Goal: Information Seeking & Learning: Find specific fact

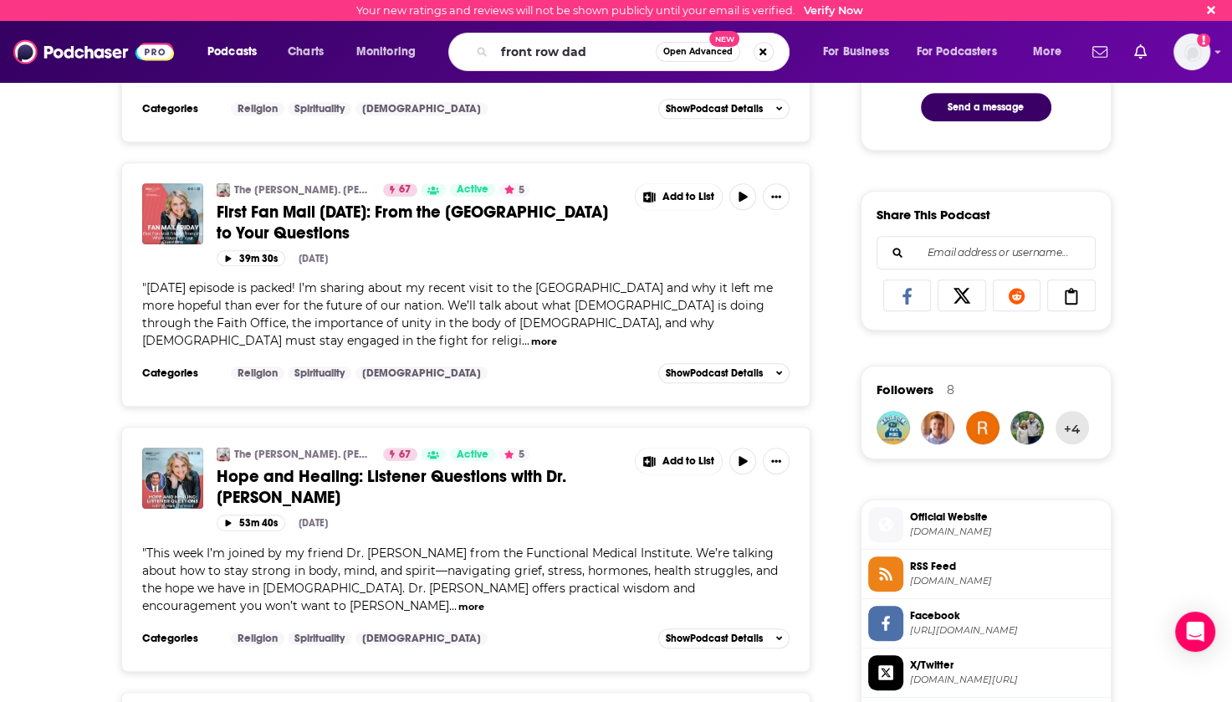
type input "front row dads"
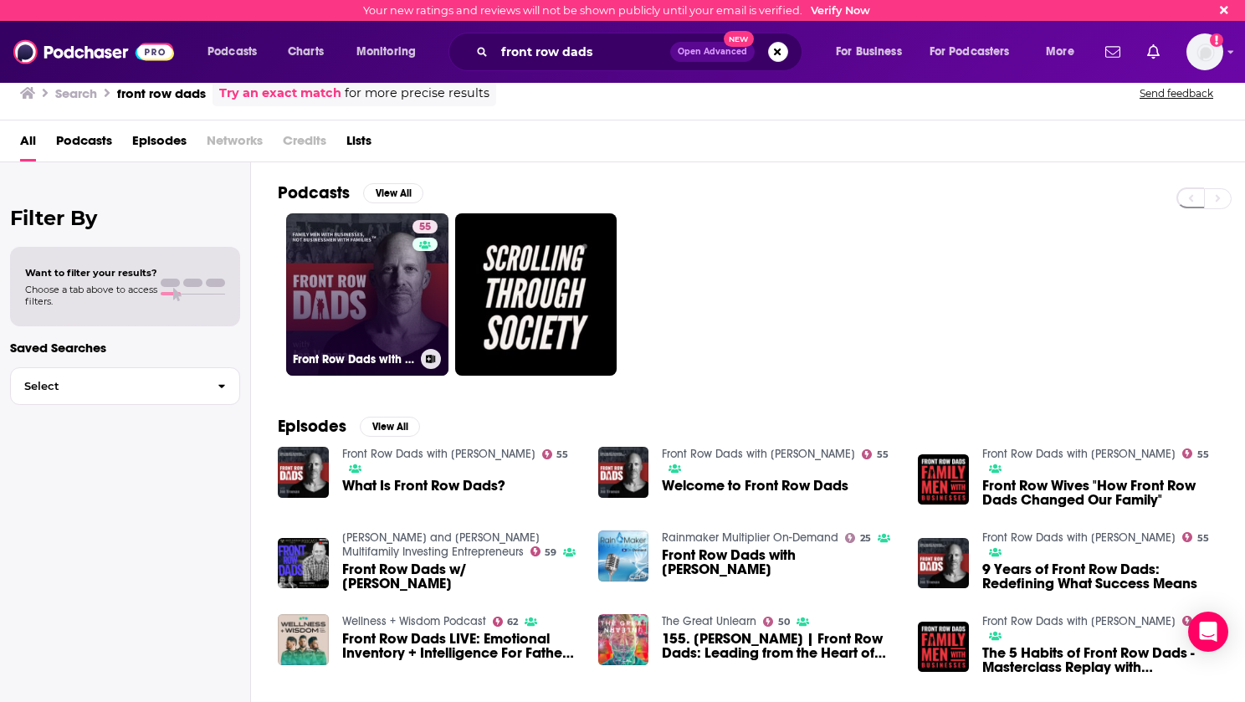
click at [357, 286] on link "55 Front Row Dads with [PERSON_NAME]" at bounding box center [367, 294] width 162 height 162
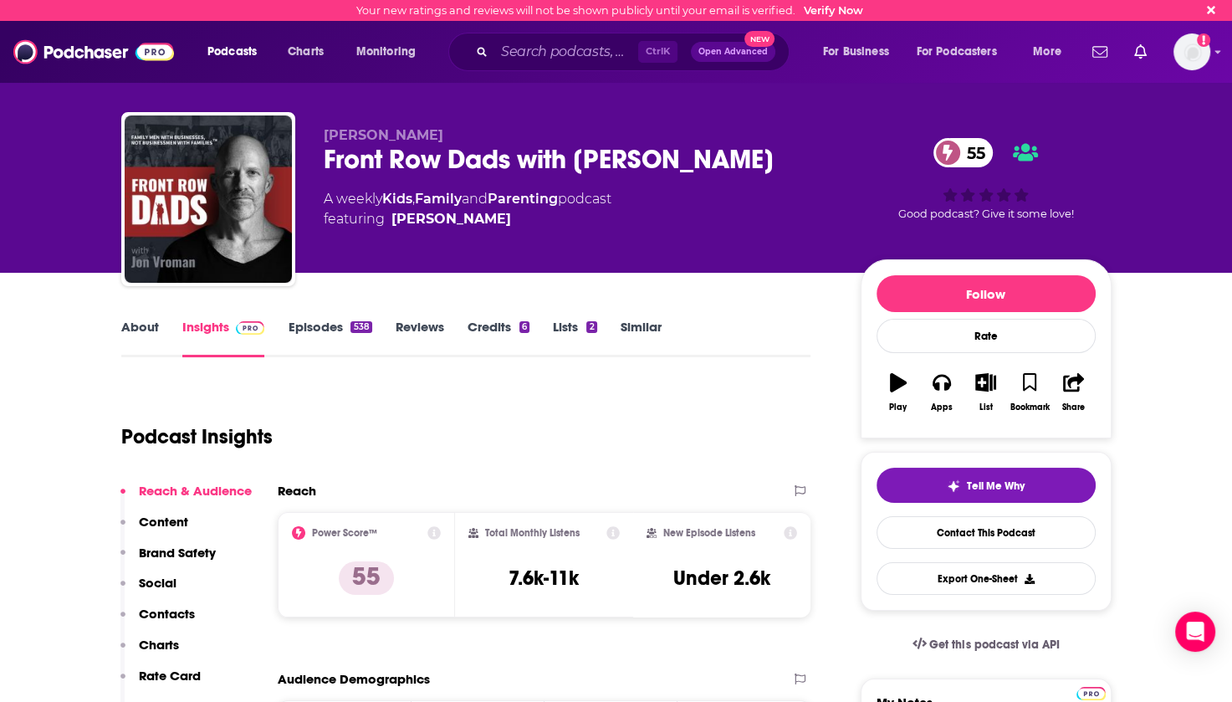
click at [326, 334] on link "Episodes 538" at bounding box center [330, 338] width 84 height 38
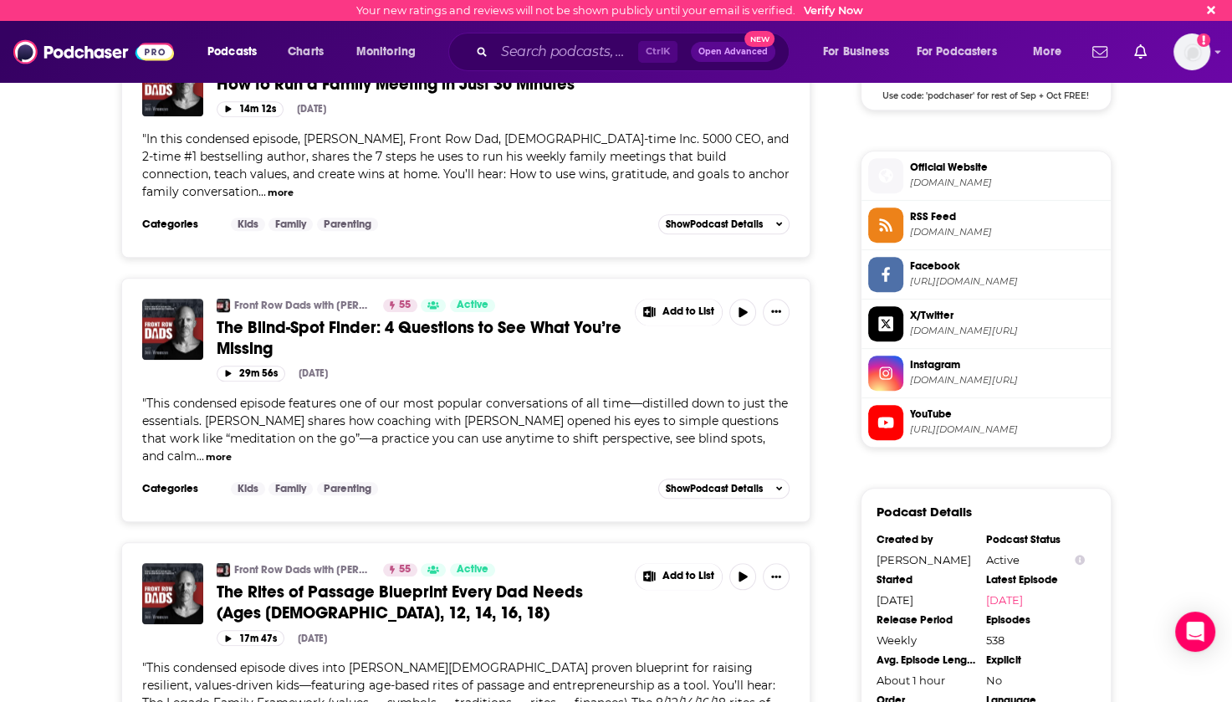
scroll to position [1589, 0]
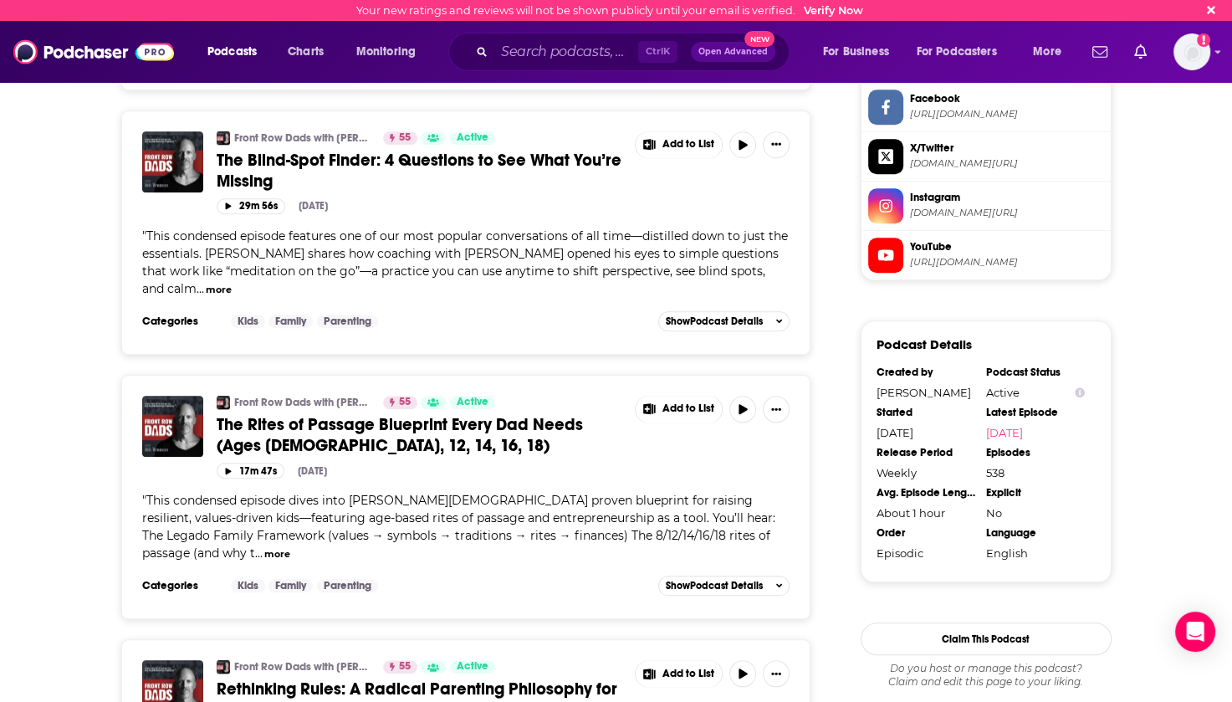
click at [264, 547] on button "more" at bounding box center [277, 554] width 26 height 14
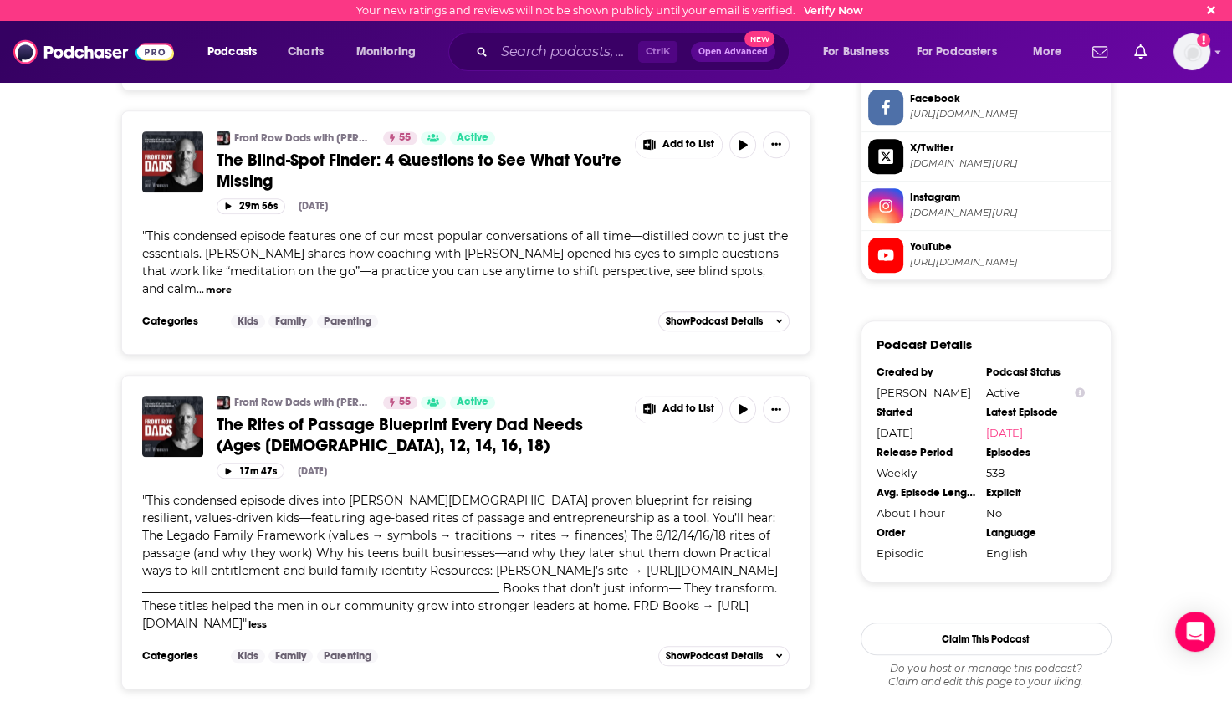
scroll to position [1673, 0]
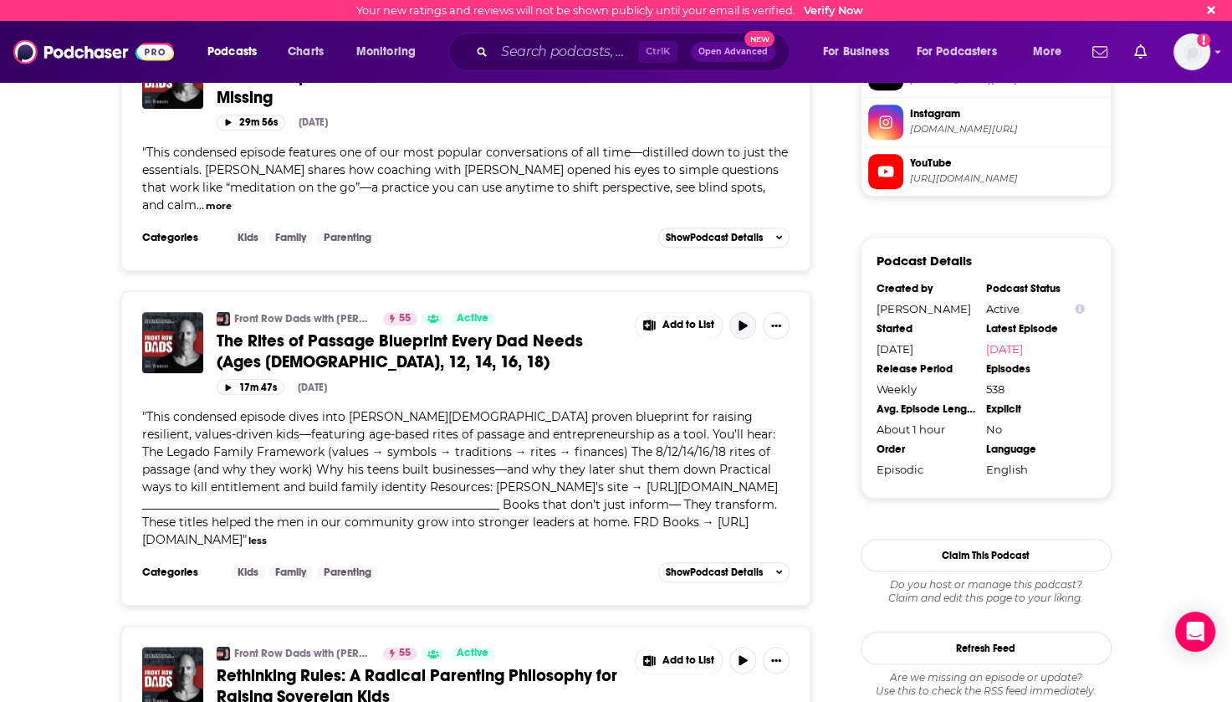
click at [742, 320] on icon "button" at bounding box center [743, 325] width 8 height 10
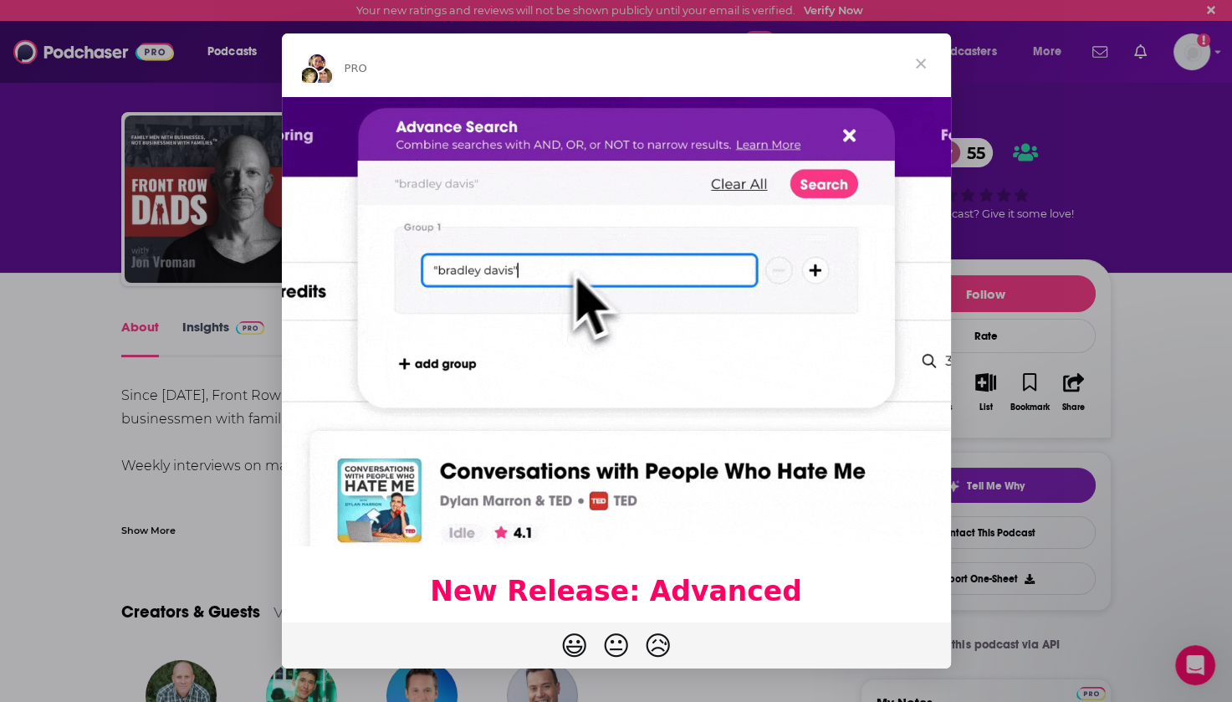
click at [921, 61] on span "Close" at bounding box center [921, 63] width 60 height 60
click at [842, 135] on img "Intercom messenger" at bounding box center [616, 321] width 669 height 449
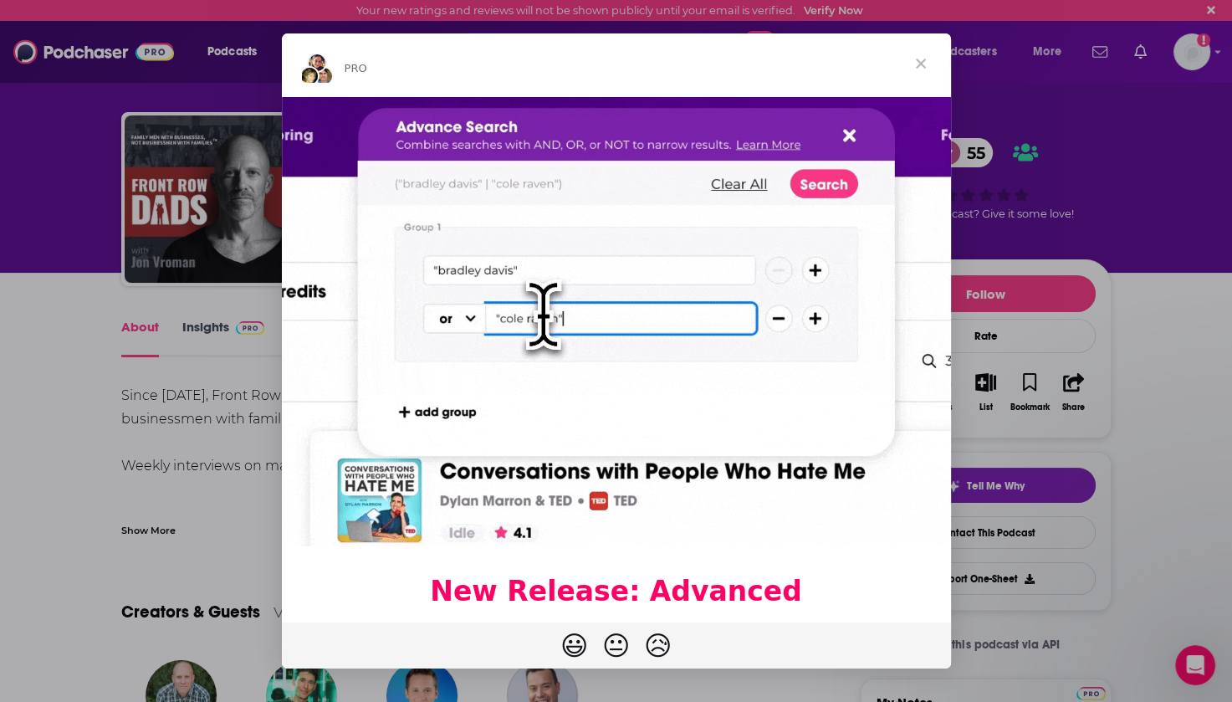
click at [928, 68] on span "Close" at bounding box center [921, 63] width 60 height 60
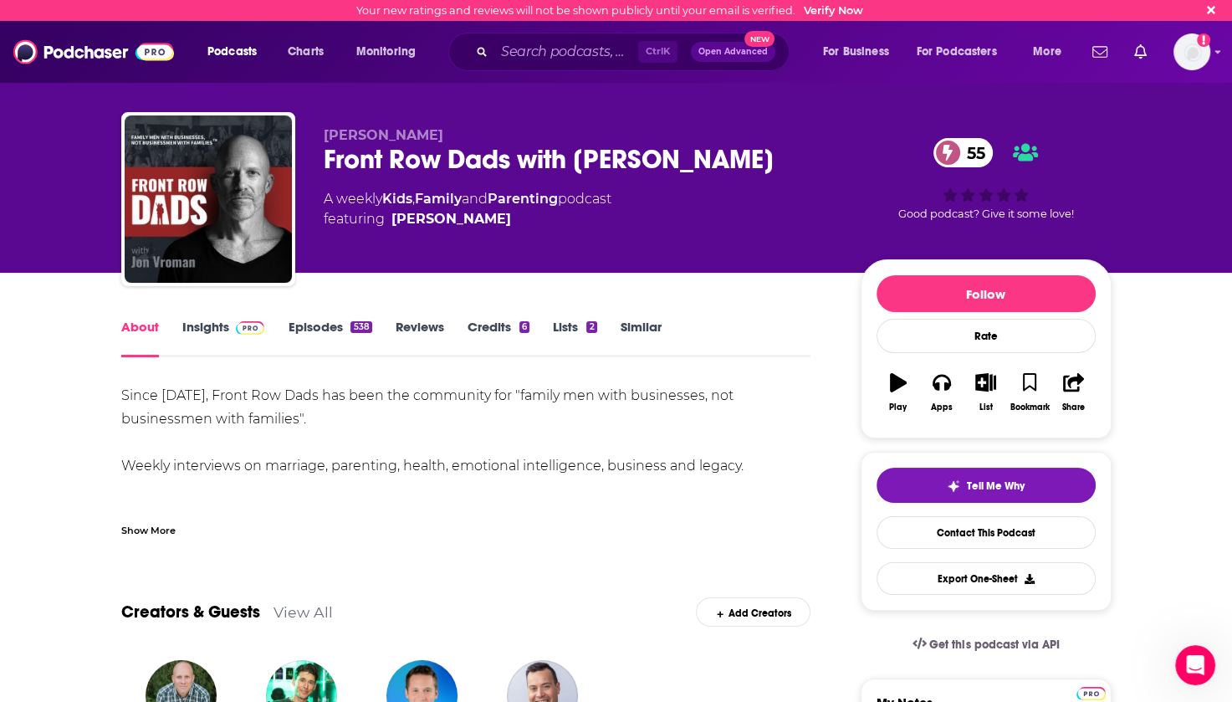
click at [323, 320] on link "Episodes 538" at bounding box center [330, 338] width 84 height 38
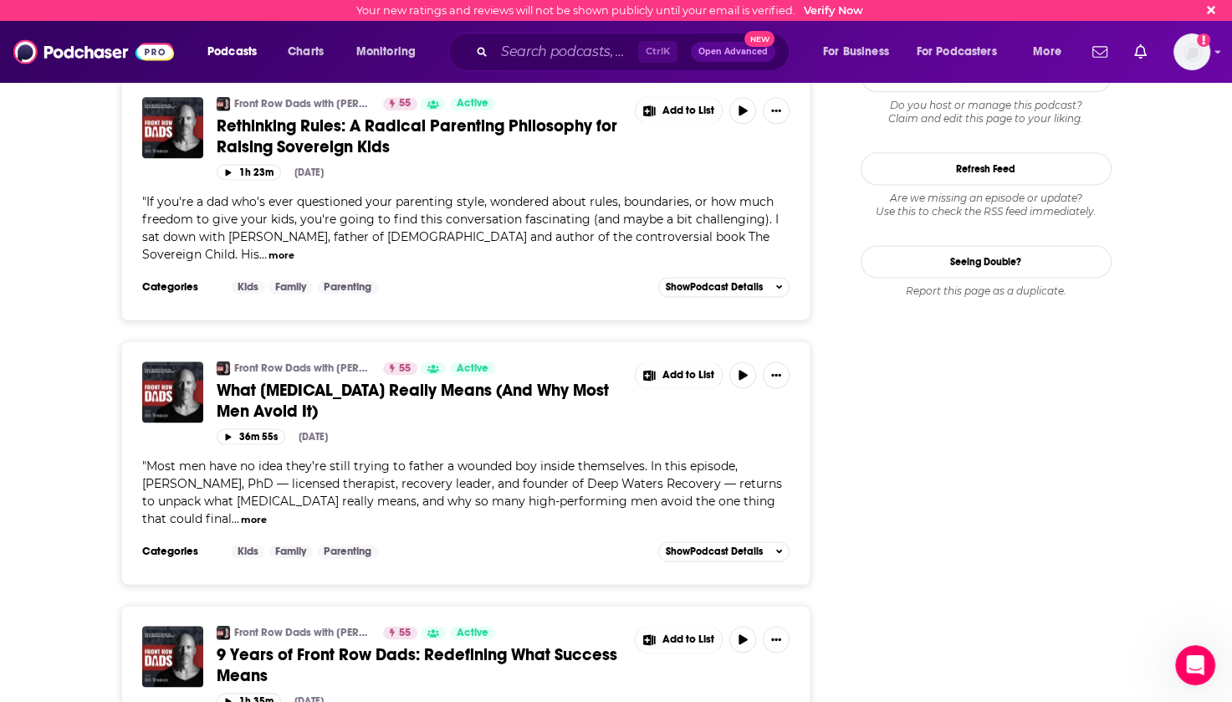
scroll to position [2258, 0]
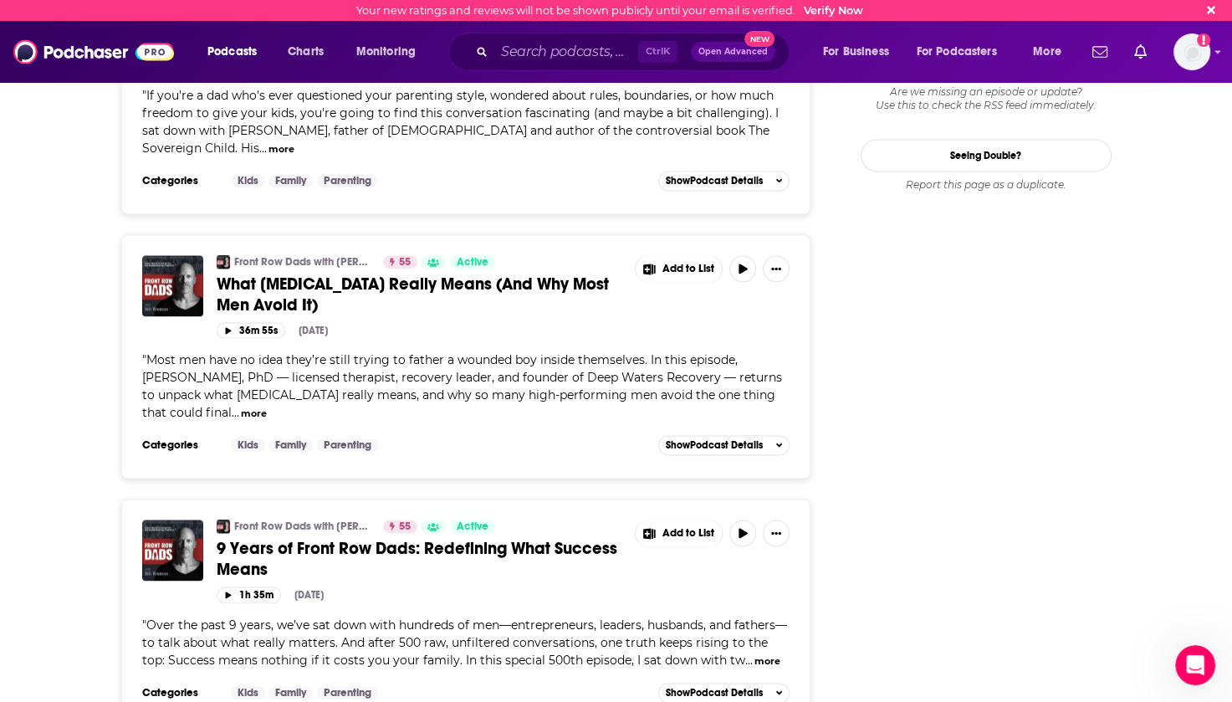
click at [241, 406] on button "more" at bounding box center [254, 413] width 26 height 14
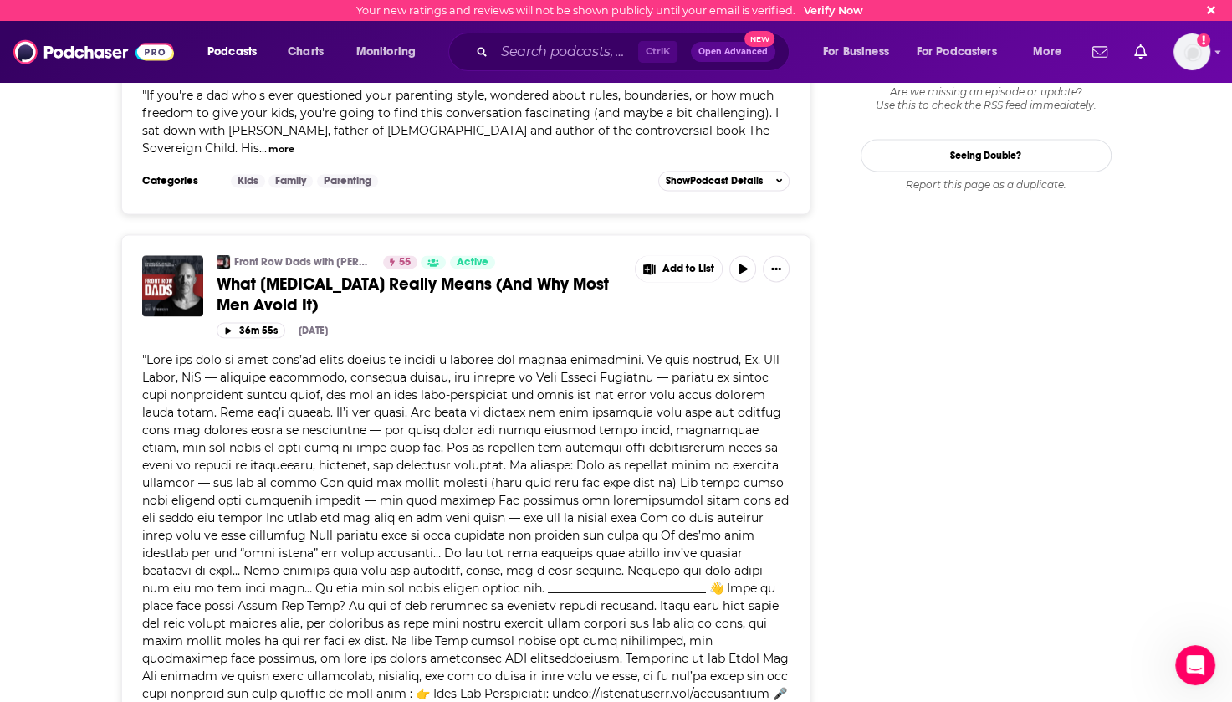
scroll to position [2175, 0]
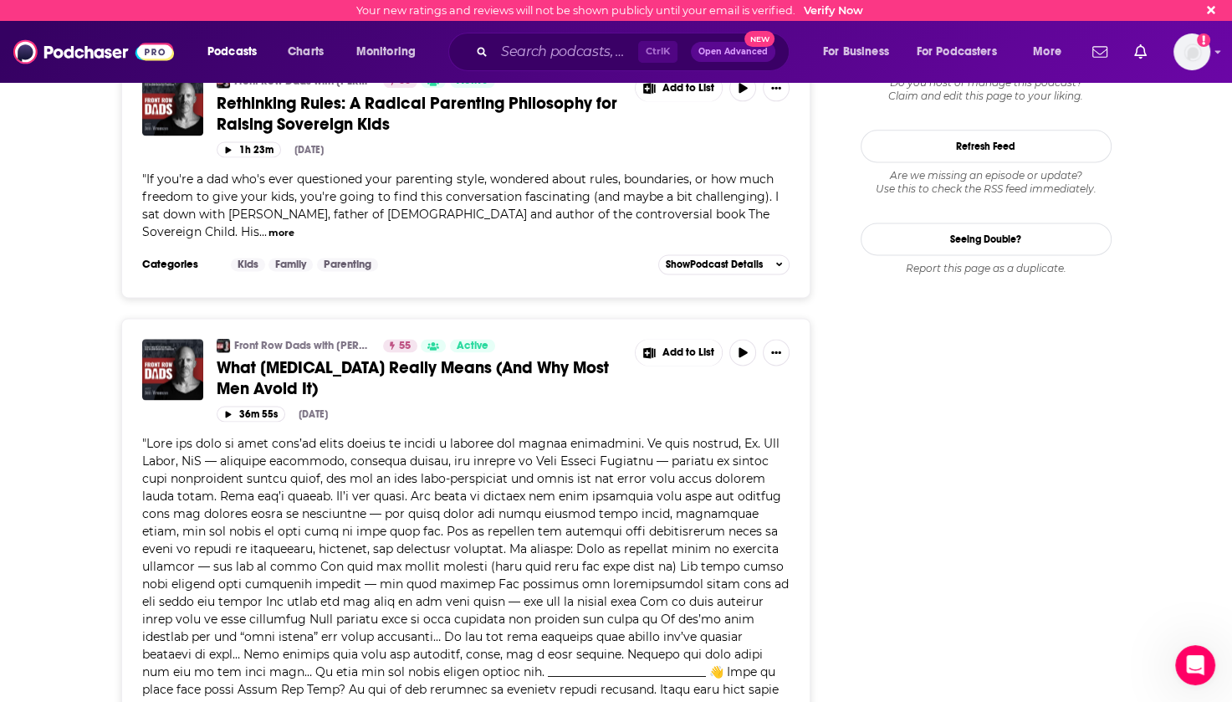
click at [389, 357] on span "What [MEDICAL_DATA] Really Means (And Why Most Men Avoid It)" at bounding box center [413, 378] width 392 height 42
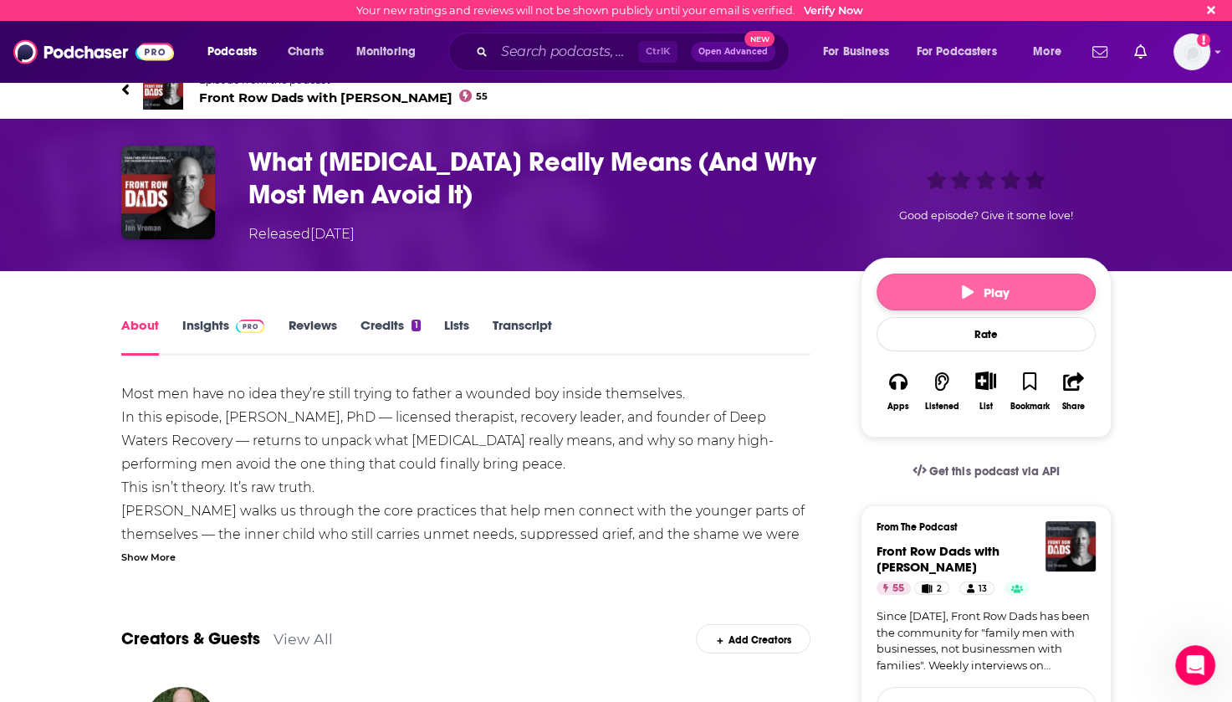
click at [983, 294] on span "Play" at bounding box center [986, 292] width 48 height 16
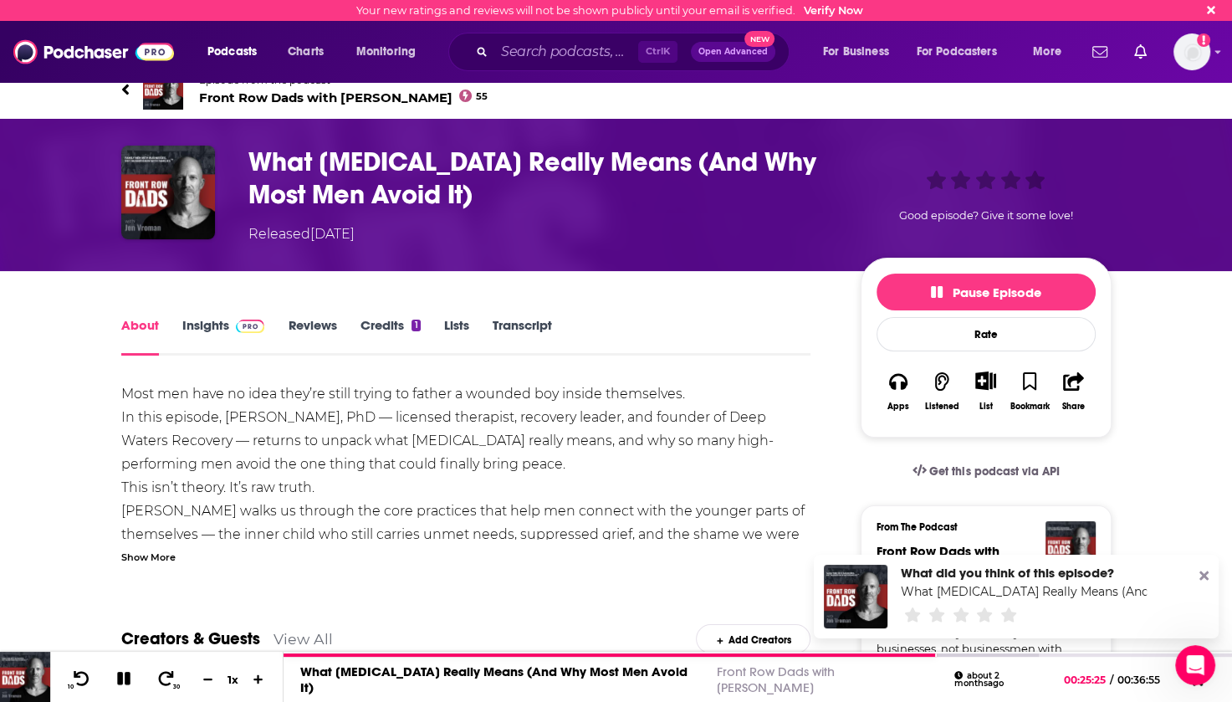
scroll to position [167, 0]
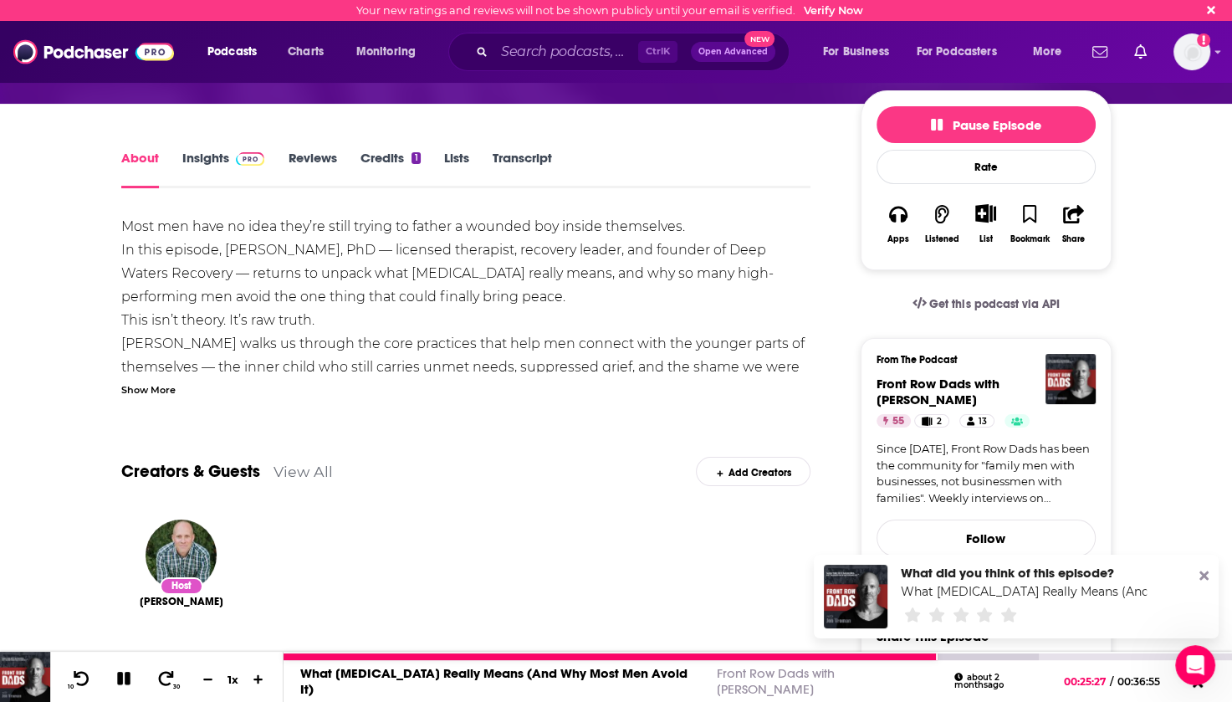
click at [120, 678] on icon at bounding box center [123, 678] width 13 height 13
click at [119, 681] on icon at bounding box center [123, 678] width 14 height 17
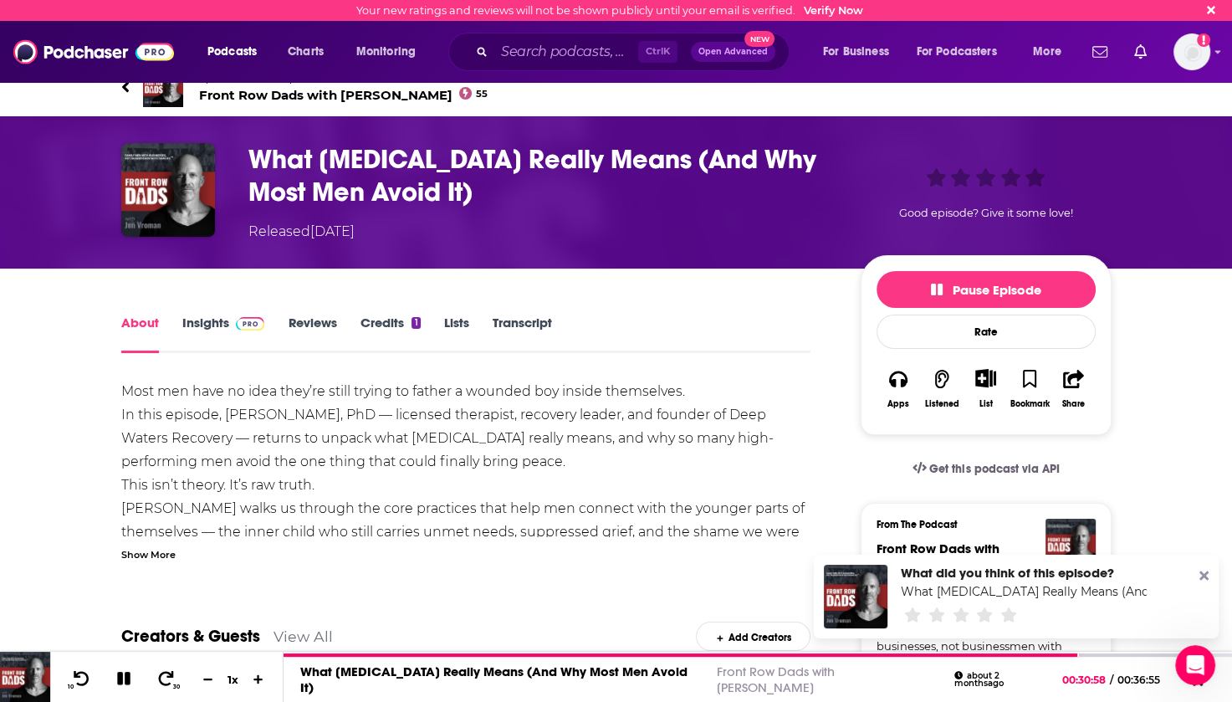
scroll to position [0, 0]
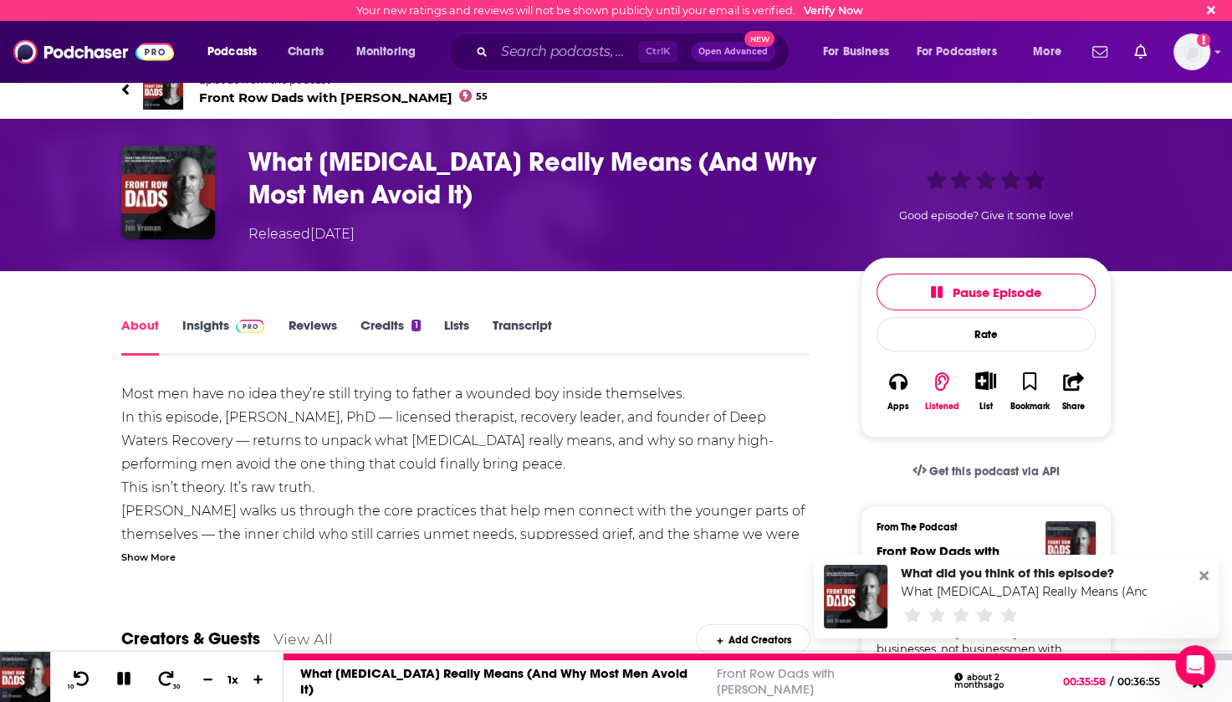
click at [124, 682] on icon at bounding box center [124, 678] width 19 height 15
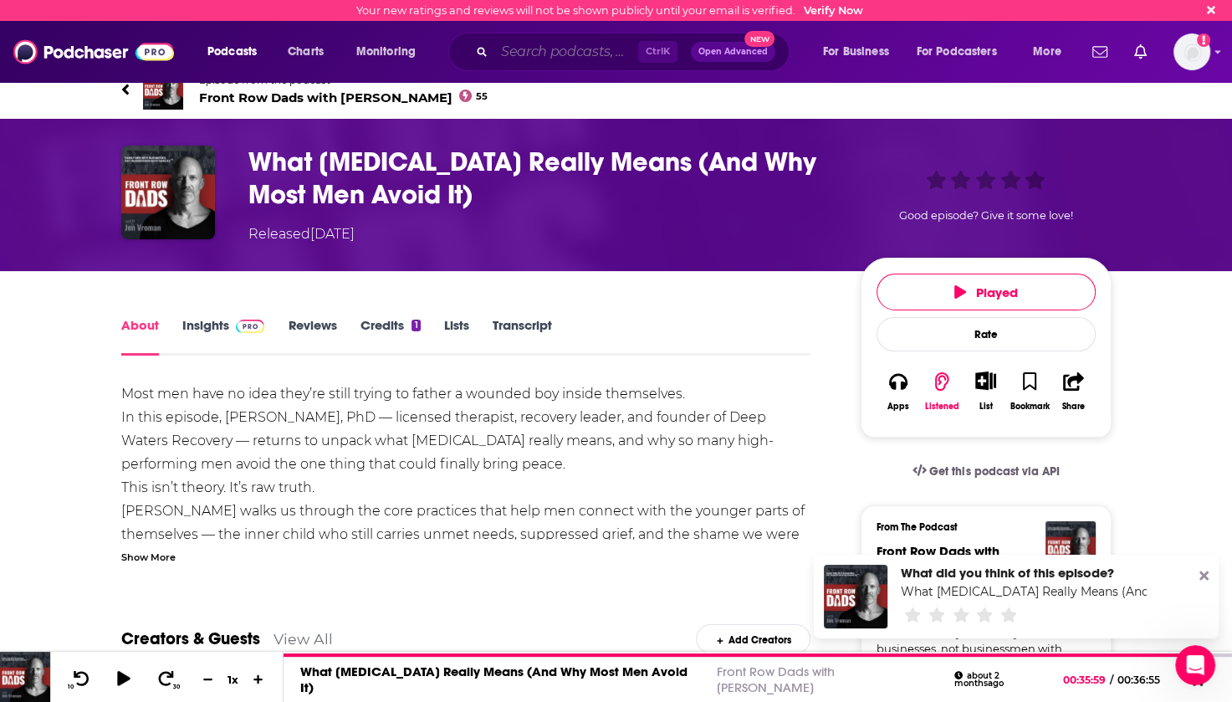
click at [550, 46] on input "Search podcasts, credits, & more..." at bounding box center [566, 51] width 144 height 27
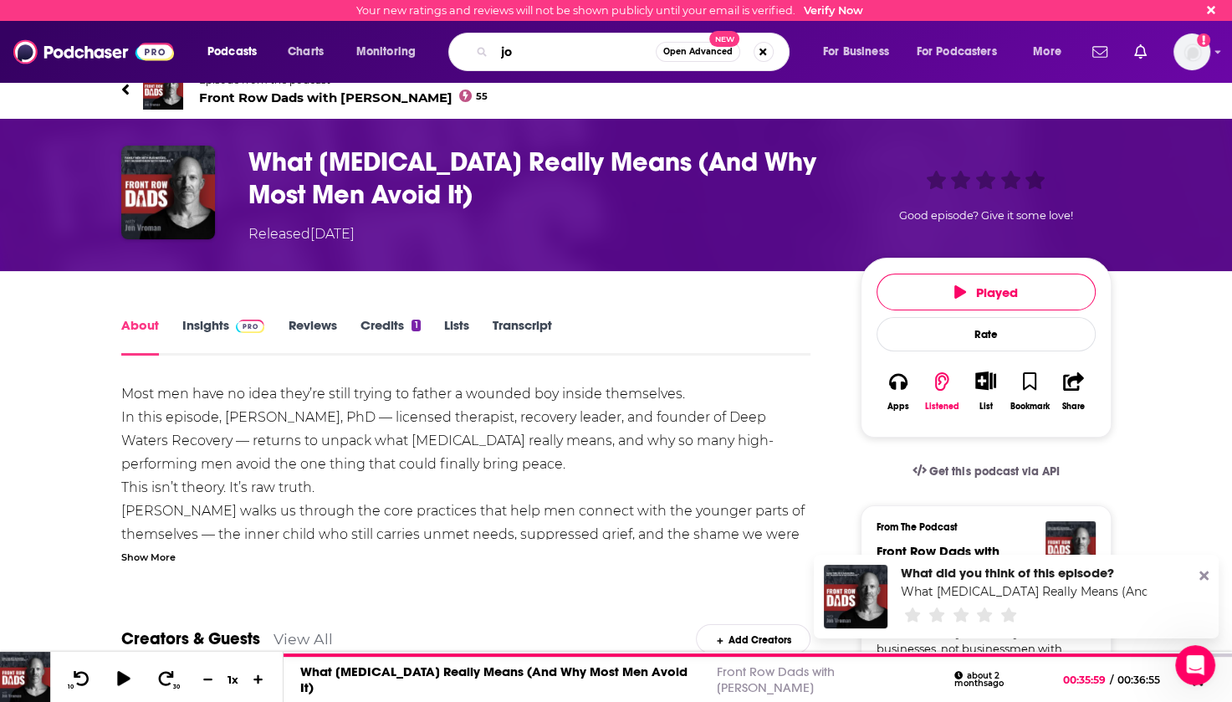
type input "j"
click at [294, 176] on h1 "What [MEDICAL_DATA] Really Means (And Why Most Men Avoid It)" at bounding box center [540, 178] width 585 height 65
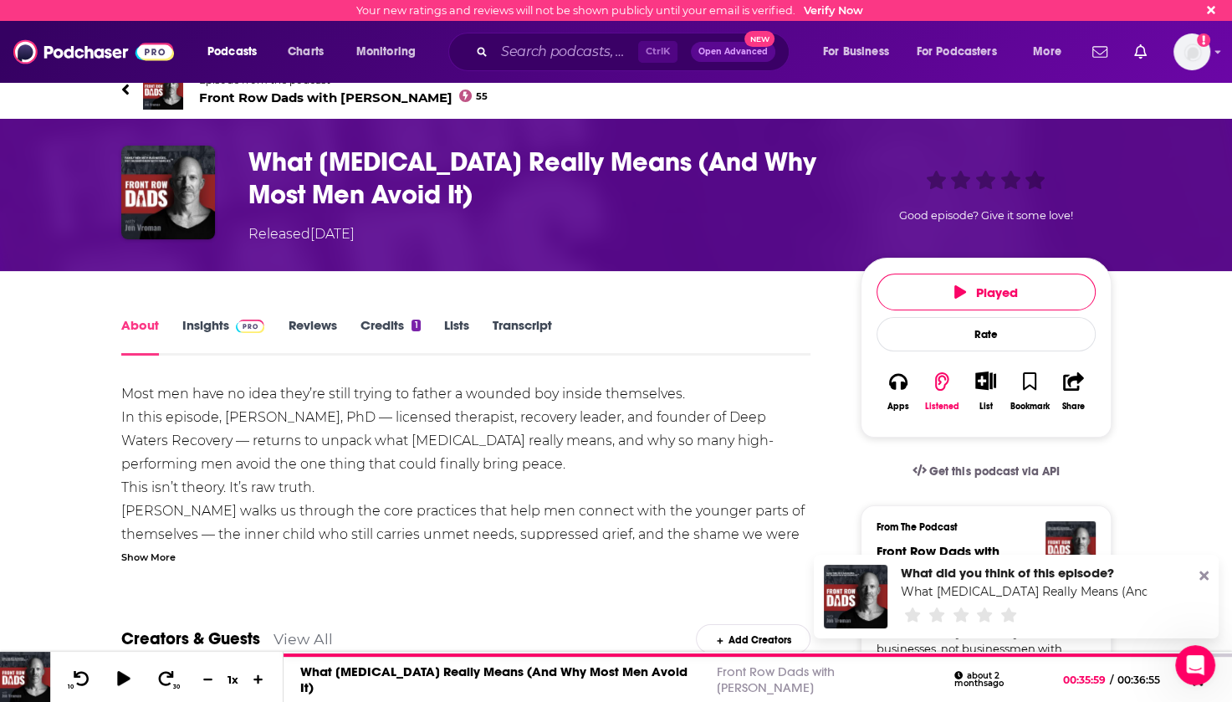
click at [248, 99] on span "Front Row Dads with [PERSON_NAME] 55" at bounding box center [343, 97] width 289 height 16
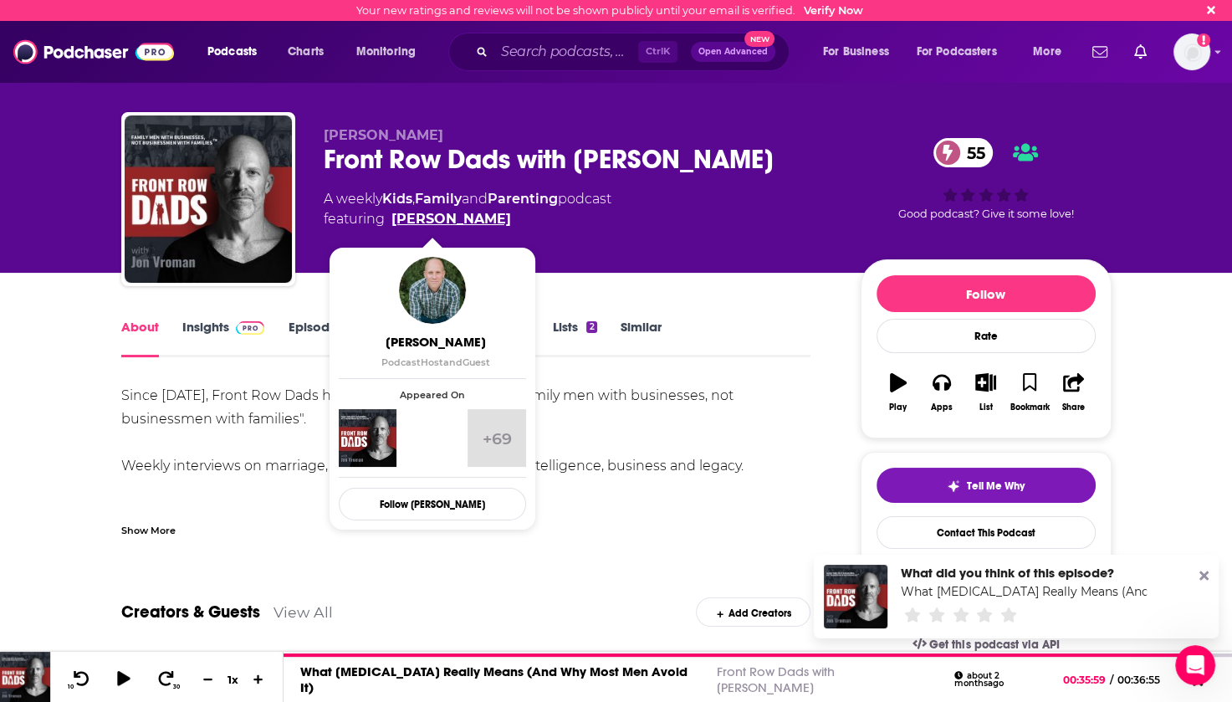
click at [432, 219] on link "[PERSON_NAME]" at bounding box center [451, 219] width 120 height 20
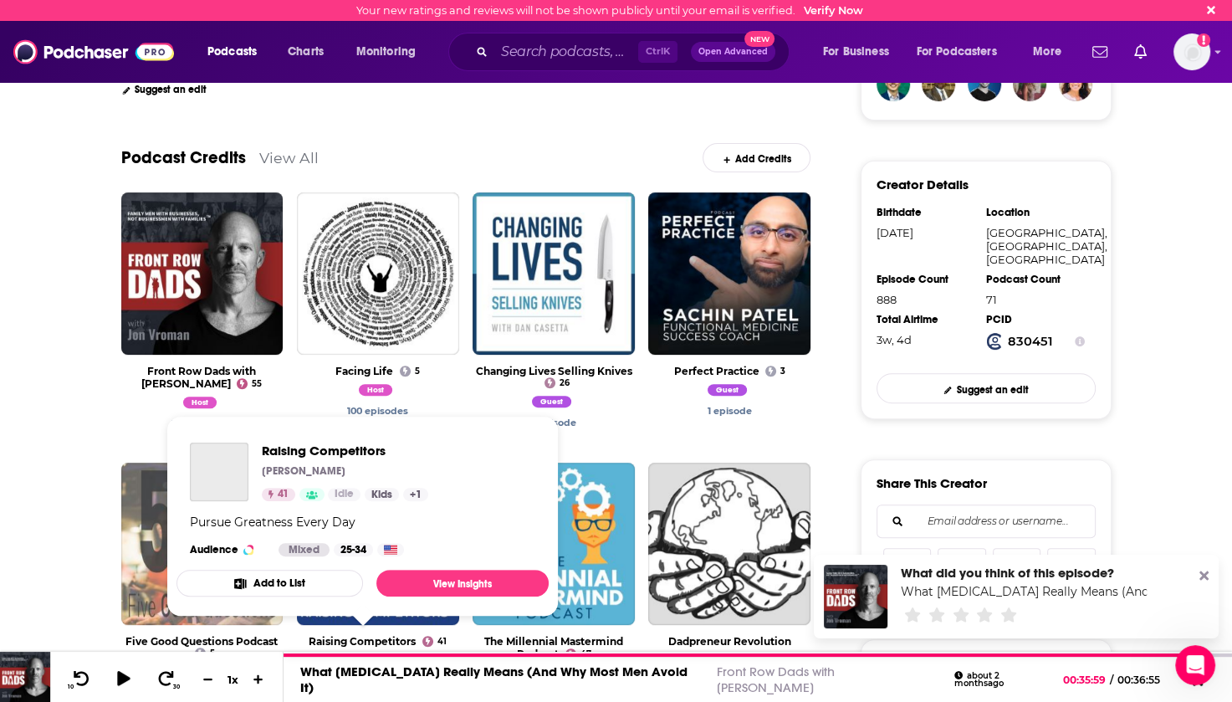
scroll to position [418, 0]
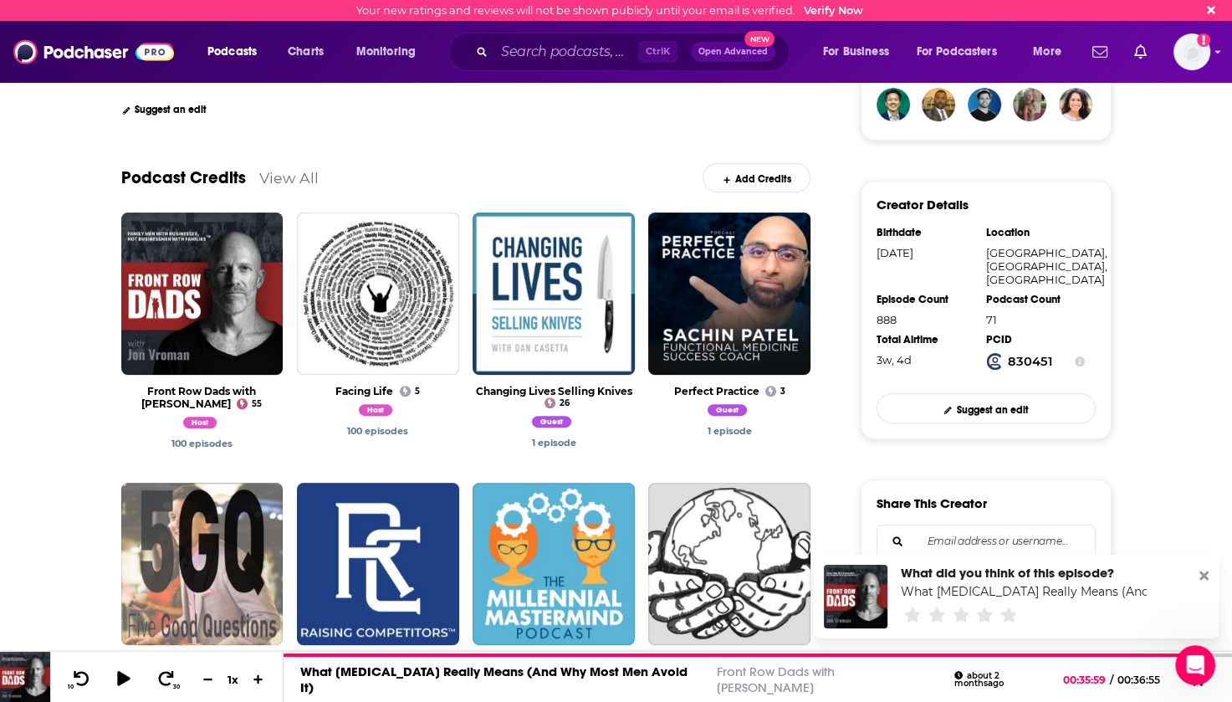
click at [294, 182] on link "View All" at bounding box center [288, 178] width 59 height 18
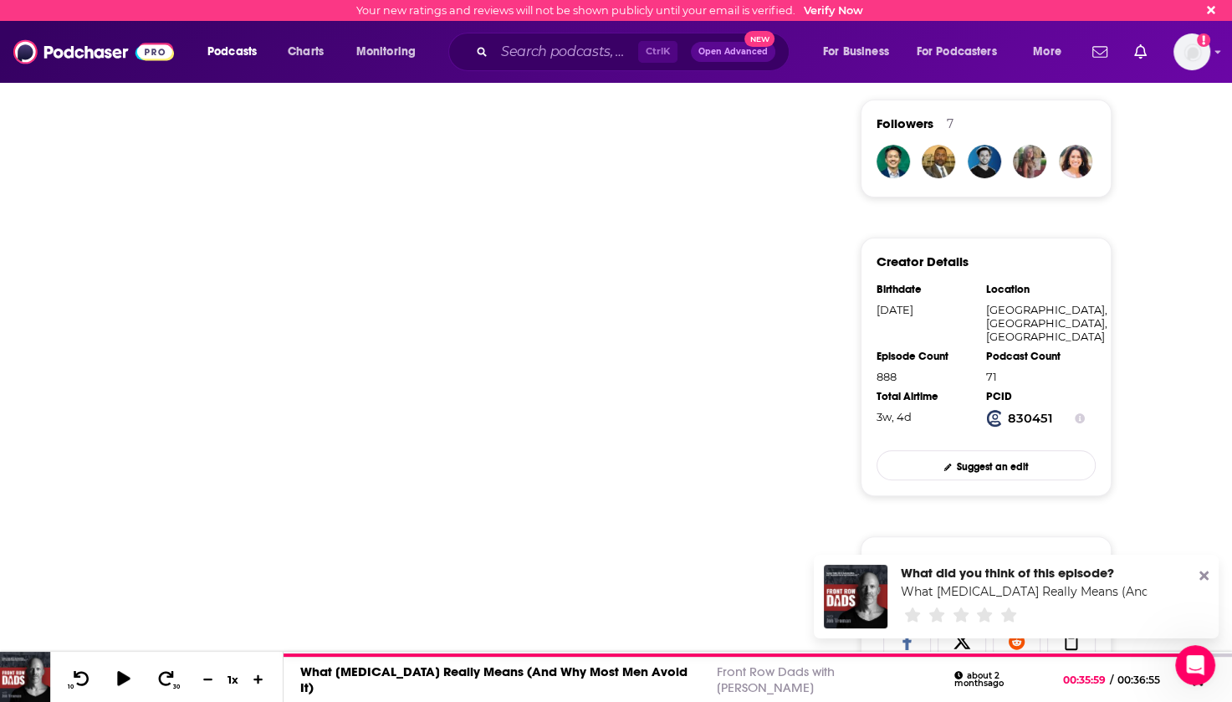
scroll to position [84, 0]
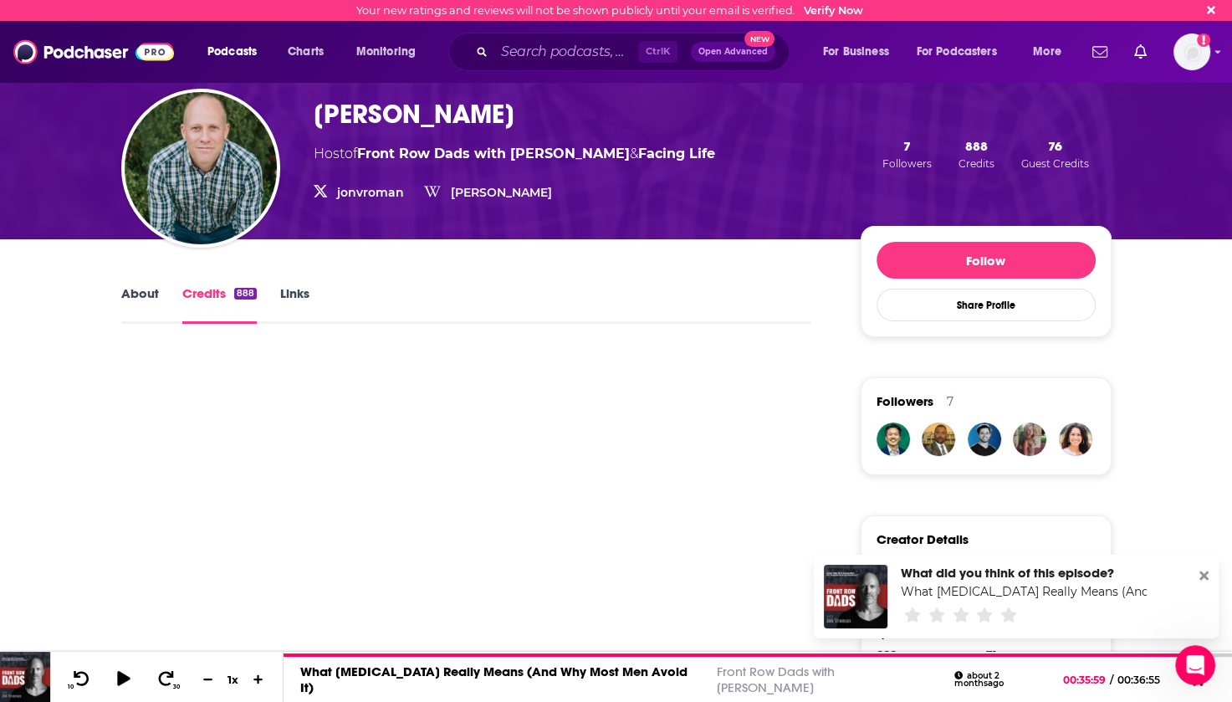
click at [197, 294] on link "Credits 888" at bounding box center [219, 304] width 74 height 38
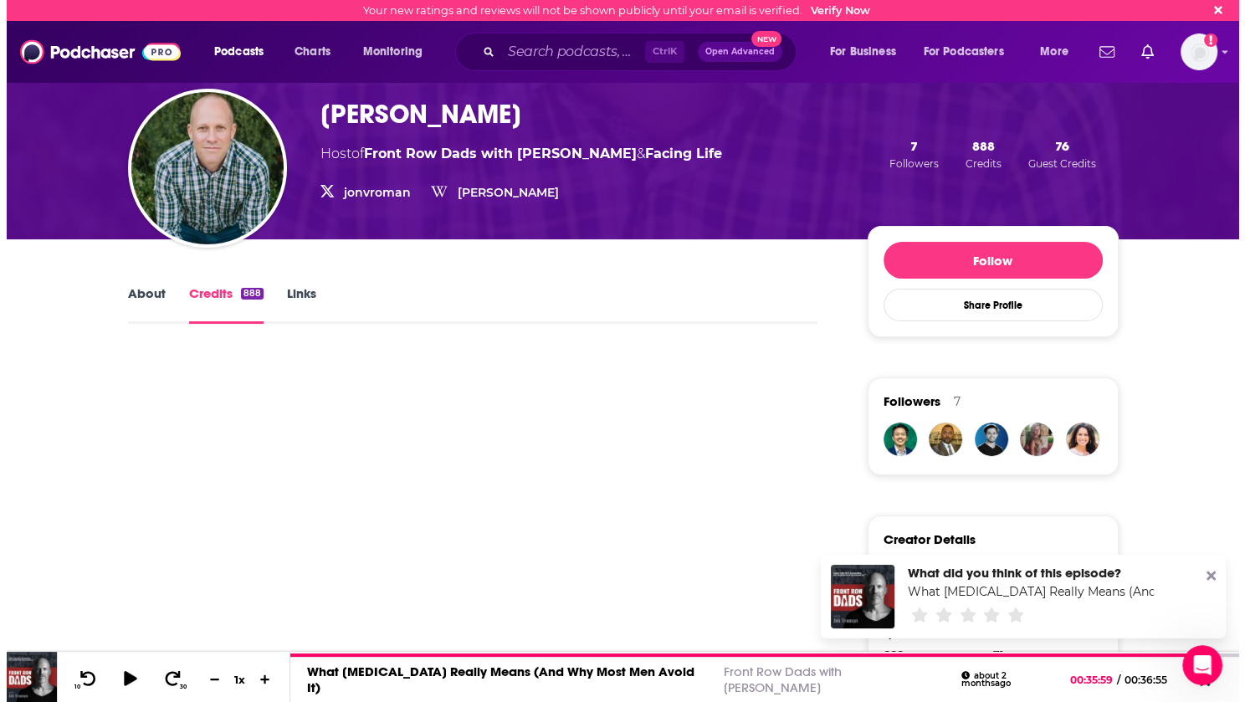
scroll to position [0, 0]
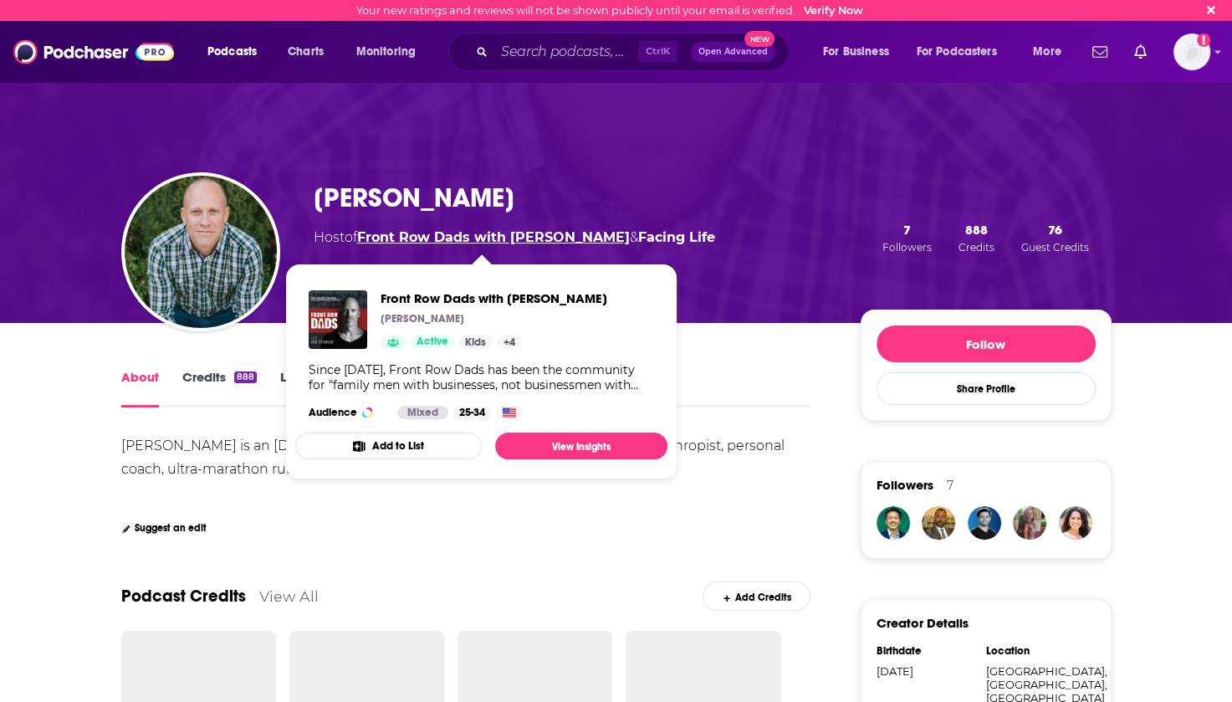
click at [515, 238] on link "Front Row Dads with [PERSON_NAME]" at bounding box center [493, 237] width 273 height 16
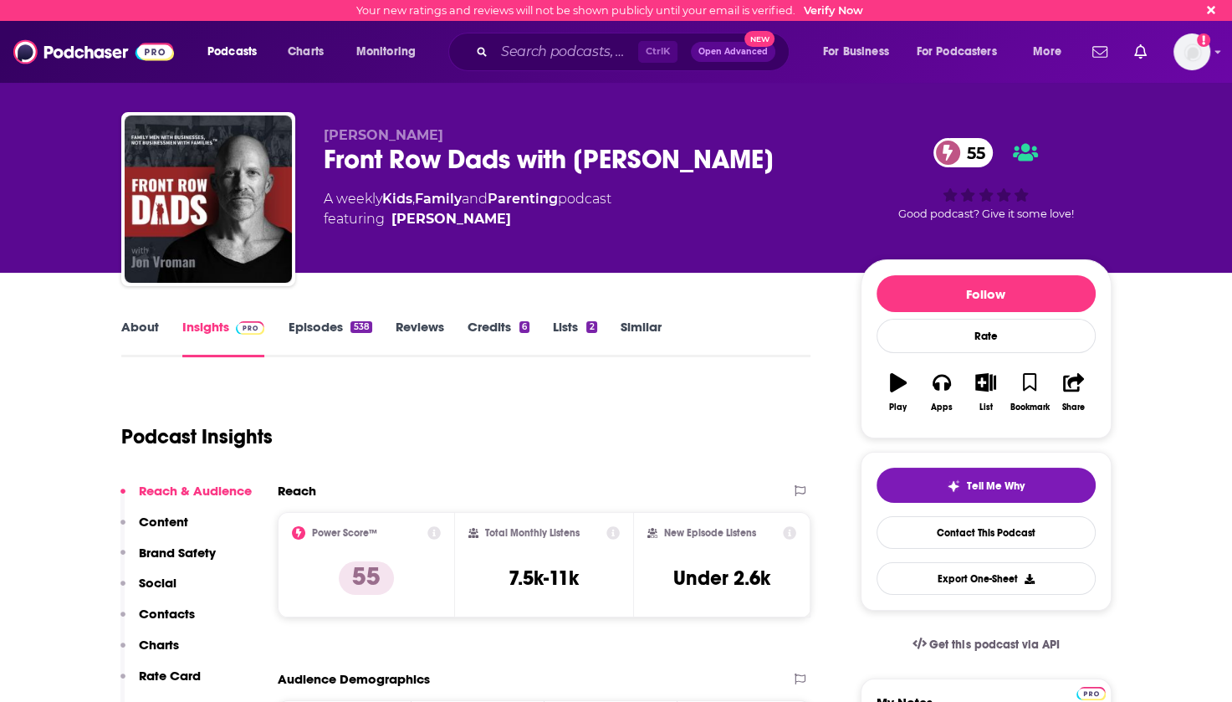
click at [323, 325] on link "Episodes 538" at bounding box center [330, 338] width 84 height 38
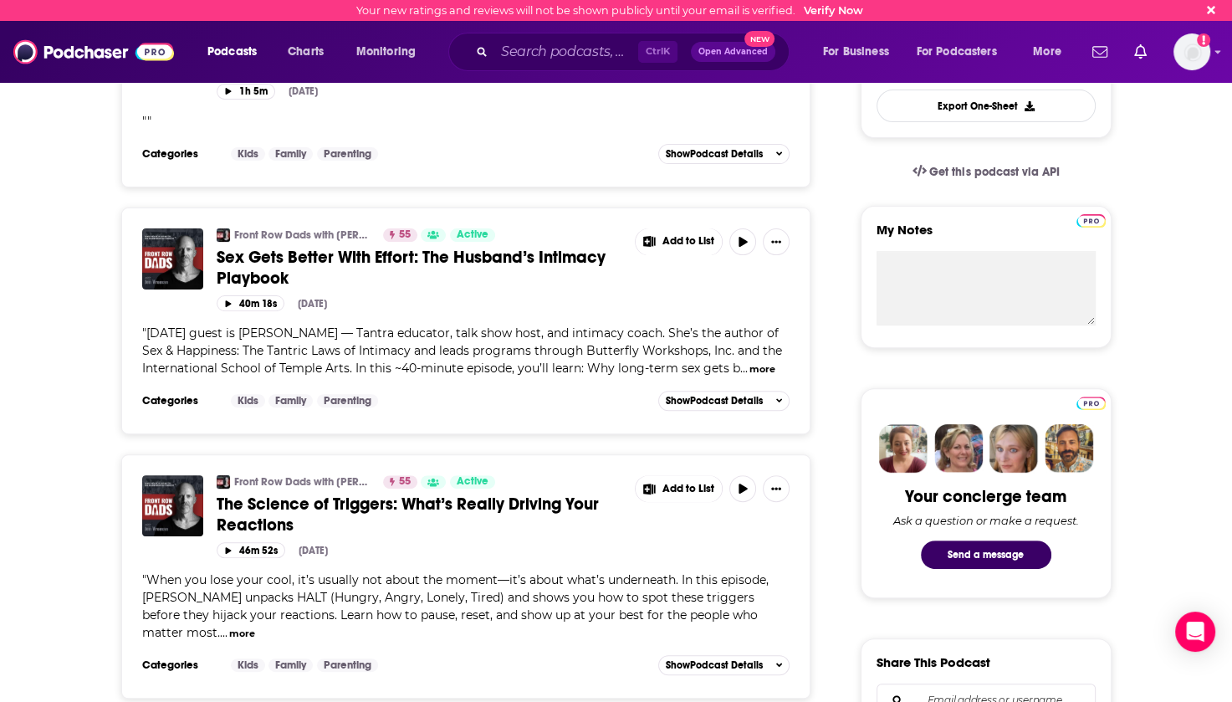
scroll to position [502, 0]
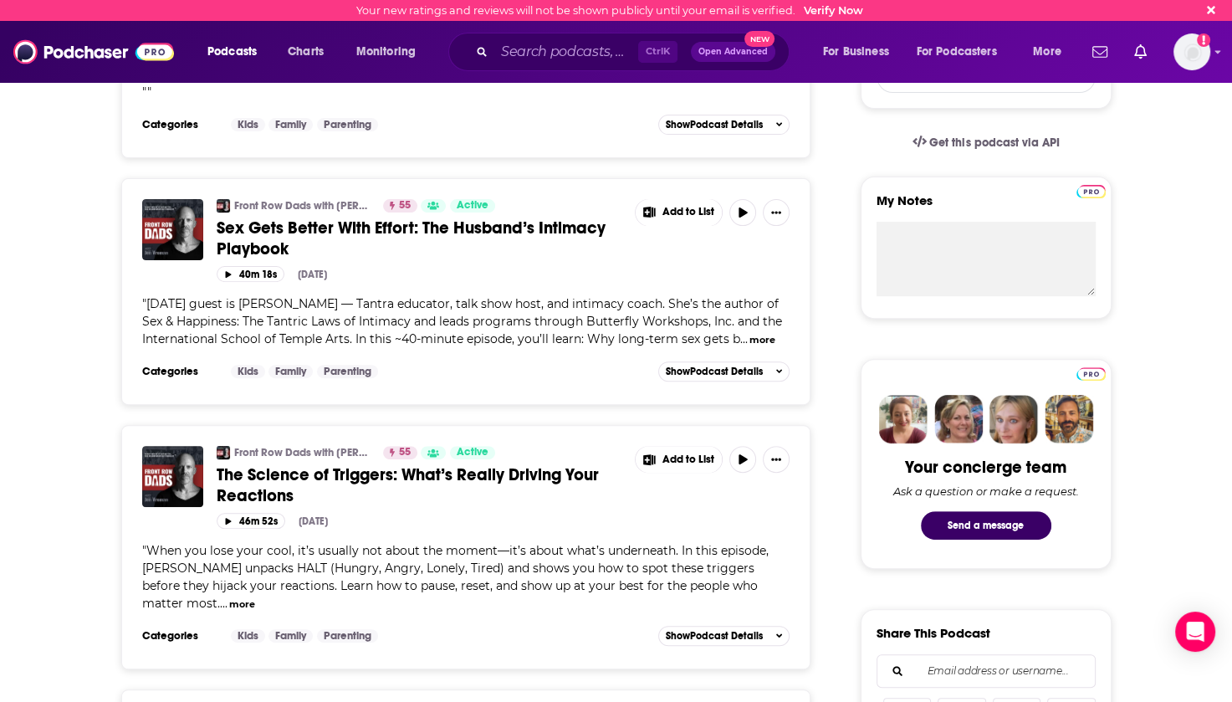
click at [395, 475] on span "The Science of Triggers: What’s Really Driving Your Reactions" at bounding box center [408, 485] width 382 height 42
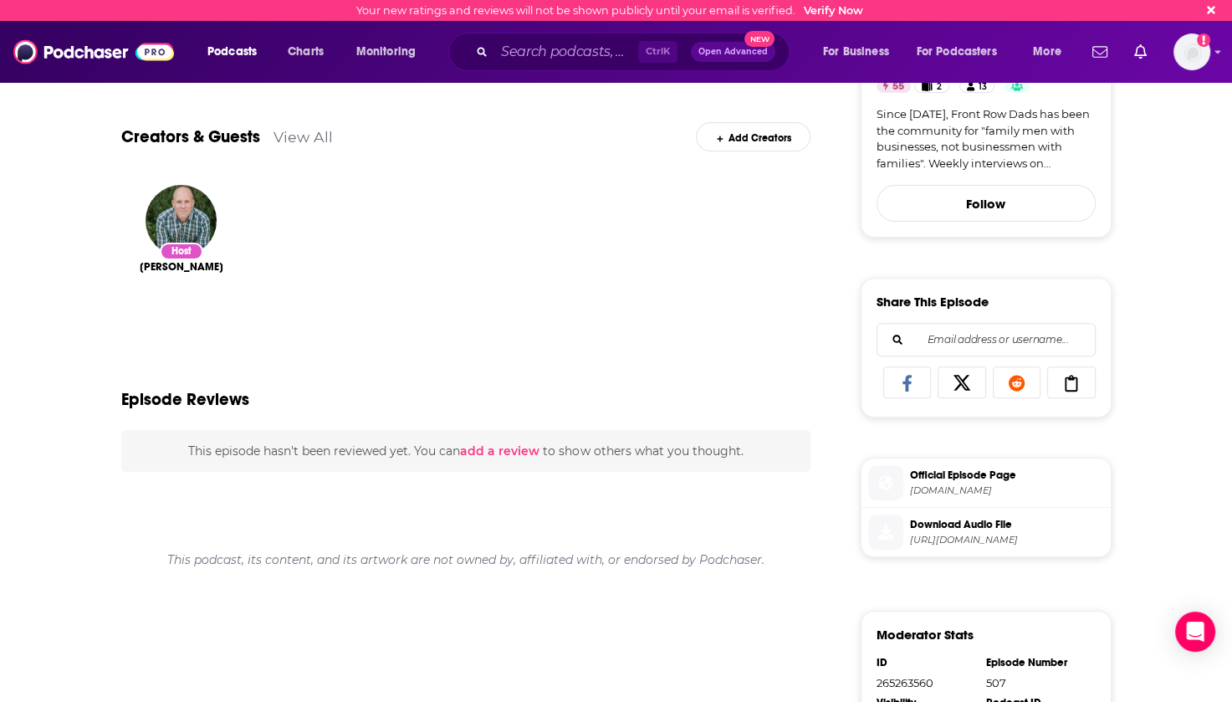
scroll to position [251, 0]
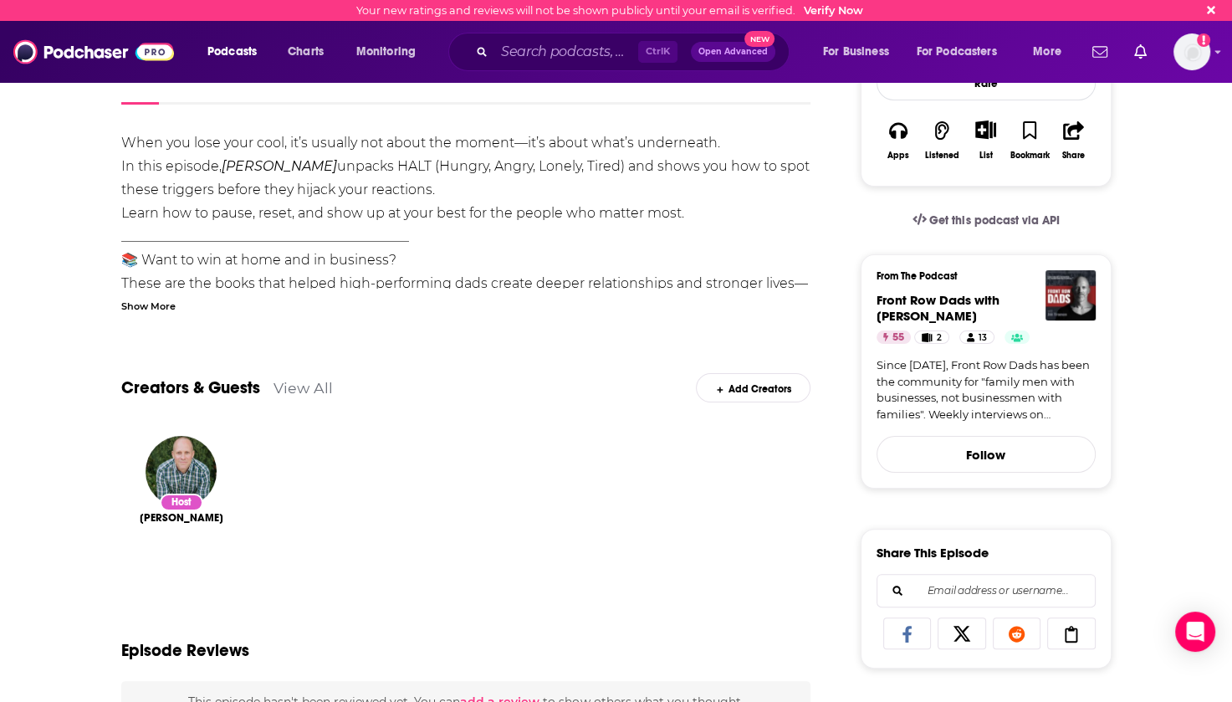
click at [166, 307] on div "Show More" at bounding box center [148, 305] width 54 height 16
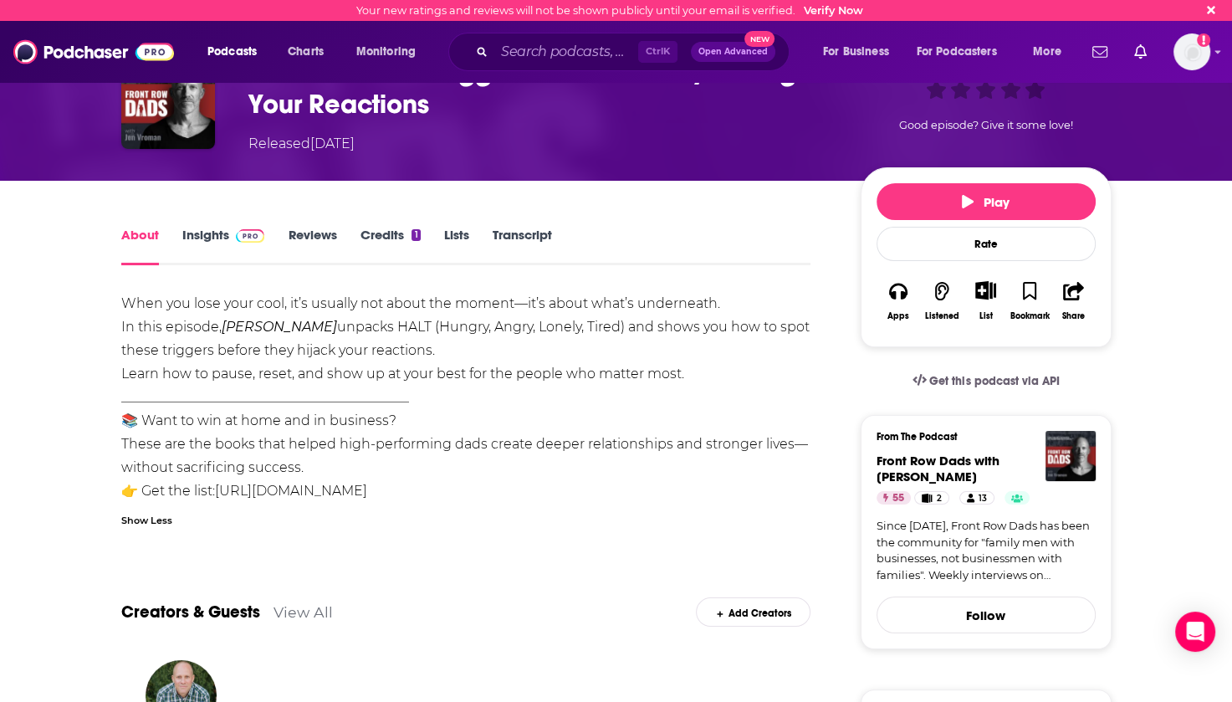
scroll to position [0, 0]
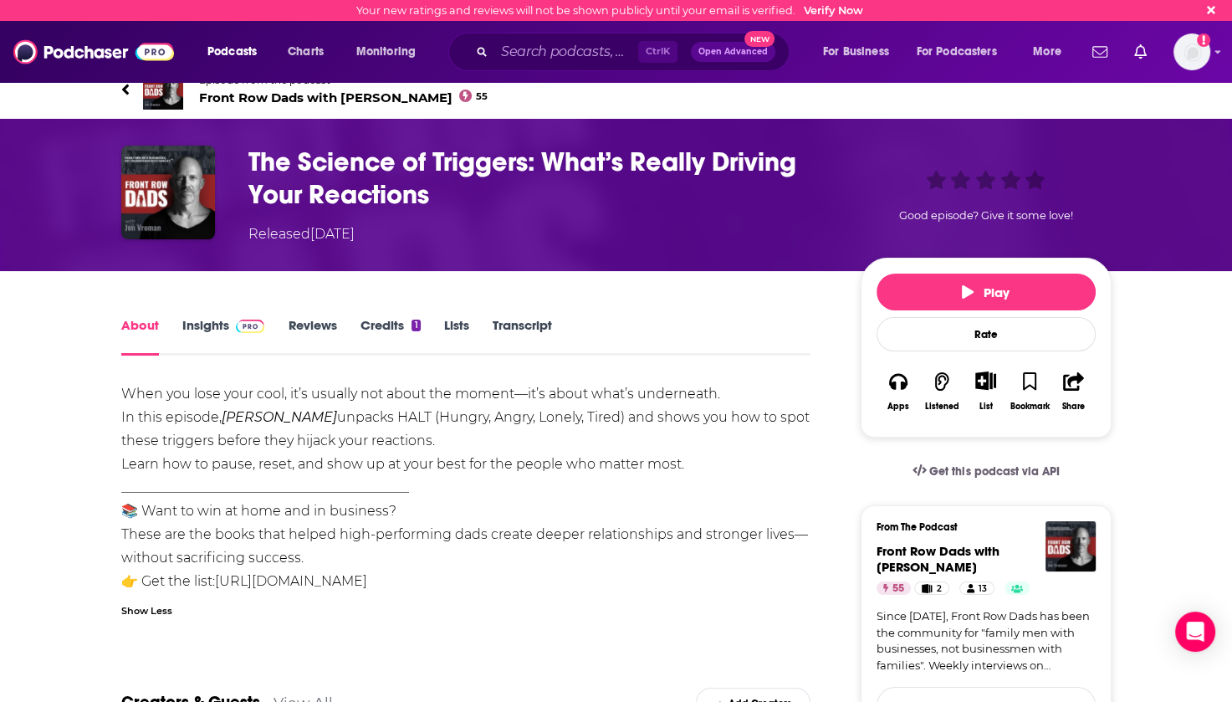
click at [306, 96] on span "Front Row Dads with [PERSON_NAME] 55" at bounding box center [343, 97] width 289 height 16
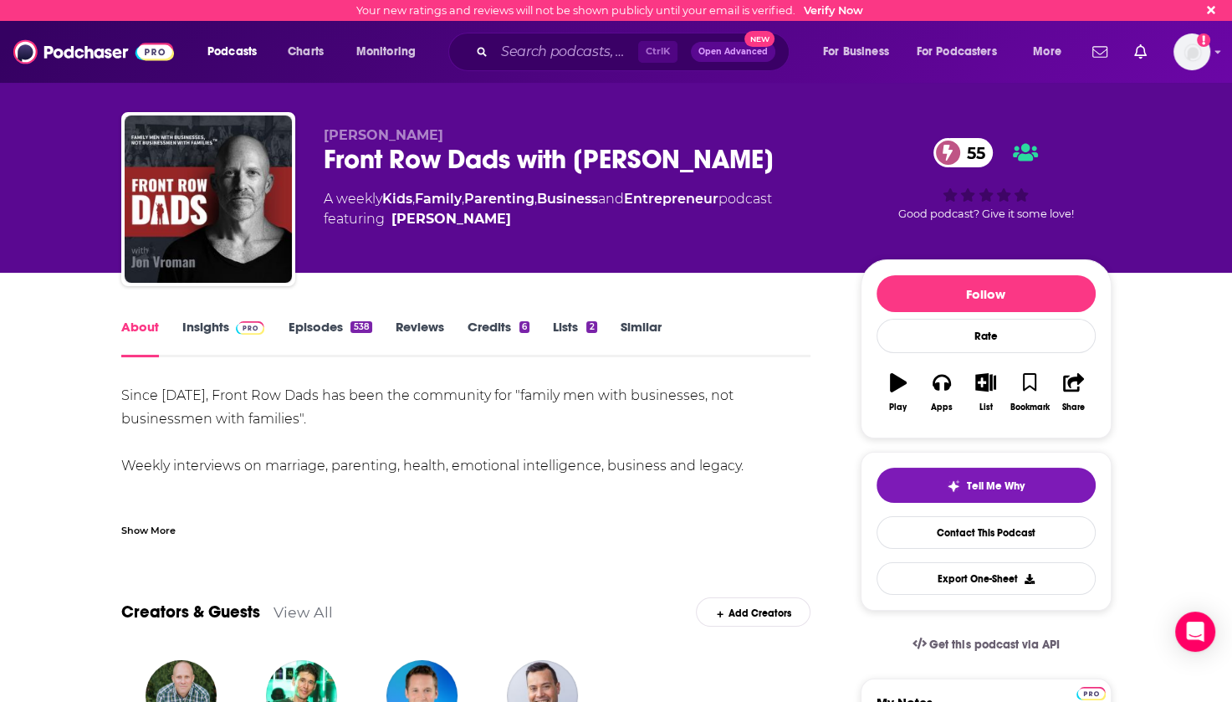
click at [321, 329] on link "Episodes 538" at bounding box center [330, 338] width 84 height 38
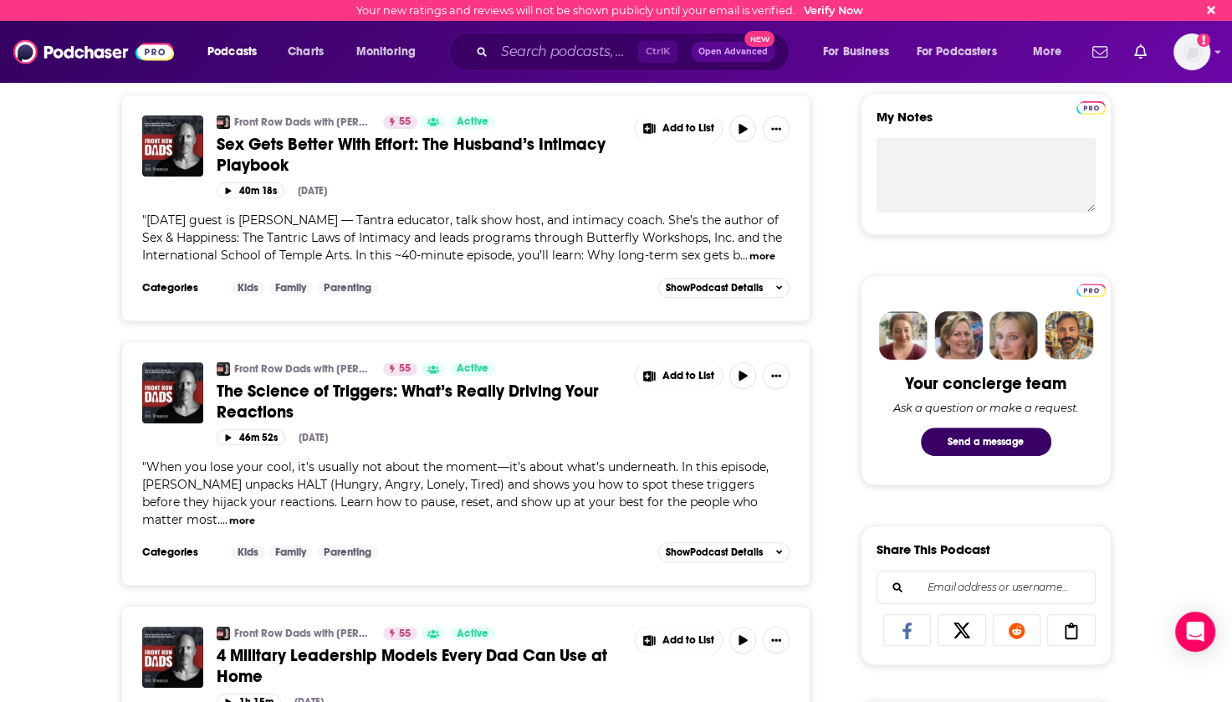
scroll to position [84, 0]
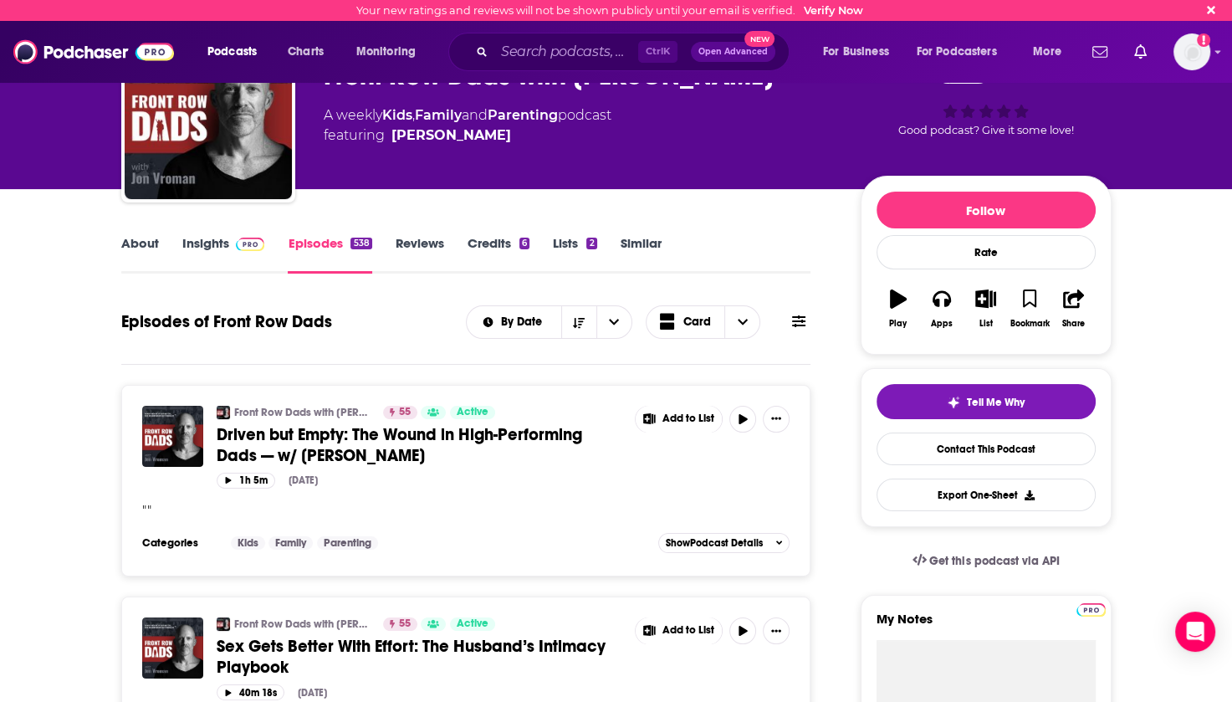
click at [790, 315] on button at bounding box center [798, 322] width 23 height 18
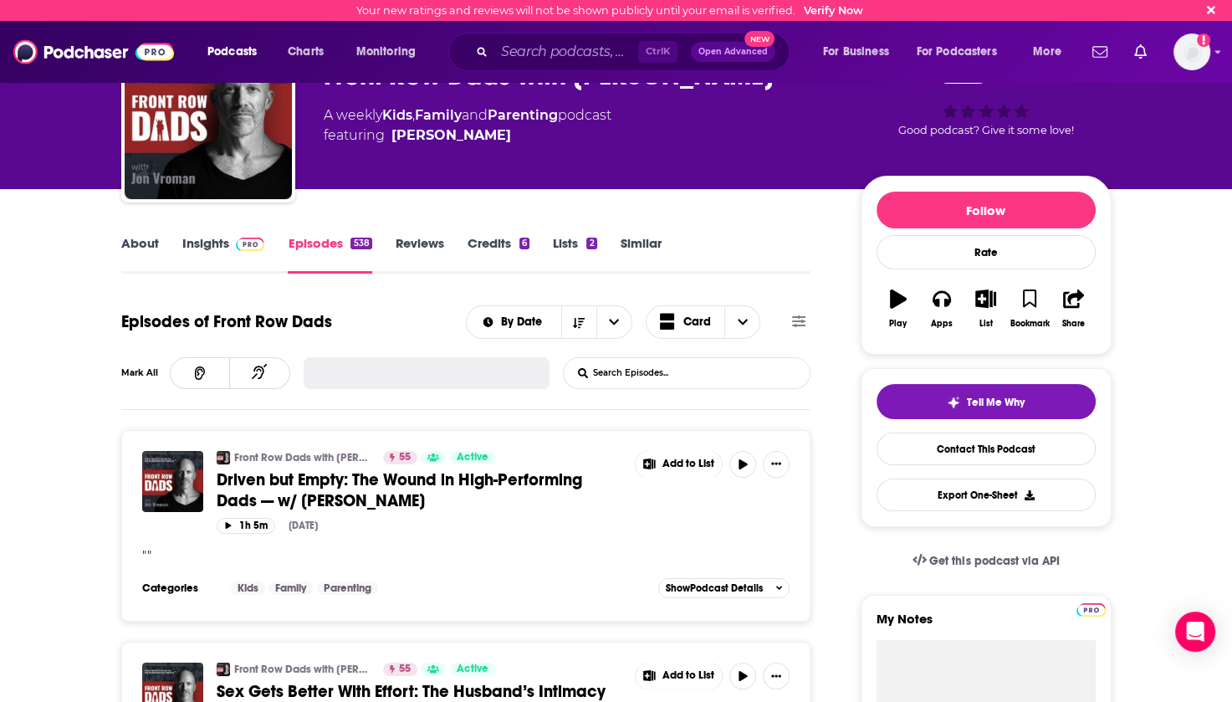
click at [659, 363] on input "List Search Input" at bounding box center [651, 373] width 175 height 30
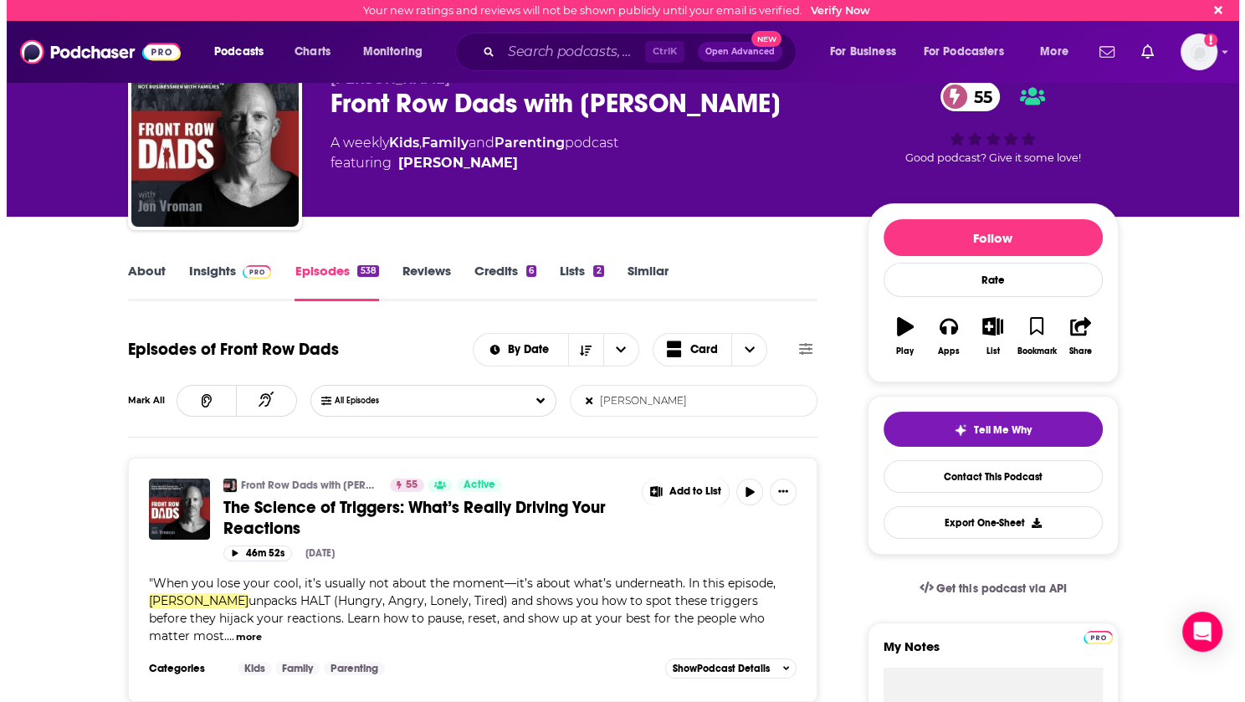
scroll to position [0, 0]
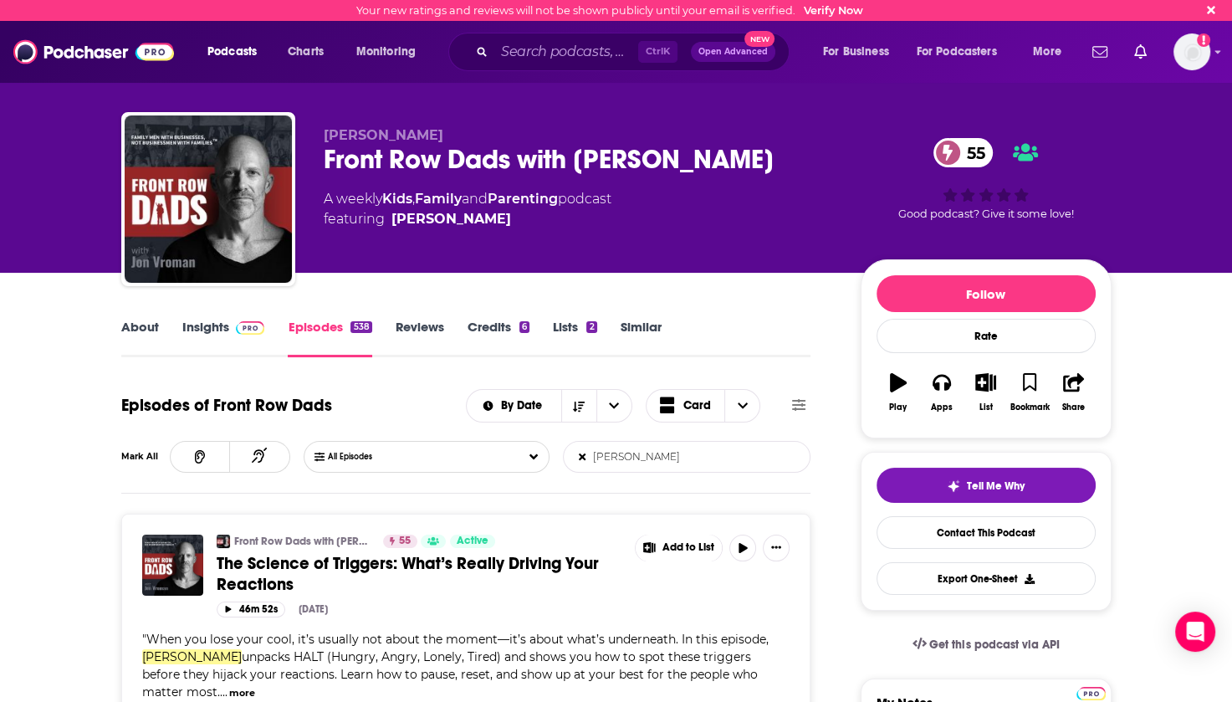
type input "[PERSON_NAME]"
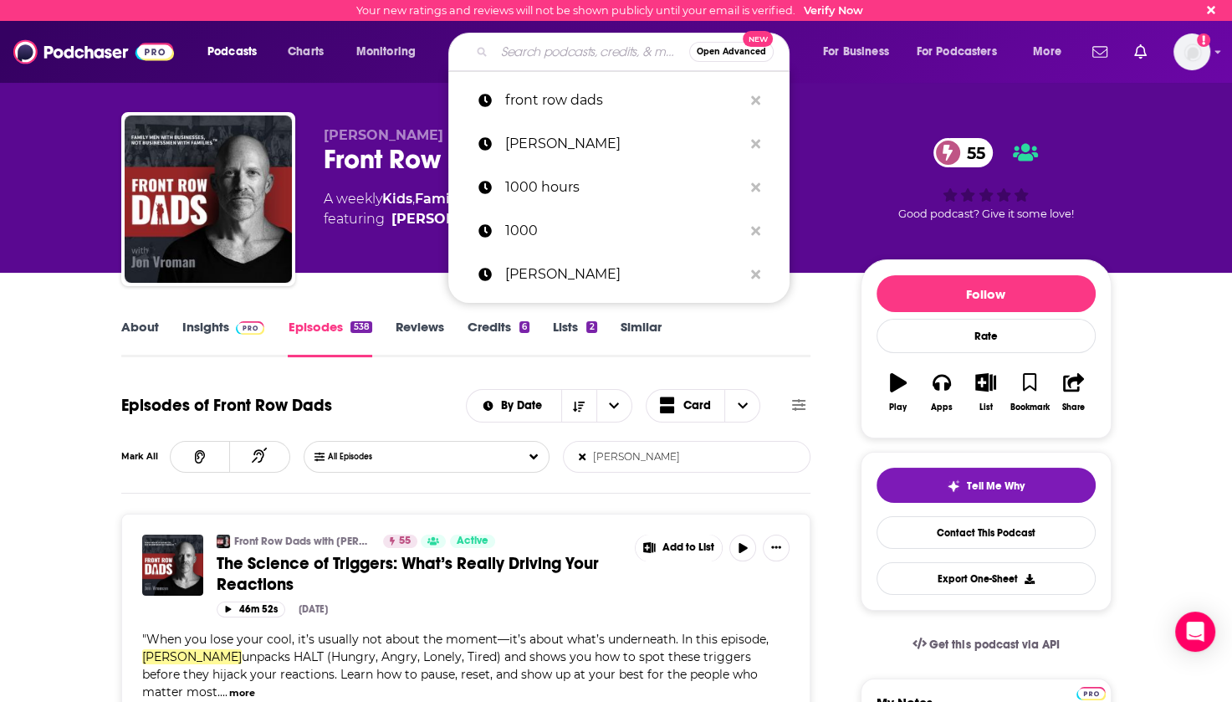
click at [557, 59] on input "Search podcasts, credits, & more..." at bounding box center [591, 51] width 195 height 27
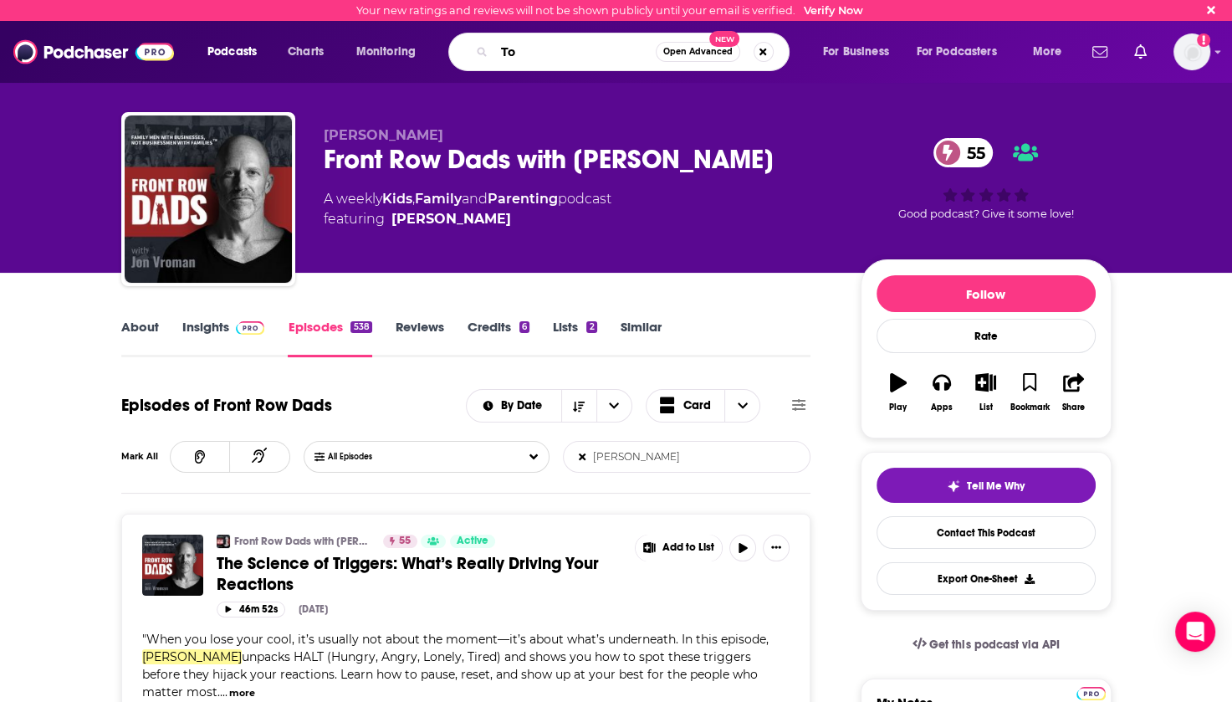
type input "T"
type input "parenting"
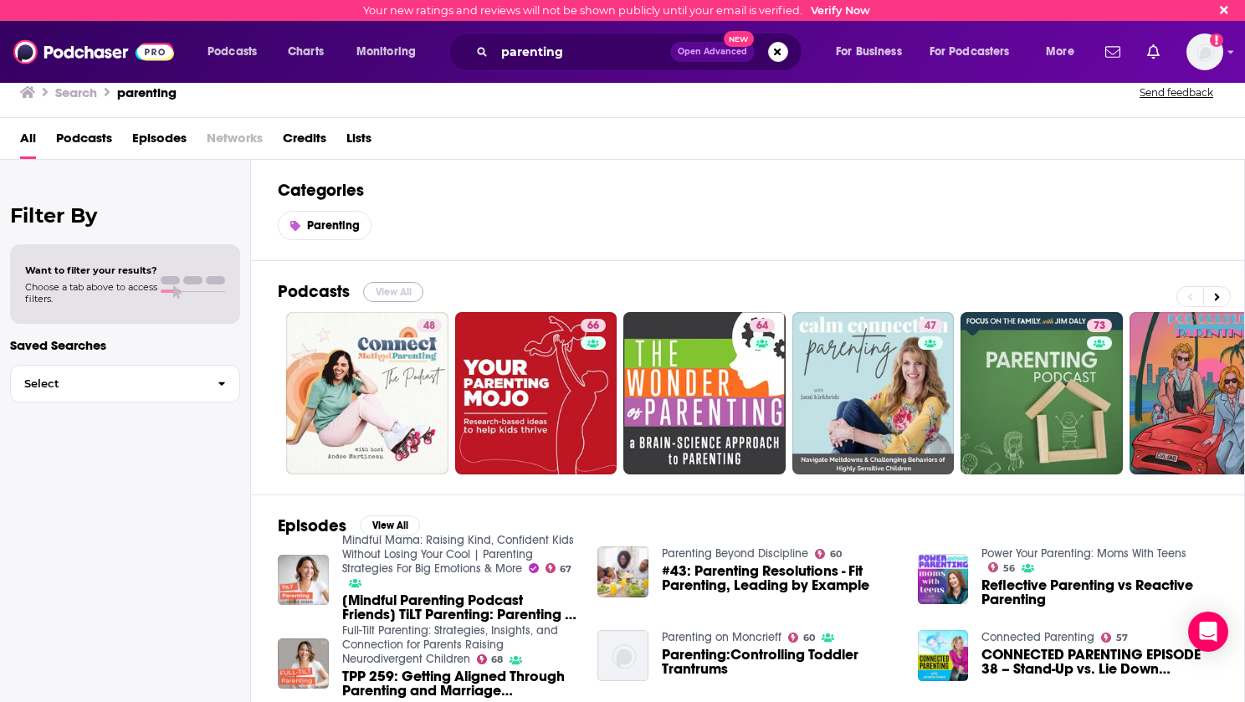
click at [391, 287] on button "View All" at bounding box center [393, 292] width 60 height 20
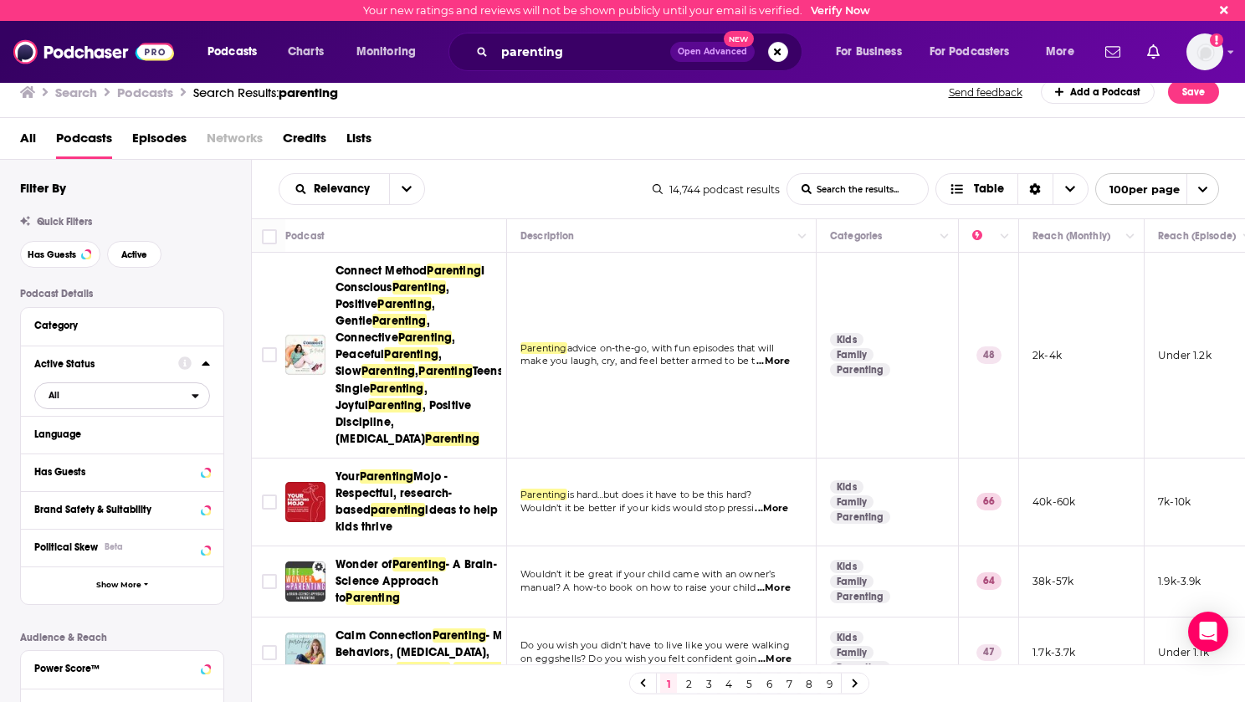
click at [197, 388] on button "All" at bounding box center [122, 395] width 176 height 27
click at [124, 452] on span "Active" at bounding box center [87, 450] width 89 height 9
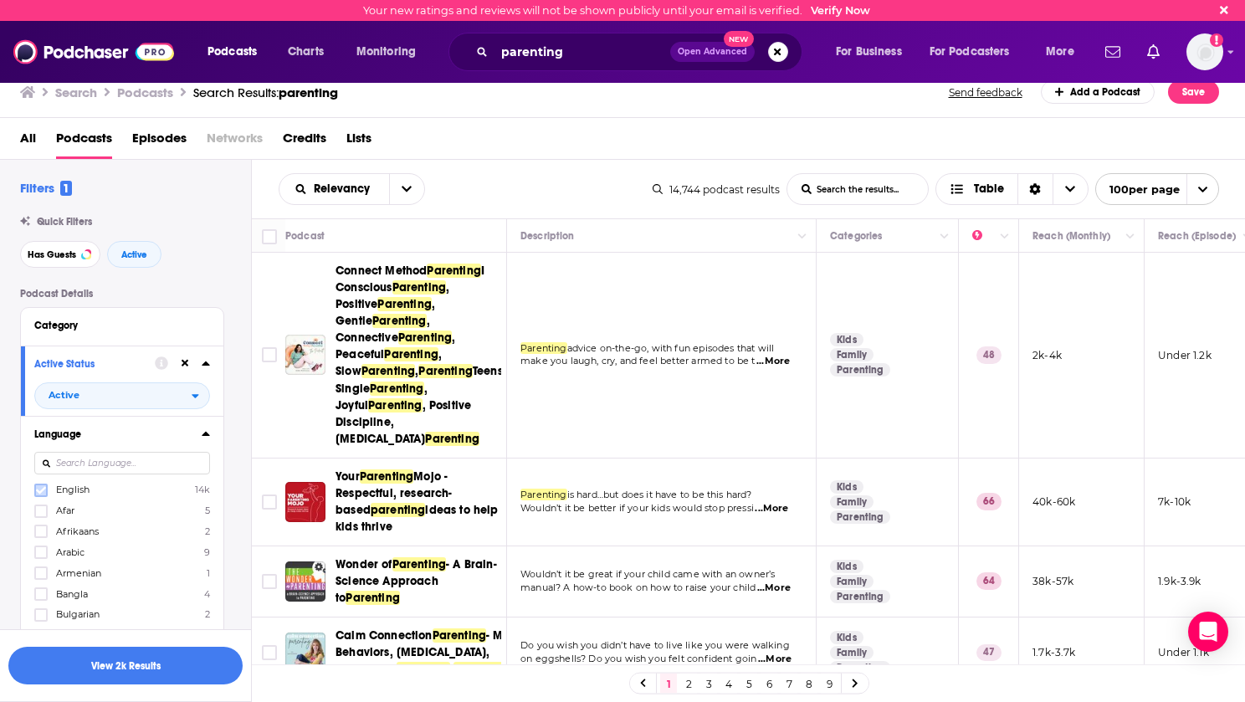
click at [40, 491] on icon at bounding box center [41, 490] width 10 height 8
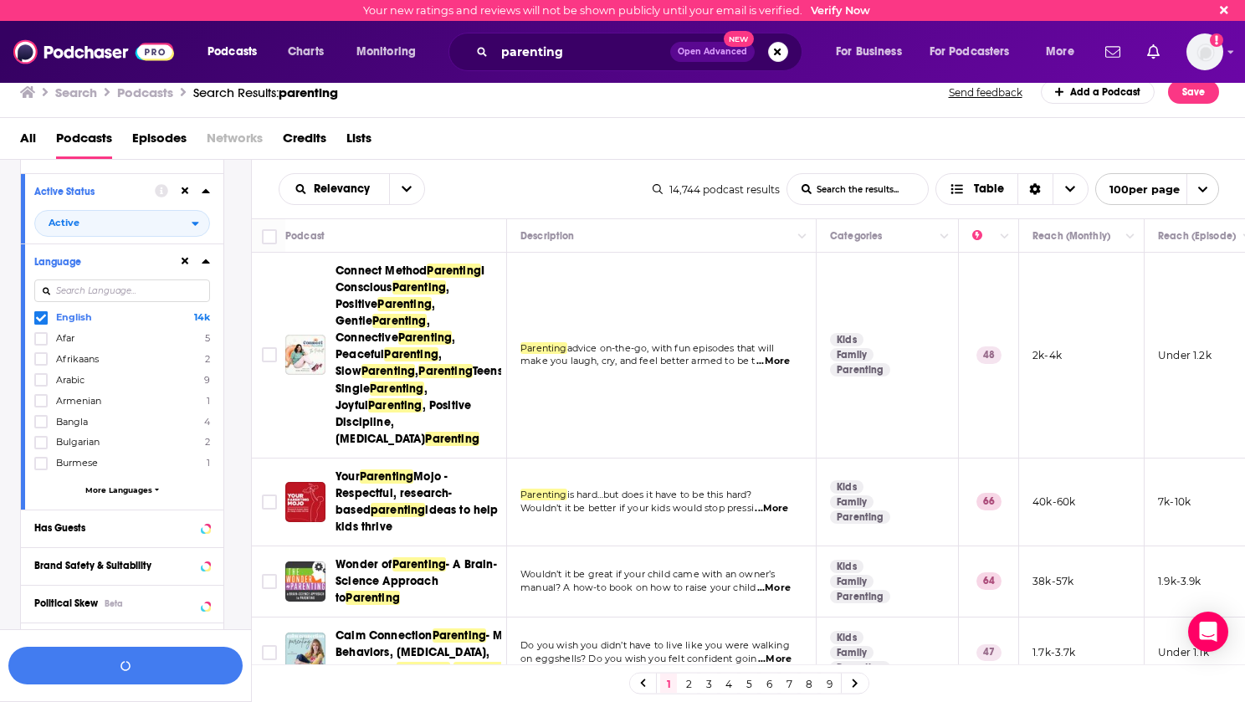
scroll to position [251, 0]
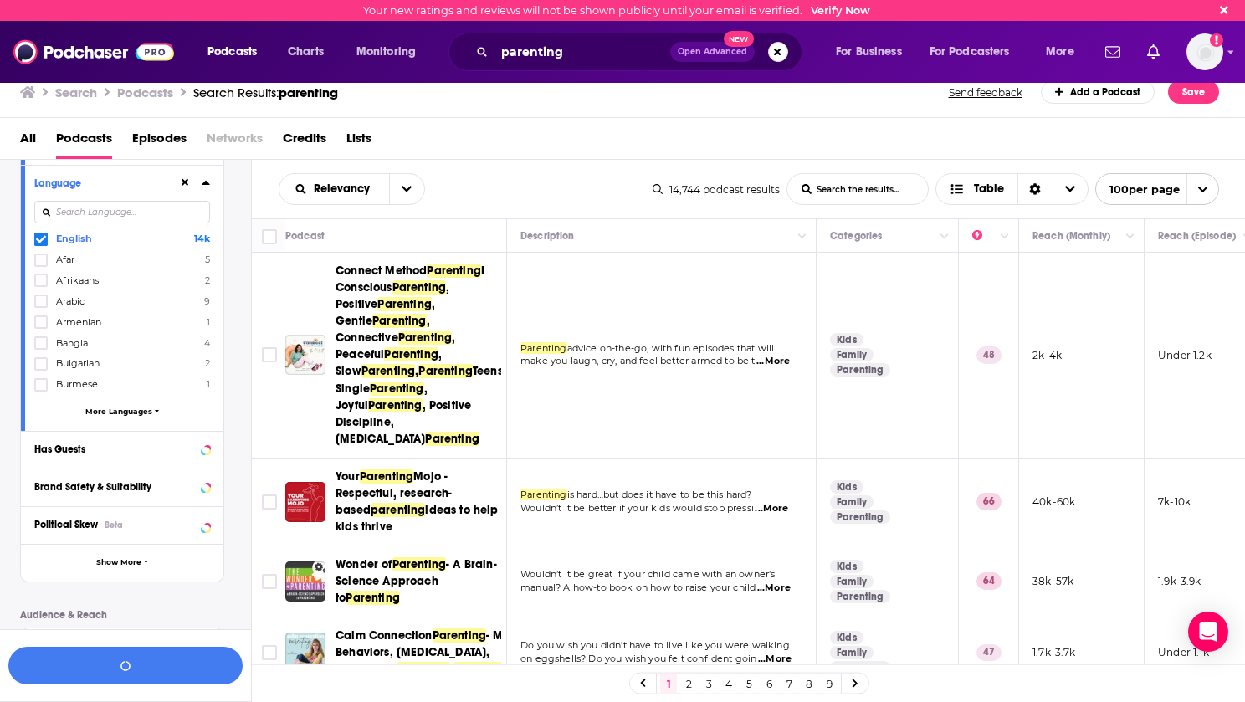
click at [206, 185] on icon at bounding box center [206, 183] width 8 height 4
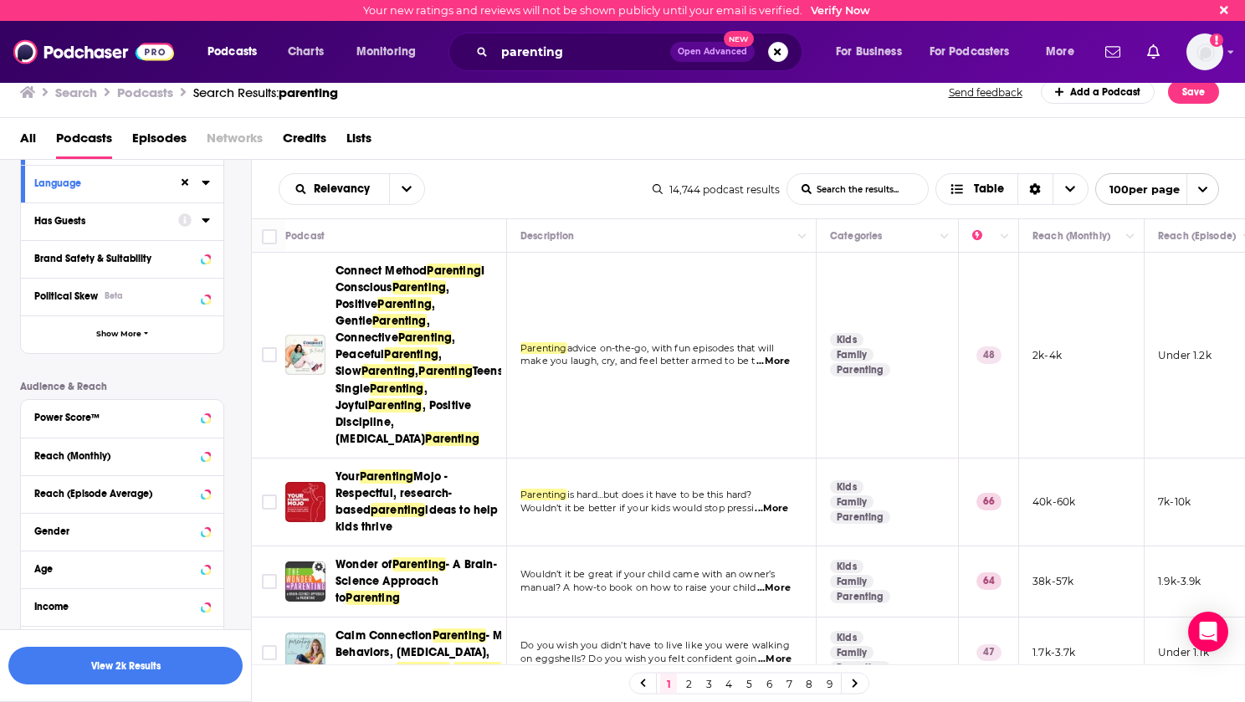
click at [206, 224] on icon at bounding box center [206, 219] width 8 height 13
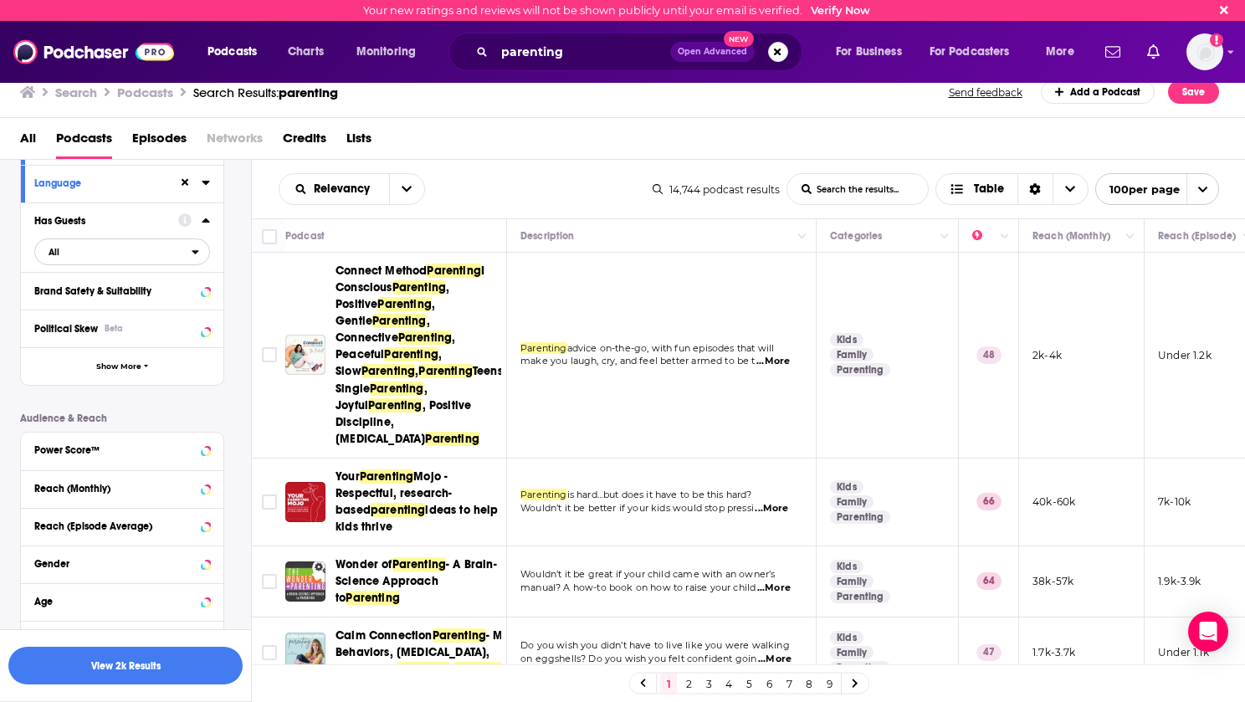
click at [191, 250] on span "All" at bounding box center [113, 252] width 156 height 22
click at [90, 307] on span "Has guests" at bounding box center [93, 306] width 100 height 9
click at [206, 220] on icon at bounding box center [206, 220] width 8 height 4
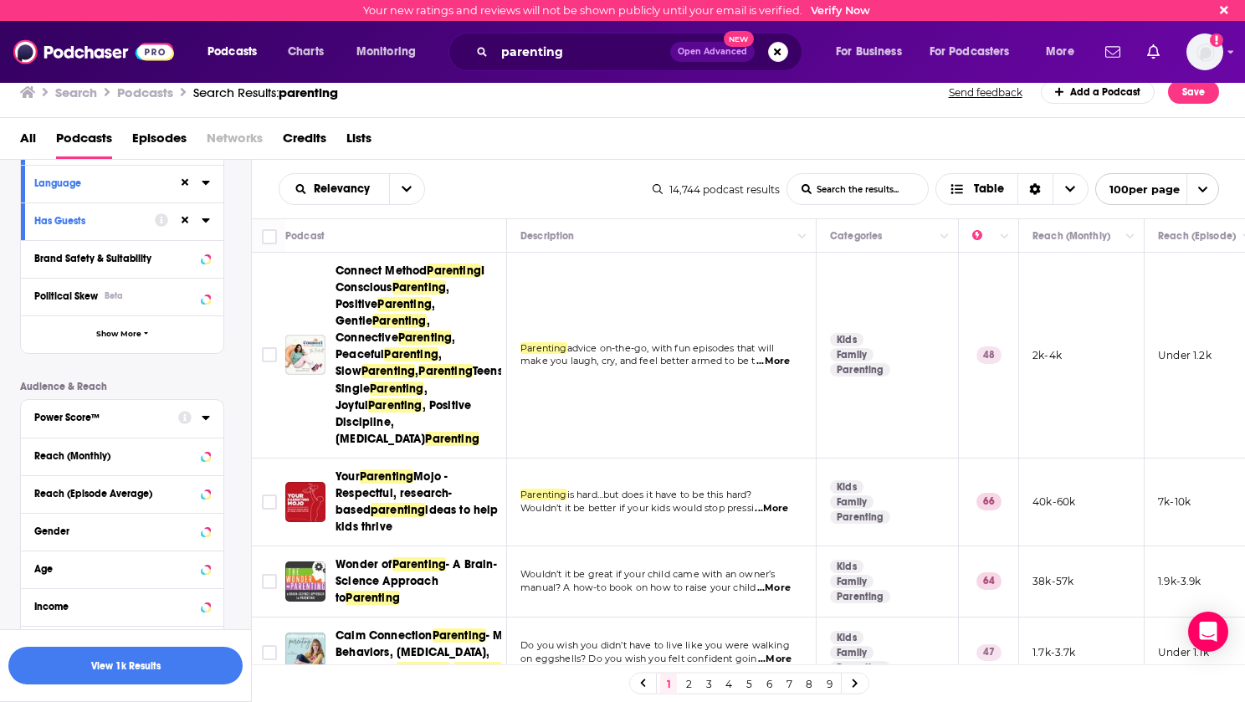
click at [206, 418] on icon at bounding box center [206, 418] width 8 height 4
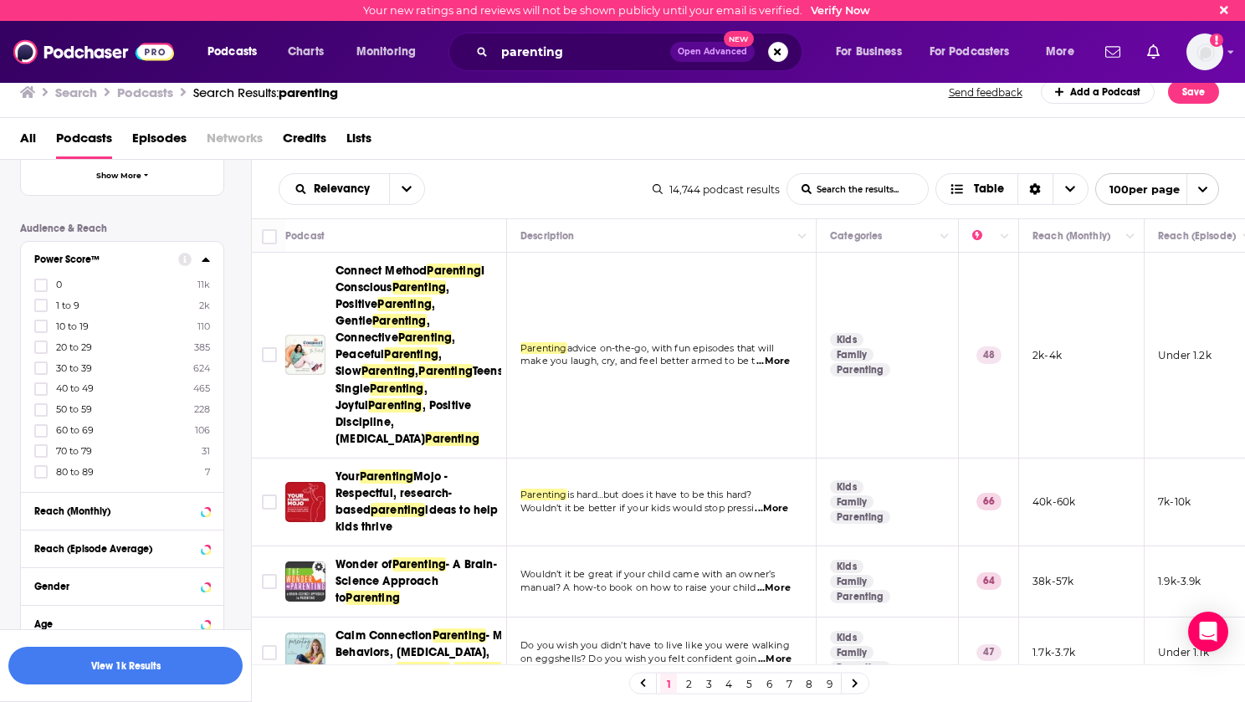
scroll to position [418, 0]
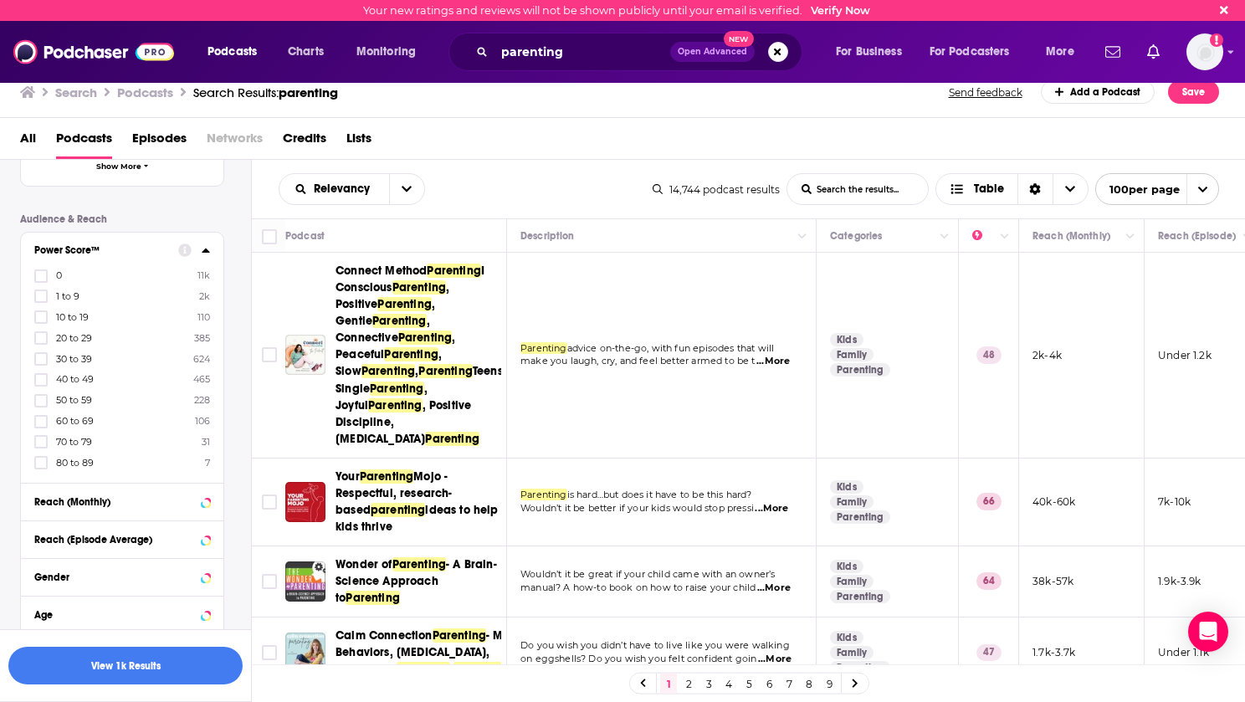
click at [45, 463] on icon at bounding box center [41, 463] width 10 height 10
click at [123, 671] on button "View 6 Results" at bounding box center [125, 666] width 234 height 38
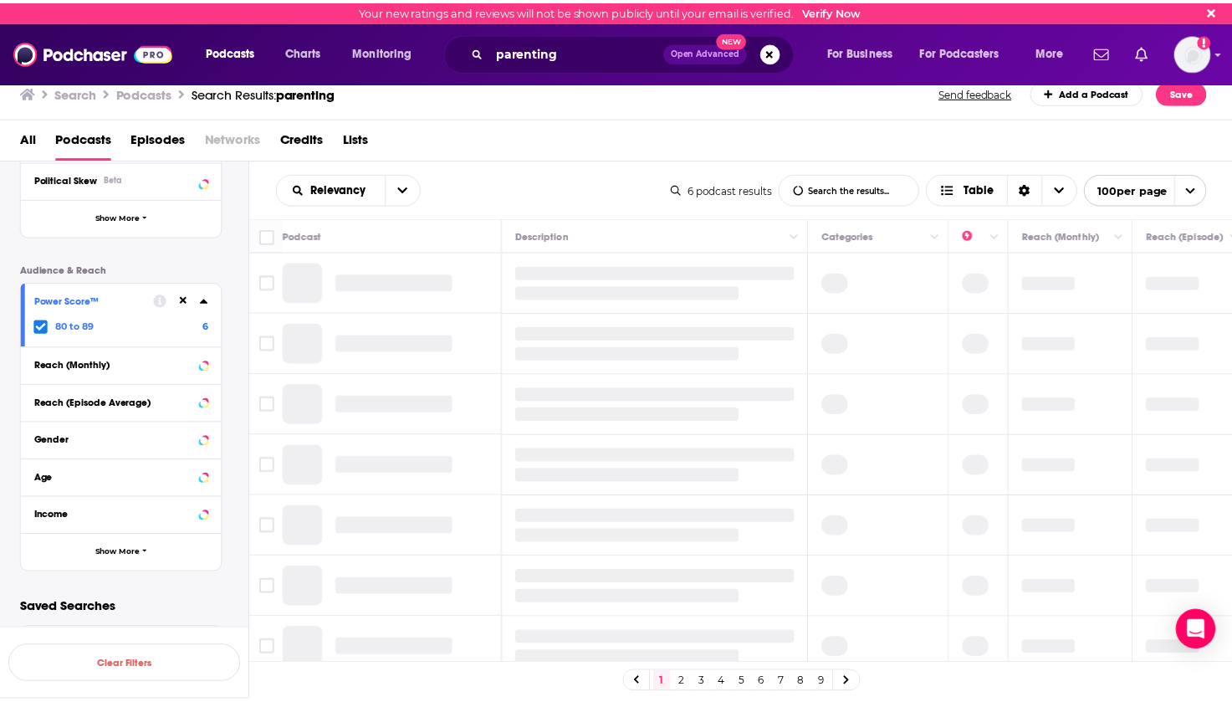
scroll to position [370, 0]
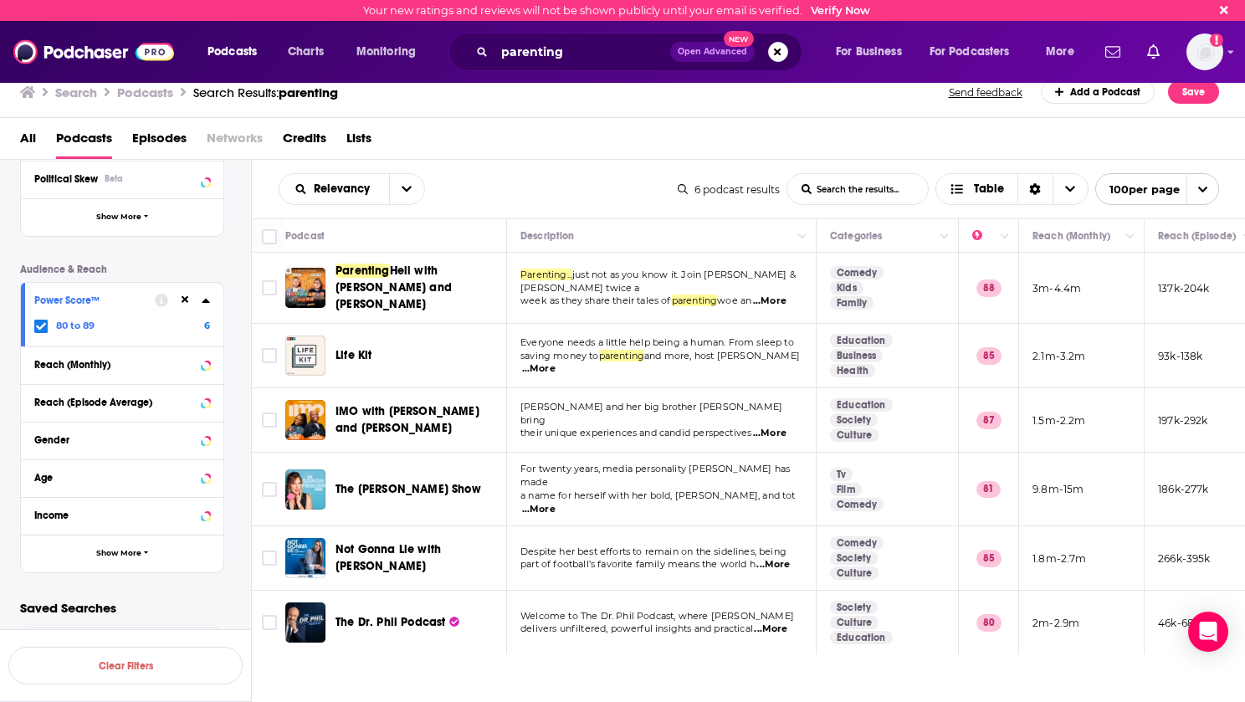
click at [782, 622] on span "...More" at bounding box center [770, 628] width 33 height 13
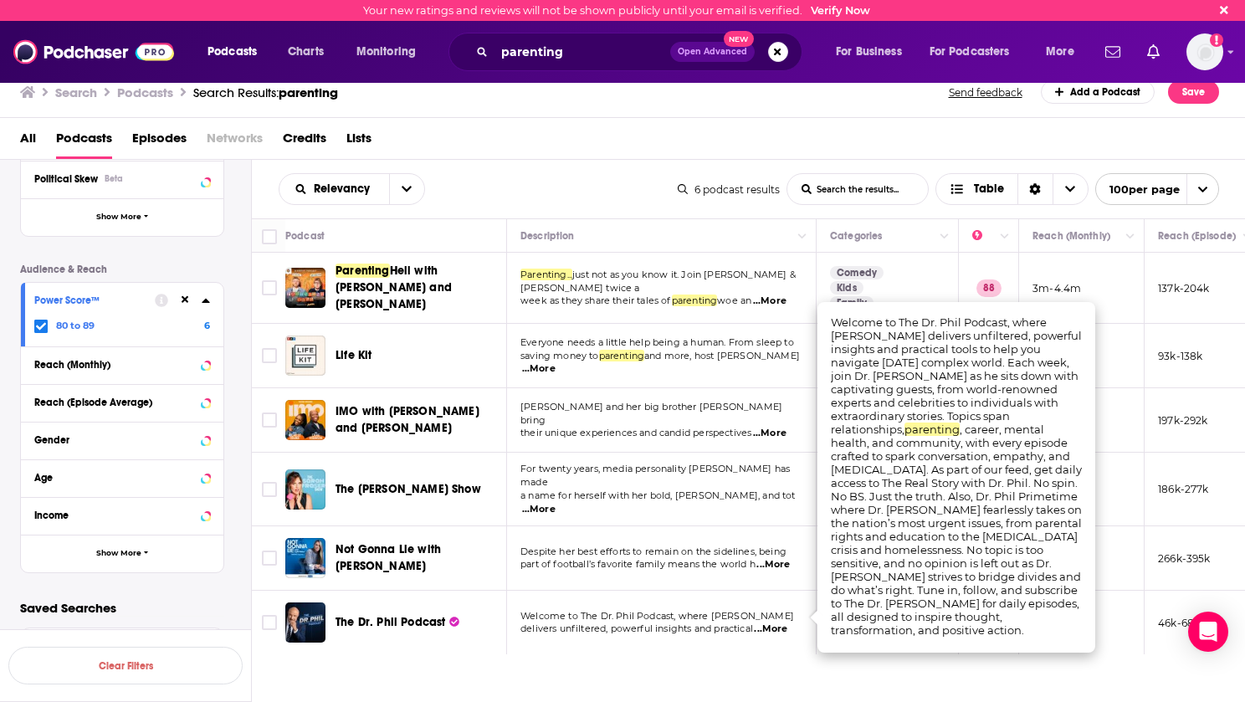
click at [786, 558] on span "...More" at bounding box center [772, 564] width 33 height 13
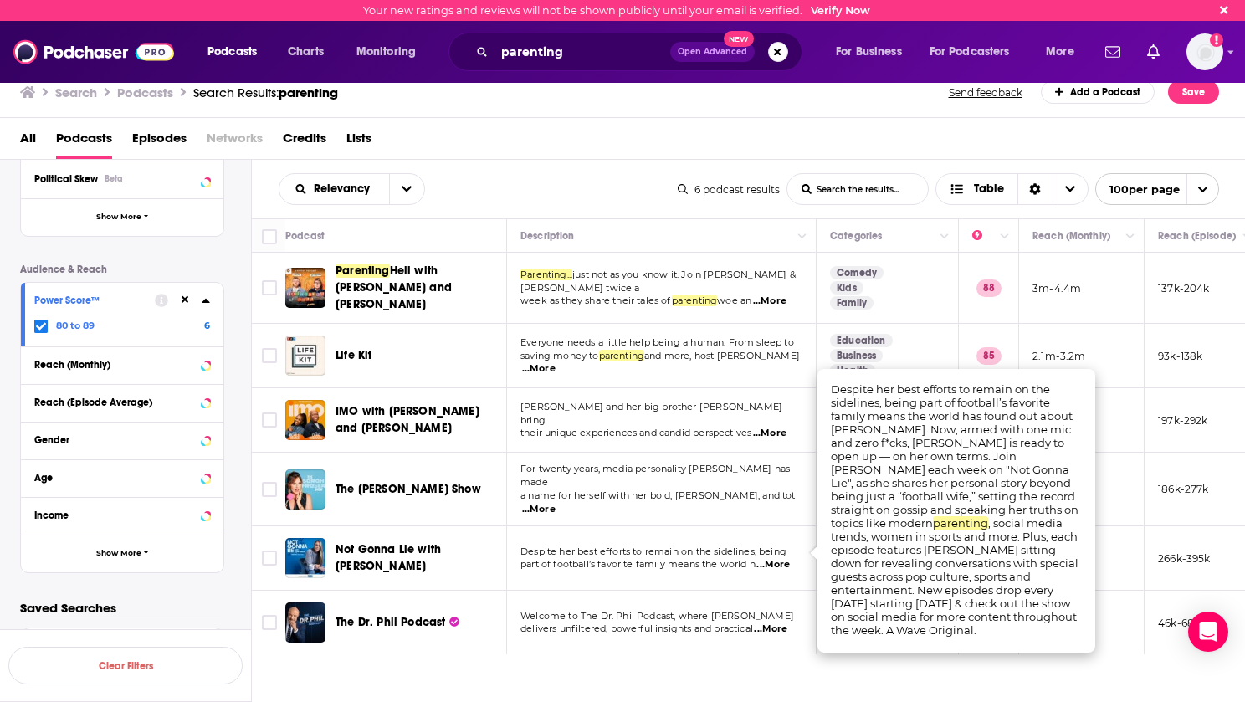
click at [359, 615] on span "The Dr. Phil Podcast" at bounding box center [390, 622] width 110 height 14
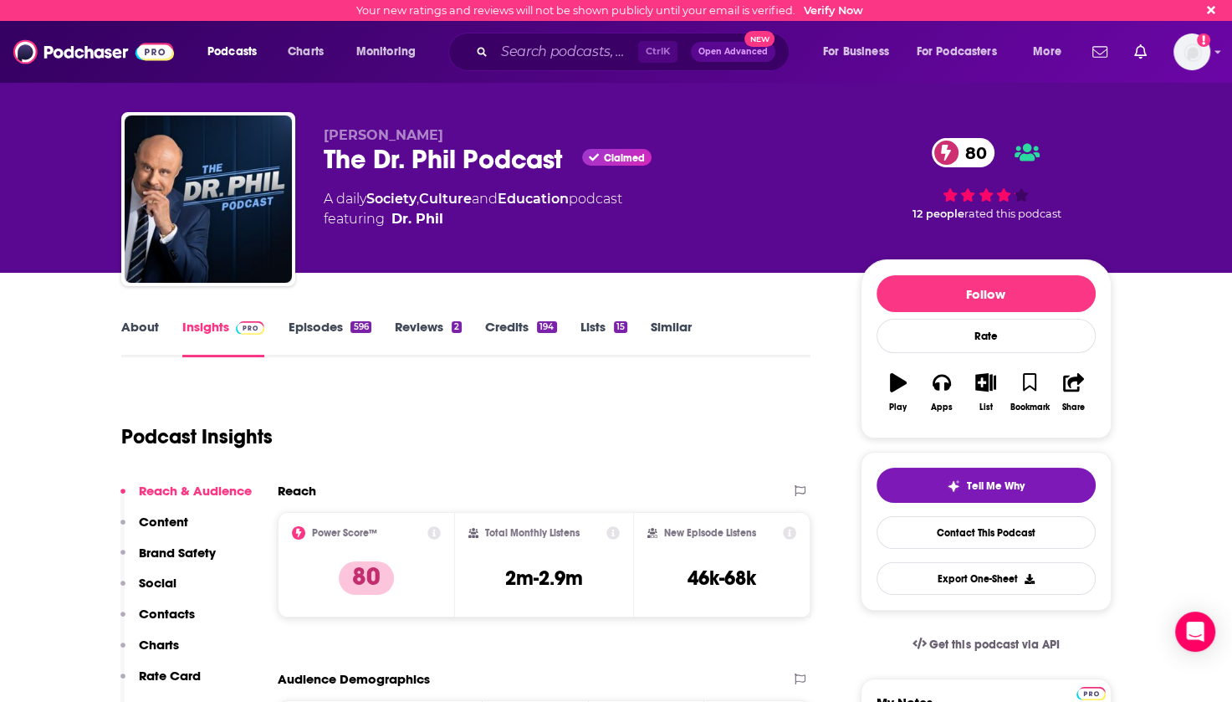
click at [137, 330] on link "About" at bounding box center [140, 338] width 38 height 38
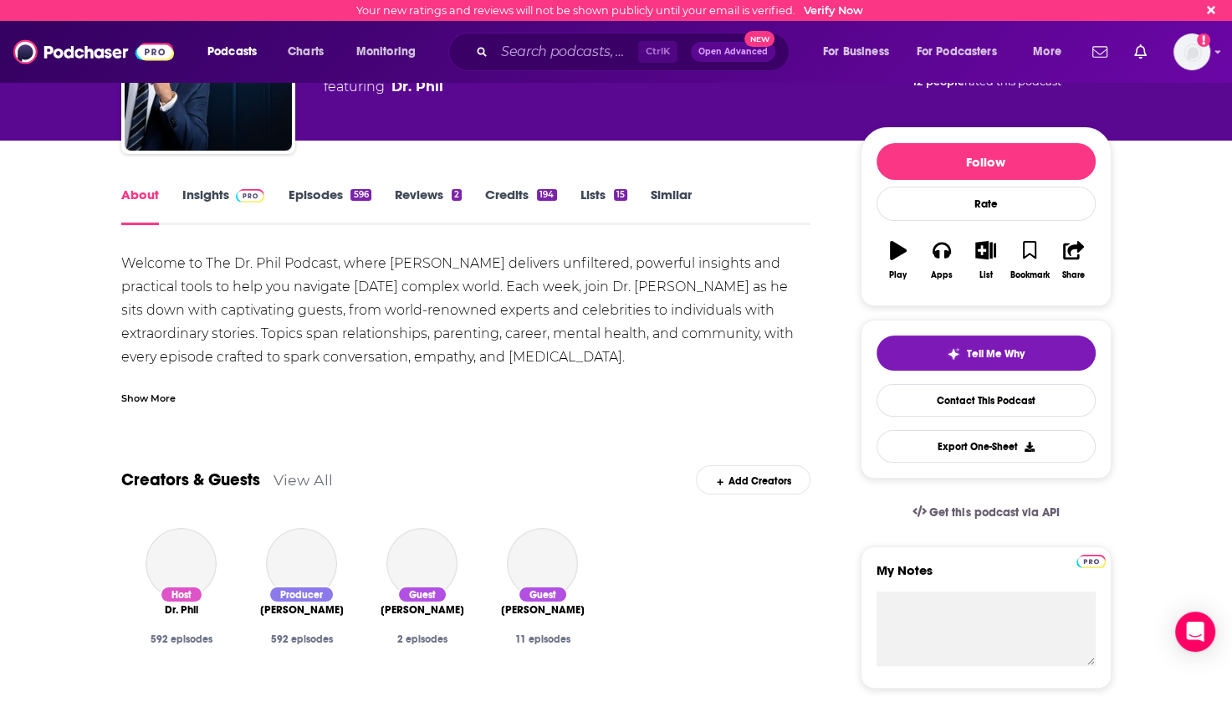
scroll to position [167, 0]
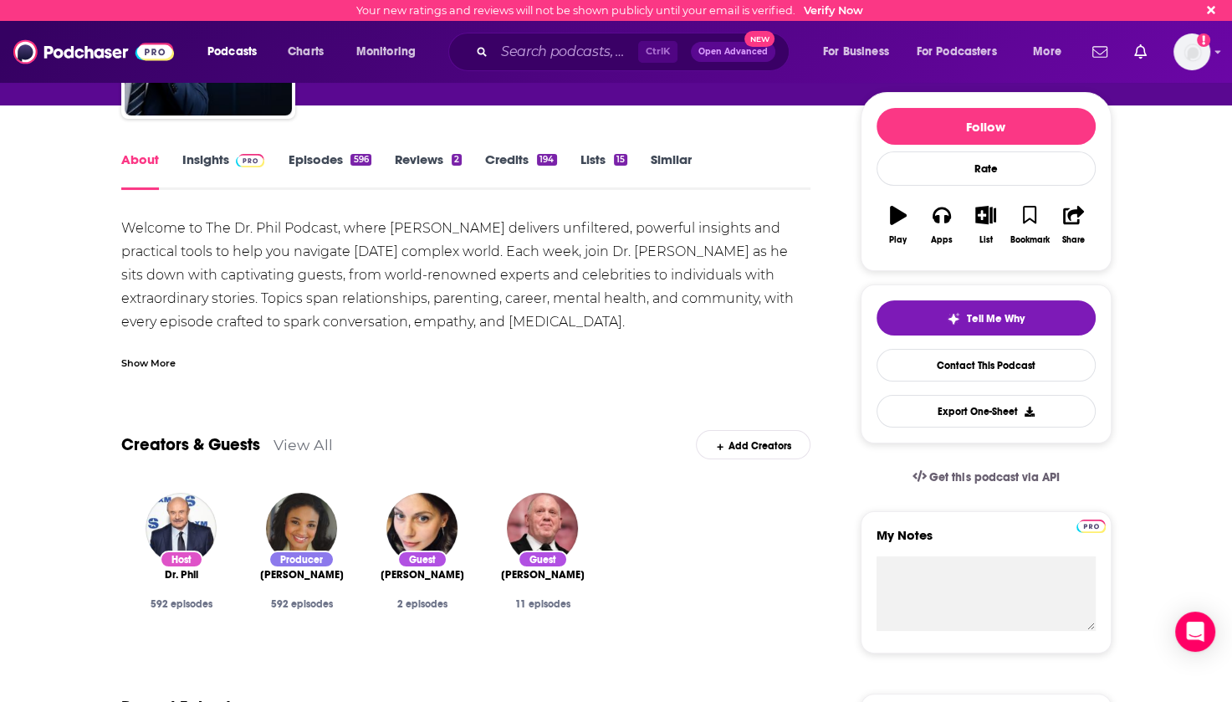
click at [293, 447] on link "View All" at bounding box center [303, 445] width 59 height 18
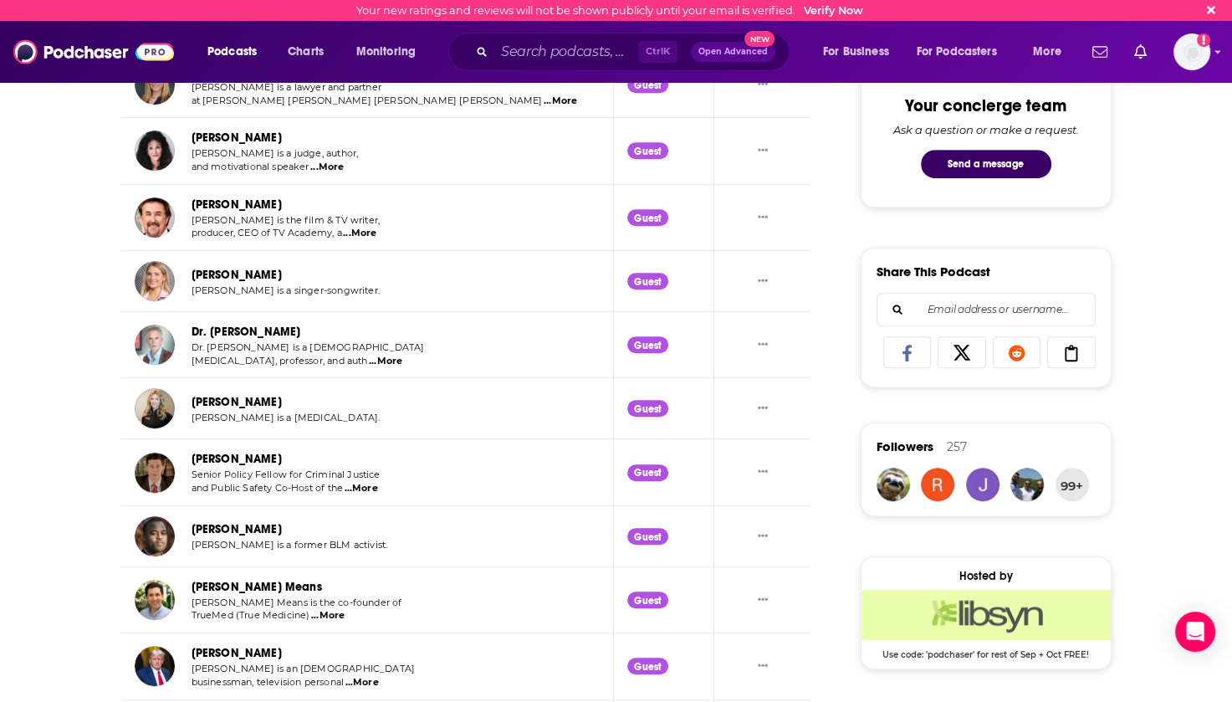
scroll to position [902, 0]
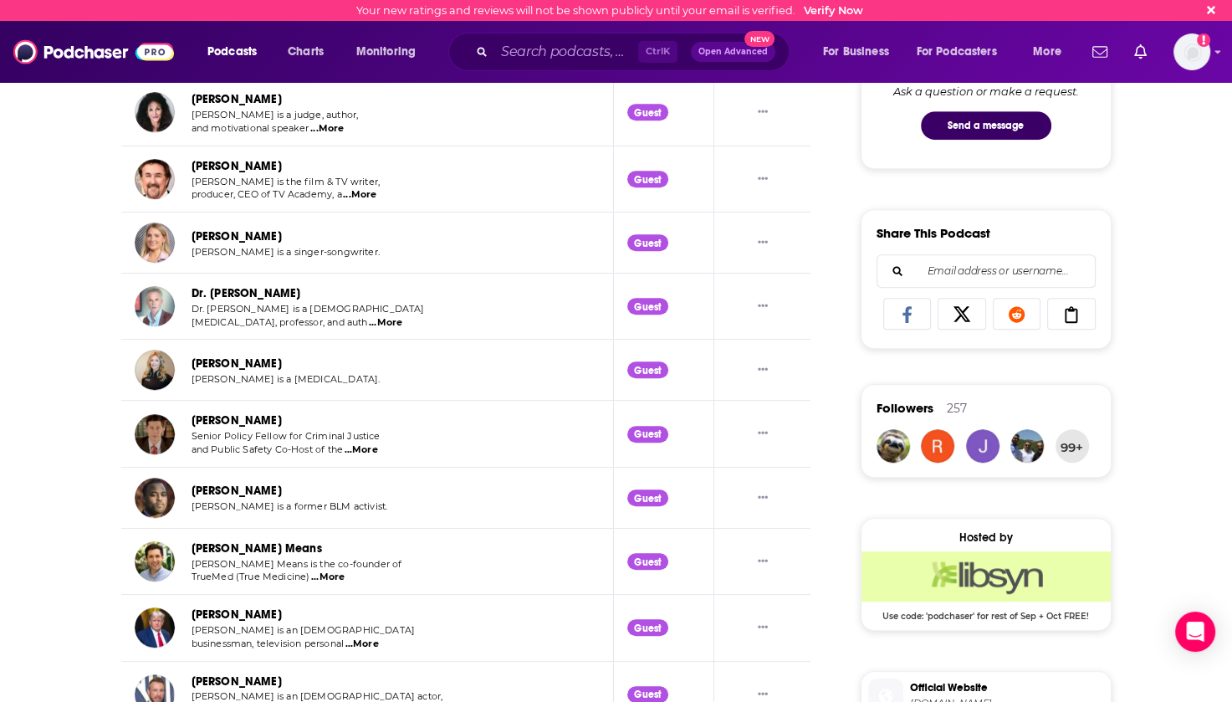
drag, startPoint x: 308, startPoint y: 292, endPoint x: 192, endPoint y: 297, distance: 115.5
click at [192, 297] on div "Dr. [PERSON_NAME]" at bounding box center [309, 293] width 234 height 19
copy link "Dr. [PERSON_NAME]"
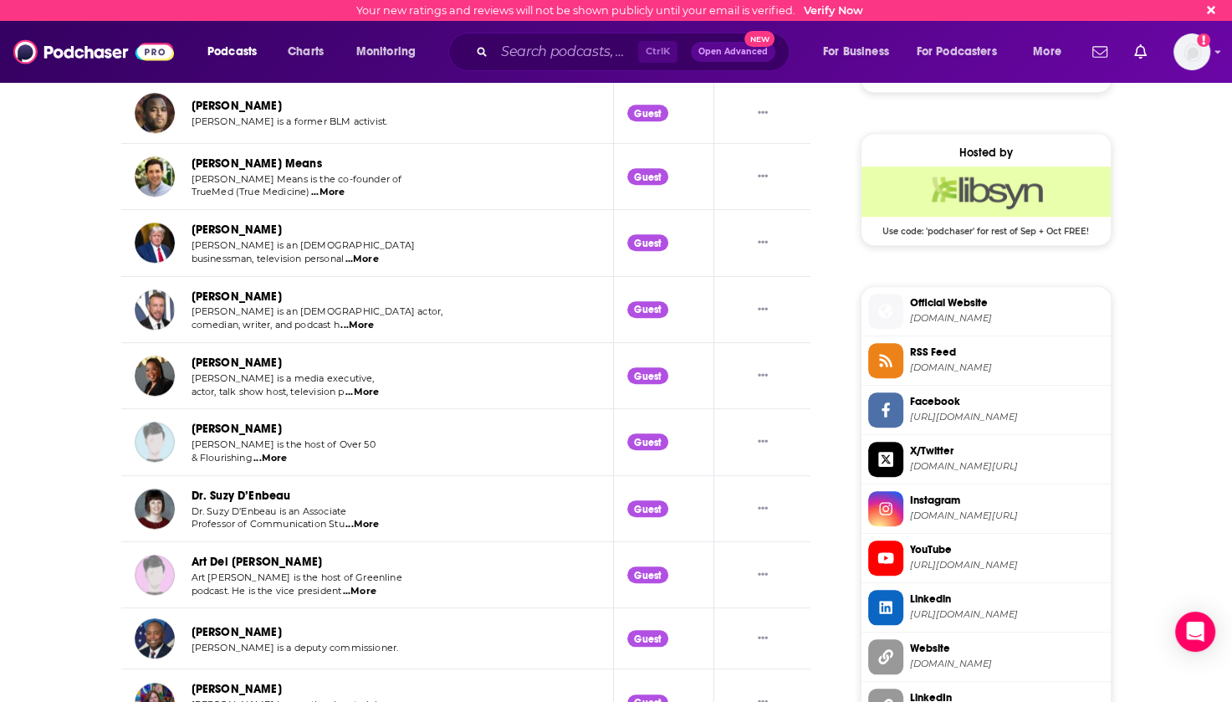
scroll to position [1320, 0]
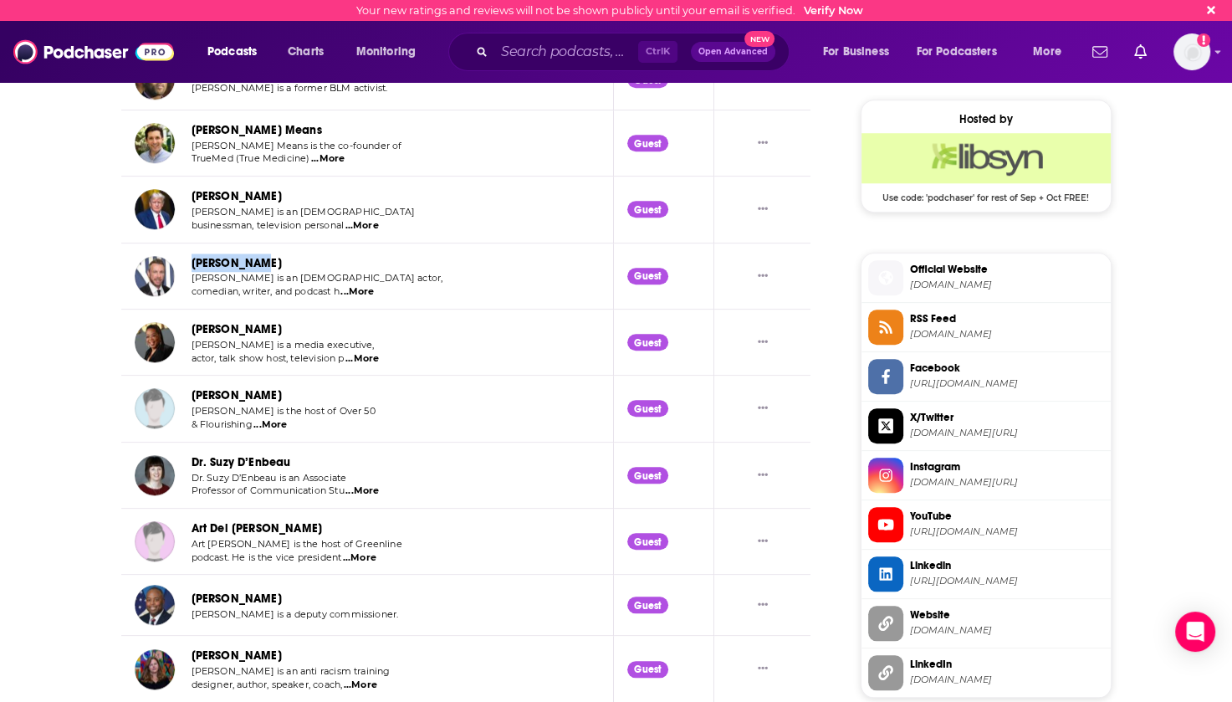
drag, startPoint x: 268, startPoint y: 258, endPoint x: 192, endPoint y: 266, distance: 77.3
click at [192, 266] on div "[PERSON_NAME]" at bounding box center [318, 262] width 253 height 19
copy link "[PERSON_NAME]"
drag, startPoint x: 274, startPoint y: 327, endPoint x: 192, endPoint y: 330, distance: 82.0
click at [192, 330] on div "[PERSON_NAME]" at bounding box center [291, 329] width 199 height 19
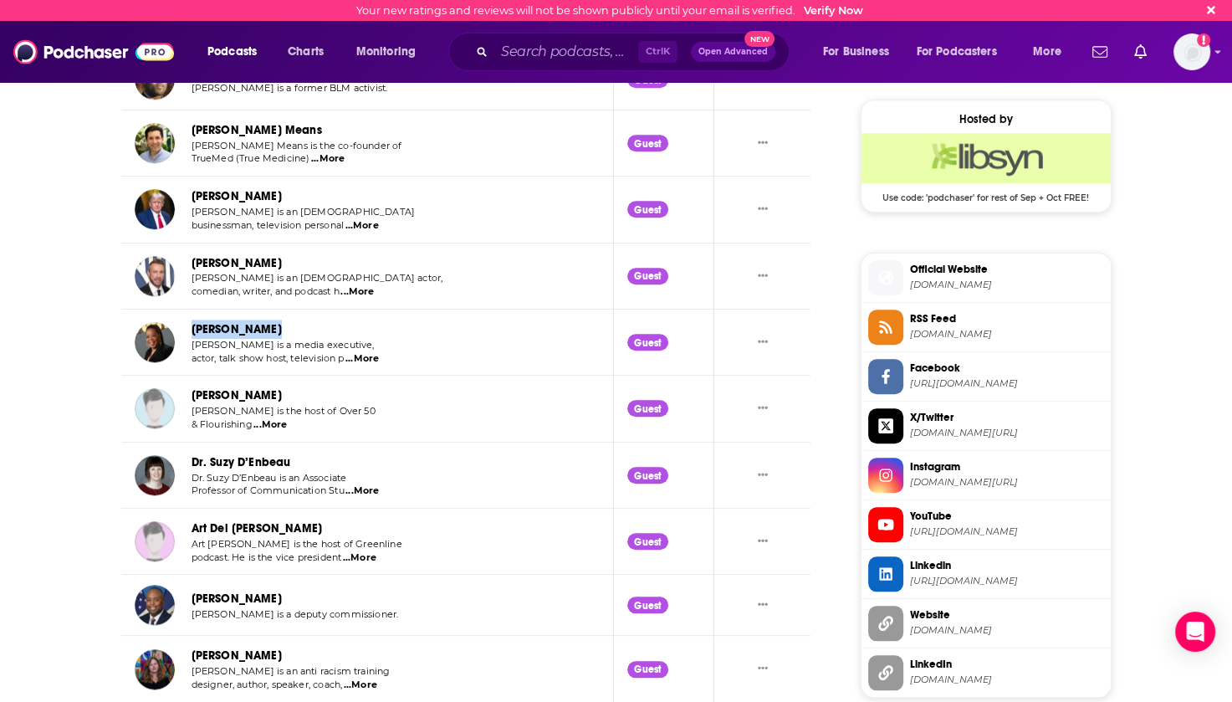
copy link "[PERSON_NAME]"
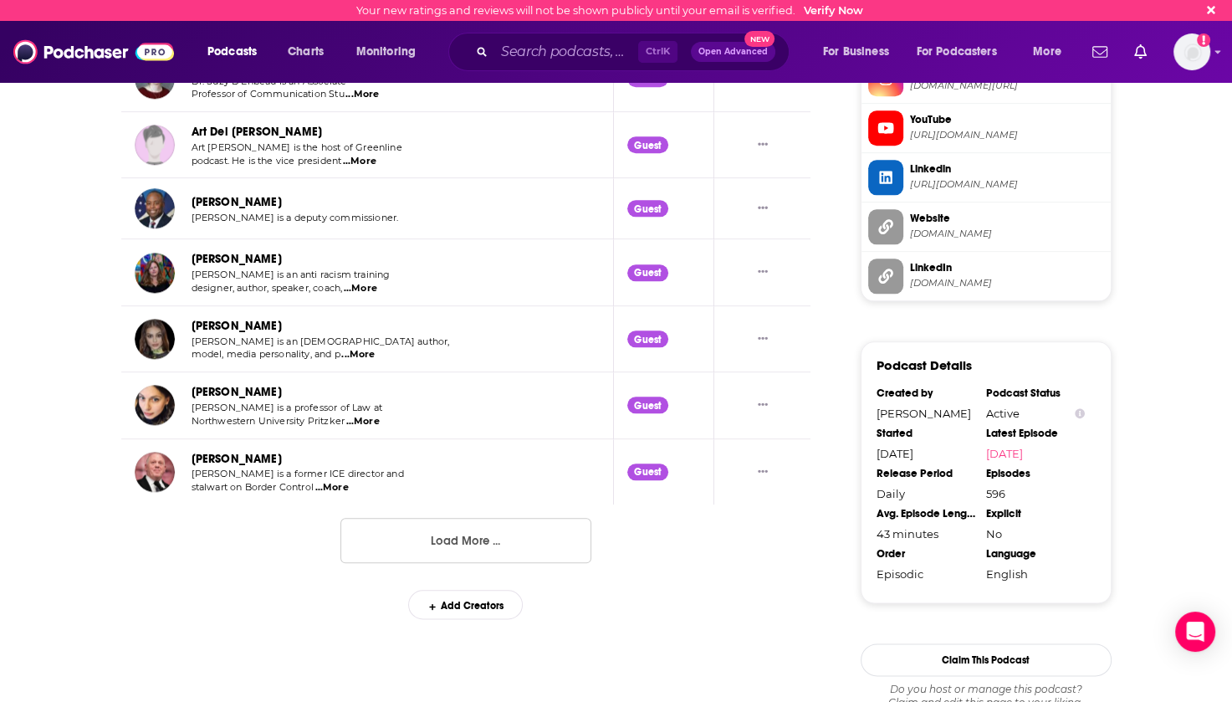
scroll to position [1738, 0]
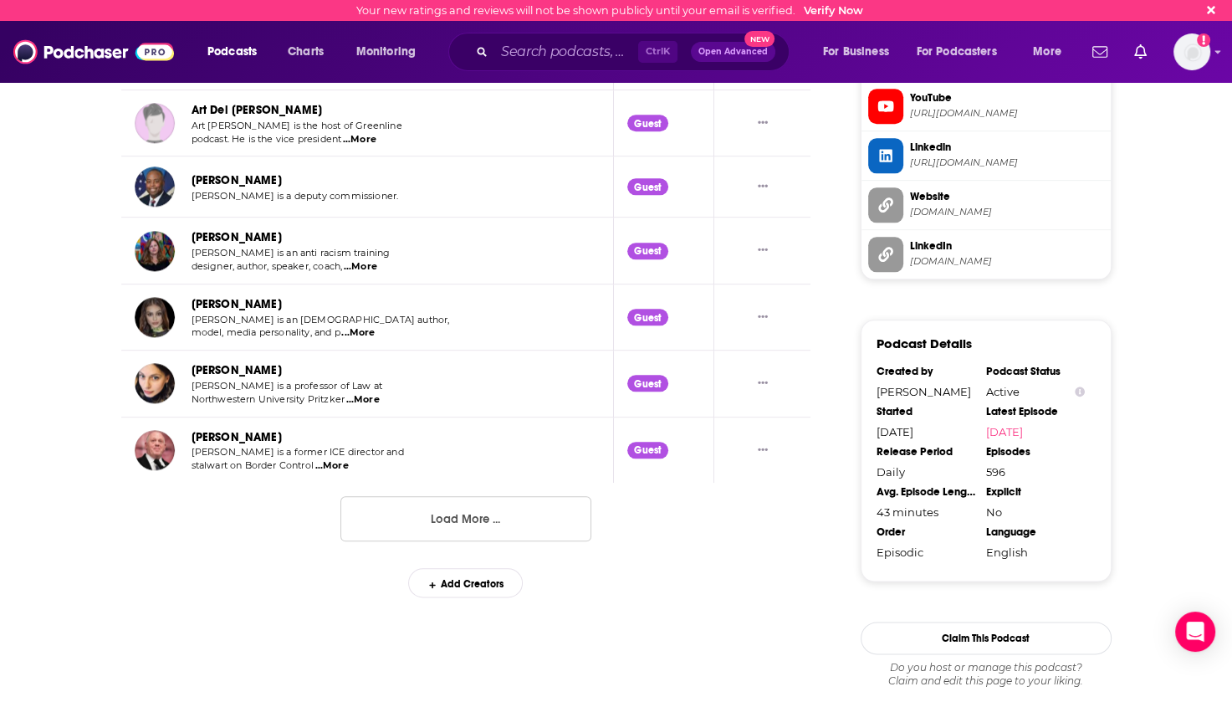
click at [467, 515] on button "Load More ..." at bounding box center [465, 518] width 251 height 45
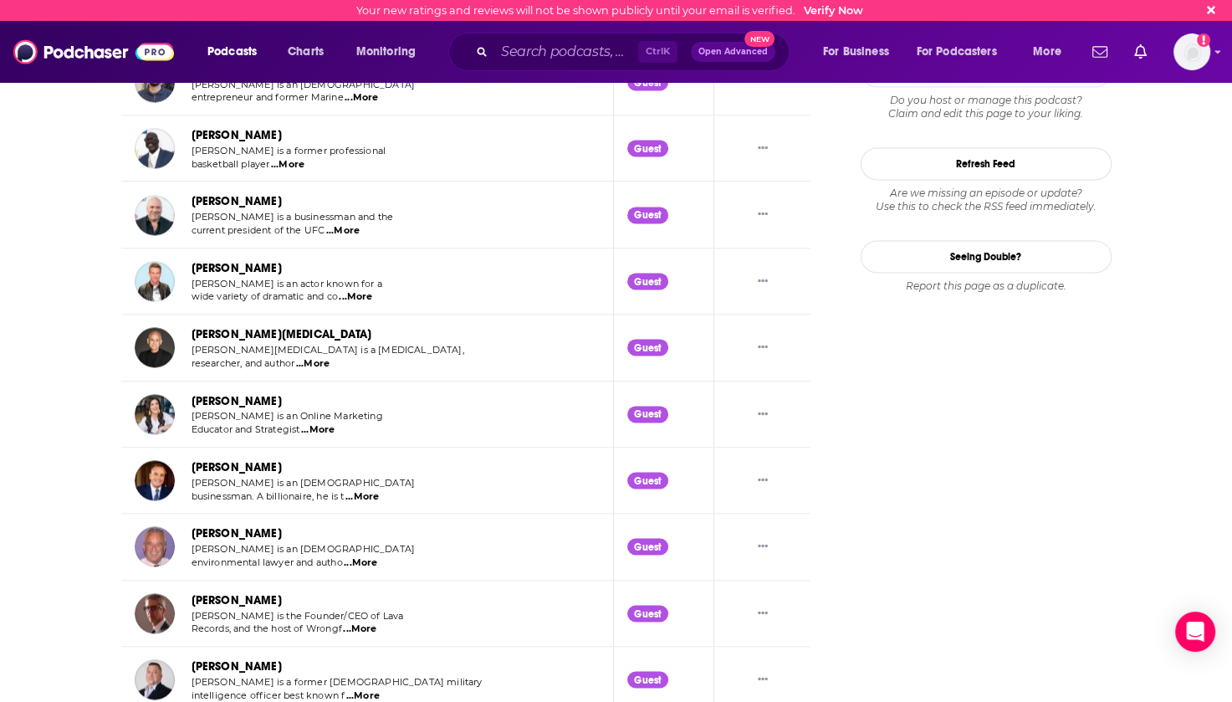
scroll to position [2324, 0]
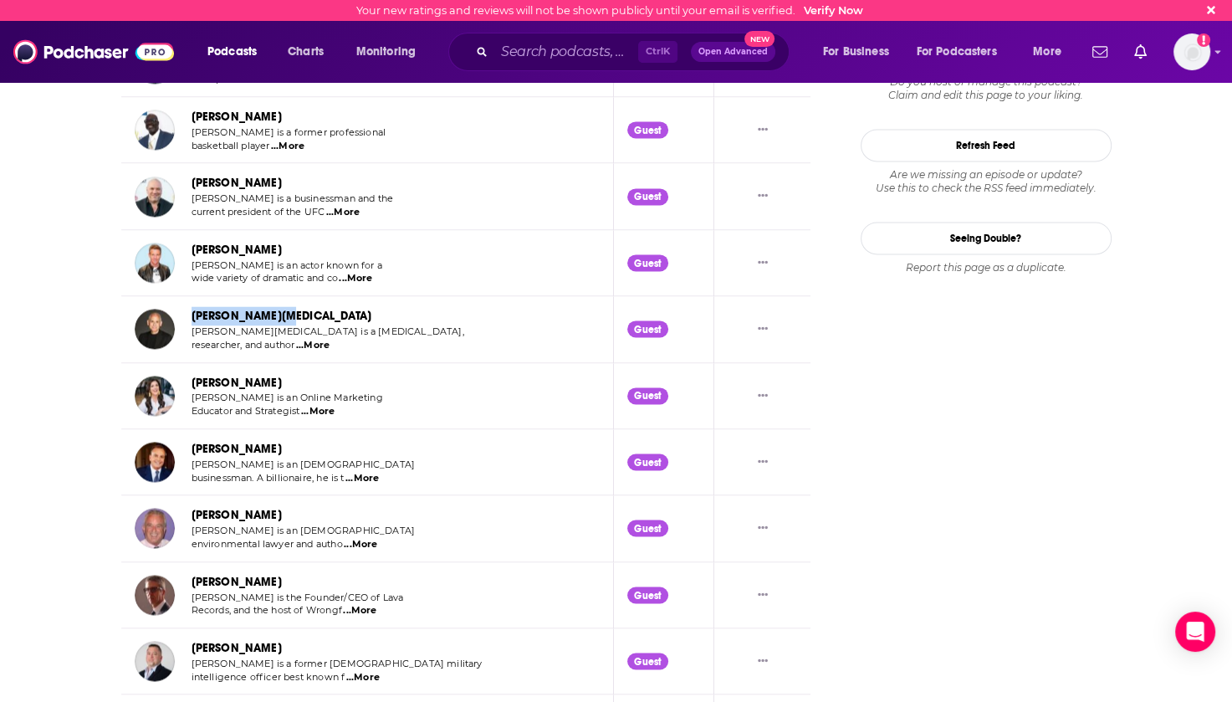
drag, startPoint x: 294, startPoint y: 310, endPoint x: 187, endPoint y: 309, distance: 107.1
click at [187, 309] on div "[PERSON_NAME][MEDICAL_DATA] [PERSON_NAME][MEDICAL_DATA] is a [MEDICAL_DATA], re…" at bounding box center [300, 328] width 330 height 45
copy link "[PERSON_NAME][MEDICAL_DATA]"
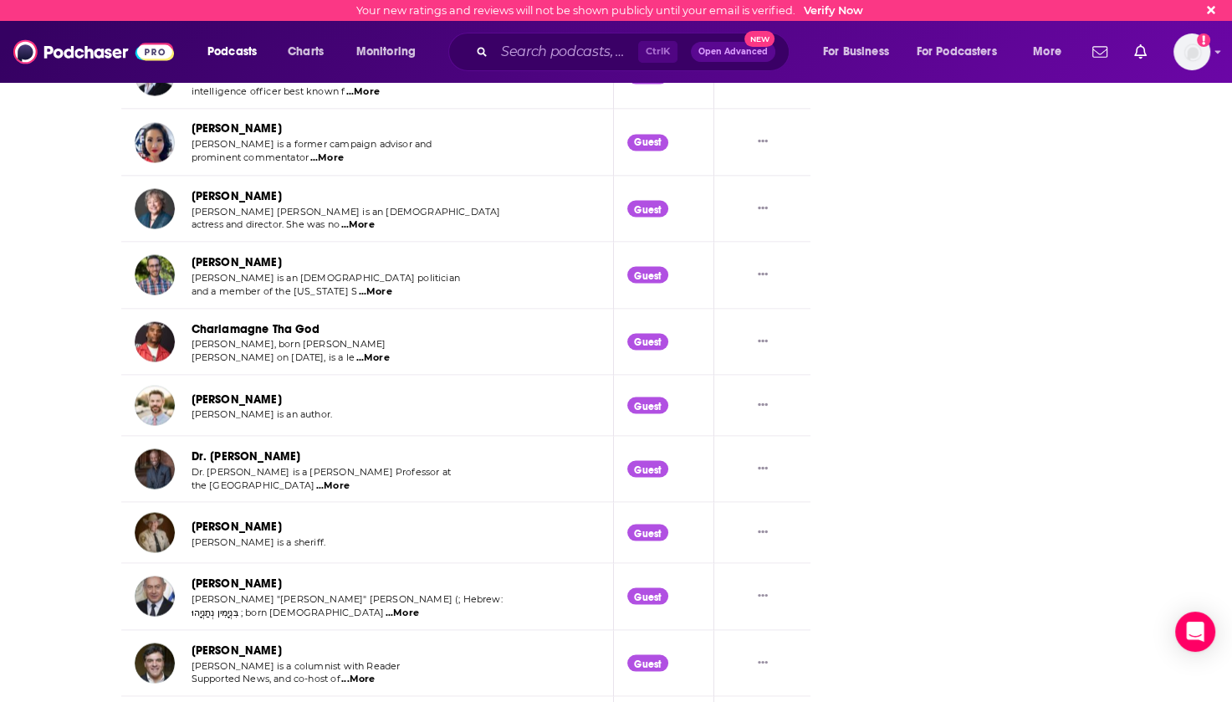
scroll to position [2993, 0]
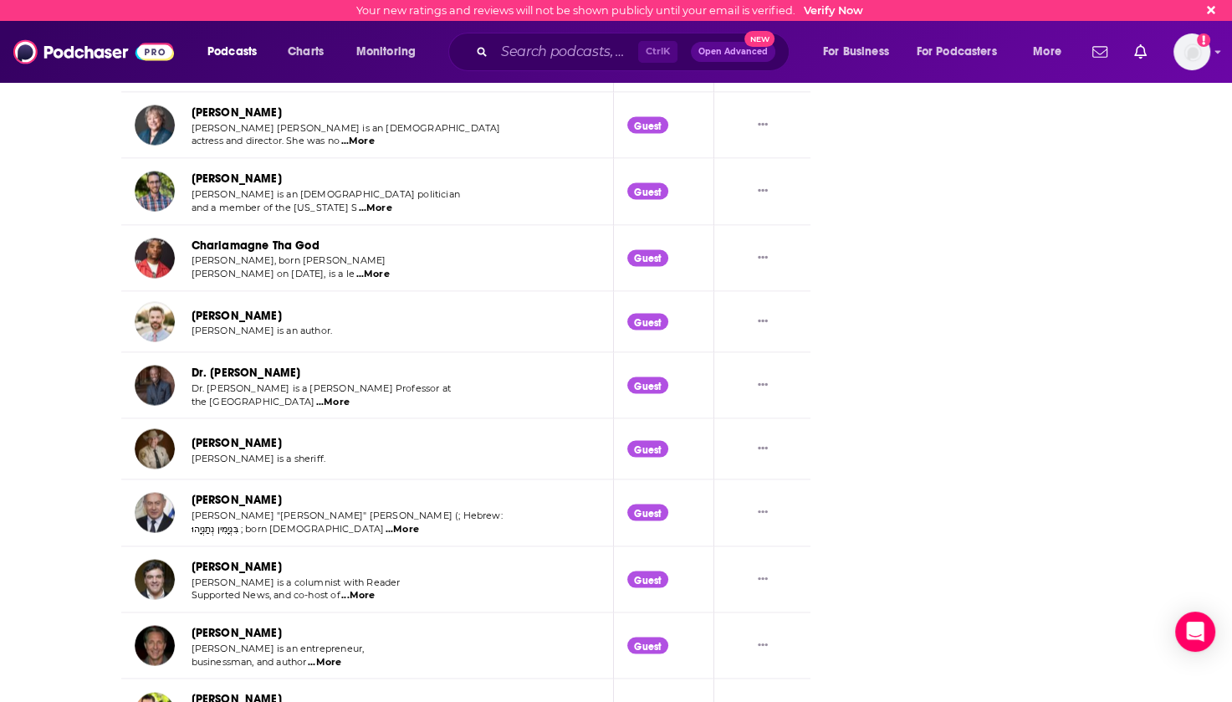
click at [350, 395] on span "...More" at bounding box center [332, 401] width 33 height 13
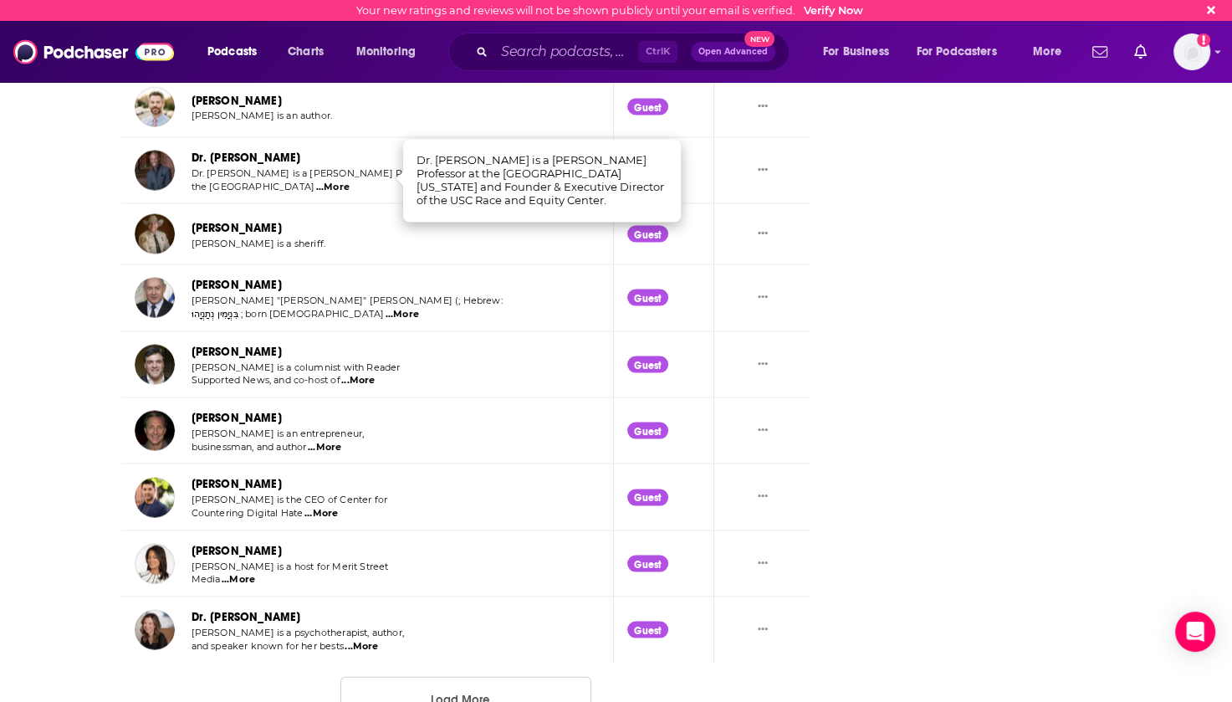
scroll to position [3244, 0]
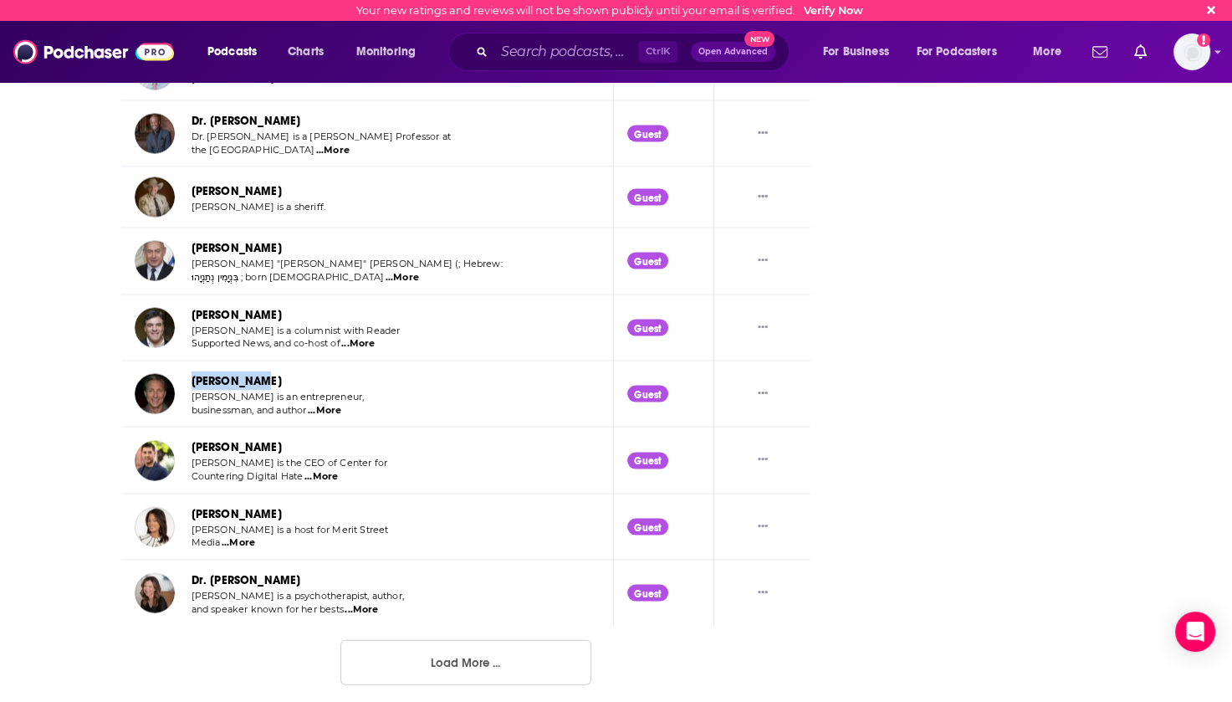
drag, startPoint x: 267, startPoint y: 371, endPoint x: 187, endPoint y: 379, distance: 79.8
click at [187, 379] on div "[PERSON_NAME] [PERSON_NAME] is an entrepreneur, businessman, and author ...More" at bounding box center [263, 393] width 256 height 45
copy link "[PERSON_NAME]"
drag, startPoint x: 283, startPoint y: 574, endPoint x: 189, endPoint y: 578, distance: 93.8
click at [189, 578] on div "Dr. [PERSON_NAME] [PERSON_NAME] is a psychotherapist, author, and speaker known…" at bounding box center [270, 592] width 270 height 45
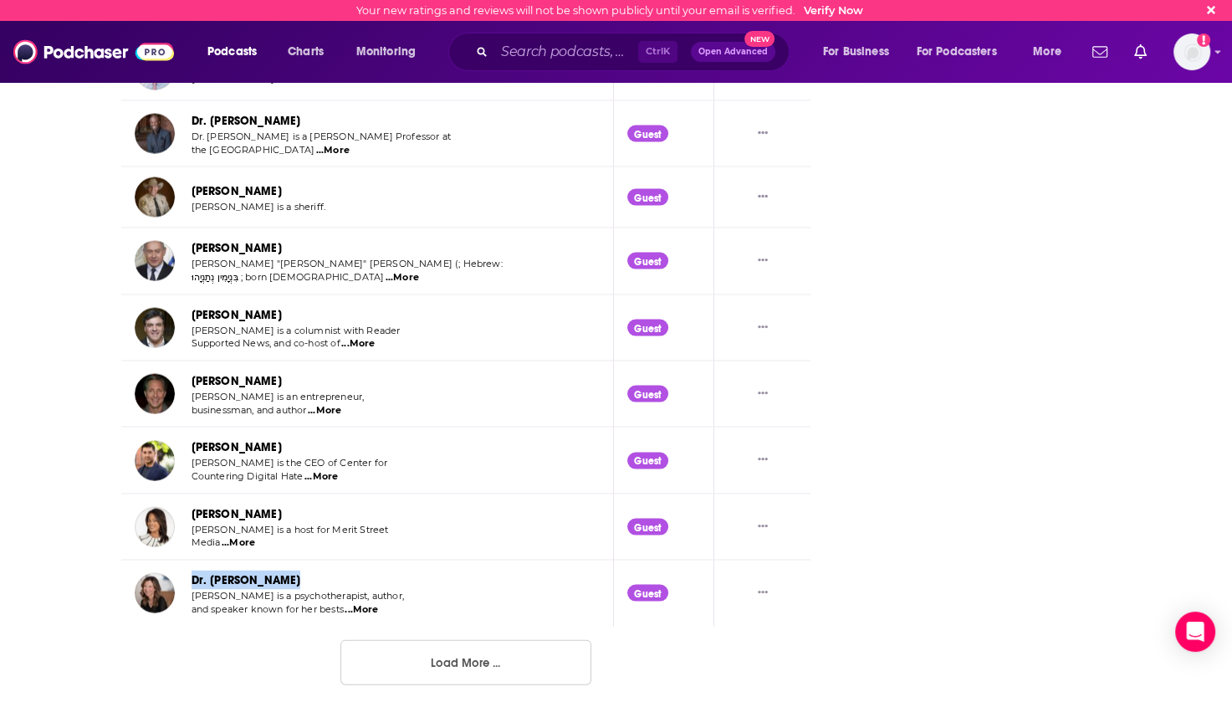
copy link "Dr. [PERSON_NAME]"
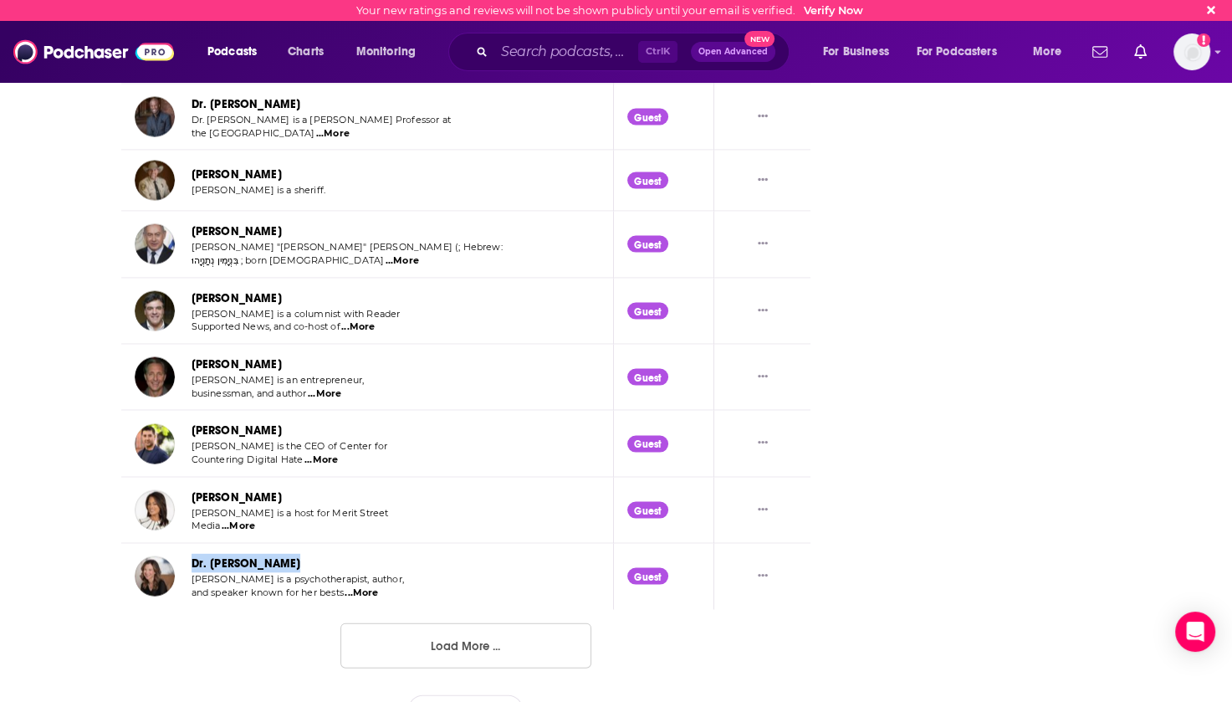
scroll to position [3275, 0]
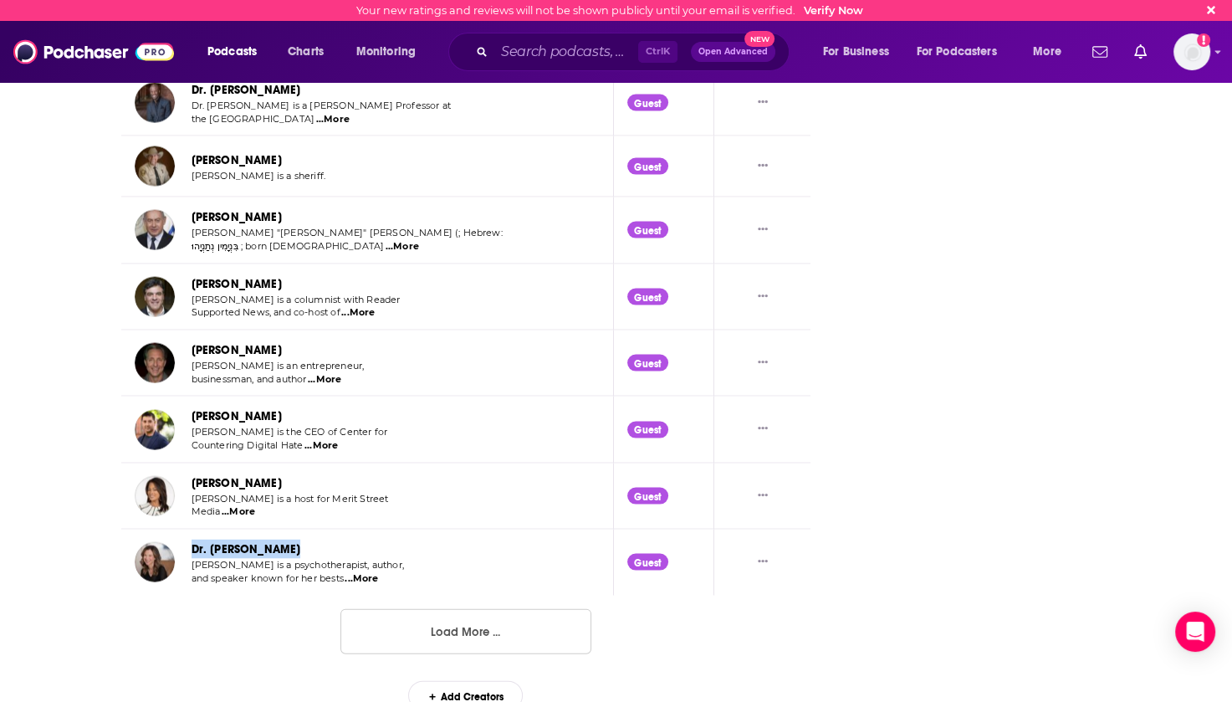
click at [442, 617] on button "Load More ..." at bounding box center [465, 631] width 251 height 45
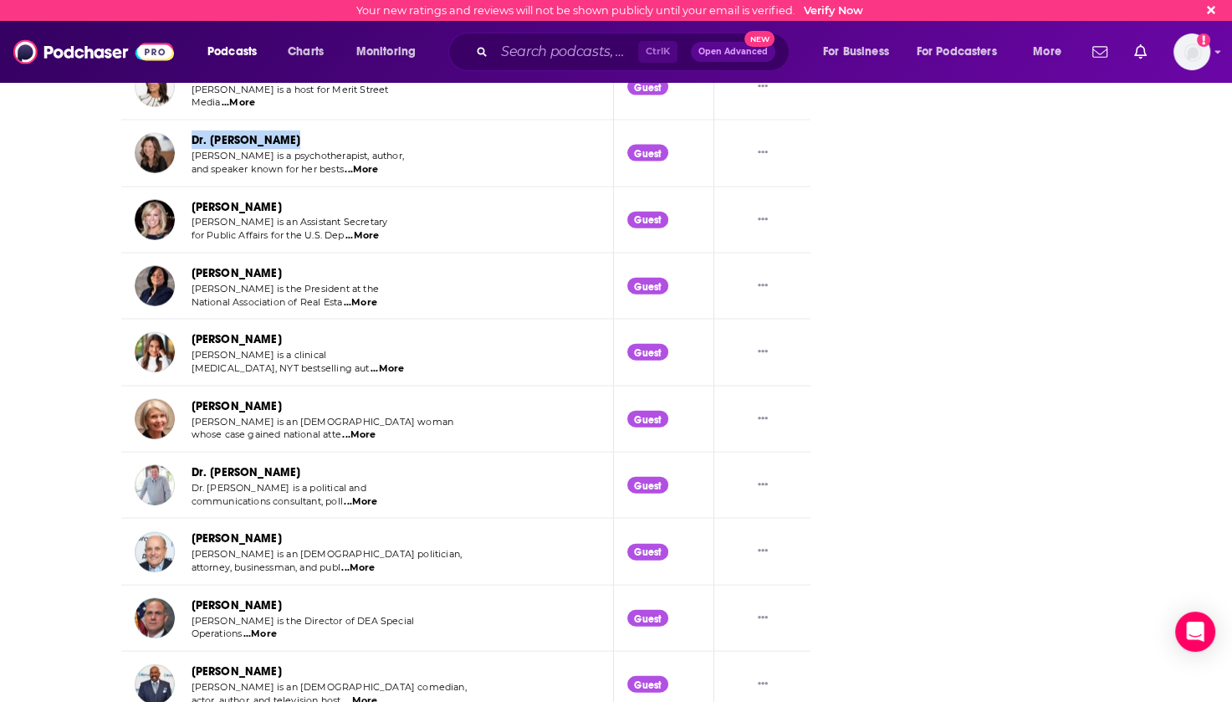
scroll to position [3693, 0]
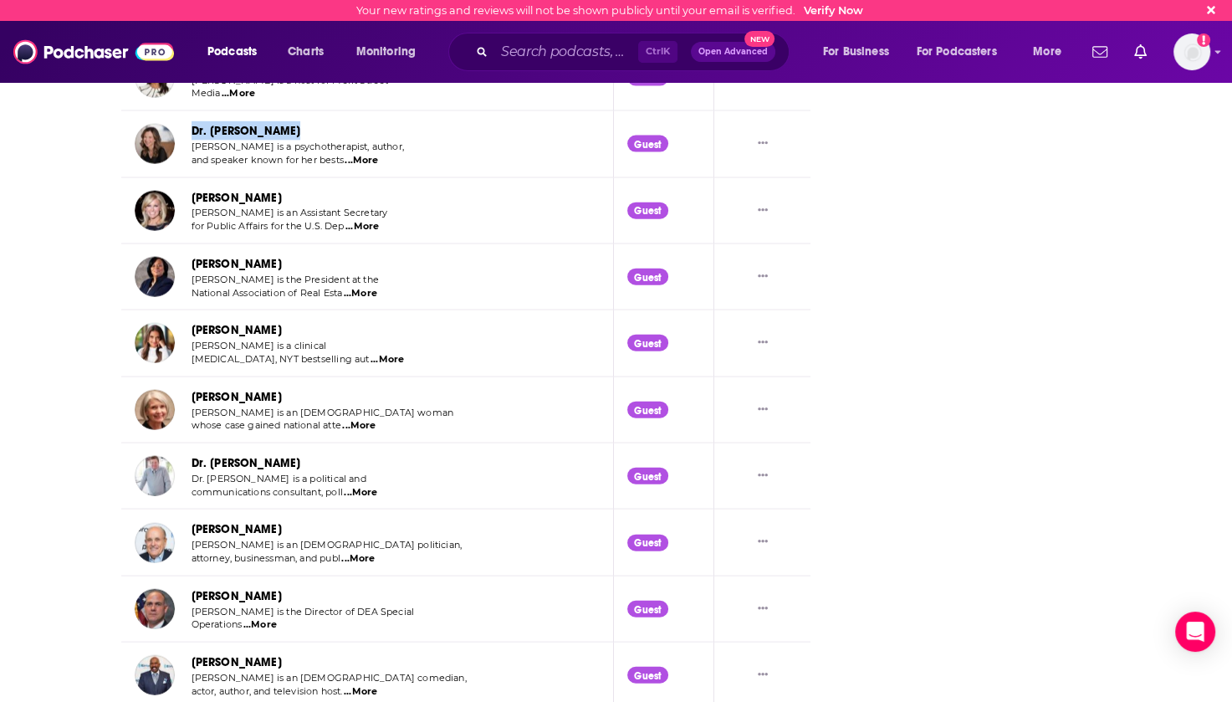
drag, startPoint x: 308, startPoint y: 324, endPoint x: 189, endPoint y: 328, distance: 118.8
click at [189, 328] on div "[PERSON_NAME] [PERSON_NAME] is a clinical [MEDICAL_DATA], NYT bestselling aut .…" at bounding box center [270, 342] width 271 height 45
copy link "[PERSON_NAME]"
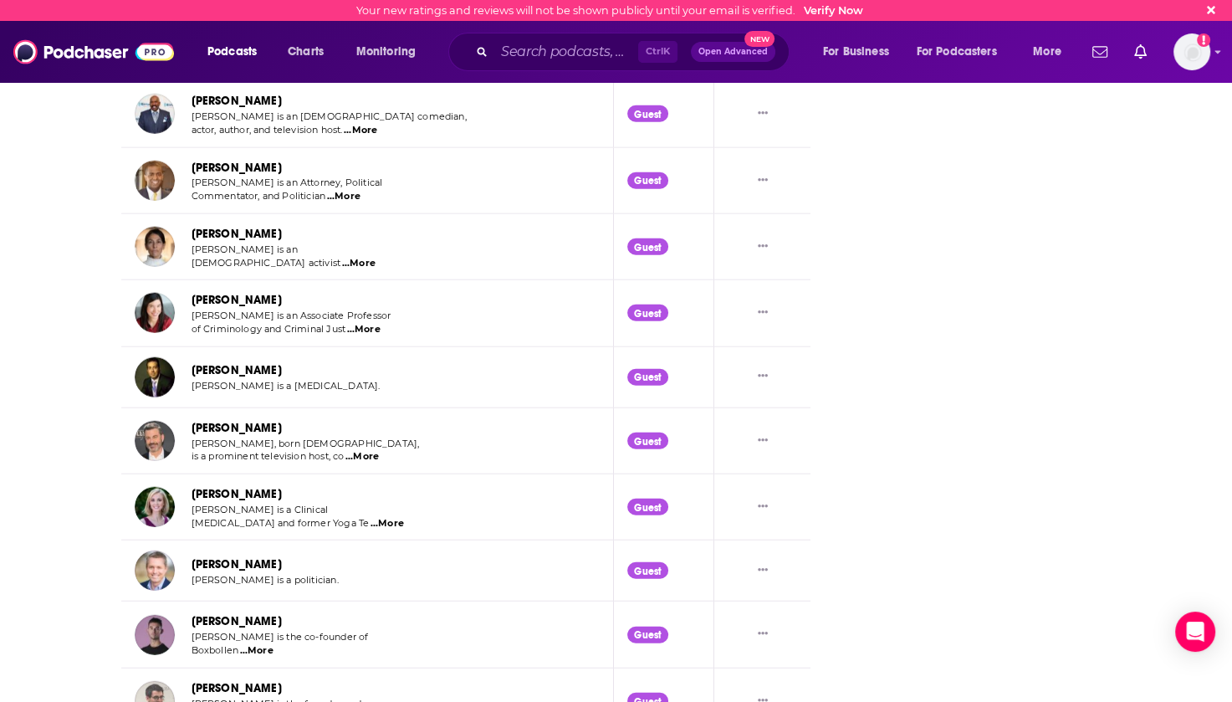
scroll to position [4278, 0]
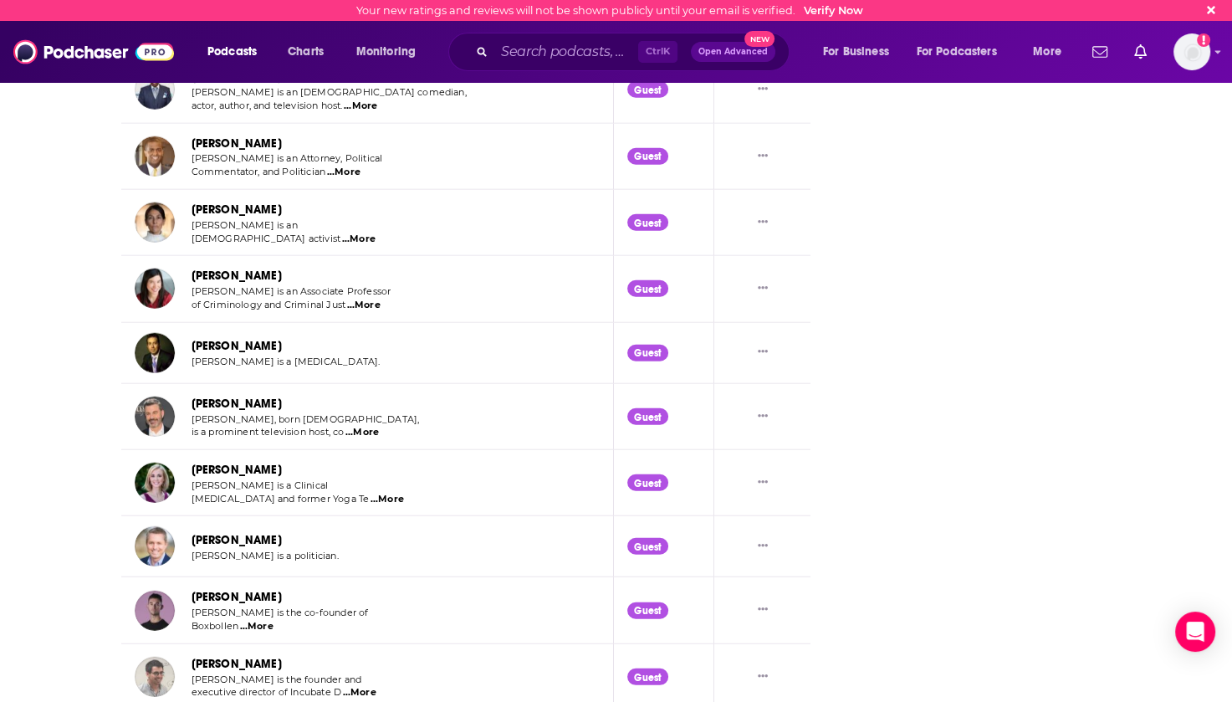
drag, startPoint x: 294, startPoint y: 334, endPoint x: 185, endPoint y: 342, distance: 109.9
click at [185, 342] on div "[PERSON_NAME] [PERSON_NAME] is a [MEDICAL_DATA]." at bounding box center [263, 353] width 256 height 40
copy link "[PERSON_NAME]"
drag, startPoint x: 318, startPoint y: 459, endPoint x: 192, endPoint y: 467, distance: 126.5
click at [192, 467] on div "[PERSON_NAME]" at bounding box center [298, 469] width 213 height 19
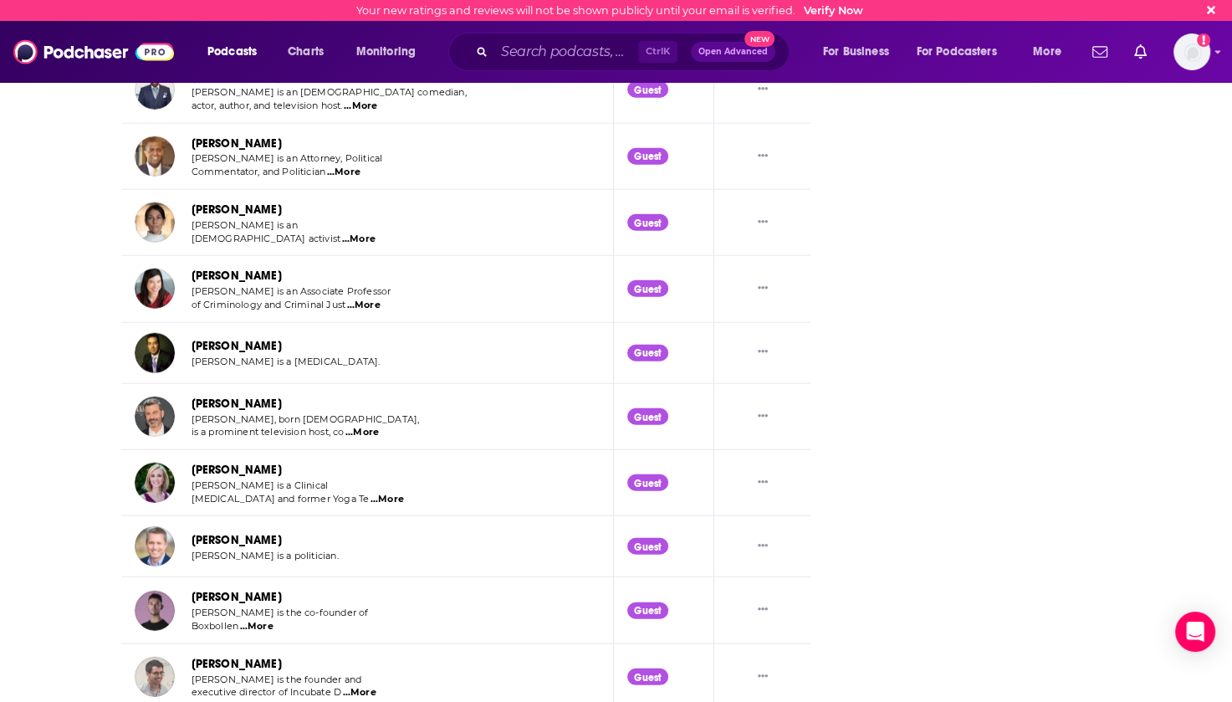
copy link "[PERSON_NAME]"
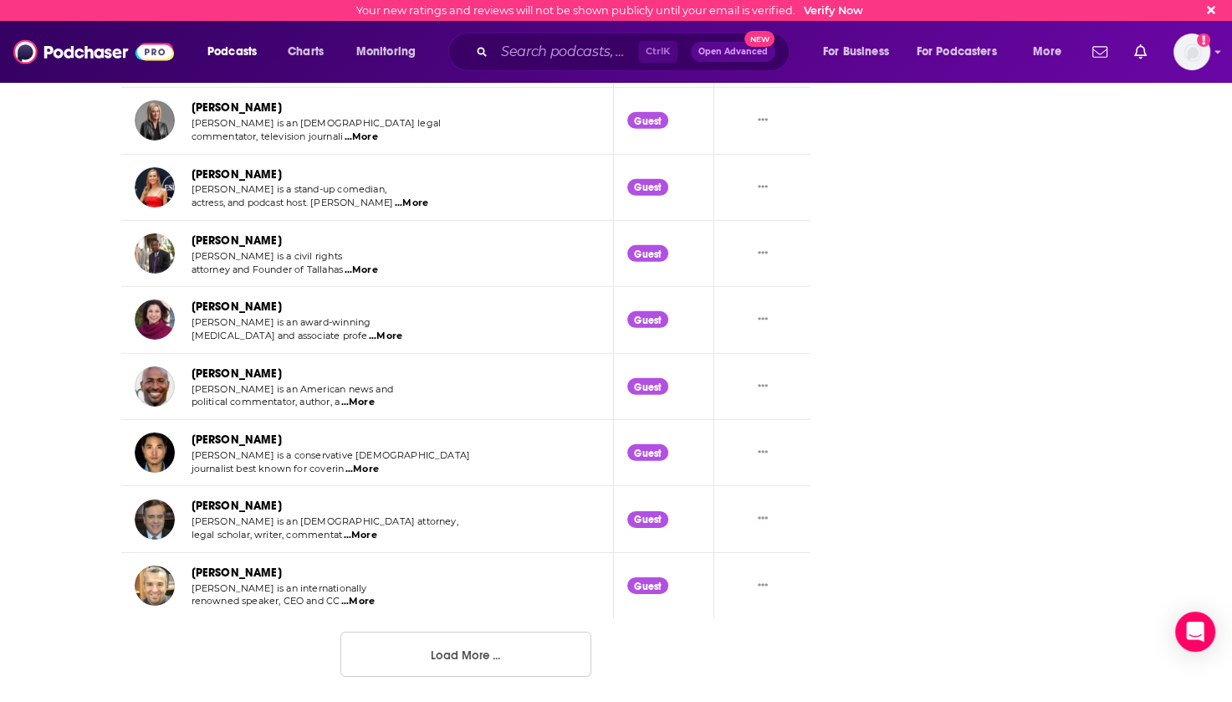
scroll to position [4918, 0]
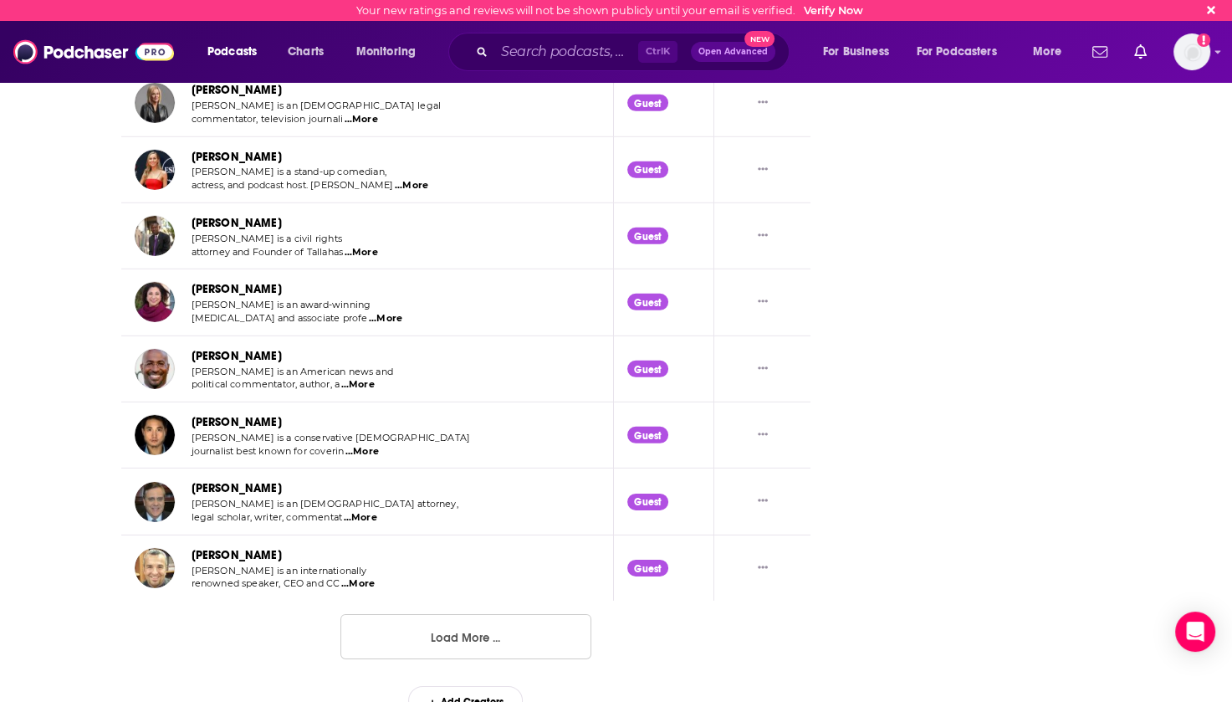
click at [495, 628] on button "Load More ..." at bounding box center [465, 636] width 251 height 45
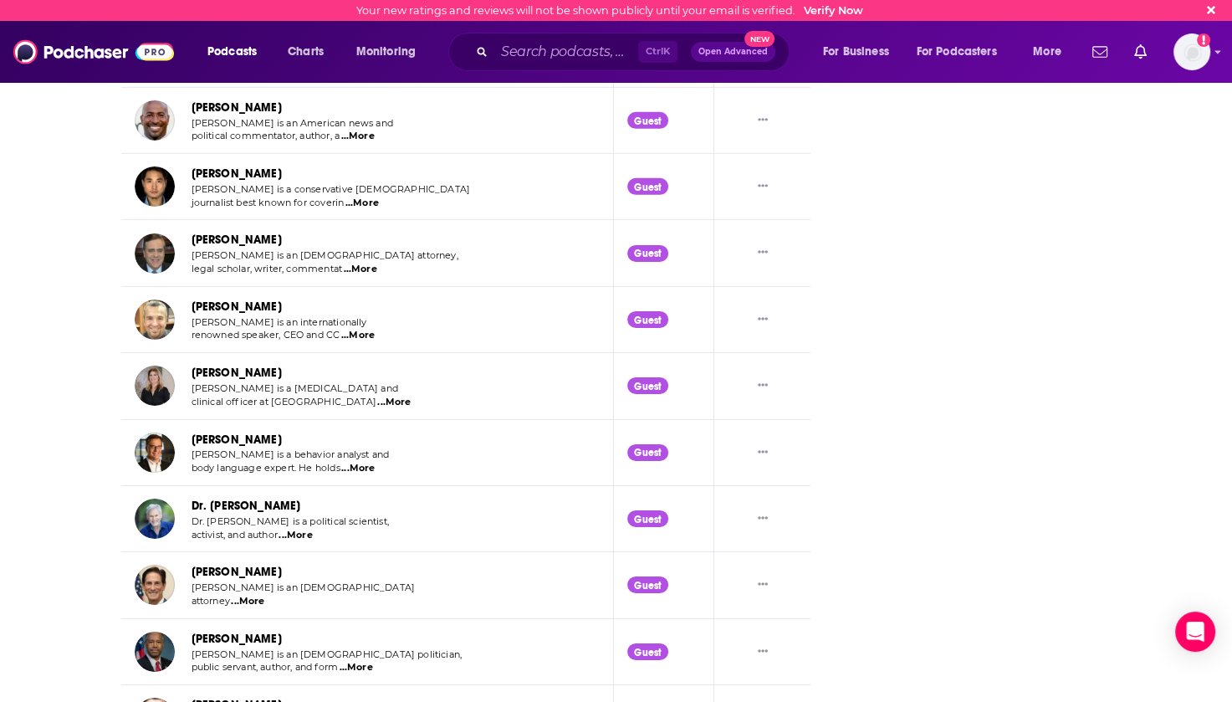
scroll to position [5169, 0]
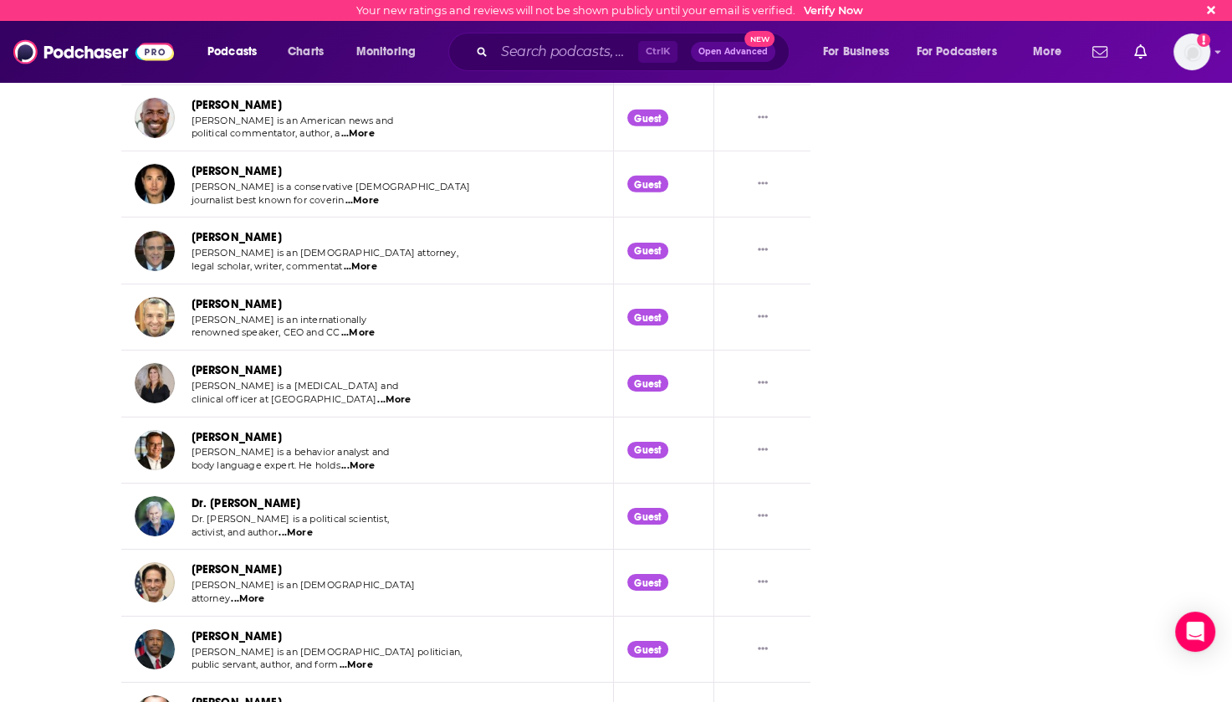
drag, startPoint x: 294, startPoint y: 355, endPoint x: 189, endPoint y: 363, distance: 105.7
click at [189, 363] on div "[PERSON_NAME] [PERSON_NAME] is a [MEDICAL_DATA] and clinical officer at Westwin…" at bounding box center [274, 382] width 278 height 45
copy link "[PERSON_NAME]"
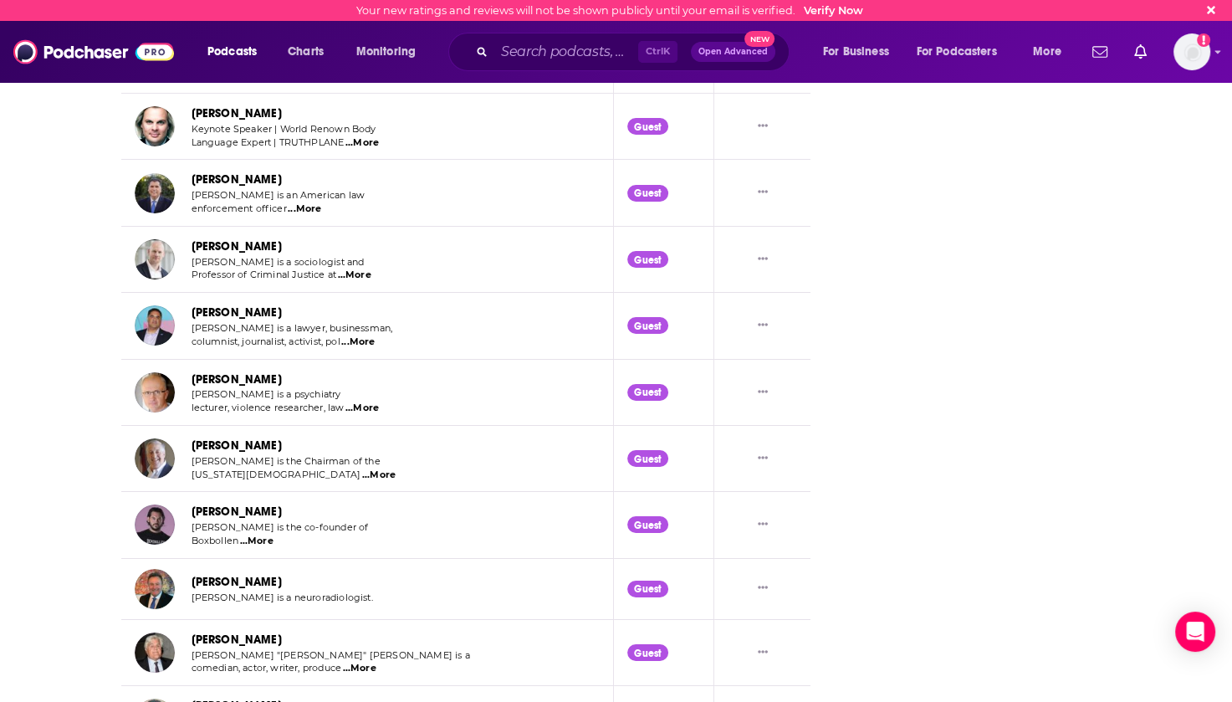
scroll to position [5754, 0]
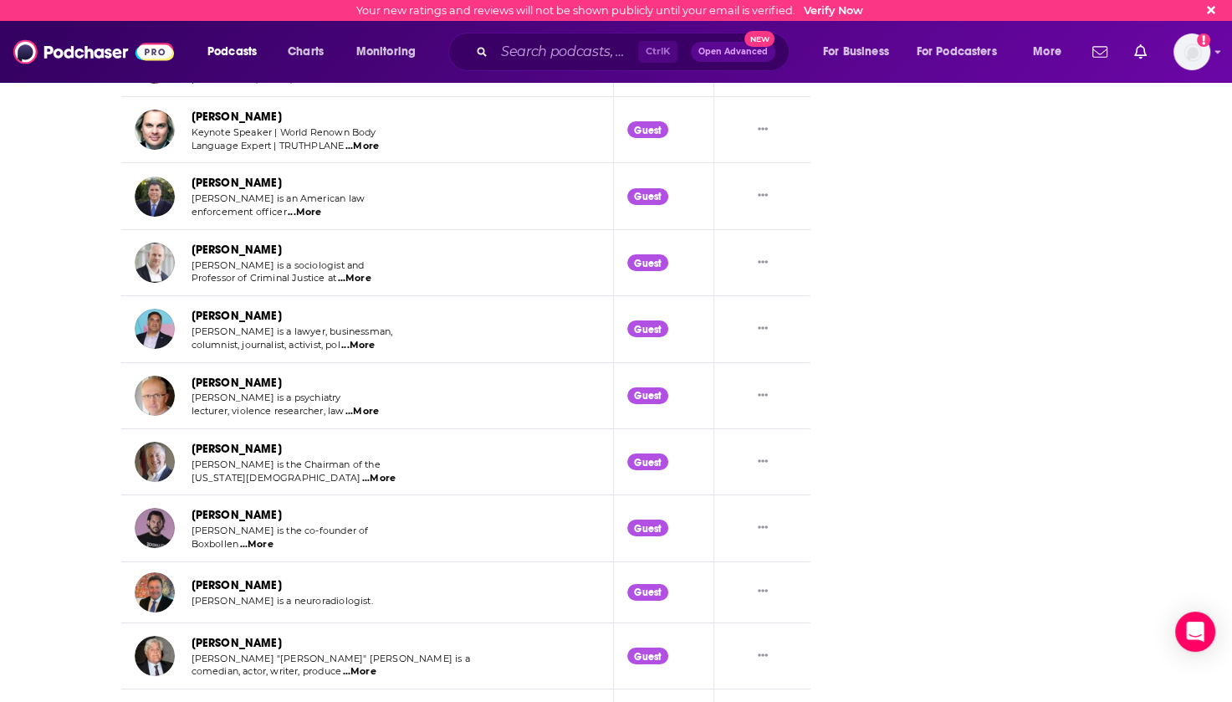
drag, startPoint x: 314, startPoint y: 362, endPoint x: 194, endPoint y: 369, distance: 119.8
click at [193, 373] on div "[PERSON_NAME]" at bounding box center [291, 382] width 199 height 19
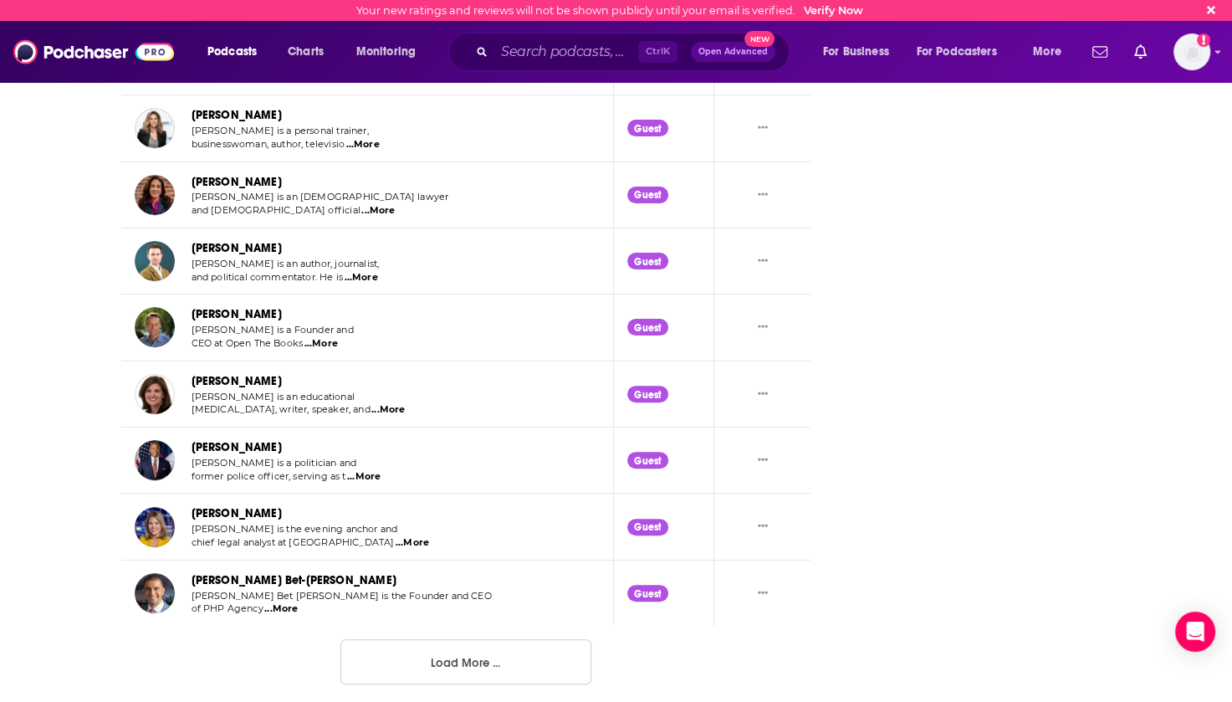
scroll to position [6568, 0]
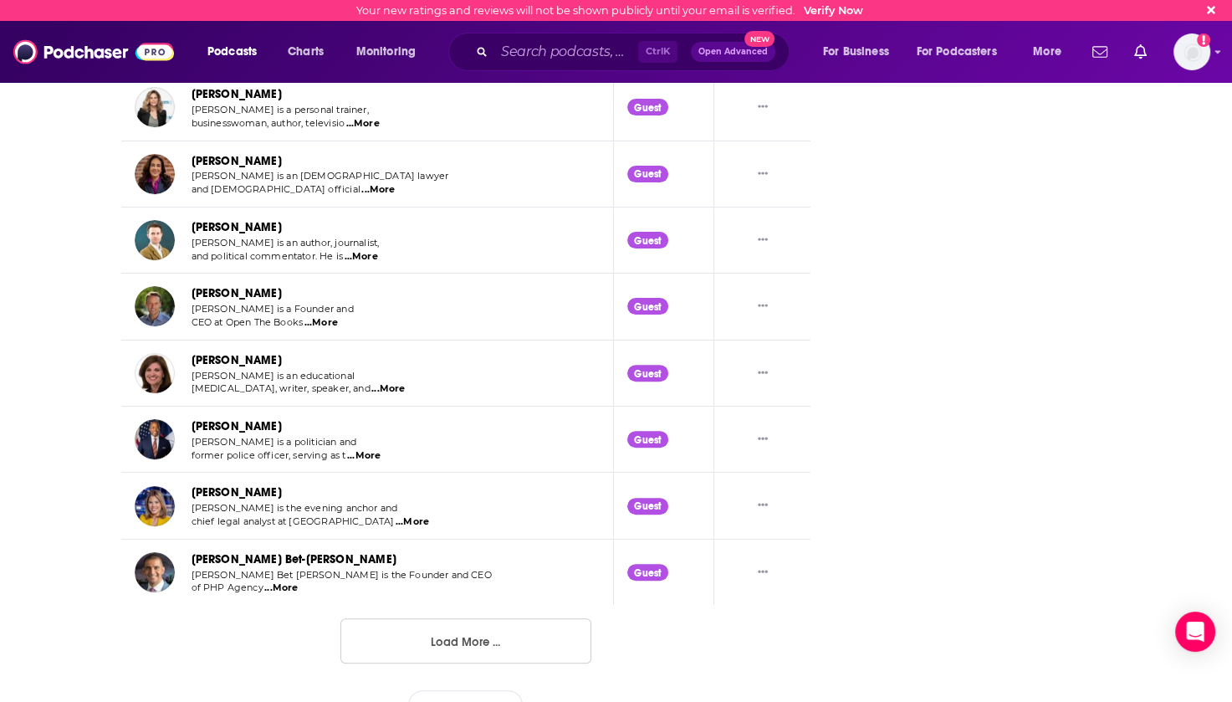
click at [434, 620] on button "Load More ..." at bounding box center [465, 640] width 251 height 45
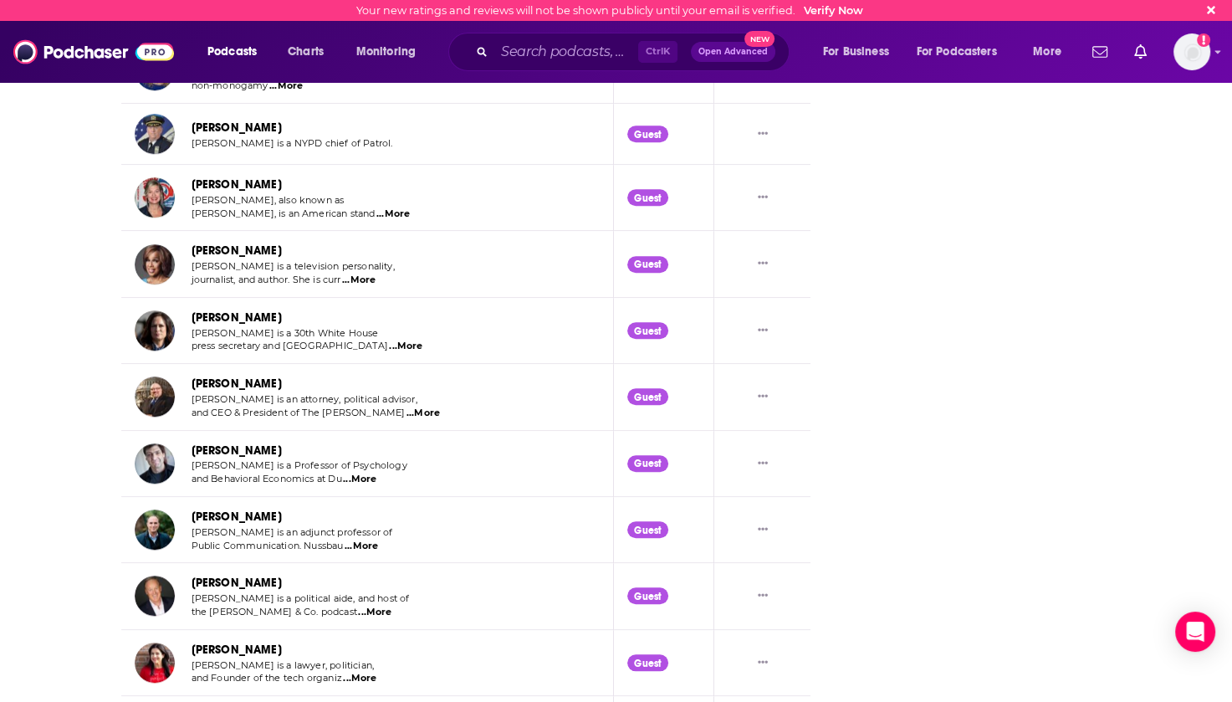
scroll to position [7405, 0]
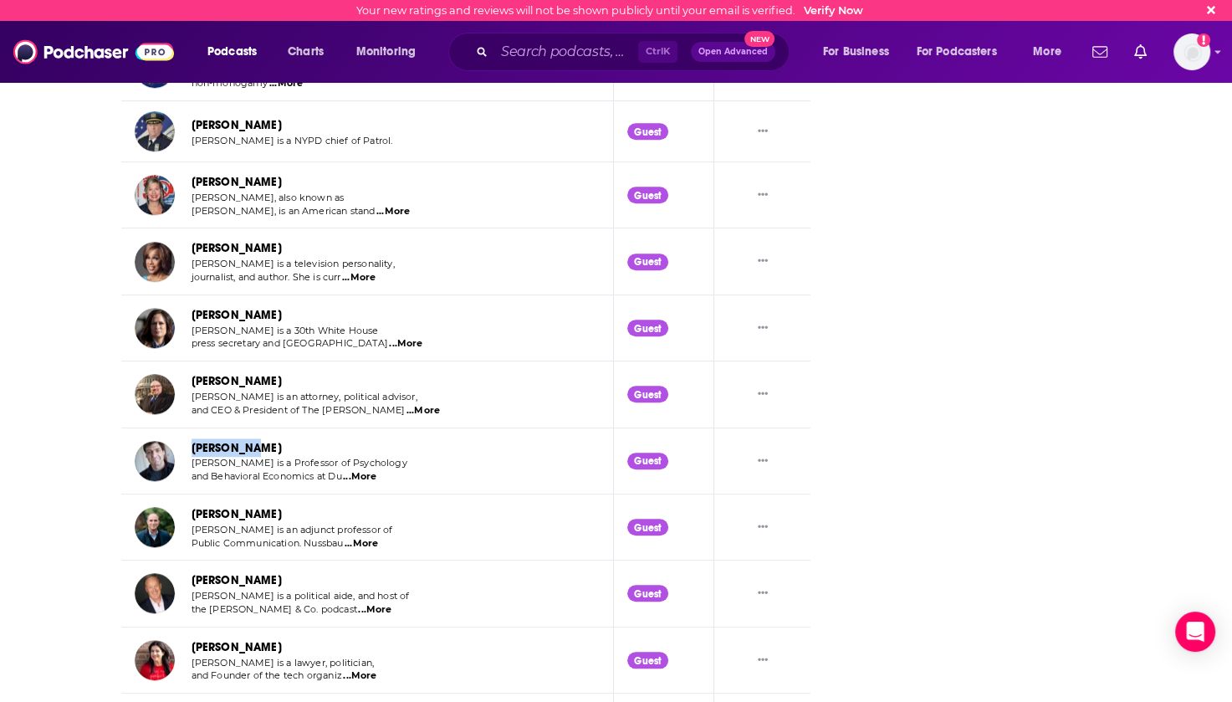
drag, startPoint x: 257, startPoint y: 427, endPoint x: 183, endPoint y: 429, distance: 73.6
click at [183, 438] on div "[PERSON_NAME] [PERSON_NAME] is a Professor of Psychology and Behavioral Economi…" at bounding box center [272, 460] width 274 height 45
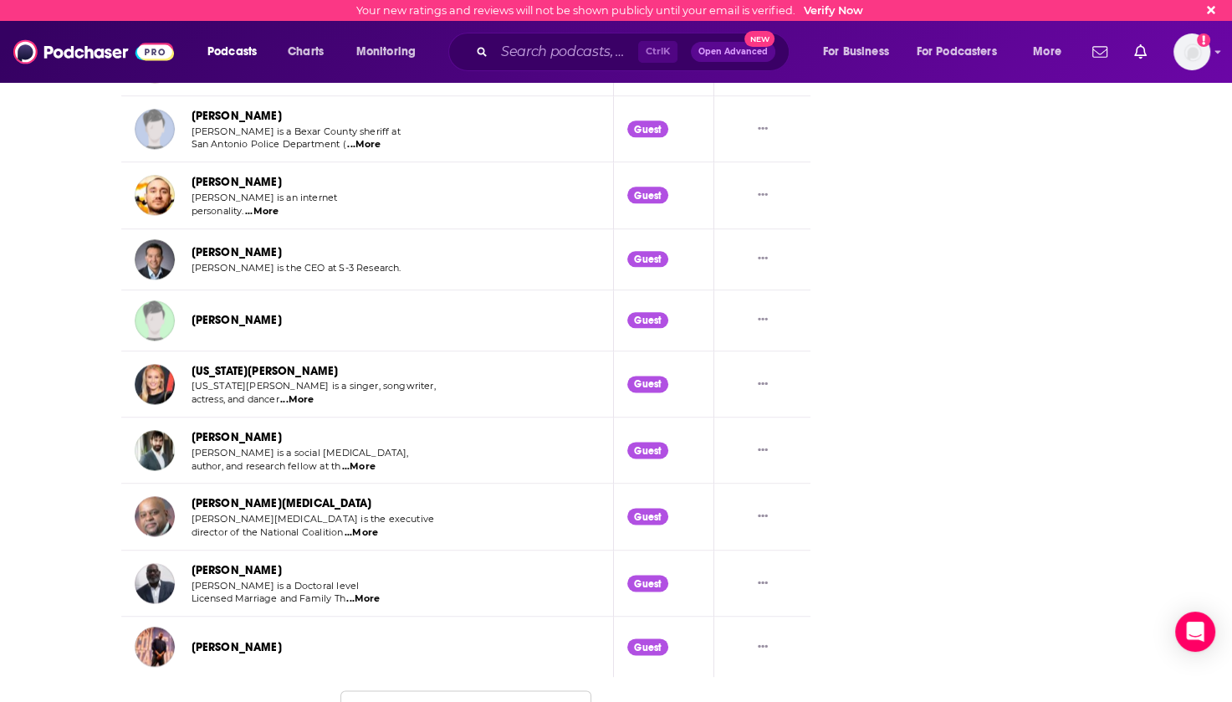
scroll to position [8157, 0]
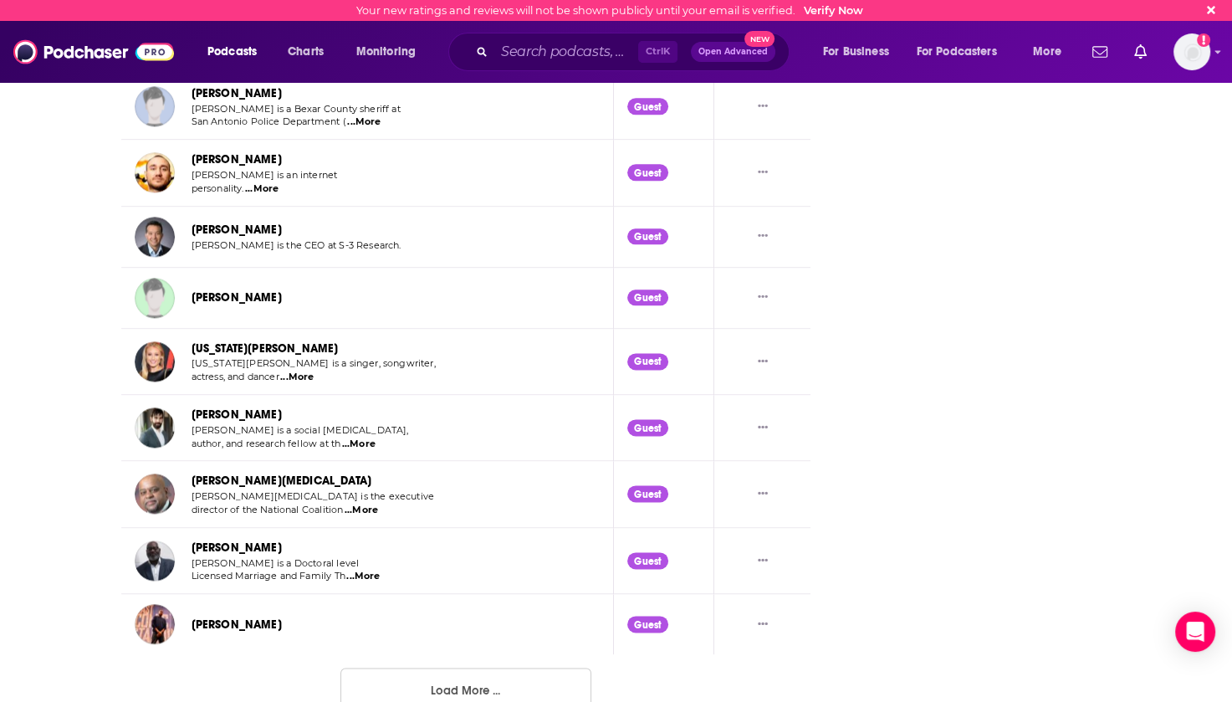
drag, startPoint x: 307, startPoint y: 390, endPoint x: 188, endPoint y: 398, distance: 119.1
click at [188, 405] on div "[PERSON_NAME] [PERSON_NAME] is a social [MEDICAL_DATA], author, and research fe…" at bounding box center [272, 427] width 275 height 45
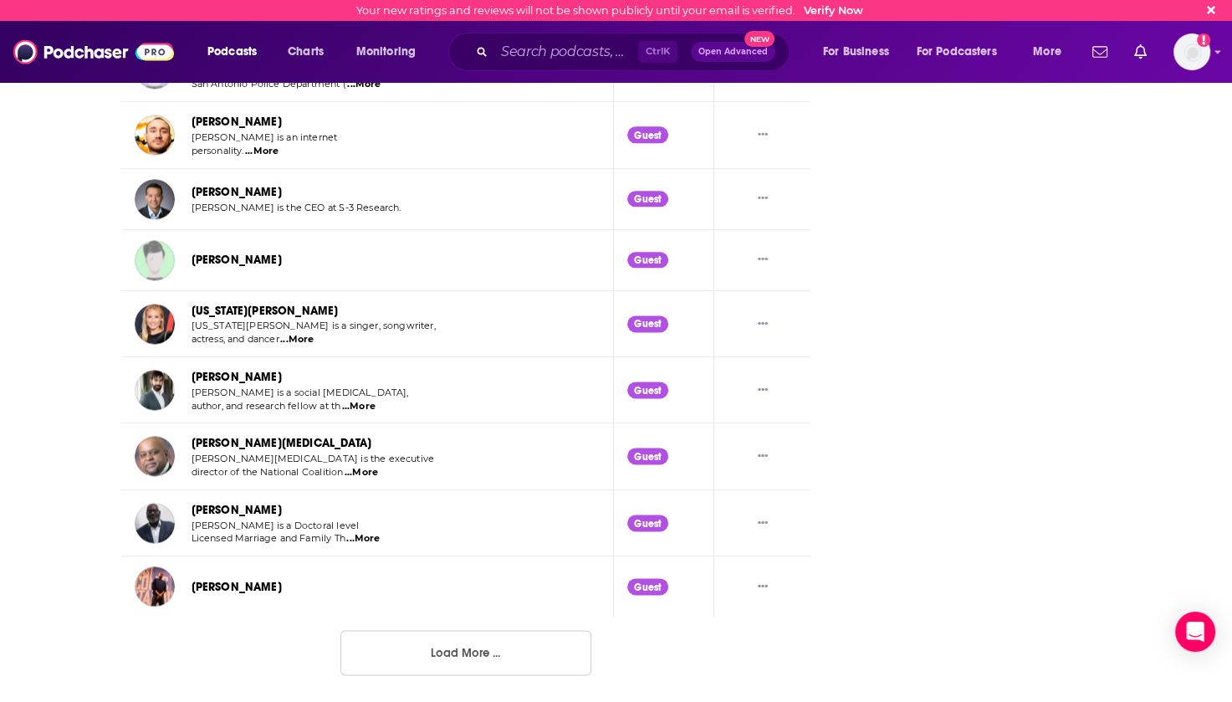
scroll to position [8203, 0]
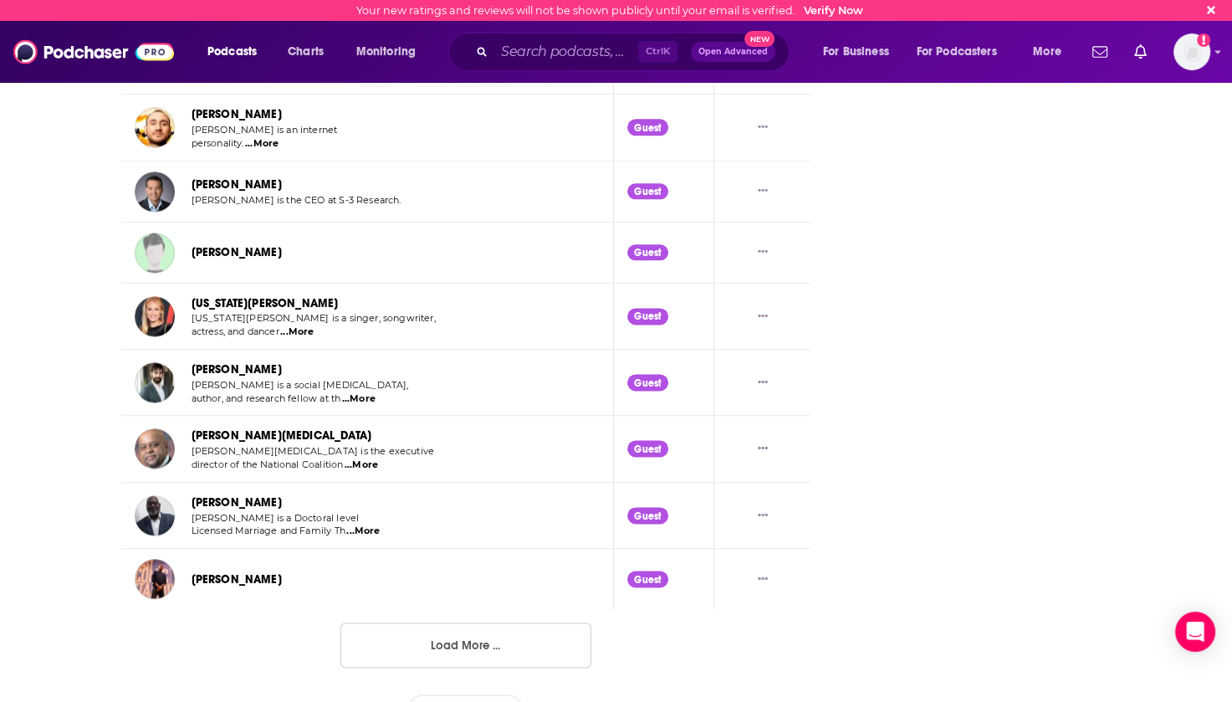
click at [442, 626] on button "Load More ..." at bounding box center [465, 644] width 251 height 45
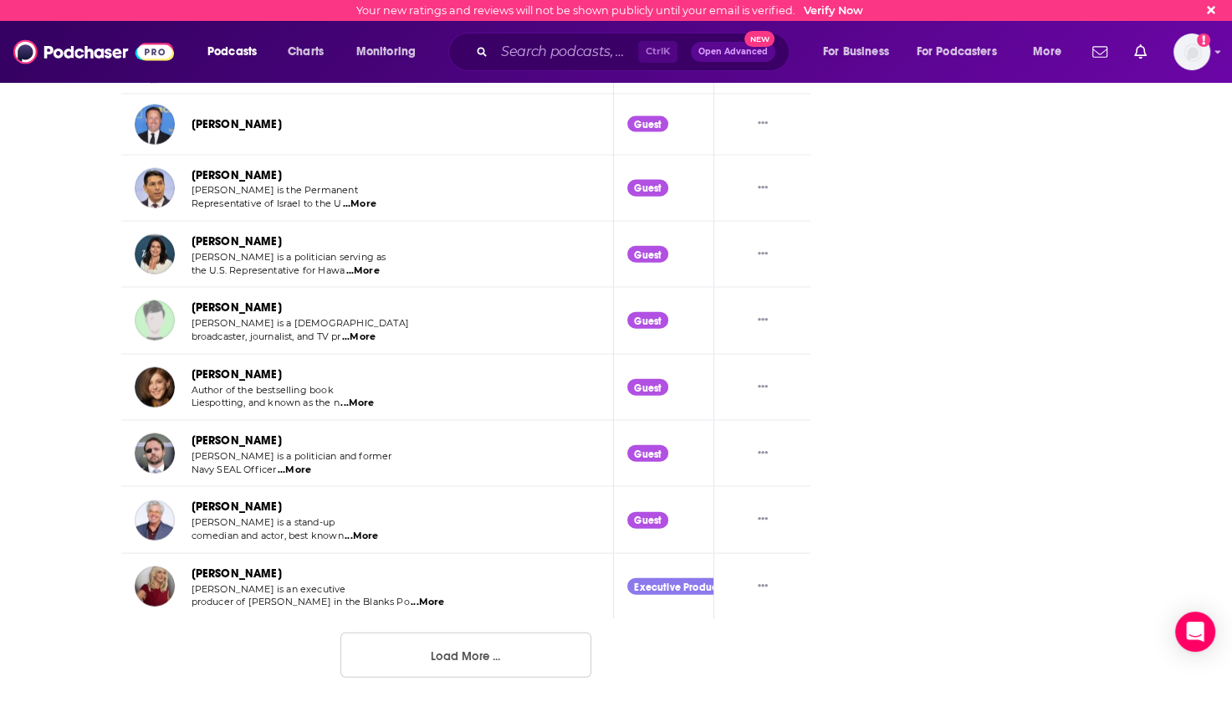
scroll to position [9825, 0]
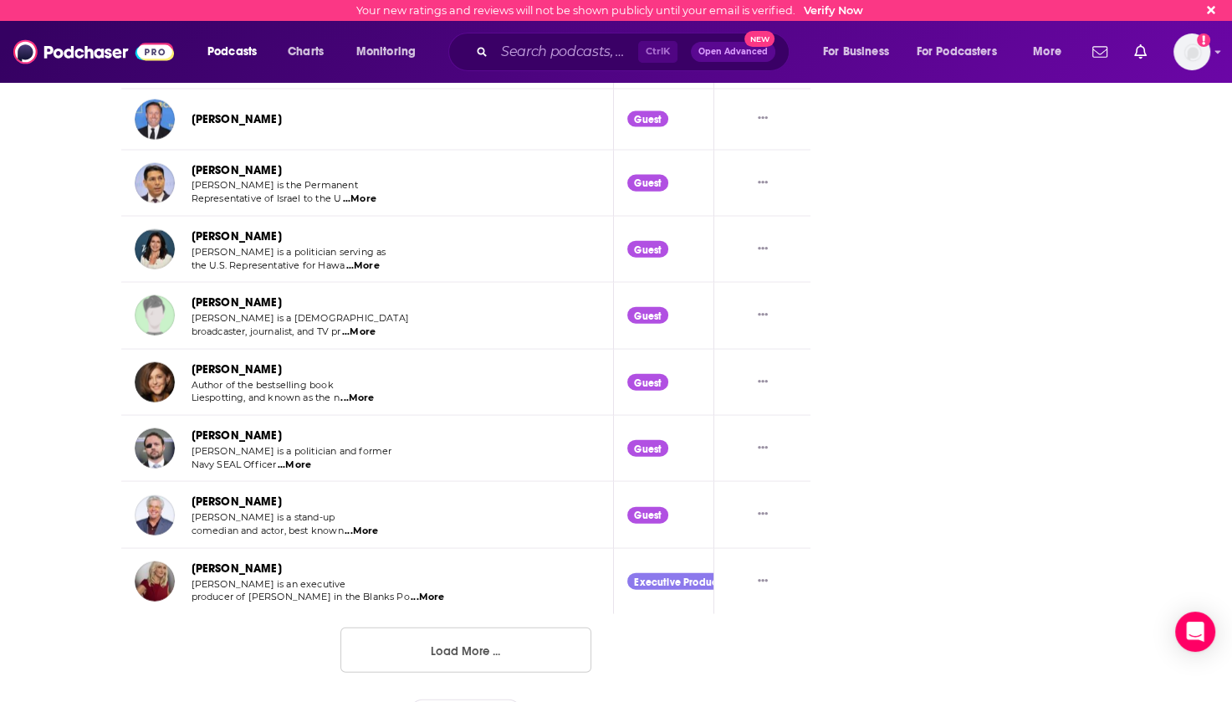
click at [457, 627] on button "Load More ..." at bounding box center [465, 649] width 251 height 45
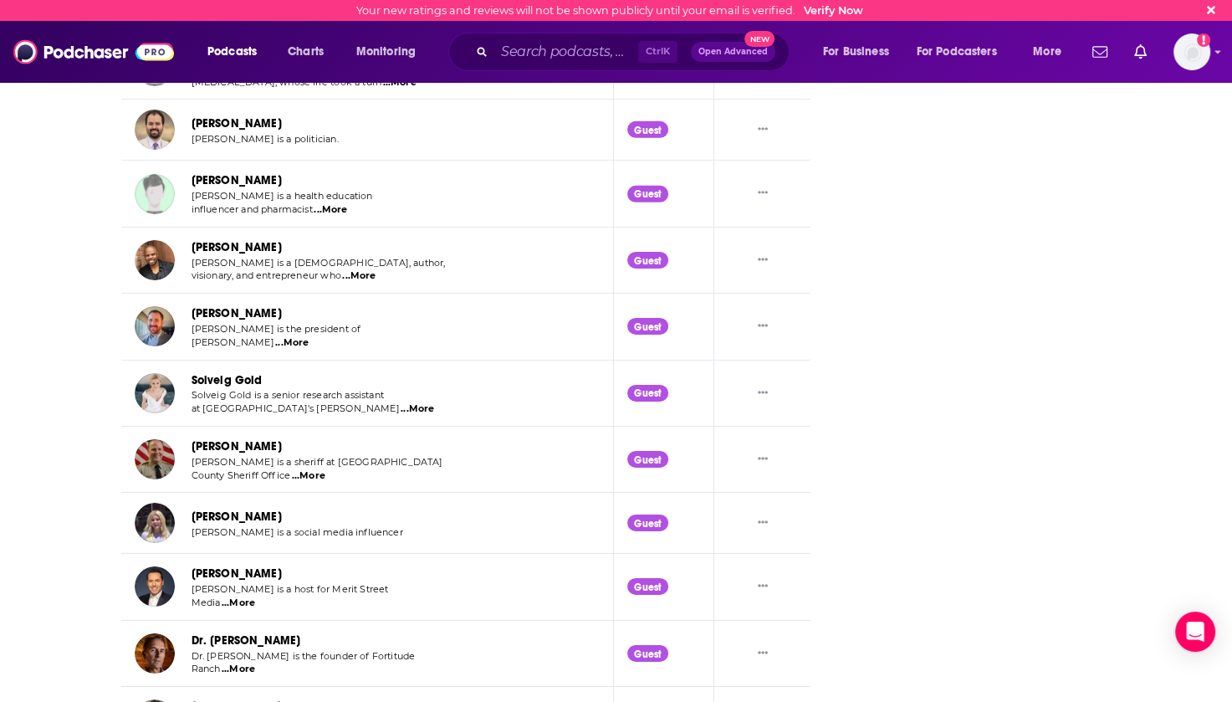
scroll to position [11465, 0]
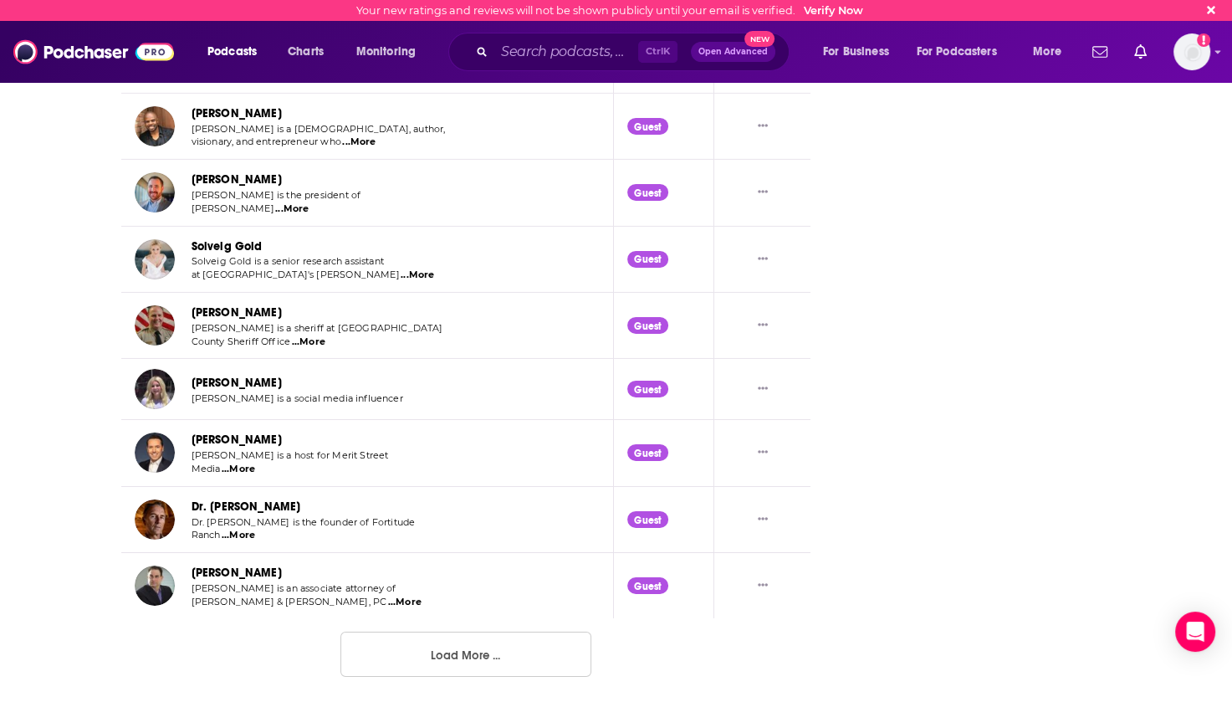
click at [477, 634] on button "Load More ..." at bounding box center [465, 653] width 251 height 45
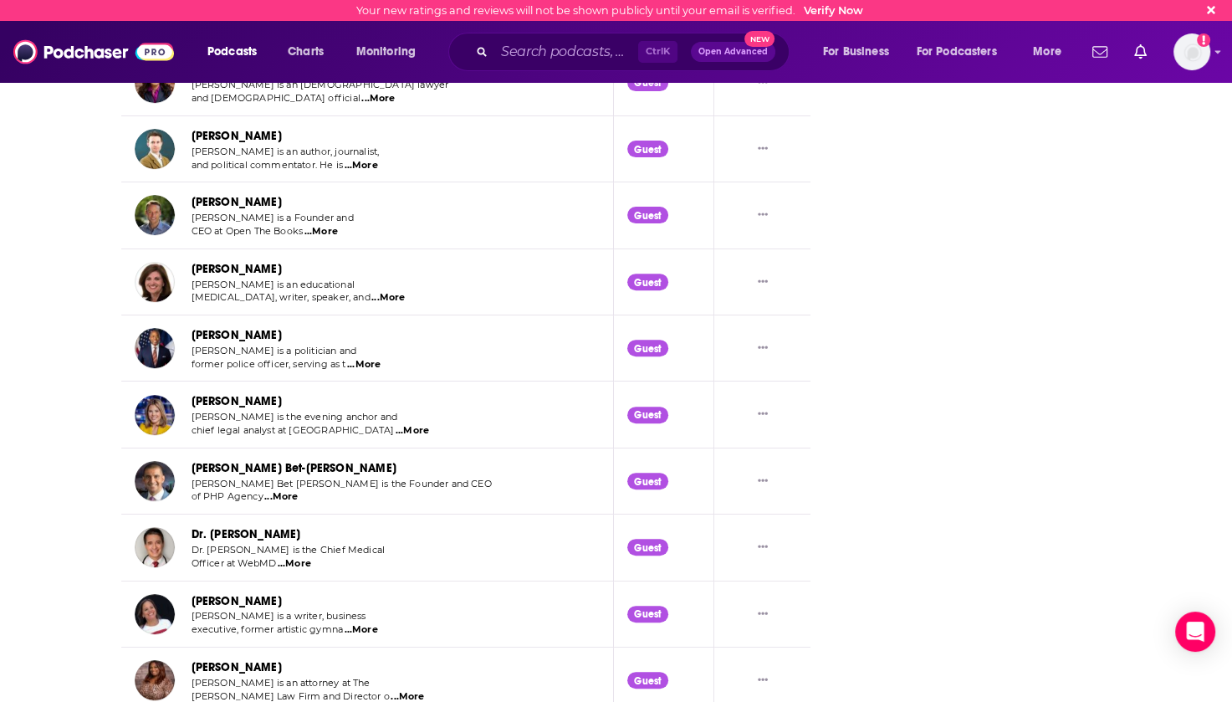
scroll to position [0, 0]
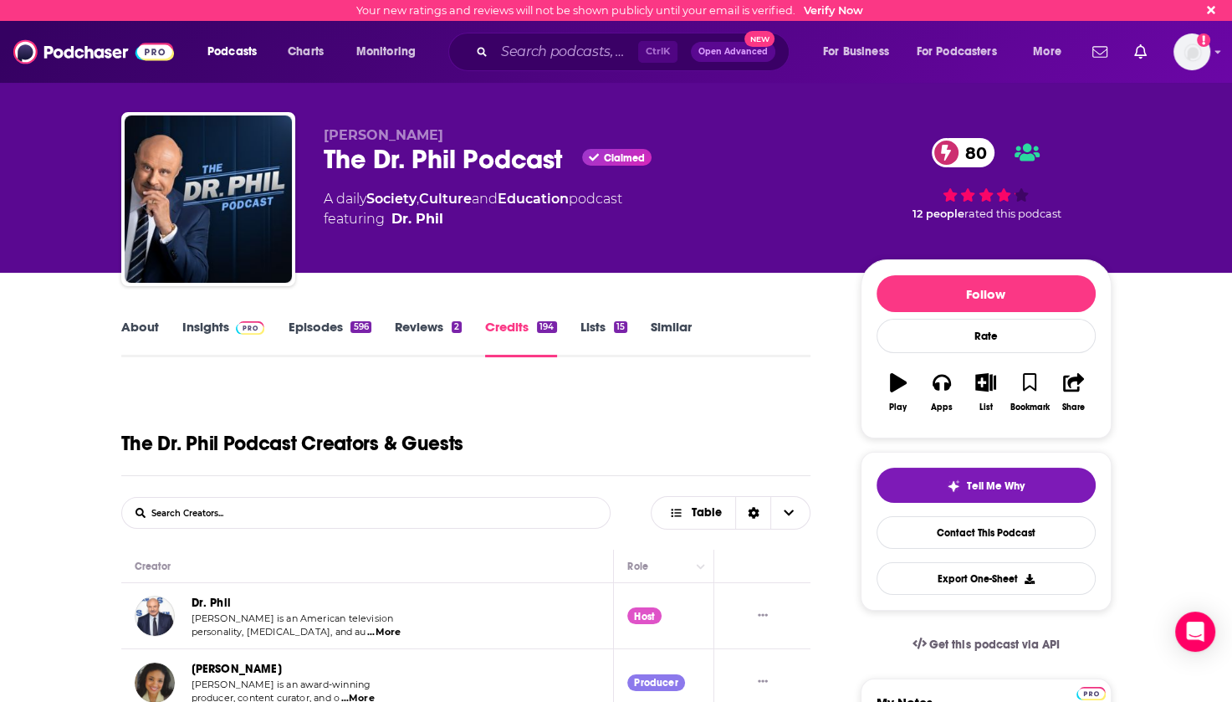
click at [308, 325] on link "Episodes 596" at bounding box center [329, 338] width 83 height 38
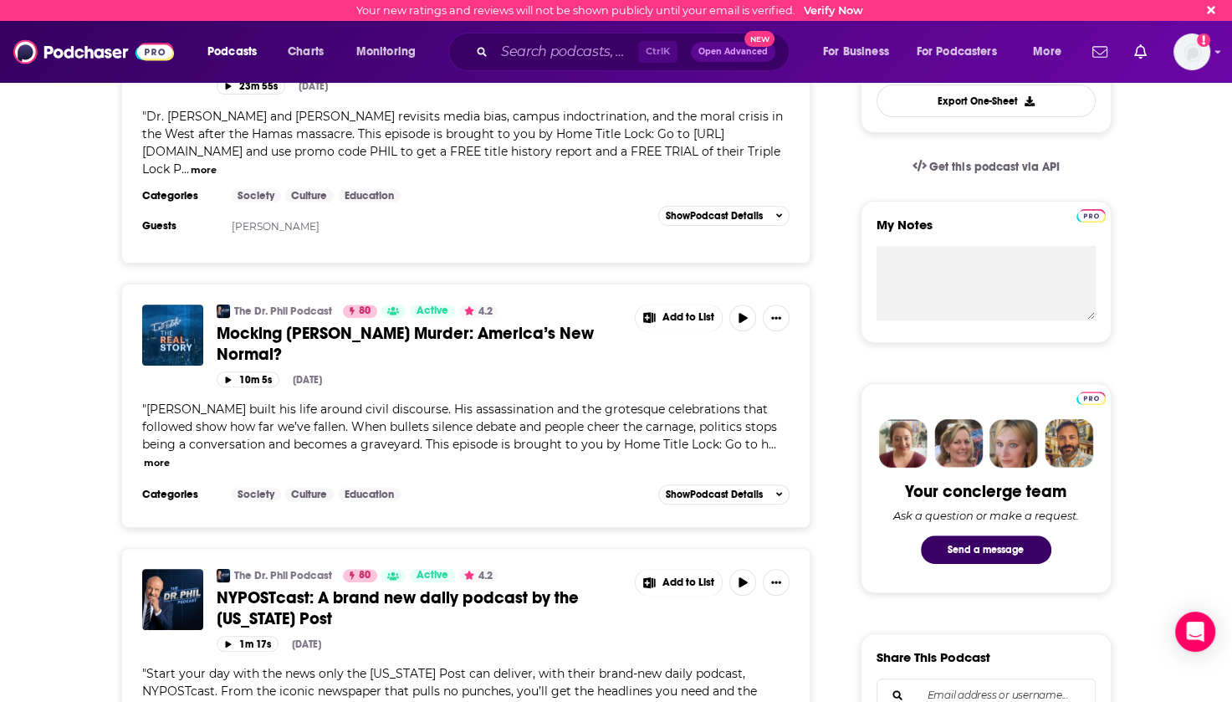
scroll to position [585, 0]
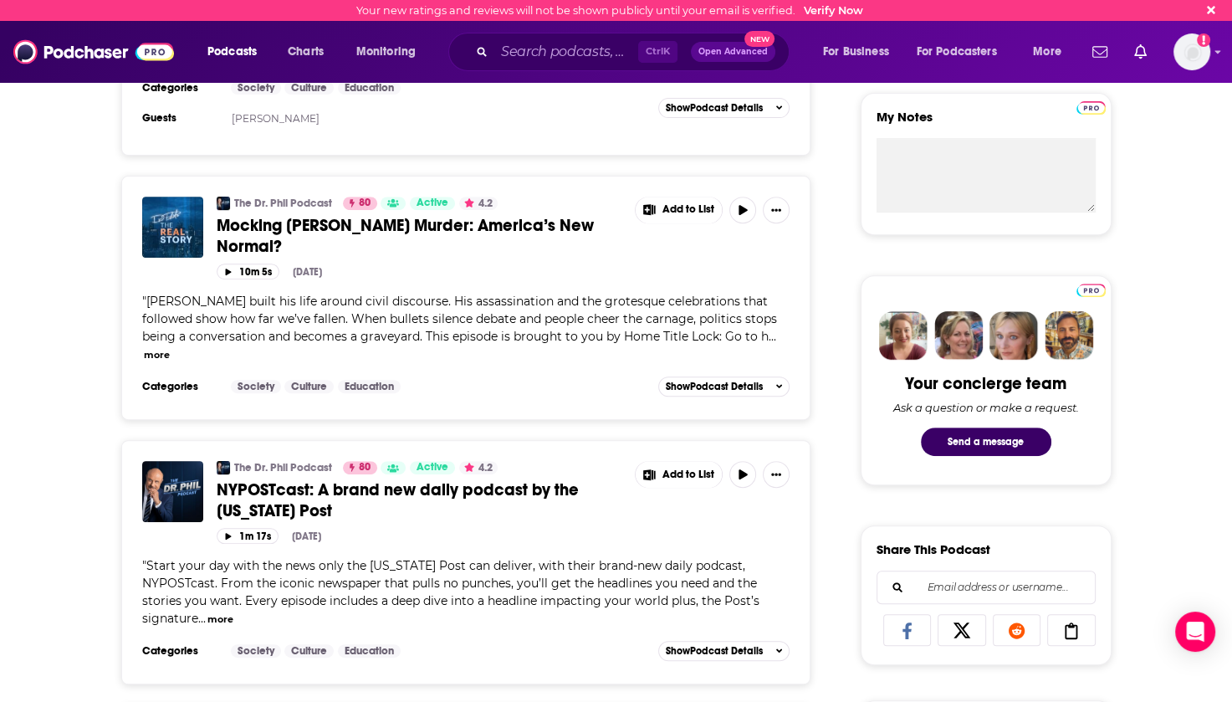
click at [170, 348] on button "more" at bounding box center [157, 355] width 26 height 14
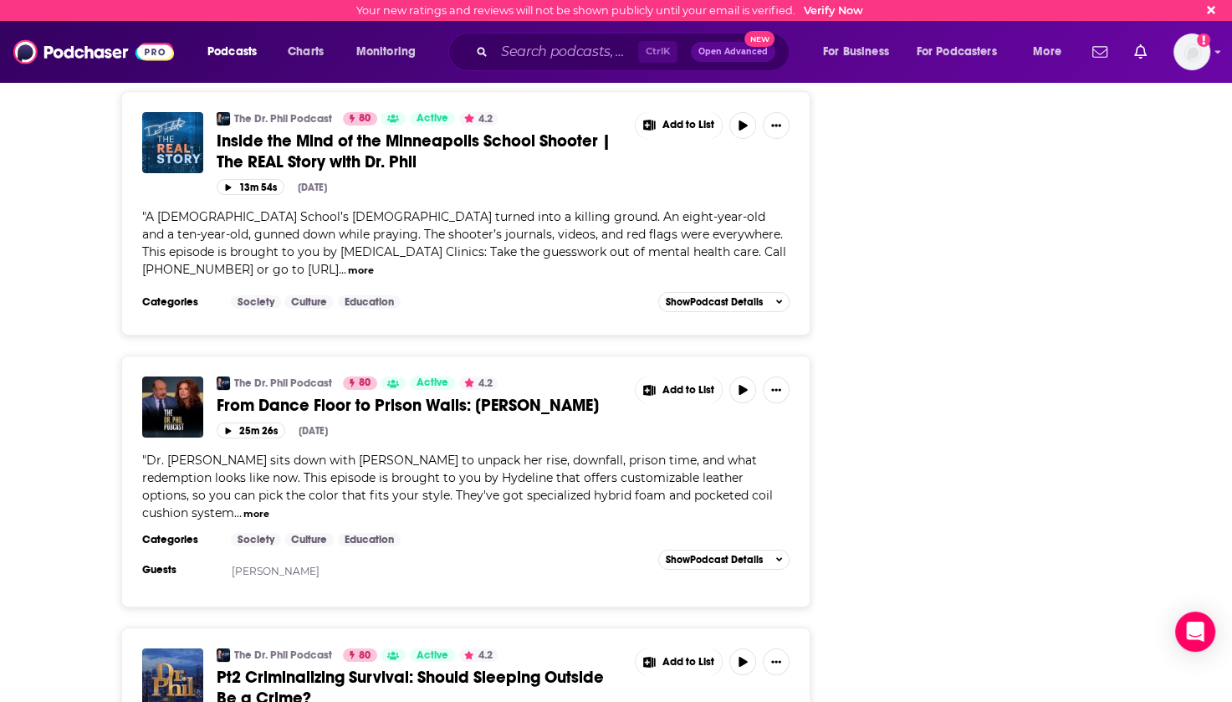
scroll to position [6246, 0]
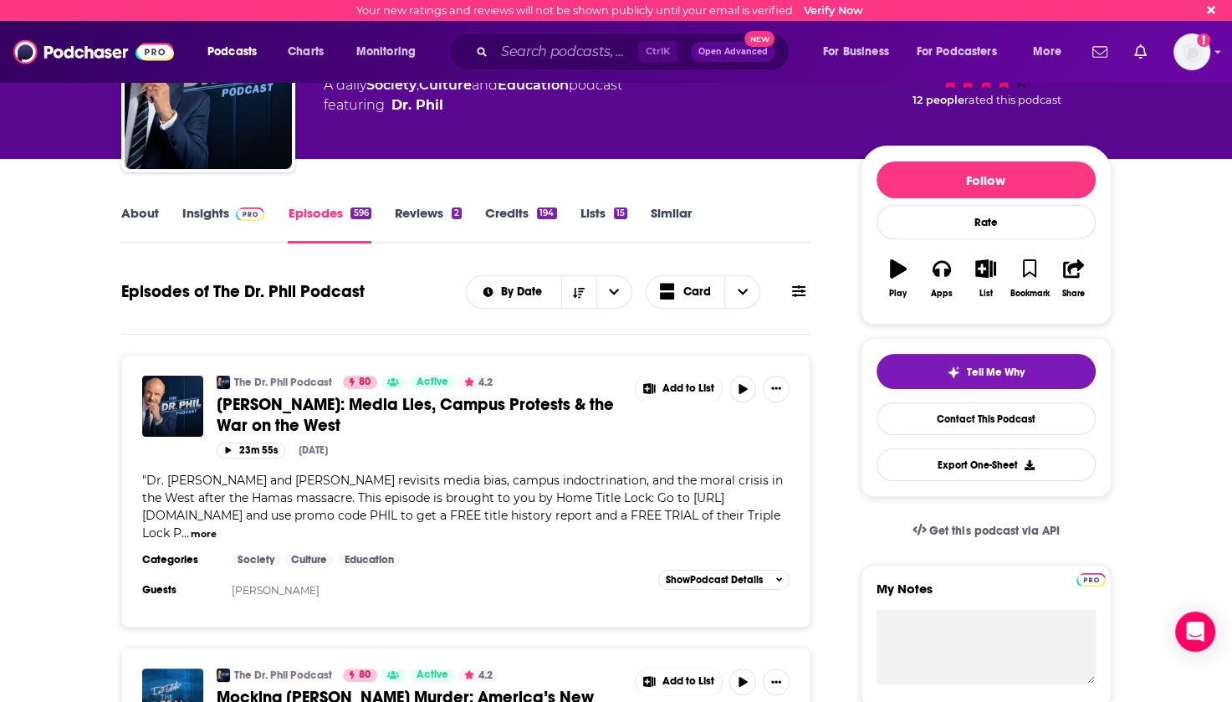
scroll to position [0, 0]
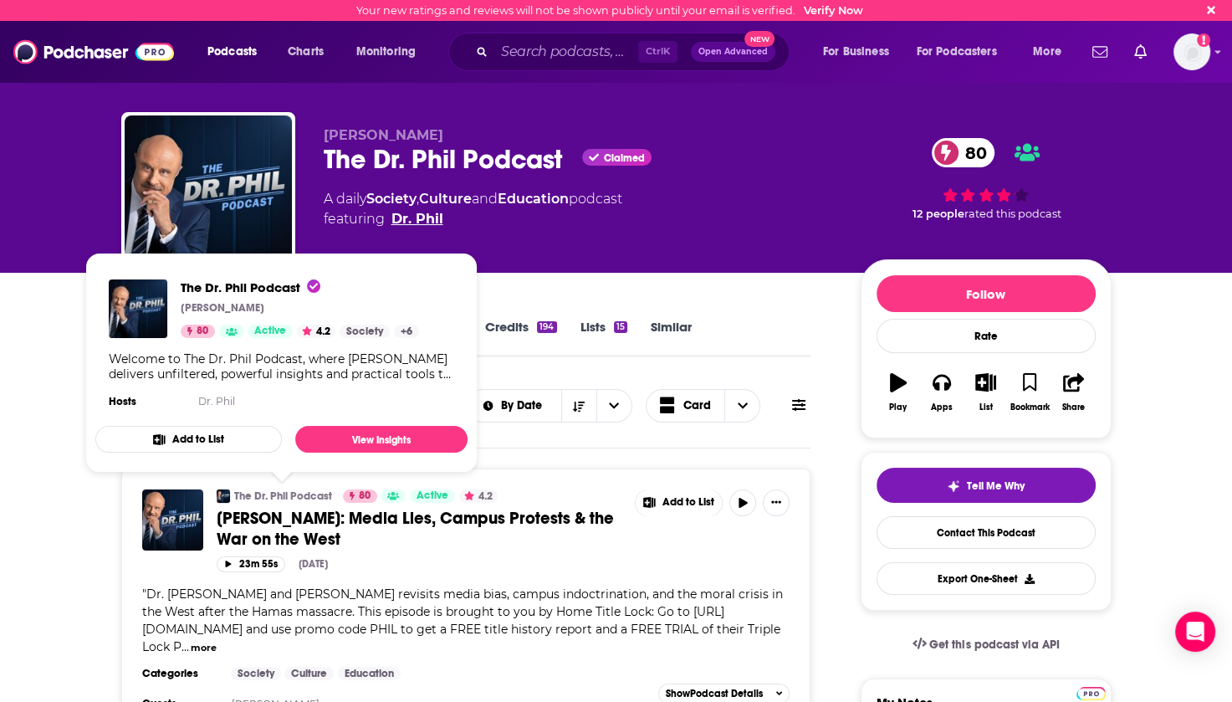
click at [428, 220] on link "Dr. Phil" at bounding box center [417, 219] width 52 height 20
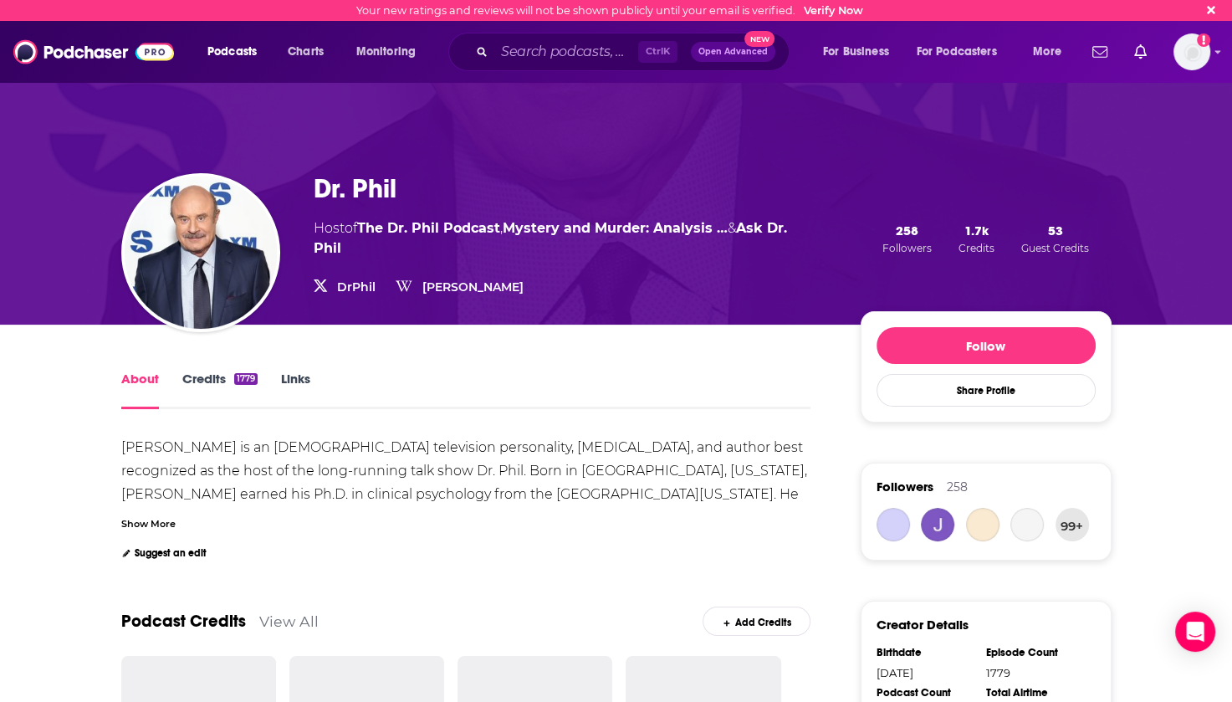
click at [214, 376] on link "Credits 1779" at bounding box center [219, 390] width 75 height 38
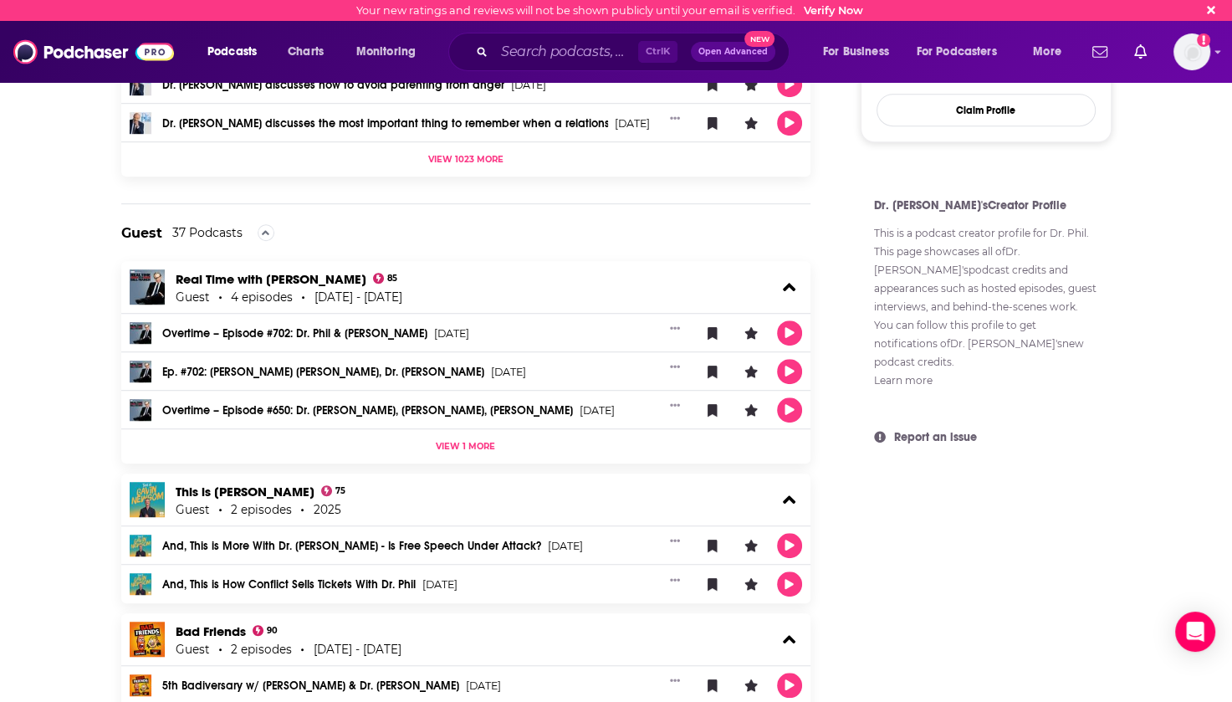
scroll to position [1087, 0]
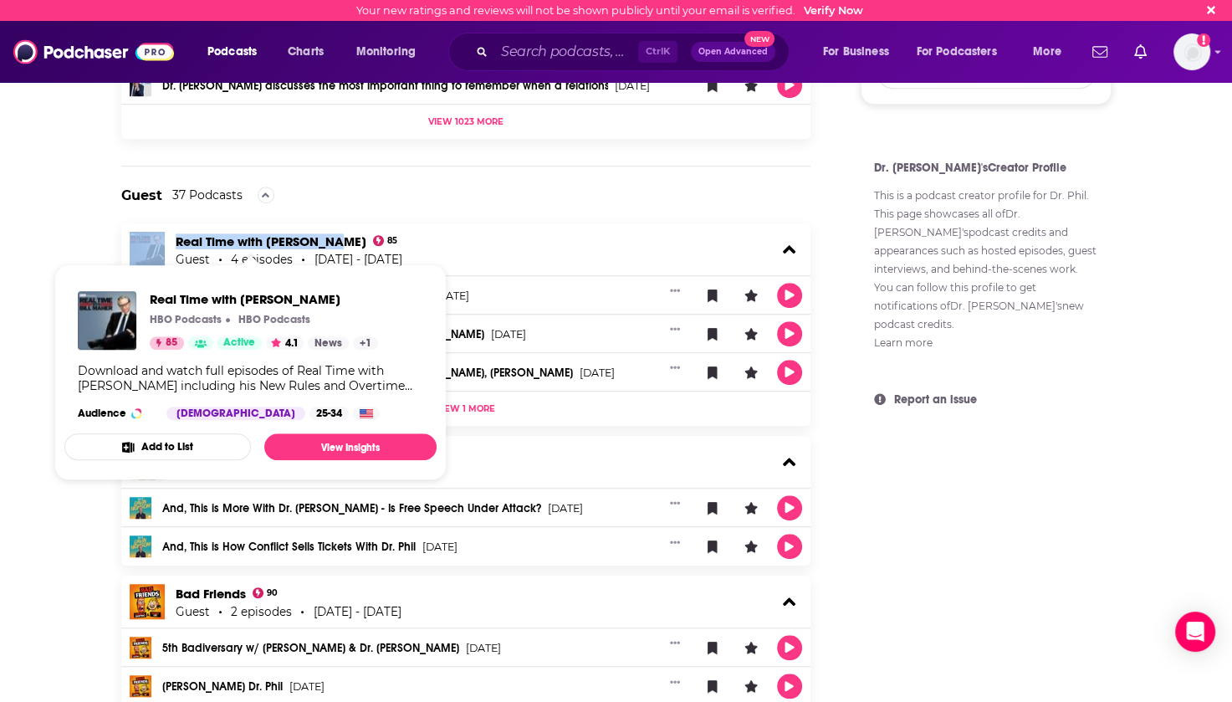
drag, startPoint x: 169, startPoint y: 236, endPoint x: 325, endPoint y: 243, distance: 155.8
click at [325, 243] on div "Real Time with [PERSON_NAME] 85 Guest 4 episodes [DATE] - [DATE]" at bounding box center [466, 249] width 690 height 52
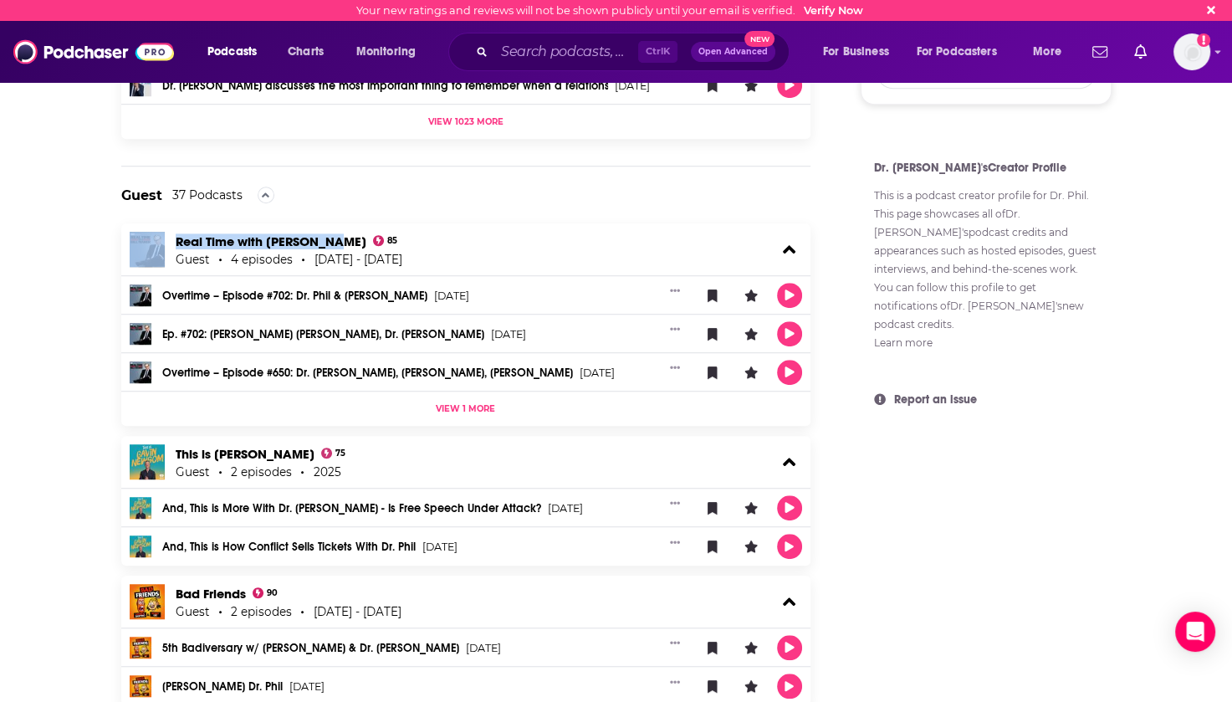
scroll to position [1255, 0]
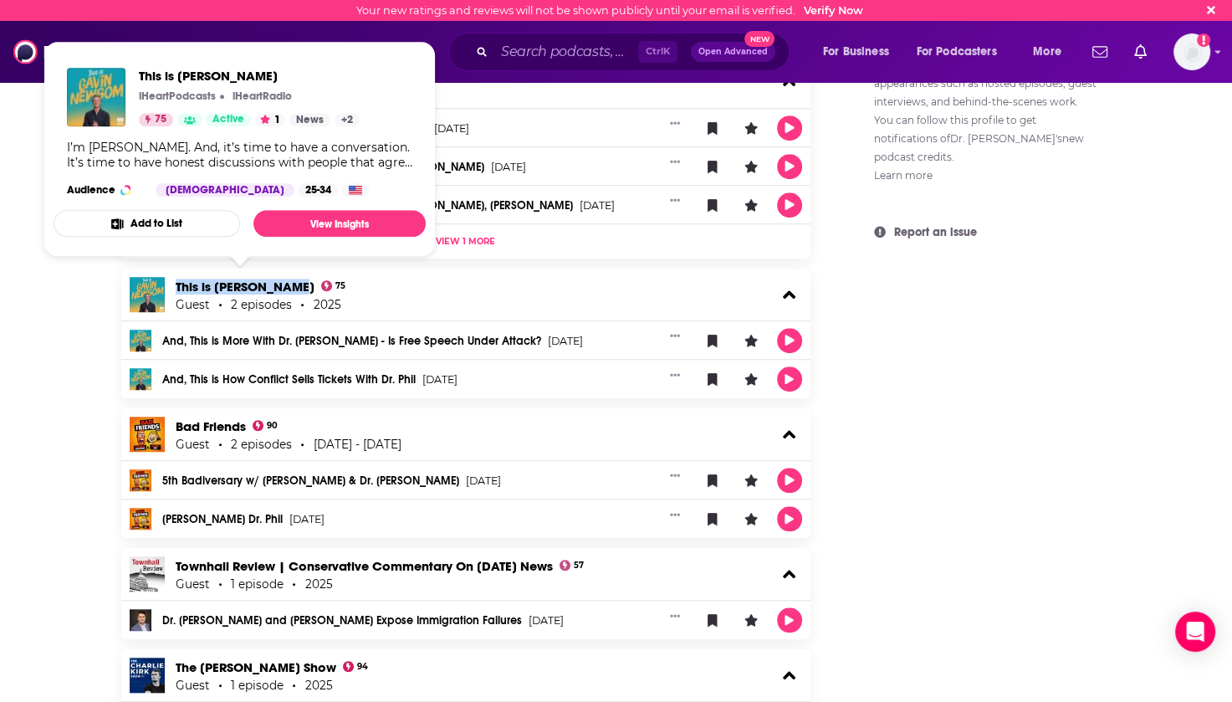
drag, startPoint x: 171, startPoint y: 284, endPoint x: 304, endPoint y: 288, distance: 133.9
click at [304, 288] on div "This is [PERSON_NAME] 75 Guest 2 episodes 2025" at bounding box center [466, 294] width 690 height 52
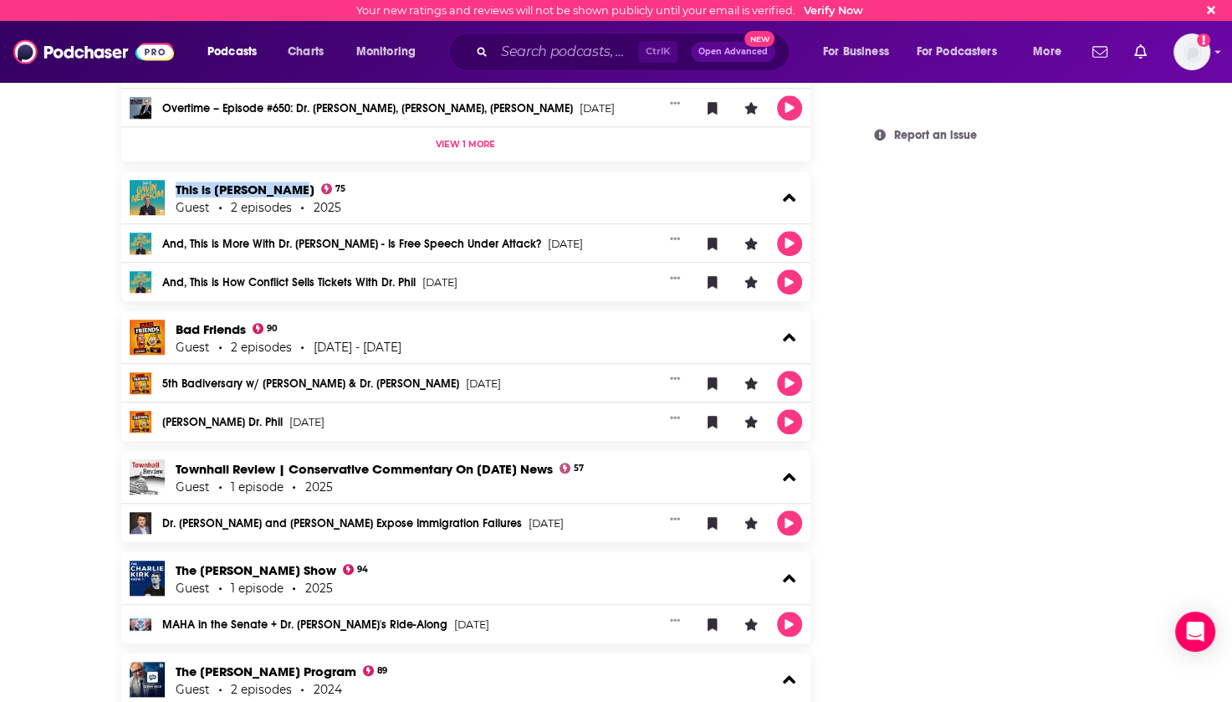
scroll to position [1422, 0]
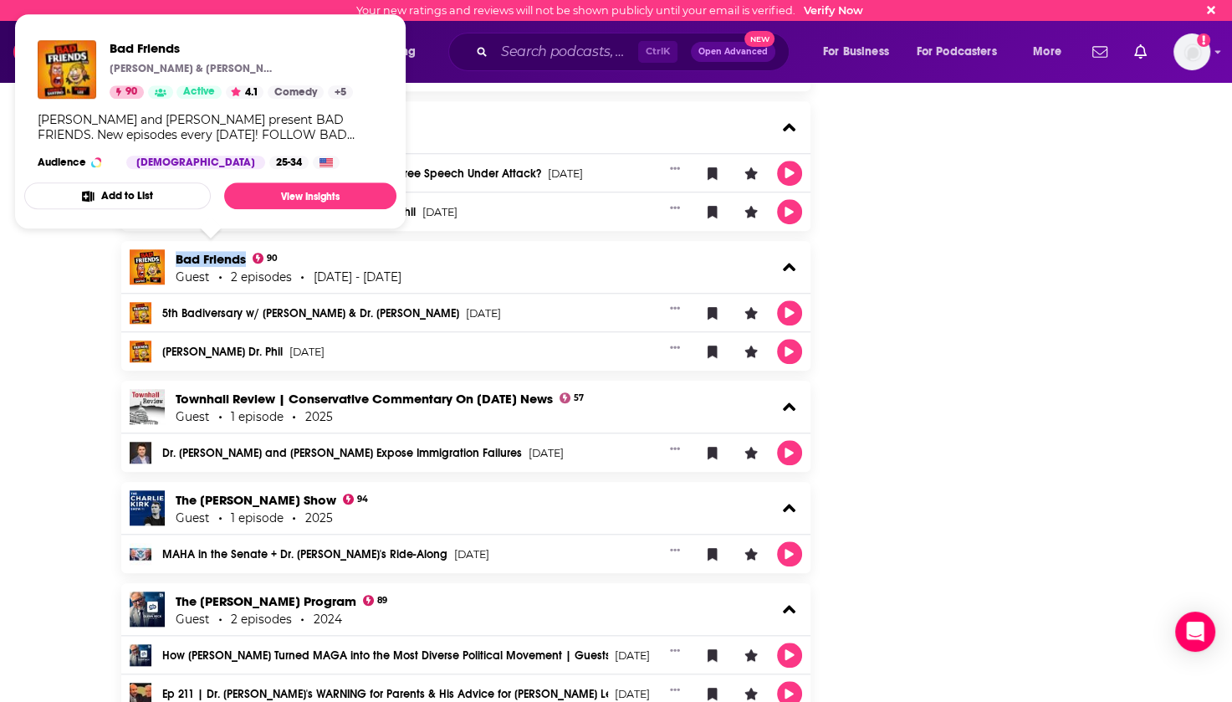
drag, startPoint x: 171, startPoint y: 253, endPoint x: 245, endPoint y: 256, distance: 73.6
click at [245, 256] on div "Bad Friends 90 Guest 2 episodes [DATE] - [DATE]" at bounding box center [466, 267] width 690 height 52
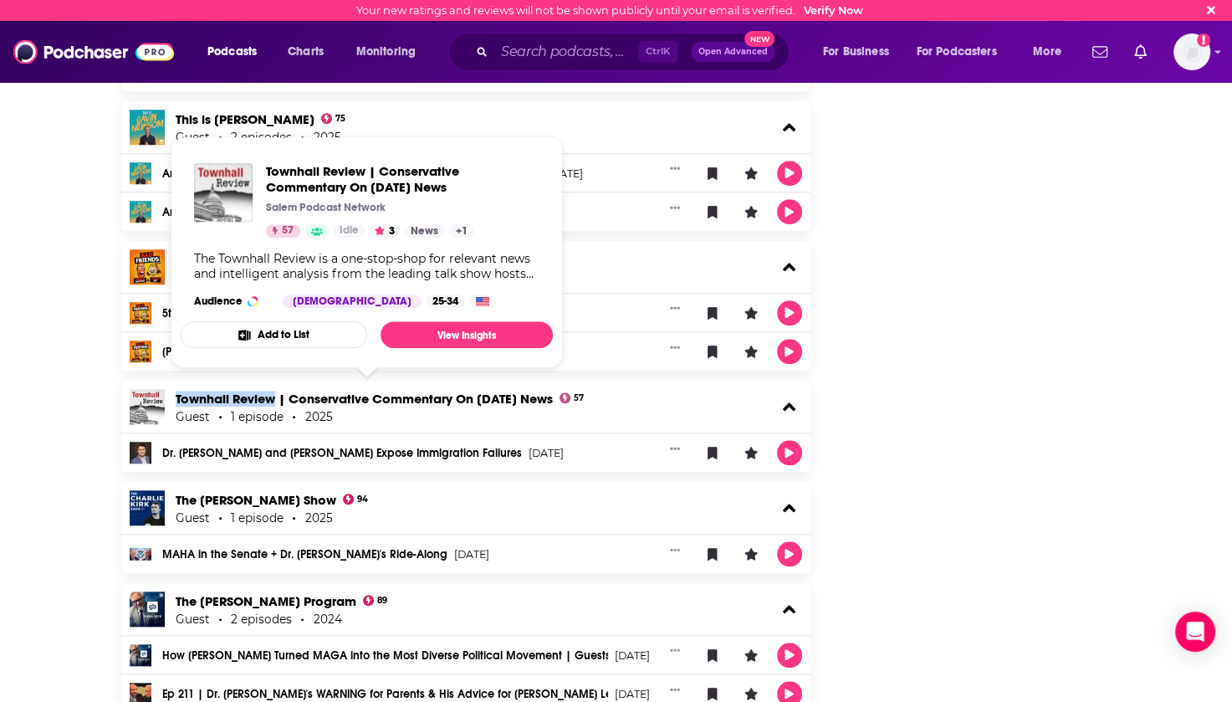
drag, startPoint x: 172, startPoint y: 394, endPoint x: 274, endPoint y: 401, distance: 102.3
click at [274, 401] on div "Townhall Review | Conservative Commentary On [DATE] News 57 Guest 1 episode 2025" at bounding box center [466, 407] width 690 height 52
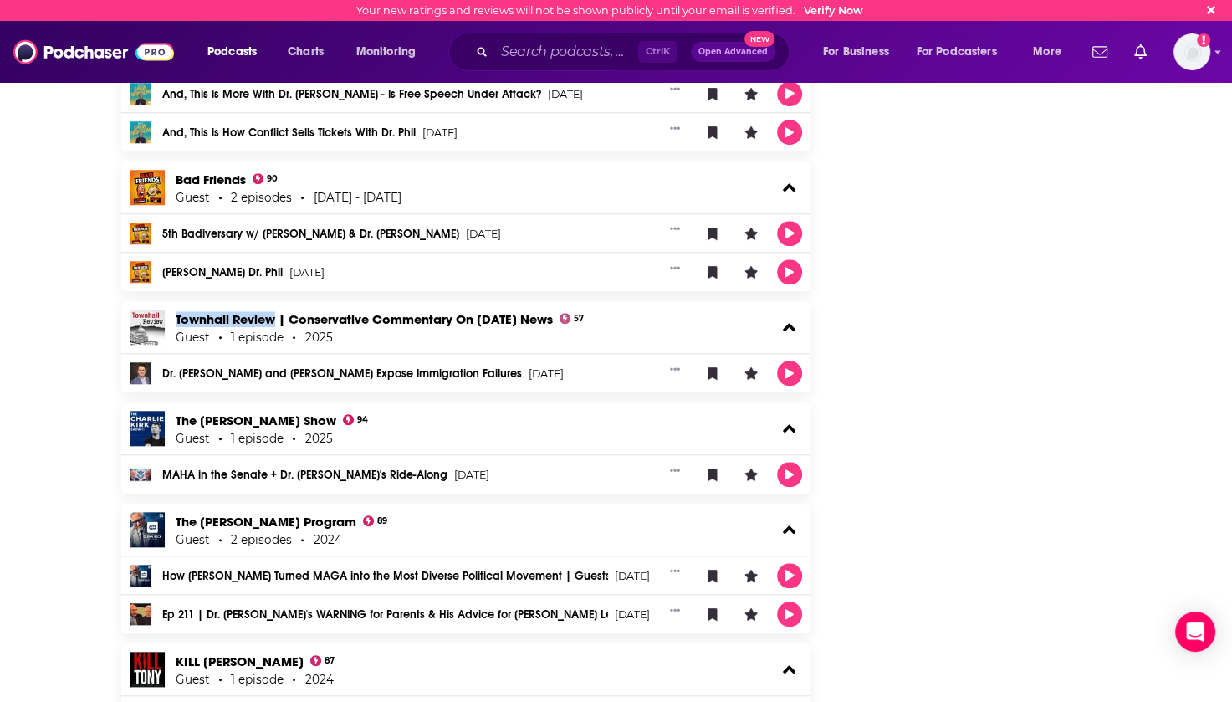
scroll to position [1506, 0]
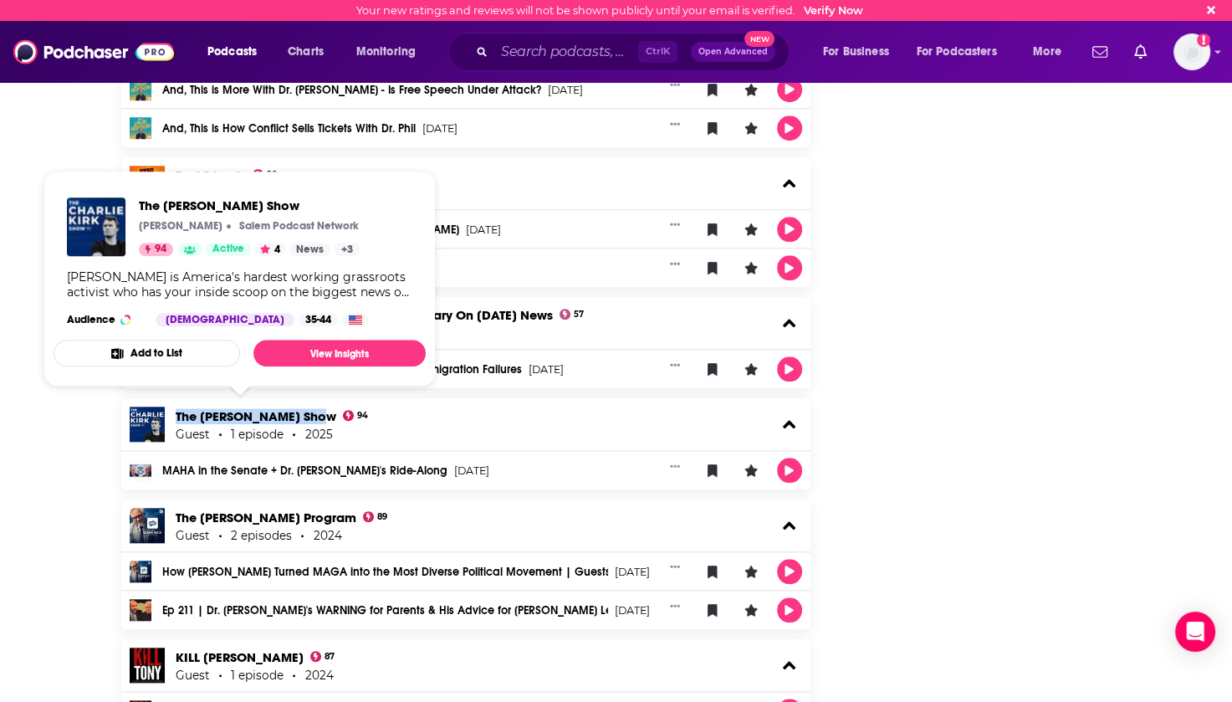
drag, startPoint x: 171, startPoint y: 410, endPoint x: 304, endPoint y: 417, distance: 132.3
click at [304, 417] on div "The [PERSON_NAME] Show 94 Guest 1 episode 2025" at bounding box center [466, 424] width 690 height 52
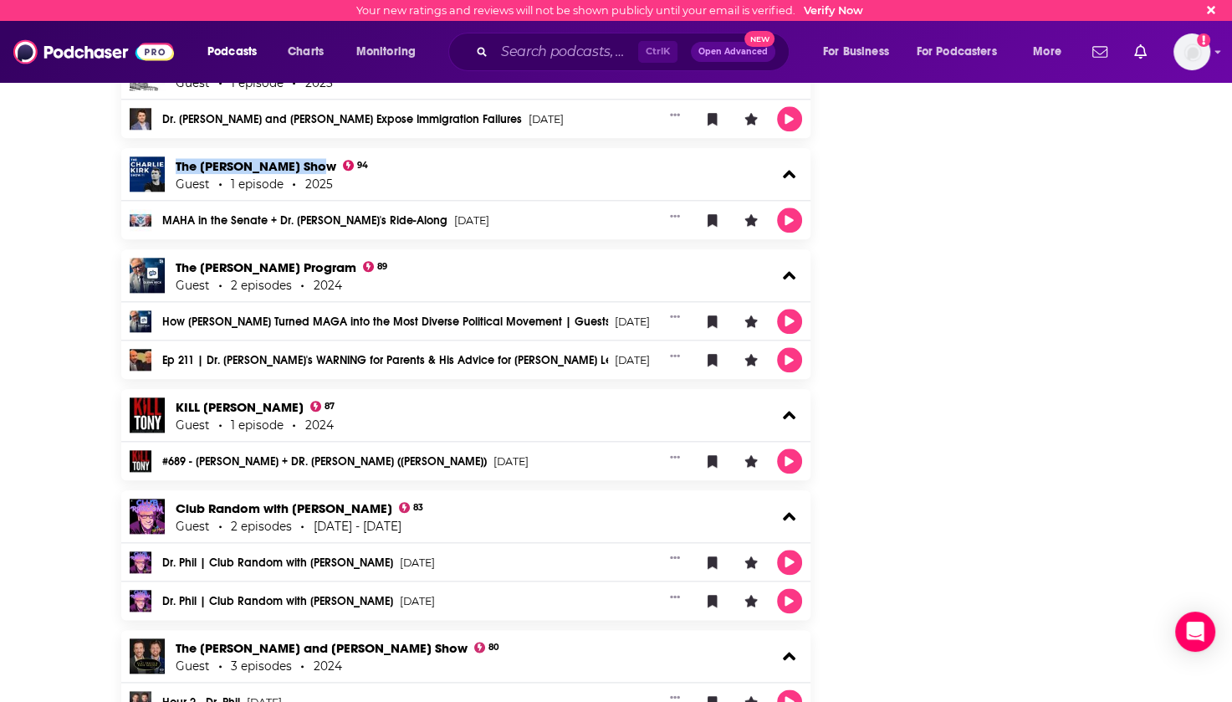
scroll to position [1756, 0]
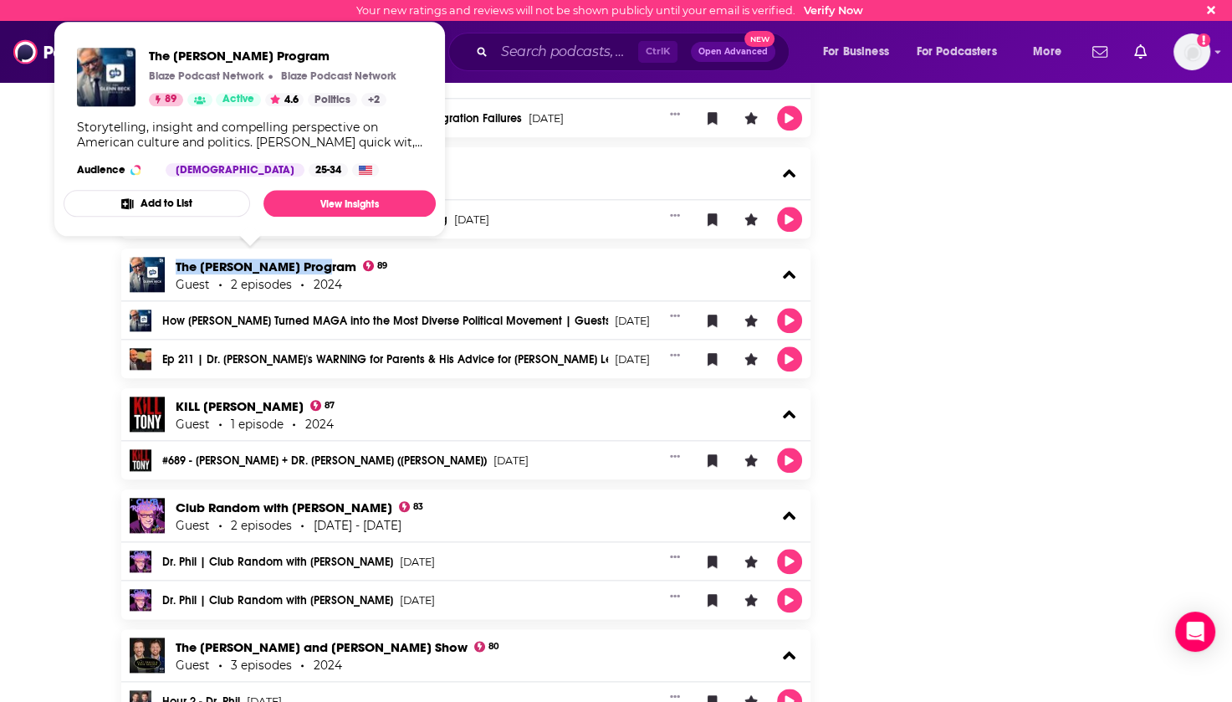
drag, startPoint x: 172, startPoint y: 263, endPoint x: 323, endPoint y: 266, distance: 150.6
click at [323, 266] on div "The [PERSON_NAME] Program 89 Guest 2 episodes 2024" at bounding box center [466, 274] width 690 height 52
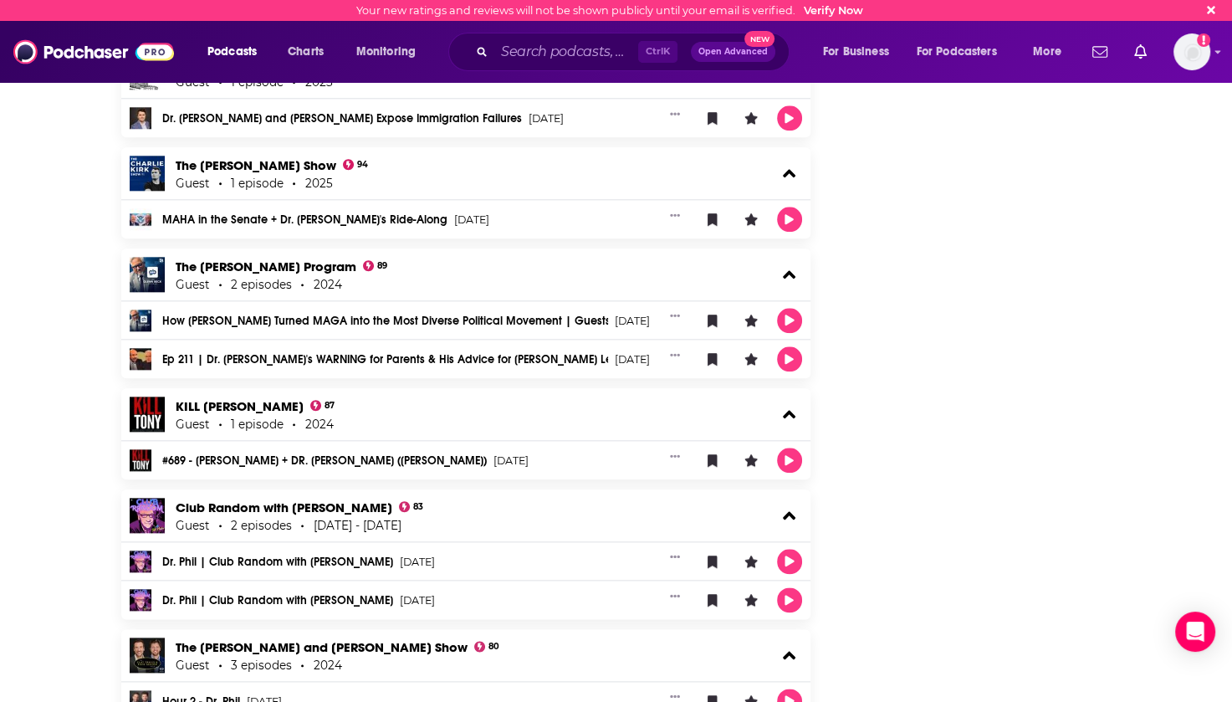
click at [510, 263] on div "The [PERSON_NAME] Program 89 Guest 2 episodes 2024" at bounding box center [466, 274] width 690 height 52
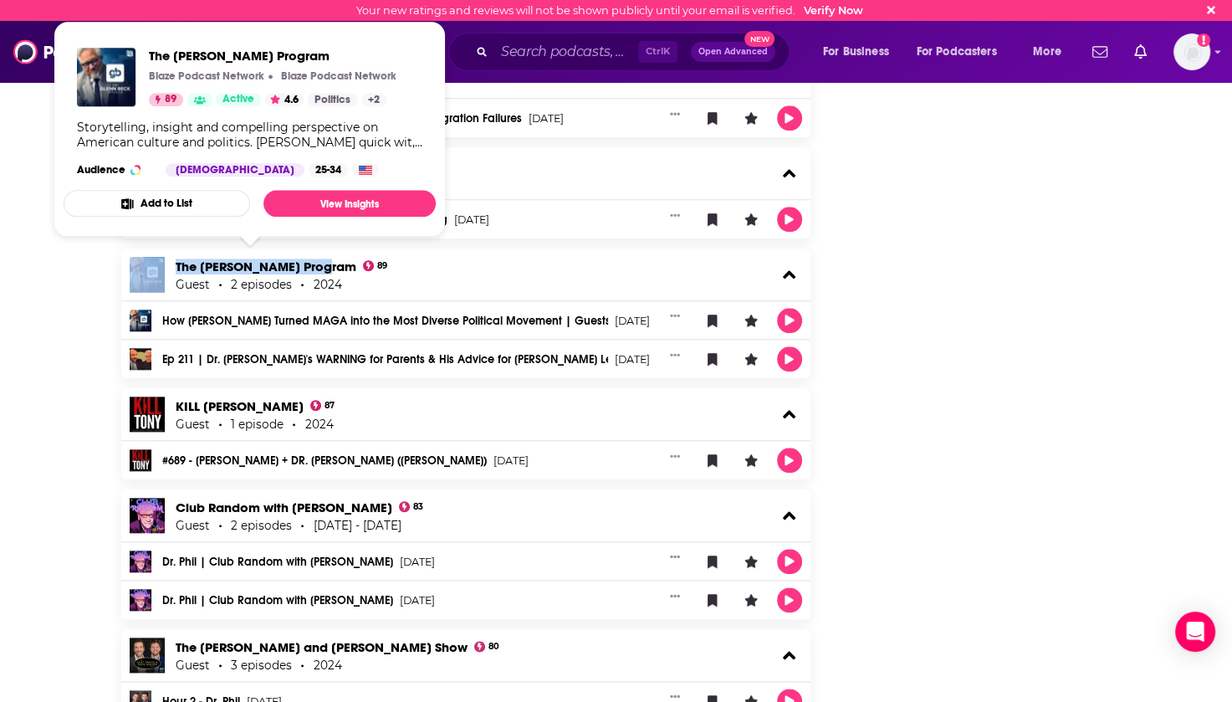
drag, startPoint x: 169, startPoint y: 263, endPoint x: 321, endPoint y: 258, distance: 152.3
click at [321, 258] on div "The [PERSON_NAME] Program 89 Guest 2 episodes 2024" at bounding box center [466, 274] width 690 height 52
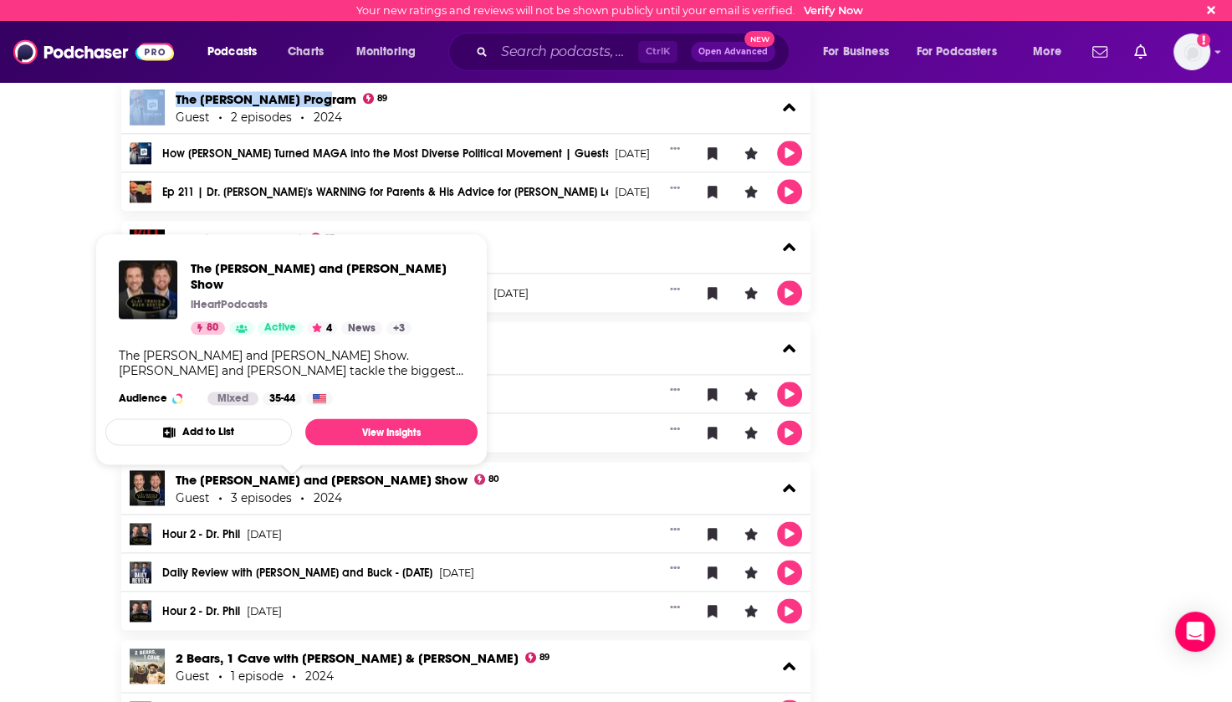
scroll to position [2007, 0]
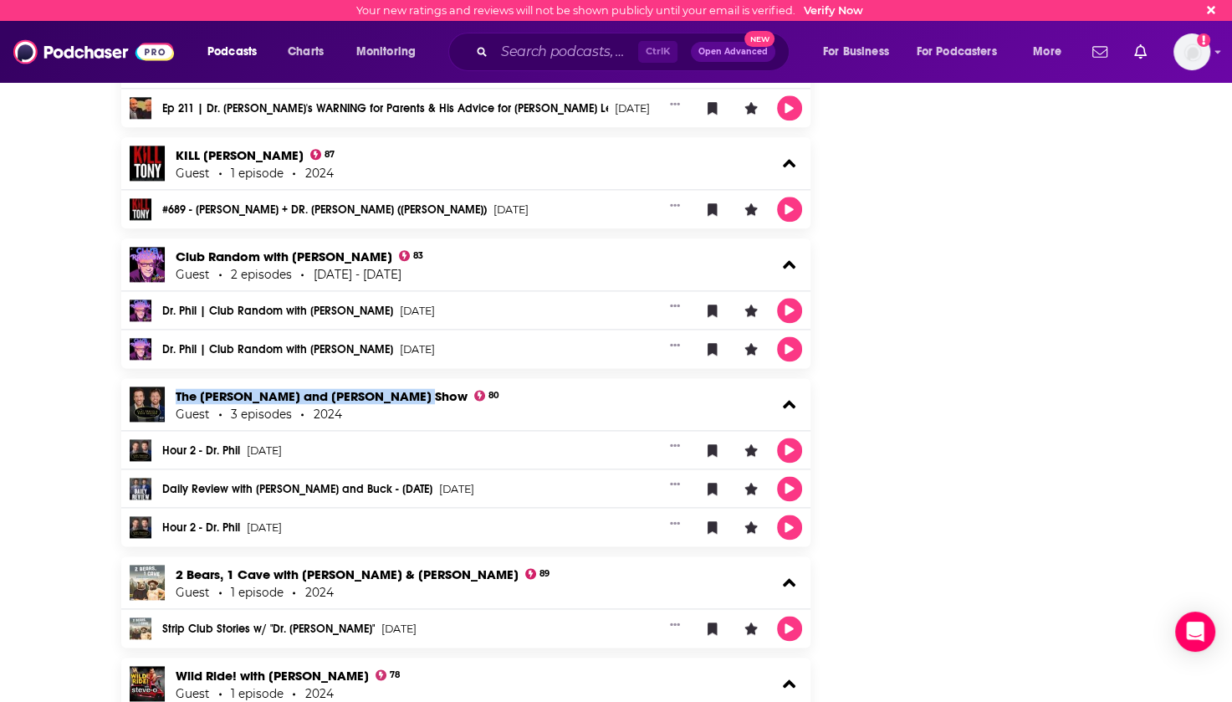
drag, startPoint x: 171, startPoint y: 385, endPoint x: 408, endPoint y: 391, distance: 237.6
click at [408, 391] on div "The [PERSON_NAME] and [PERSON_NAME] Show 80 Guest 3 episodes 2024" at bounding box center [466, 404] width 690 height 52
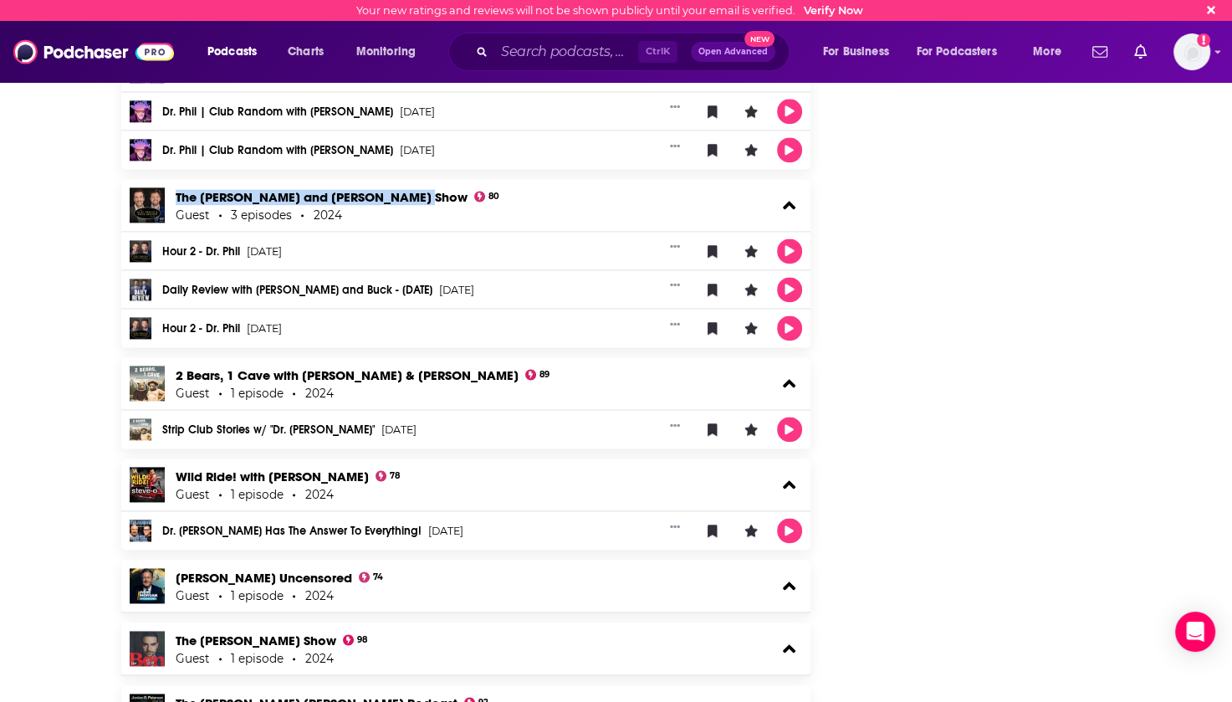
scroll to position [2258, 0]
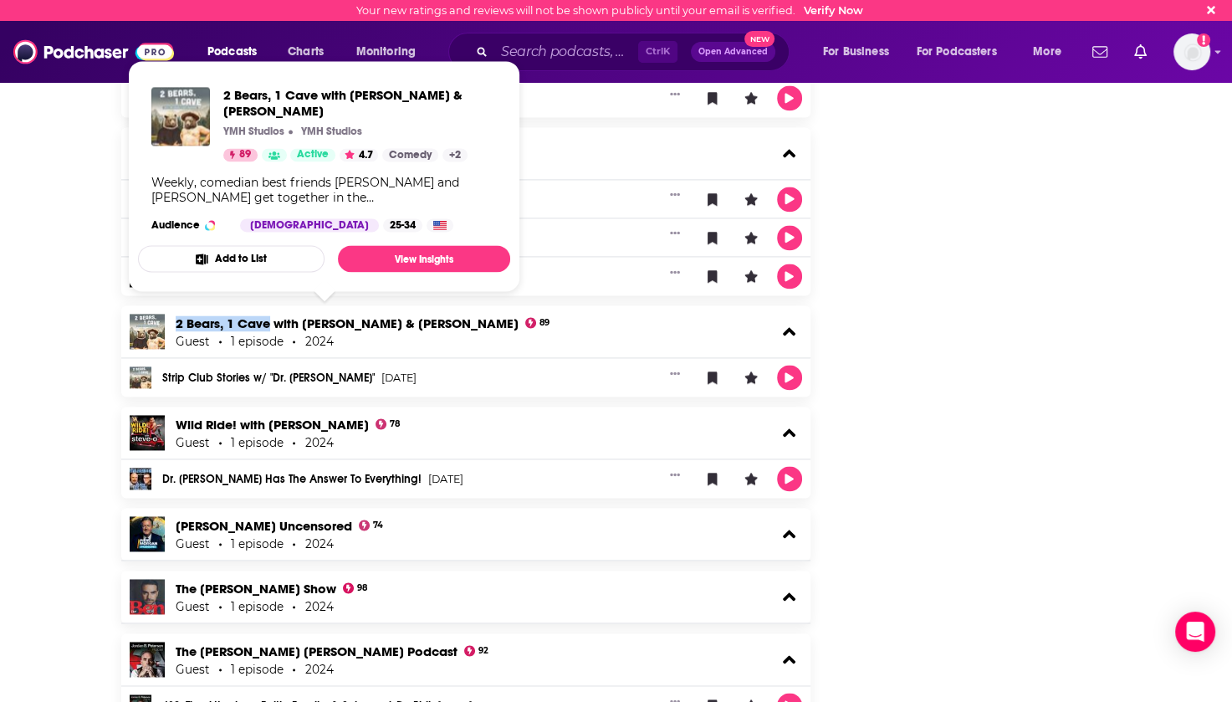
drag, startPoint x: 171, startPoint y: 319, endPoint x: 270, endPoint y: 320, distance: 99.5
click at [270, 320] on div "2 Bears, 1 Cave with [PERSON_NAME] & [PERSON_NAME] 89 Guest 1 episode 2024" at bounding box center [466, 331] width 690 height 52
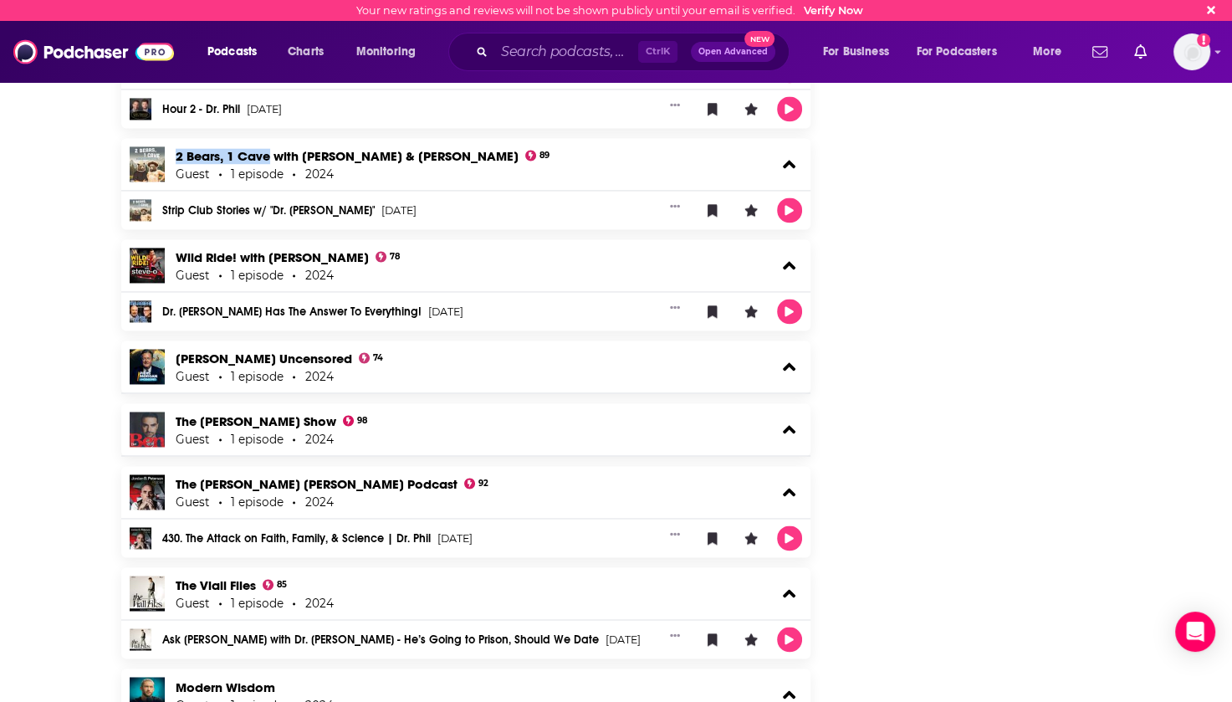
scroll to position [2509, 0]
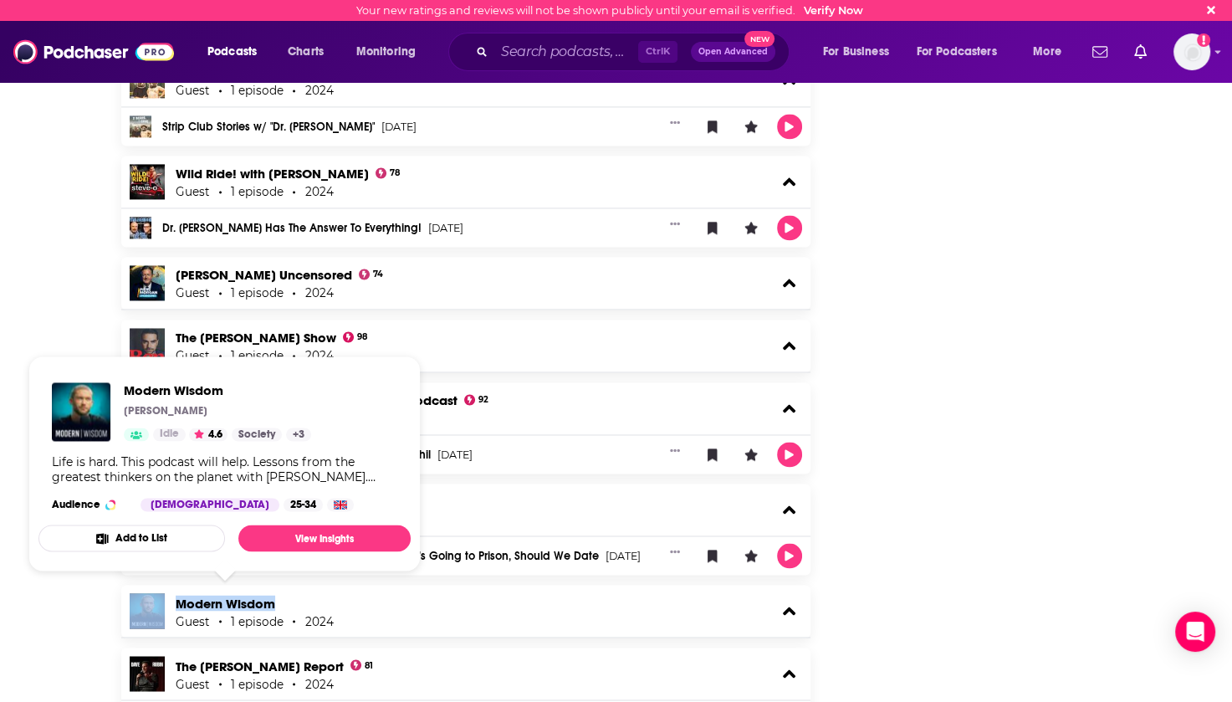
drag, startPoint x: 166, startPoint y: 598, endPoint x: 274, endPoint y: 604, distance: 107.2
click at [274, 604] on div "Modern Wisdom Guest 1 episode 2024" at bounding box center [466, 611] width 690 height 52
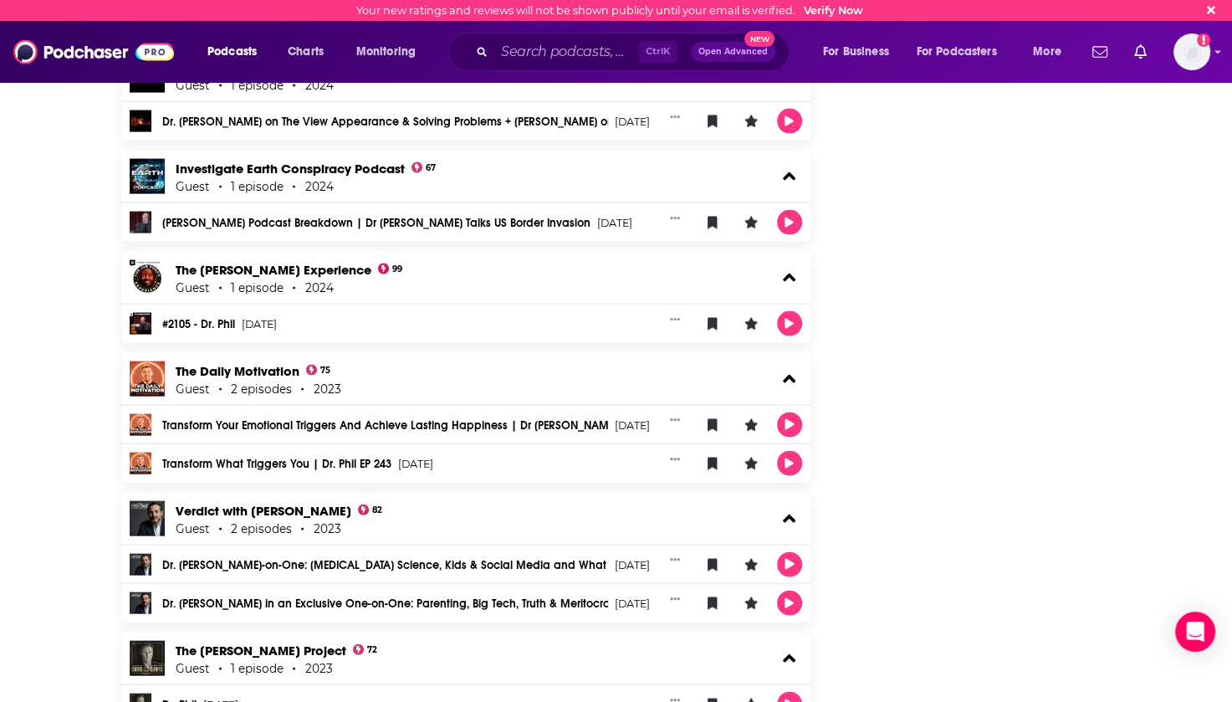
scroll to position [3513, 0]
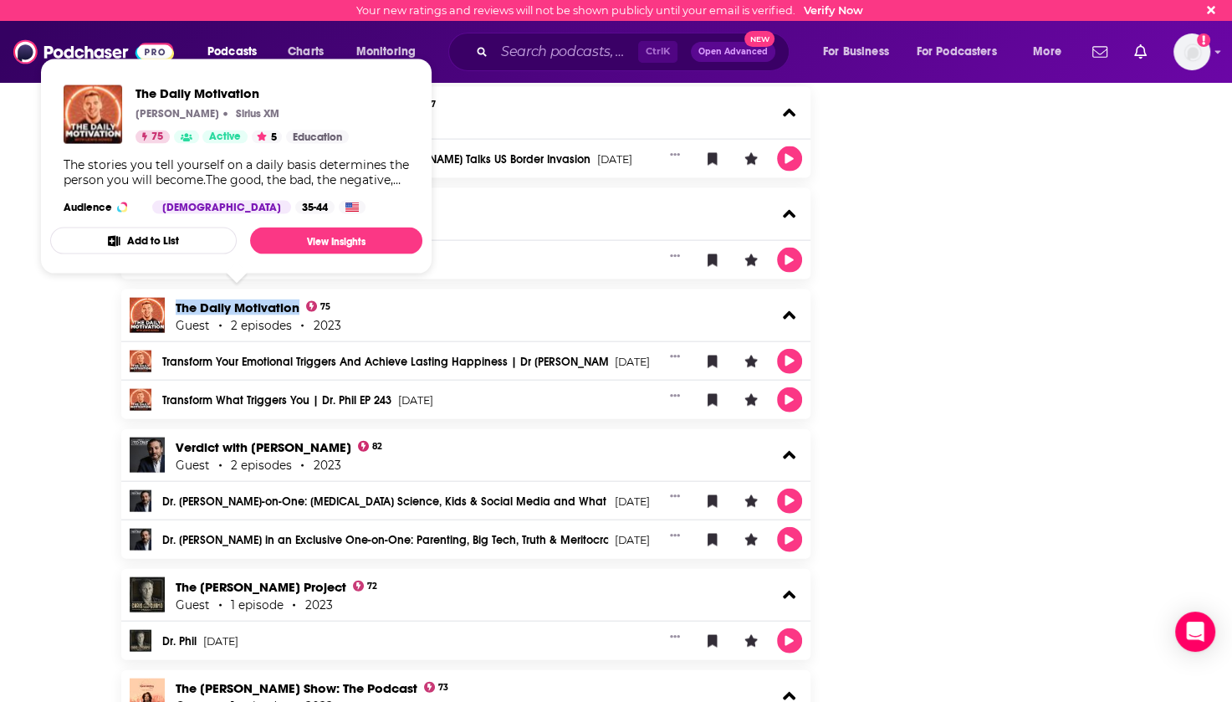
drag, startPoint x: 171, startPoint y: 300, endPoint x: 297, endPoint y: 305, distance: 126.4
click at [297, 305] on div "The Daily Motivation 75 Guest 2 episodes 2023" at bounding box center [466, 315] width 690 height 52
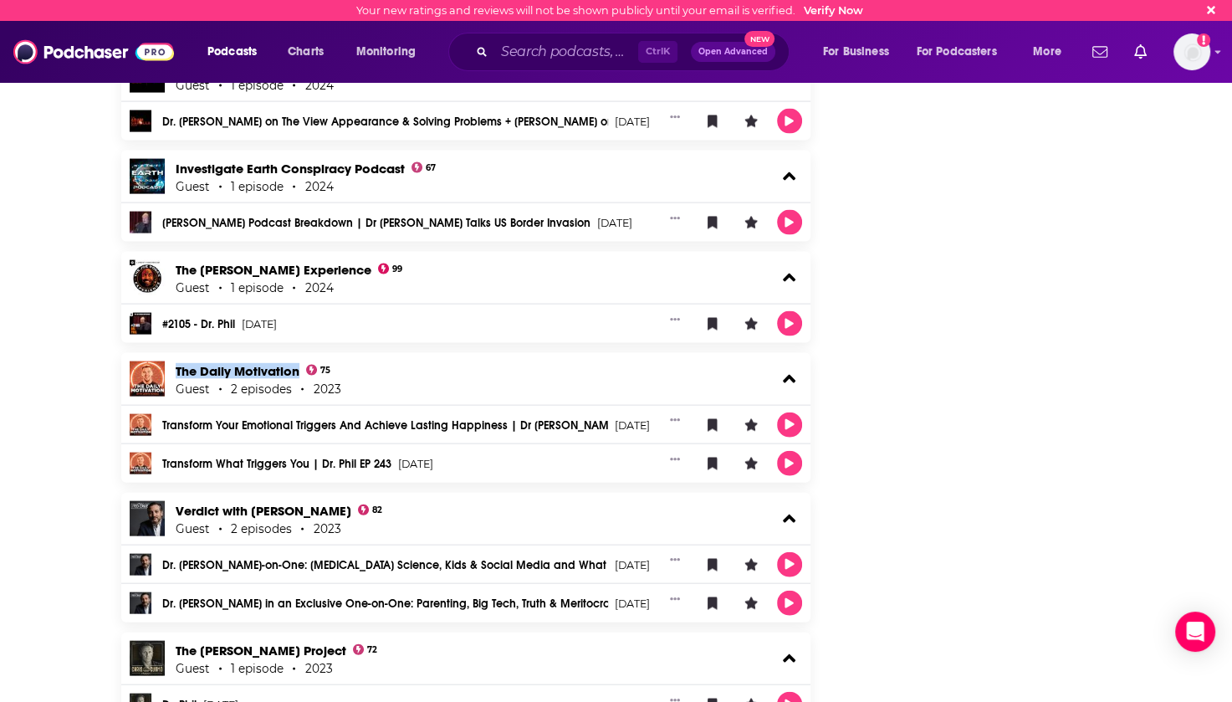
scroll to position [3429, 0]
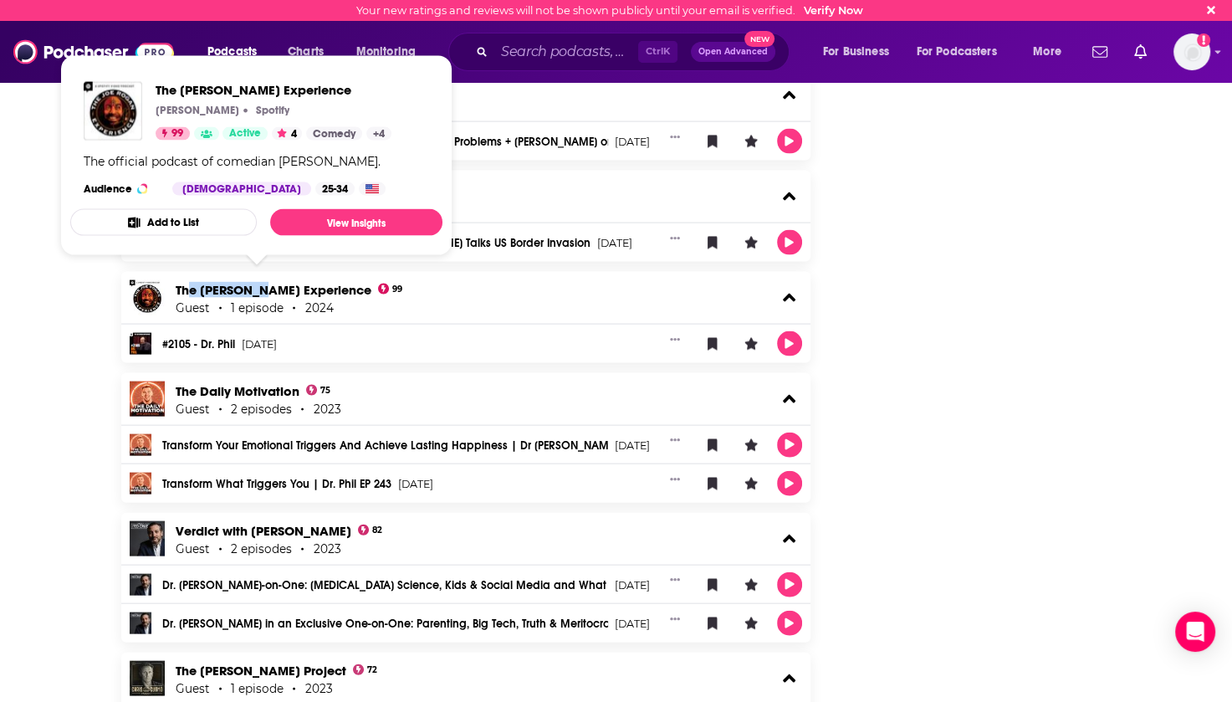
drag, startPoint x: 186, startPoint y: 267, endPoint x: 264, endPoint y: 278, distance: 79.4
click at [264, 278] on div "The [PERSON_NAME] Experience 99 Guest 1 episode 2024" at bounding box center [466, 298] width 690 height 52
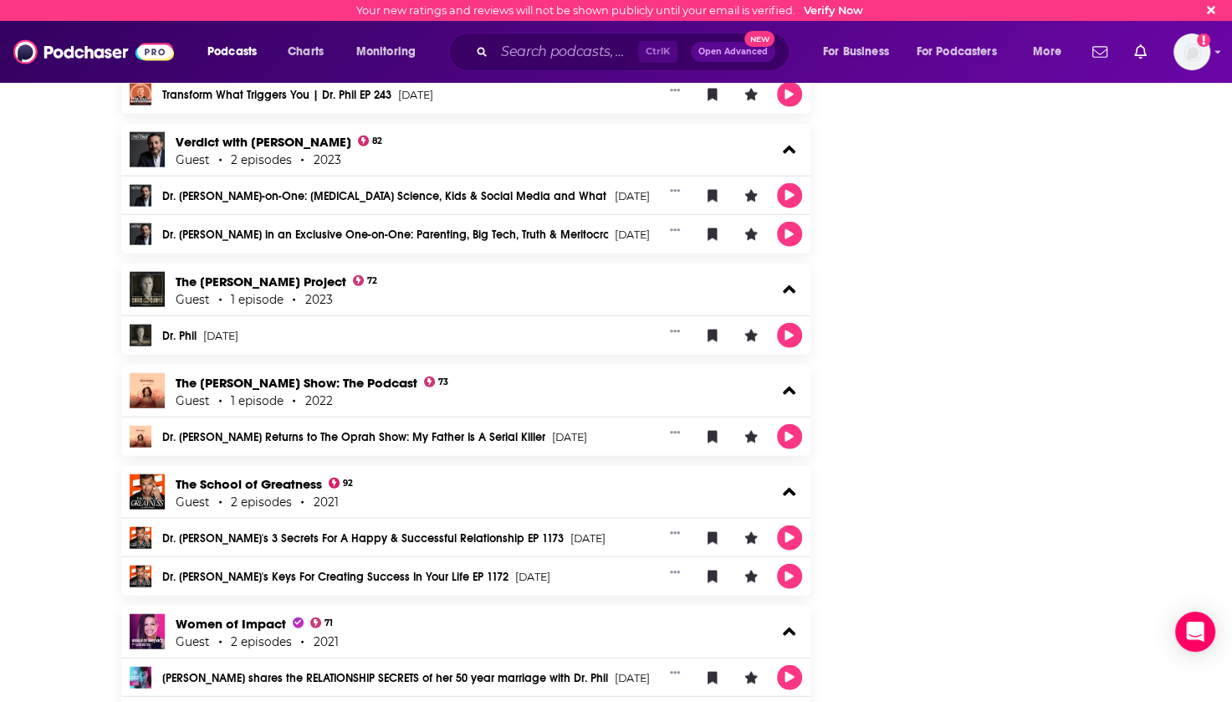
scroll to position [4015, 0]
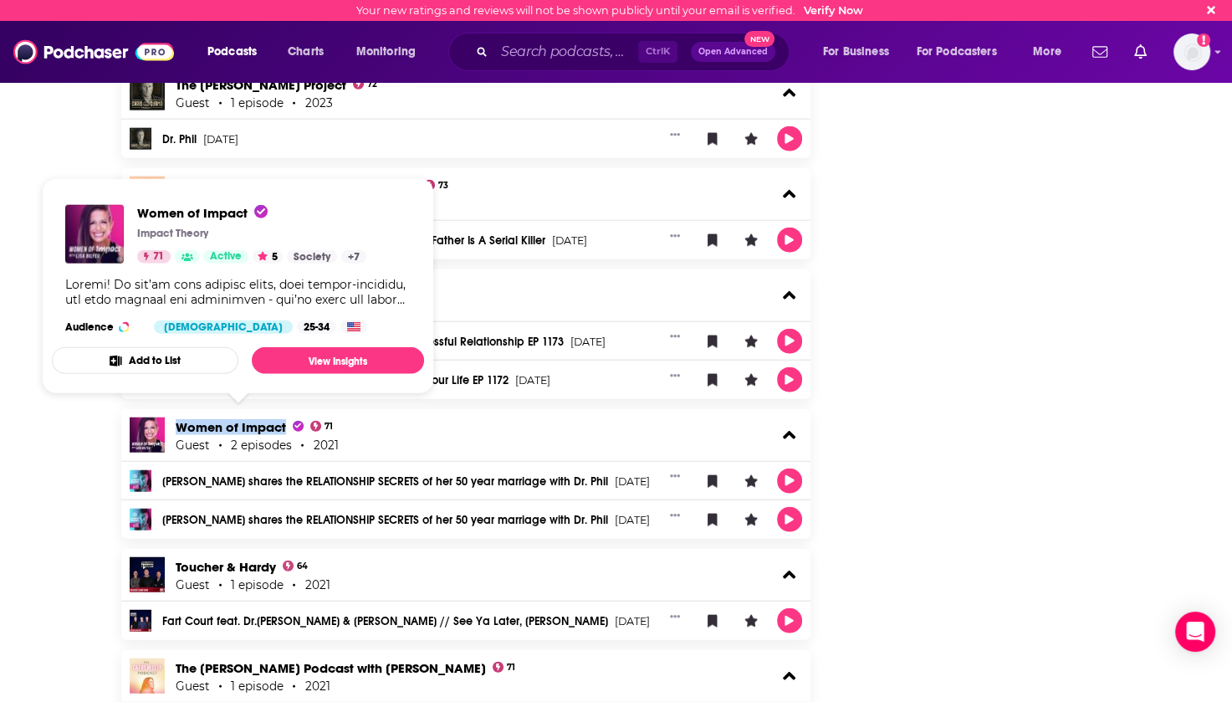
drag, startPoint x: 171, startPoint y: 417, endPoint x: 283, endPoint y: 421, distance: 112.1
click at [283, 421] on div "Women of Impact 71 Guest 2 episodes 2021" at bounding box center [466, 435] width 690 height 52
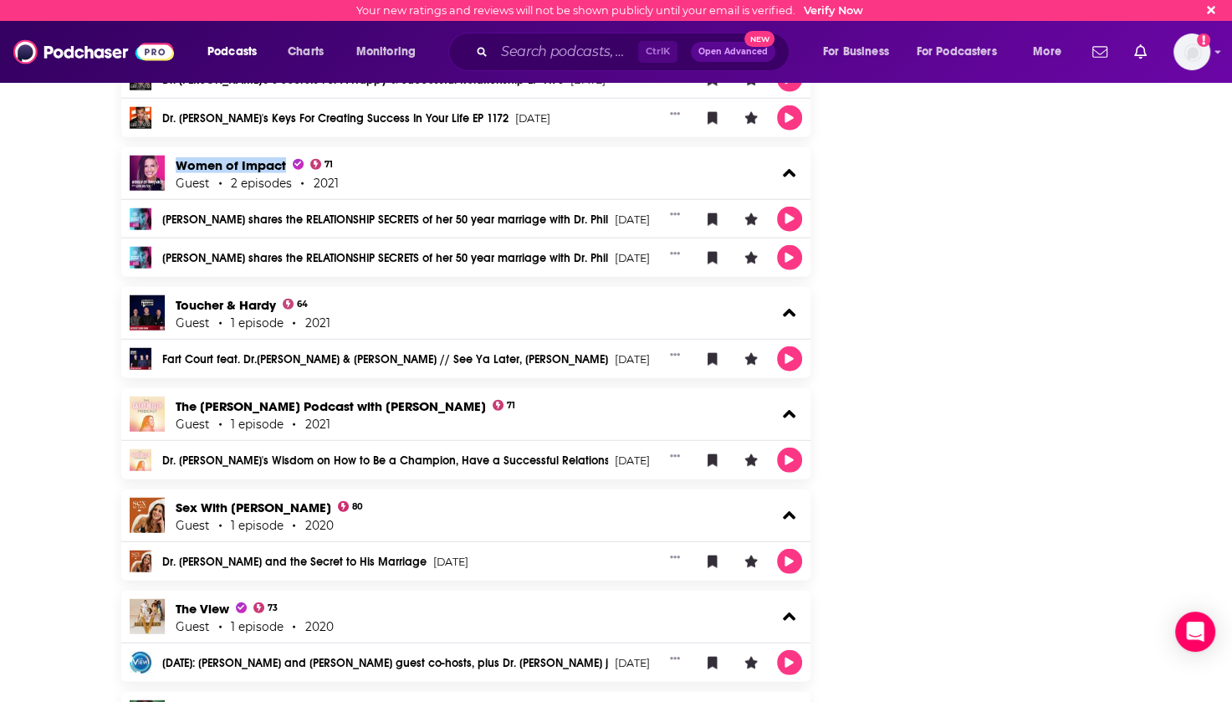
scroll to position [4349, 0]
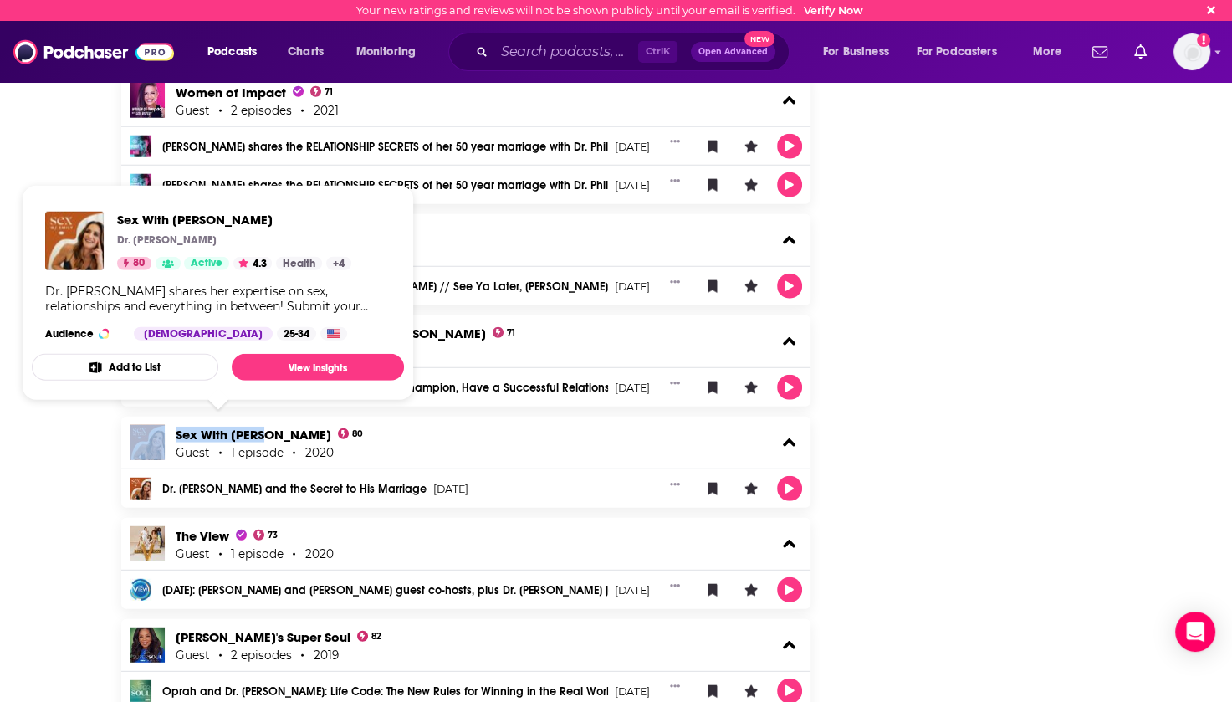
drag, startPoint x: 169, startPoint y: 424, endPoint x: 260, endPoint y: 427, distance: 91.2
click at [260, 427] on div "Sex With [PERSON_NAME] 80 Guest 1 episode 2020" at bounding box center [466, 443] width 690 height 52
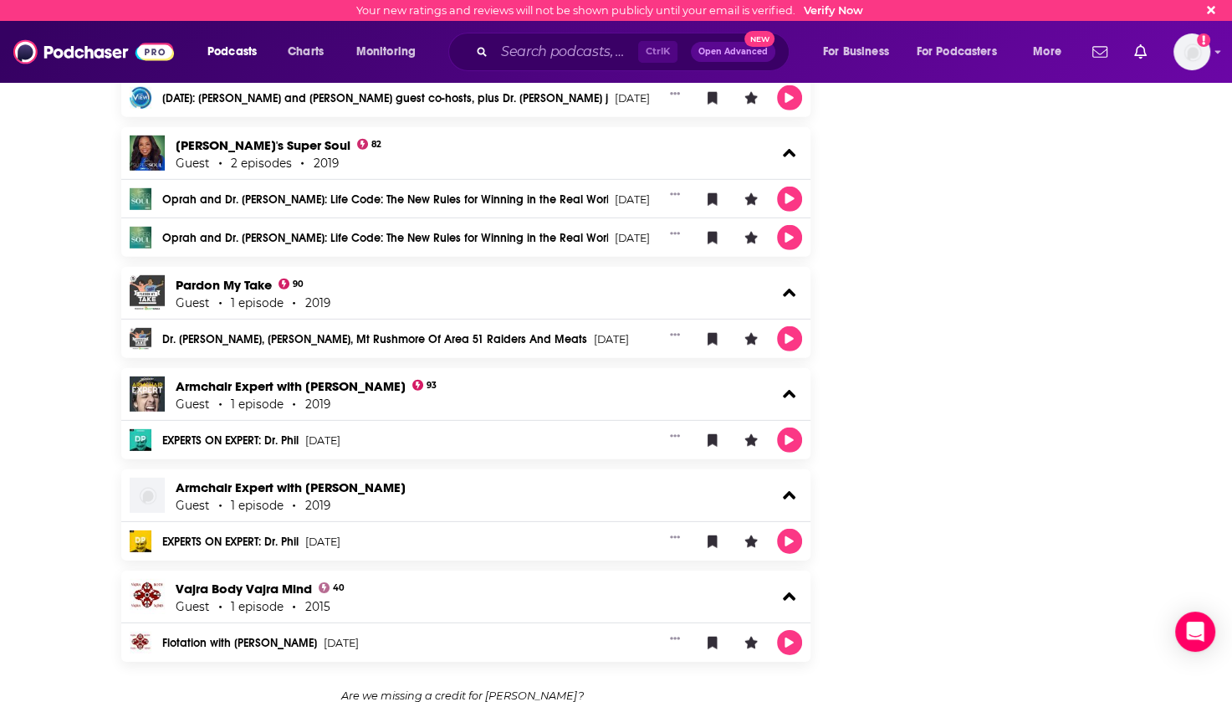
scroll to position [4844, 0]
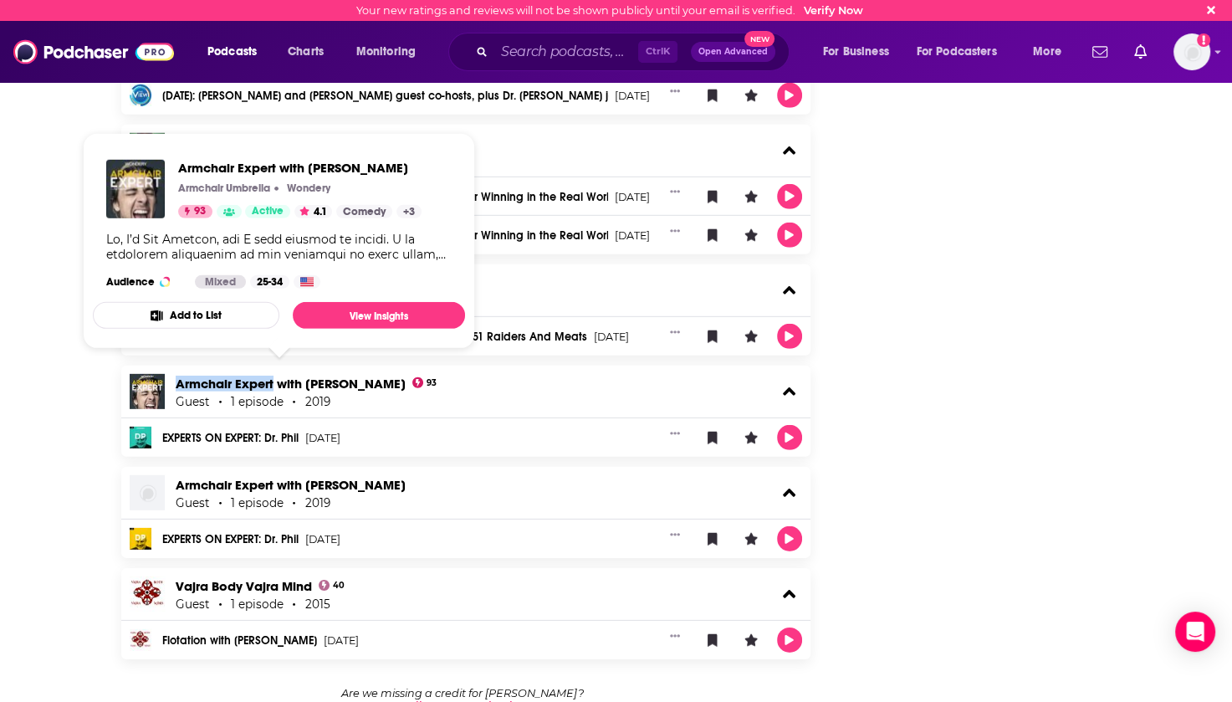
drag, startPoint x: 173, startPoint y: 375, endPoint x: 274, endPoint y: 378, distance: 100.4
click at [274, 378] on div "Armchair Expert with [PERSON_NAME] 93 Guest 1 episode 2019" at bounding box center [466, 392] width 690 height 52
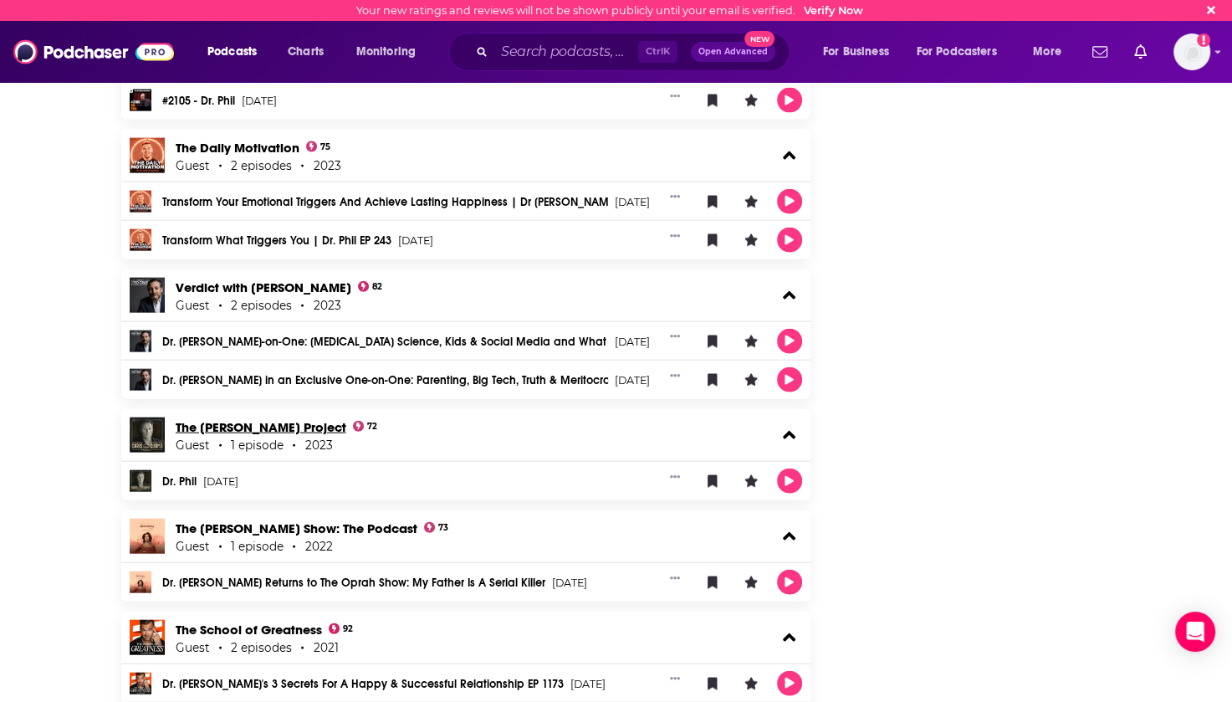
scroll to position [3589, 0]
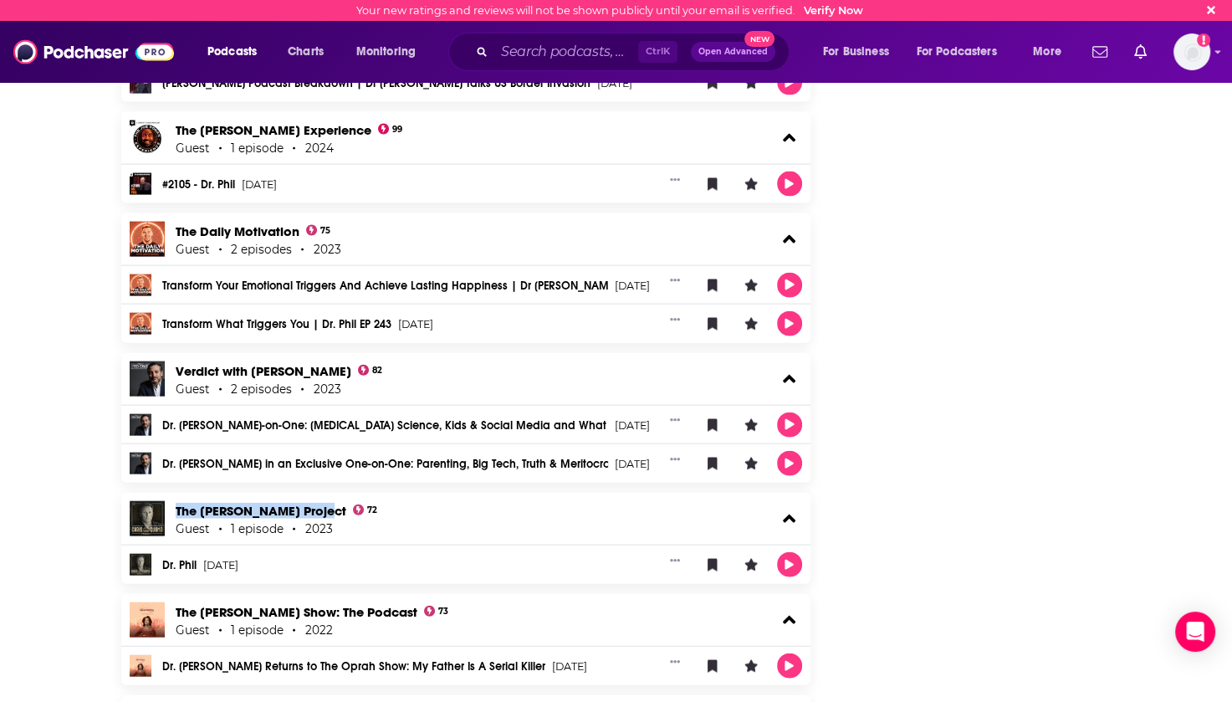
drag, startPoint x: 171, startPoint y: 493, endPoint x: 325, endPoint y: 503, distance: 154.2
click at [325, 503] on div "The [PERSON_NAME] Project 72 Guest 1 episode 2023" at bounding box center [466, 519] width 690 height 52
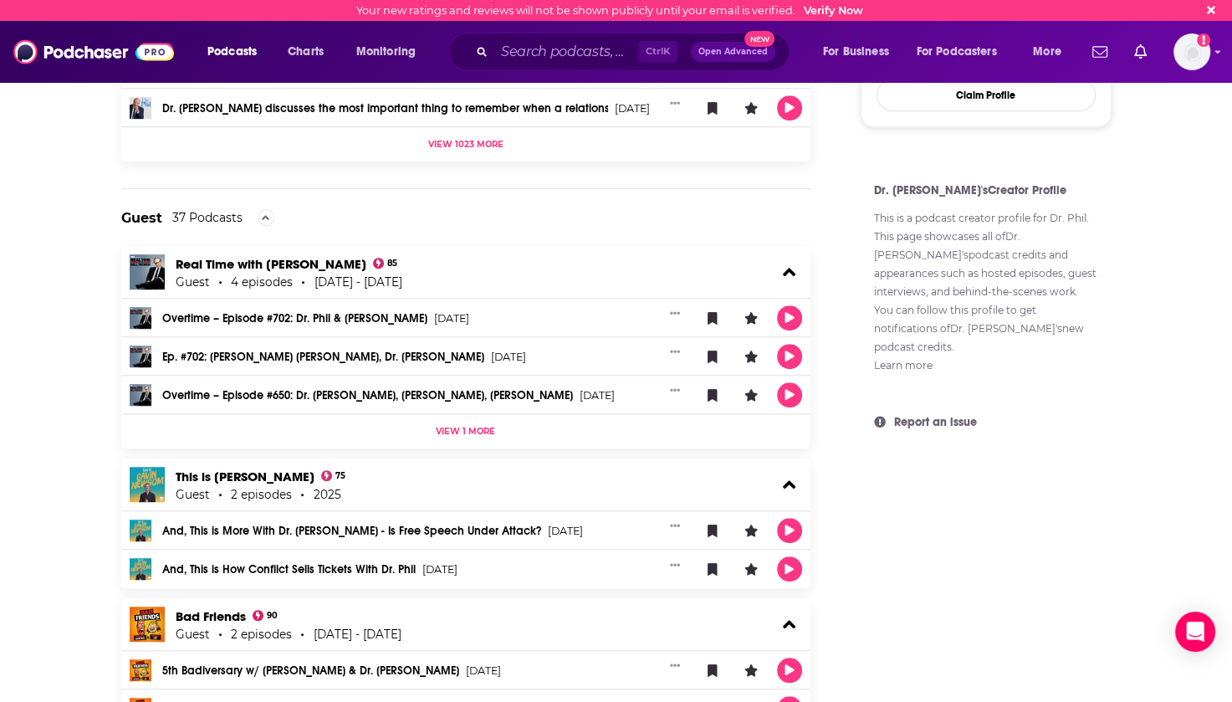
scroll to position [0, 0]
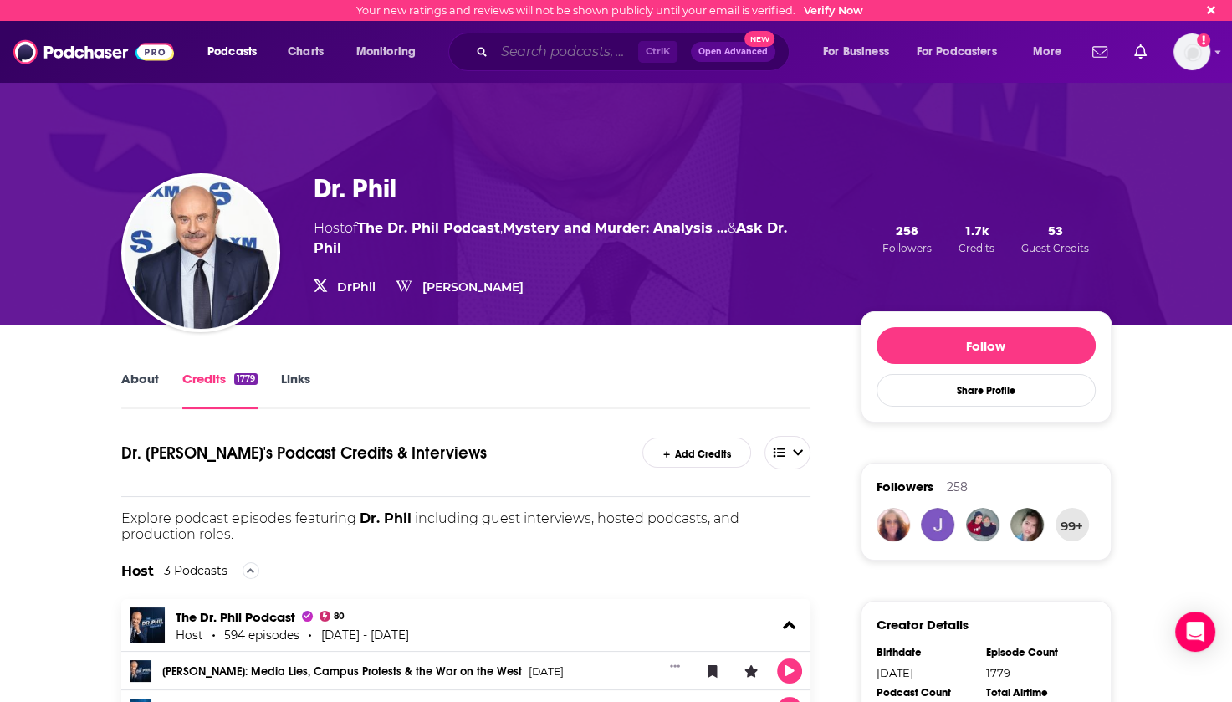
click at [542, 47] on input "Search podcasts, credits, & more..." at bounding box center [566, 51] width 144 height 27
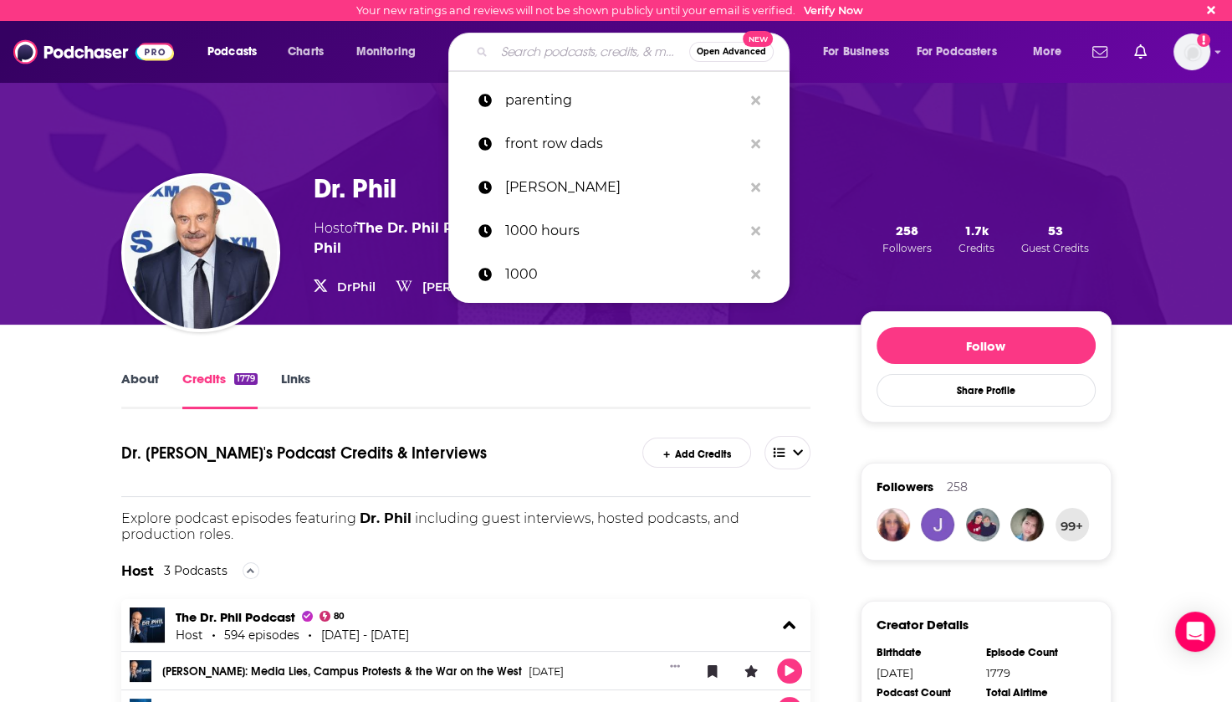
type input "l"
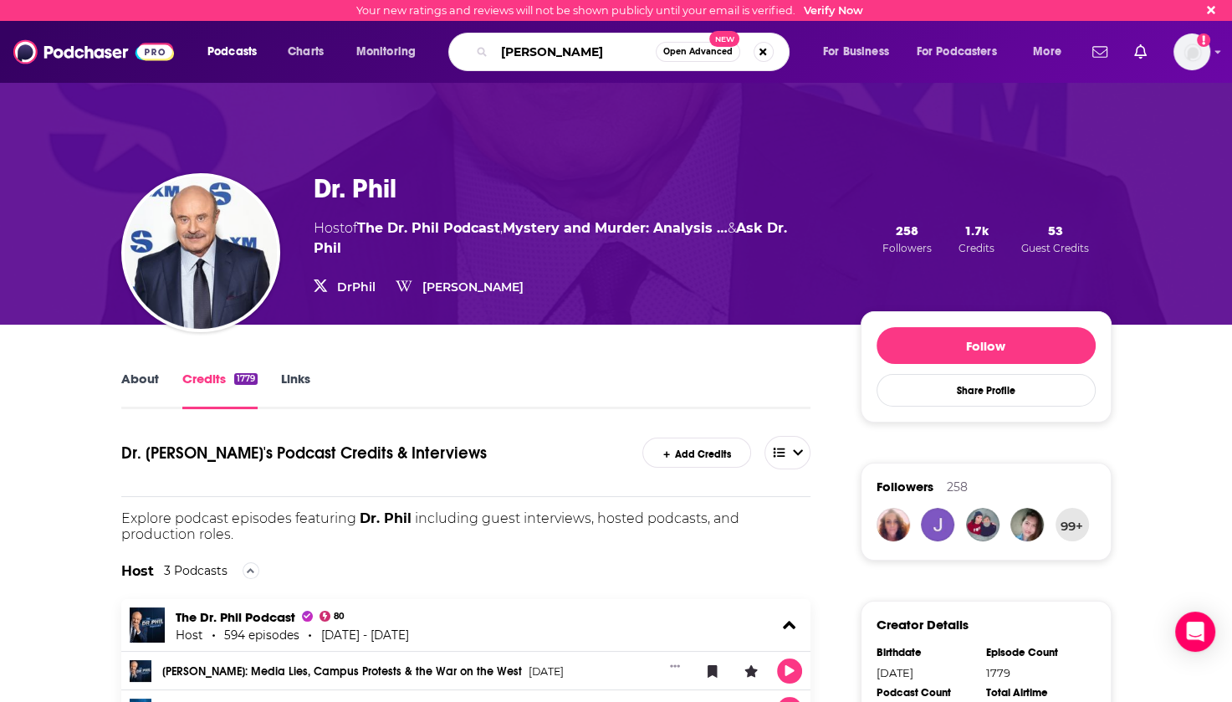
type input "[PERSON_NAME]"
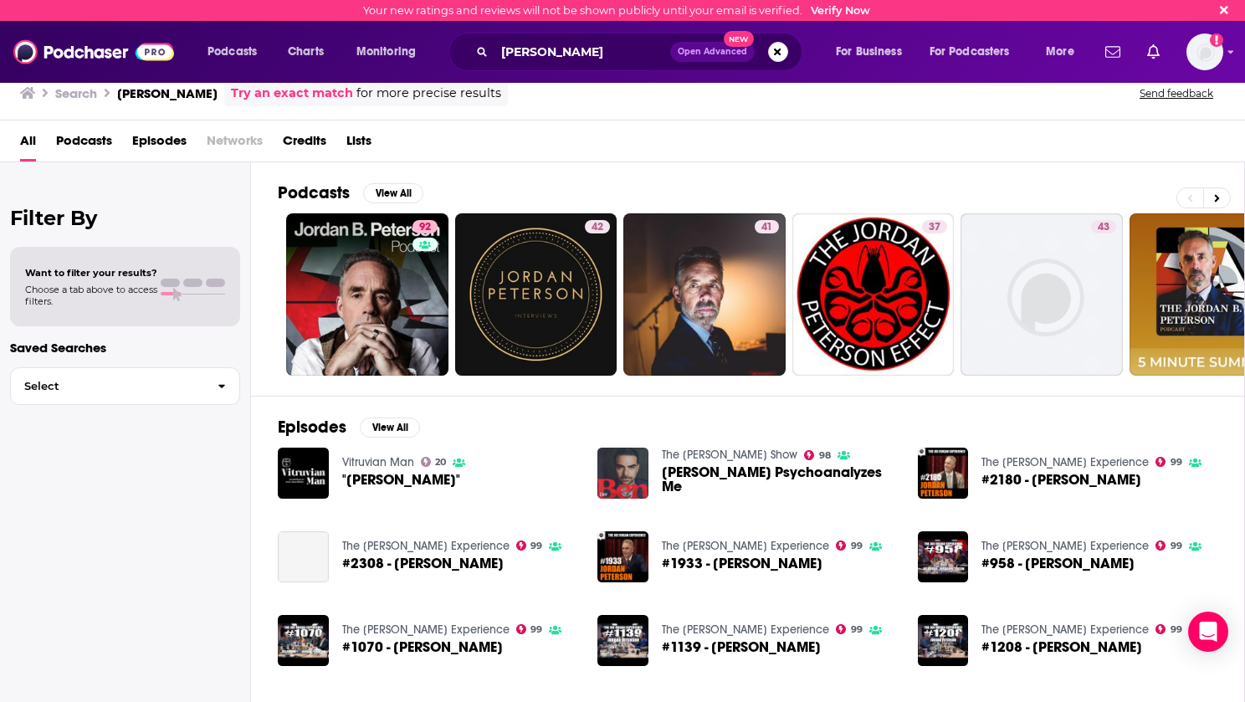
click at [299, 140] on span "Credits" at bounding box center [304, 144] width 43 height 34
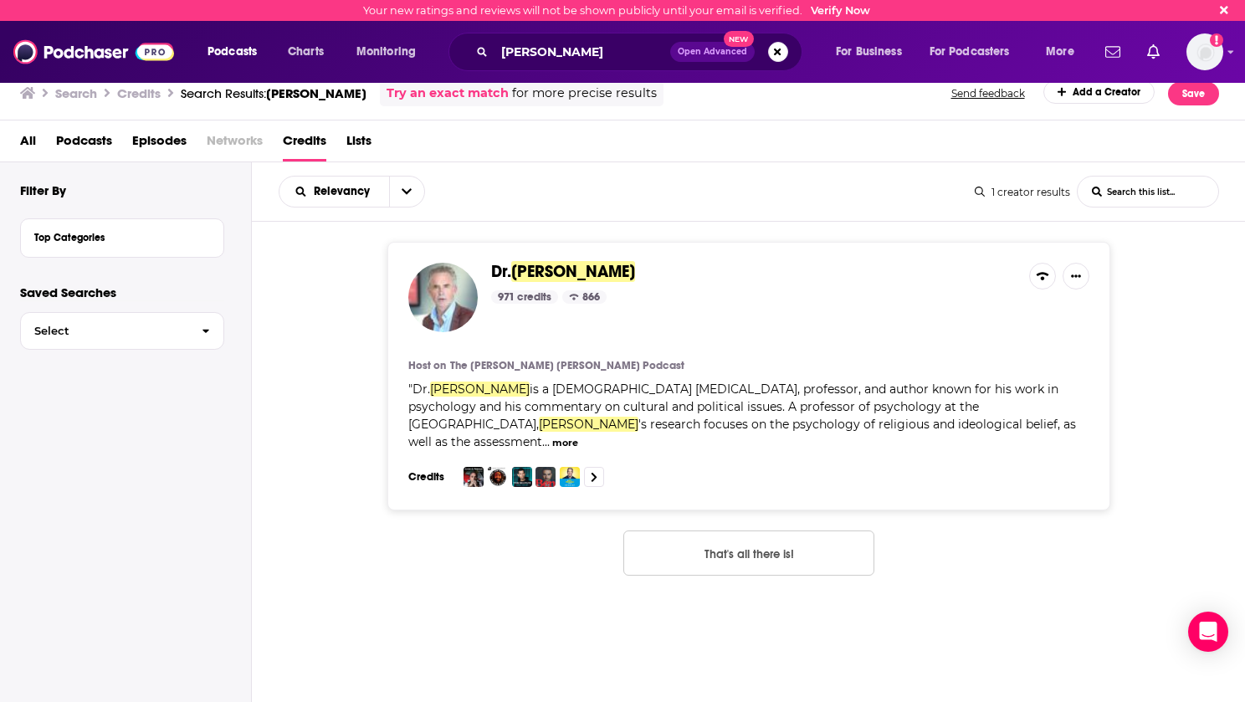
click at [558, 269] on span "[PERSON_NAME]" at bounding box center [573, 271] width 124 height 21
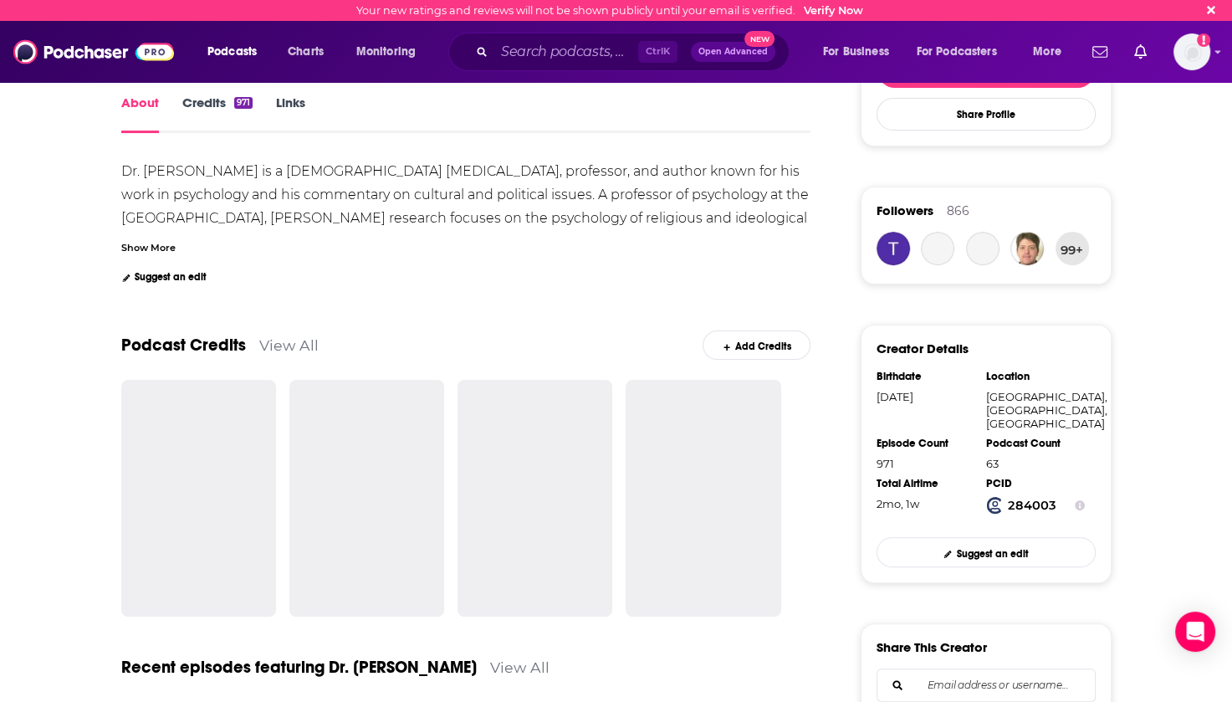
scroll to position [335, 0]
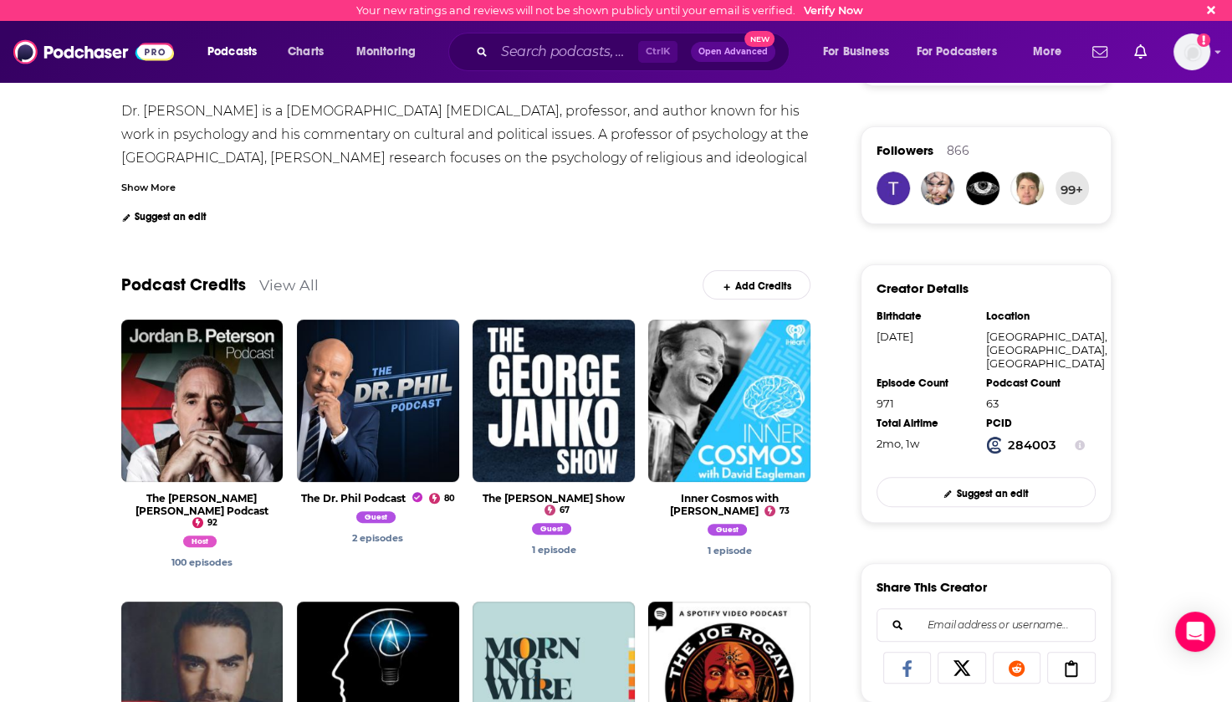
click at [289, 285] on link "View All" at bounding box center [288, 285] width 59 height 18
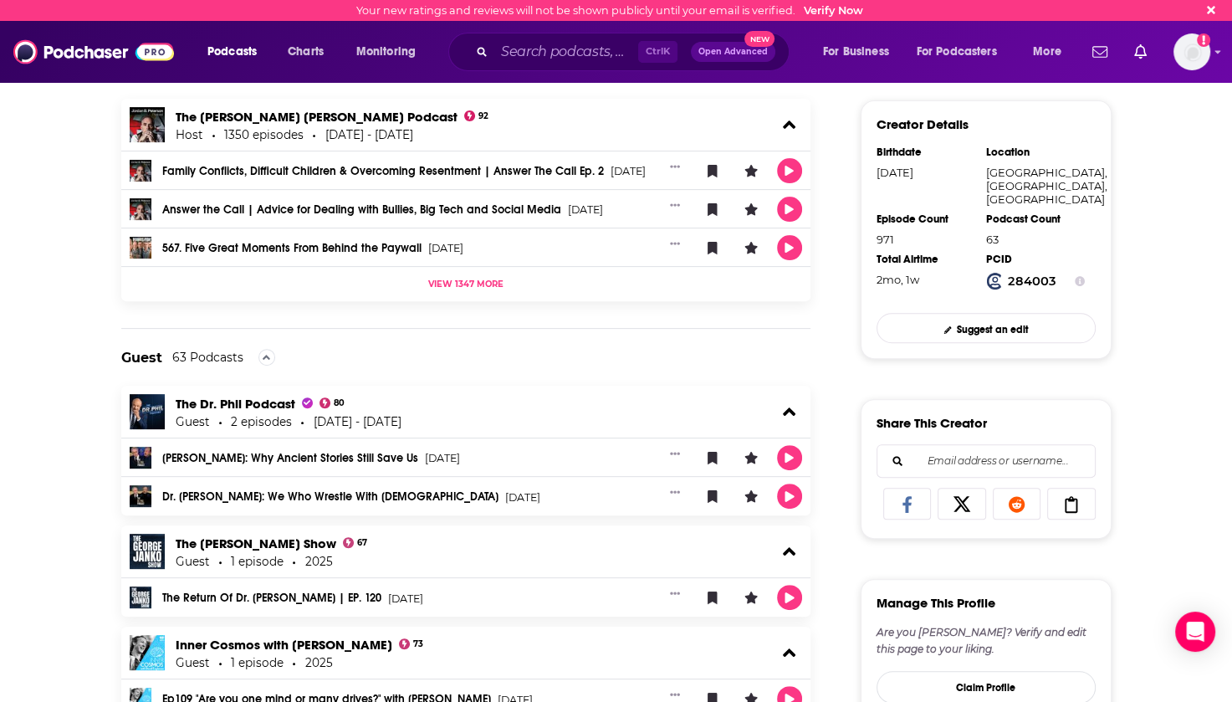
scroll to position [585, 0]
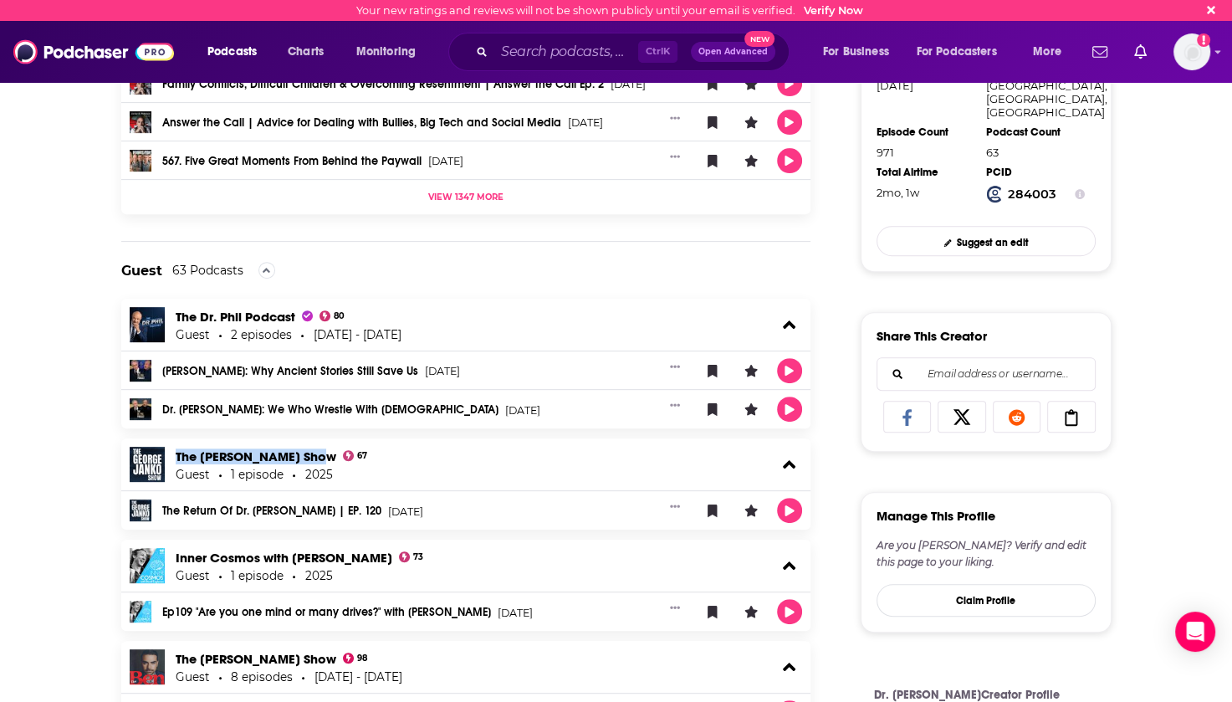
drag, startPoint x: 174, startPoint y: 459, endPoint x: 322, endPoint y: 460, distance: 148.0
click at [322, 460] on div "The [PERSON_NAME] Show 67 Guest 1 episode 2025" at bounding box center [466, 464] width 690 height 52
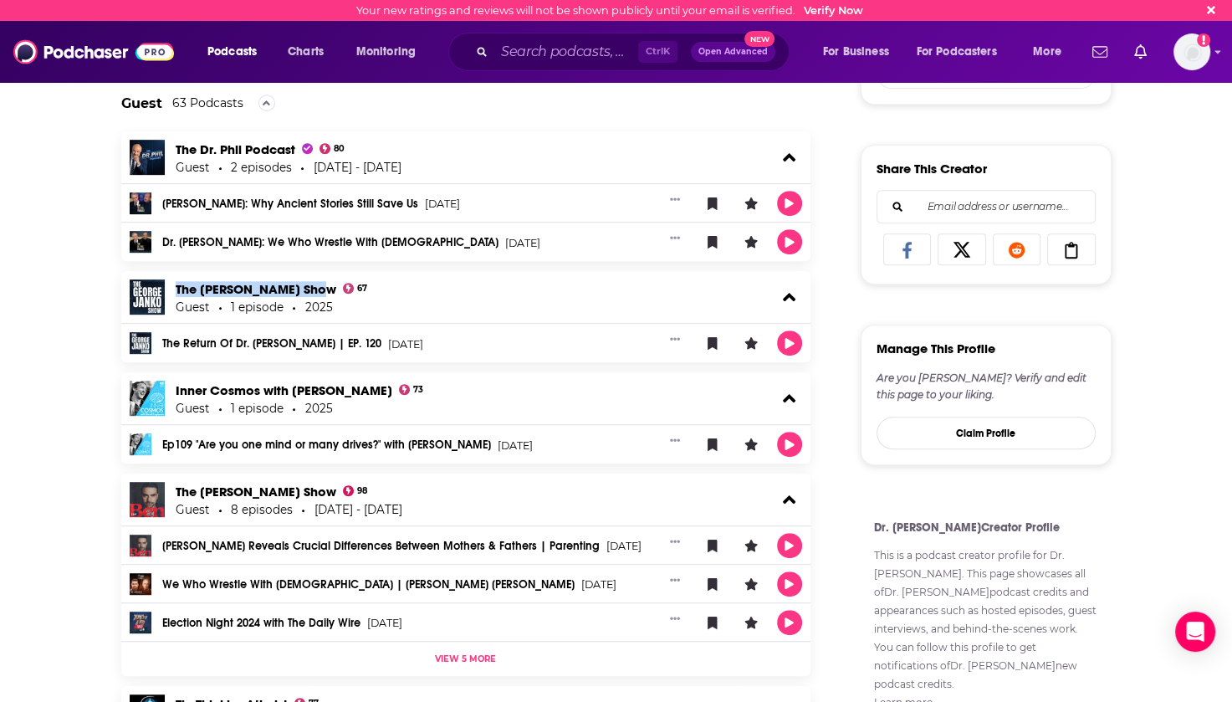
drag, startPoint x: 171, startPoint y: 387, endPoint x: 391, endPoint y: 394, distance: 220.1
click at [391, 394] on div "Inner Cosmos with [PERSON_NAME] 73 Guest 1 episode 2025" at bounding box center [466, 398] width 690 height 52
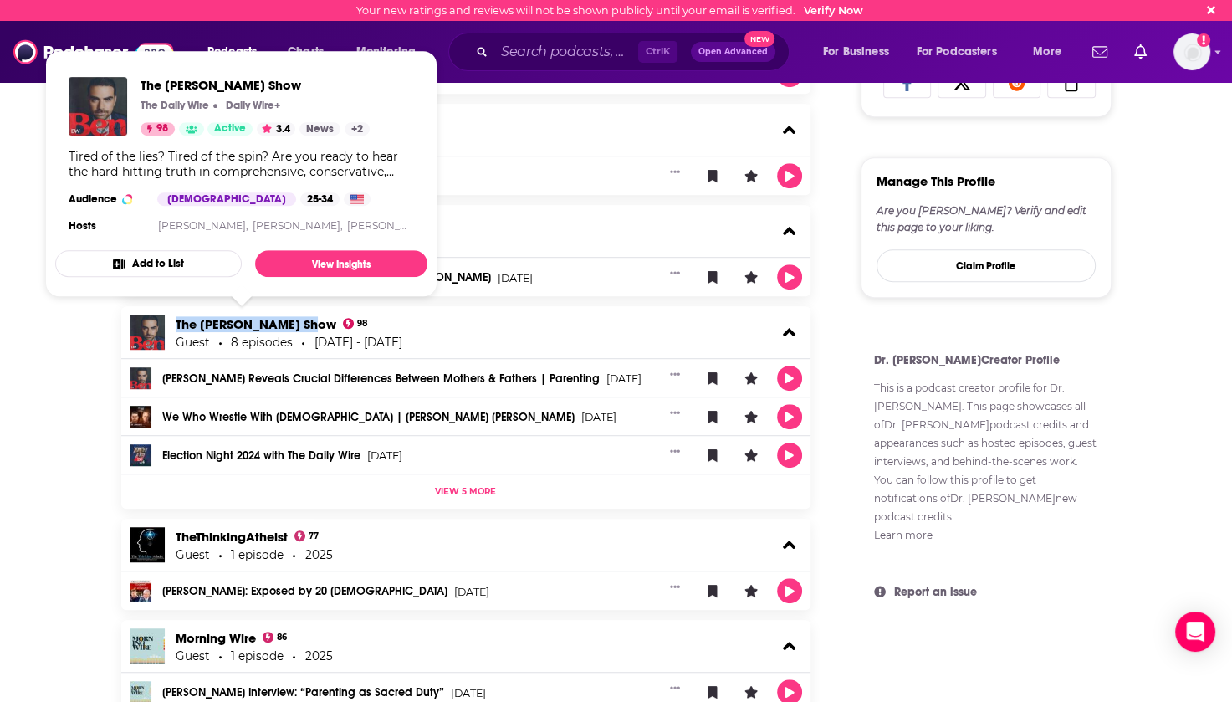
drag, startPoint x: 170, startPoint y: 324, endPoint x: 307, endPoint y: 327, distance: 137.2
click at [307, 327] on div "The [PERSON_NAME] Show 98 Guest 8 episodes [DATE] - [DATE]" at bounding box center [466, 332] width 690 height 52
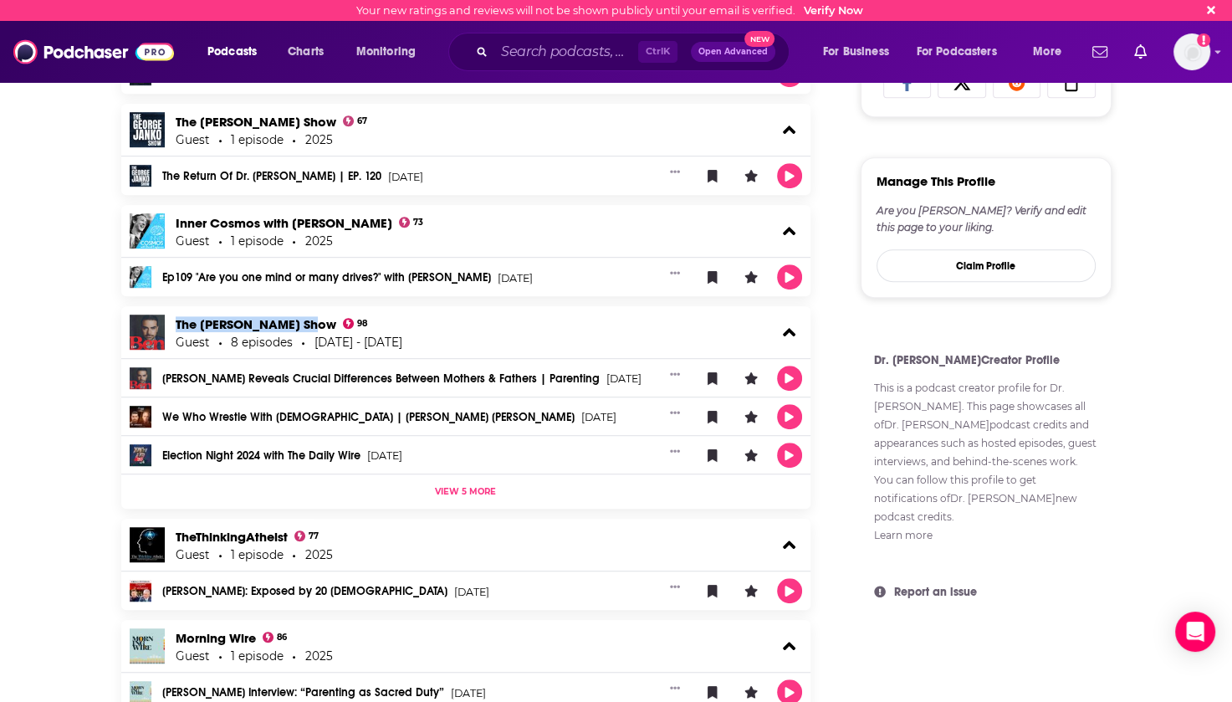
scroll to position [1171, 0]
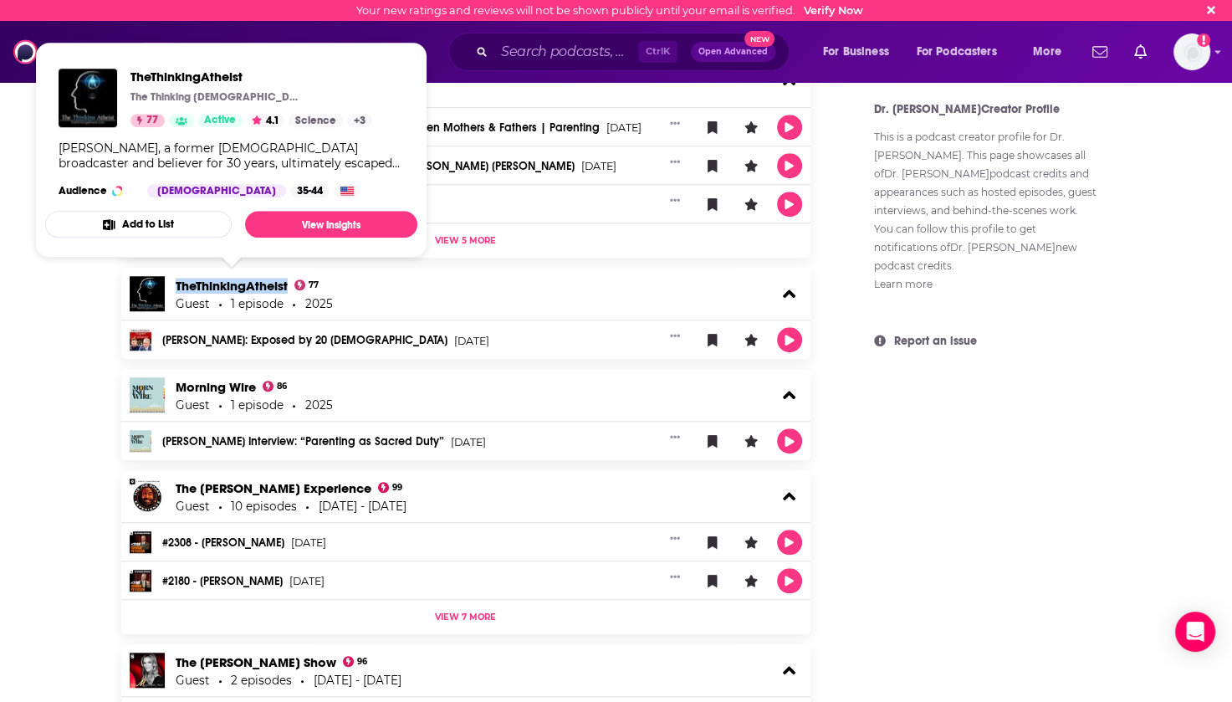
drag, startPoint x: 171, startPoint y: 279, endPoint x: 287, endPoint y: 287, distance: 116.5
click at [287, 287] on div "TheThinkingAtheist 77 Guest 1 episode 2025" at bounding box center [466, 294] width 690 height 52
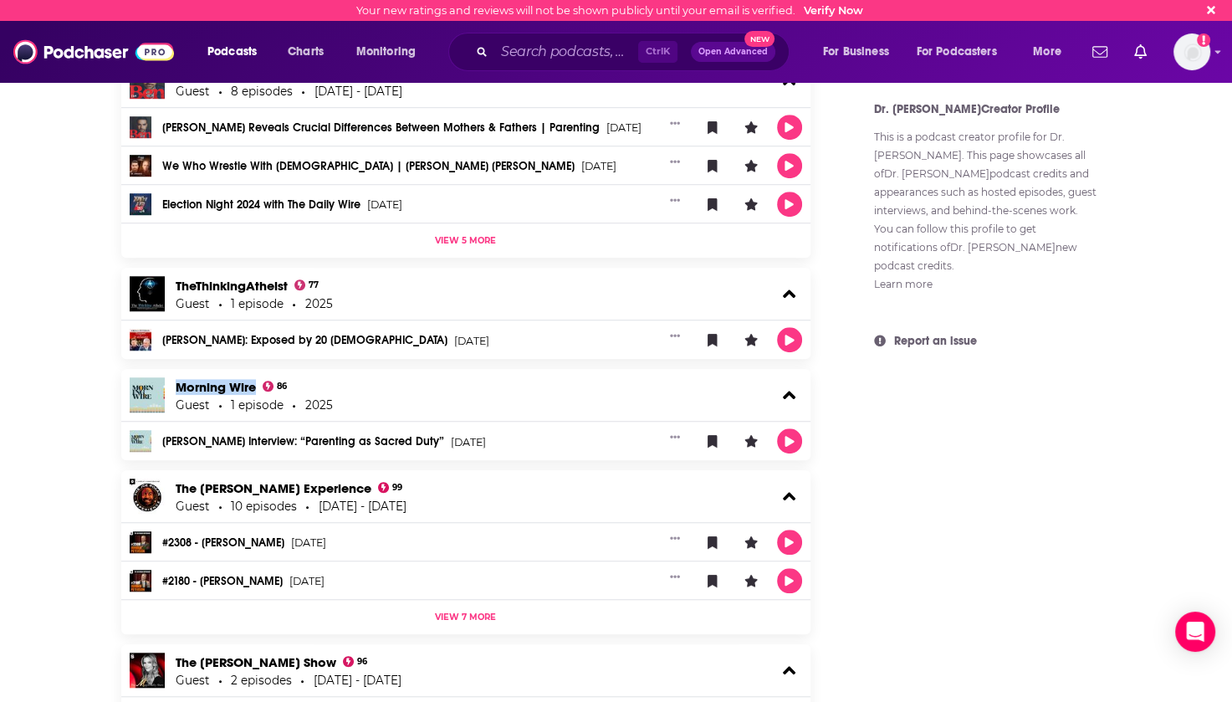
drag, startPoint x: 173, startPoint y: 386, endPoint x: 254, endPoint y: 387, distance: 81.1
click at [254, 387] on div "Morning Wire 86 Guest 1 episode 2025" at bounding box center [466, 395] width 690 height 52
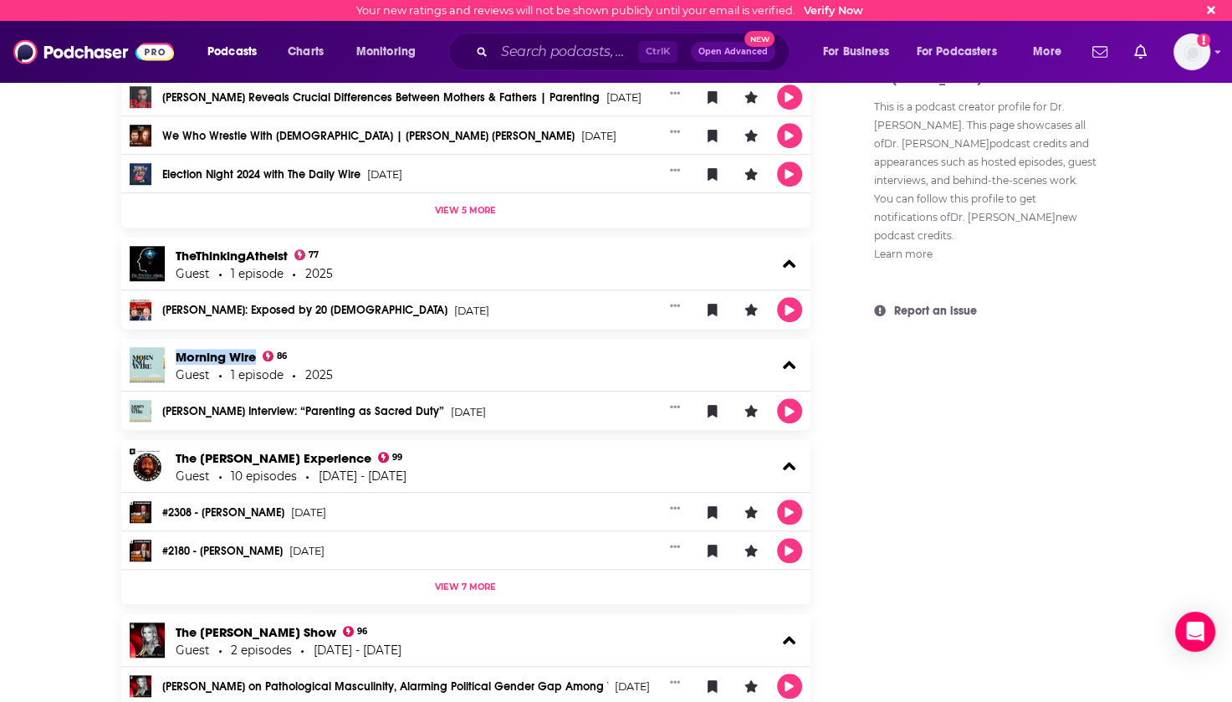
scroll to position [1338, 0]
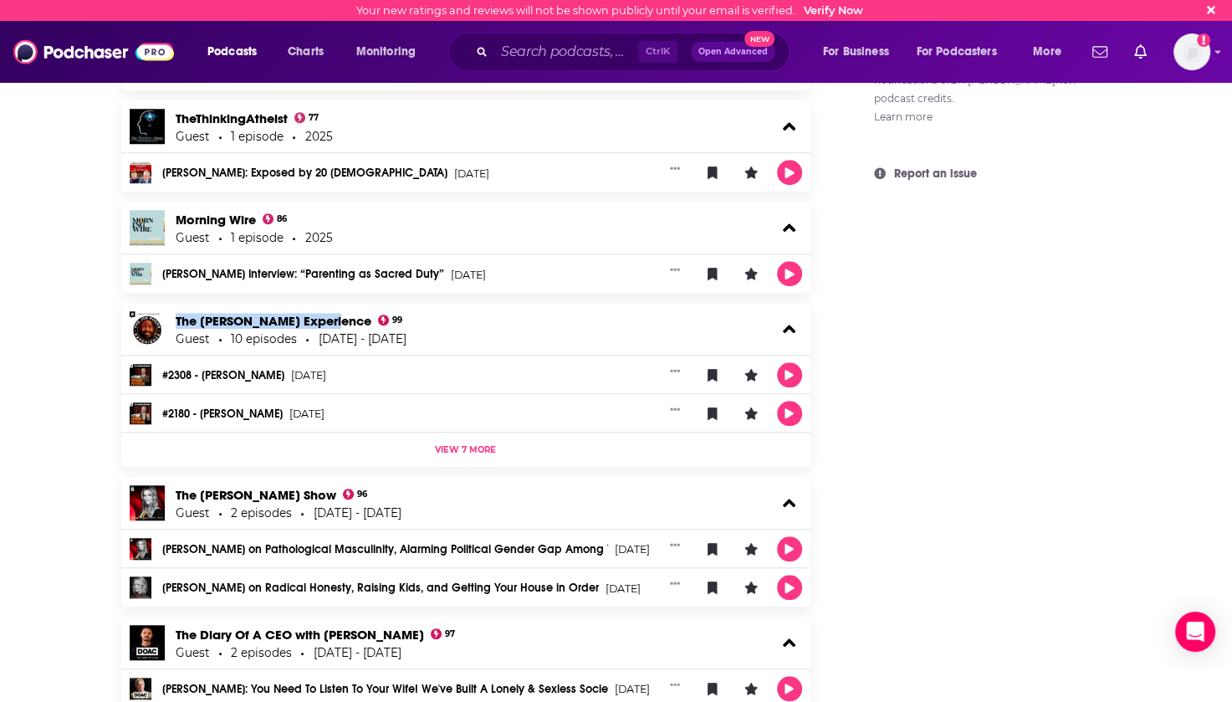
drag, startPoint x: 172, startPoint y: 320, endPoint x: 339, endPoint y: 328, distance: 166.6
click at [339, 328] on div "The [PERSON_NAME] Experience 99 Guest 10 episodes [DATE] - [DATE]" at bounding box center [466, 329] width 690 height 52
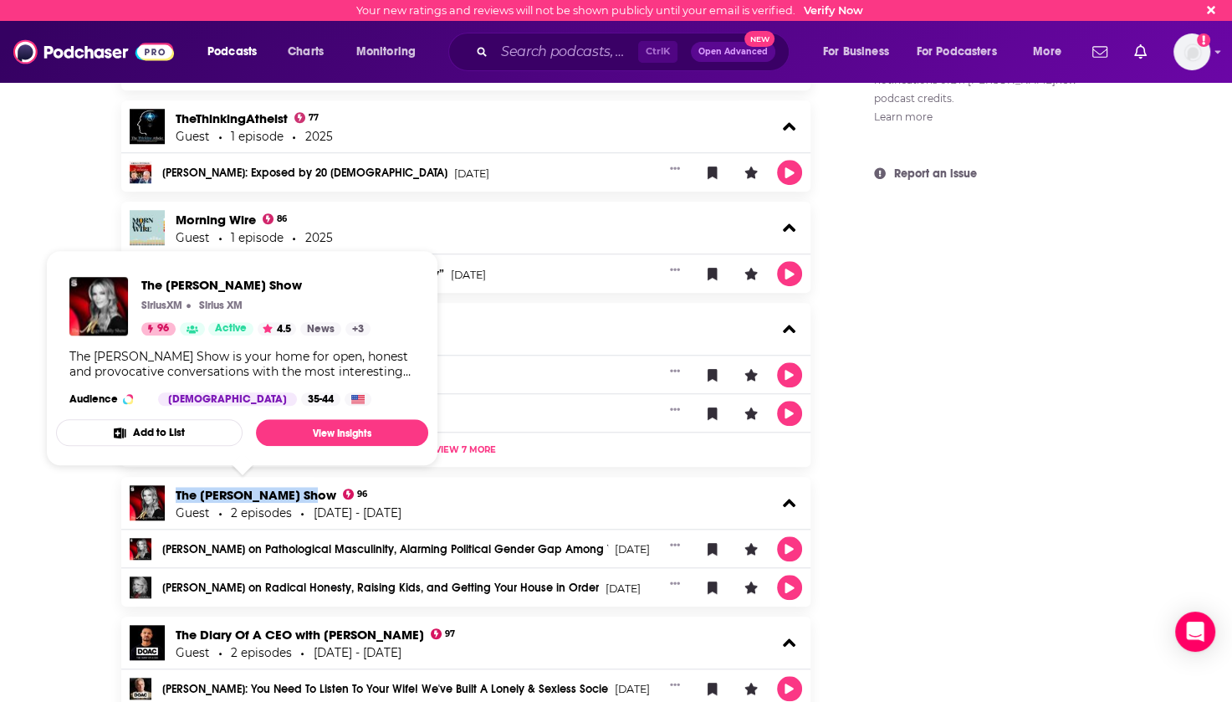
drag, startPoint x: 172, startPoint y: 495, endPoint x: 306, endPoint y: 498, distance: 133.8
click at [307, 498] on div "The [PERSON_NAME] Show 96 Guest 2 episodes [DATE] - [DATE]" at bounding box center [466, 503] width 690 height 52
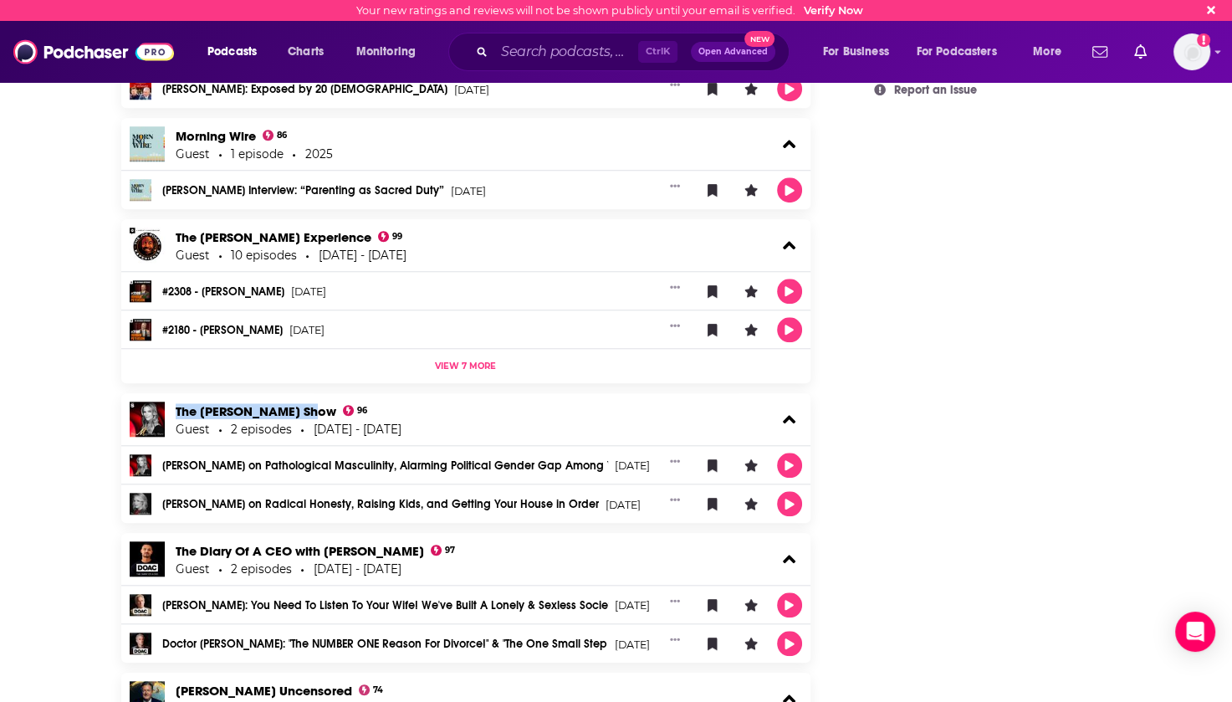
scroll to position [1673, 0]
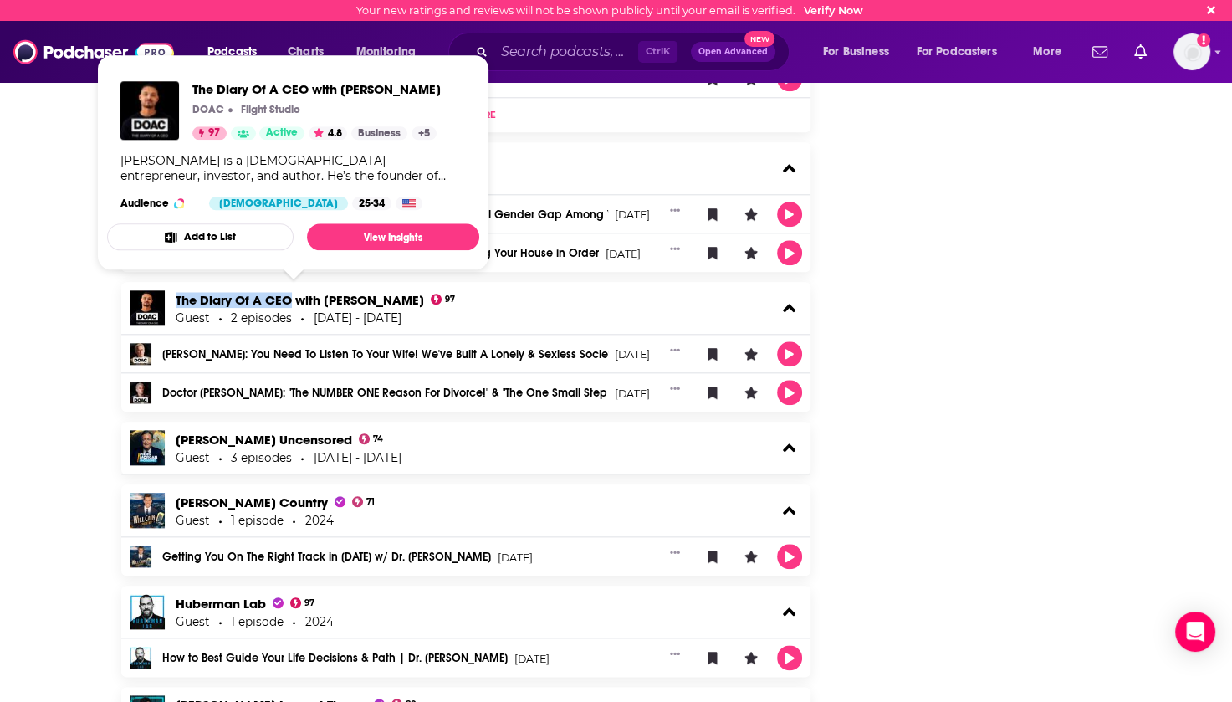
drag, startPoint x: 171, startPoint y: 298, endPoint x: 289, endPoint y: 299, distance: 117.1
click at [289, 299] on div "The Diary Of A CEO with [PERSON_NAME] 97 Guest 2 episodes [DATE] - [DATE]" at bounding box center [466, 308] width 690 height 52
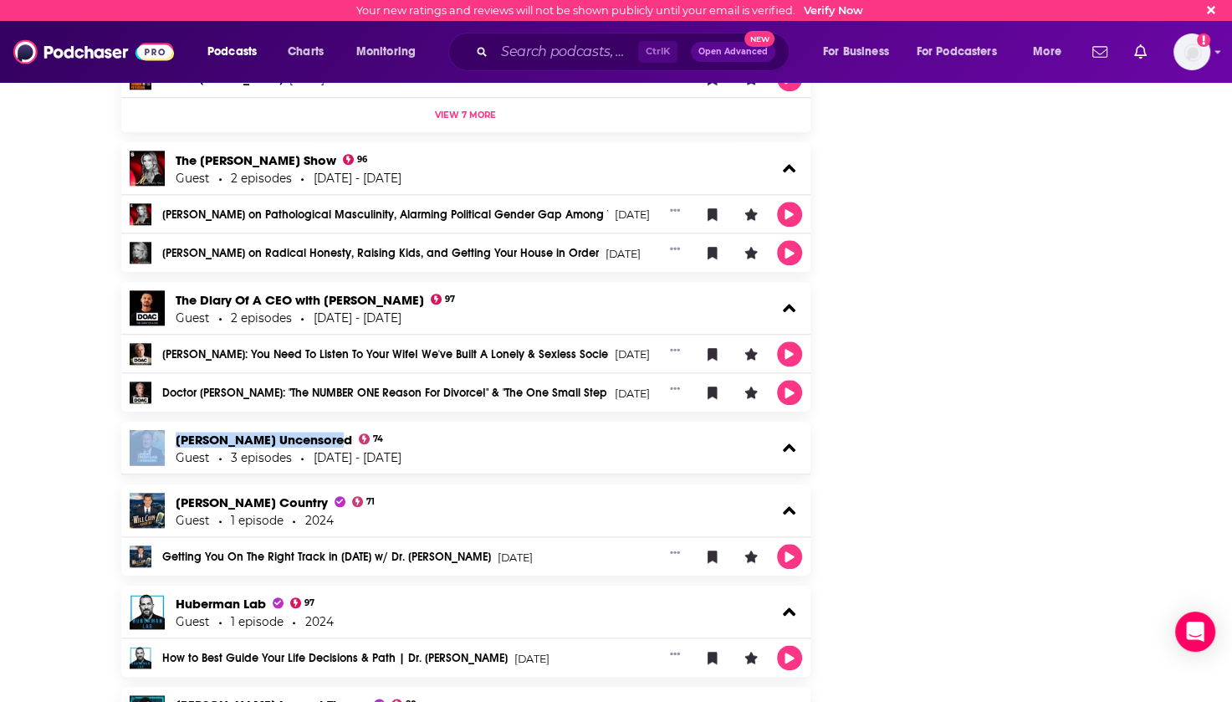
drag, startPoint x: 167, startPoint y: 441, endPoint x: 332, endPoint y: 439, distance: 164.8
click at [332, 439] on div "[PERSON_NAME] Uncensored 74 Guest 3 episodes [DATE] - [DATE]" at bounding box center [466, 448] width 690 height 52
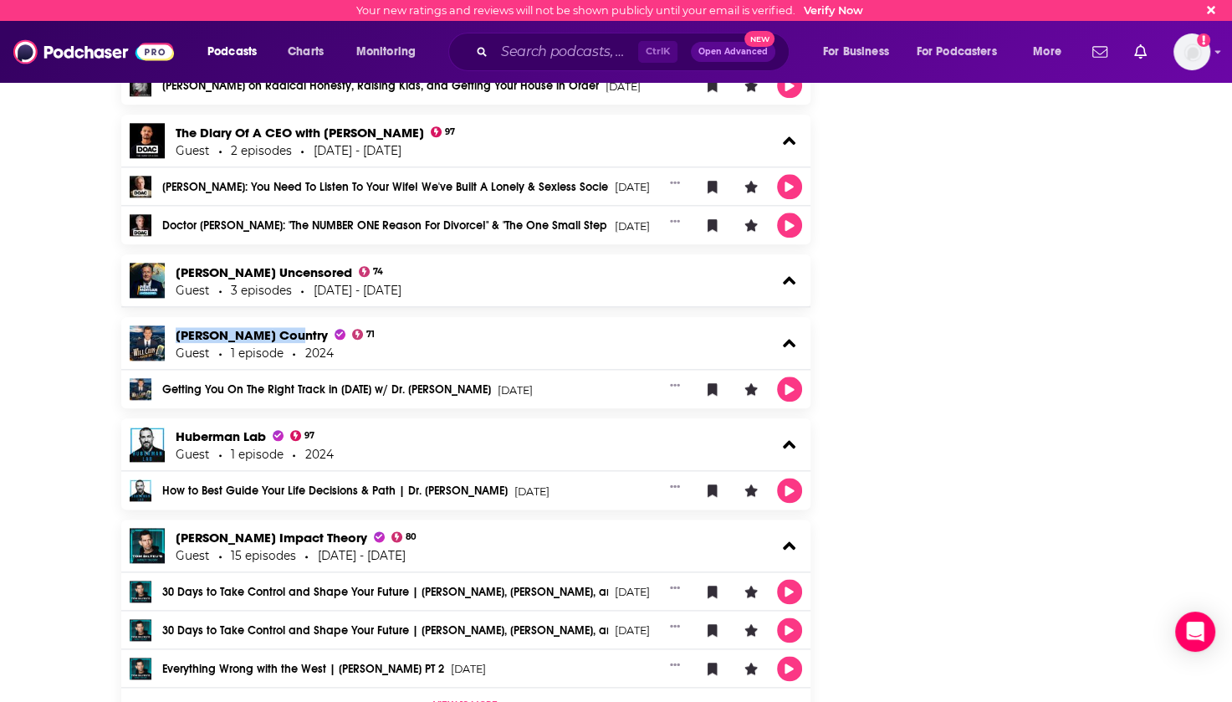
drag, startPoint x: 171, startPoint y: 330, endPoint x: 278, endPoint y: 339, distance: 106.6
click at [278, 339] on div "[PERSON_NAME] Country 71 Guest 1 episode 2024" at bounding box center [466, 343] width 690 height 52
drag, startPoint x: 172, startPoint y: 432, endPoint x: 263, endPoint y: 442, distance: 90.8
click at [263, 442] on div "Huberman Lab 97 Guest 1 episode 2024" at bounding box center [466, 444] width 690 height 52
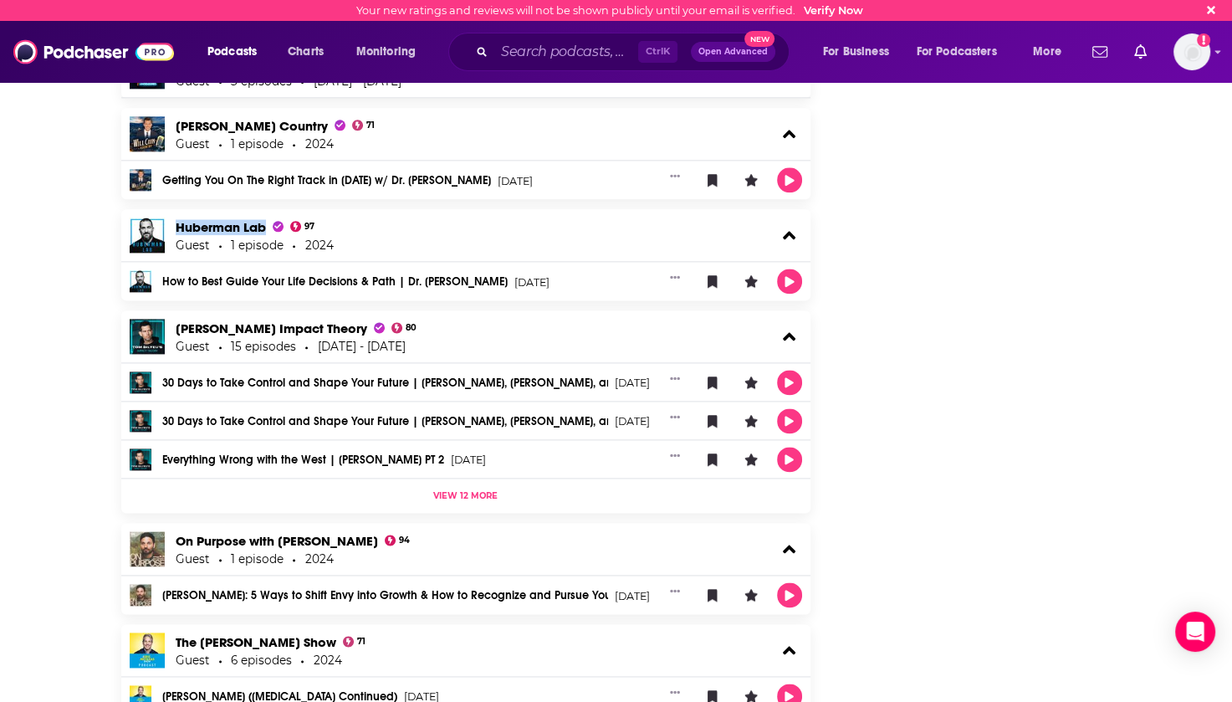
scroll to position [2091, 0]
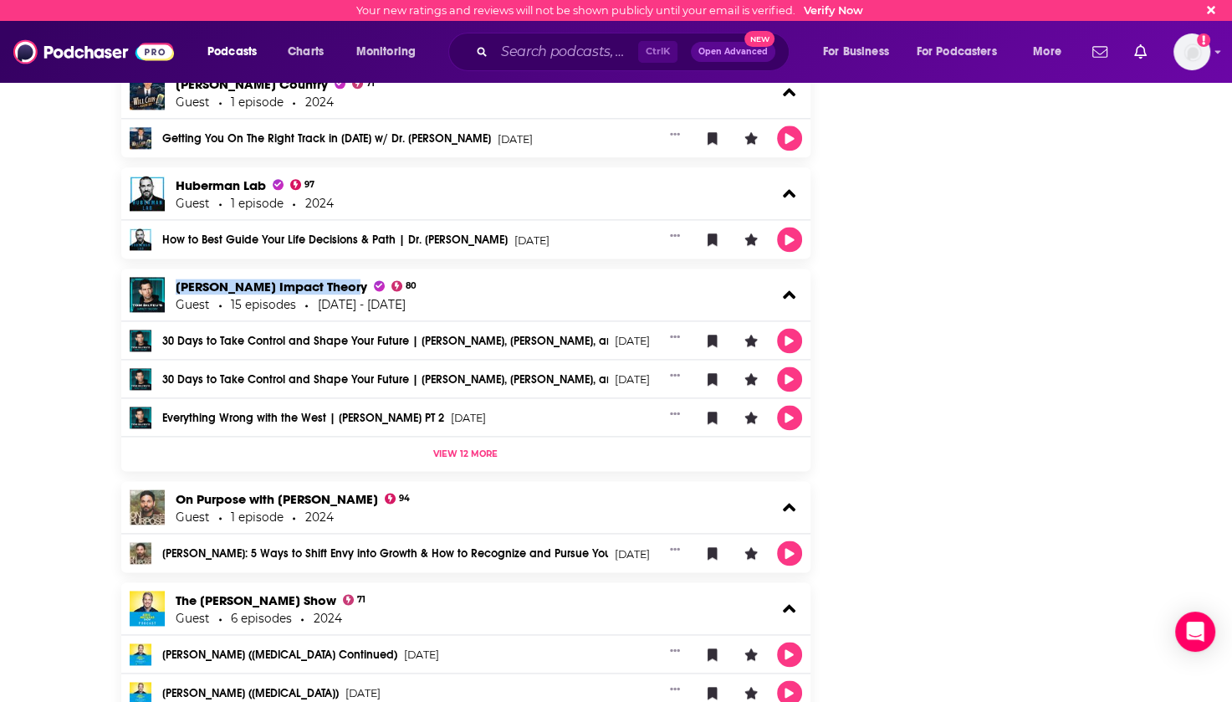
drag, startPoint x: 171, startPoint y: 284, endPoint x: 336, endPoint y: 290, distance: 165.7
click at [336, 290] on div "[PERSON_NAME] Impact Theory 80 Guest 15 episodes [DATE] - [DATE]" at bounding box center [466, 294] width 690 height 52
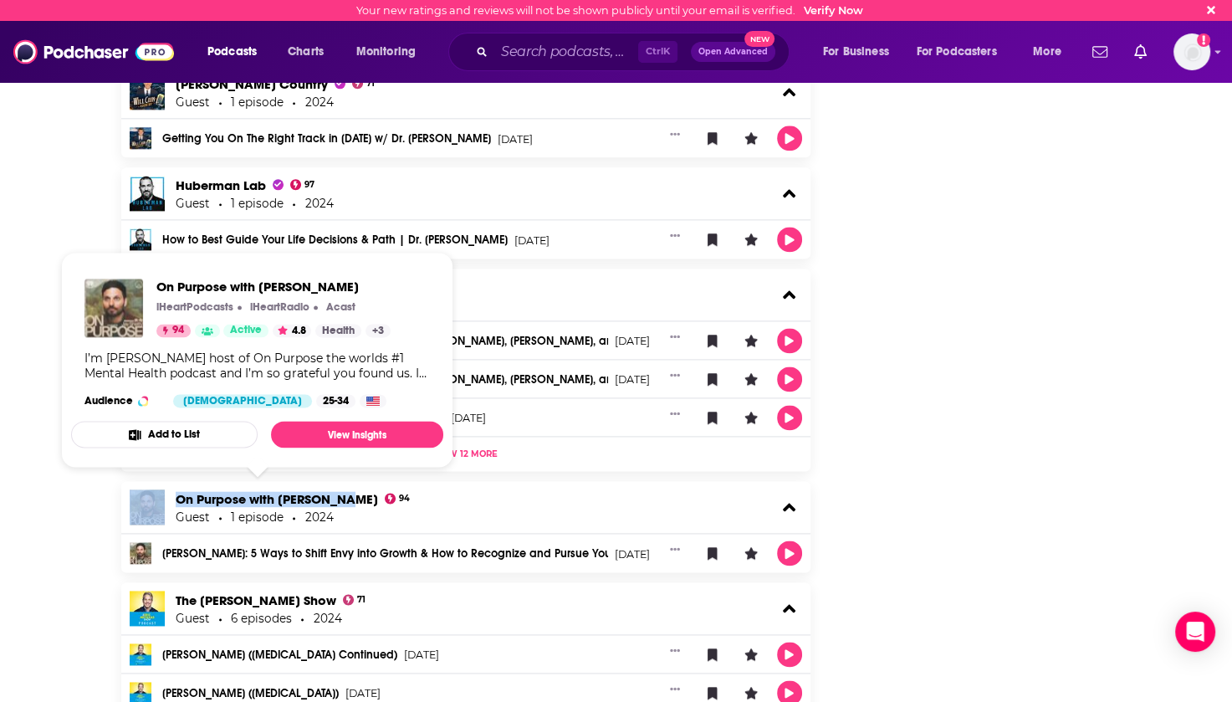
drag, startPoint x: 169, startPoint y: 491, endPoint x: 340, endPoint y: 499, distance: 170.8
click at [340, 499] on div "On Purpose with [PERSON_NAME] 94 Guest 1 episode 2024" at bounding box center [466, 507] width 690 height 52
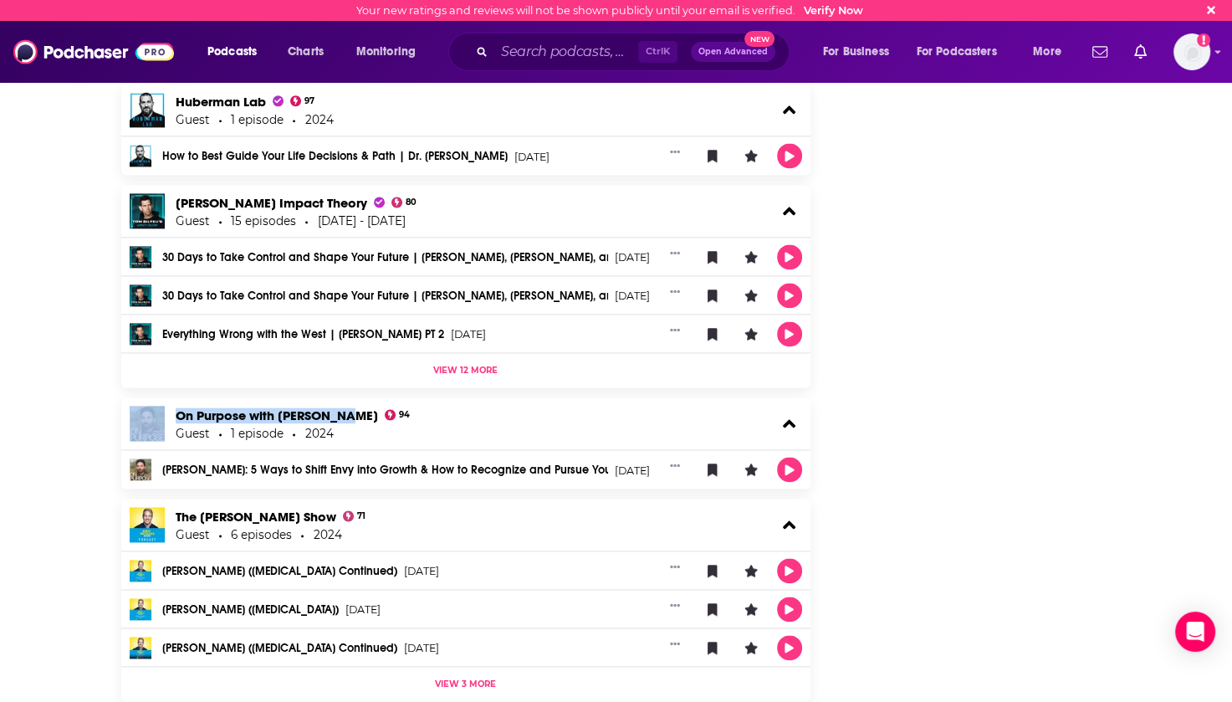
scroll to position [2426, 0]
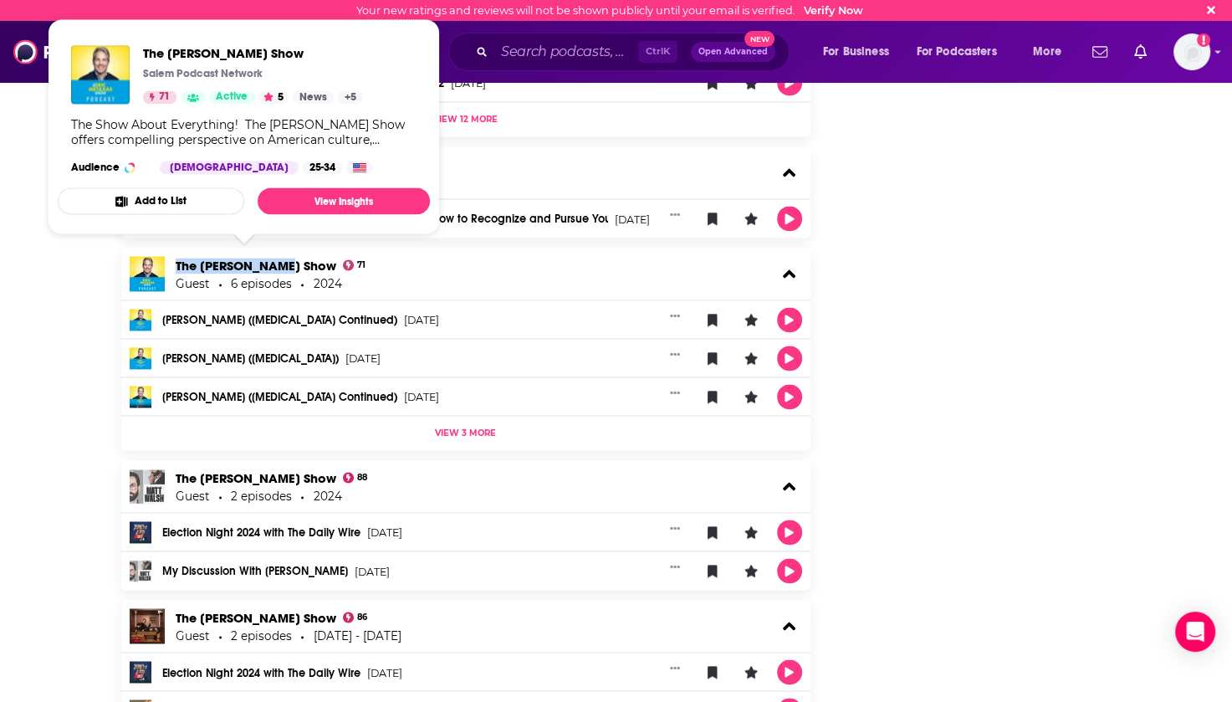
drag, startPoint x: 174, startPoint y: 264, endPoint x: 279, endPoint y: 267, distance: 104.6
click at [279, 267] on div "The [PERSON_NAME] Show 71" at bounding box center [271, 266] width 191 height 16
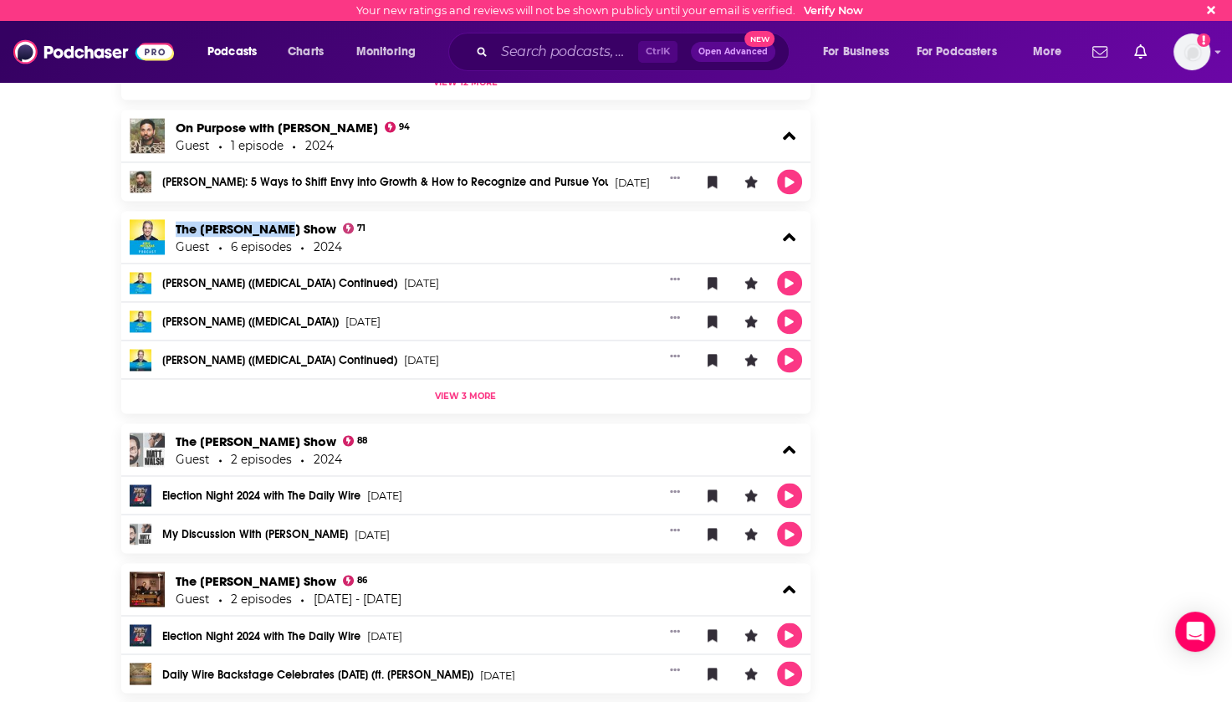
scroll to position [2593, 0]
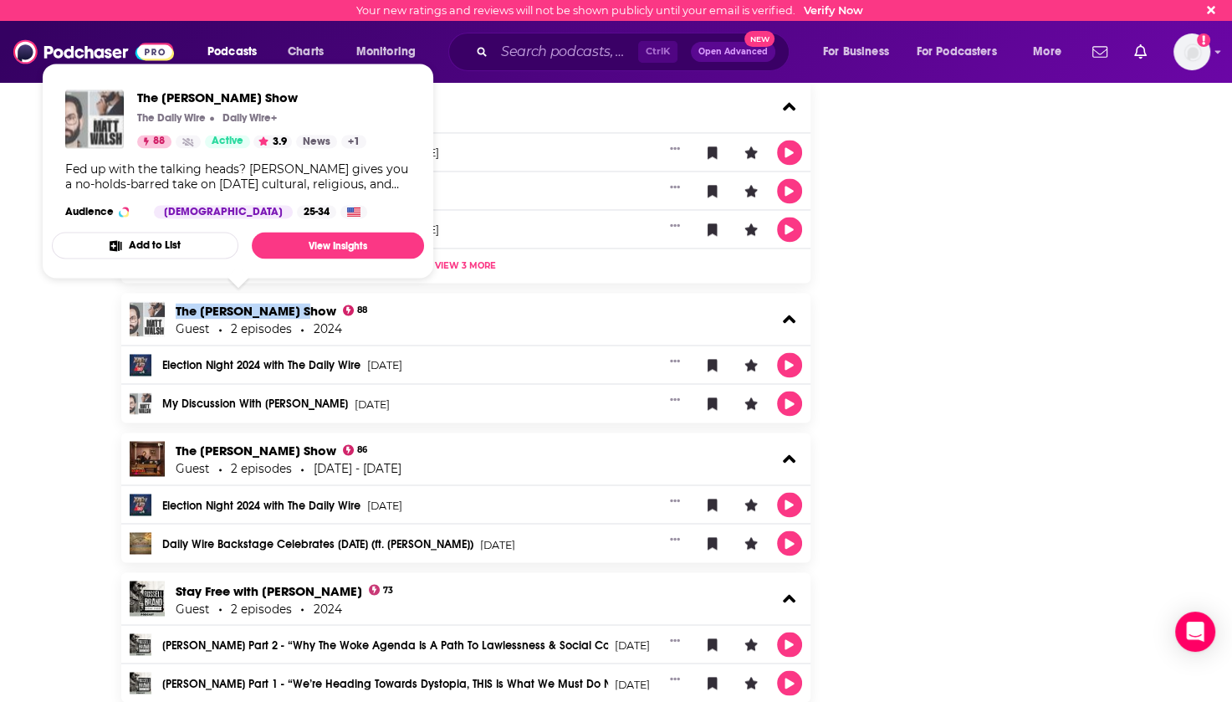
drag, startPoint x: 173, startPoint y: 306, endPoint x: 303, endPoint y: 310, distance: 129.7
click at [303, 310] on div "The [PERSON_NAME] Show 88 Guest 2 episodes 2024" at bounding box center [466, 319] width 690 height 52
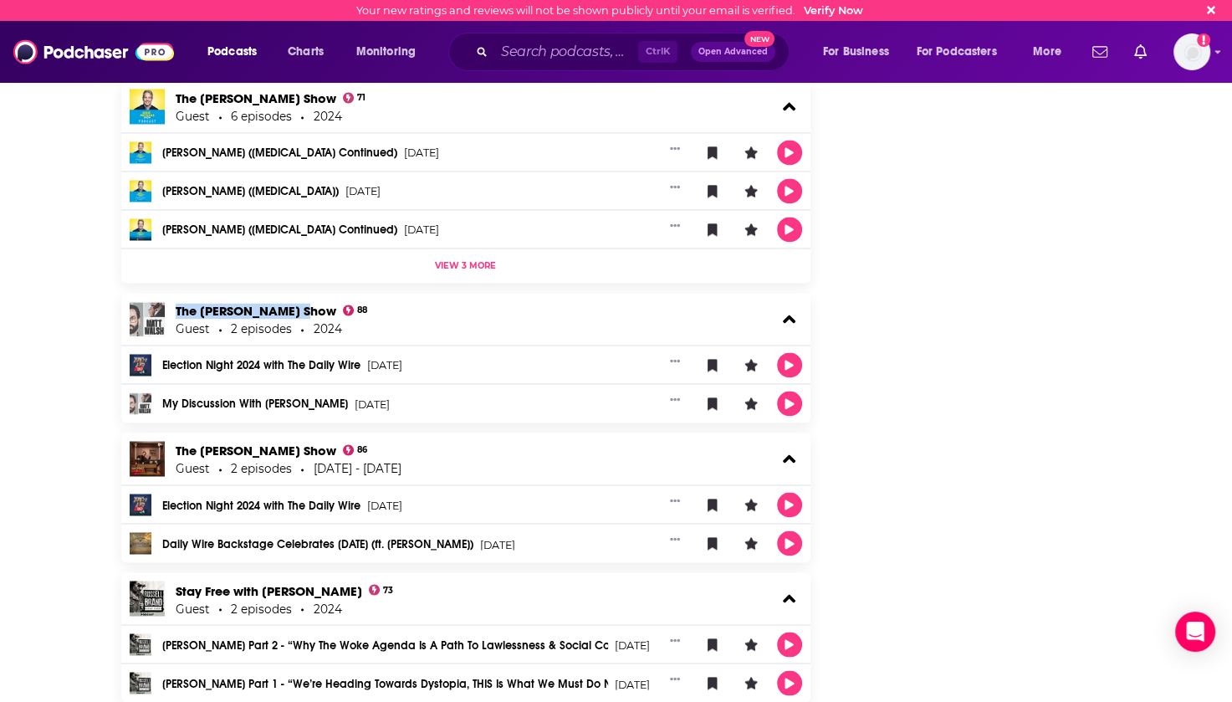
drag, startPoint x: 173, startPoint y: 447, endPoint x: 340, endPoint y: 452, distance: 166.5
click at [340, 452] on div "The [PERSON_NAME] Show 86 Guest 2 episodes [DATE] - [DATE]" at bounding box center [466, 458] width 690 height 52
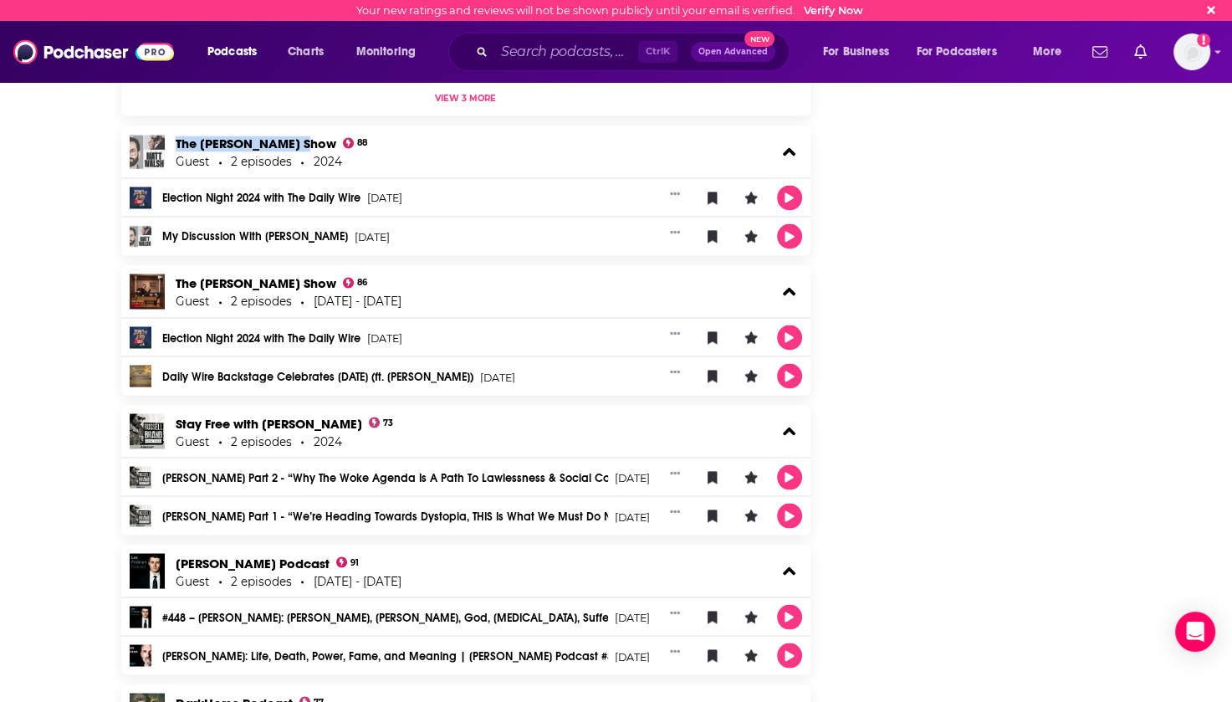
scroll to position [2844, 0]
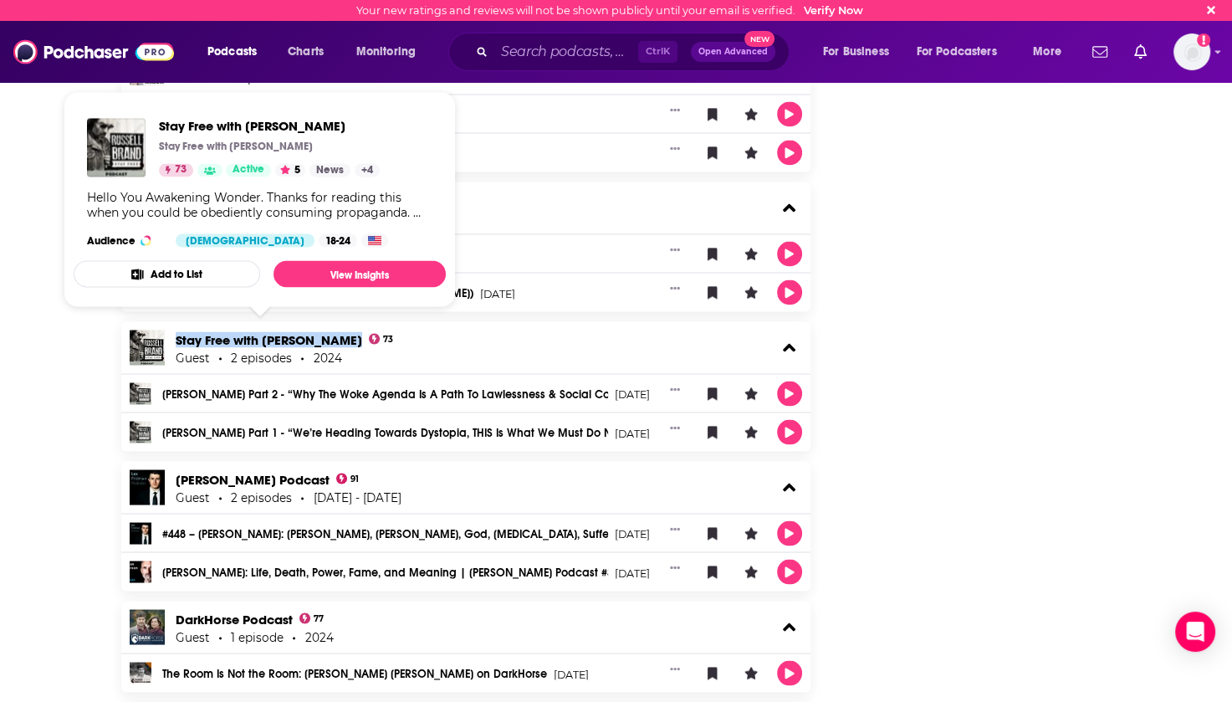
drag, startPoint x: 171, startPoint y: 334, endPoint x: 343, endPoint y: 335, distance: 171.5
click at [343, 335] on div "Stay Free with [PERSON_NAME] 73 Guest 2 episodes 2024" at bounding box center [466, 347] width 690 height 52
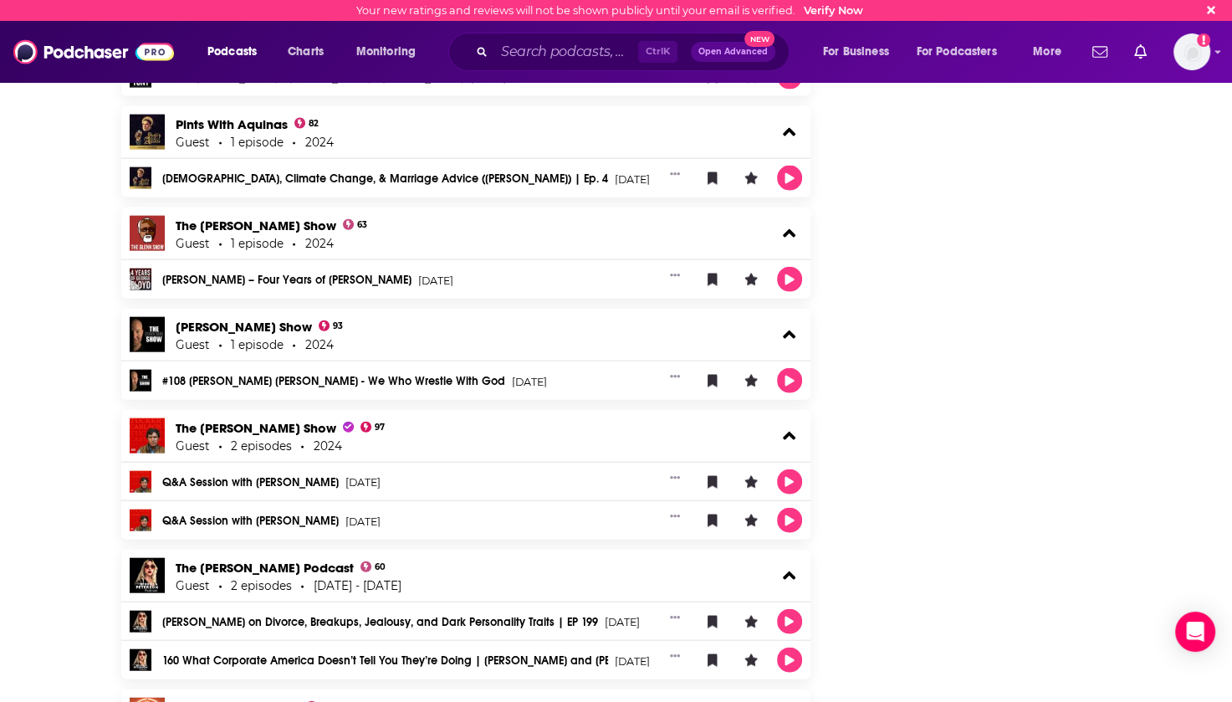
scroll to position [3931, 0]
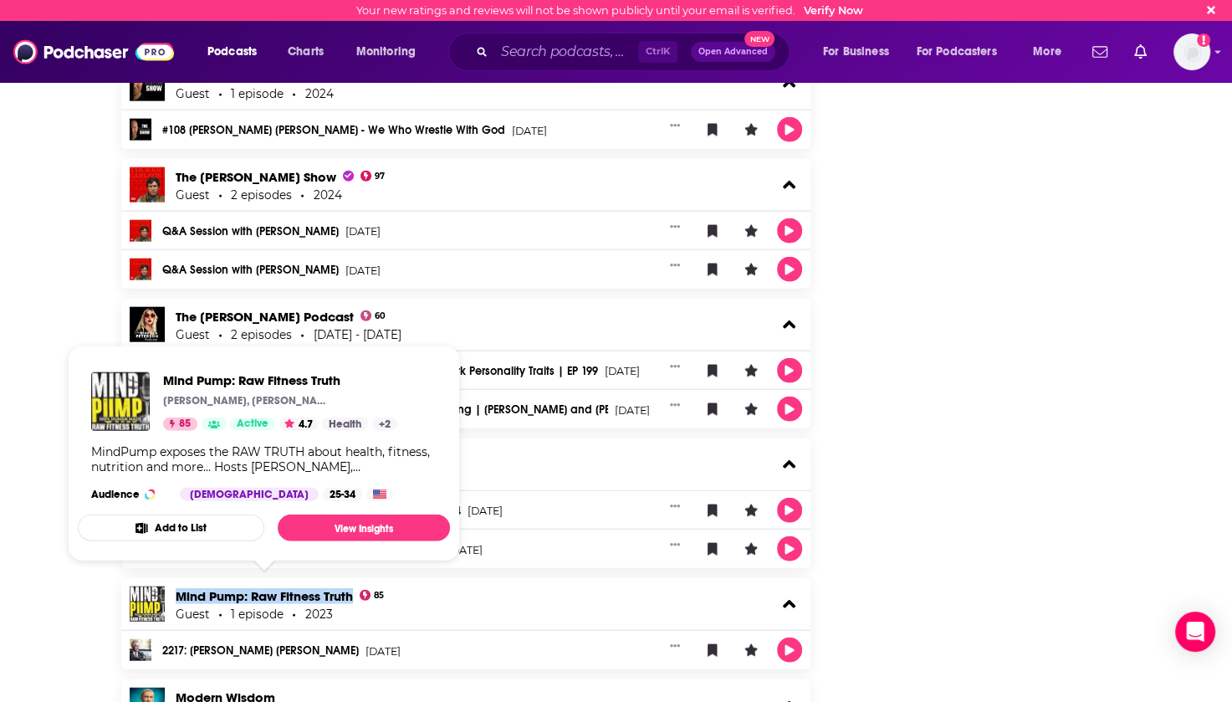
drag, startPoint x: 171, startPoint y: 588, endPoint x: 352, endPoint y: 588, distance: 181.5
click at [352, 588] on div "Mind Pump: Raw Fitness Truth 85 Guest 1 episode 2023" at bounding box center [466, 604] width 690 height 52
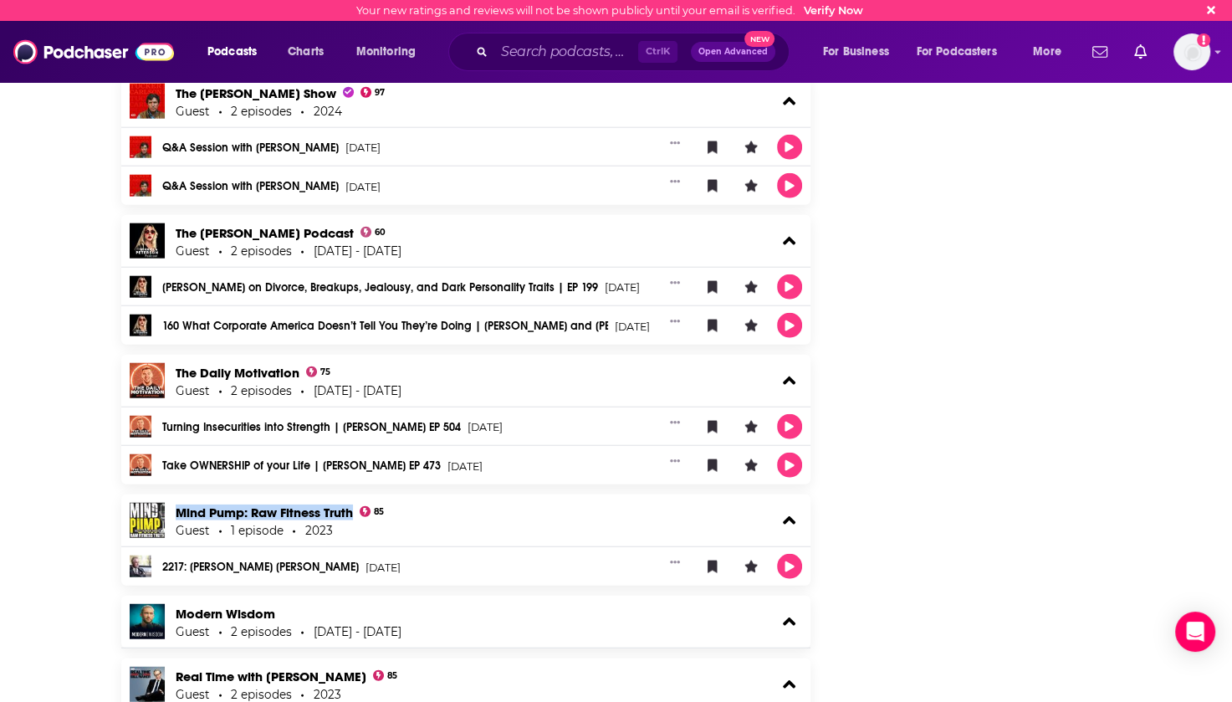
scroll to position [4098, 0]
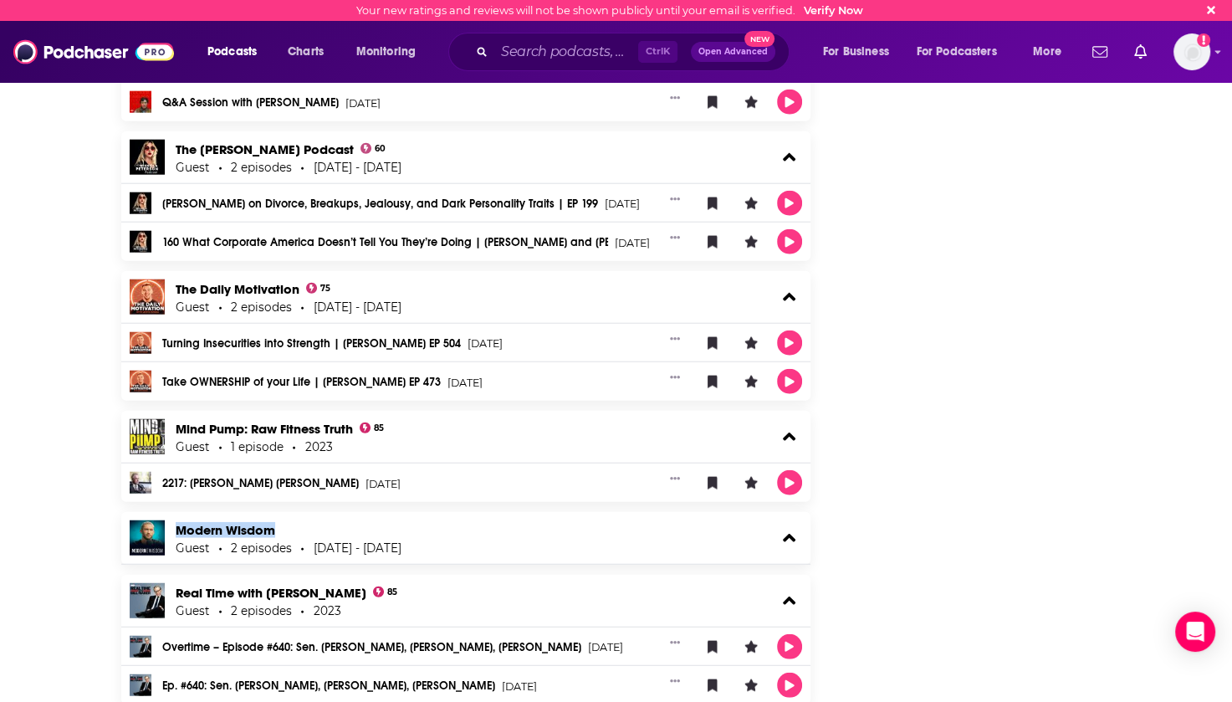
drag, startPoint x: 171, startPoint y: 524, endPoint x: 274, endPoint y: 528, distance: 103.8
click at [274, 528] on div "Modern Wisdom Guest 2 episodes [DATE] - [DATE]" at bounding box center [466, 538] width 690 height 52
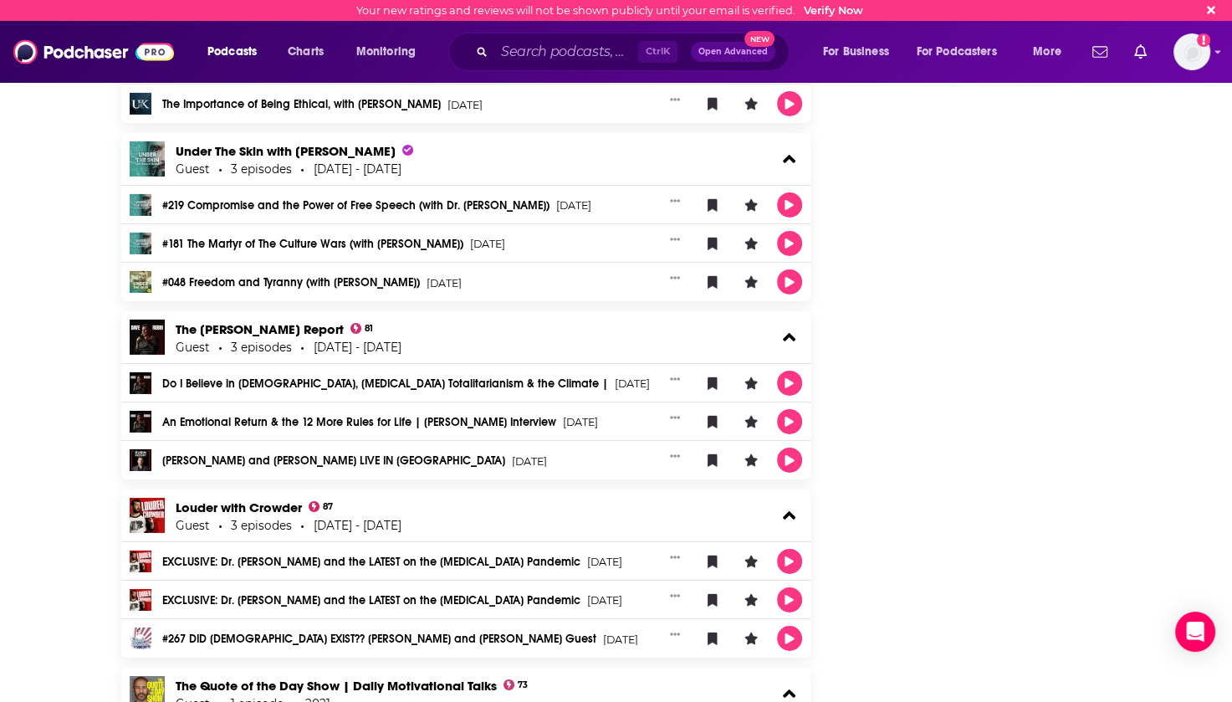
scroll to position [5688, 0]
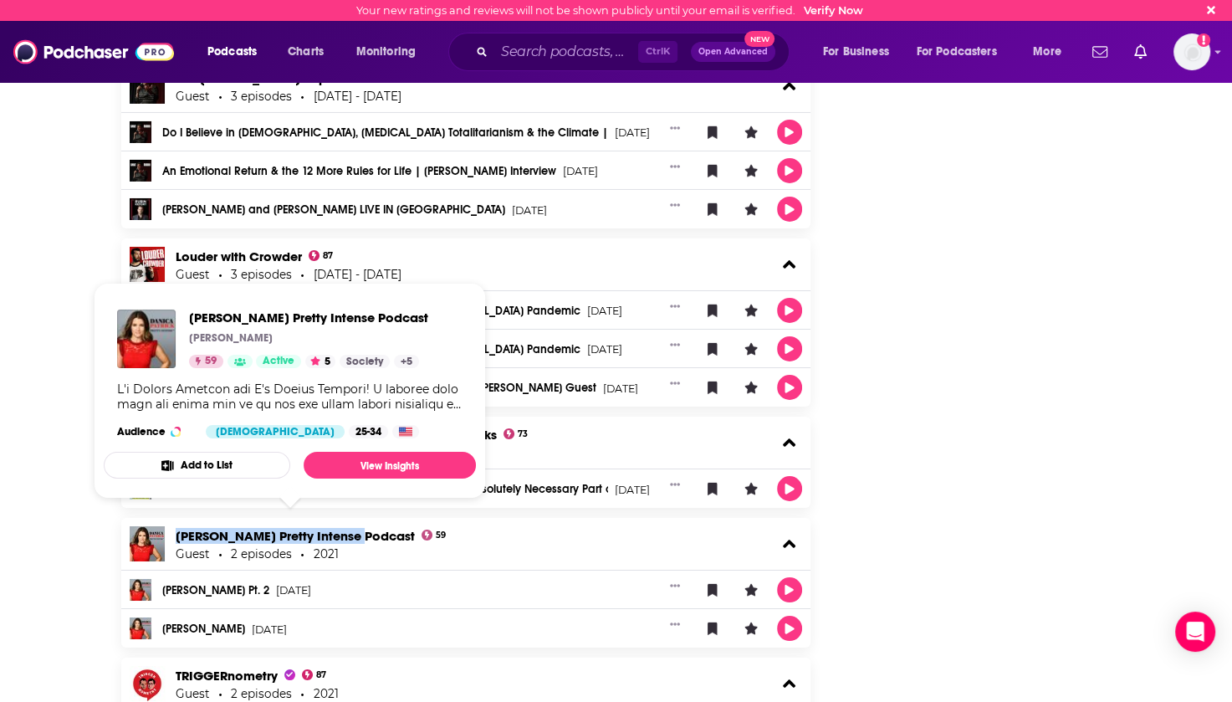
drag, startPoint x: 172, startPoint y: 524, endPoint x: 348, endPoint y: 529, distance: 175.7
click at [348, 529] on div "[PERSON_NAME] Pretty Intense Podcast 59 Guest 2 episodes 2021" at bounding box center [466, 544] width 690 height 52
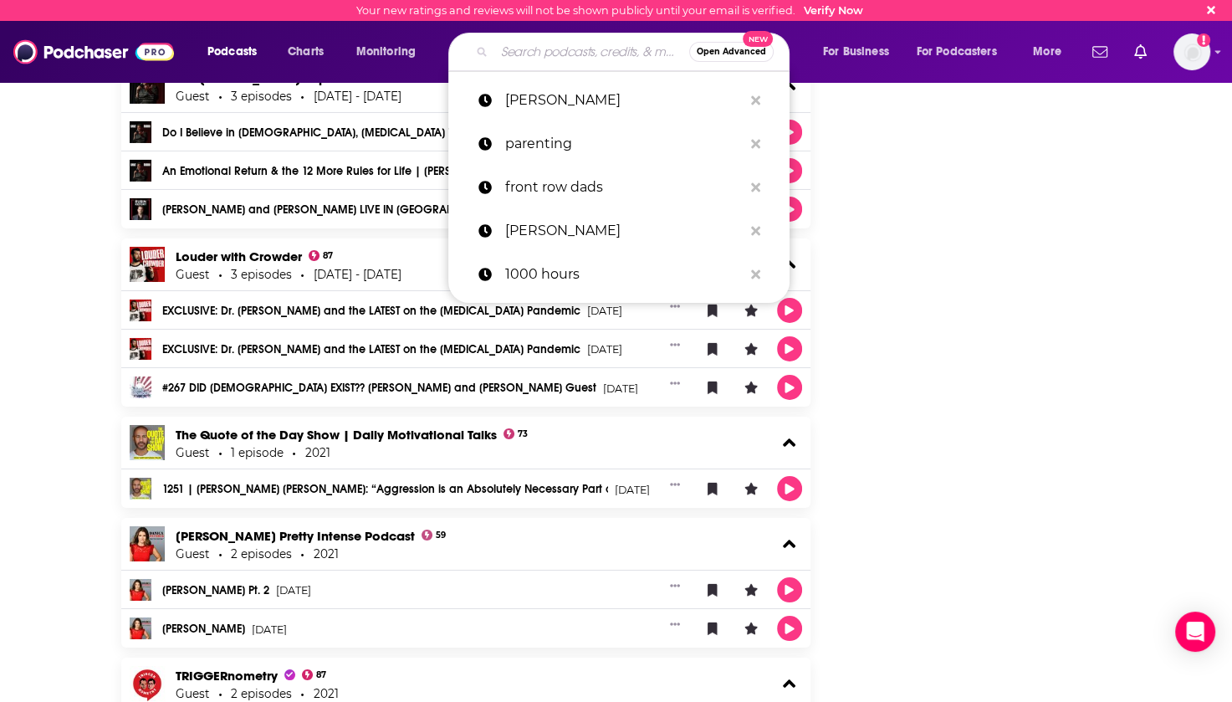
click at [539, 57] on input "Search podcasts, credits, & more..." at bounding box center [591, 51] width 195 height 27
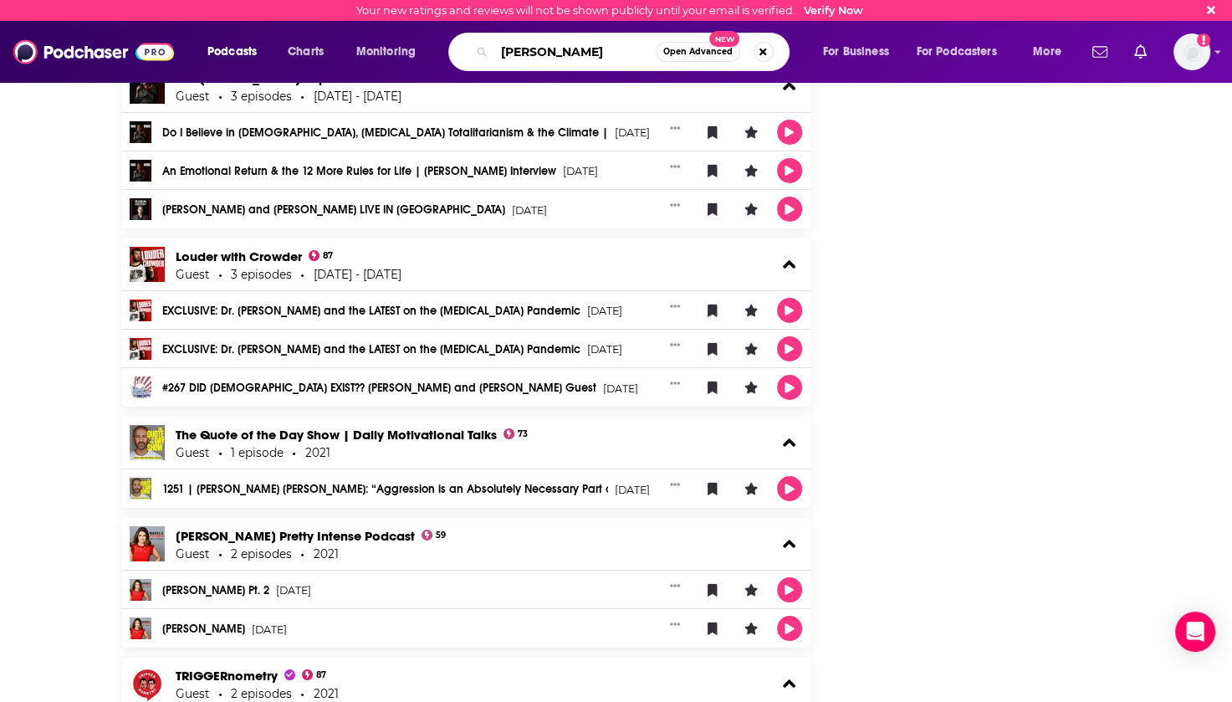
type input "[PERSON_NAME][MEDICAL_DATA]"
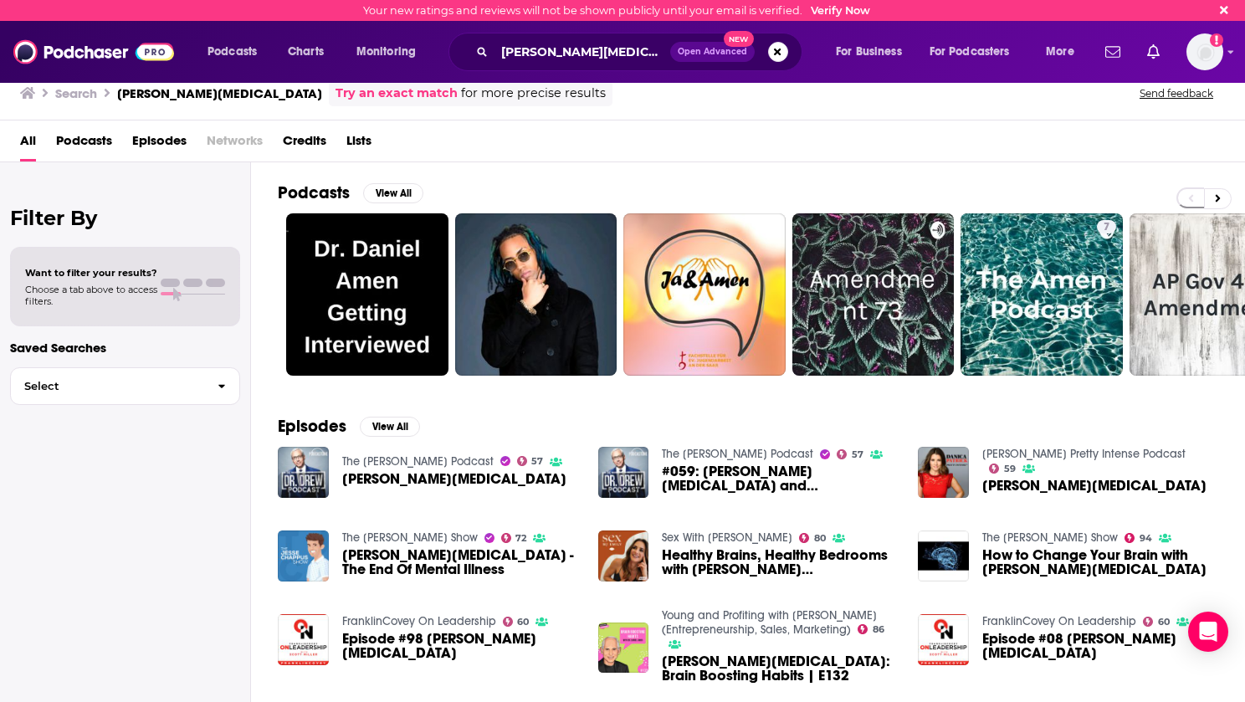
click at [315, 144] on span "Credits" at bounding box center [304, 144] width 43 height 34
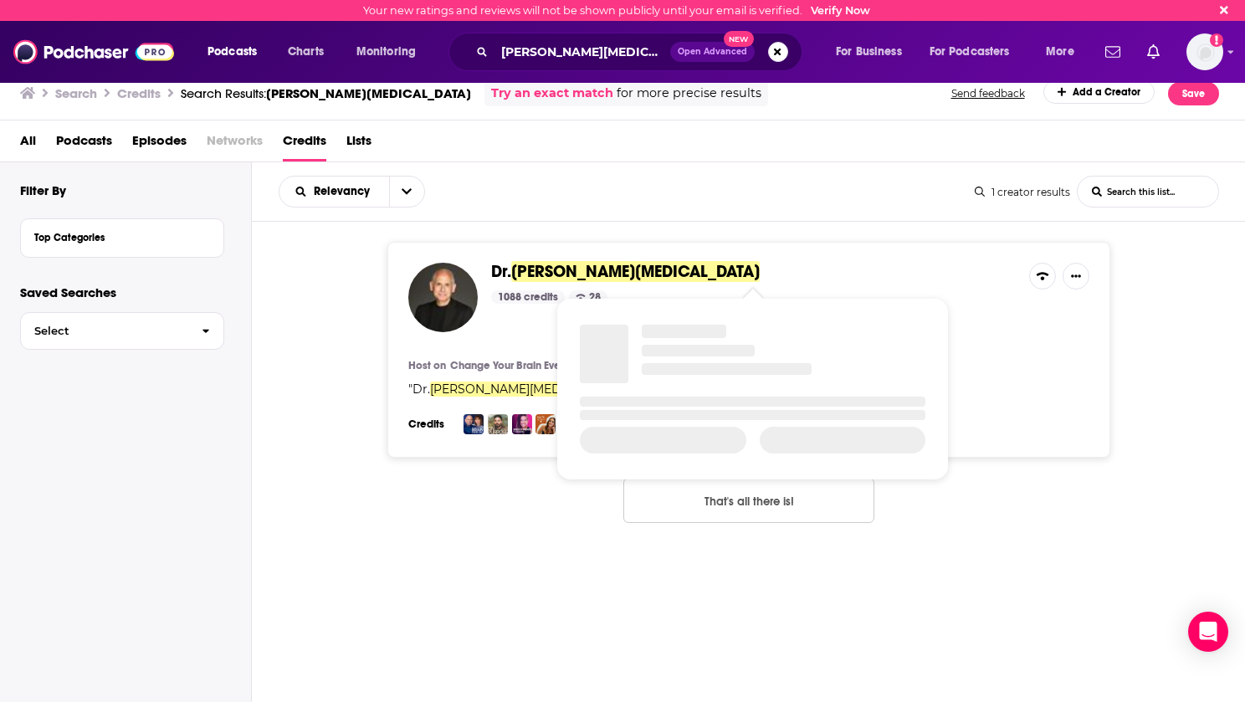
click at [531, 272] on span "Daniel Amen" at bounding box center [635, 271] width 248 height 21
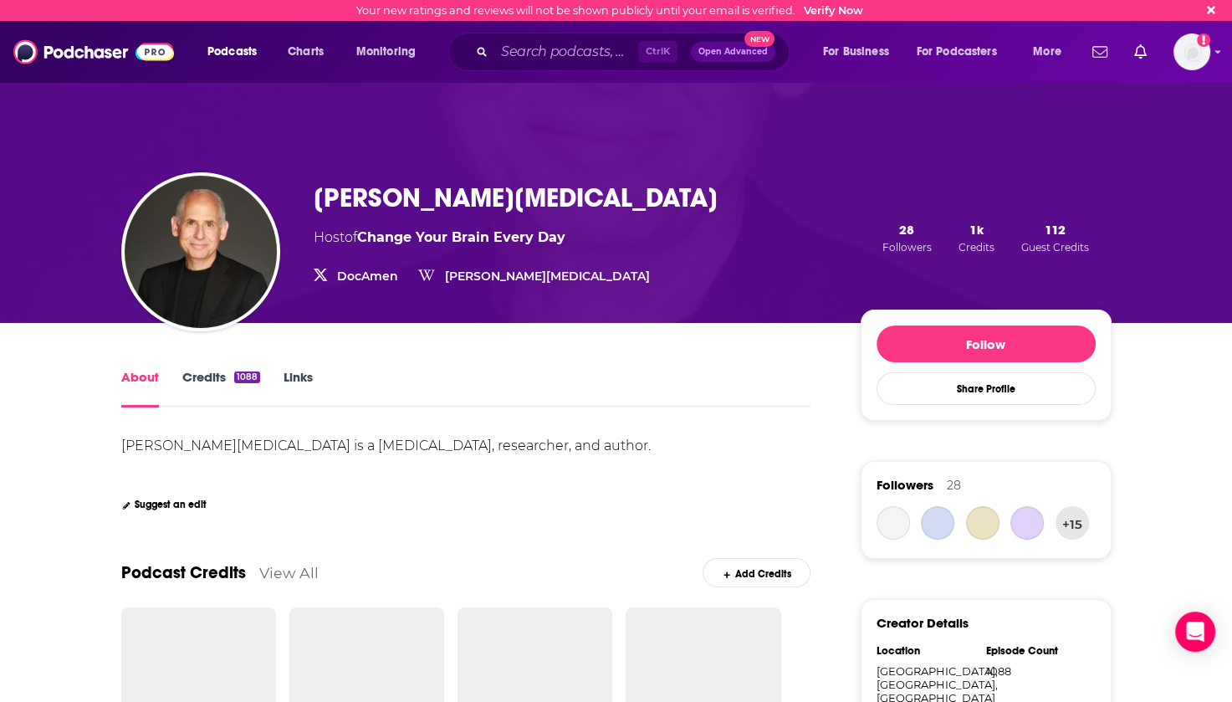
scroll to position [251, 0]
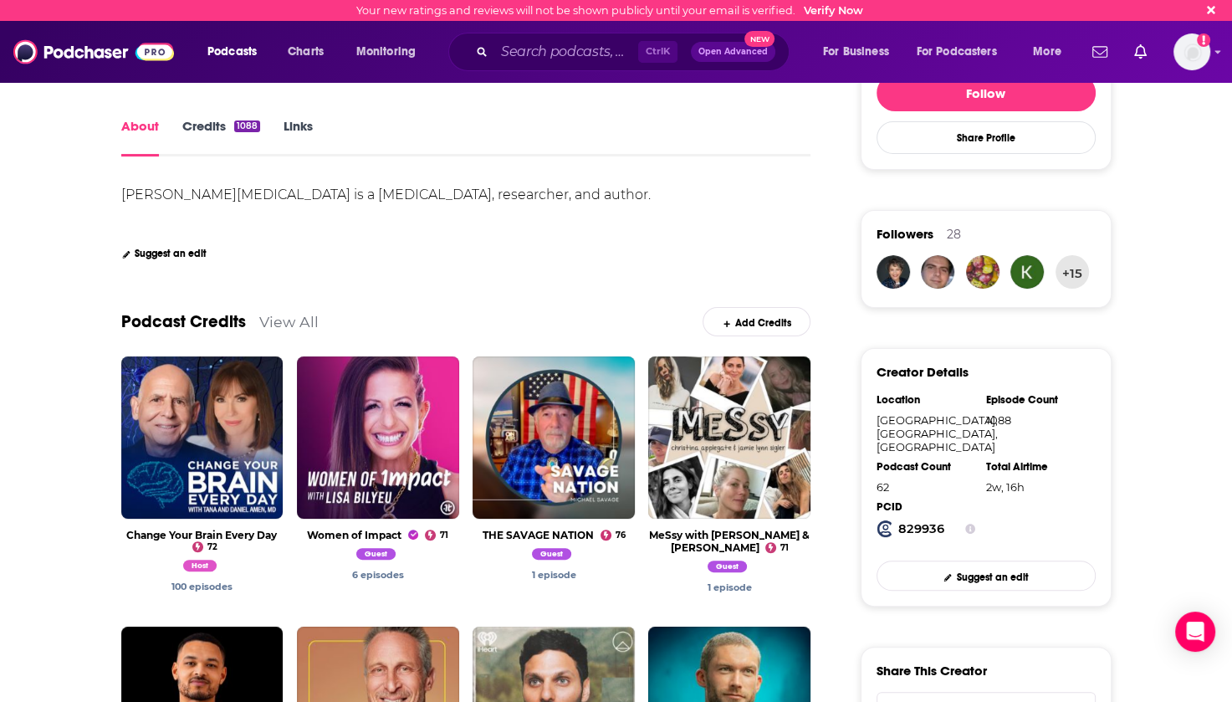
click at [280, 323] on link "View All" at bounding box center [288, 322] width 59 height 18
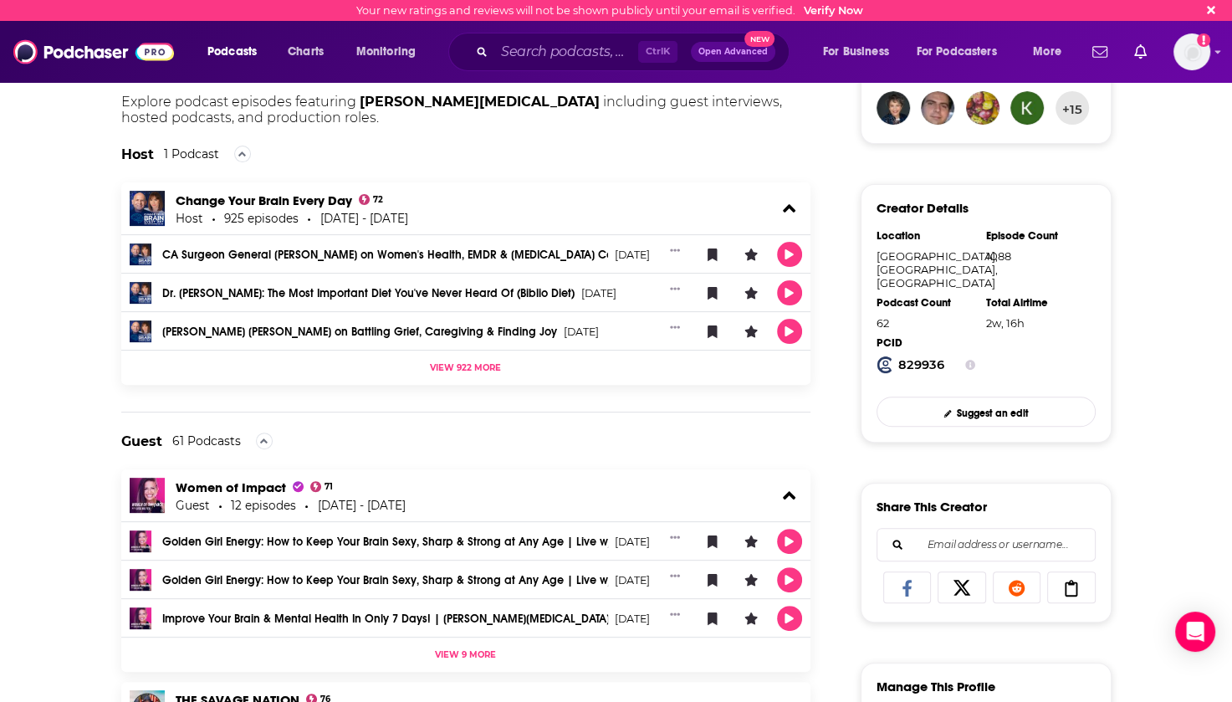
scroll to position [502, 0]
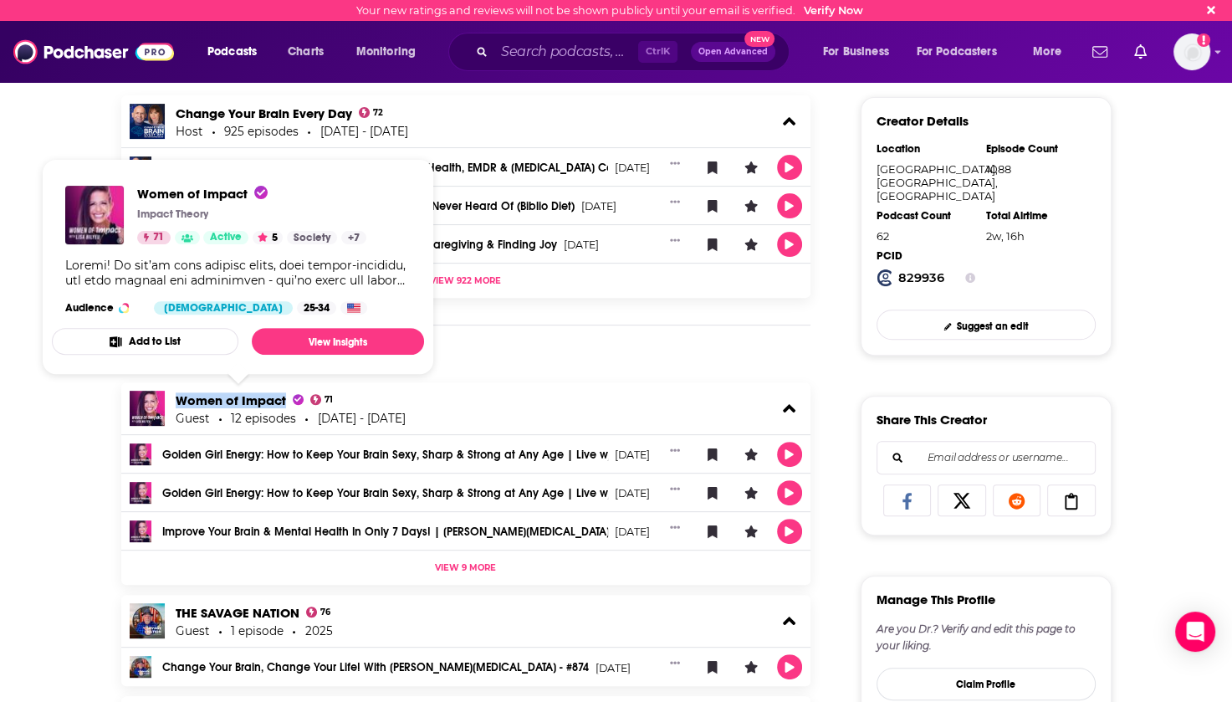
drag, startPoint x: 174, startPoint y: 400, endPoint x: 284, endPoint y: 398, distance: 109.6
click at [284, 398] on div "Women of Impact 71 Guest 12 episodes 2023 - 2025" at bounding box center [466, 408] width 690 height 52
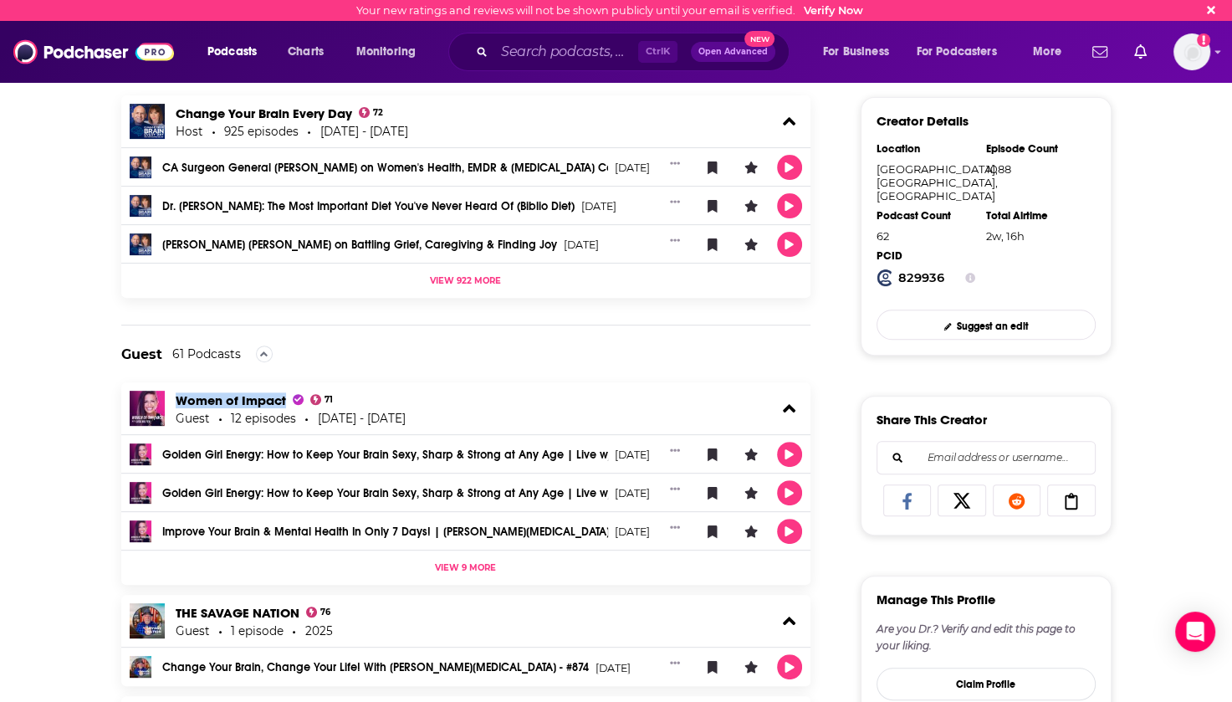
copy span "Women of Impact"
click at [652, 401] on div "Women of Impact 71 Guest 12 episodes 2023 - 2025" at bounding box center [466, 408] width 690 height 52
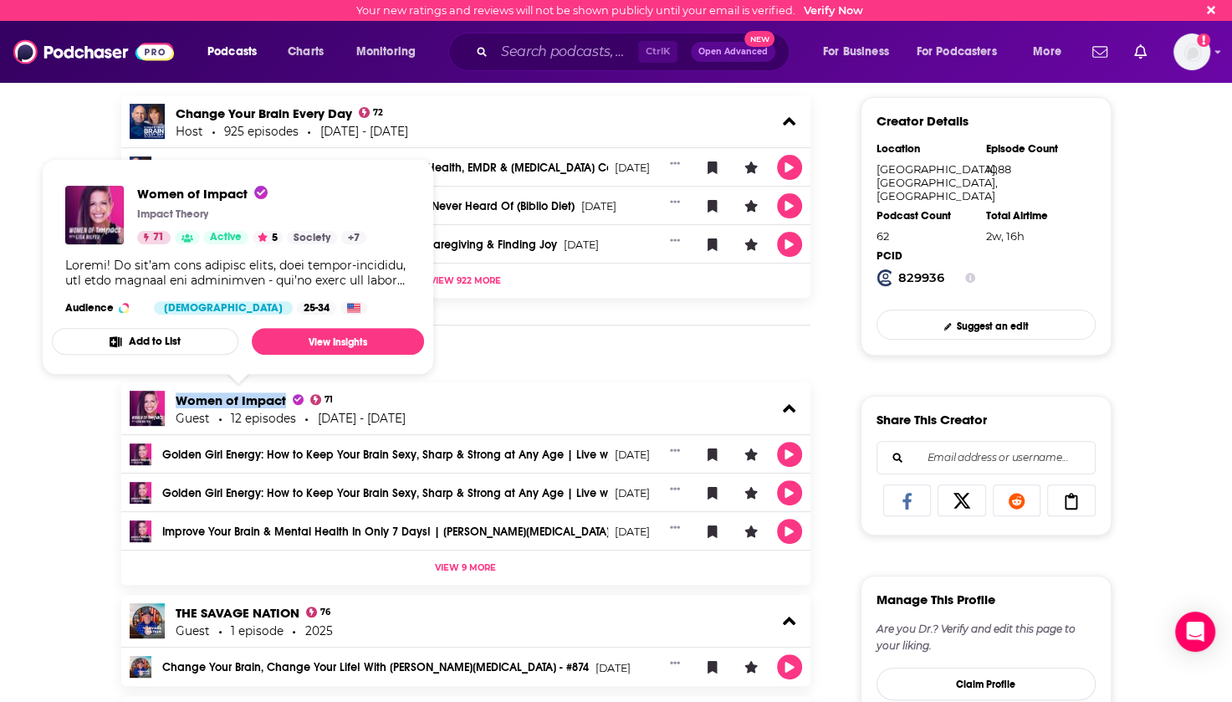
drag, startPoint x: 171, startPoint y: 399, endPoint x: 283, endPoint y: 401, distance: 111.3
click at [283, 401] on div "Women of Impact 71 Guest 12 episodes 2023 - 2025" at bounding box center [466, 408] width 690 height 52
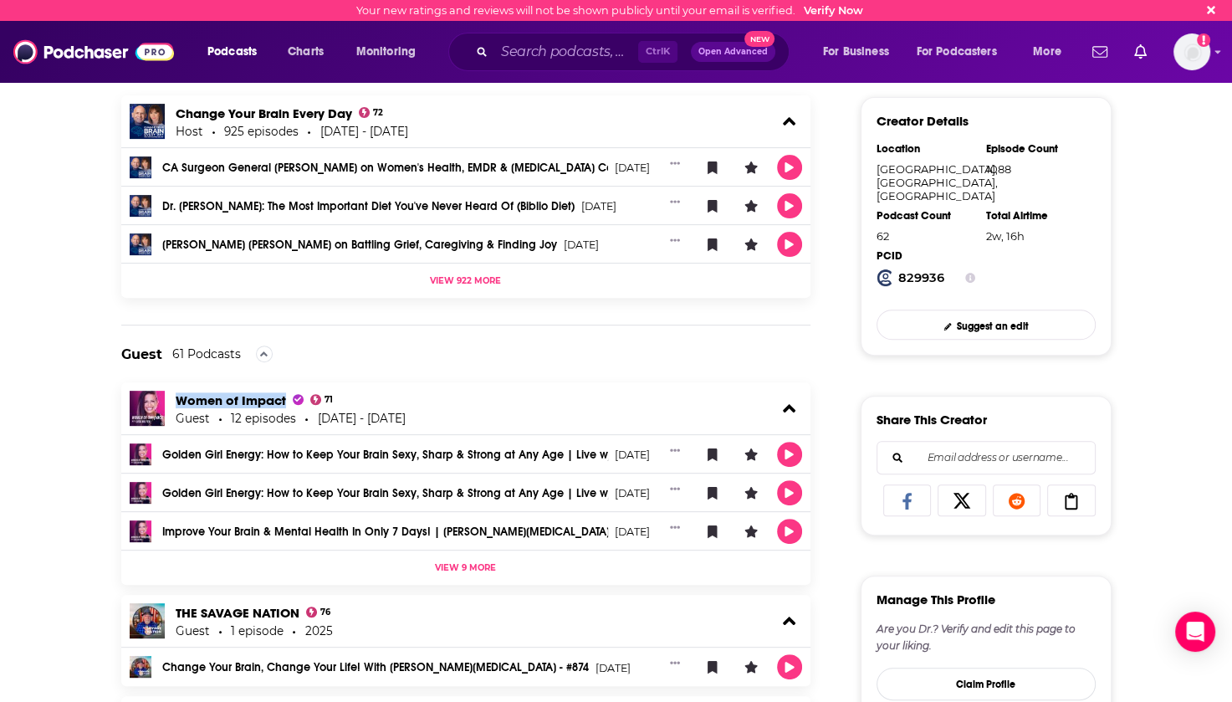
copy span "Women of Impact"
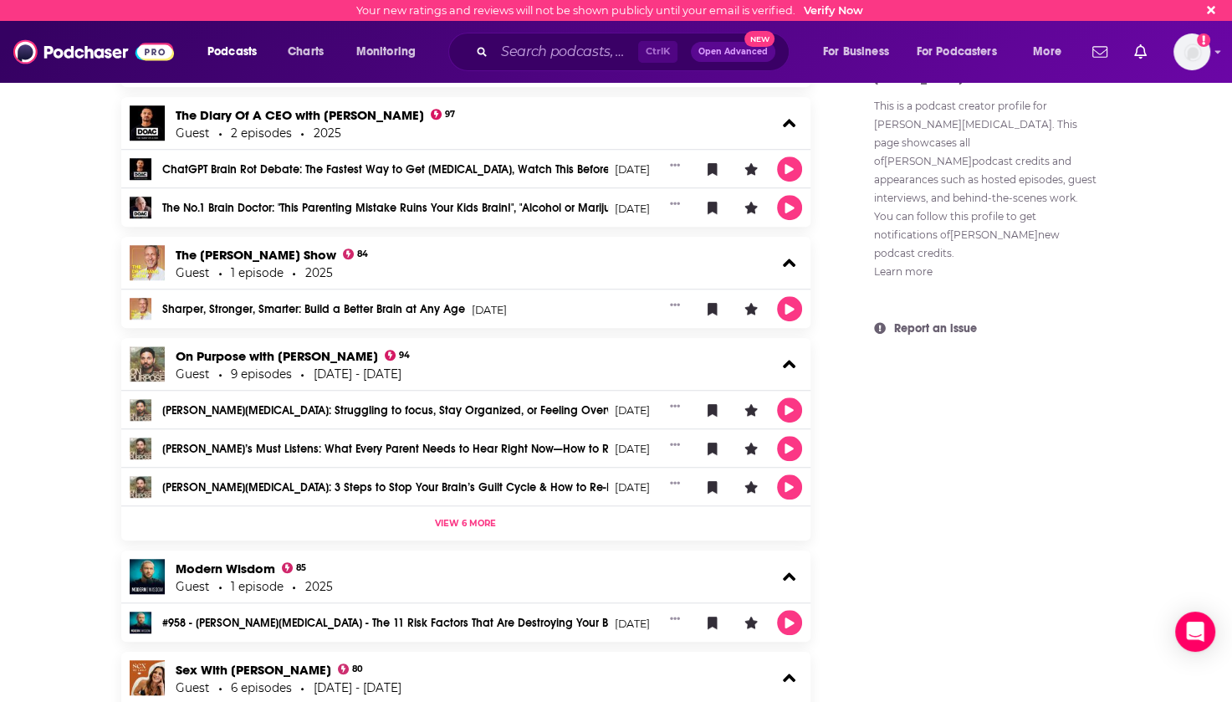
scroll to position [1255, 0]
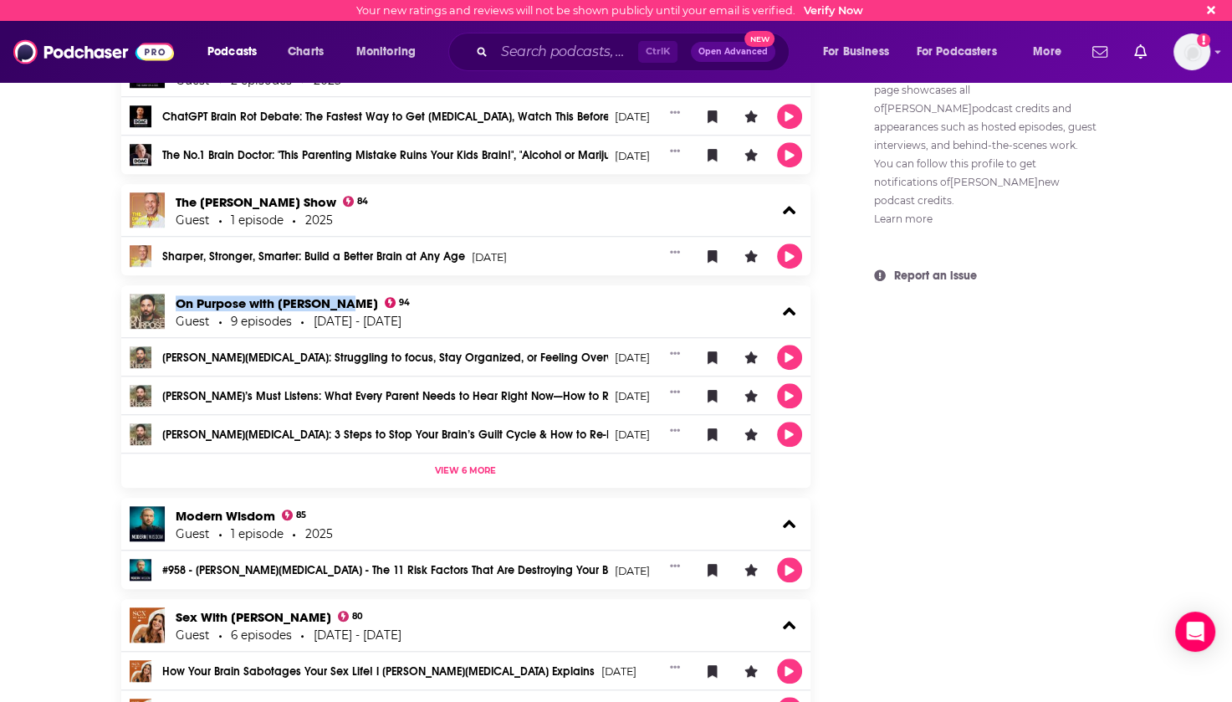
drag, startPoint x: 171, startPoint y: 305, endPoint x: 340, endPoint y: 304, distance: 169.0
click at [340, 304] on div "On Purpose with Jay Shetty 94 Guest 9 episodes 2019 - 2025" at bounding box center [466, 311] width 690 height 52
copy link "On Purpose with [PERSON_NAME]"
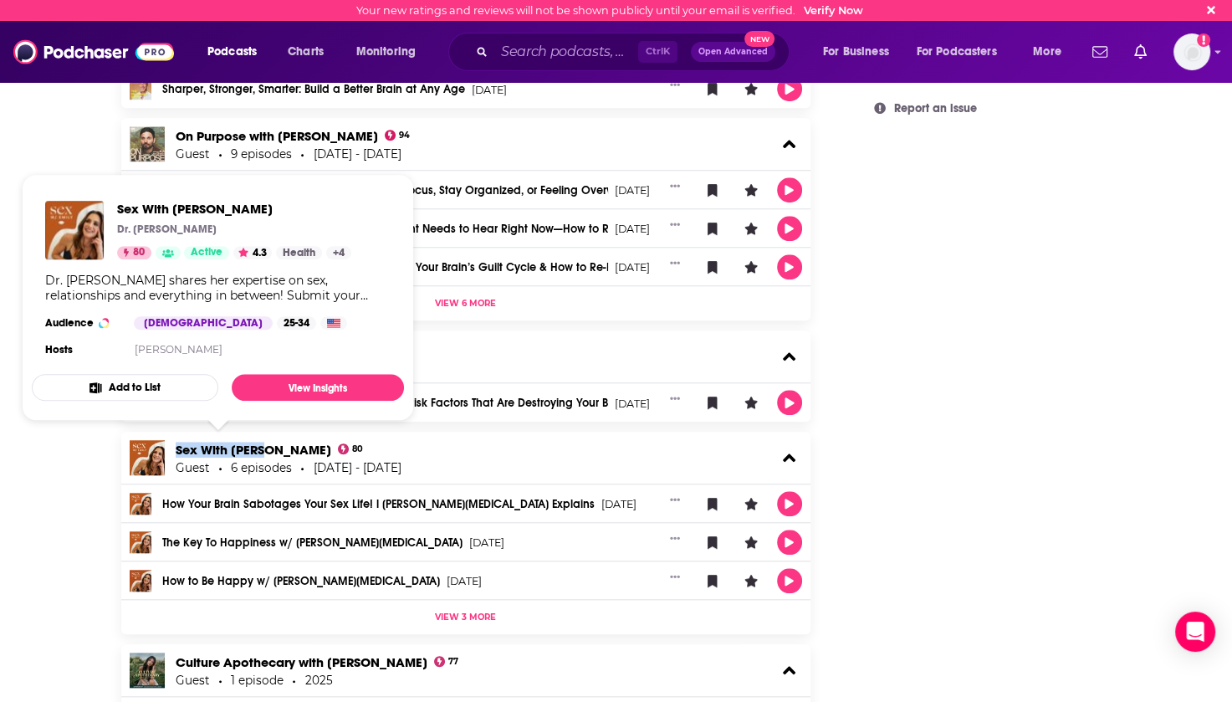
drag, startPoint x: 172, startPoint y: 444, endPoint x: 261, endPoint y: 448, distance: 88.8
click at [261, 448] on div "Sex With Emily 80 Guest 6 episodes 2020 - 2025" at bounding box center [466, 458] width 690 height 52
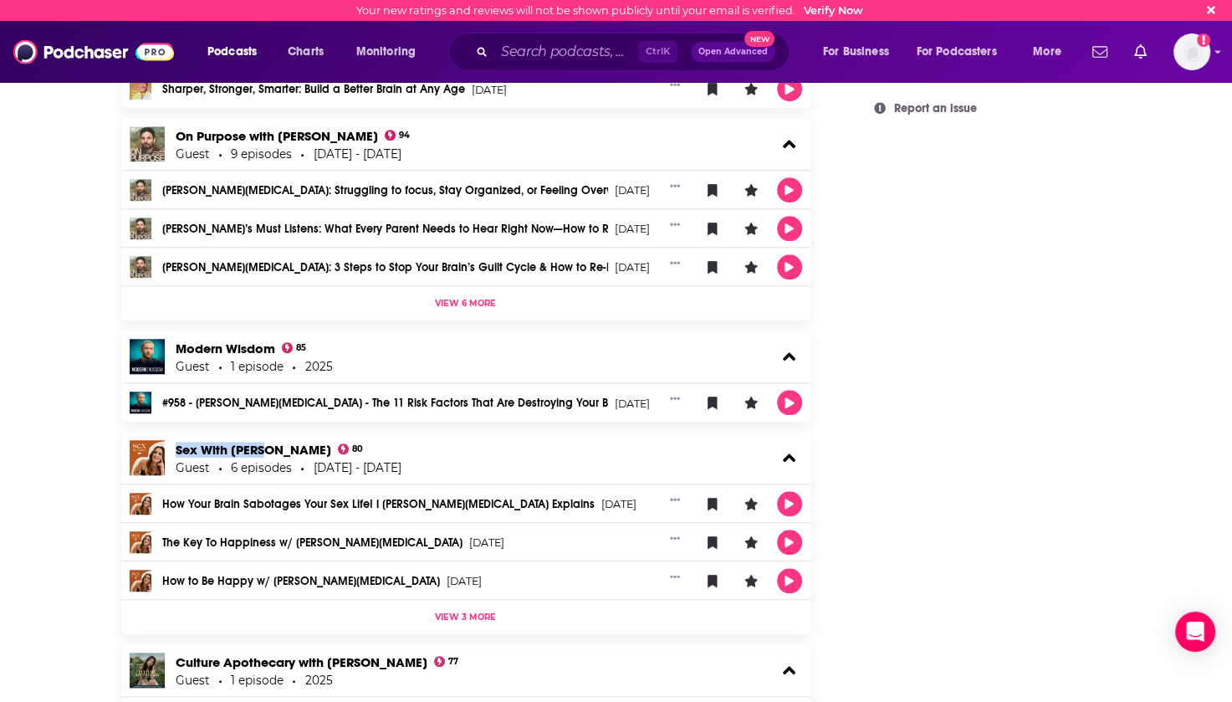
copy link "Sex With [PERSON_NAME]"
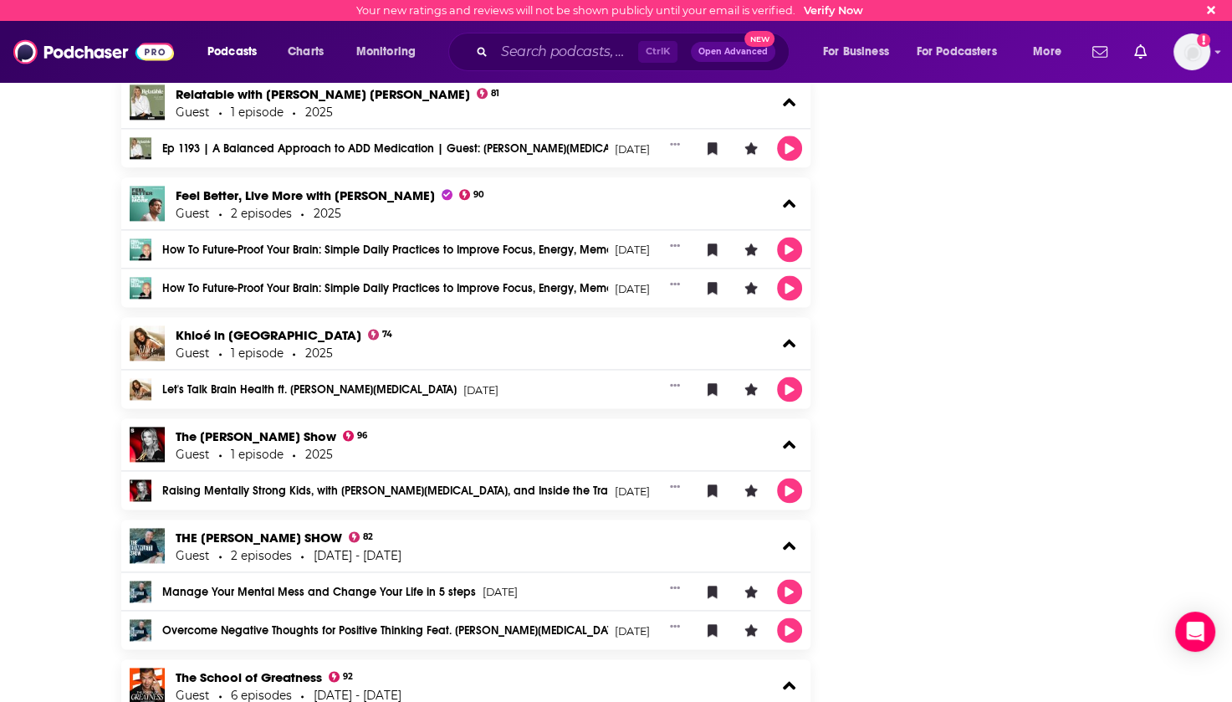
scroll to position [2258, 0]
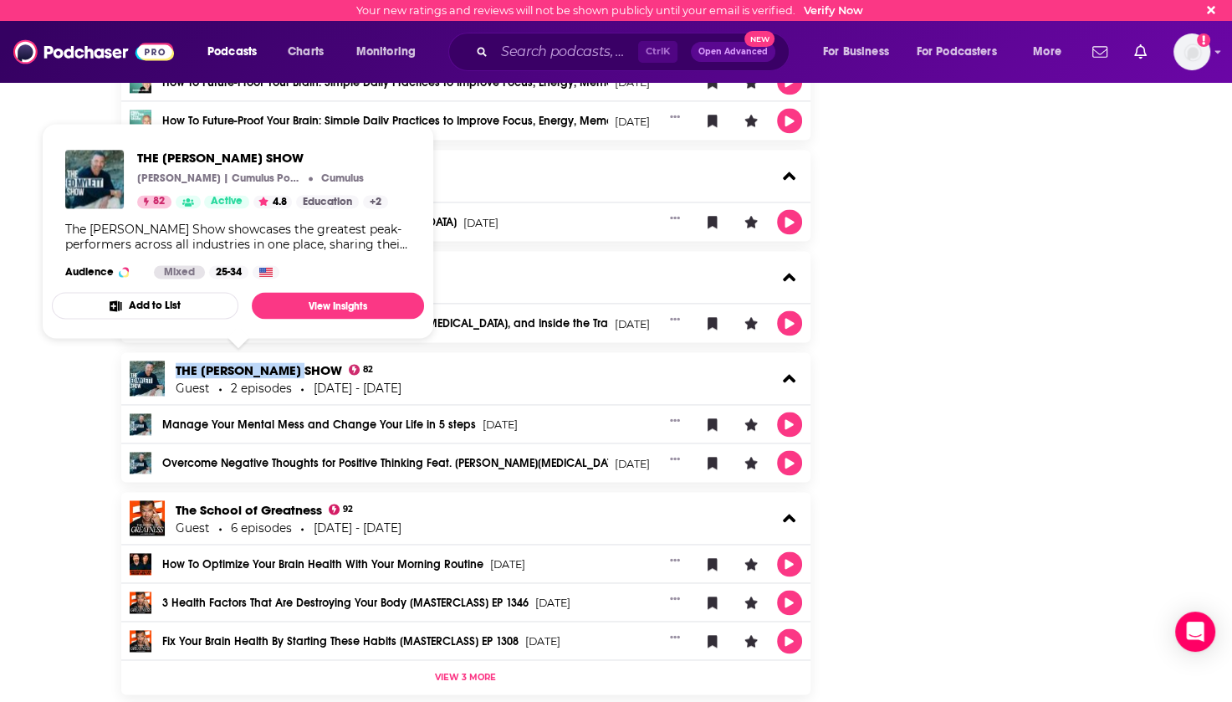
drag, startPoint x: 171, startPoint y: 366, endPoint x: 301, endPoint y: 365, distance: 130.5
click at [301, 365] on div "THE ED MYLETT SHOW 82 Guest 2 episodes 2024 - 2025" at bounding box center [466, 378] width 690 height 52
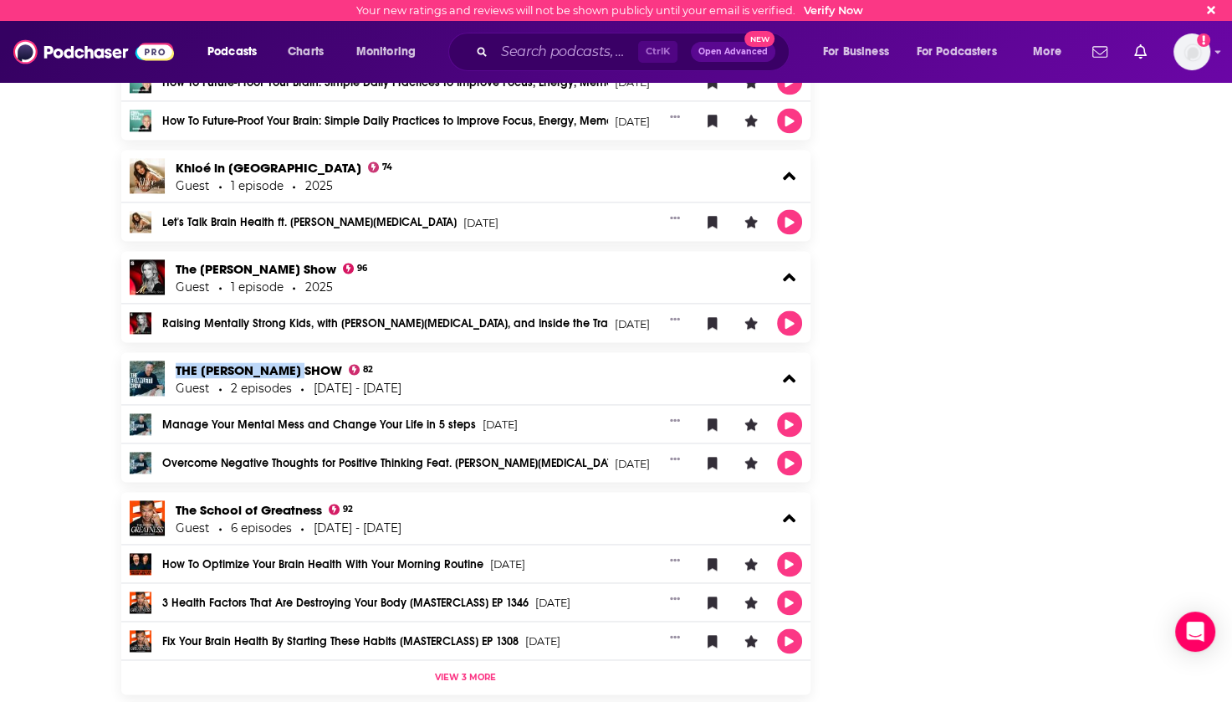
copy link "THE ED MYLETT SHOW"
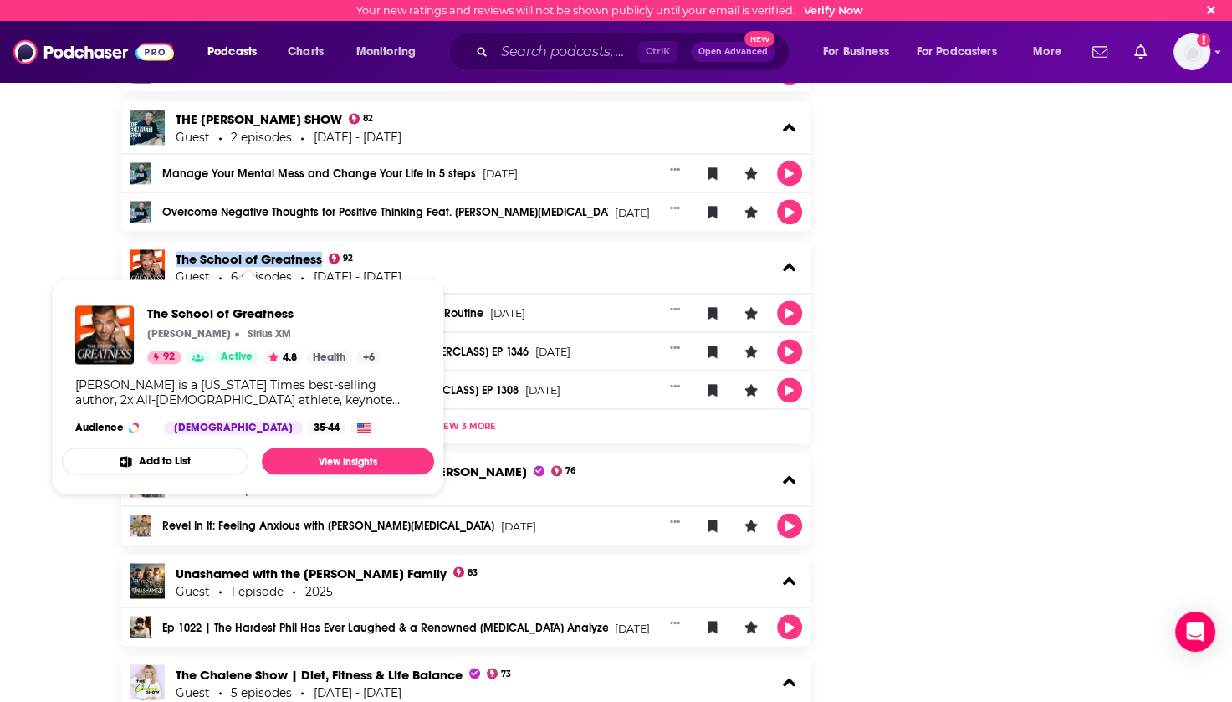
drag, startPoint x: 171, startPoint y: 248, endPoint x: 320, endPoint y: 255, distance: 149.0
click at [320, 255] on div "The School of Greatness 92 Guest 6 episodes 2021 - 2025" at bounding box center [466, 267] width 690 height 52
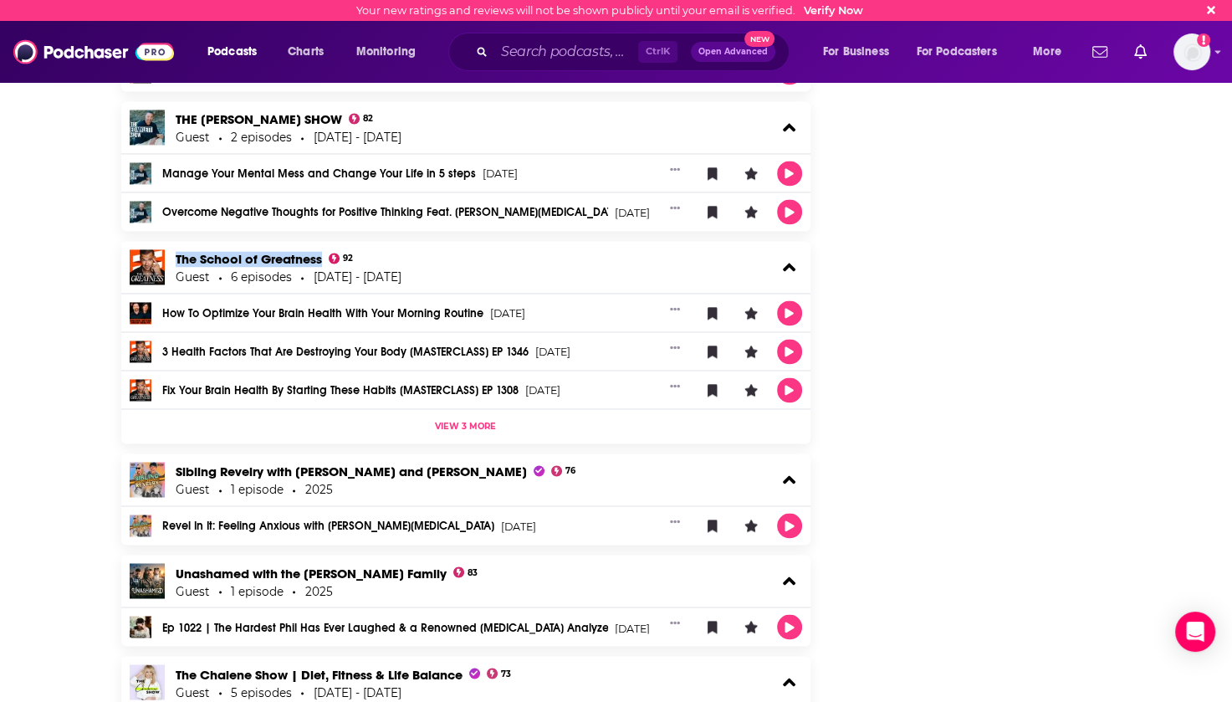
copy link "The School of Greatness"
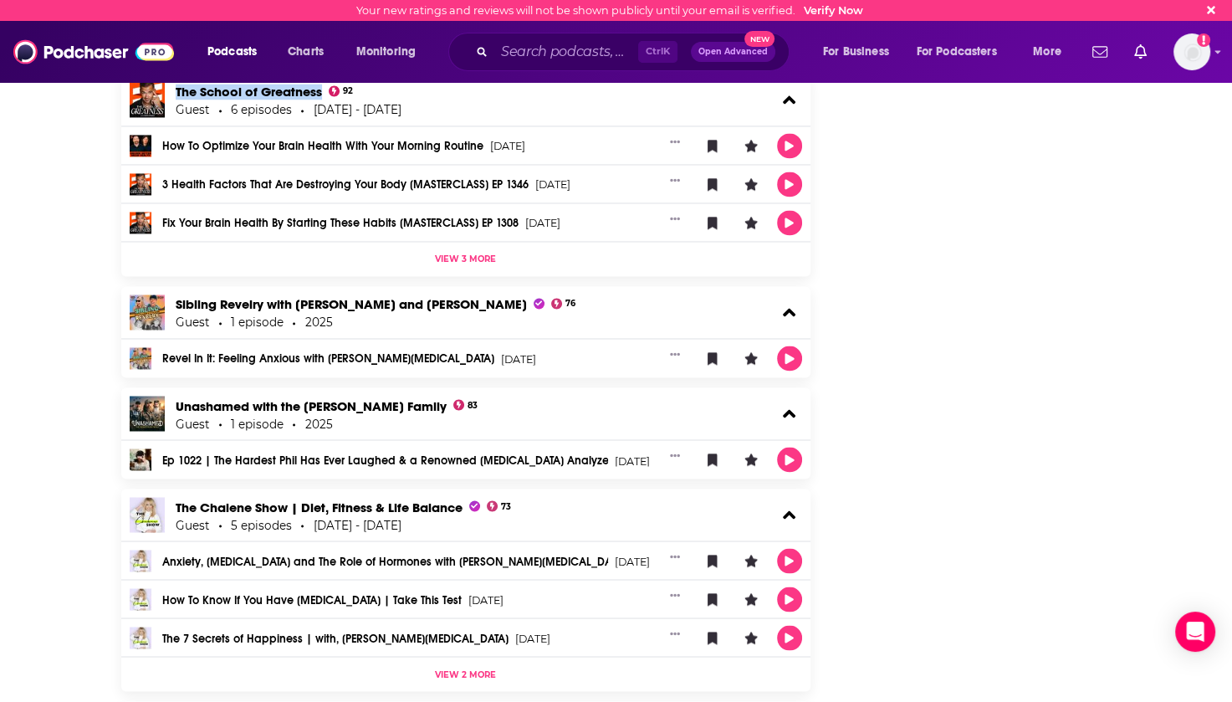
scroll to position [2844, 0]
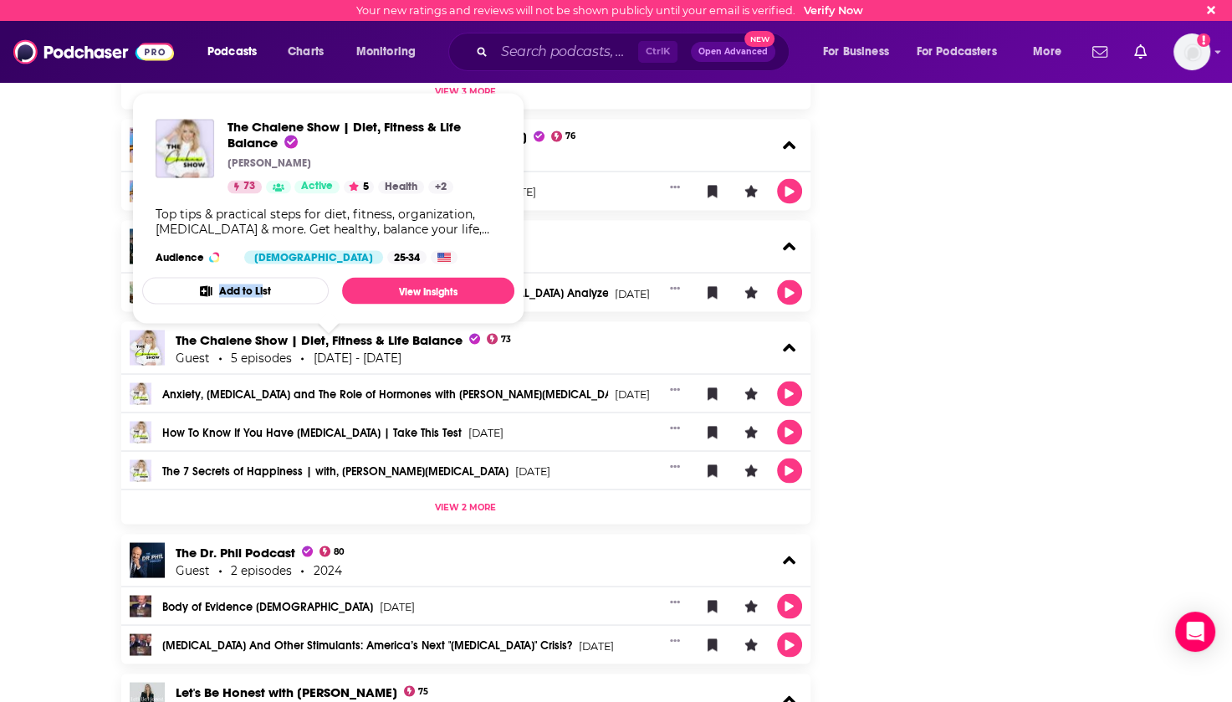
drag, startPoint x: 171, startPoint y: 333, endPoint x: 264, endPoint y: 334, distance: 93.7
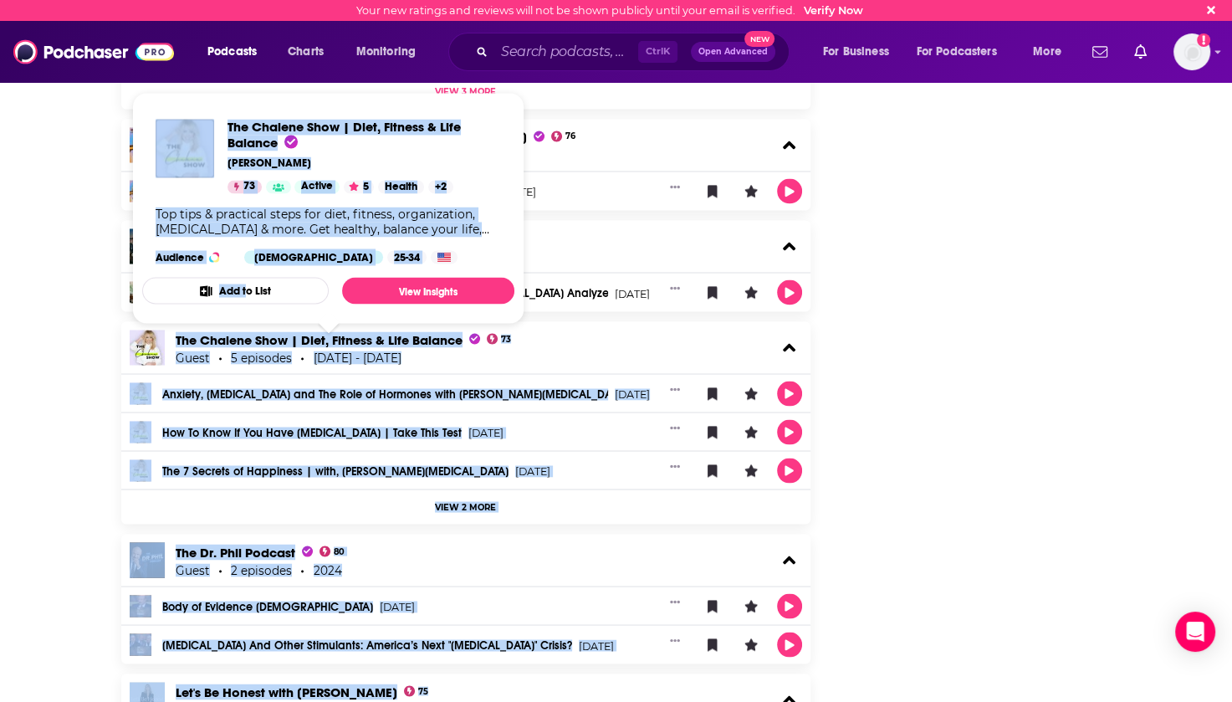
drag, startPoint x: 175, startPoint y: 320, endPoint x: 234, endPoint y: 320, distance: 59.4
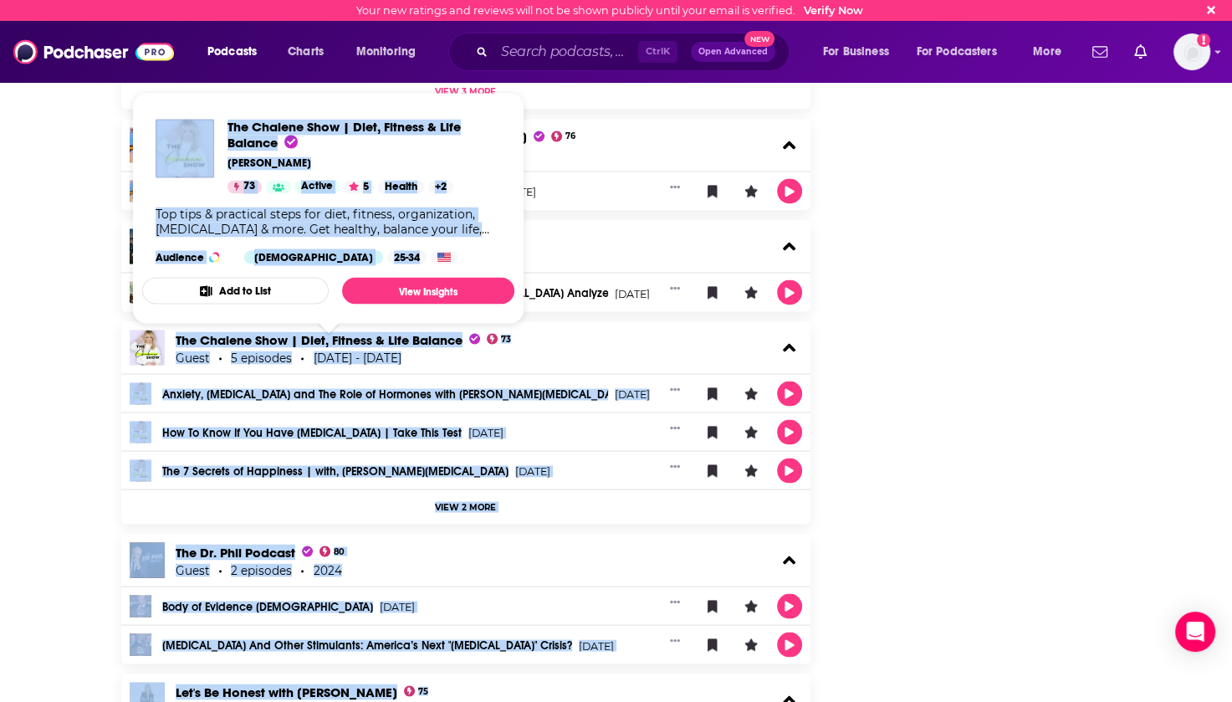
drag, startPoint x: 172, startPoint y: 321, endPoint x: 177, endPoint y: 330, distance: 9.8
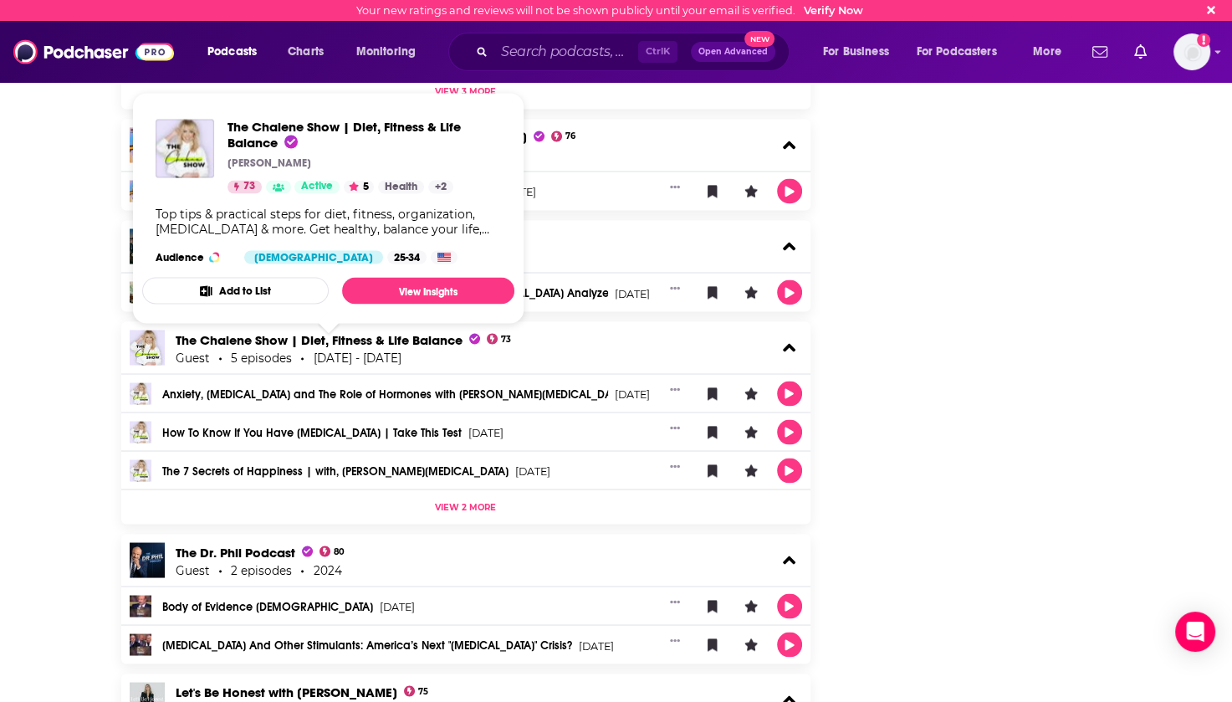
drag, startPoint x: 177, startPoint y: 330, endPoint x: 49, endPoint y: 325, distance: 128.0
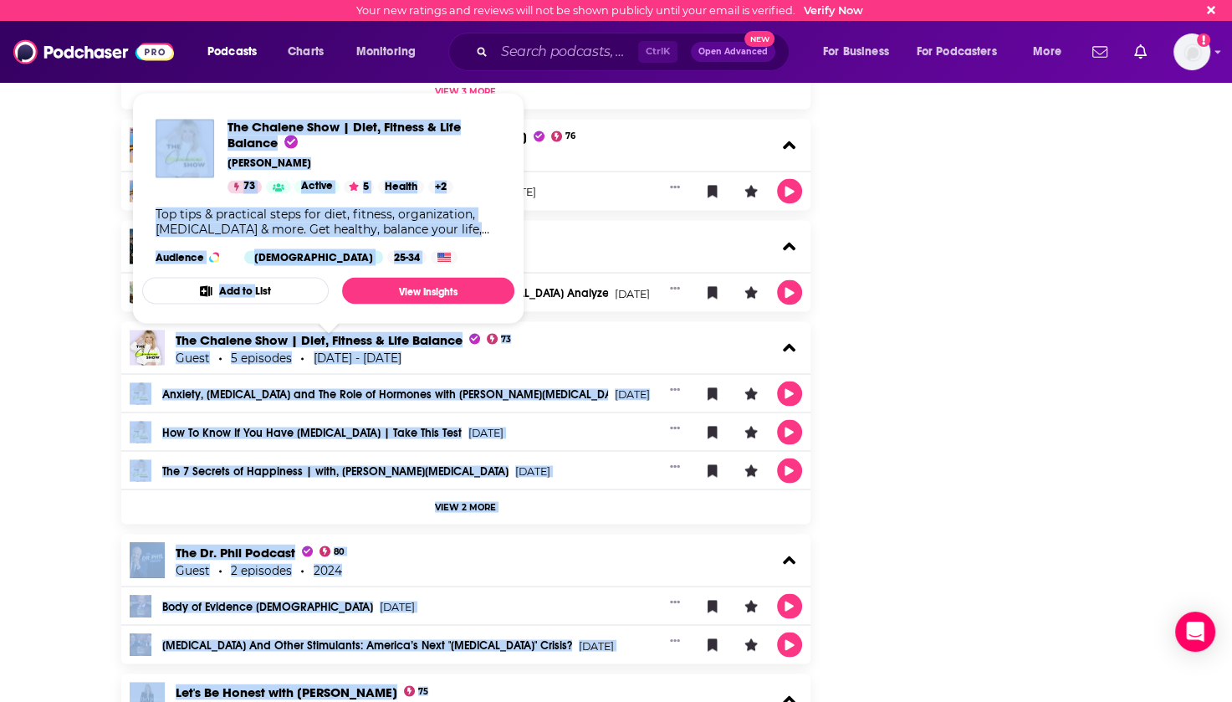
drag, startPoint x: 171, startPoint y: 320, endPoint x: 254, endPoint y: 324, distance: 83.7
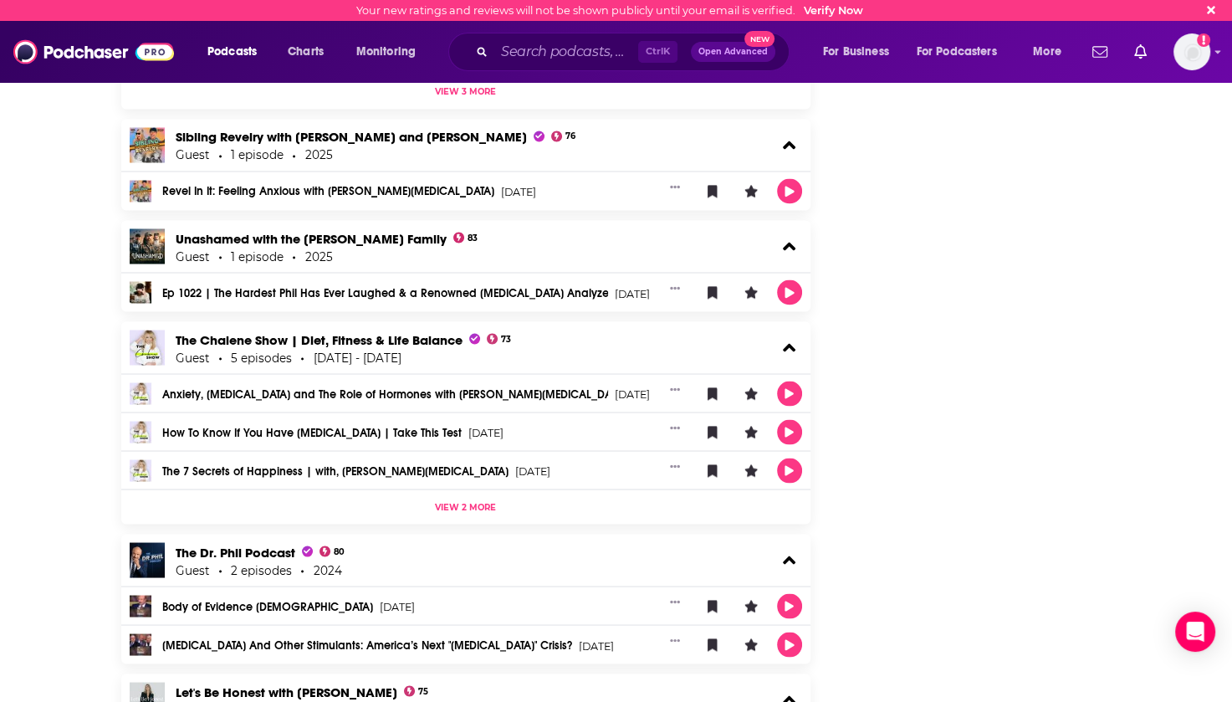
scroll to position [2676, 0]
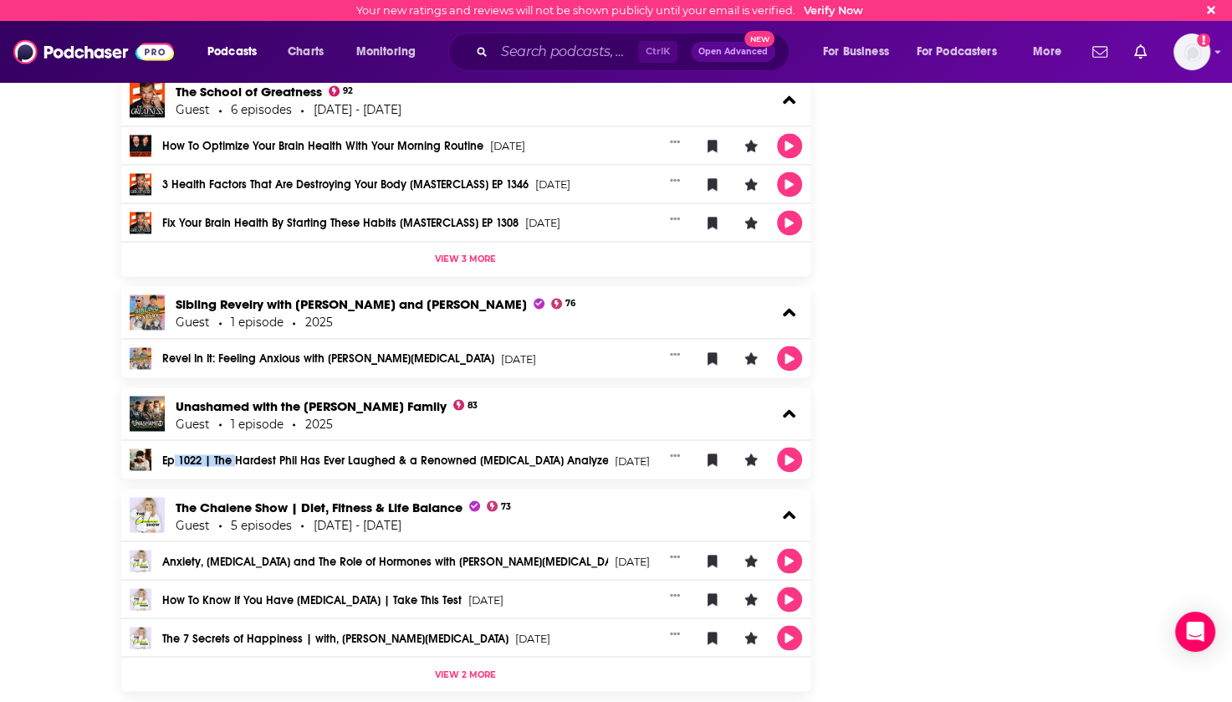
drag, startPoint x: 173, startPoint y: 479, endPoint x: 232, endPoint y: 478, distance: 58.6
click at [232, 478] on div "Unashamed with the Robertson Family 83 Guest 1 episode 2025 Ep 1022 | The Harde…" at bounding box center [466, 437] width 690 height 101
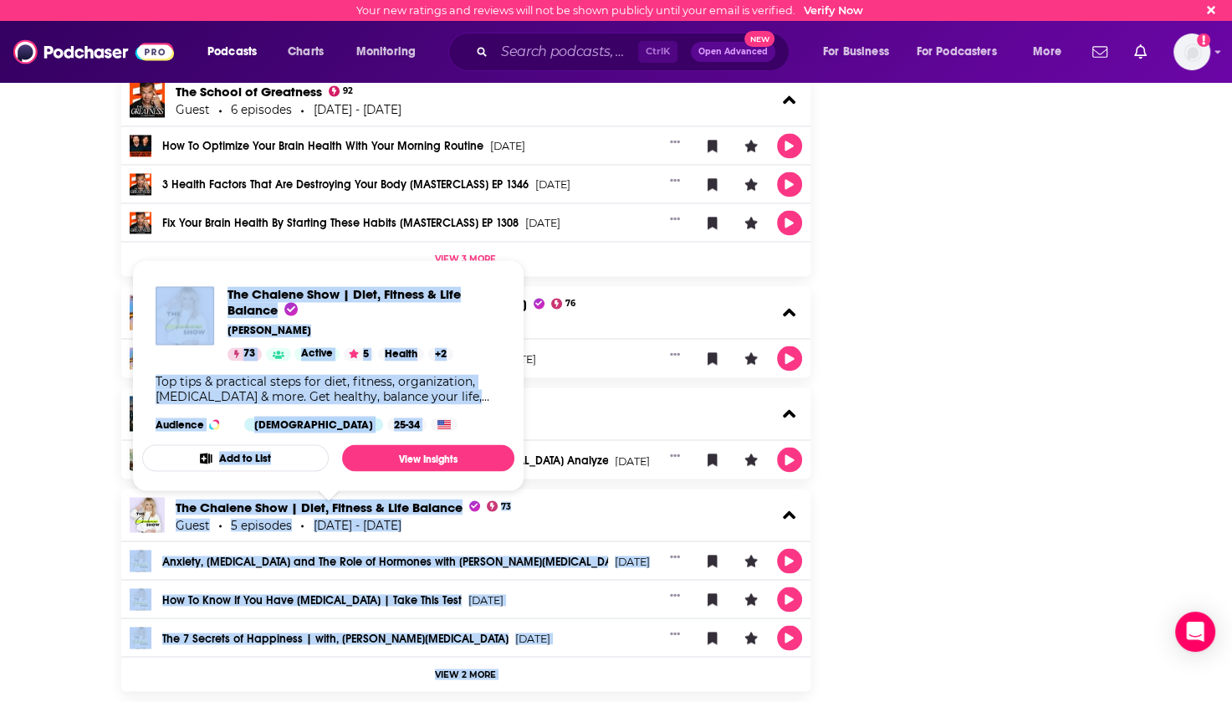
drag, startPoint x: 232, startPoint y: 478, endPoint x: 274, endPoint y: 499, distance: 47.5
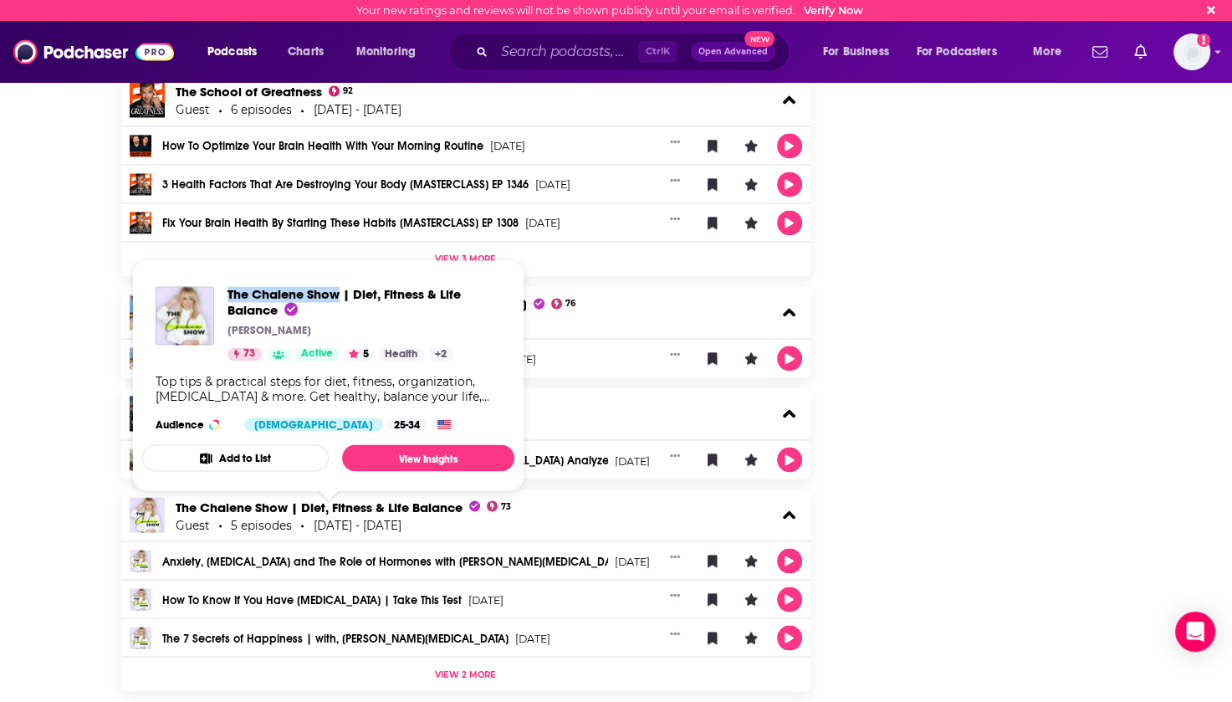
drag, startPoint x: 224, startPoint y: 284, endPoint x: 340, endPoint y: 294, distance: 115.9
click at [340, 294] on div "The Chalene Show | Diet, Fitness & Life Balance Chalene Johnson 73 Active 5 Hea…" at bounding box center [328, 358] width 372 height 171
copy span "The Chalene Show"
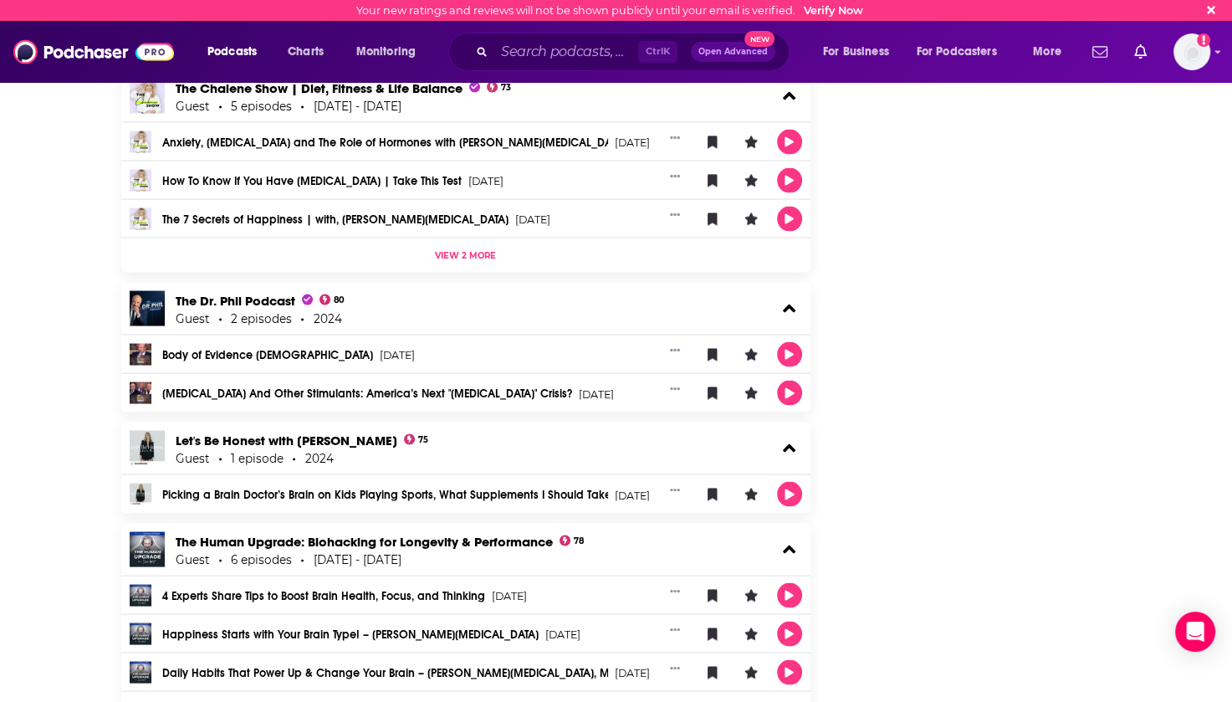
scroll to position [3178, 0]
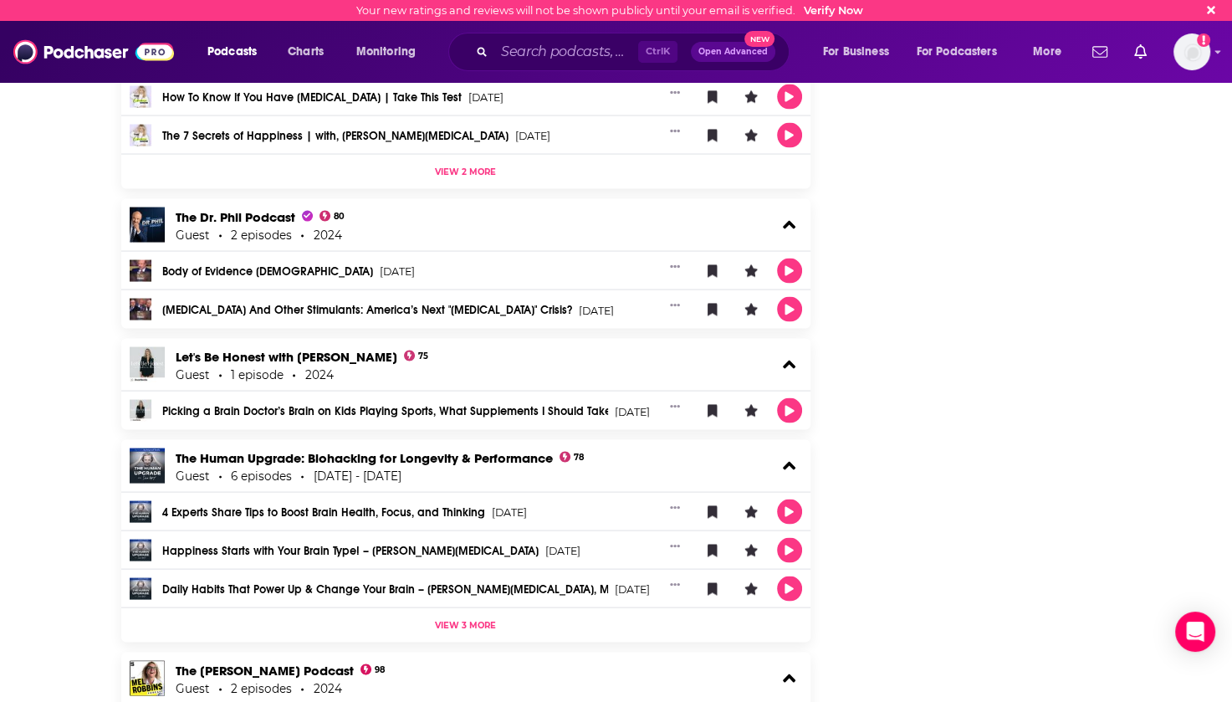
drag, startPoint x: 169, startPoint y: 344, endPoint x: 395, endPoint y: 350, distance: 225.9
click at [395, 350] on div "Let's Be Honest with Kristin Cavallari 75 Guest 1 episode 2024" at bounding box center [466, 365] width 690 height 52
copy div "Let's Be Honest with Kristin Cavallari"
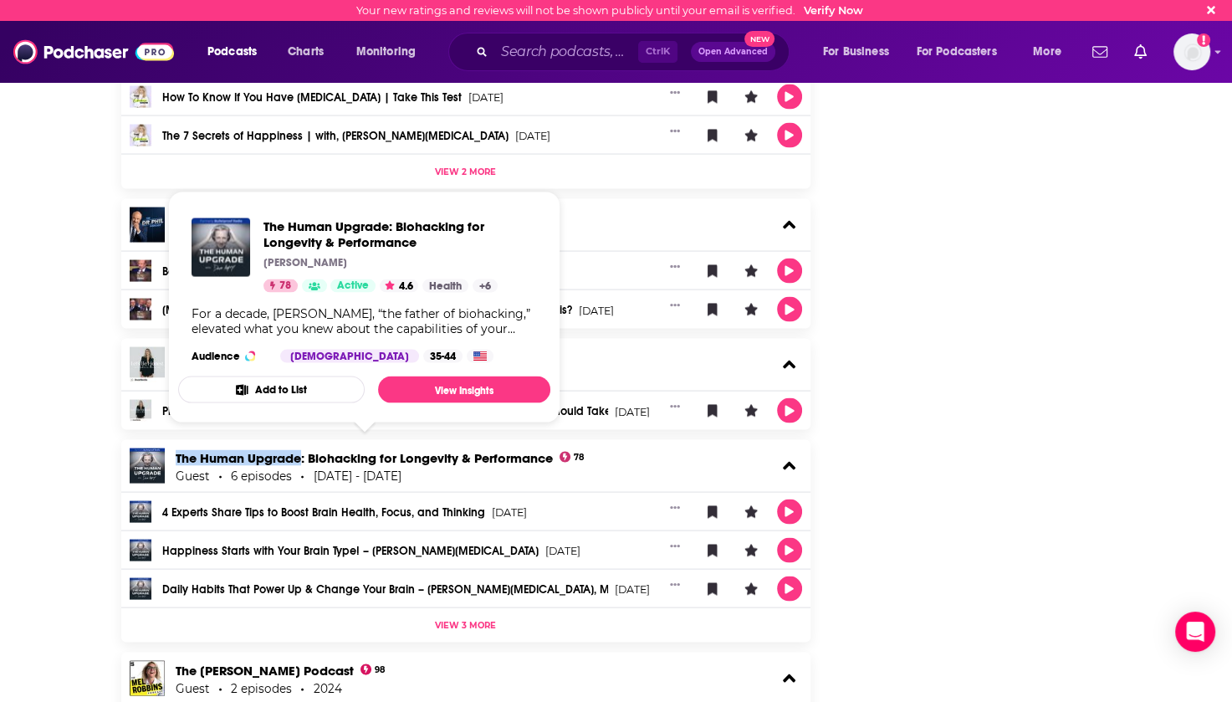
drag, startPoint x: 170, startPoint y: 444, endPoint x: 303, endPoint y: 451, distance: 133.2
click at [303, 451] on div "The Human Upgrade: Biohacking for Longevity & Performance 78 Guest 6 episodes 2…" at bounding box center [466, 466] width 690 height 52
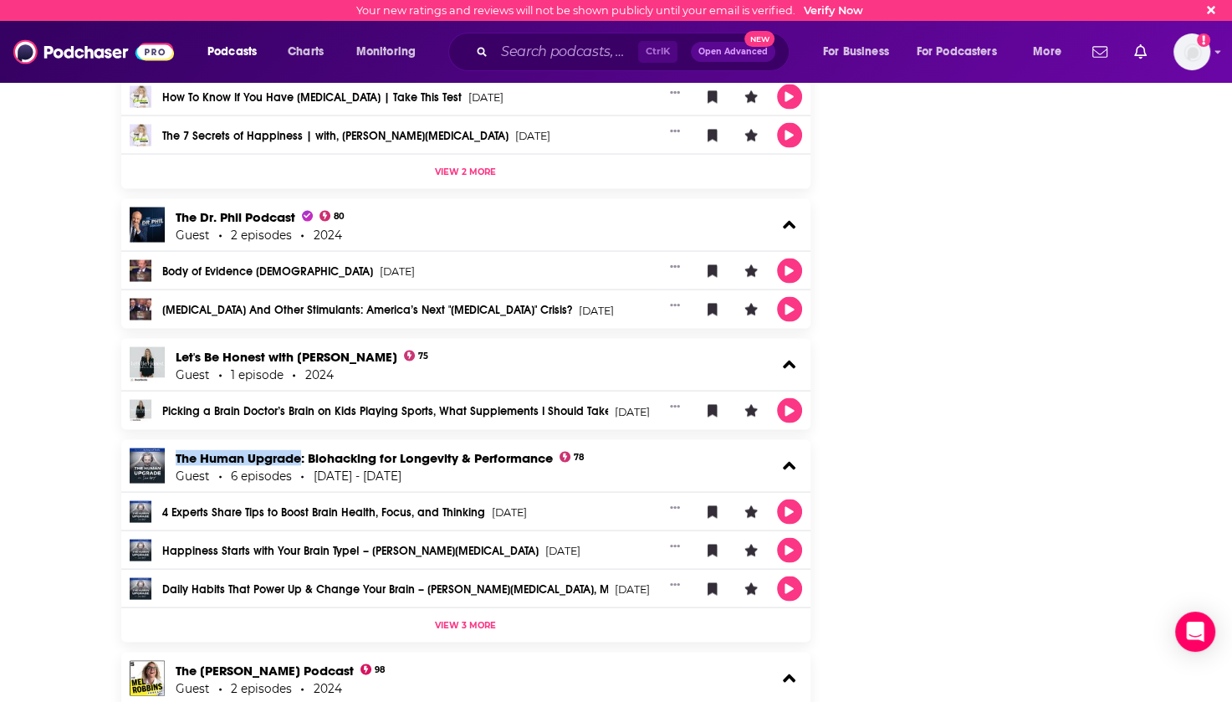
copy link "The Human Upgrade"
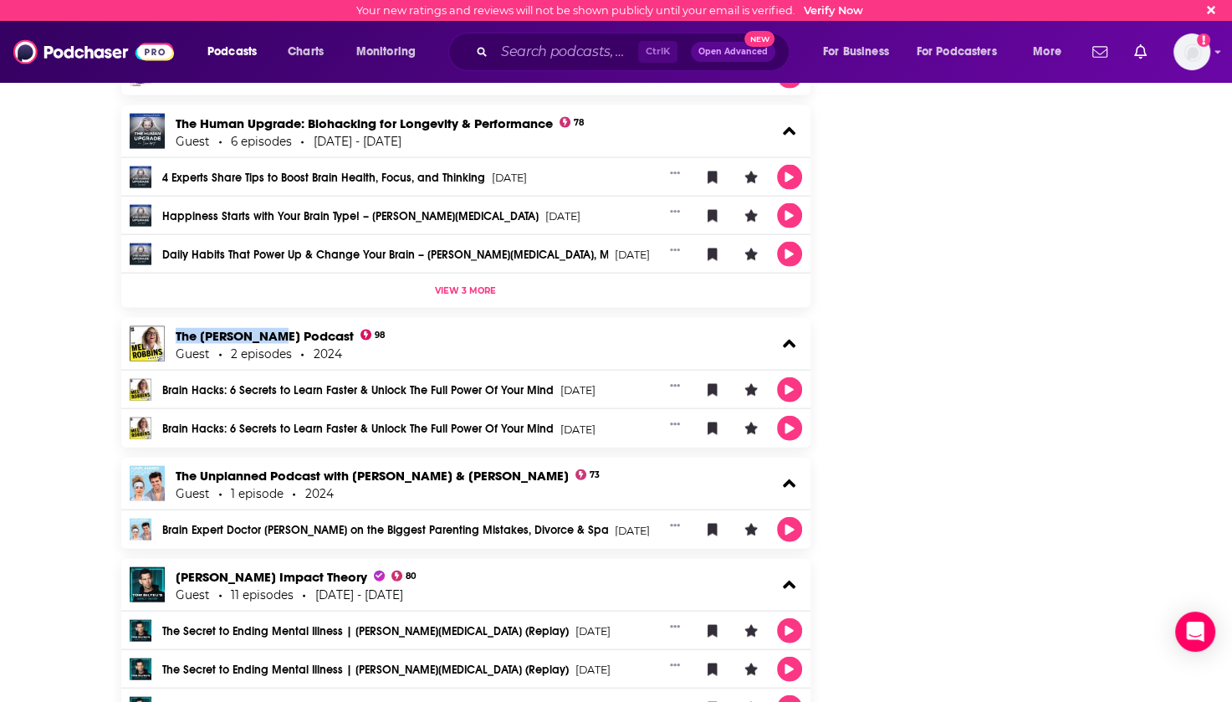
drag, startPoint x: 171, startPoint y: 330, endPoint x: 272, endPoint y: 336, distance: 100.6
click at [272, 336] on div "The Mel Robbins Podcast 98 Guest 2 episodes 2024" at bounding box center [466, 344] width 690 height 52
copy link "The Mel Robbins"
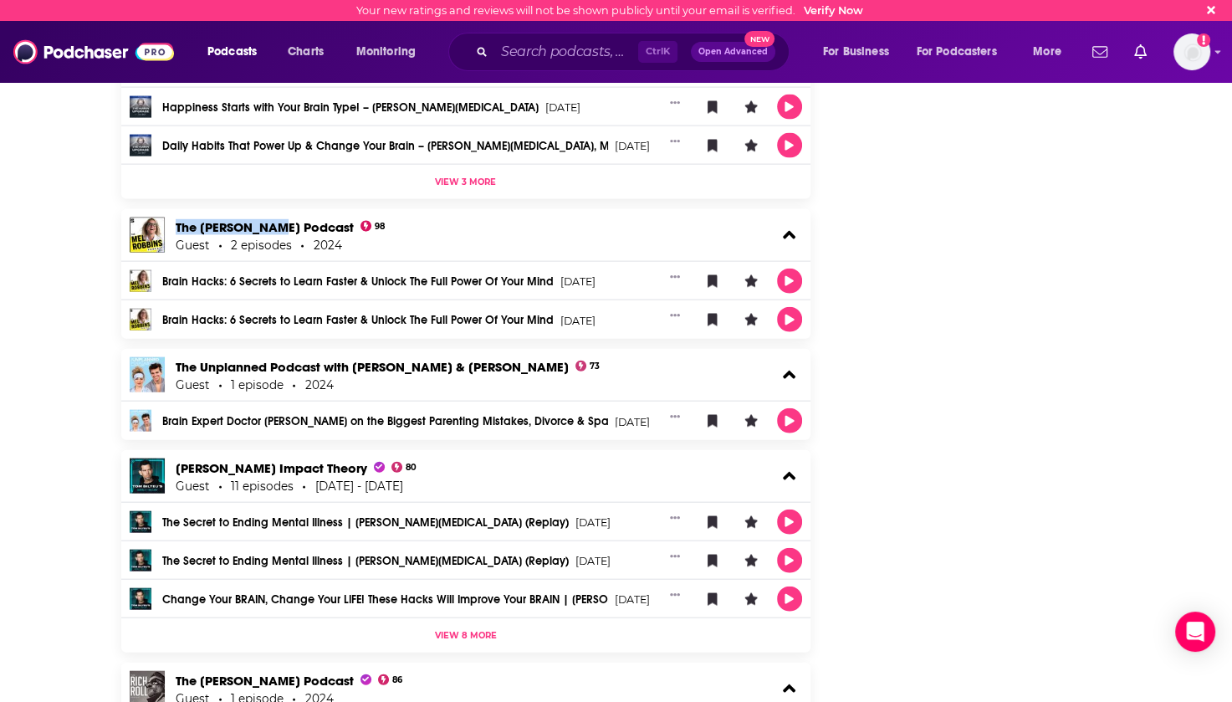
scroll to position [3680, 0]
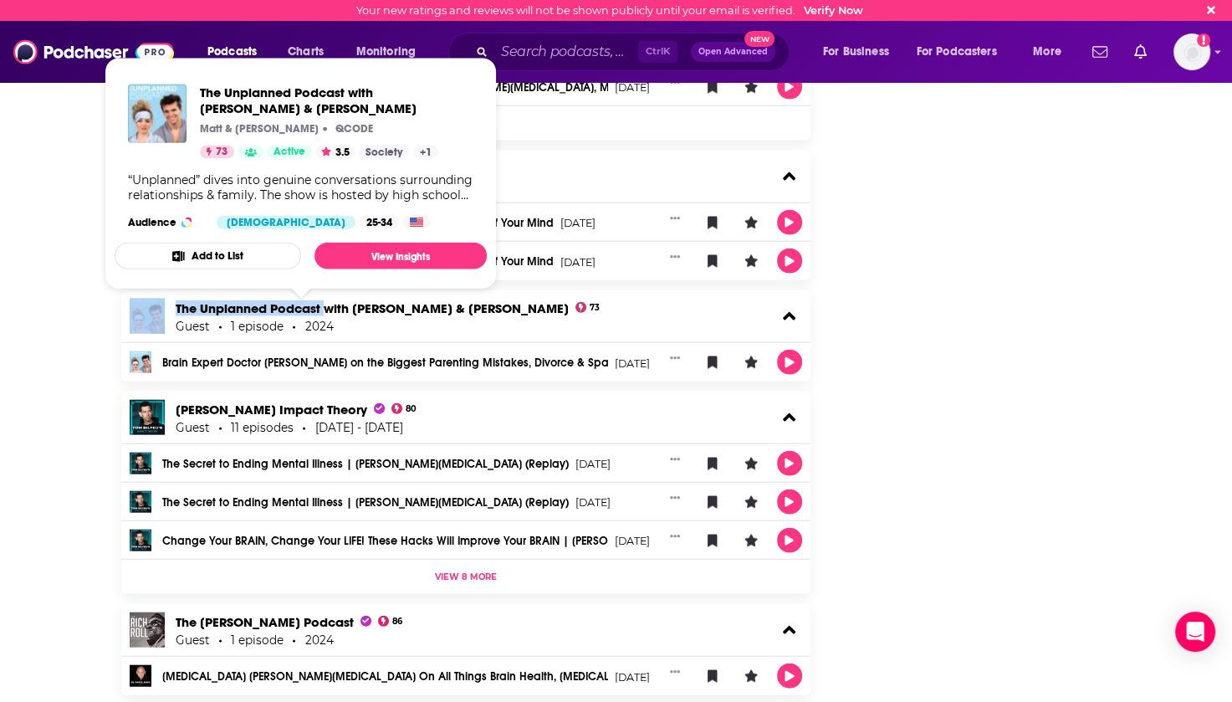
drag, startPoint x: 169, startPoint y: 303, endPoint x: 323, endPoint y: 302, distance: 153.9
click at [323, 302] on div "The Unplanned Podcast with Matt & Abby 73 Guest 1 episode 2024" at bounding box center [466, 316] width 690 height 52
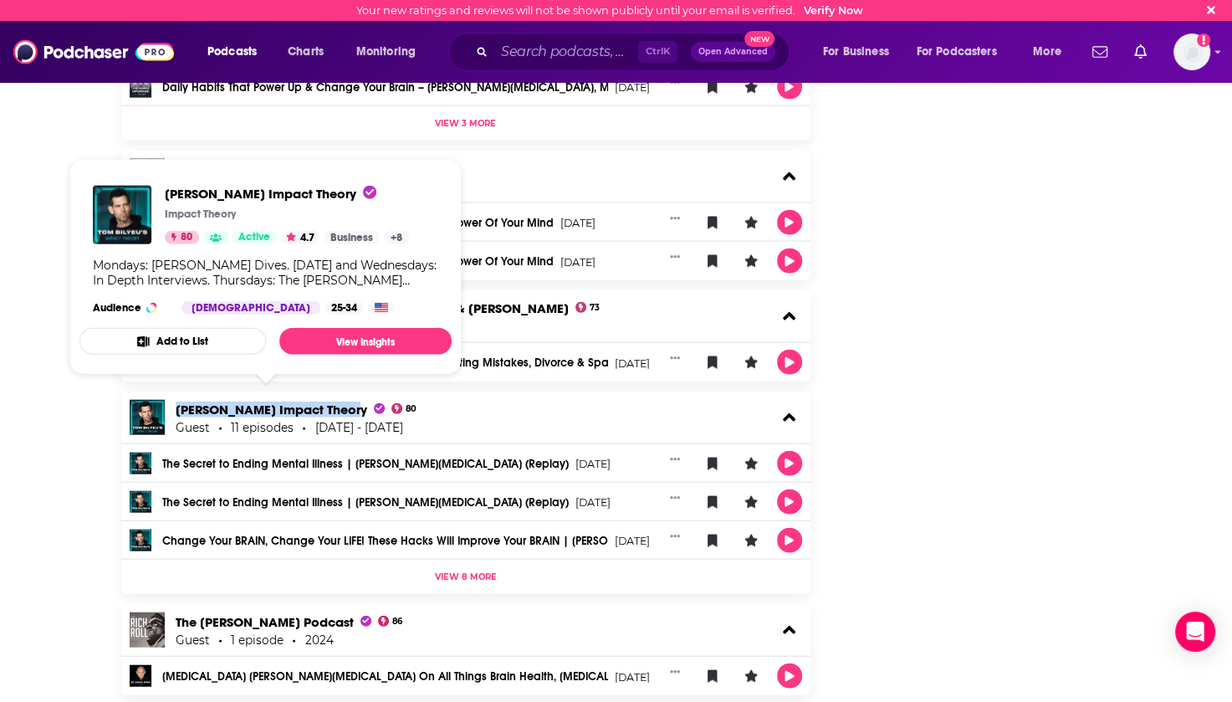
drag, startPoint x: 170, startPoint y: 401, endPoint x: 341, endPoint y: 404, distance: 171.5
click at [341, 404] on div "Tom Bilyeu's Impact Theory 80 Guest 11 episodes 2019 - 2024" at bounding box center [466, 417] width 690 height 52
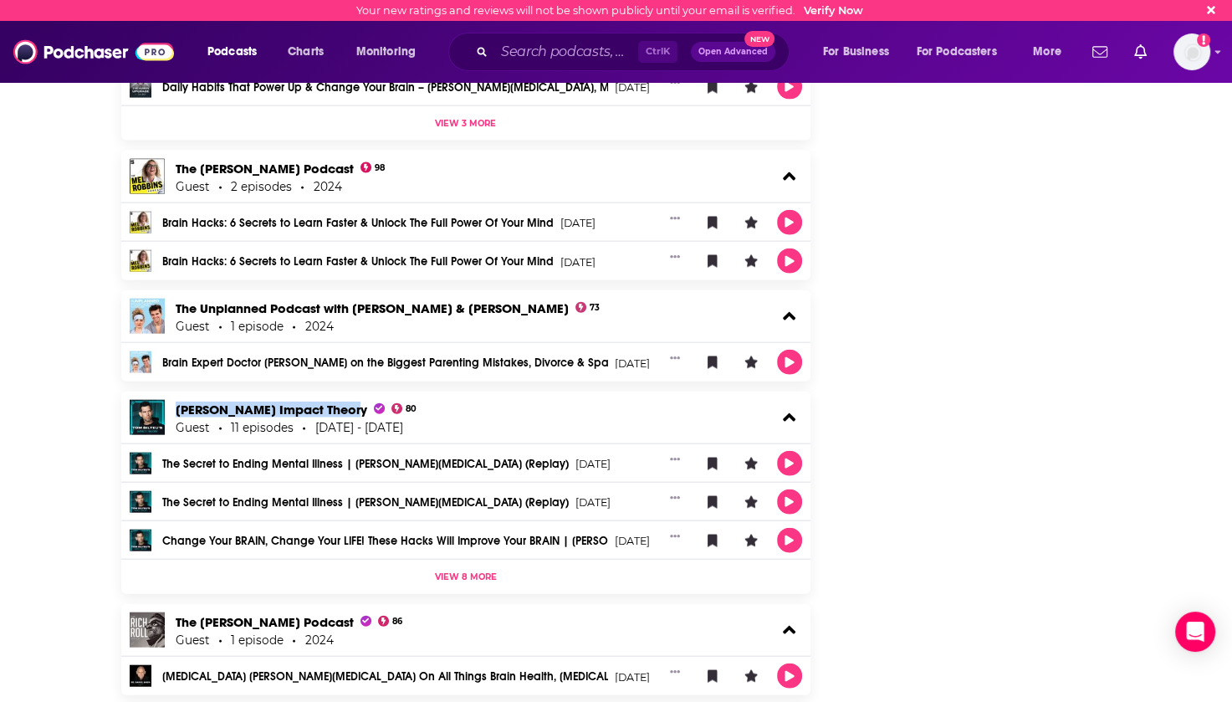
scroll to position [3931, 0]
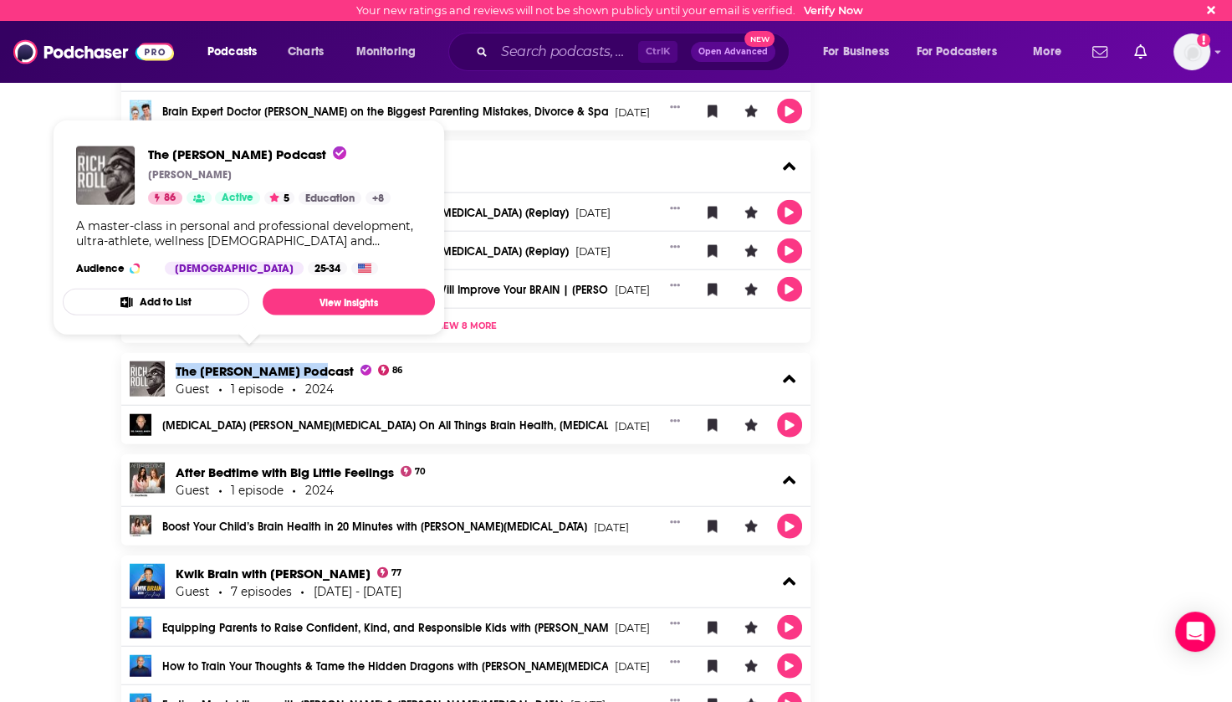
drag, startPoint x: 171, startPoint y: 360, endPoint x: 310, endPoint y: 357, distance: 138.9
click at [310, 357] on div "The Rich Roll Podcast 86 Guest 1 episode 2024" at bounding box center [466, 379] width 690 height 52
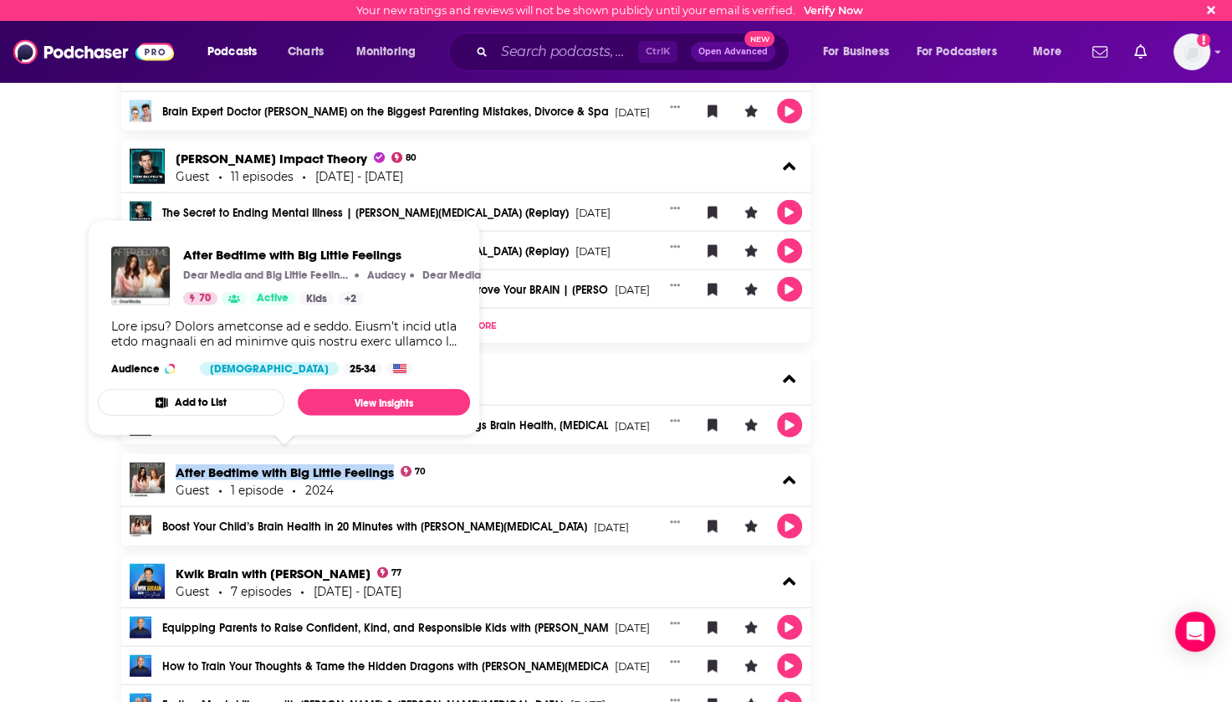
drag, startPoint x: 171, startPoint y: 462, endPoint x: 394, endPoint y: 463, distance: 223.3
click at [394, 463] on div "After Bedtime with Big Little Feelings 70 Guest 1 episode 2024" at bounding box center [466, 480] width 690 height 52
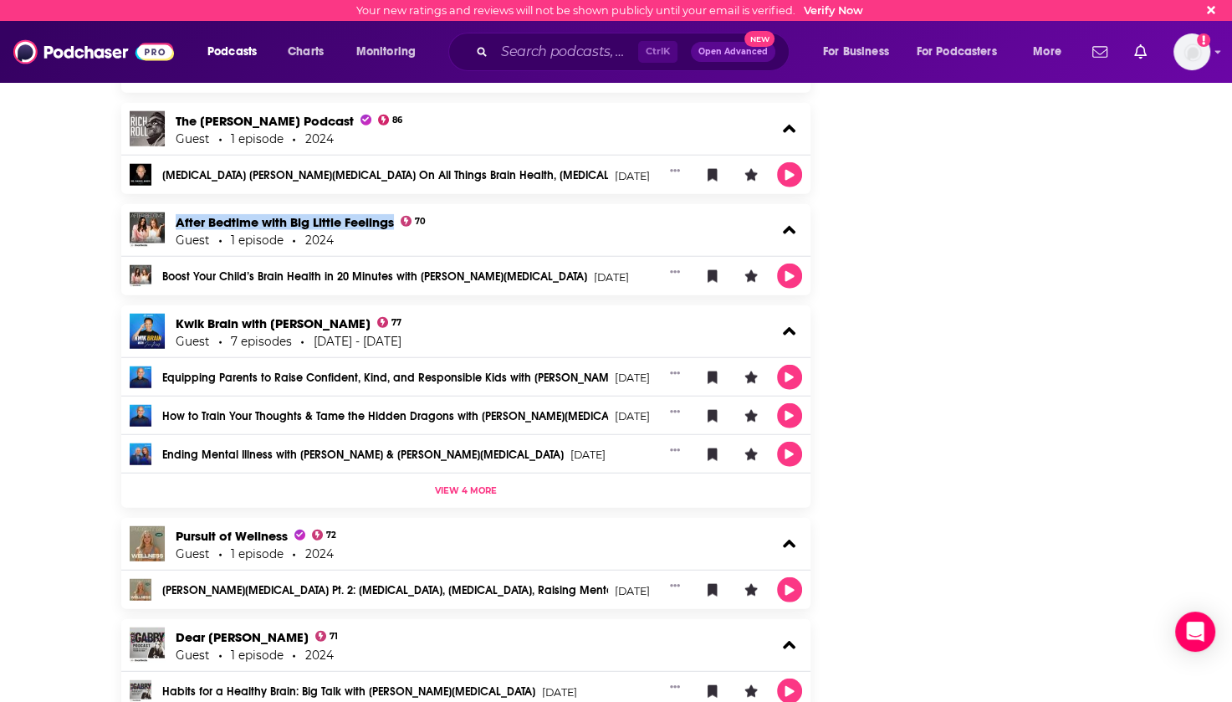
scroll to position [4182, 0]
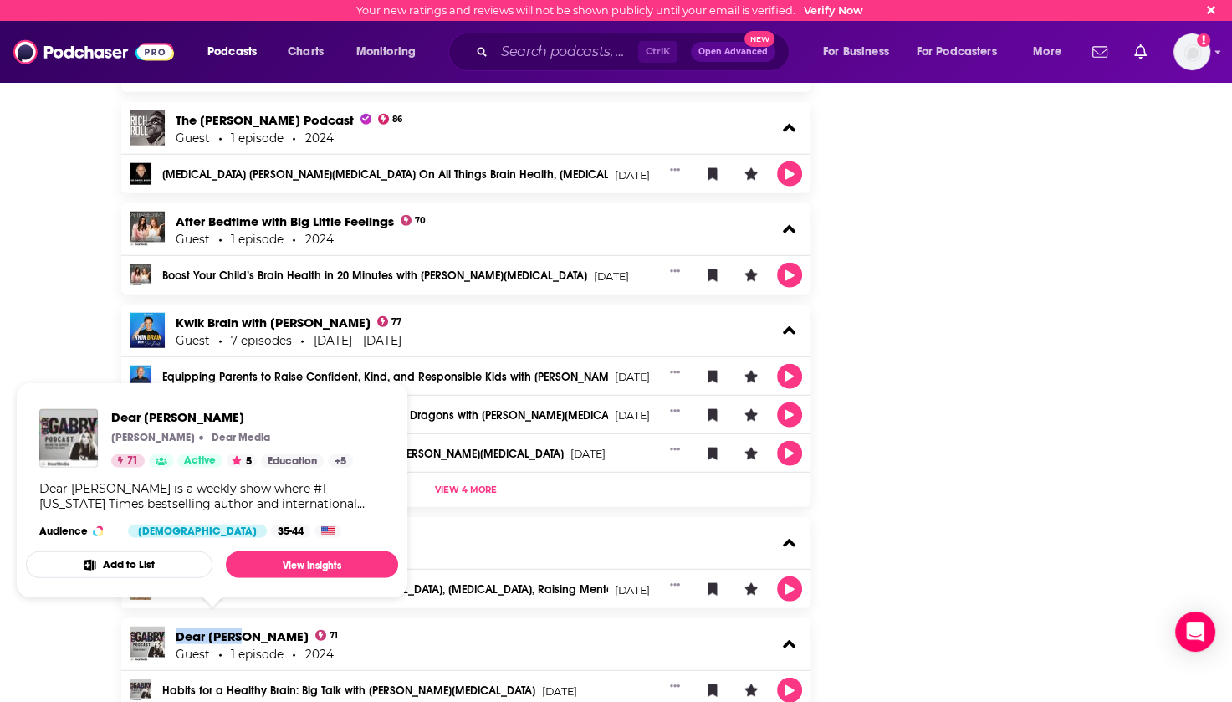
drag, startPoint x: 173, startPoint y: 626, endPoint x: 249, endPoint y: 628, distance: 76.1
click at [249, 628] on div "Dear Gabby 71 Guest 1 episode 2024" at bounding box center [466, 644] width 690 height 52
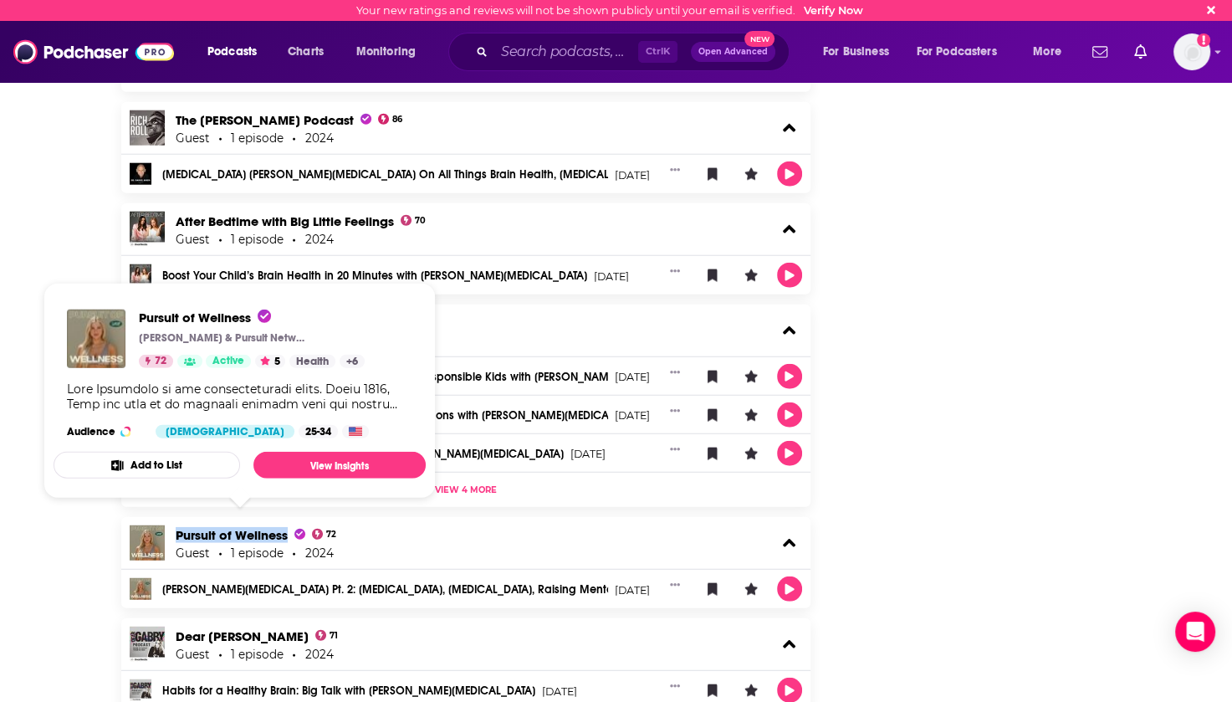
drag, startPoint x: 171, startPoint y: 528, endPoint x: 289, endPoint y: 524, distance: 118.0
click at [289, 524] on div "Pursuit of Wellness 72 Guest 1 episode 2024" at bounding box center [466, 543] width 690 height 52
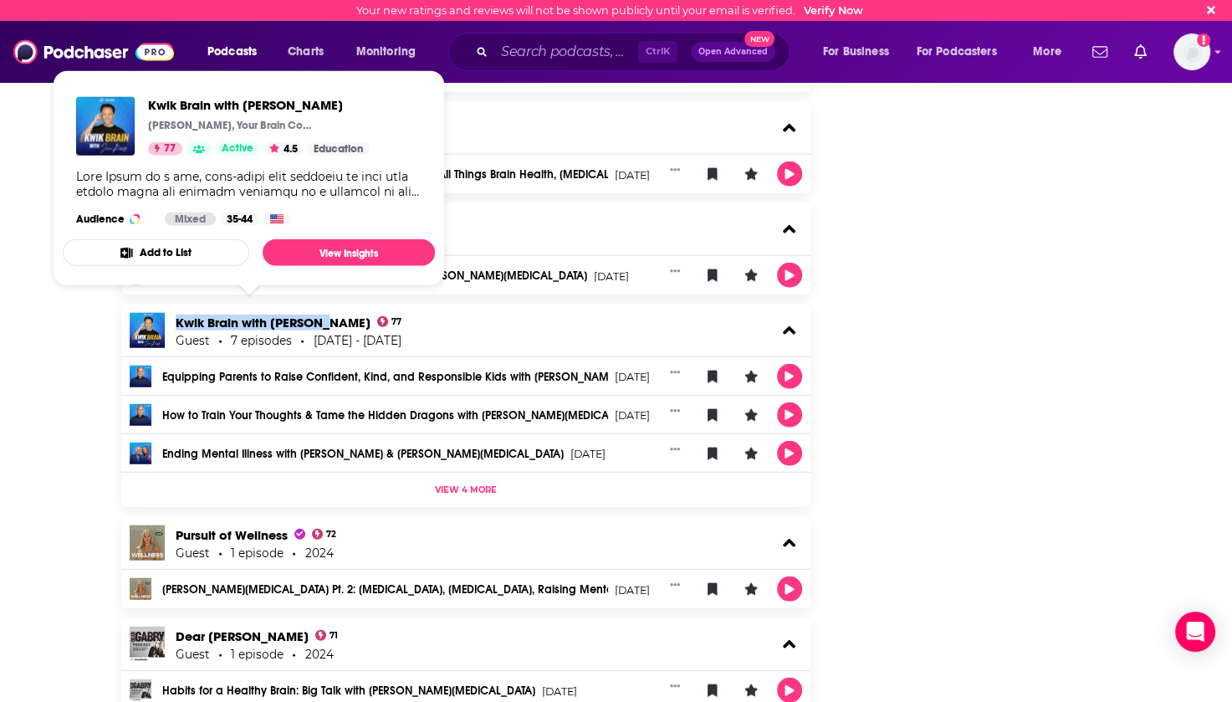
drag, startPoint x: 170, startPoint y: 313, endPoint x: 320, endPoint y: 316, distance: 149.8
click at [320, 316] on div "Kwik Brain with Jim Kwik 77 Guest 7 episodes 2018 - 2024" at bounding box center [466, 330] width 690 height 52
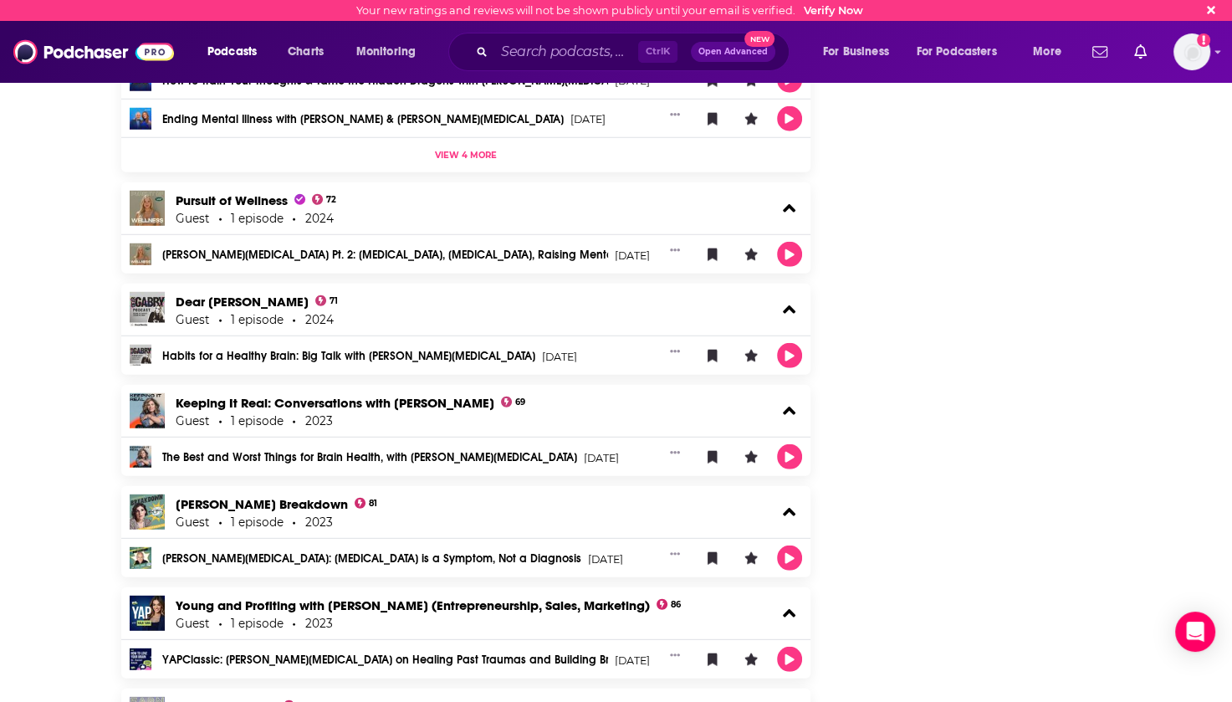
scroll to position [4600, 0]
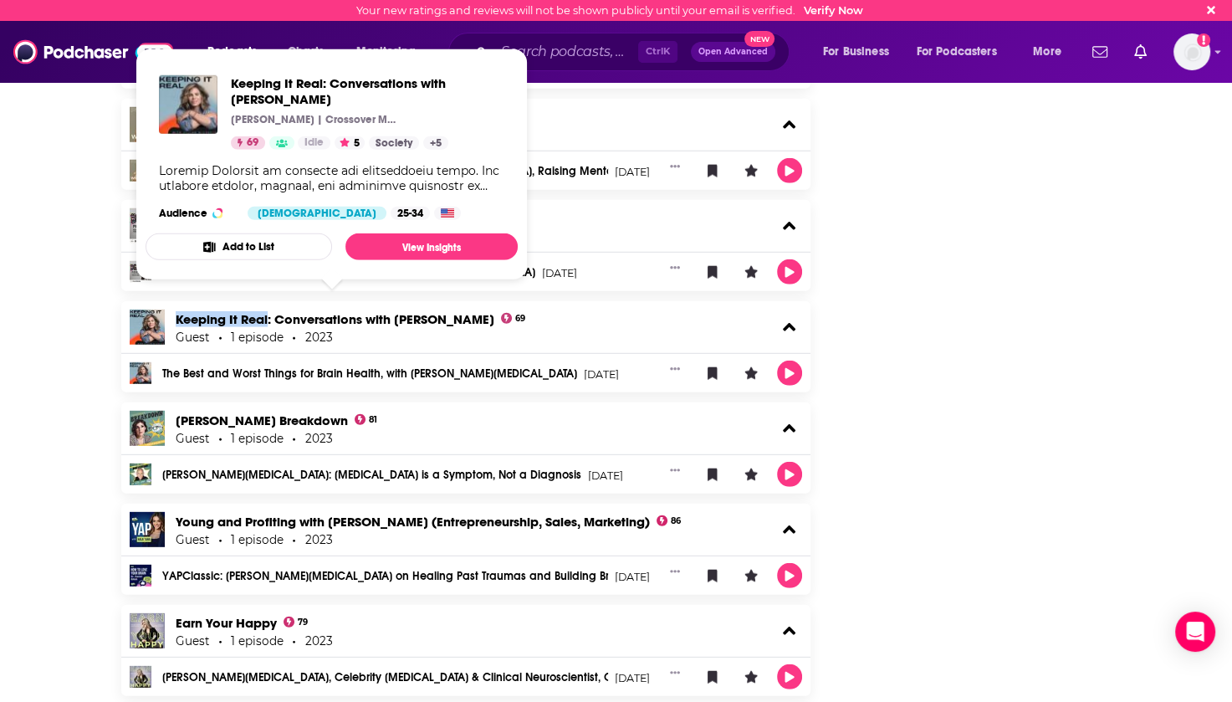
drag, startPoint x: 172, startPoint y: 302, endPoint x: 269, endPoint y: 305, distance: 97.1
click at [269, 305] on div "Keeping It Real: Conversations with Jillian Michaels 69 Guest 1 episode 2023" at bounding box center [466, 327] width 690 height 52
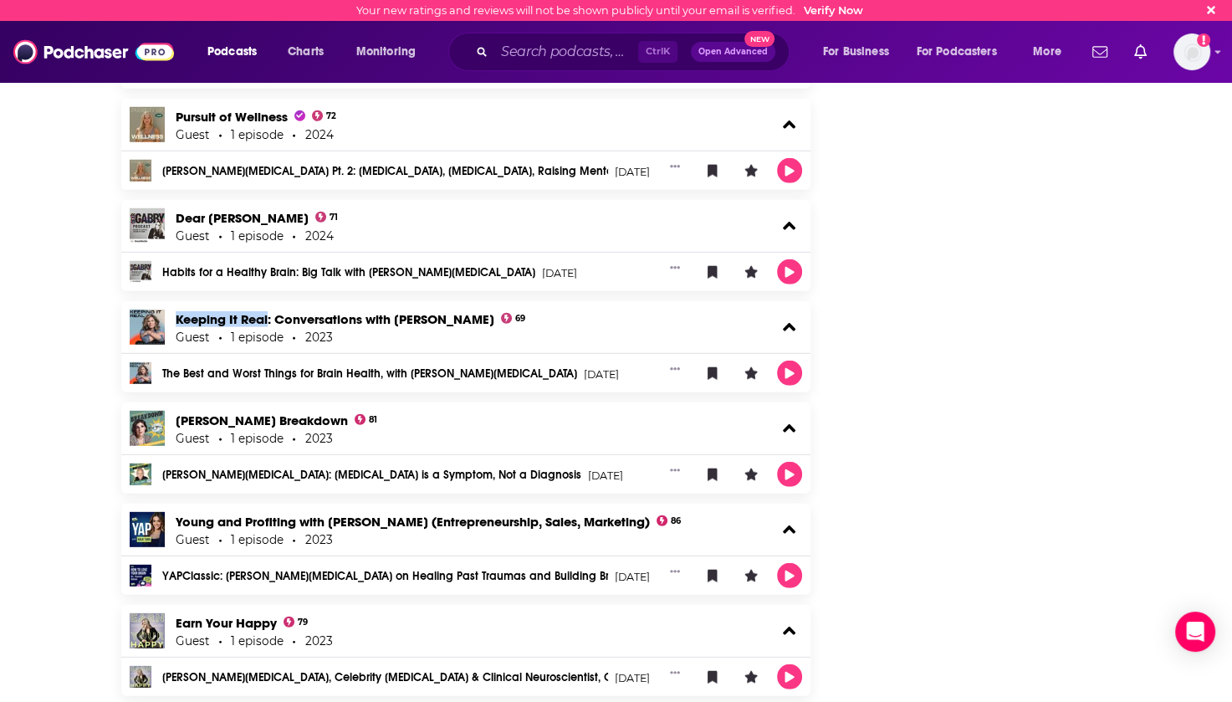
scroll to position [4684, 0]
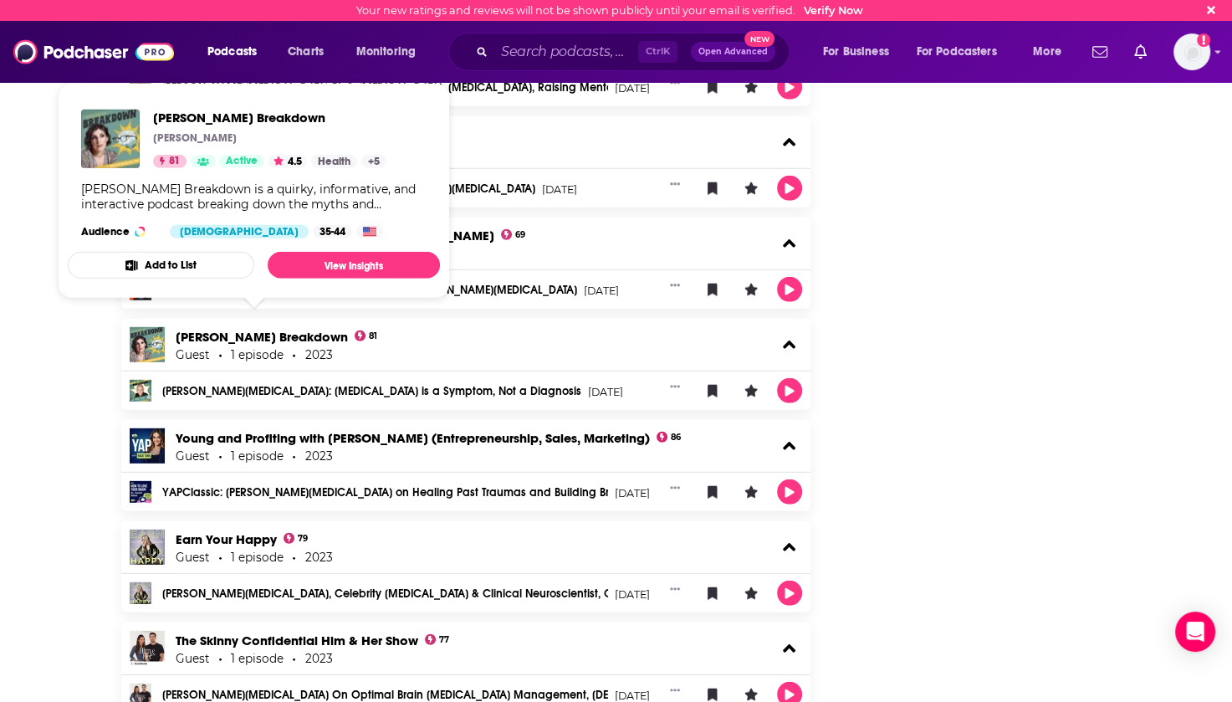
drag, startPoint x: 171, startPoint y: 322, endPoint x: 330, endPoint y: 324, distance: 159.8
click at [330, 324] on div "Mayim Bialik's Breakdown 81 Guest 1 episode 2023" at bounding box center [466, 345] width 690 height 52
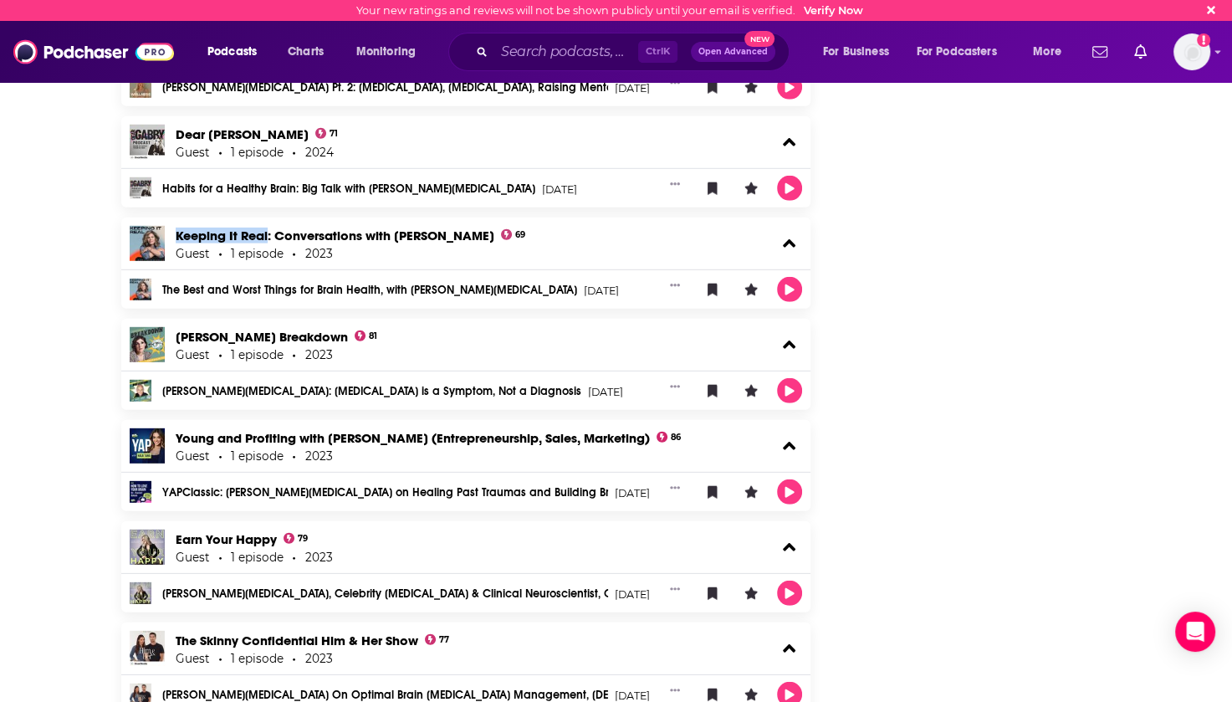
scroll to position [4851, 0]
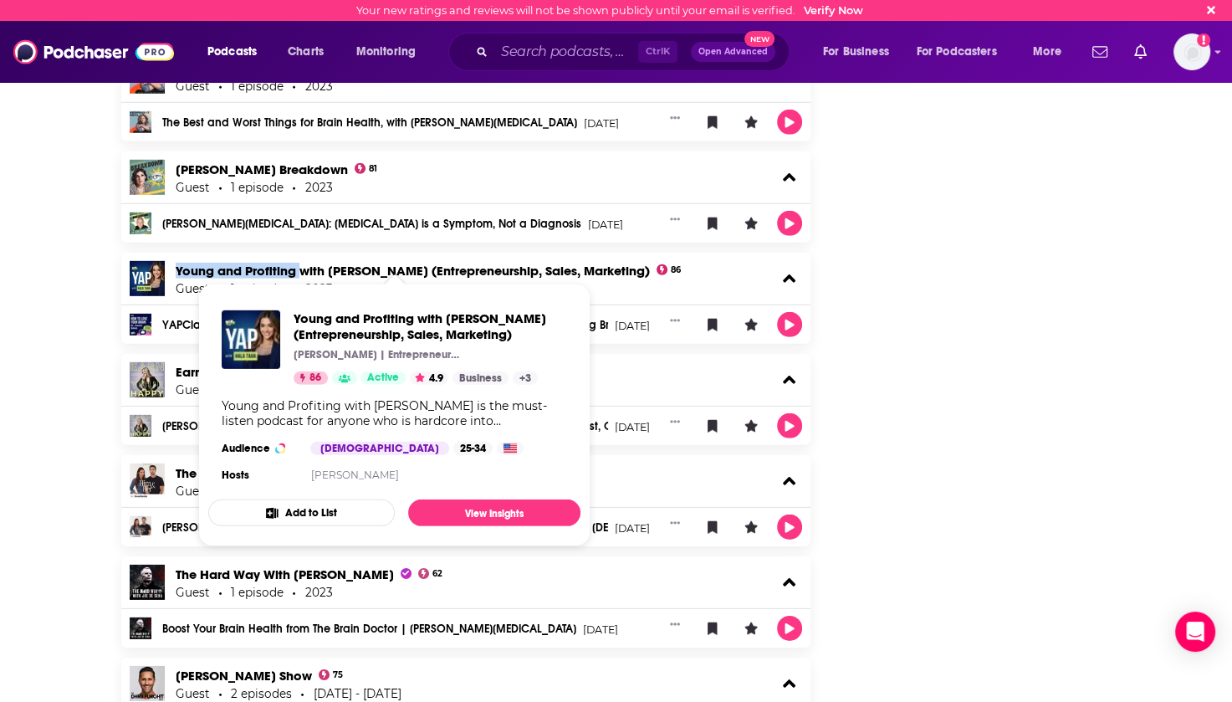
drag, startPoint x: 172, startPoint y: 254, endPoint x: 297, endPoint y: 260, distance: 124.8
click at [297, 260] on div "Young and Profiting with Hala Taha (Entrepreneurship, Sales, Marketing) 86 Gues…" at bounding box center [466, 279] width 690 height 52
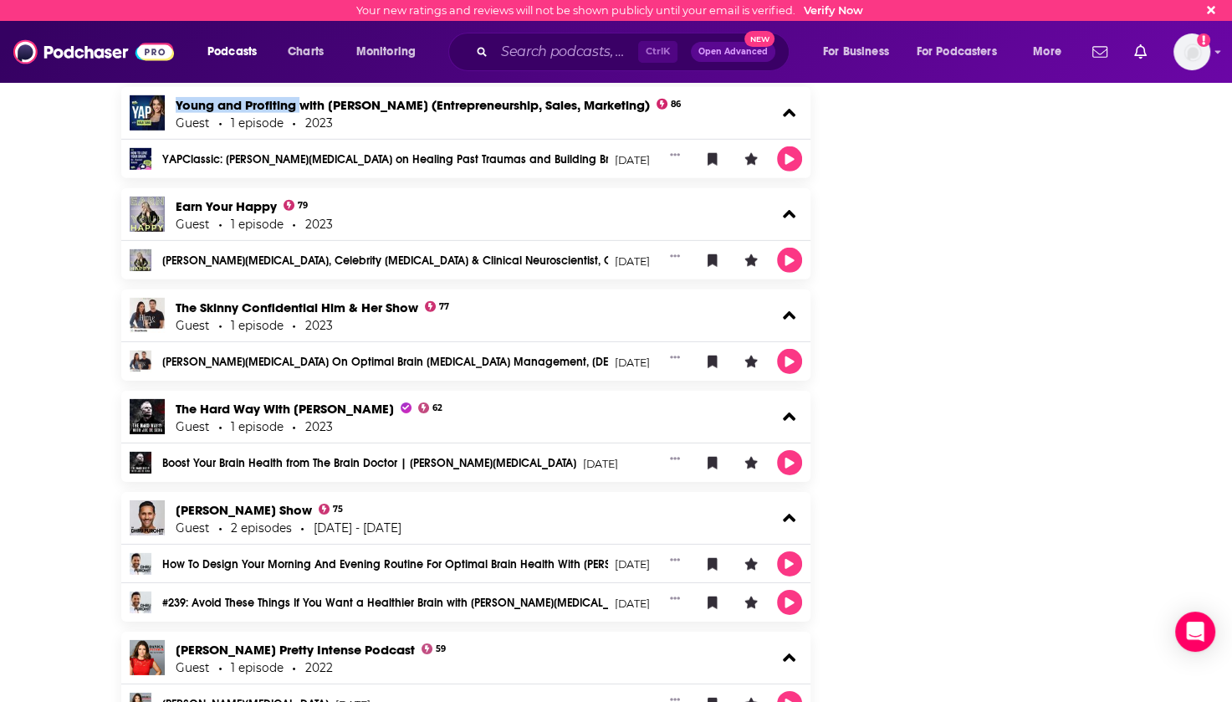
scroll to position [4935, 0]
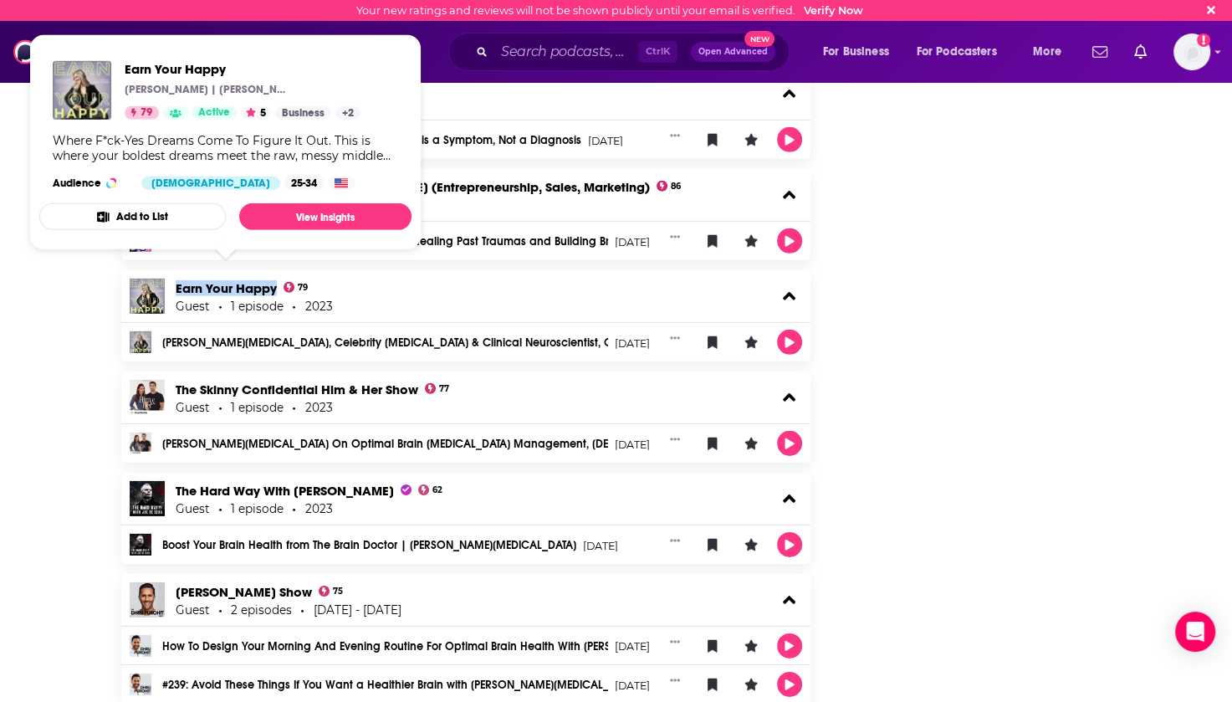
drag, startPoint x: 171, startPoint y: 278, endPoint x: 275, endPoint y: 279, distance: 104.6
click at [275, 279] on div "Earn Your Happy 79 Guest 1 episode 2023" at bounding box center [466, 296] width 690 height 52
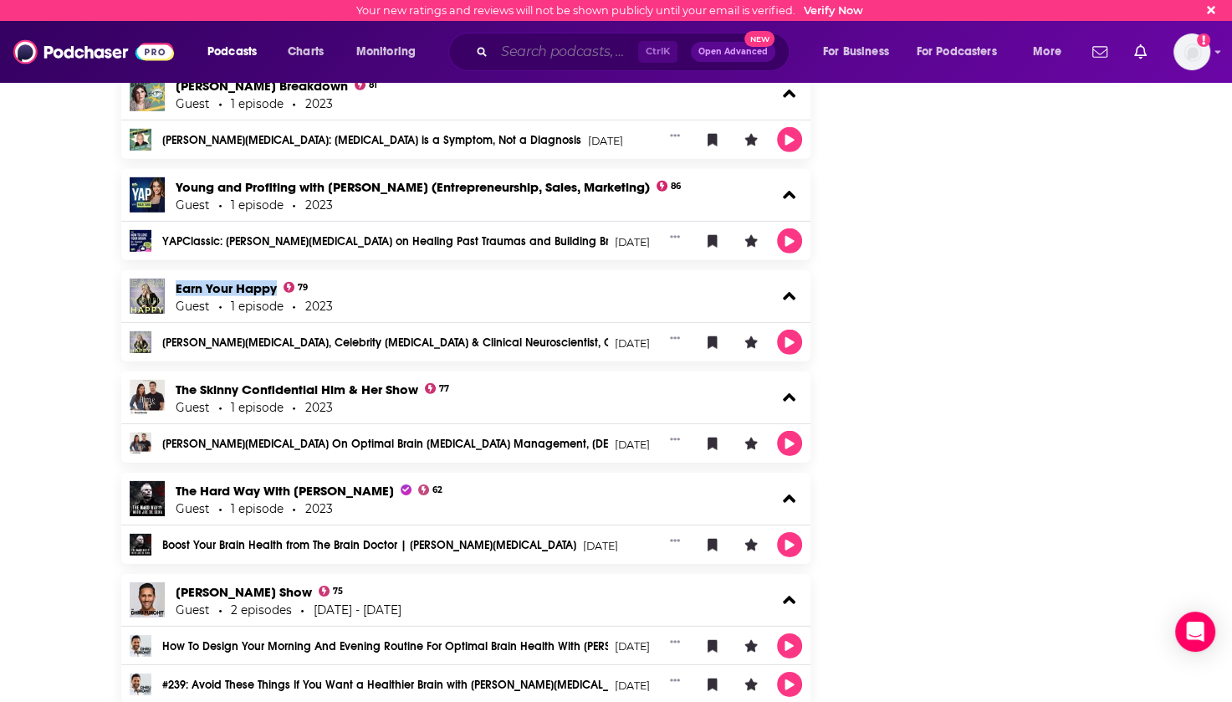
click at [554, 51] on input "Search podcasts, credits, & more..." at bounding box center [566, 51] width 144 height 27
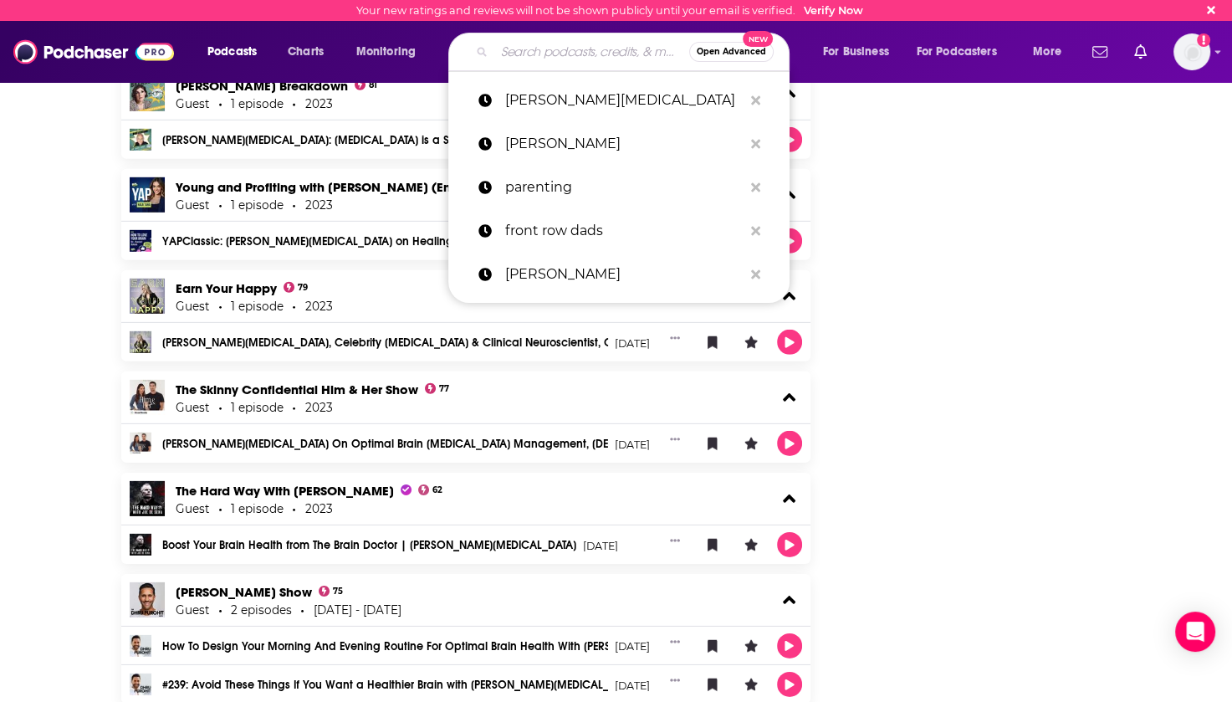
paste input "Dr. [PERSON_NAME]"
type input "Dr. [PERSON_NAME]"
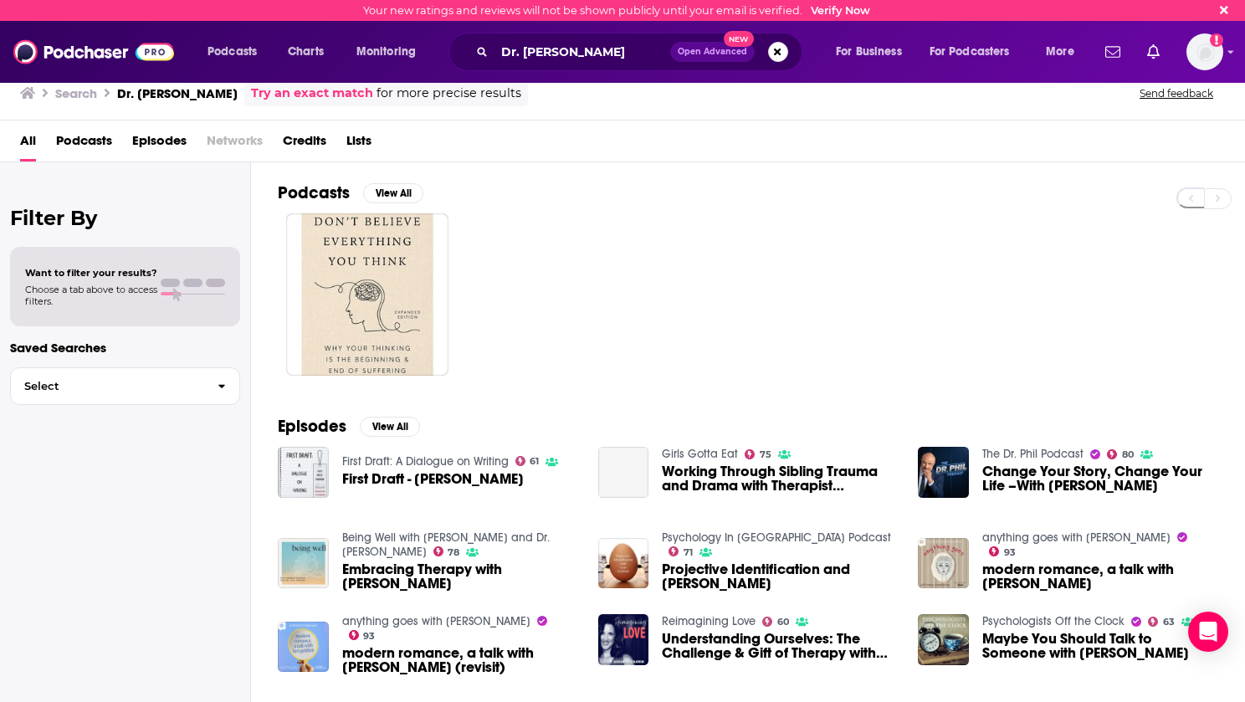
click at [301, 135] on span "Credits" at bounding box center [304, 144] width 43 height 34
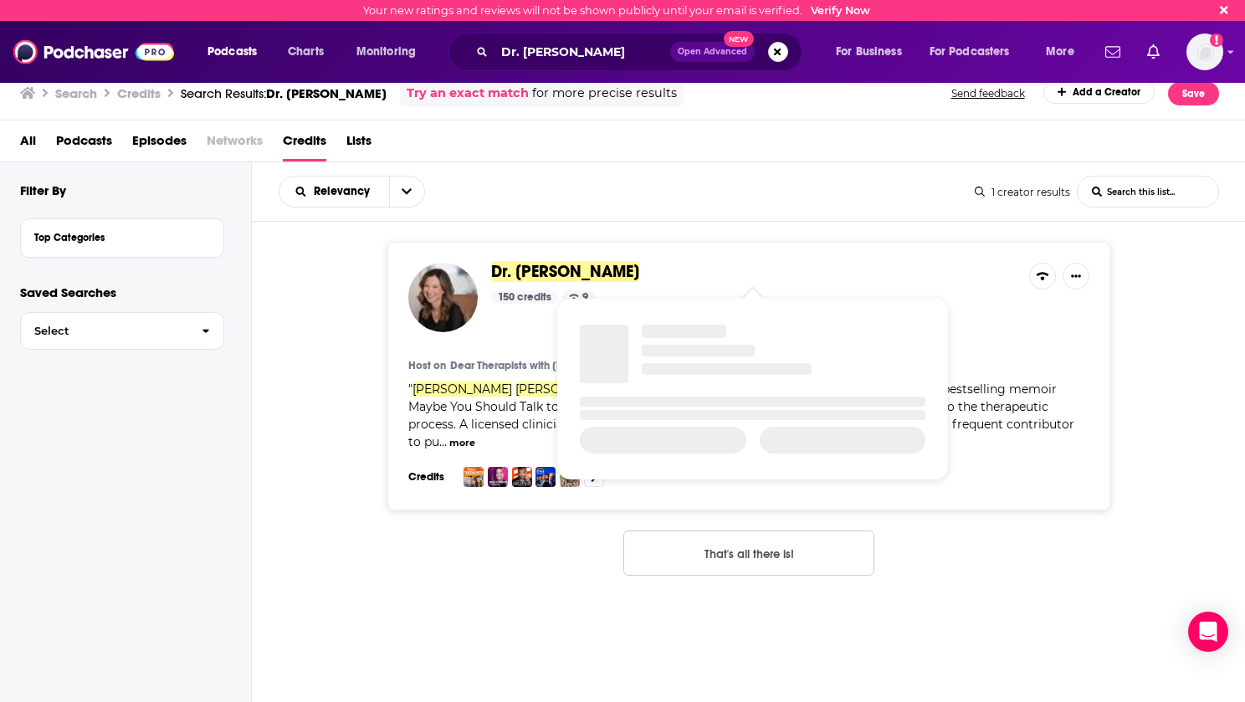
click at [562, 268] on span "Dr. [PERSON_NAME]" at bounding box center [565, 271] width 148 height 21
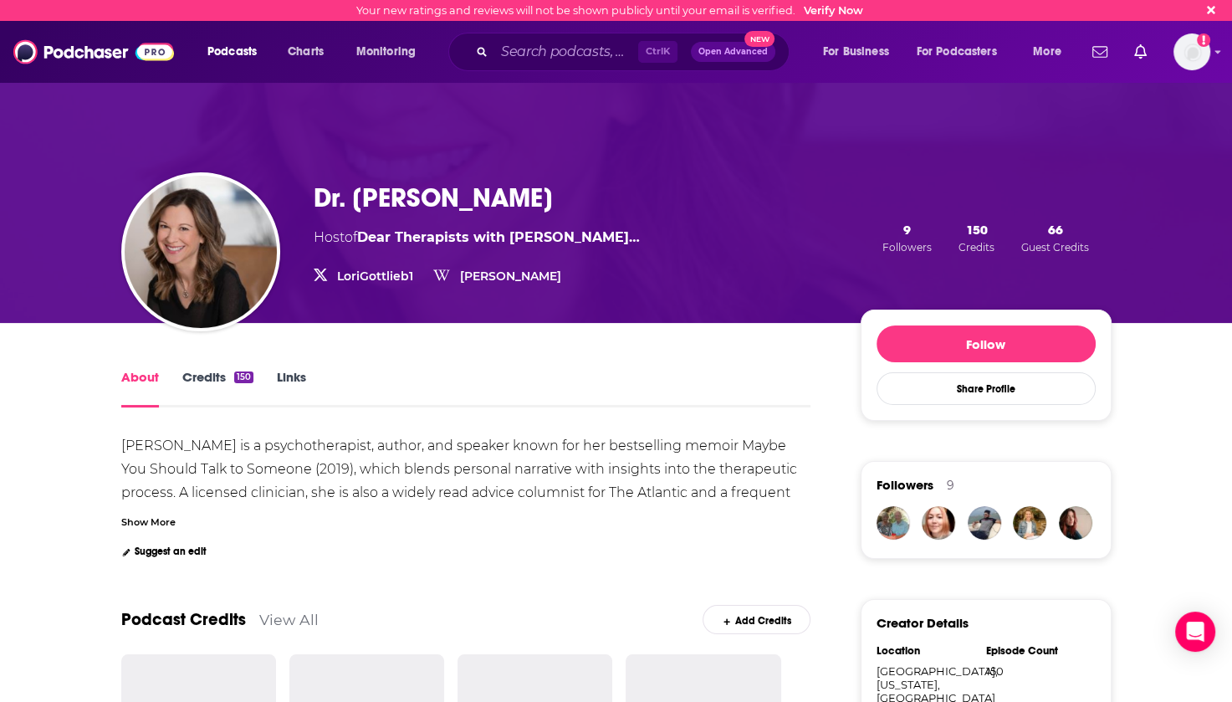
scroll to position [167, 0]
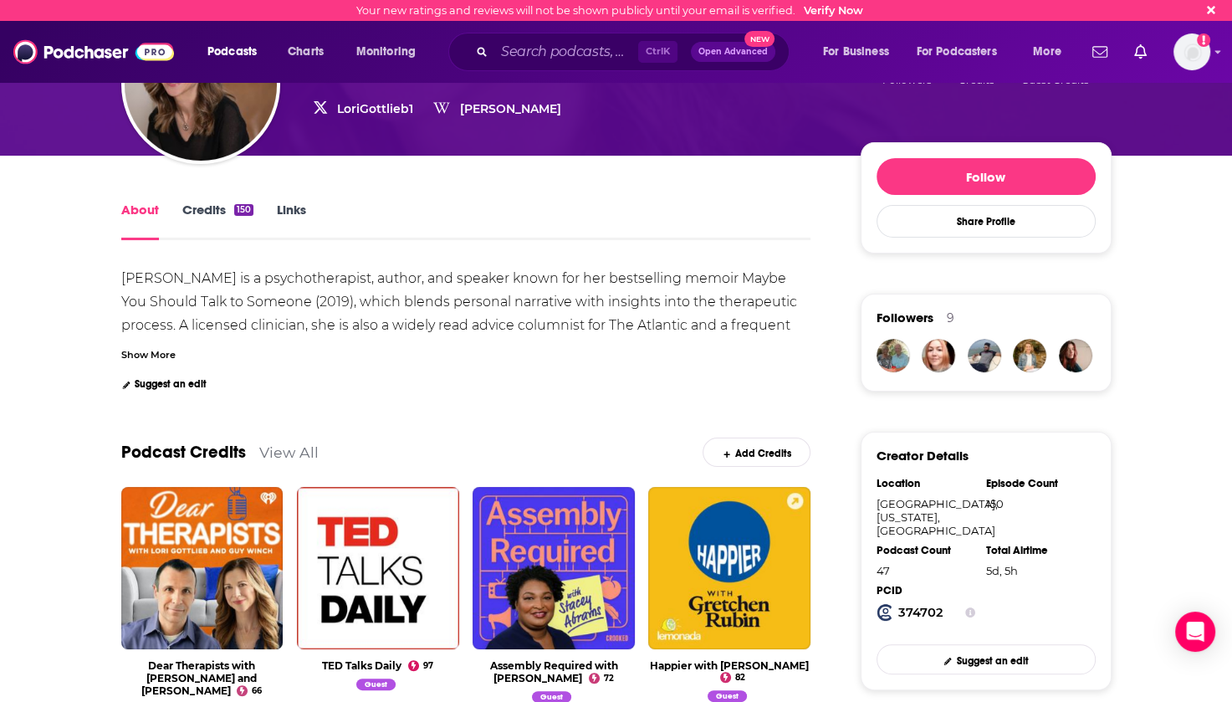
click at [288, 449] on link "View All" at bounding box center [288, 452] width 59 height 18
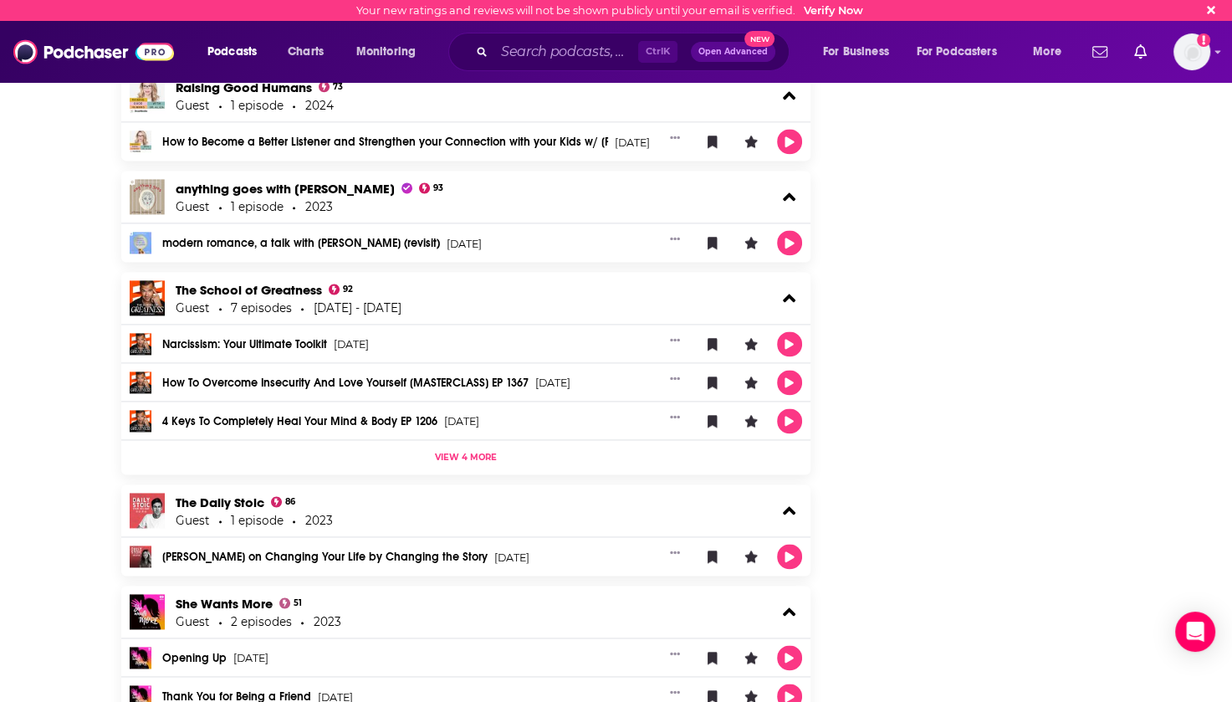
scroll to position [2175, 0]
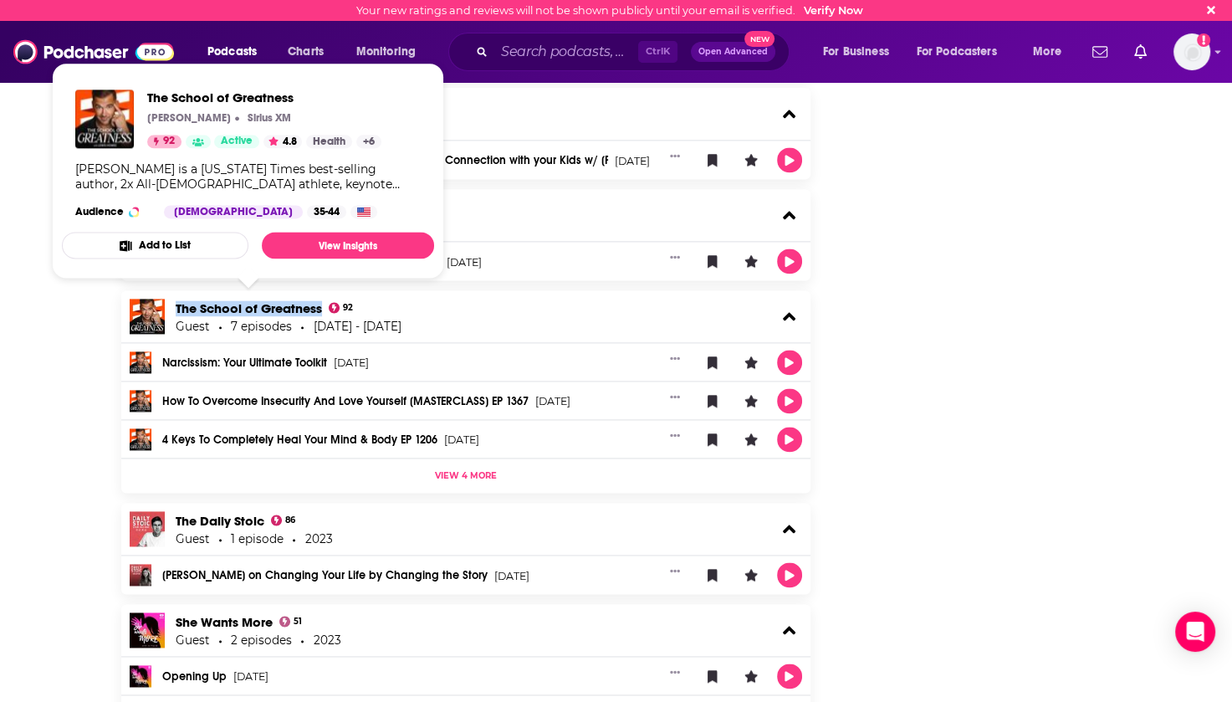
drag, startPoint x: 170, startPoint y: 304, endPoint x: 321, endPoint y: 305, distance: 151.4
click at [321, 305] on div "The School of Greatness 92 Guest 7 episodes 2020 - 2023" at bounding box center [466, 316] width 690 height 52
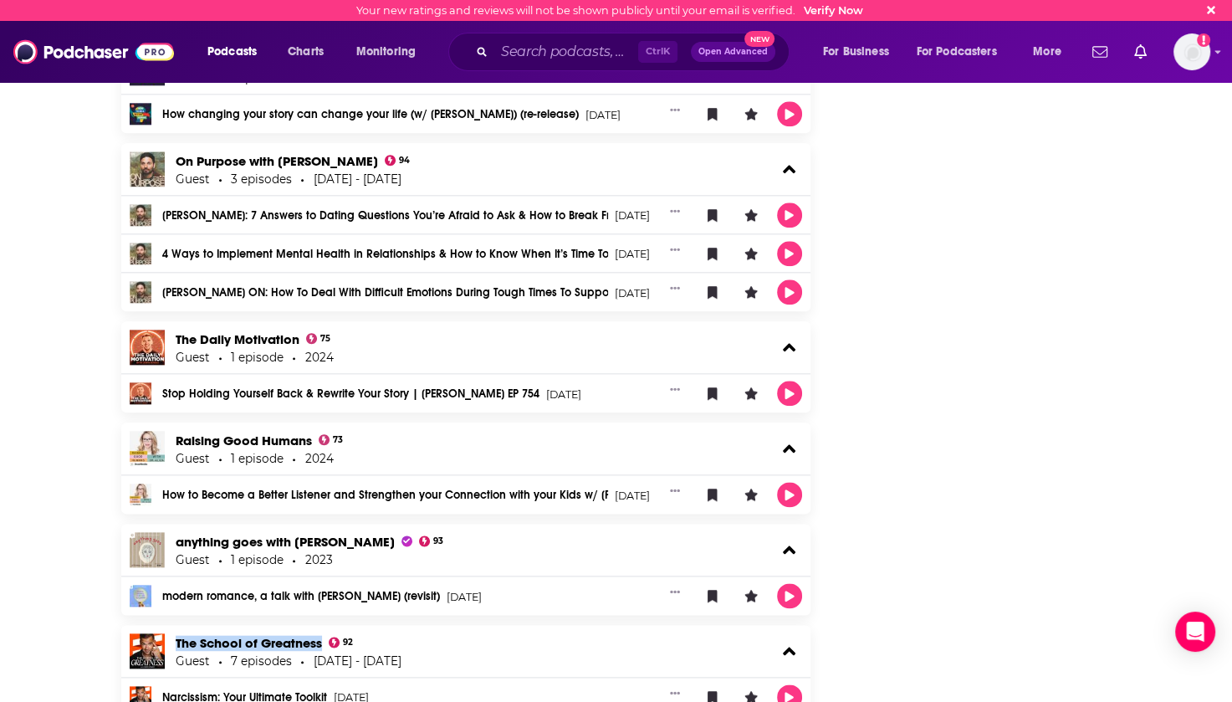
scroll to position [1756, 0]
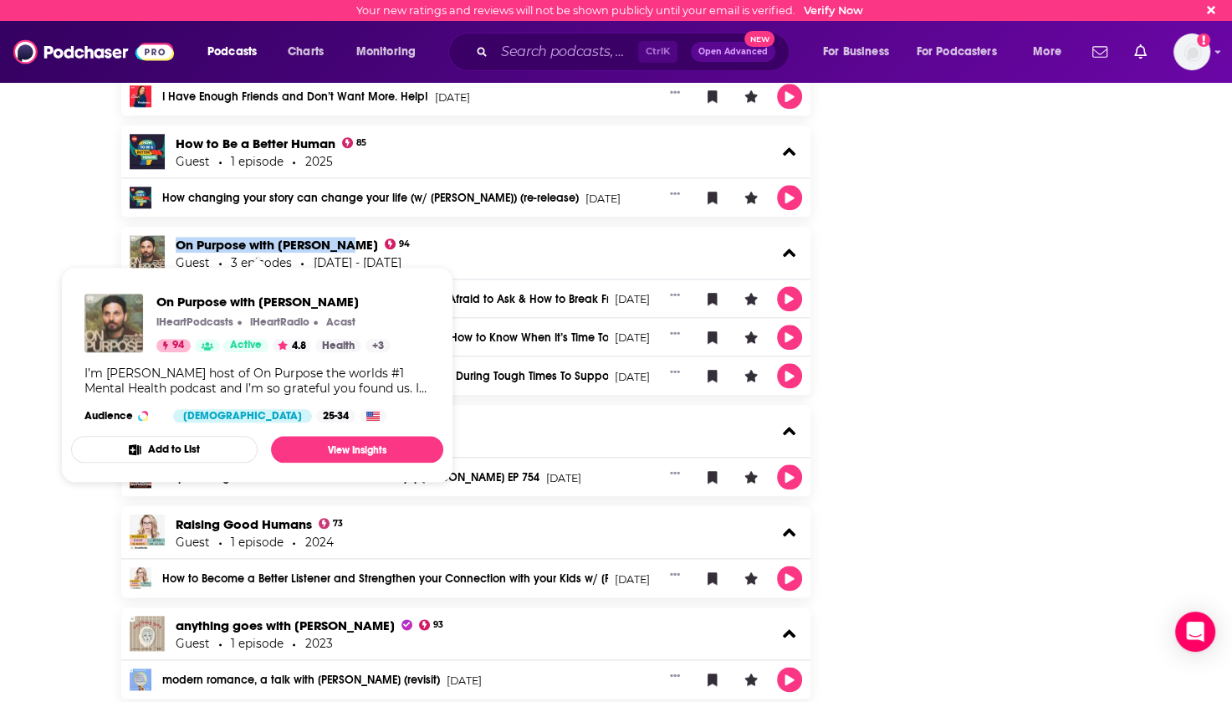
drag, startPoint x: 171, startPoint y: 243, endPoint x: 338, endPoint y: 240, distance: 167.3
click at [338, 240] on div "On Purpose with Jay Shetty 94 Guest 3 episodes 2020 - 2024" at bounding box center [466, 253] width 690 height 52
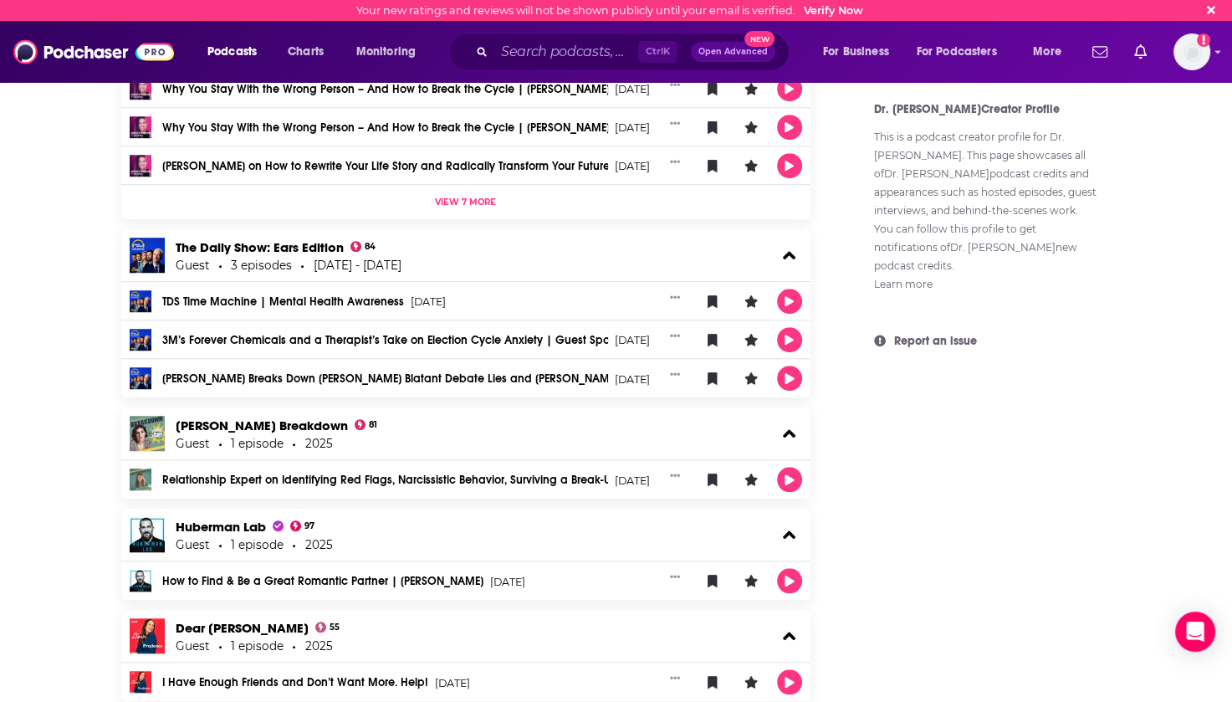
scroll to position [1004, 0]
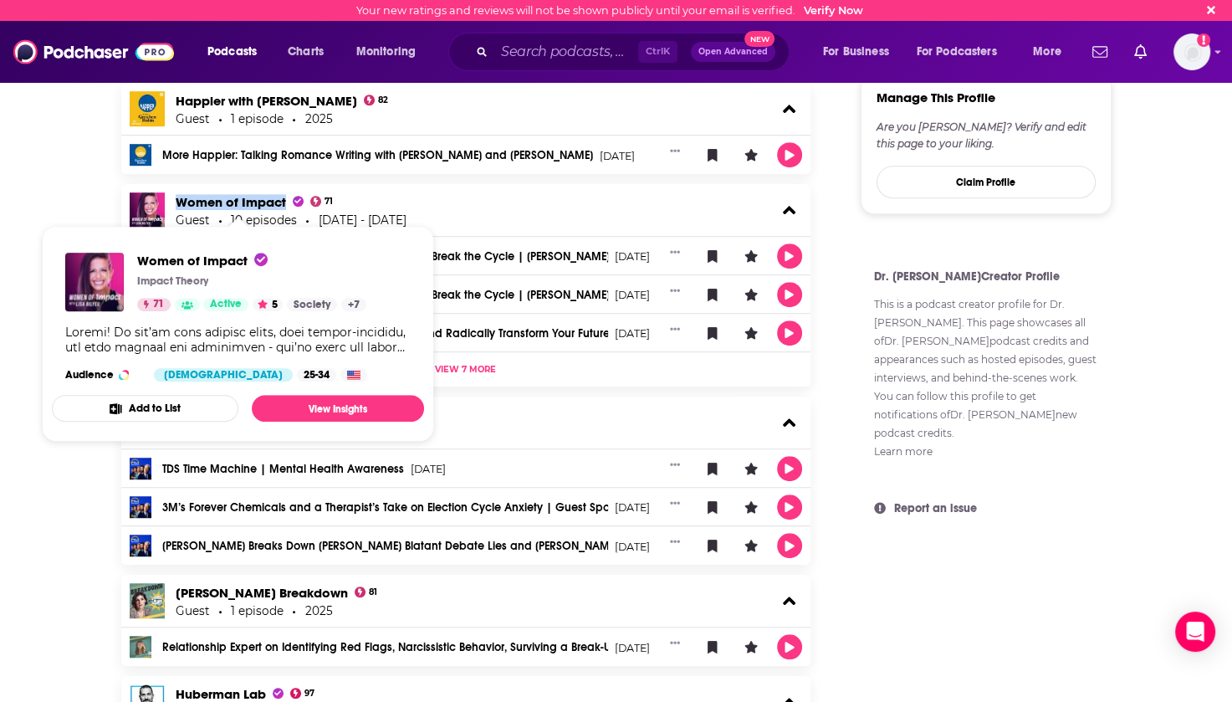
drag, startPoint x: 171, startPoint y: 203, endPoint x: 284, endPoint y: 203, distance: 112.1
click at [284, 203] on div "Women of Impact 71 Guest 10 episodes 2021 - 2025" at bounding box center [466, 210] width 690 height 52
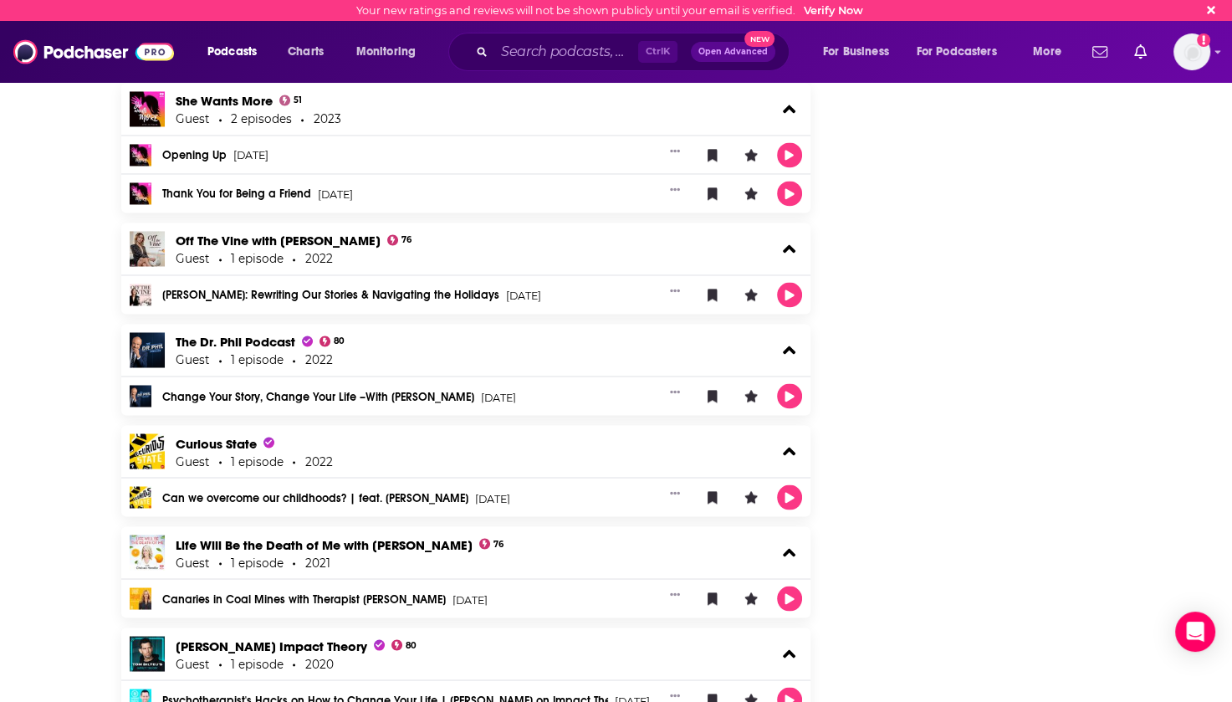
scroll to position [2760, 0]
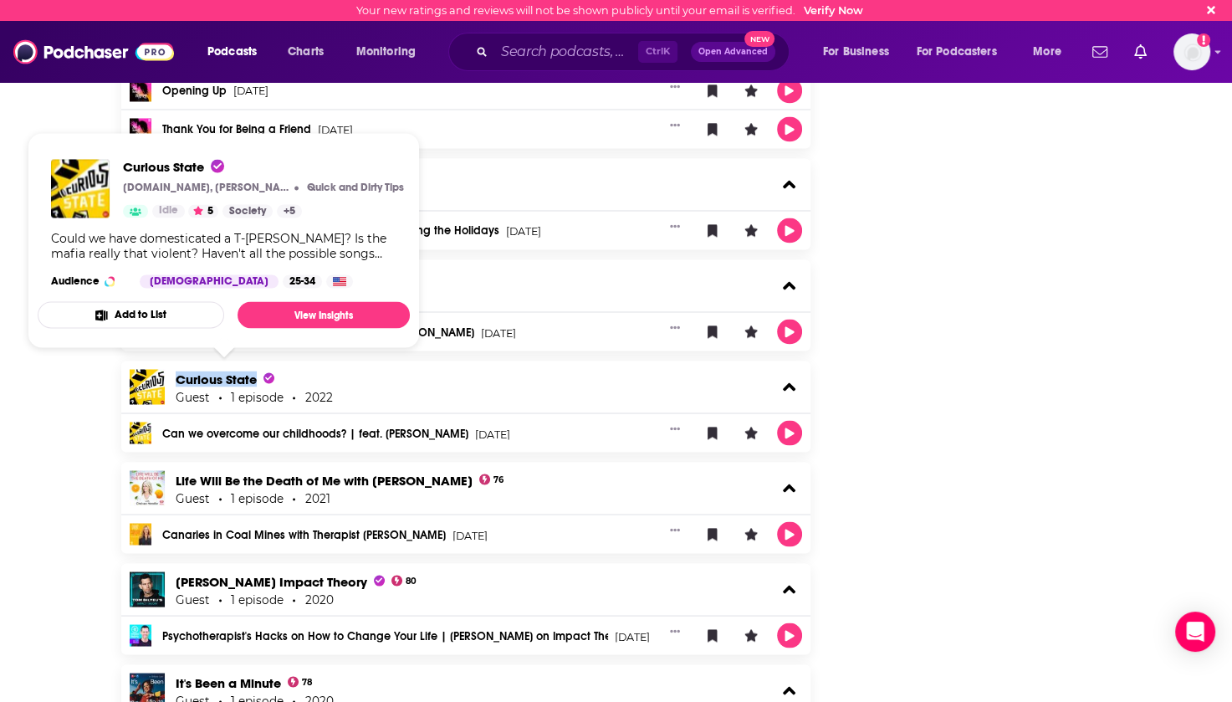
drag, startPoint x: 172, startPoint y: 373, endPoint x: 258, endPoint y: 377, distance: 85.4
click at [258, 377] on div "Curious State Guest 1 episode 2022" at bounding box center [466, 386] width 690 height 52
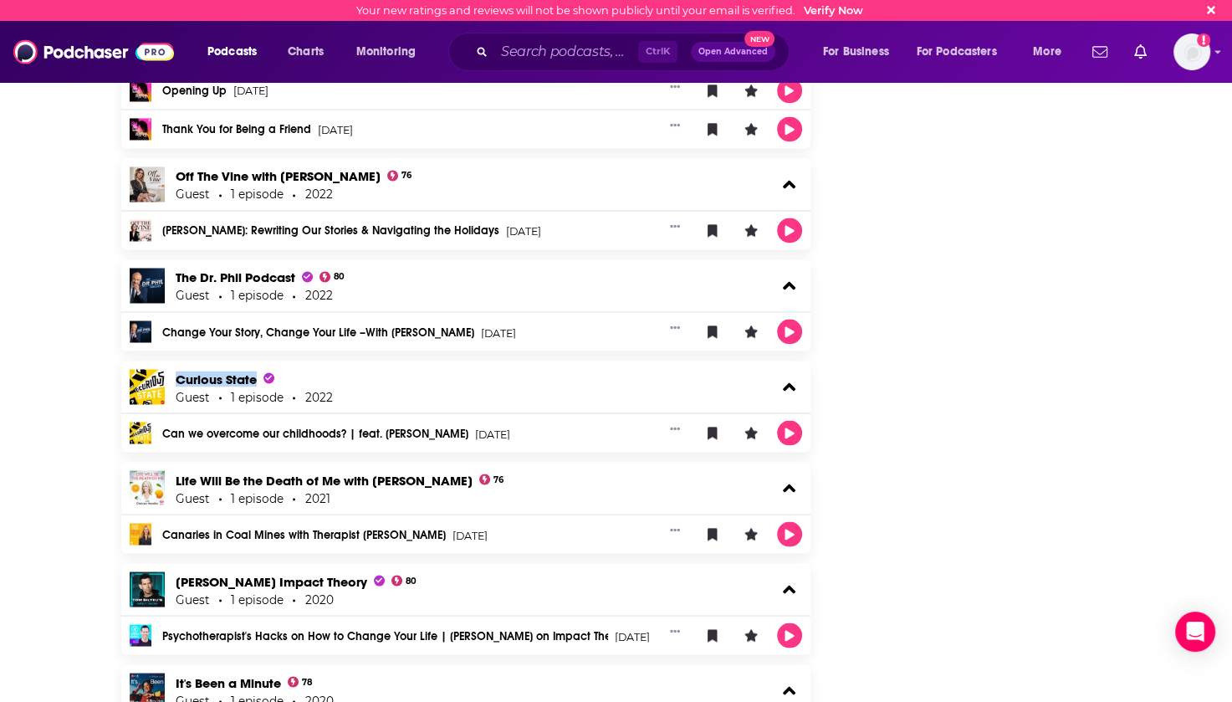
scroll to position [2927, 0]
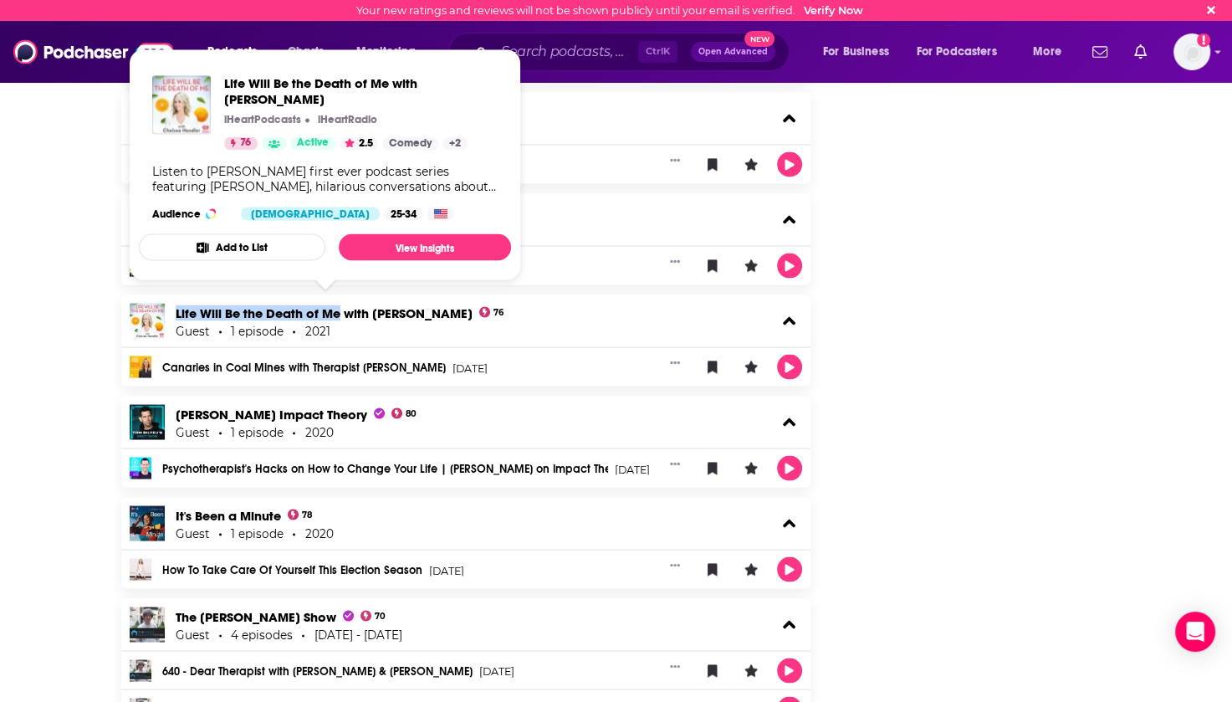
drag, startPoint x: 171, startPoint y: 310, endPoint x: 339, endPoint y: 310, distance: 168.1
click at [339, 310] on div "Life Will Be the Death of Me with Chelsea Handler 76 Guest 1 episode 2021" at bounding box center [466, 320] width 690 height 52
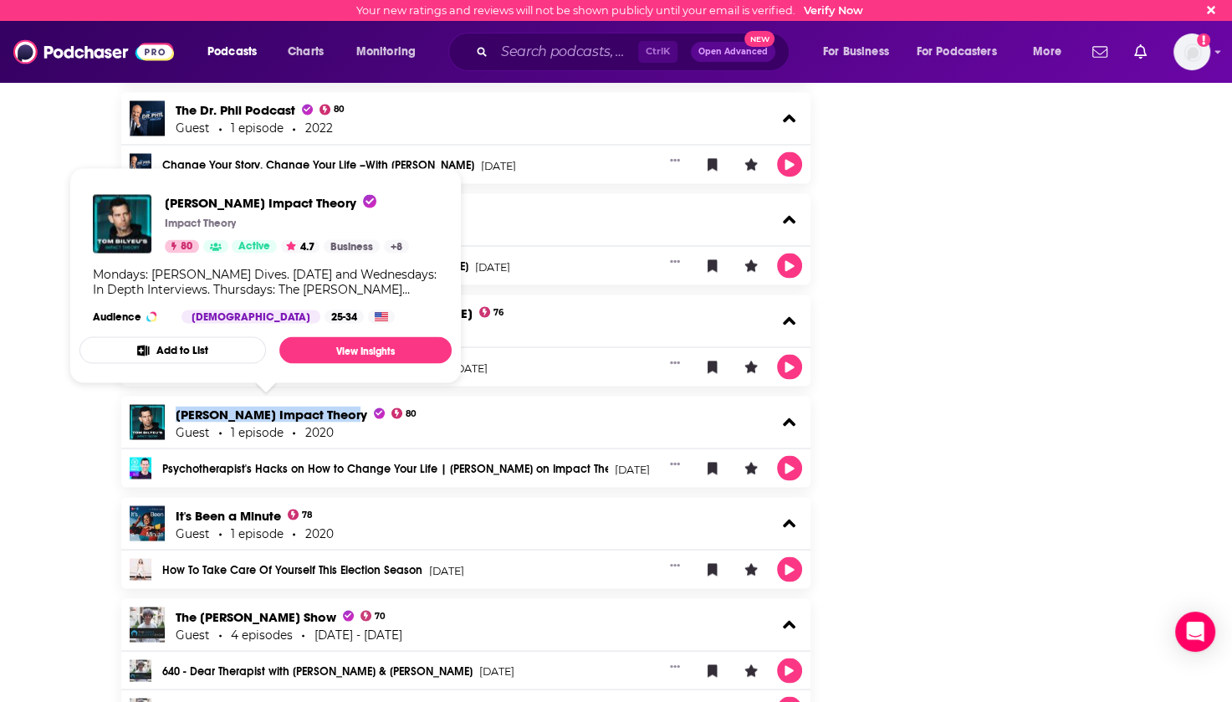
drag, startPoint x: 171, startPoint y: 408, endPoint x: 339, endPoint y: 411, distance: 168.1
click at [339, 411] on div "Tom Bilyeu's Impact Theory 80 Guest 1 episode 2020" at bounding box center [466, 422] width 690 height 52
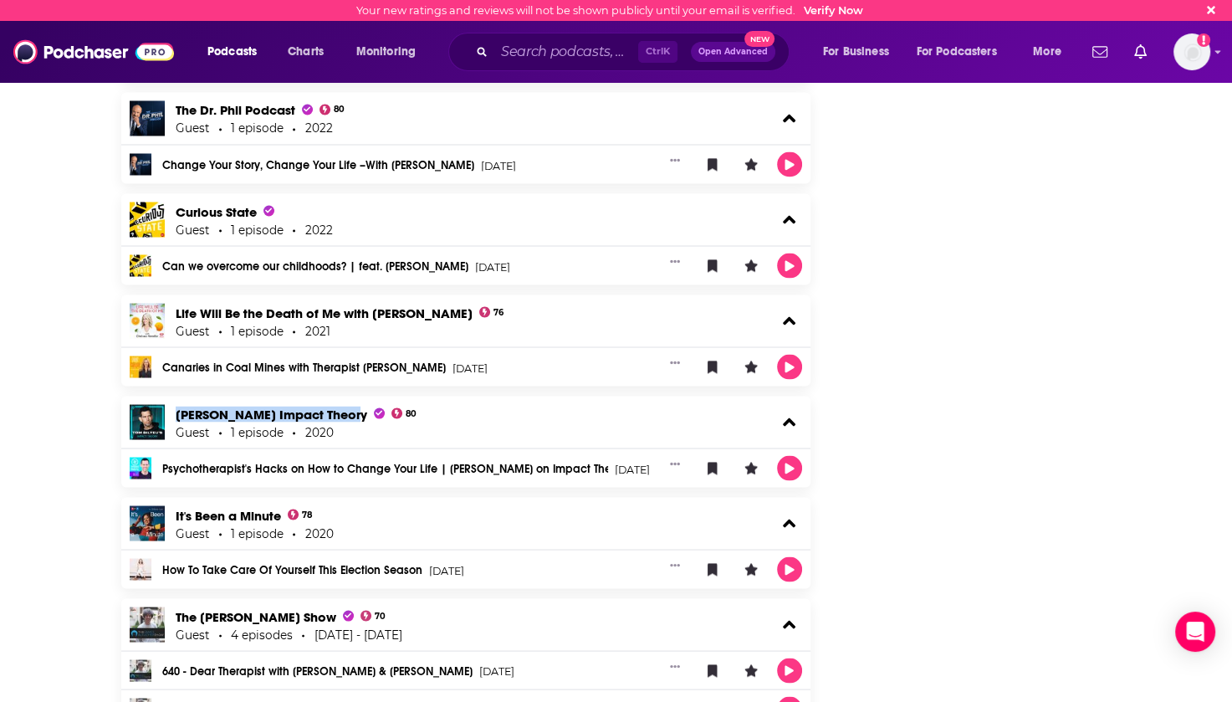
scroll to position [3095, 0]
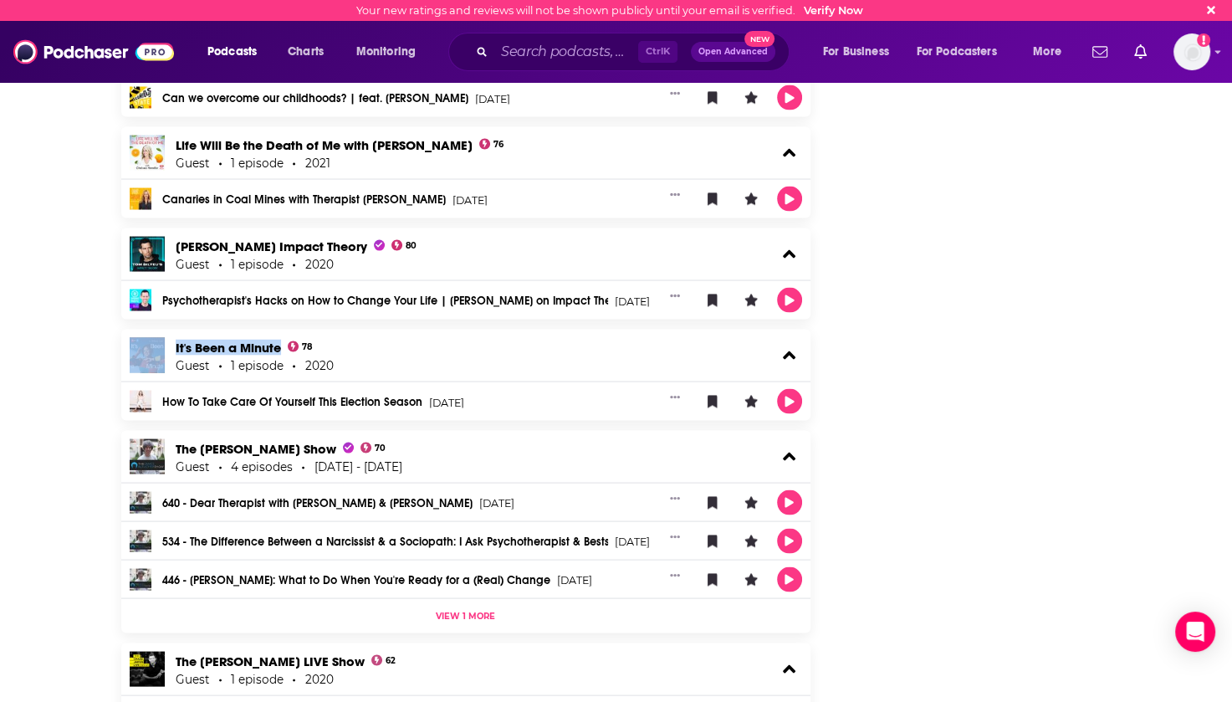
drag, startPoint x: 169, startPoint y: 343, endPoint x: 281, endPoint y: 350, distance: 112.3
click at [281, 350] on div "It's Been a Minute 78 Guest 1 episode 2020" at bounding box center [466, 356] width 690 height 52
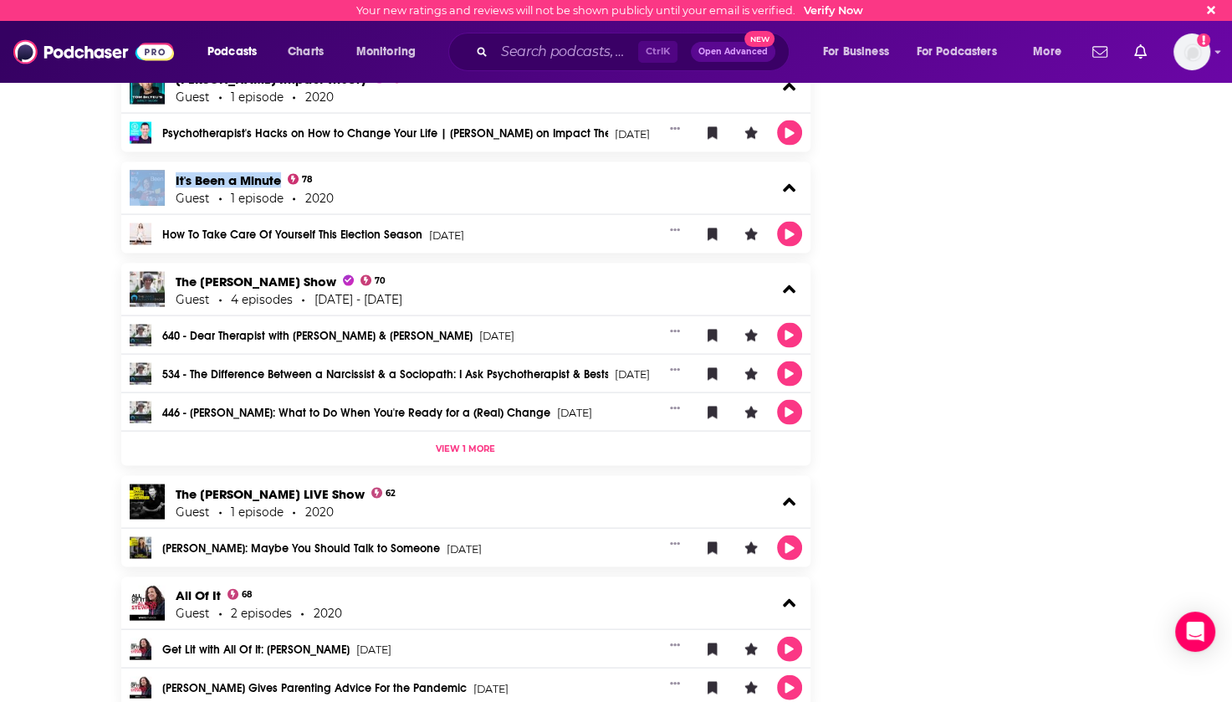
drag, startPoint x: 173, startPoint y: 277, endPoint x: 328, endPoint y: 280, distance: 154.8
click at [328, 280] on div "The James Altucher Show 70 Guest 4 episodes 2019 - 2020" at bounding box center [466, 289] width 690 height 52
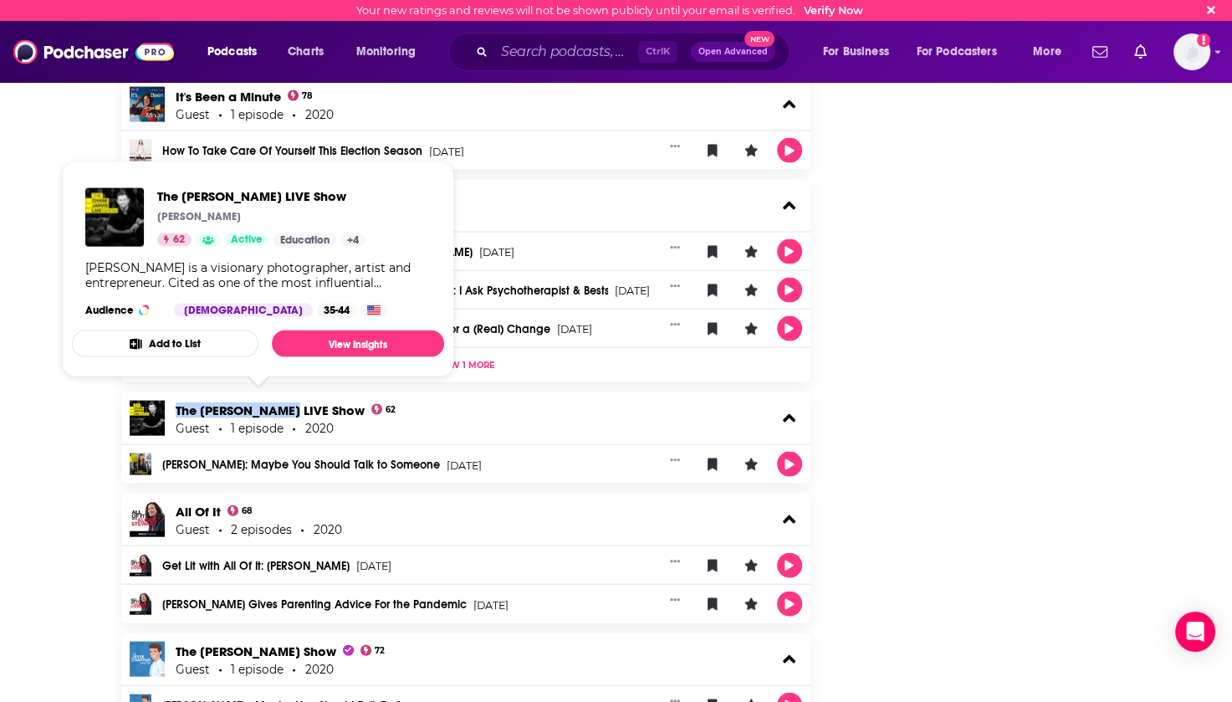
drag, startPoint x: 174, startPoint y: 406, endPoint x: 281, endPoint y: 409, distance: 107.1
click at [281, 409] on div "The Chase Jarvis LIVE Show 62 Guest 1 episode 2020" at bounding box center [466, 418] width 690 height 52
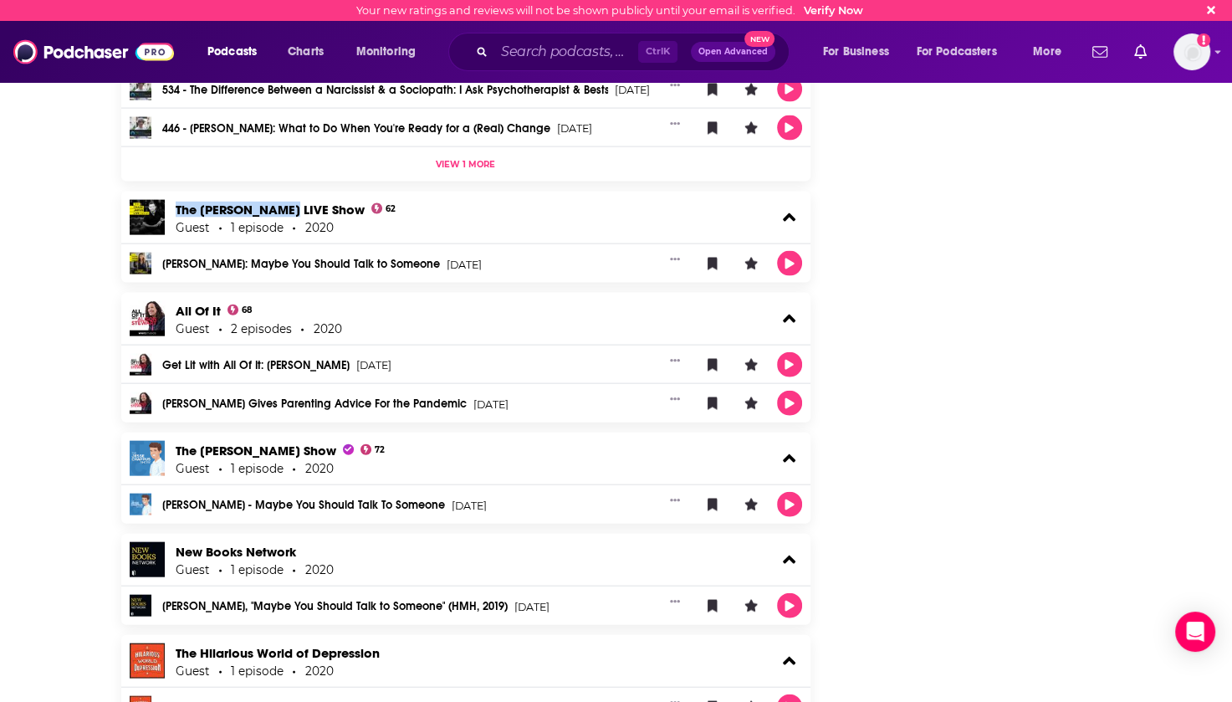
scroll to position [3597, 0]
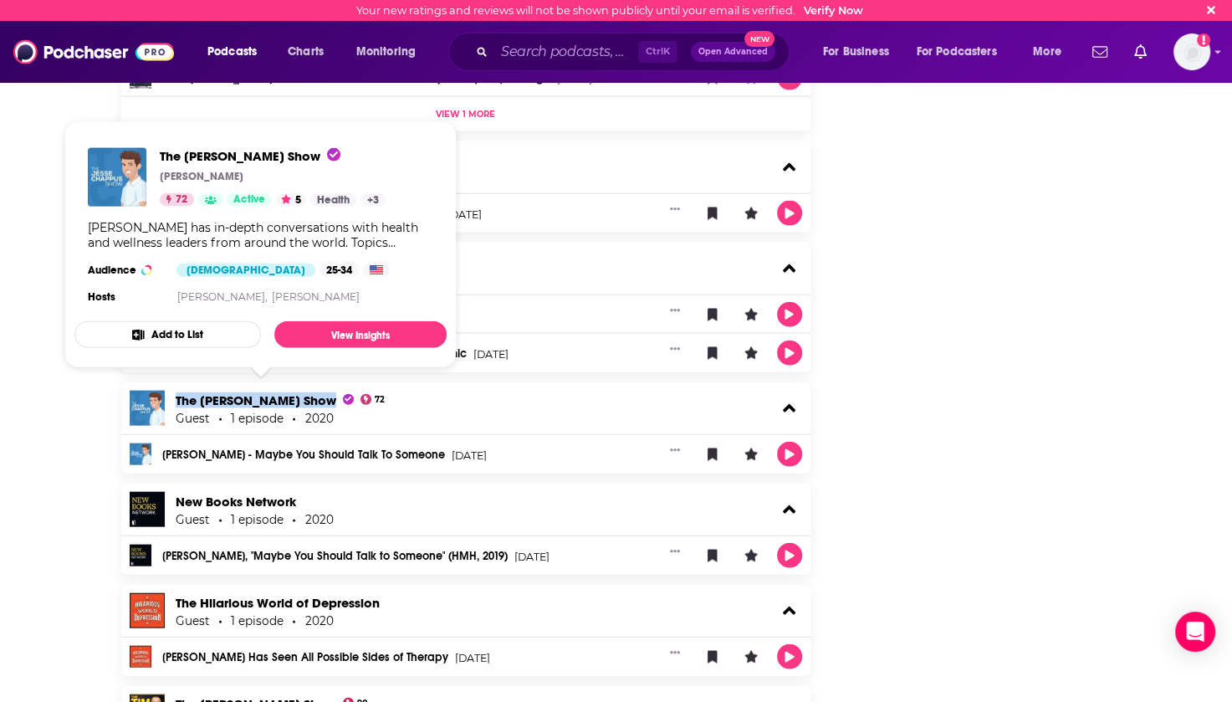
drag, startPoint x: 171, startPoint y: 388, endPoint x: 329, endPoint y: 397, distance: 157.5
click at [329, 397] on div "The Jesse Chappus Show 72 Guest 1 episode 2020" at bounding box center [466, 408] width 690 height 52
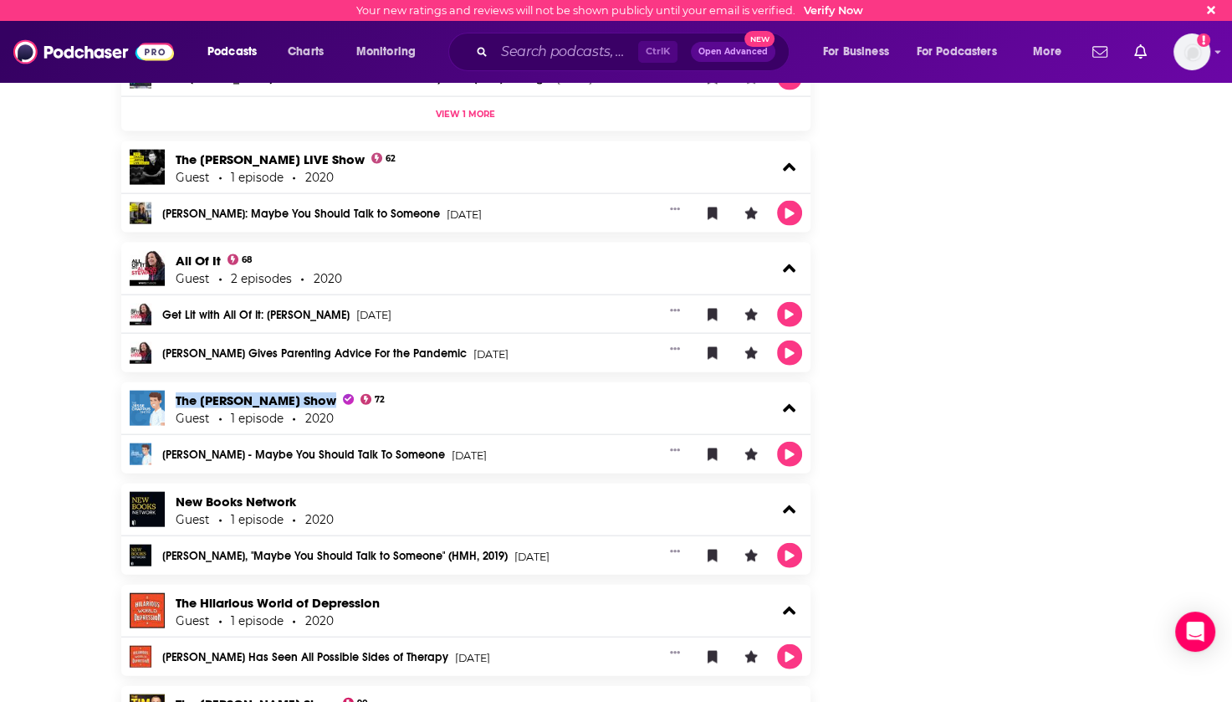
scroll to position [3680, 0]
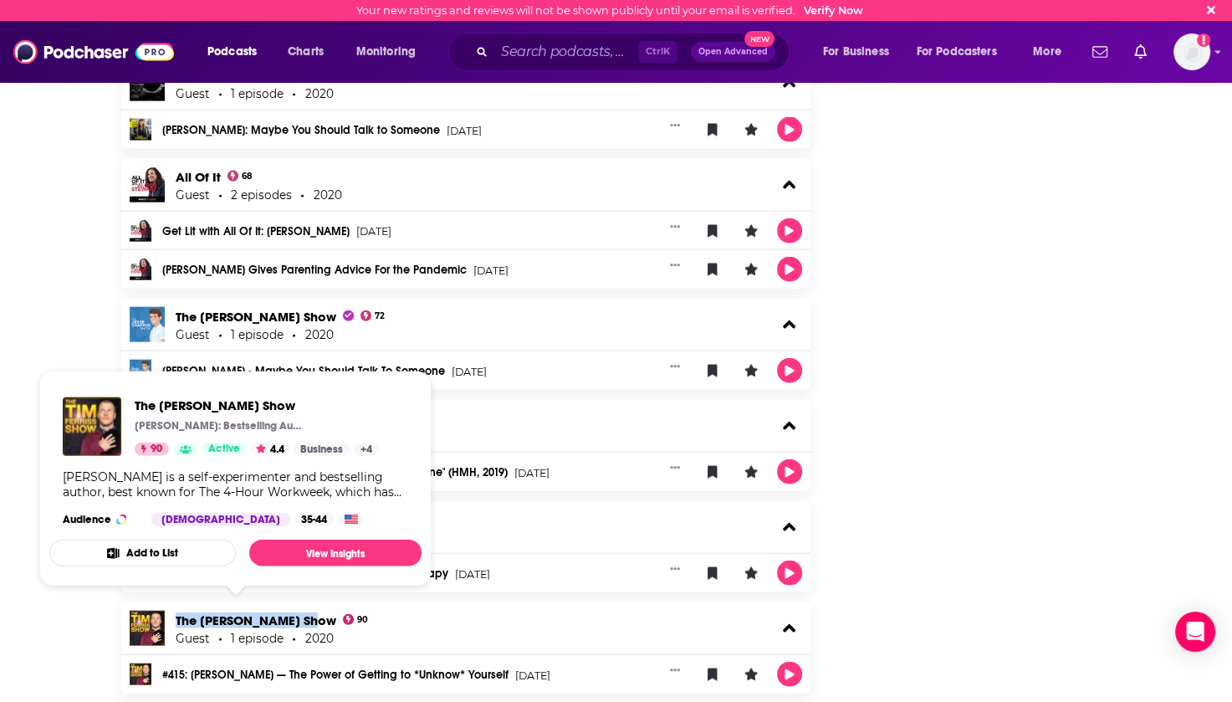
drag, startPoint x: 171, startPoint y: 610, endPoint x: 294, endPoint y: 614, distance: 123.9
click at [294, 614] on div "The Tim Ferriss Show 90 Guest 1 episode 2020" at bounding box center [466, 628] width 690 height 52
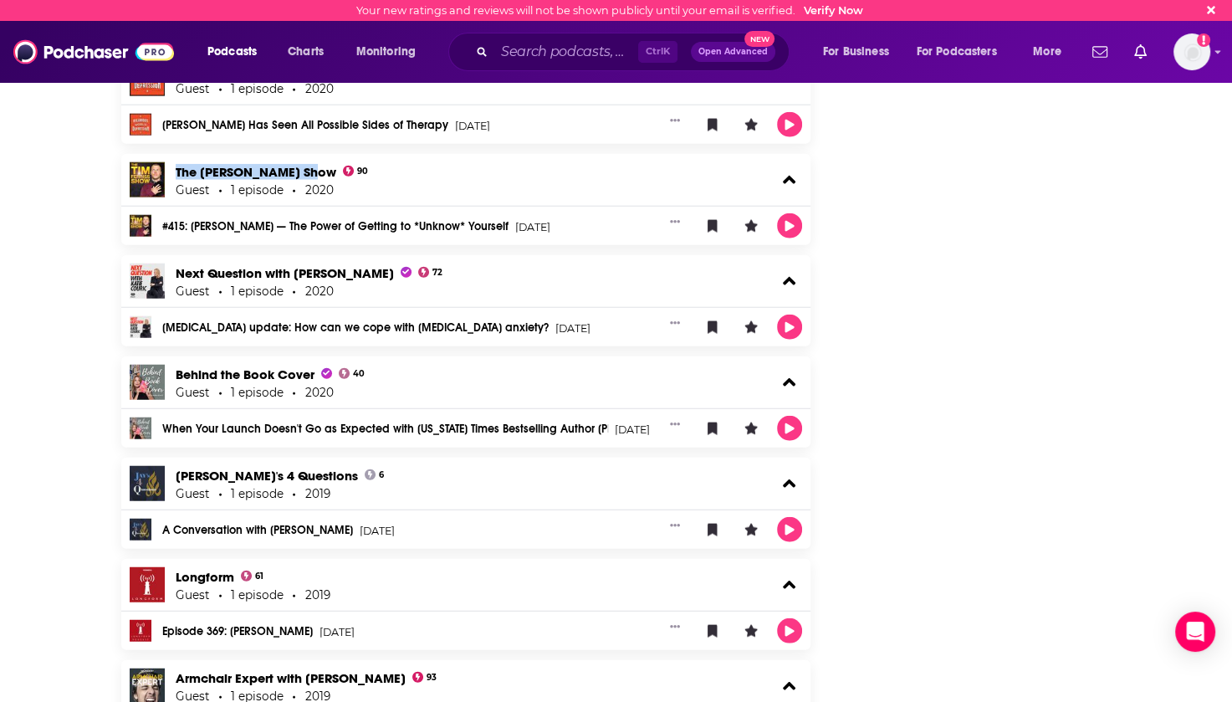
scroll to position [4266, 0]
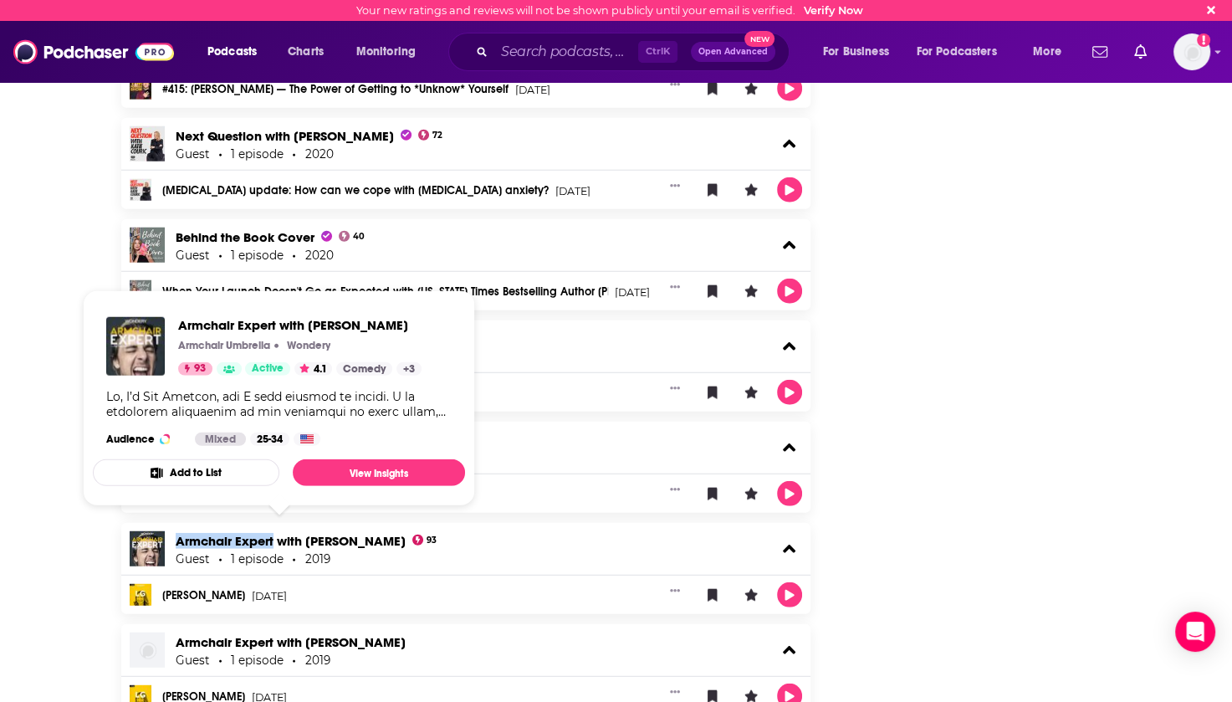
drag, startPoint x: 171, startPoint y: 532, endPoint x: 272, endPoint y: 537, distance: 101.3
click at [272, 537] on div "Armchair Expert with [PERSON_NAME] 93 Guest 1 episode 2019" at bounding box center [466, 549] width 690 height 52
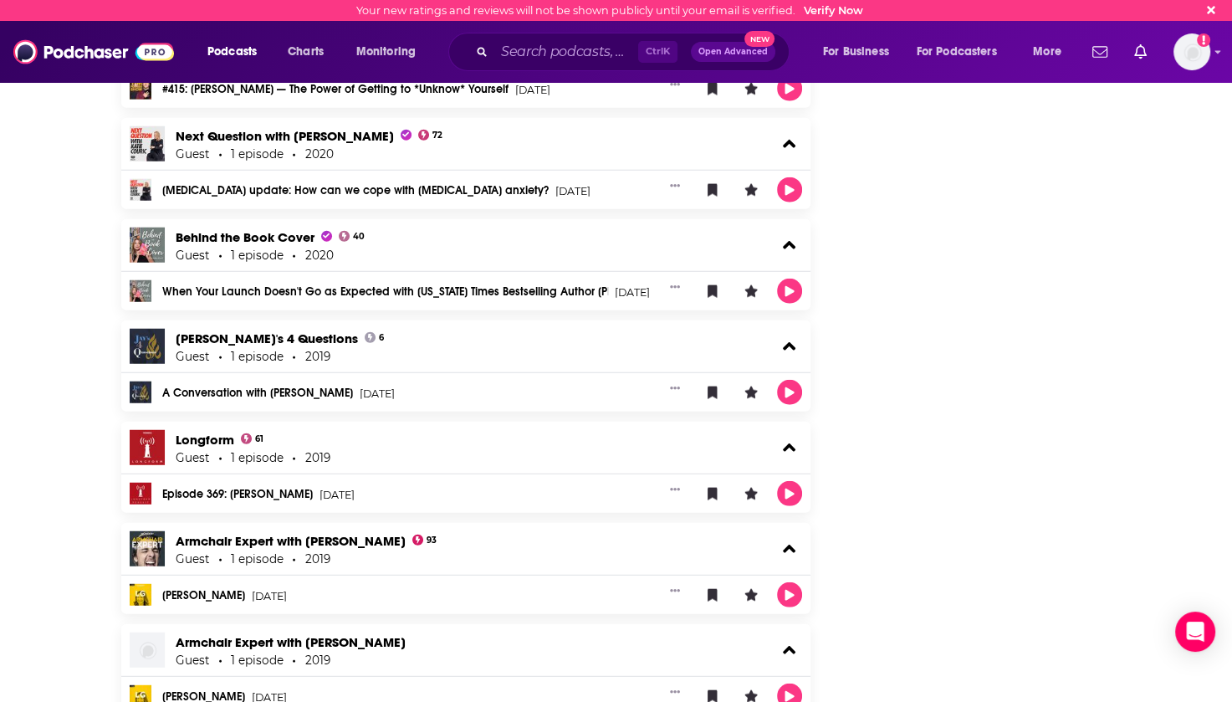
click at [492, 553] on div "Armchair Expert with [PERSON_NAME] 93 Guest 1 episode 2019" at bounding box center [466, 549] width 690 height 52
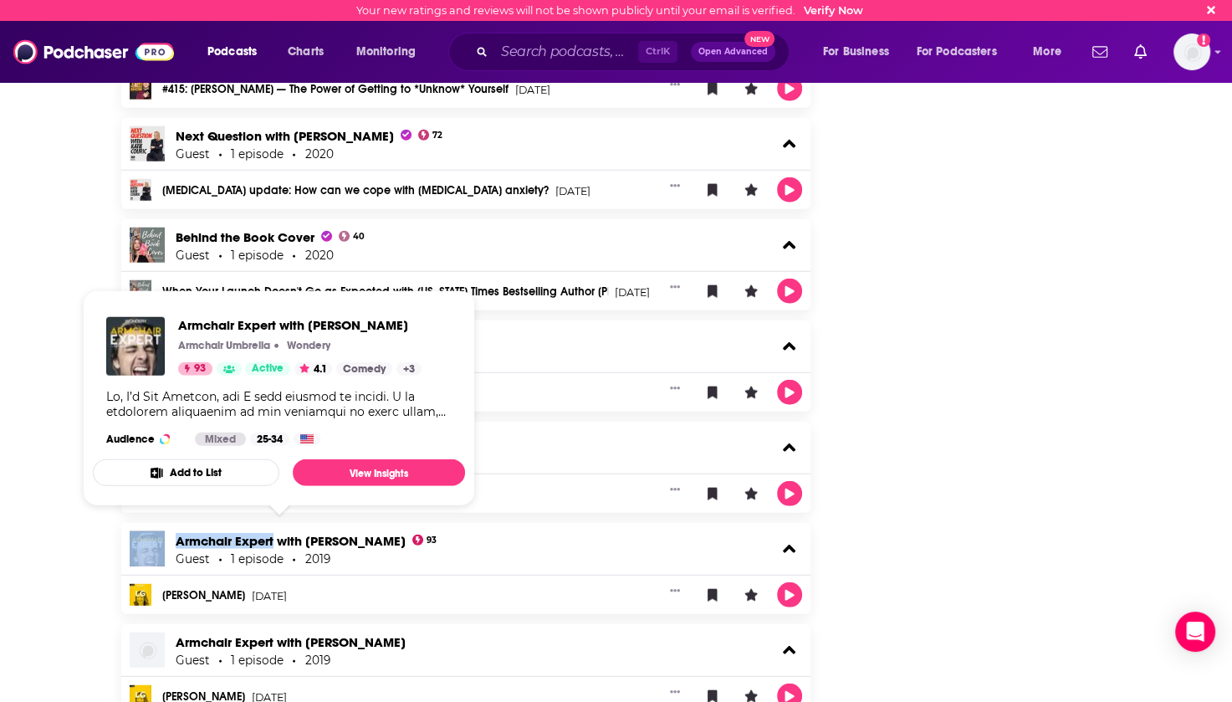
drag, startPoint x: 168, startPoint y: 533, endPoint x: 272, endPoint y: 534, distance: 103.7
click at [272, 534] on div "Armchair Expert with [PERSON_NAME] 93 Guest 1 episode 2019" at bounding box center [466, 549] width 690 height 52
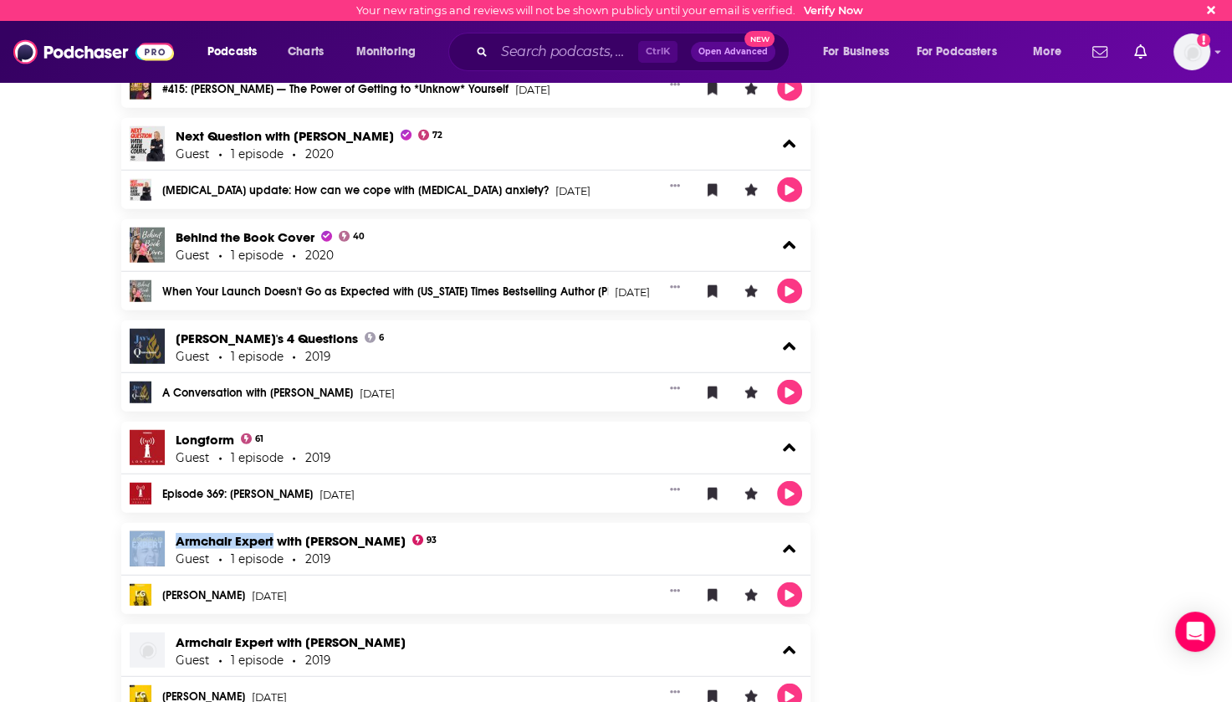
scroll to position [4433, 0]
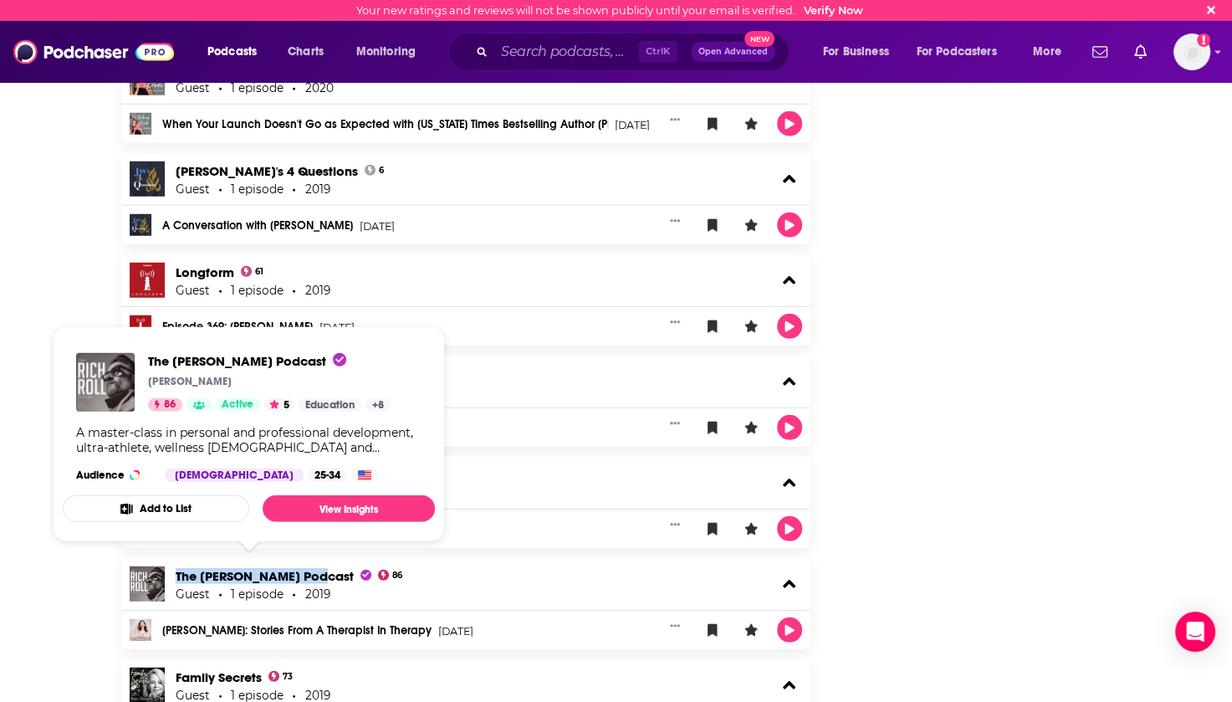
drag, startPoint x: 174, startPoint y: 568, endPoint x: 306, endPoint y: 574, distance: 132.3
click at [306, 574] on div "The Rich Roll Podcast 86 Guest 1 episode 2019" at bounding box center [466, 584] width 690 height 52
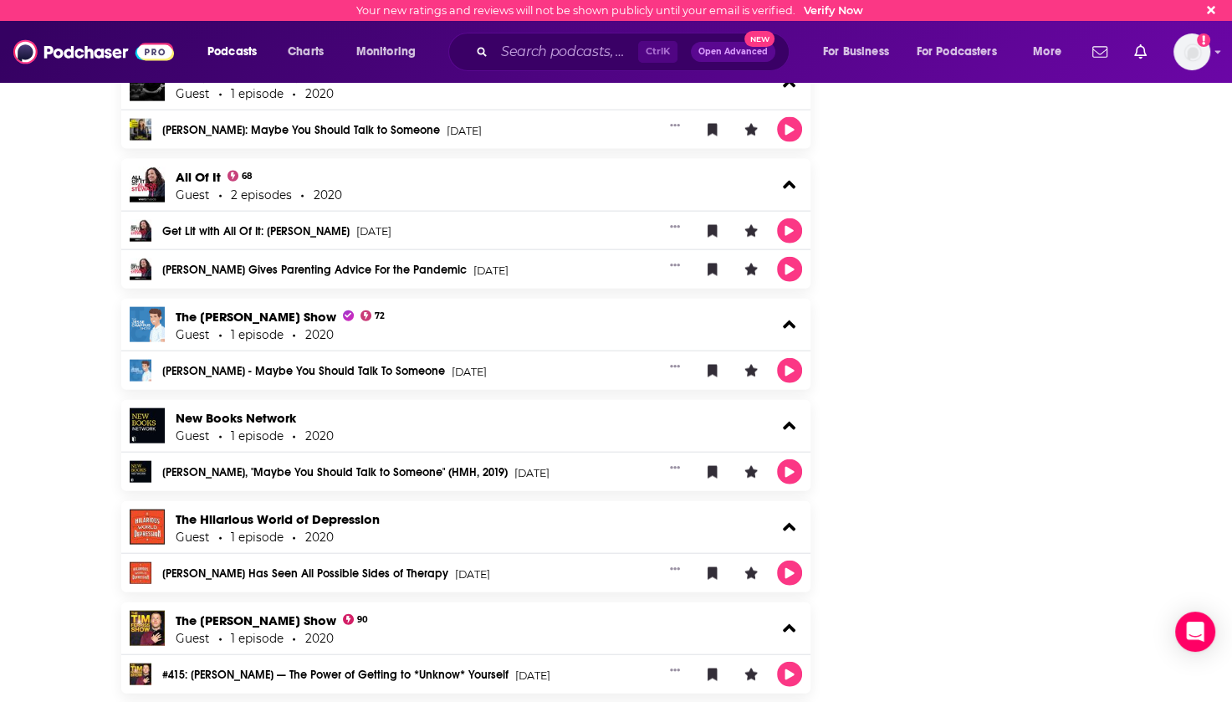
scroll to position [3513, 0]
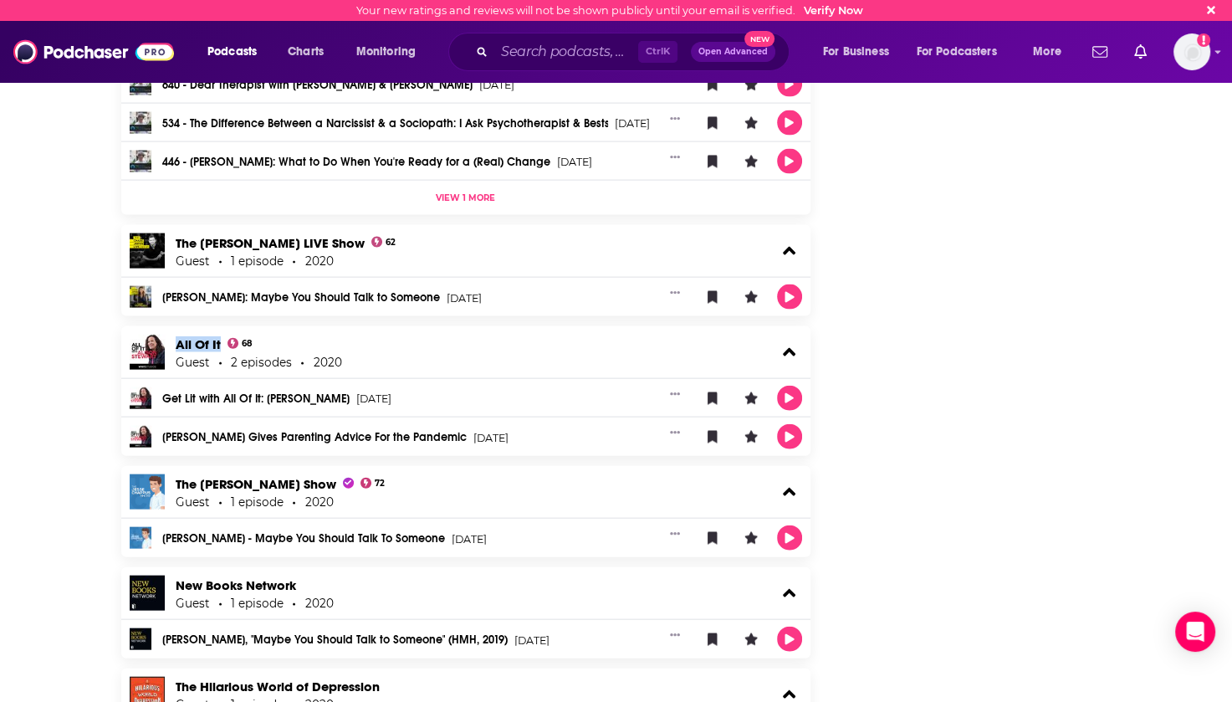
drag, startPoint x: 172, startPoint y: 340, endPoint x: 219, endPoint y: 343, distance: 47.0
click at [219, 343] on div "All Of It 68 Guest 2 episodes 2020" at bounding box center [466, 352] width 690 height 52
click at [532, 48] on input "Search podcasts, credits, & more..." at bounding box center [566, 51] width 144 height 27
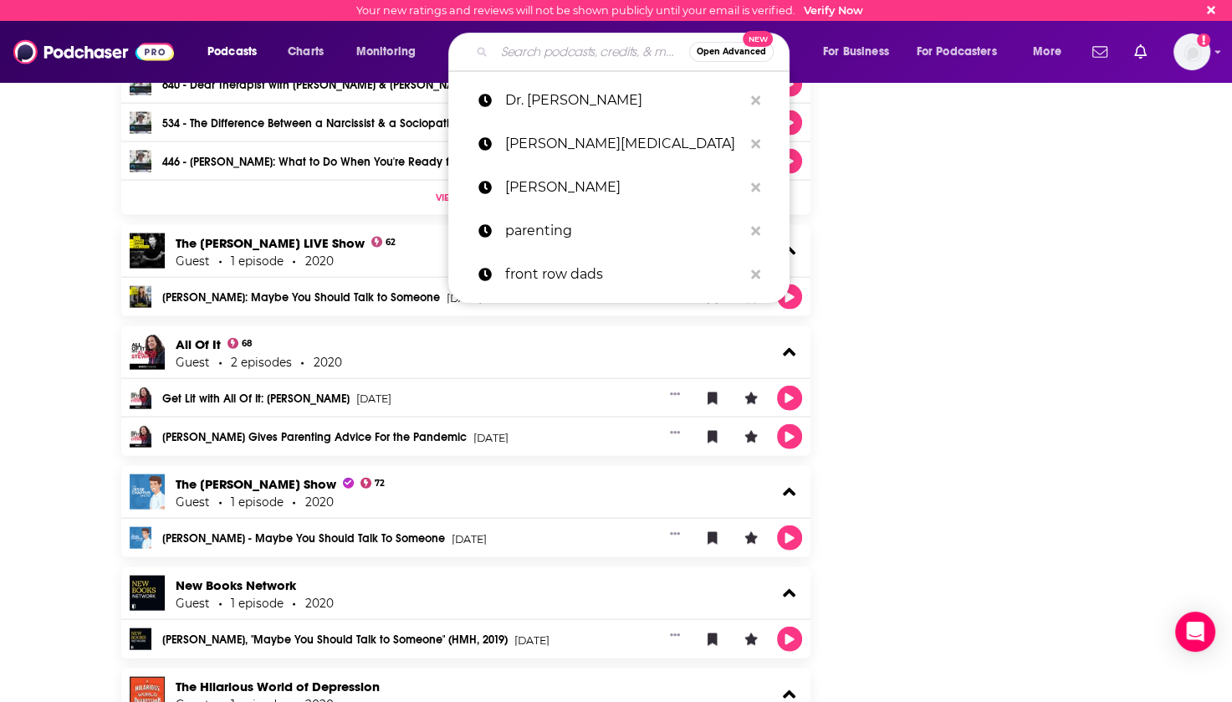
paste input "[PERSON_NAME]"
type input "[PERSON_NAME]"
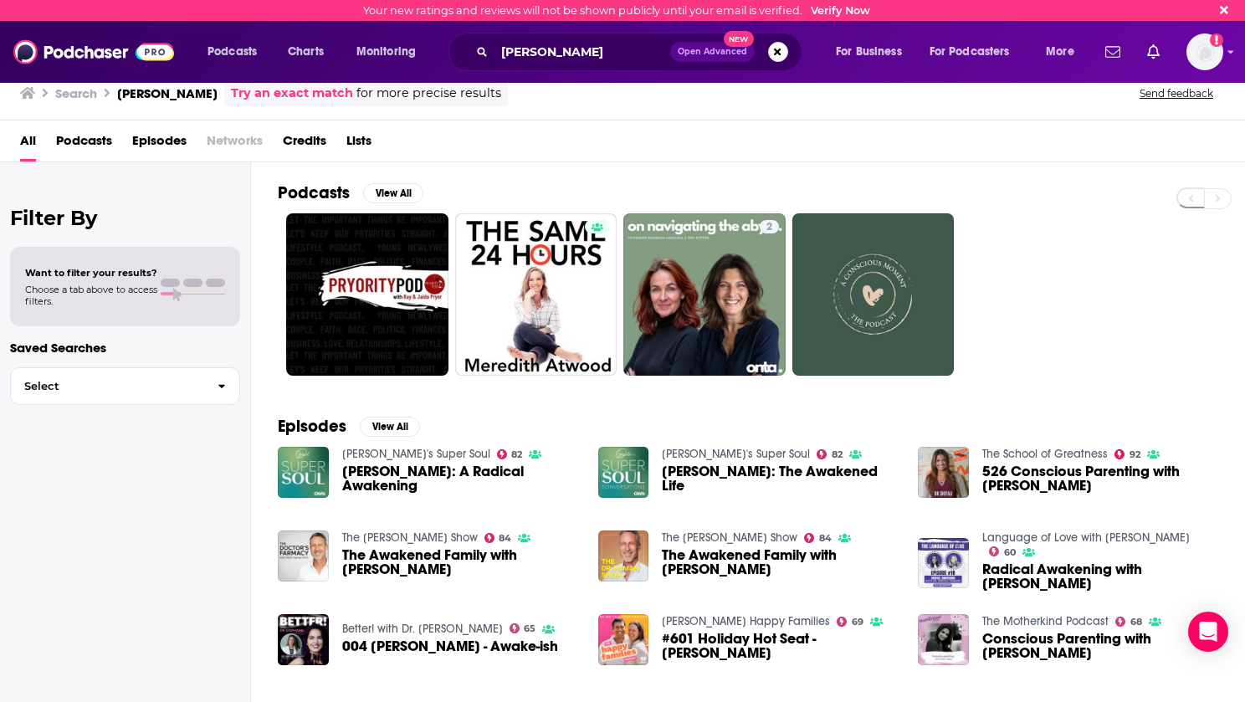
click at [304, 136] on span "Credits" at bounding box center [304, 144] width 43 height 34
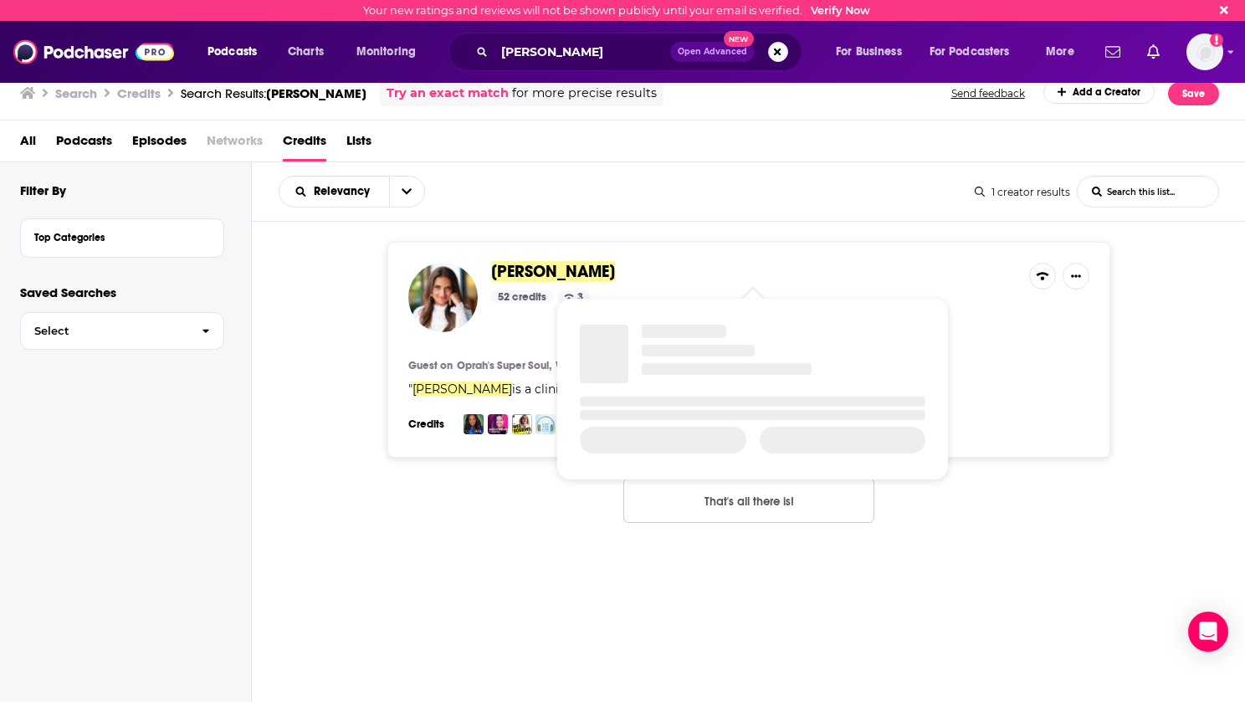
click at [591, 271] on span "[PERSON_NAME]" at bounding box center [553, 271] width 124 height 21
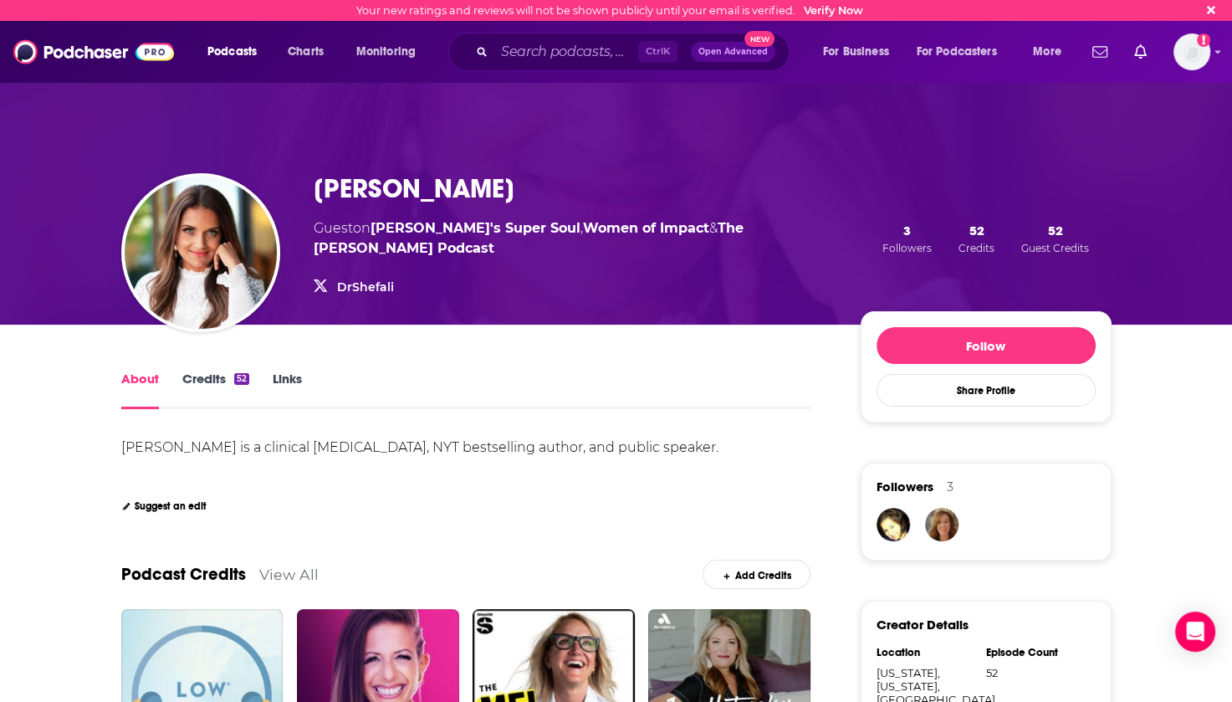
click at [207, 381] on link "Credits 52" at bounding box center [215, 390] width 67 height 38
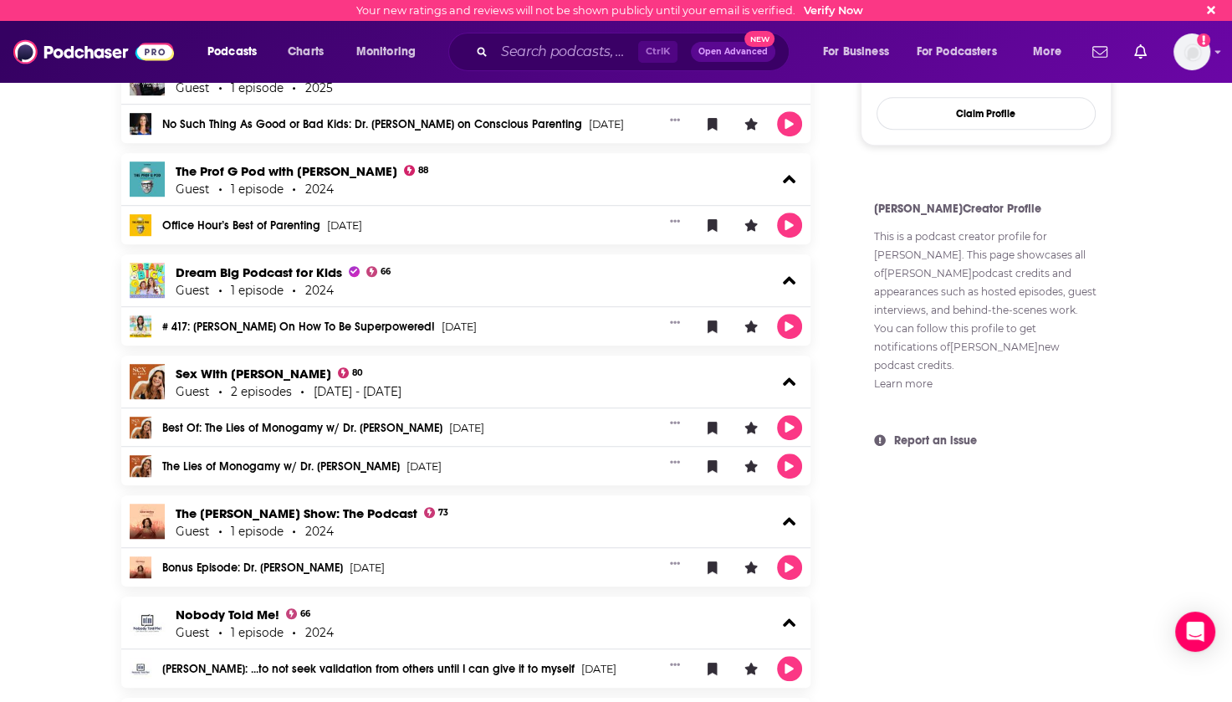
scroll to position [1087, 0]
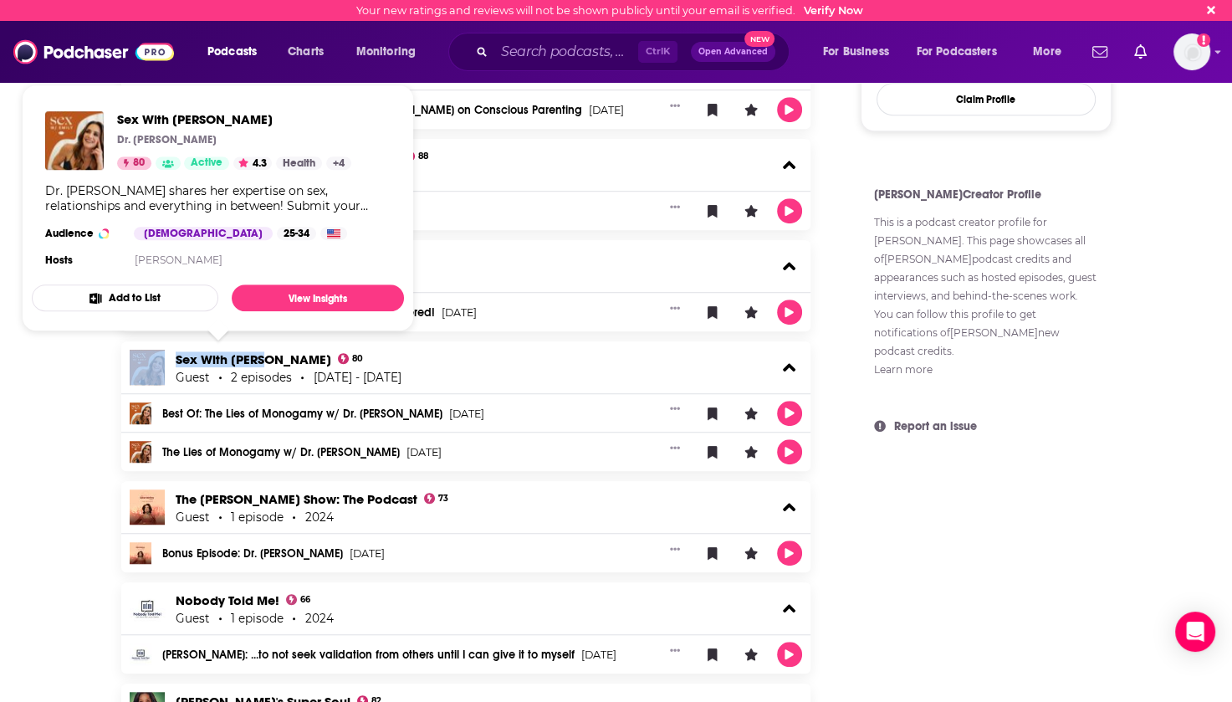
drag, startPoint x: 169, startPoint y: 355, endPoint x: 261, endPoint y: 357, distance: 92.0
click at [261, 357] on div "Sex With Emily 80 Guest 2 episodes 2021 - 2024" at bounding box center [466, 367] width 690 height 52
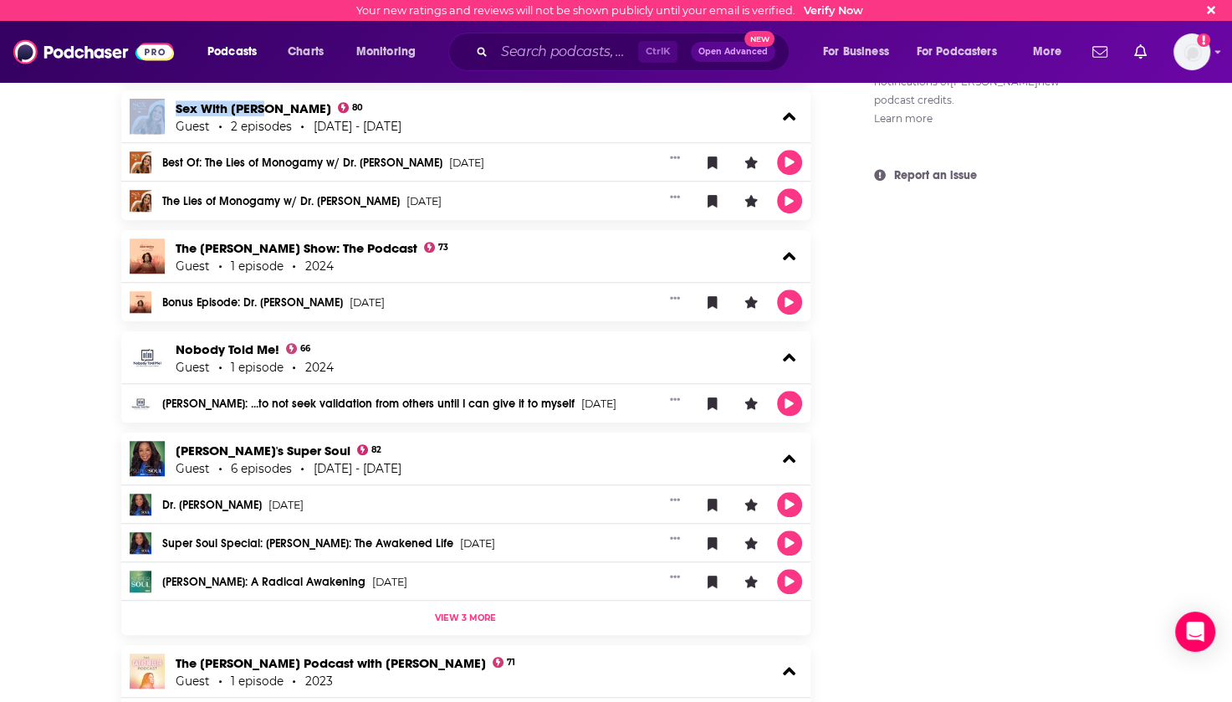
scroll to position [1422, 0]
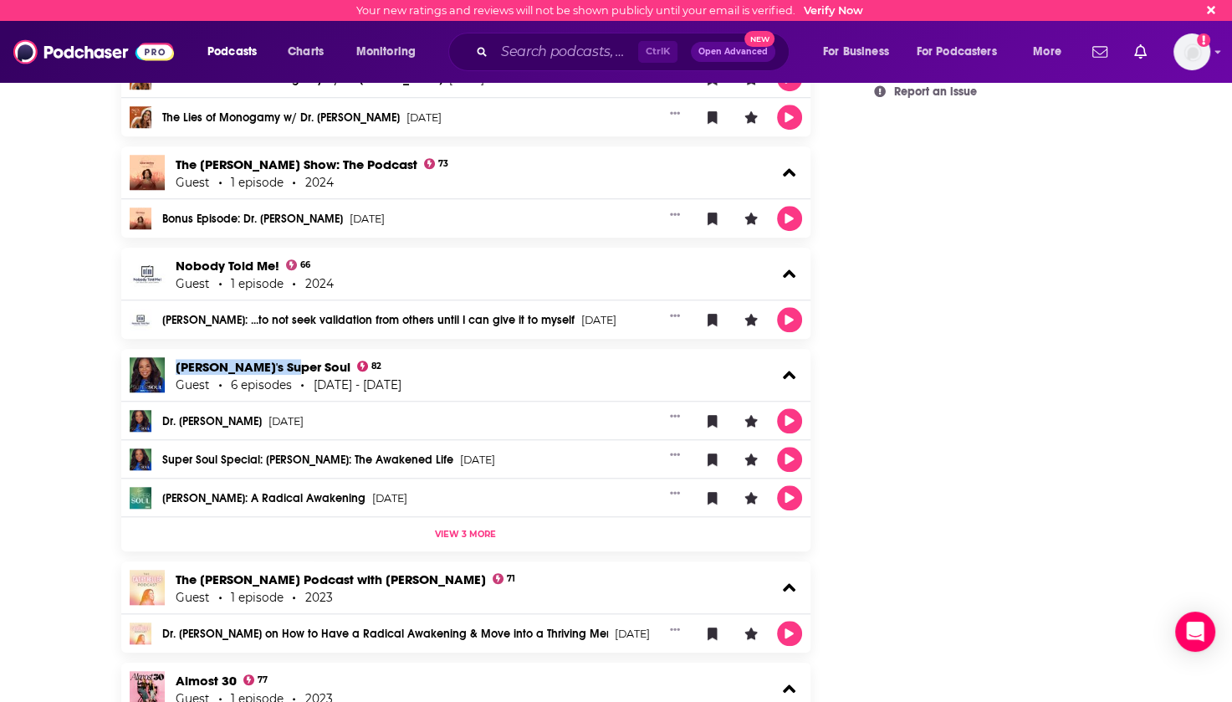
drag, startPoint x: 172, startPoint y: 363, endPoint x: 294, endPoint y: 371, distance: 121.5
click at [294, 371] on div "Oprah's Super Soul 82 Guest 6 episodes 2019 - 2023" at bounding box center [466, 375] width 690 height 52
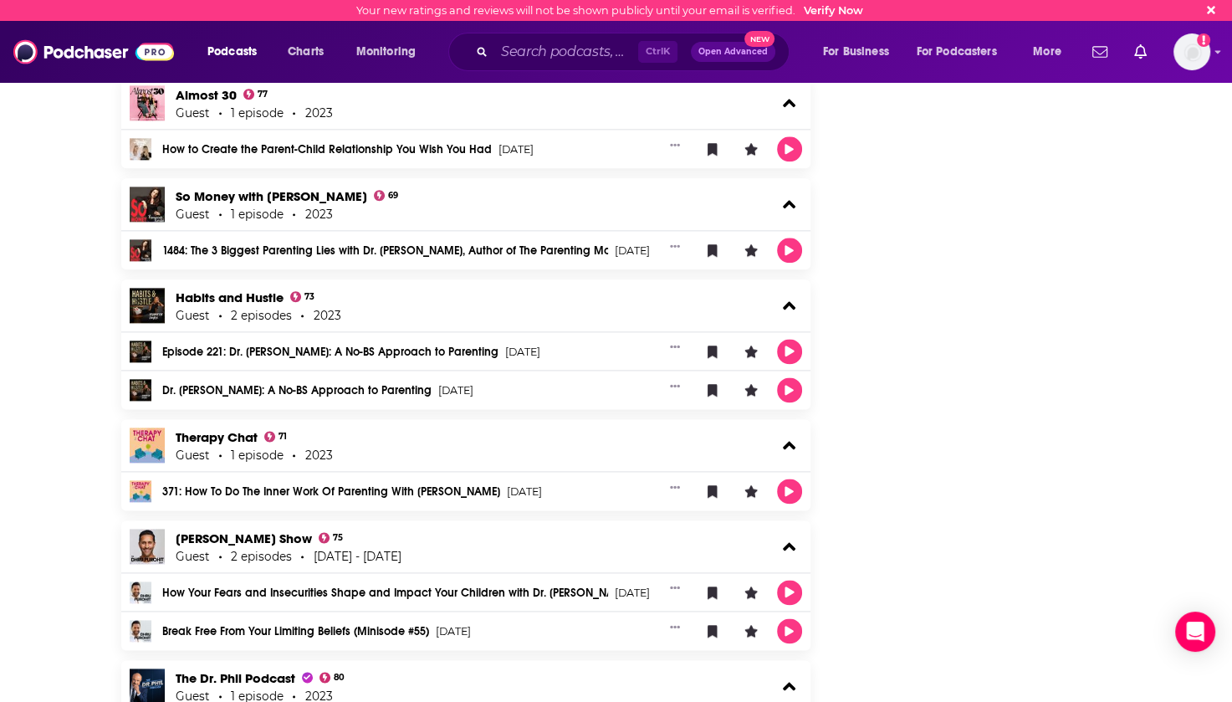
scroll to position [2091, 0]
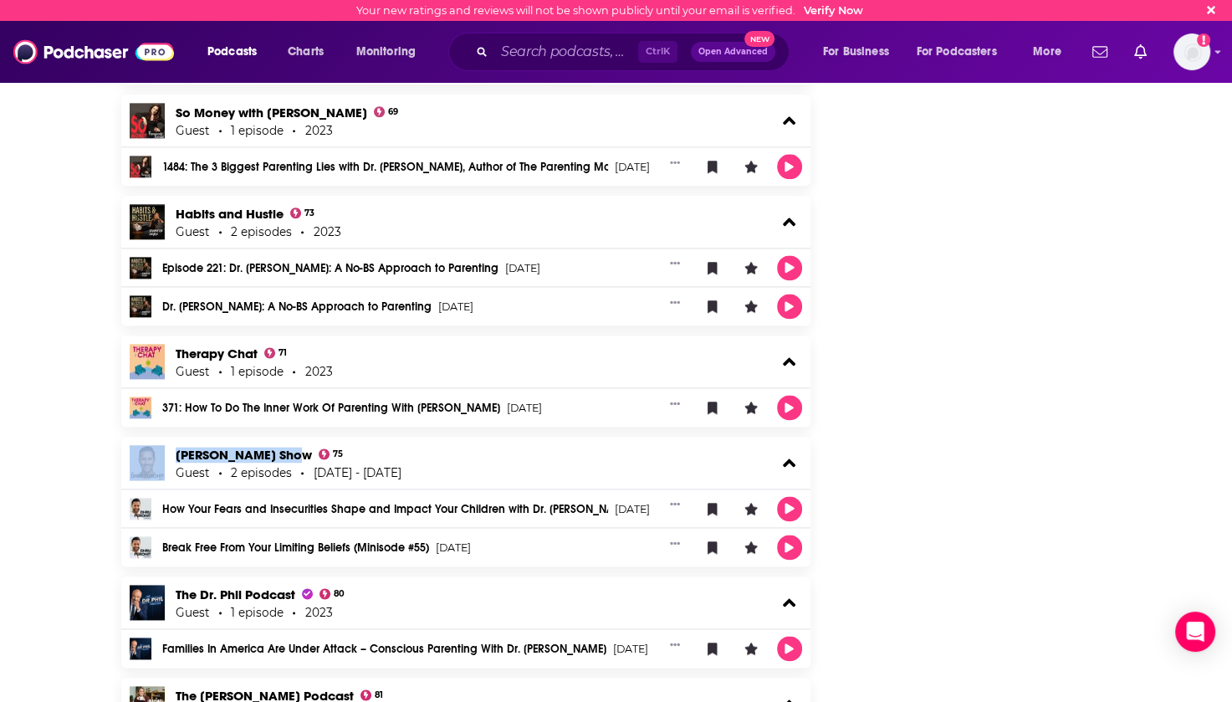
drag, startPoint x: 167, startPoint y: 451, endPoint x: 286, endPoint y: 451, distance: 118.8
click at [286, 451] on div "Dhru Purohit Show 75 Guest 2 episodes 2021 - 2023" at bounding box center [466, 463] width 690 height 52
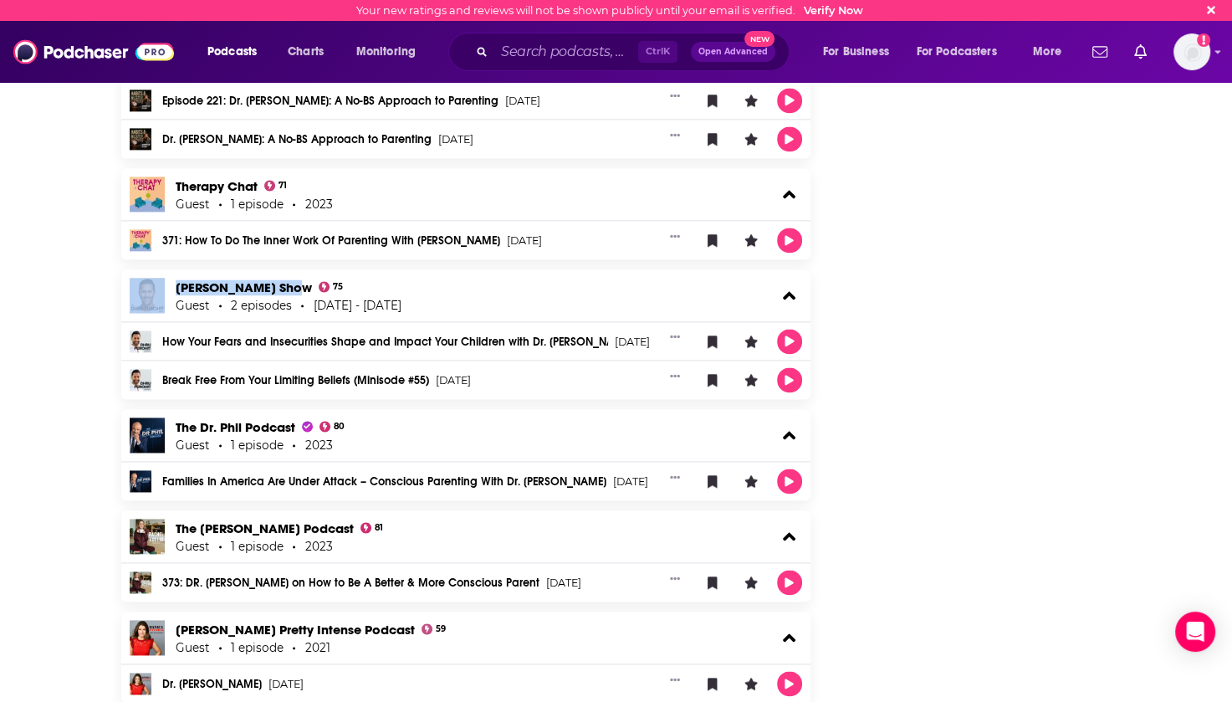
scroll to position [2426, 0]
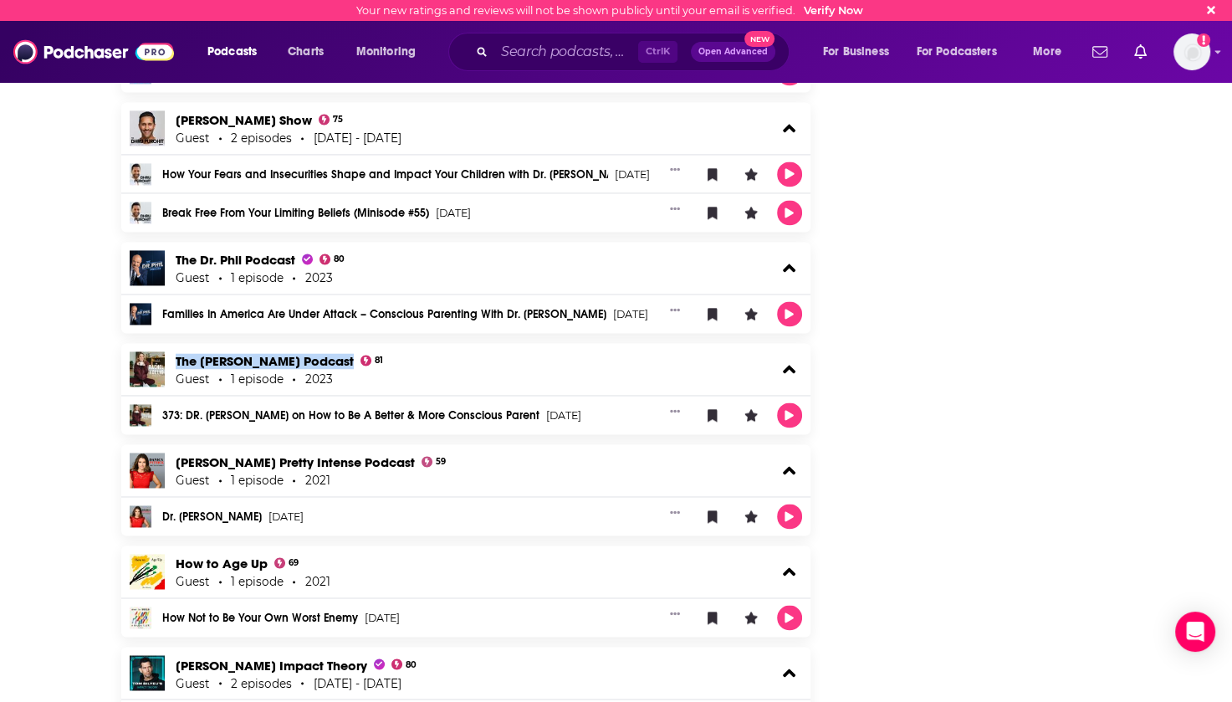
drag, startPoint x: 171, startPoint y: 358, endPoint x: 333, endPoint y: 360, distance: 162.3
click at [333, 360] on div "The Rachel Hollis Podcast 81 Guest 1 episode 2023" at bounding box center [466, 369] width 690 height 52
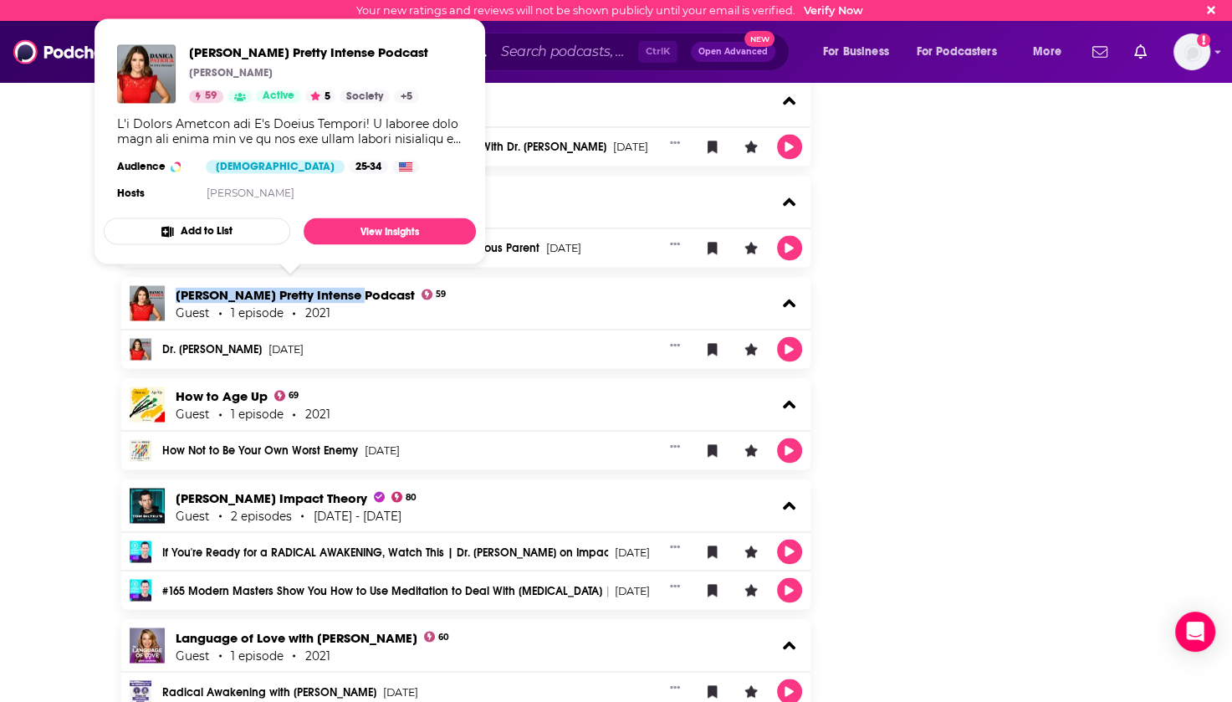
drag, startPoint x: 171, startPoint y: 290, endPoint x: 351, endPoint y: 290, distance: 180.7
click at [351, 290] on div "Danica Patrick Pretty Intense Podcast 59 Guest 1 episode 2021" at bounding box center [466, 303] width 690 height 52
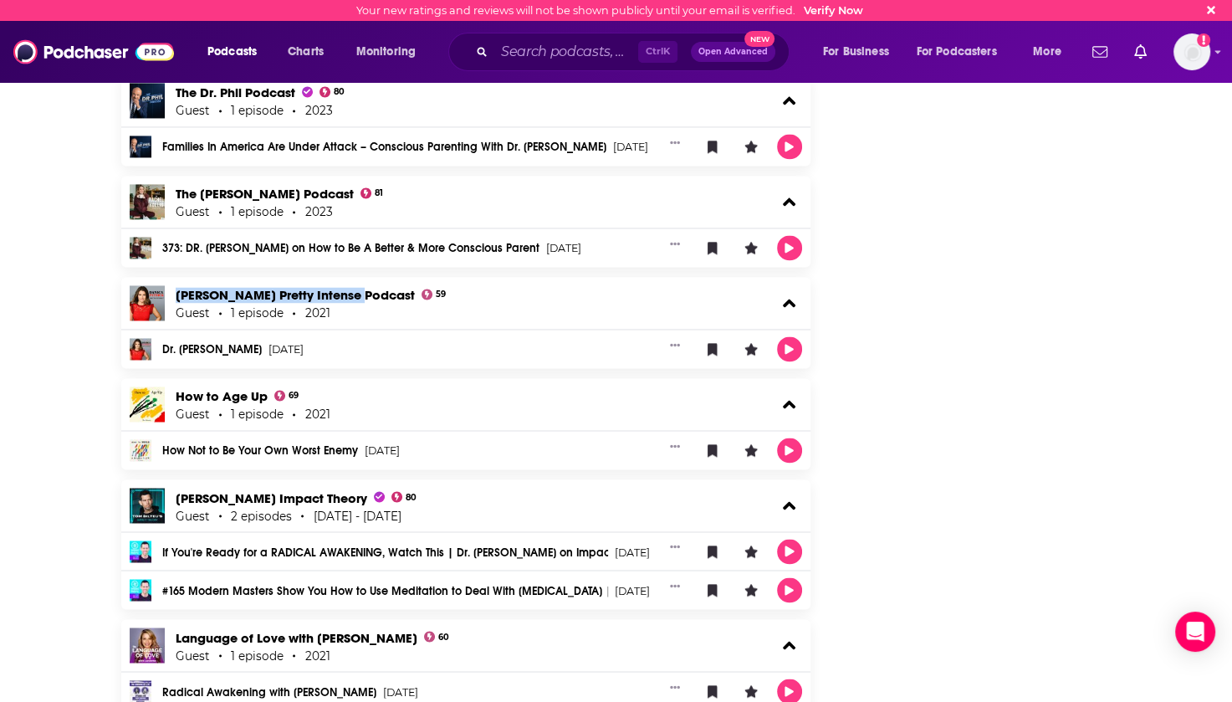
scroll to position [2676, 0]
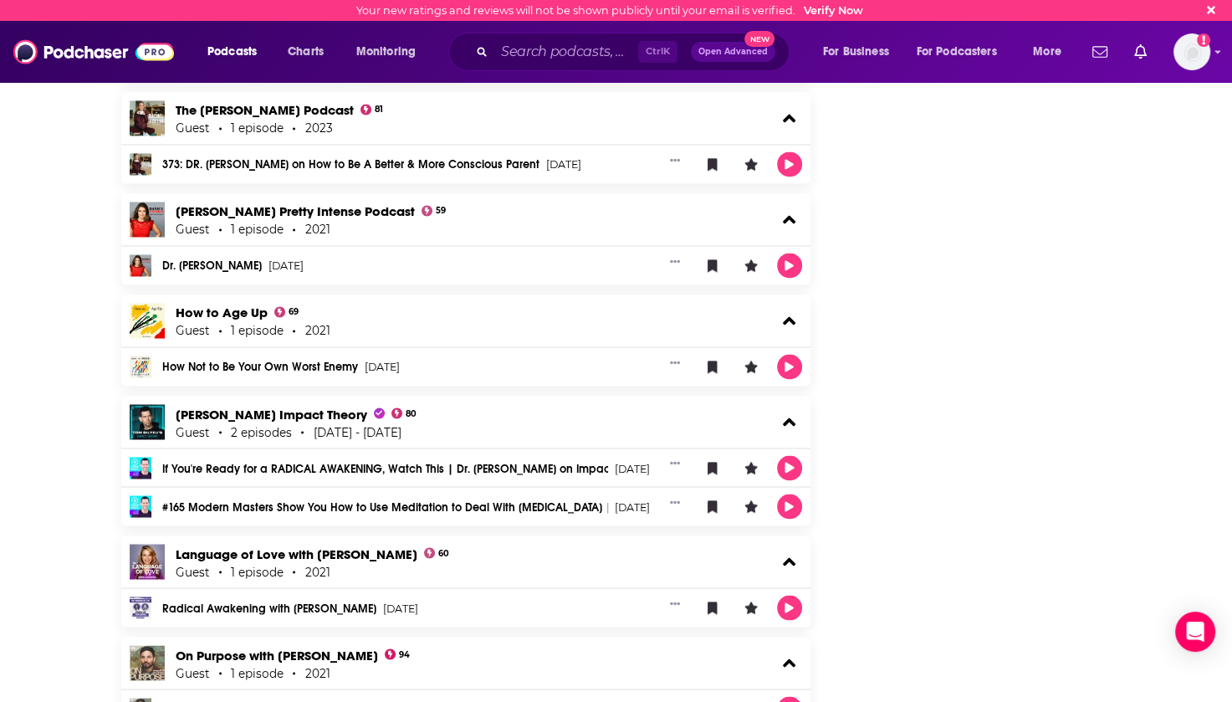
click at [520, 300] on div "How to Age Up 69 Guest 1 episode 2021" at bounding box center [466, 320] width 690 height 52
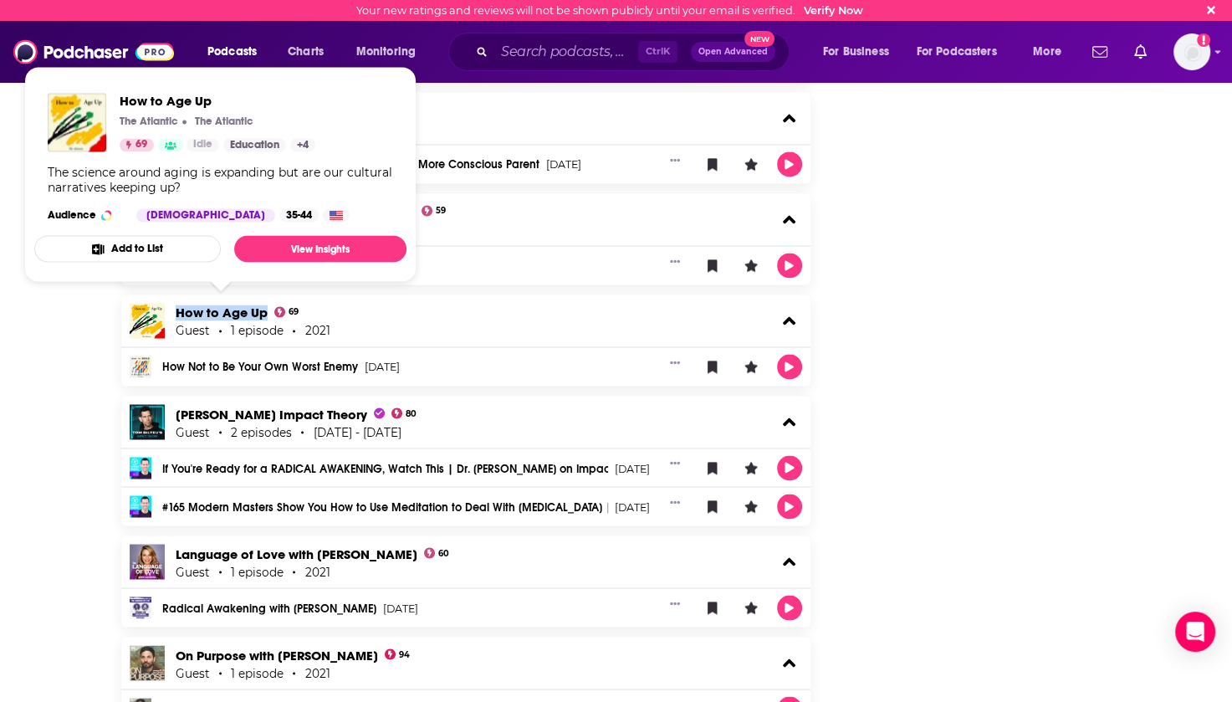
drag, startPoint x: 171, startPoint y: 310, endPoint x: 264, endPoint y: 309, distance: 93.7
click at [264, 309] on div "How to Age Up 69 Guest 1 episode 2021" at bounding box center [466, 320] width 690 height 52
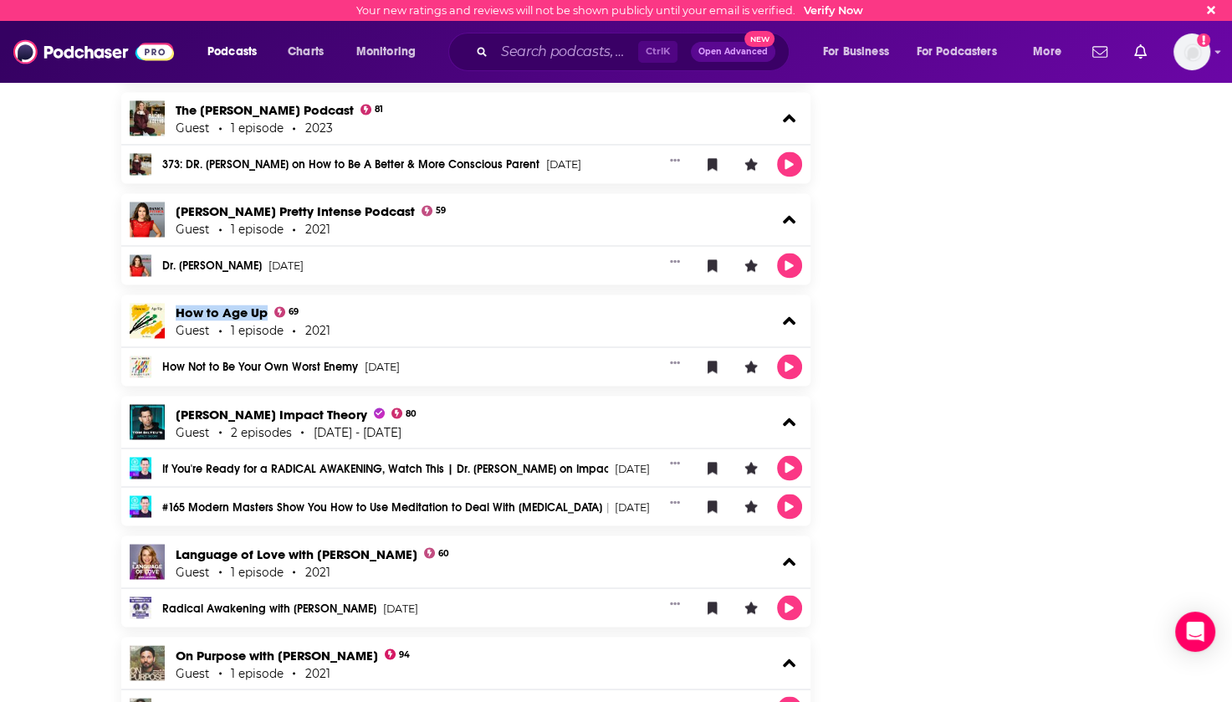
scroll to position [2844, 0]
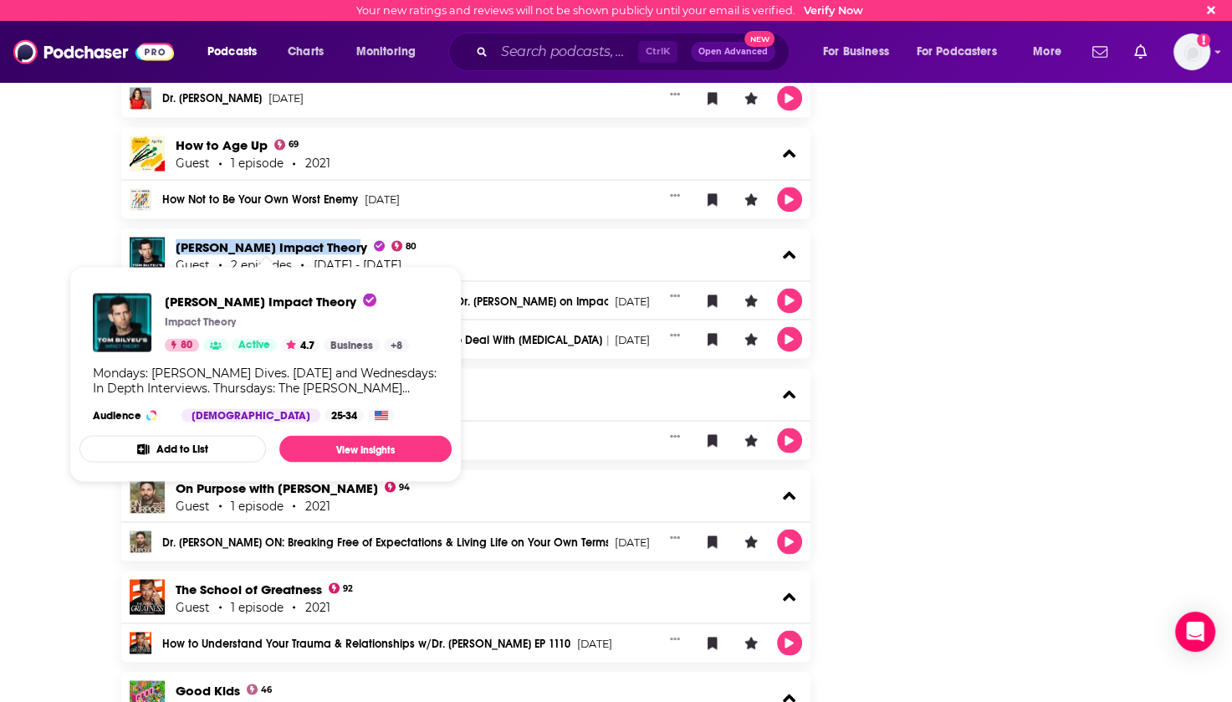
drag, startPoint x: 171, startPoint y: 245, endPoint x: 338, endPoint y: 244, distance: 166.4
click at [338, 244] on div "Tom Bilyeu's Impact Theory 80 Guest 2 episodes 2020 - 2021" at bounding box center [466, 254] width 690 height 52
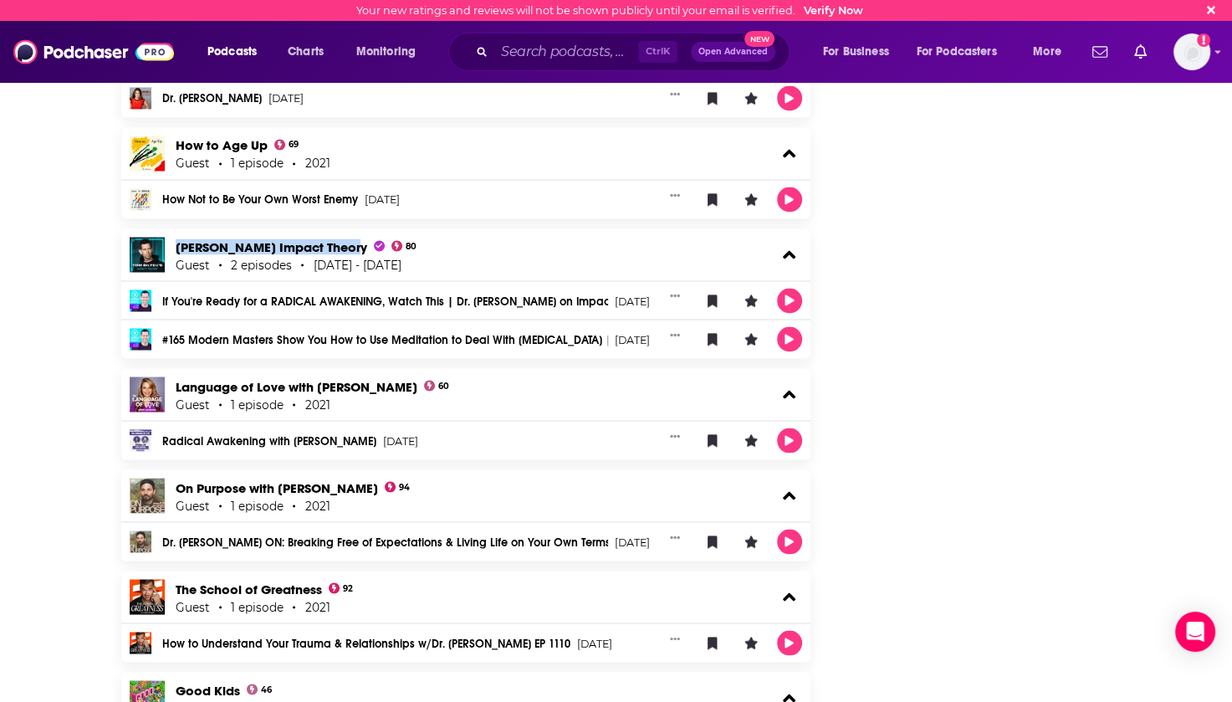
drag, startPoint x: 171, startPoint y: 380, endPoint x: 422, endPoint y: 381, distance: 250.9
click at [422, 381] on div "Language of Love with Dr. Laura Berman 60 Guest 1 episode 2021" at bounding box center [466, 394] width 690 height 52
drag, startPoint x: 172, startPoint y: 482, endPoint x: 341, endPoint y: 485, distance: 169.0
click at [341, 485] on div "On Purpose with Jay Shetty 94 Guest 1 episode 2021" at bounding box center [466, 495] width 690 height 52
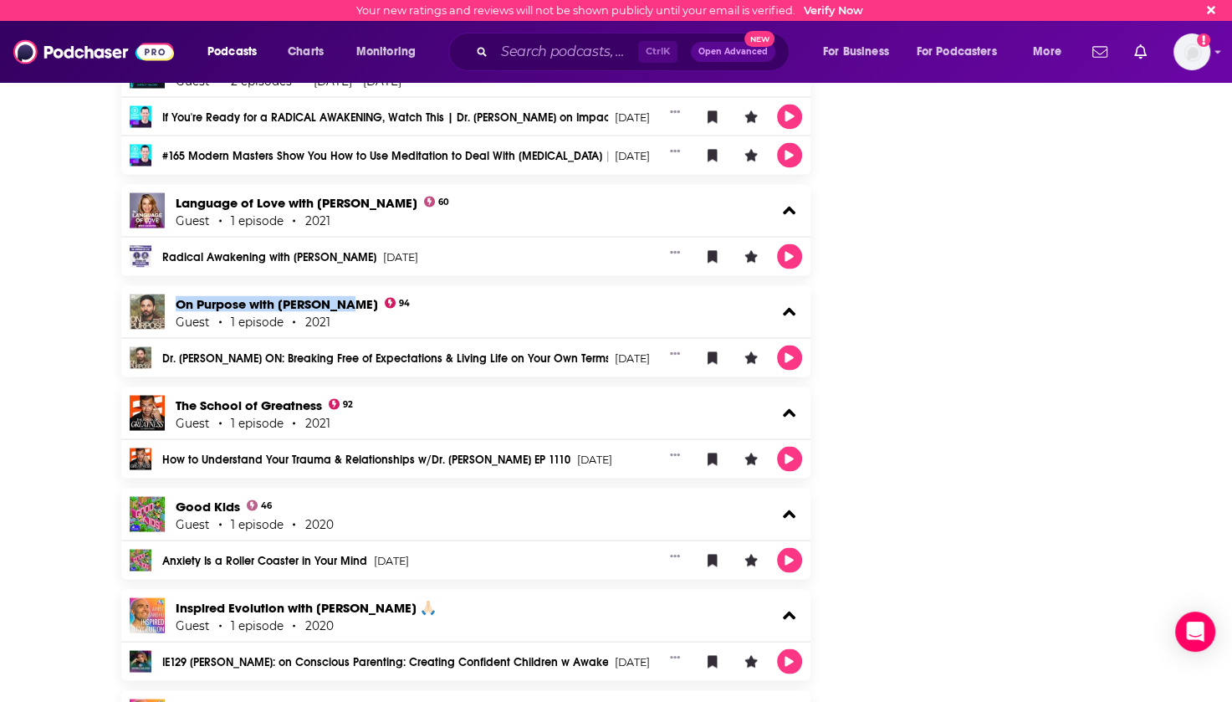
scroll to position [3095, 0]
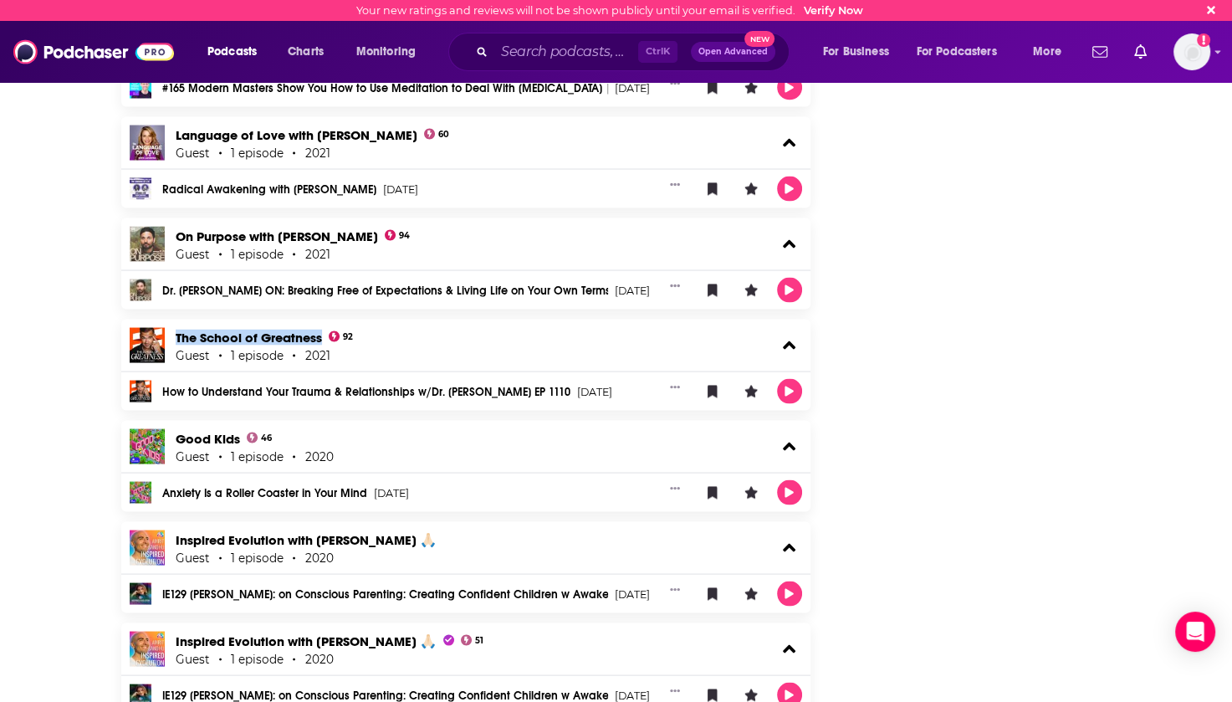
drag, startPoint x: 172, startPoint y: 331, endPoint x: 325, endPoint y: 336, distance: 152.3
click at [325, 336] on div "The School of Greatness 92 Guest 1 episode 2021" at bounding box center [466, 346] width 690 height 52
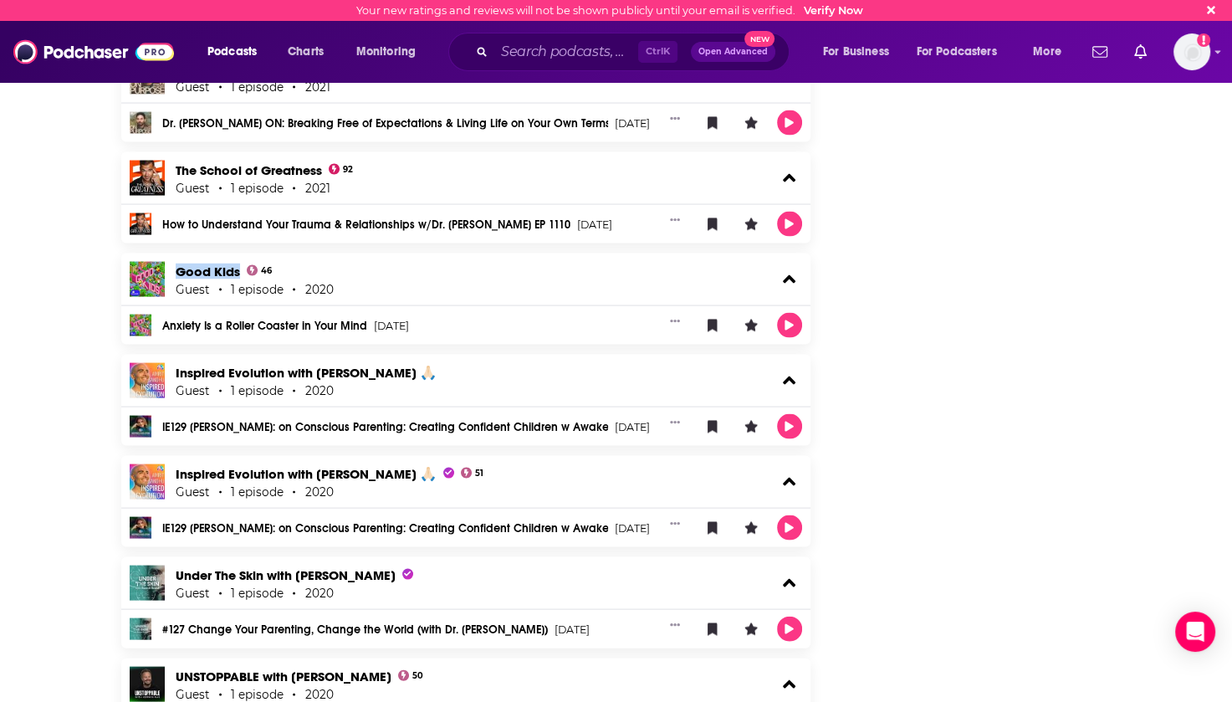
drag, startPoint x: 172, startPoint y: 265, endPoint x: 239, endPoint y: 269, distance: 67.0
click at [239, 269] on div "Good Kids 46 Guest 1 episode 2020" at bounding box center [466, 279] width 690 height 52
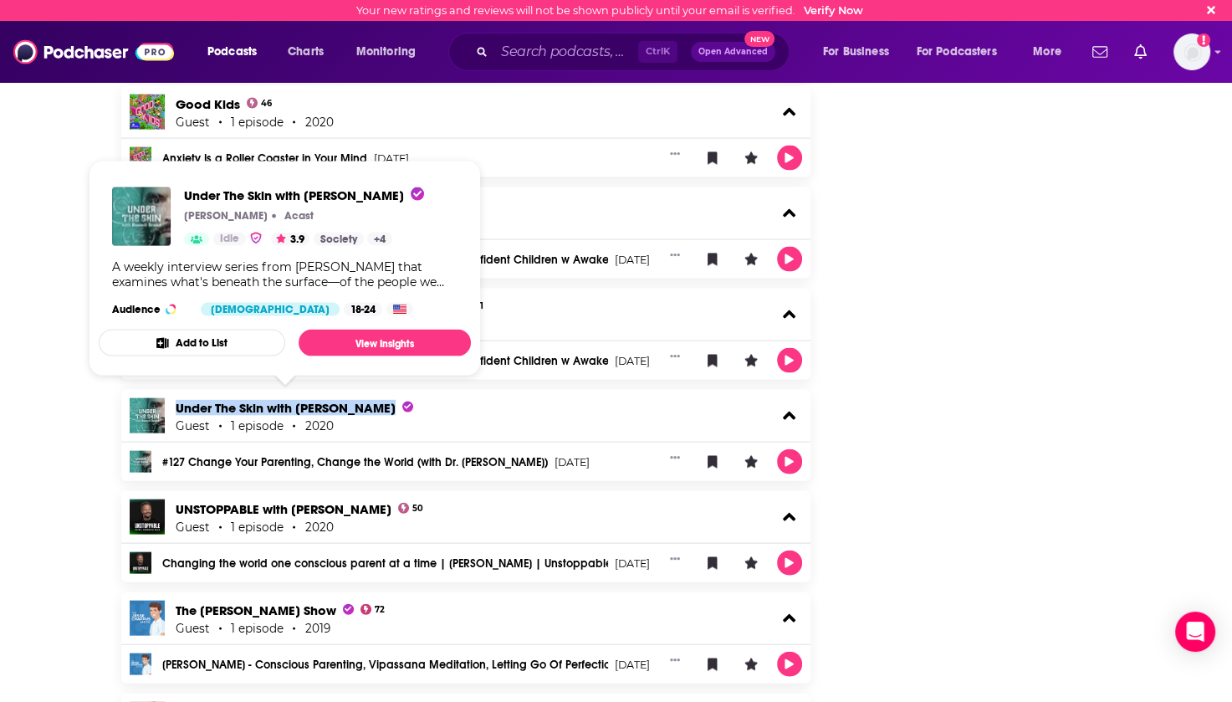
drag, startPoint x: 170, startPoint y: 401, endPoint x: 376, endPoint y: 404, distance: 205.8
click at [376, 404] on div "Under The Skin with Russell Brand Guest 1 episode 2020" at bounding box center [466, 416] width 690 height 52
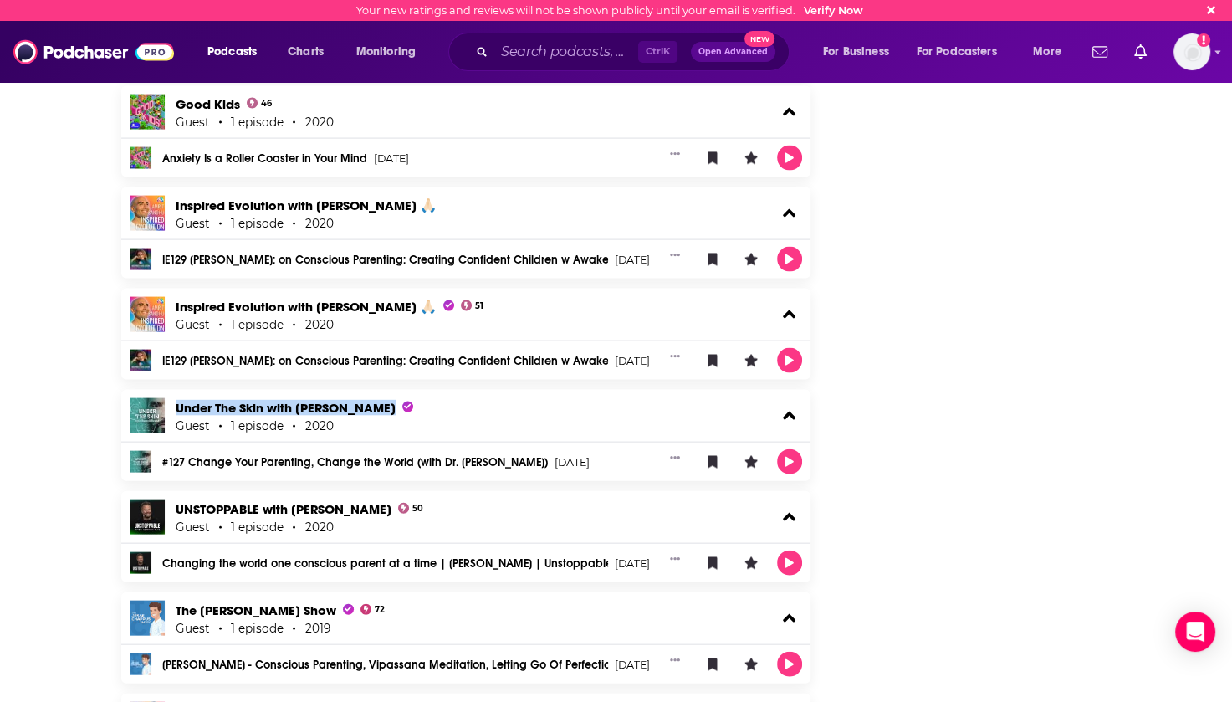
scroll to position [3597, 0]
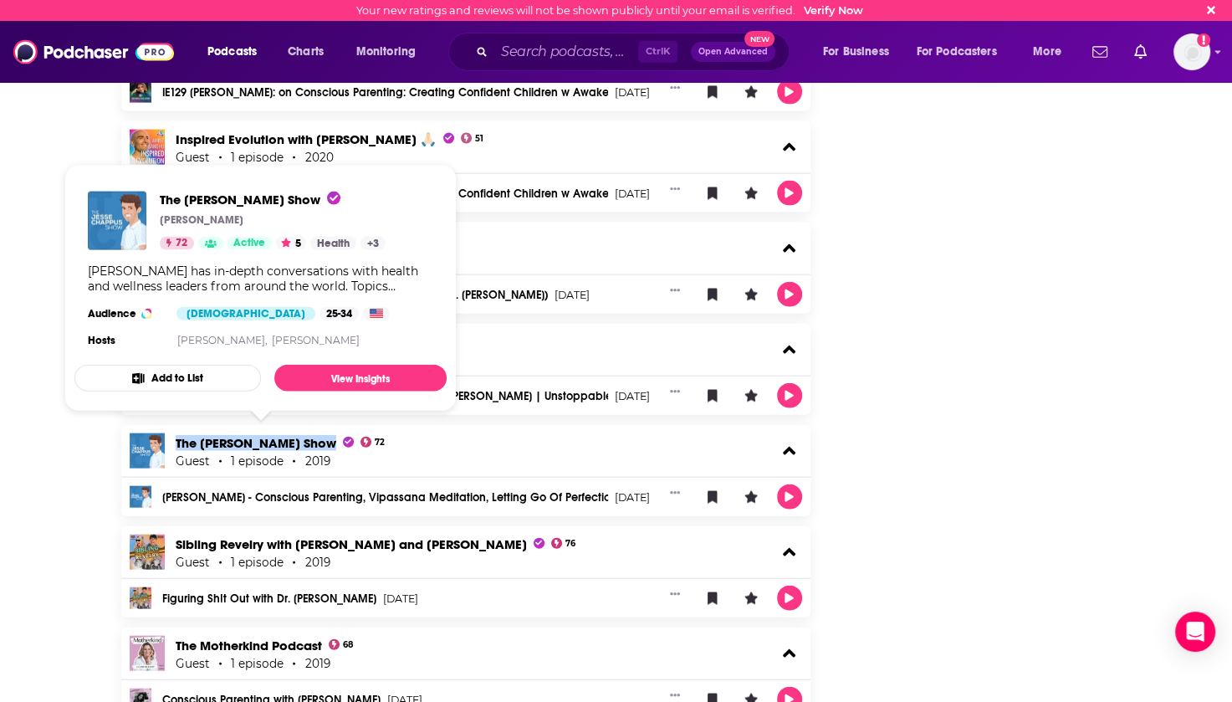
drag, startPoint x: 171, startPoint y: 437, endPoint x: 328, endPoint y: 440, distance: 156.4
click at [328, 440] on div "The Jesse Chappus Show 72 Guest 1 episode 2019" at bounding box center [466, 451] width 690 height 52
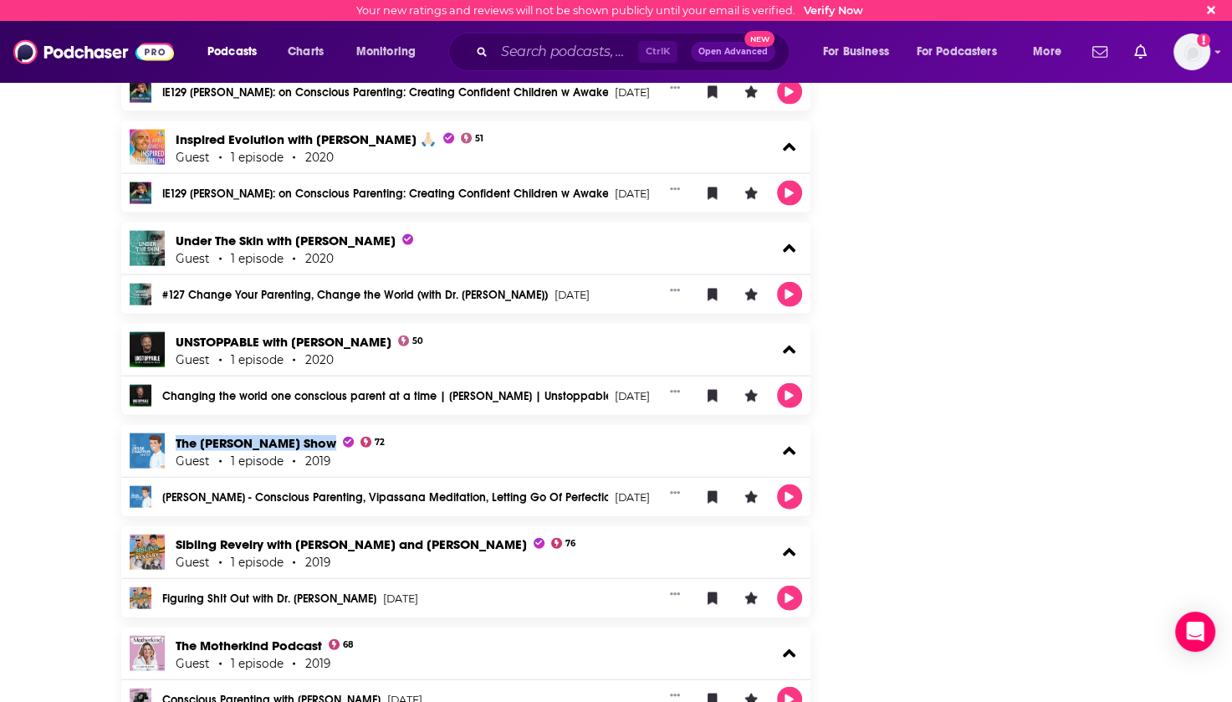
scroll to position [3764, 0]
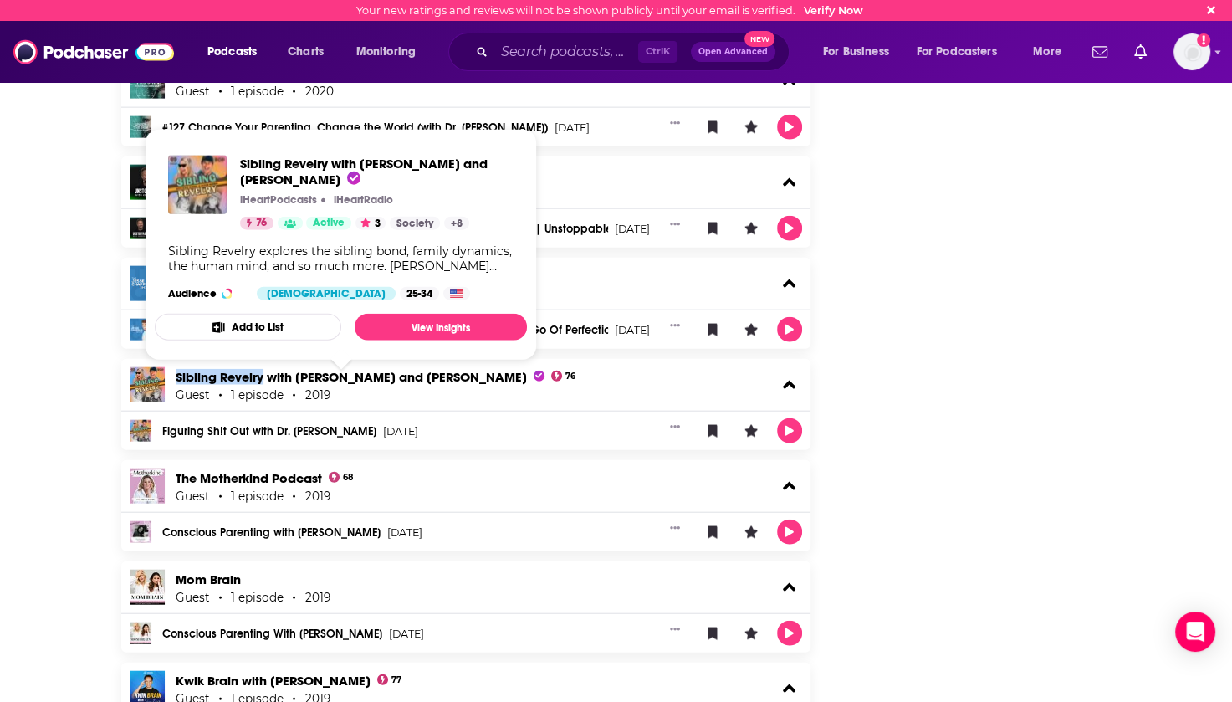
drag, startPoint x: 171, startPoint y: 369, endPoint x: 261, endPoint y: 374, distance: 89.6
click at [261, 374] on div "Sibling Revelry with Kate Hudson and Oliver Hudson 76 Guest 1 episode 2019" at bounding box center [466, 385] width 690 height 52
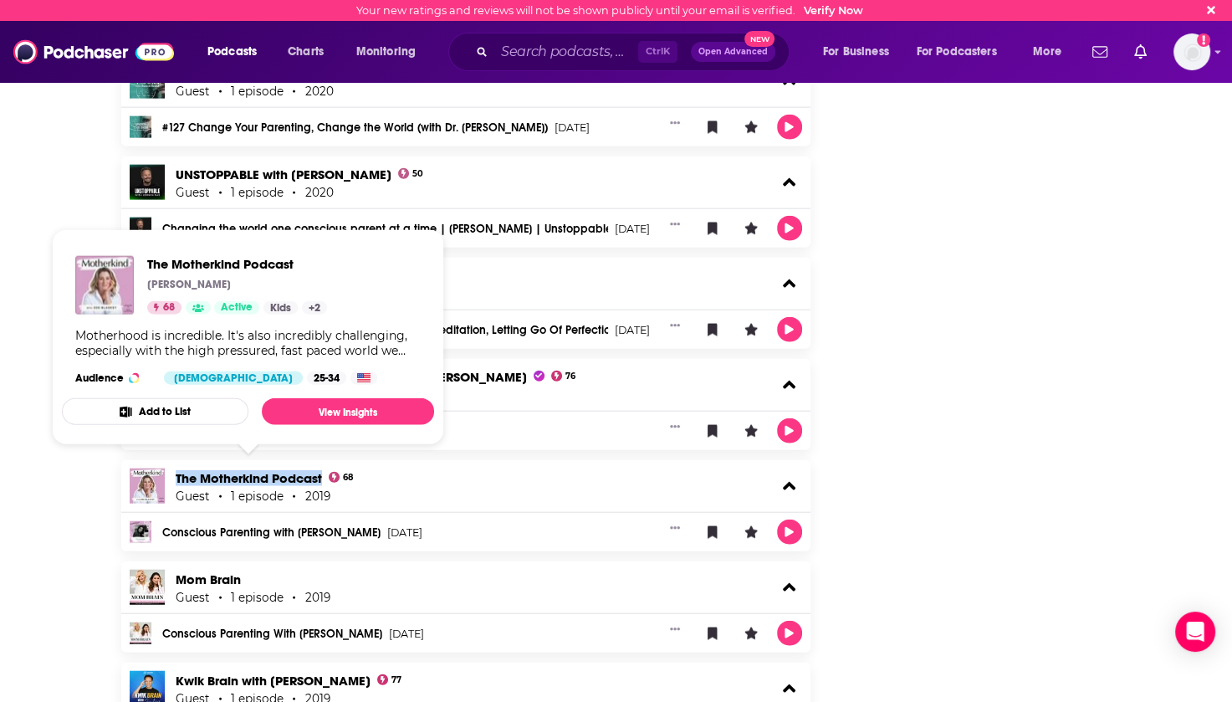
drag, startPoint x: 172, startPoint y: 461, endPoint x: 321, endPoint y: 470, distance: 149.2
click at [321, 470] on div "The Motherkind Podcast 68 Guest 1 episode 2019" at bounding box center [466, 486] width 690 height 52
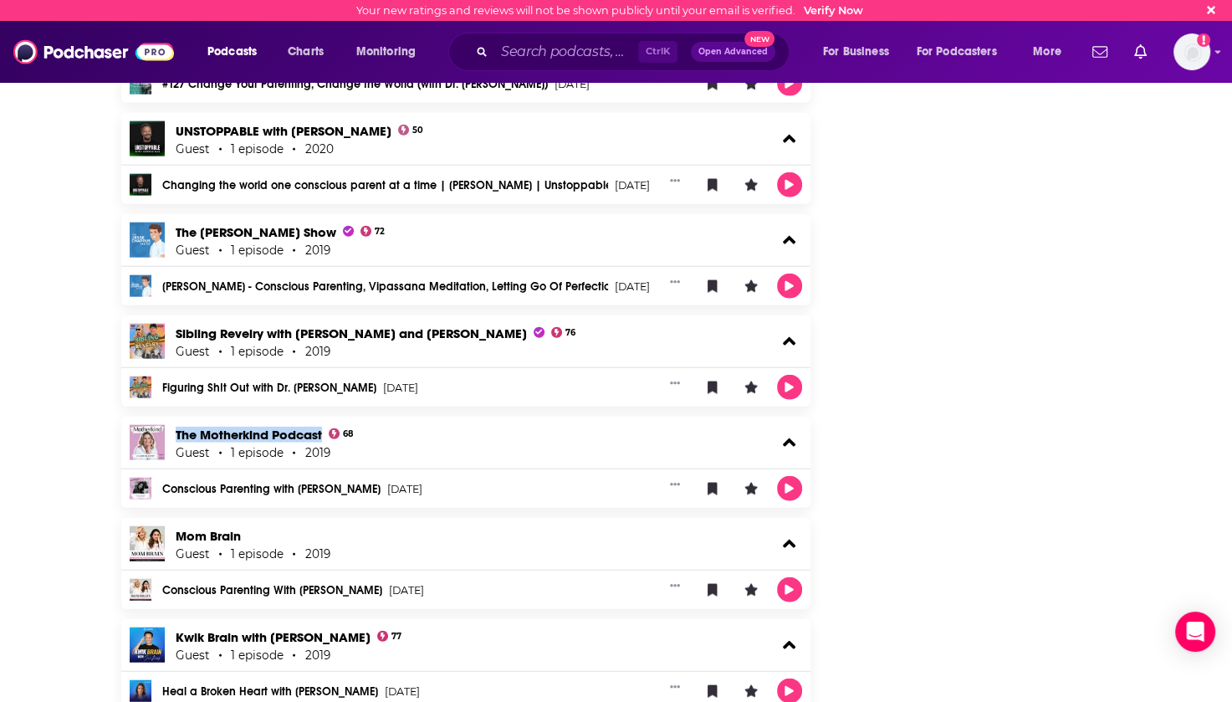
scroll to position [4015, 0]
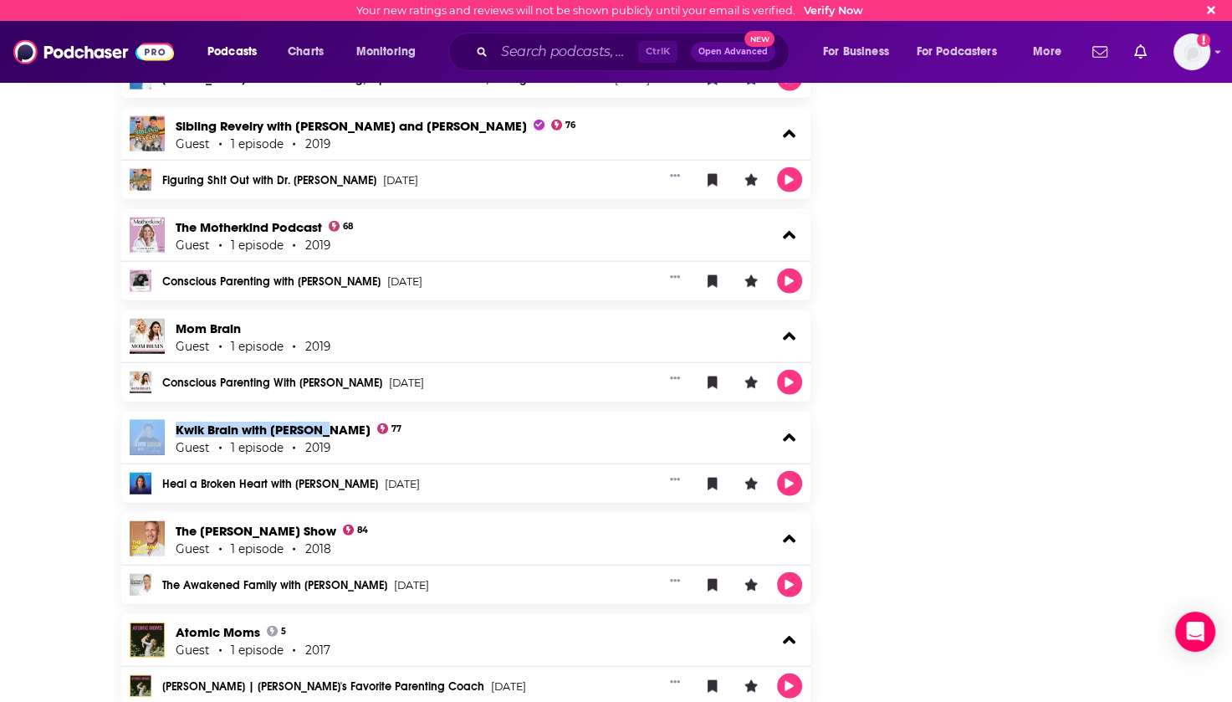
drag, startPoint x: 169, startPoint y: 421, endPoint x: 325, endPoint y: 427, distance: 155.7
click at [325, 427] on div "Kwik Brain with Jim Kwik 77 Guest 1 episode 2019" at bounding box center [466, 438] width 690 height 52
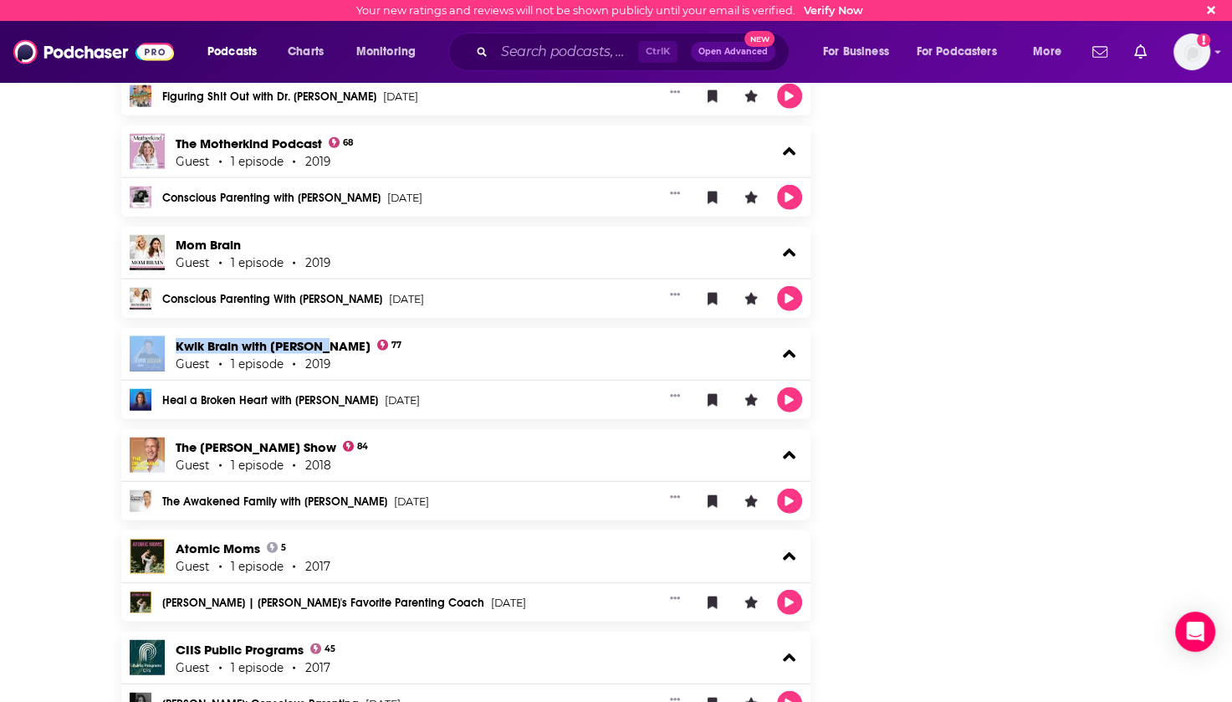
scroll to position [4266, 0]
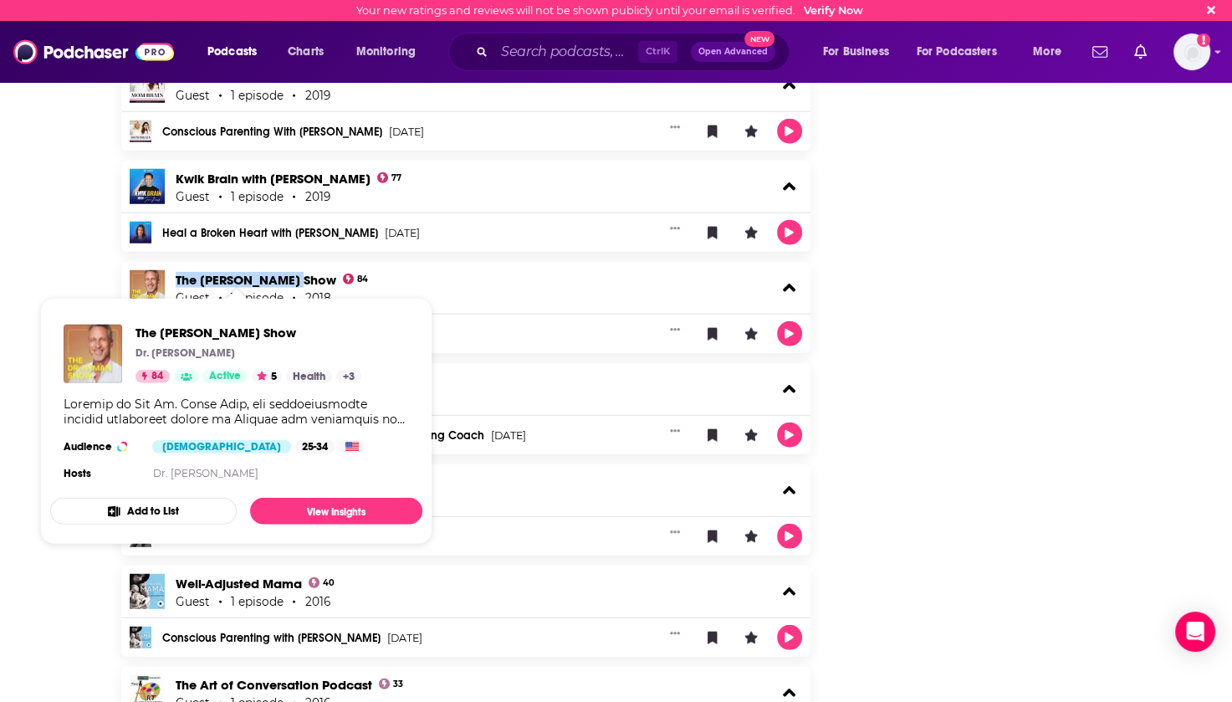
drag, startPoint x: 173, startPoint y: 275, endPoint x: 299, endPoint y: 276, distance: 126.3
click at [299, 276] on div "The Dr. Hyman Show 84 Guest 1 episode 2018" at bounding box center [466, 288] width 690 height 52
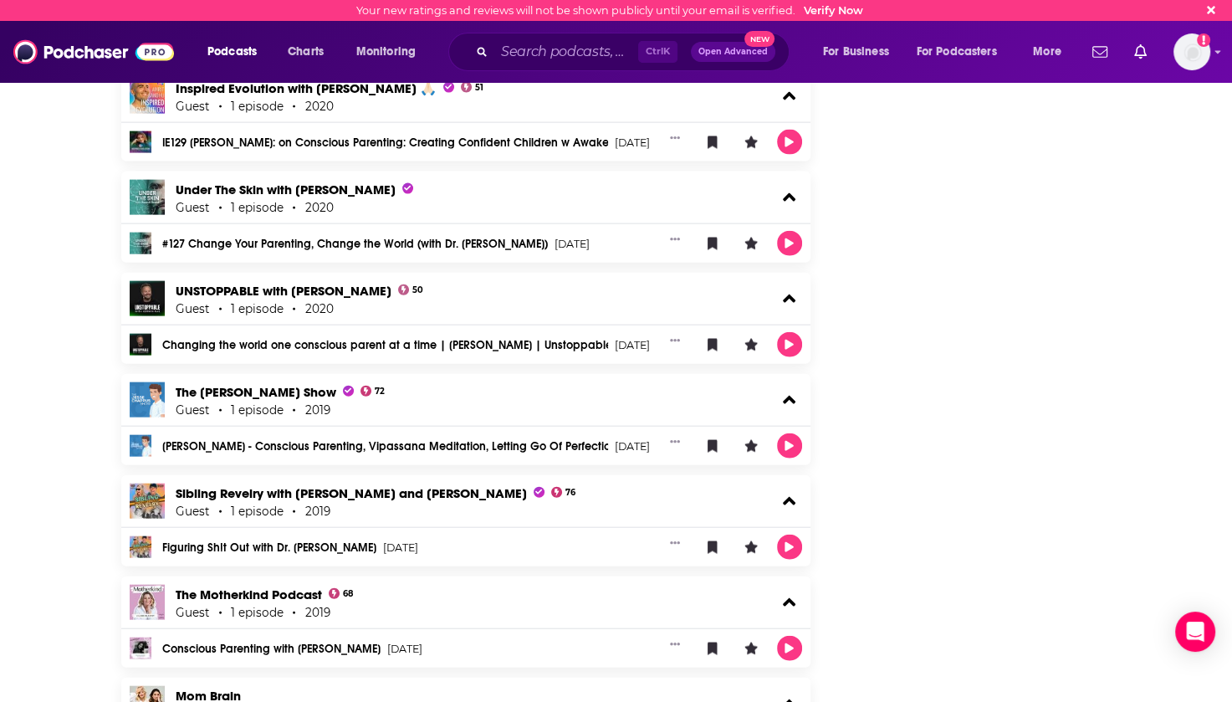
scroll to position [3229, 0]
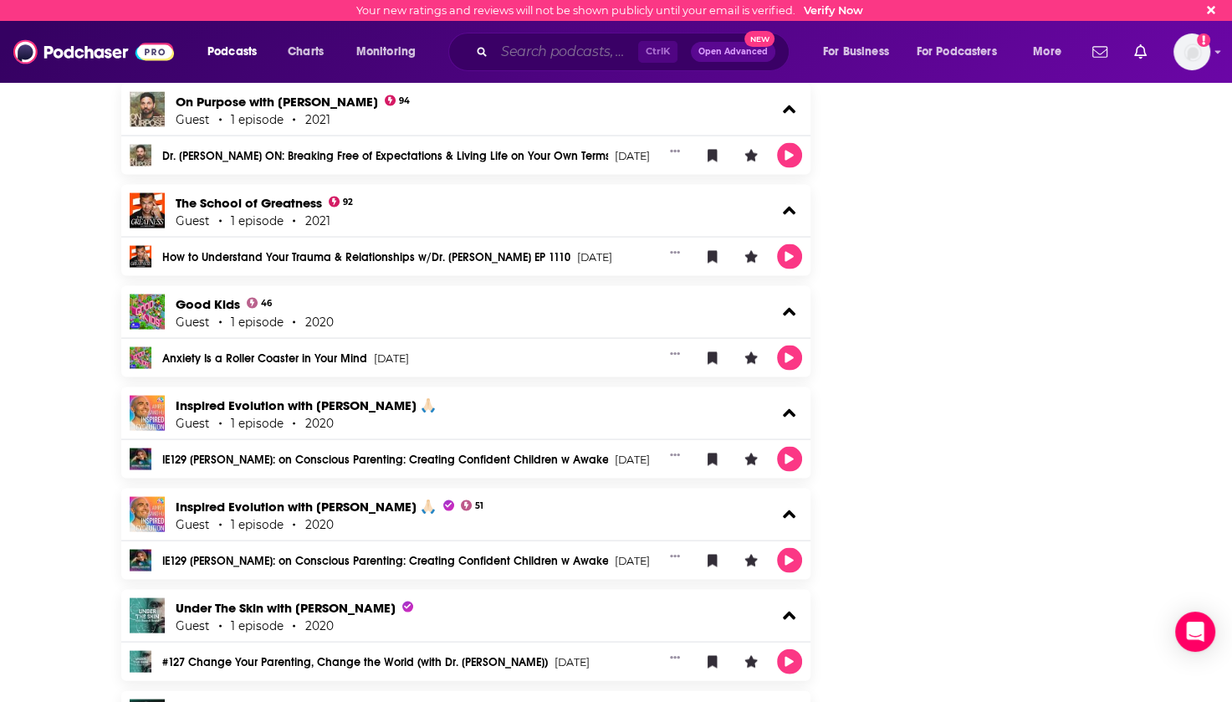
click at [539, 46] on input "Search podcasts, credits, & more..." at bounding box center [566, 51] width 144 height 27
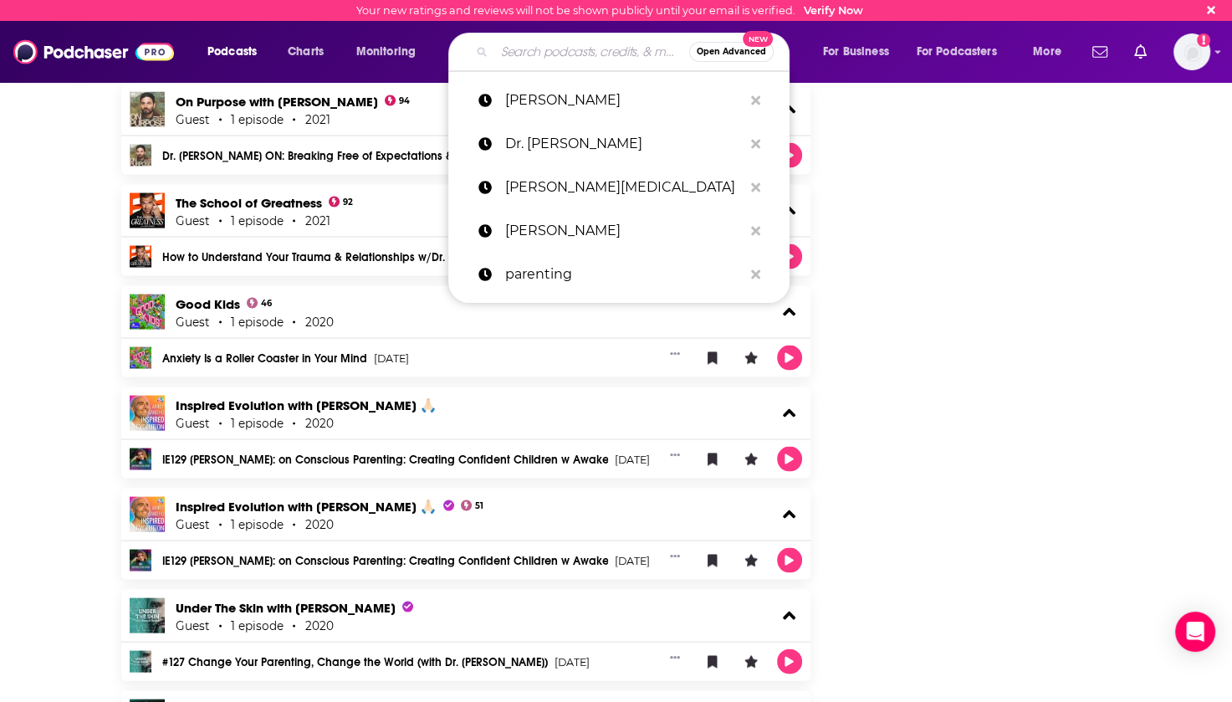
paste input "[PERSON_NAME]"
type input "[PERSON_NAME]"
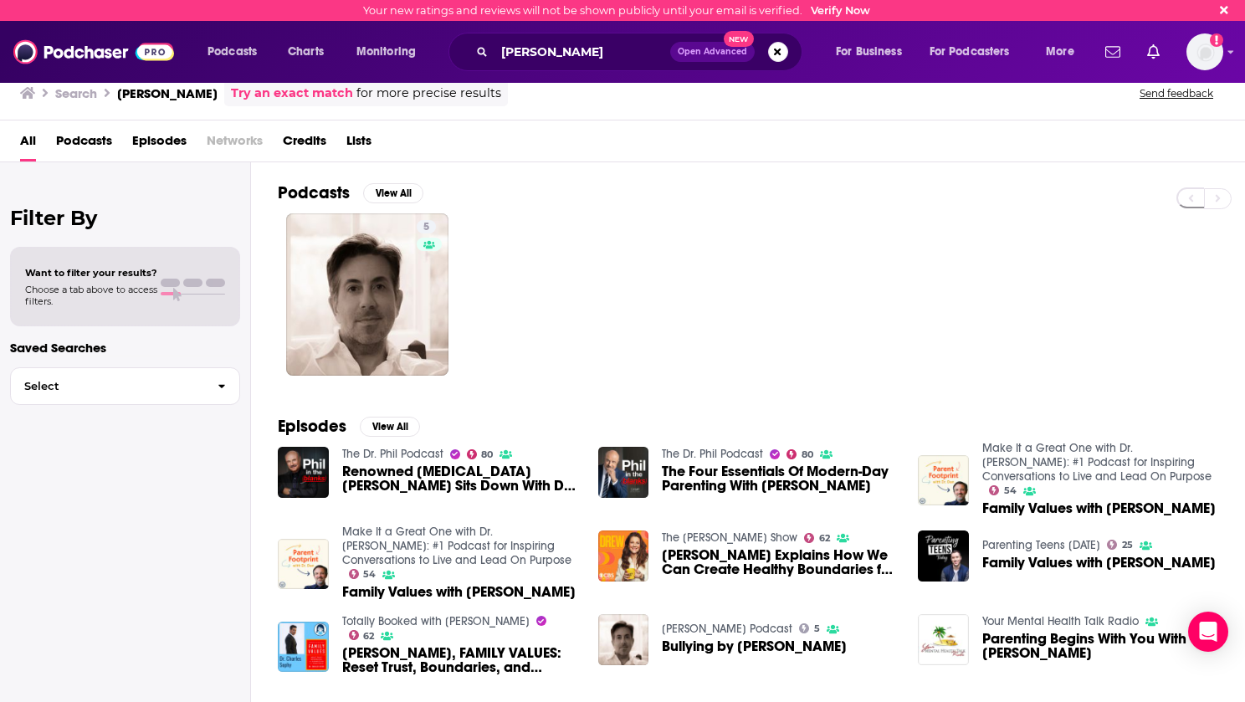
click at [292, 140] on span "Credits" at bounding box center [304, 144] width 43 height 34
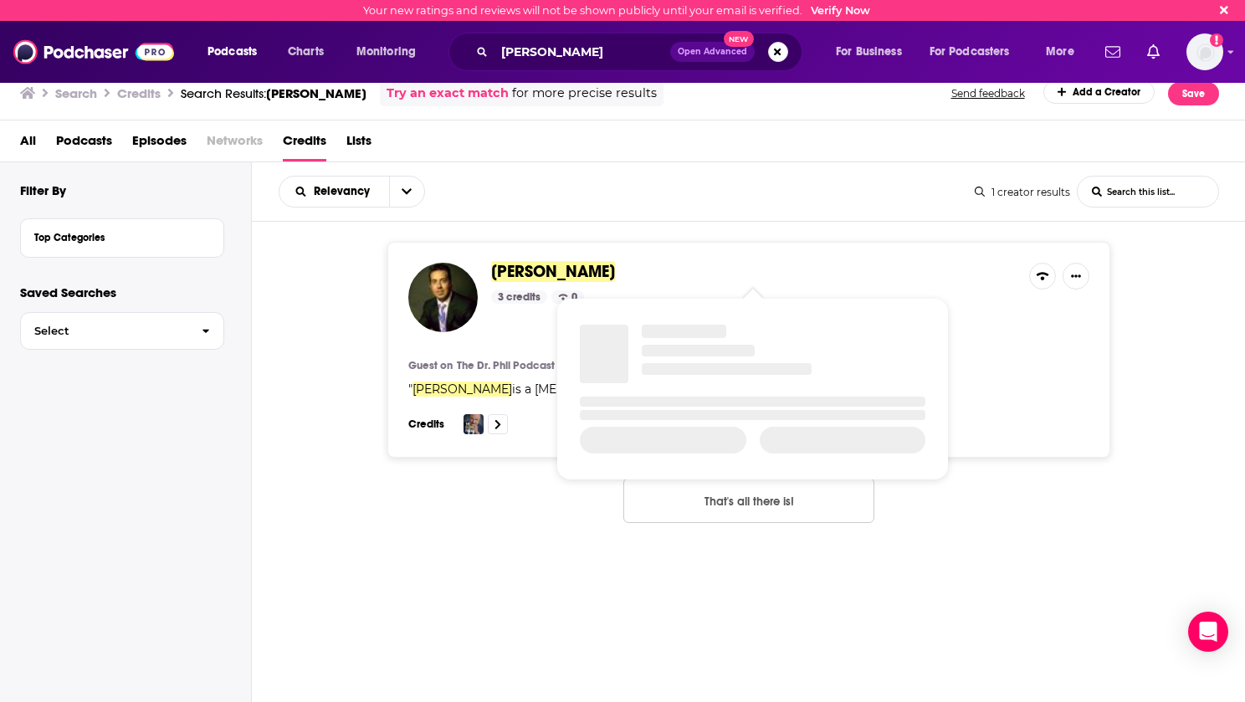
click at [544, 274] on span "[PERSON_NAME]" at bounding box center [553, 271] width 124 height 21
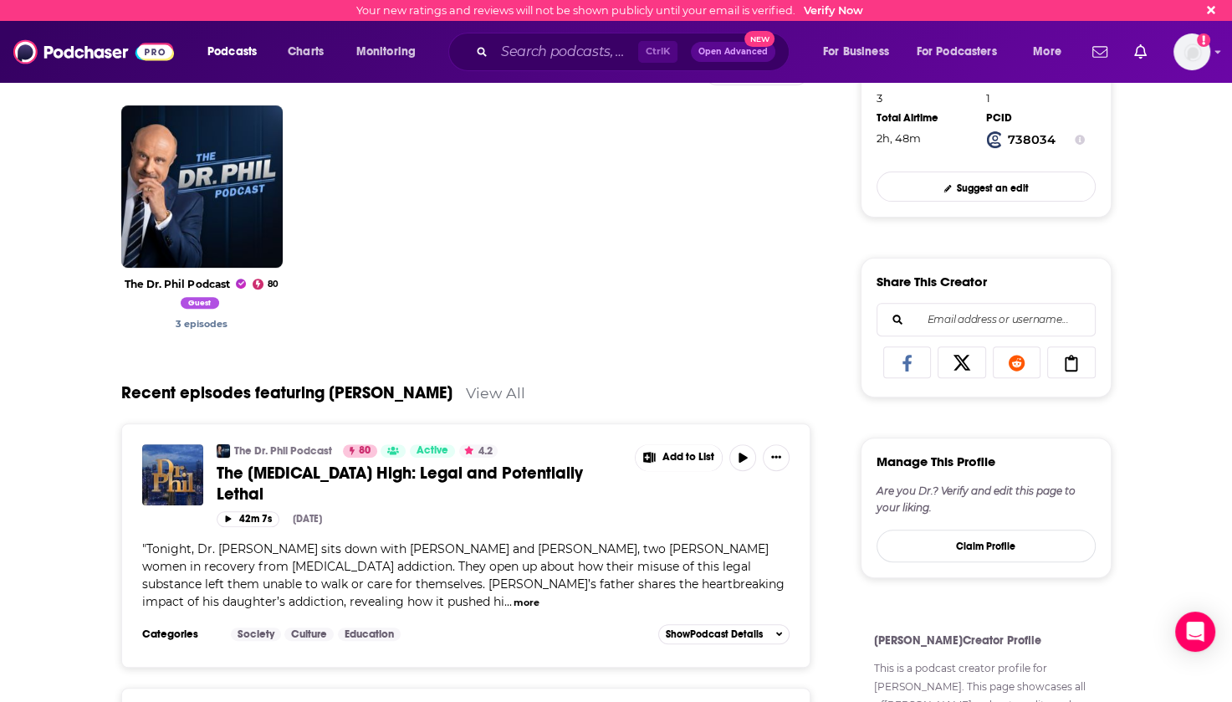
scroll to position [335, 0]
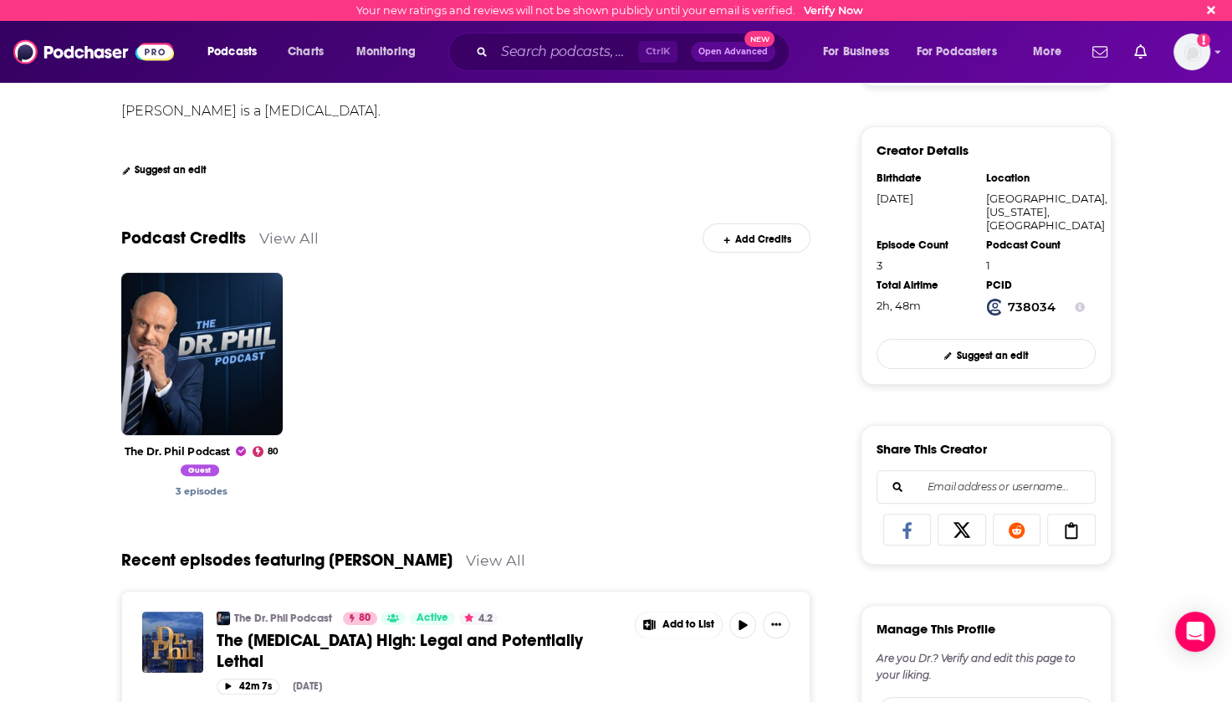
click at [279, 240] on link "View All" at bounding box center [288, 238] width 59 height 18
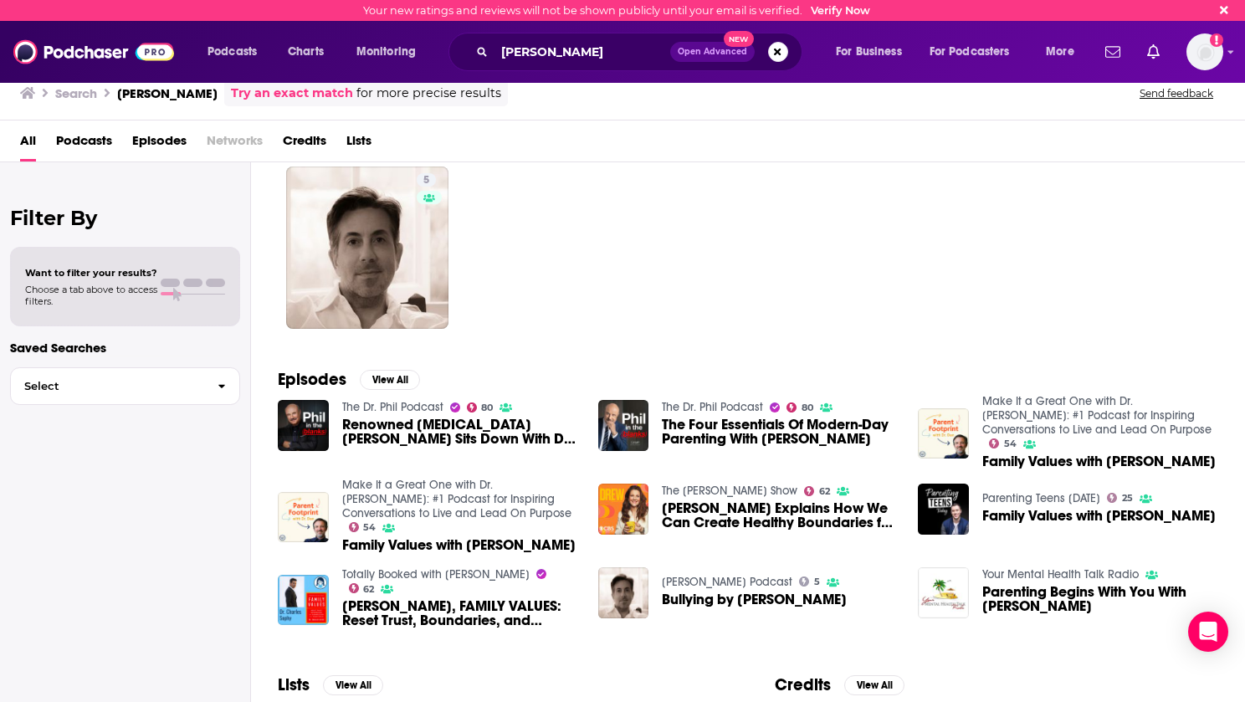
scroll to position [84, 0]
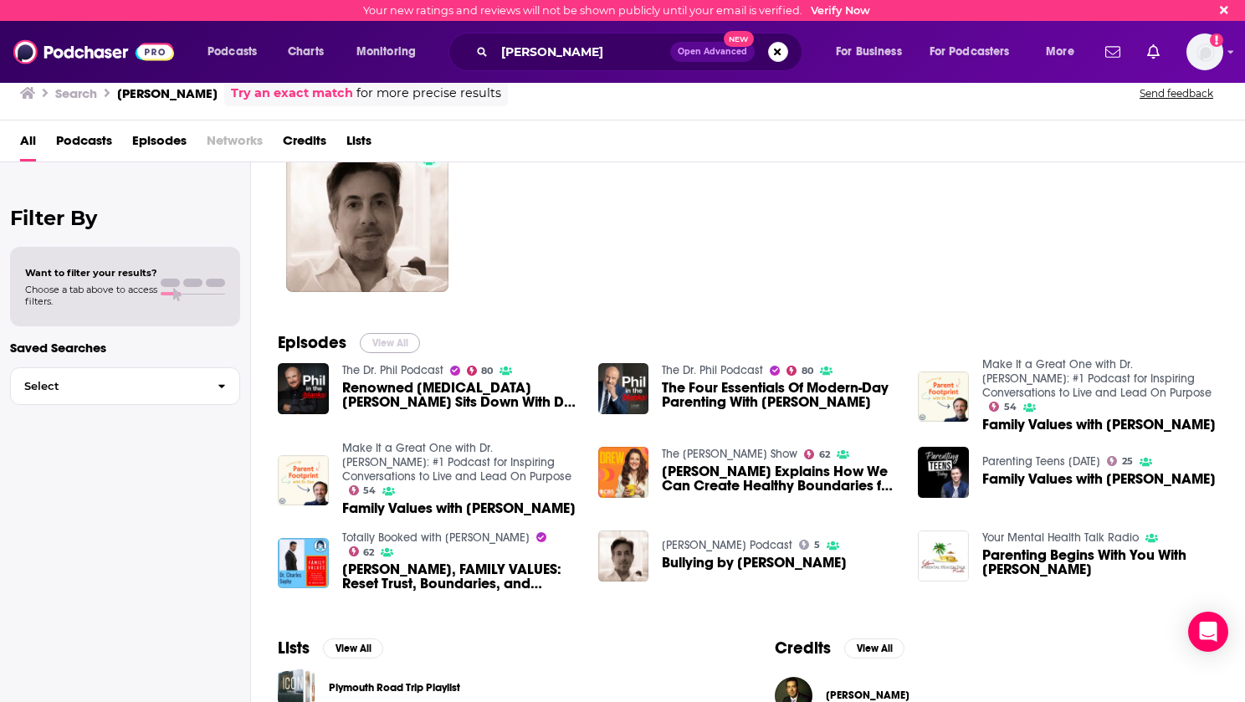
click at [398, 342] on button "View All" at bounding box center [390, 343] width 60 height 20
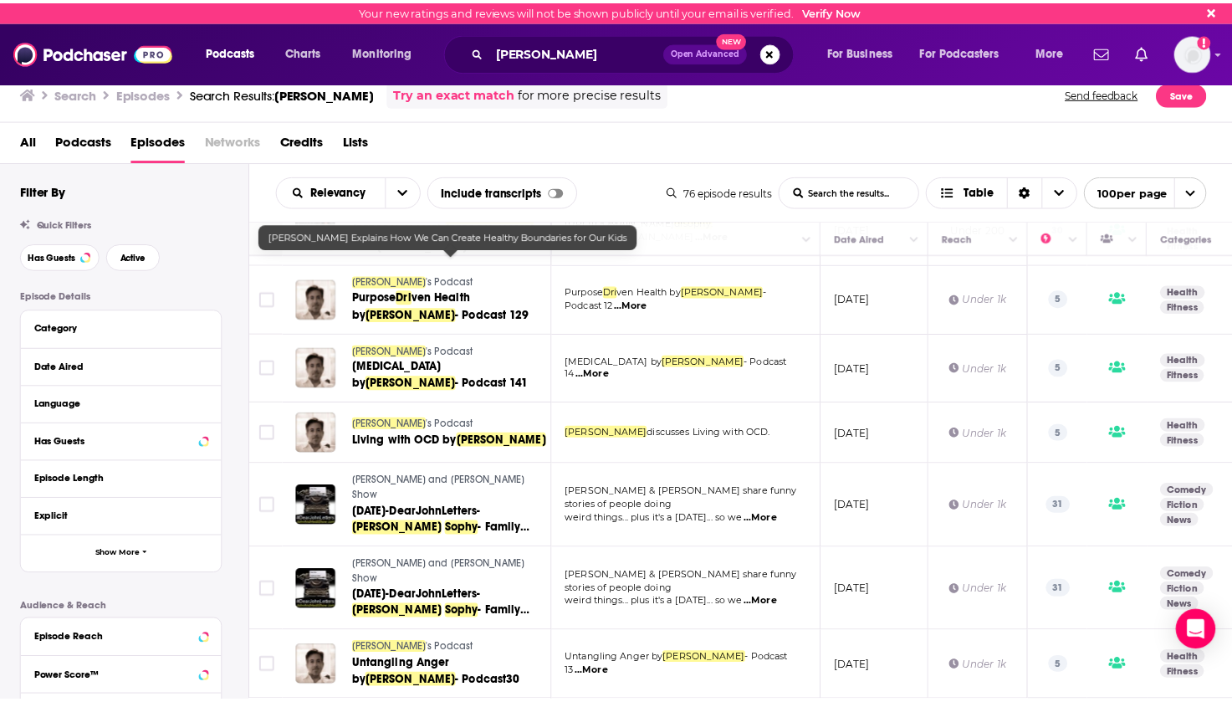
scroll to position [753, 0]
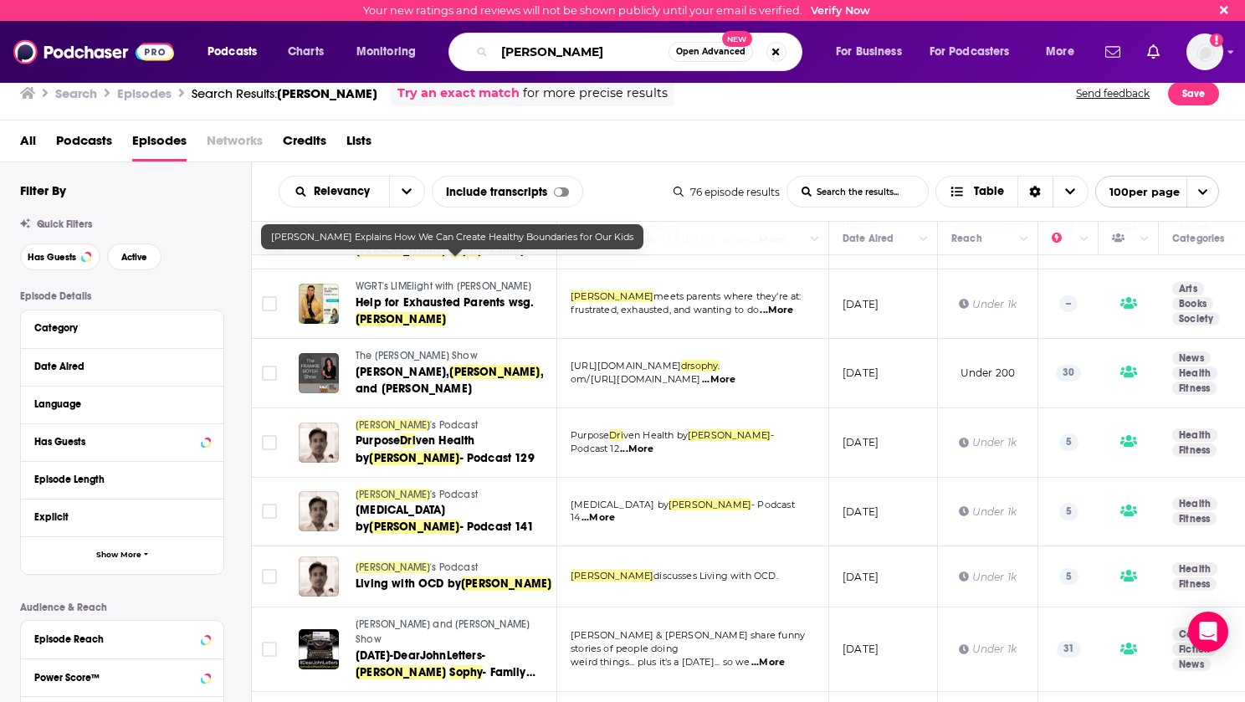
click at [575, 51] on input "[PERSON_NAME]" at bounding box center [581, 51] width 174 height 27
drag, startPoint x: 616, startPoint y: 49, endPoint x: 495, endPoint y: 55, distance: 120.6
click at [495, 55] on input "[PERSON_NAME]" at bounding box center [581, 51] width 174 height 27
paste input "loe Carmichael"
type input "[PERSON_NAME]"
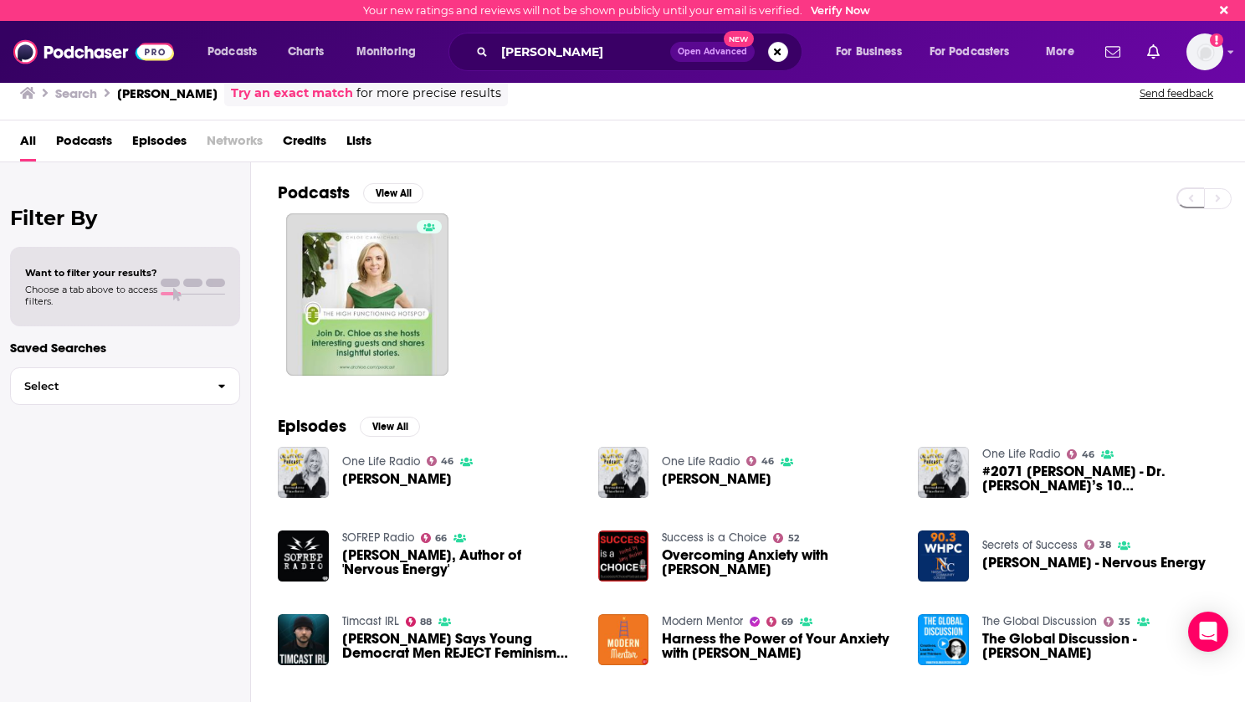
click at [304, 150] on span "Credits" at bounding box center [304, 144] width 43 height 34
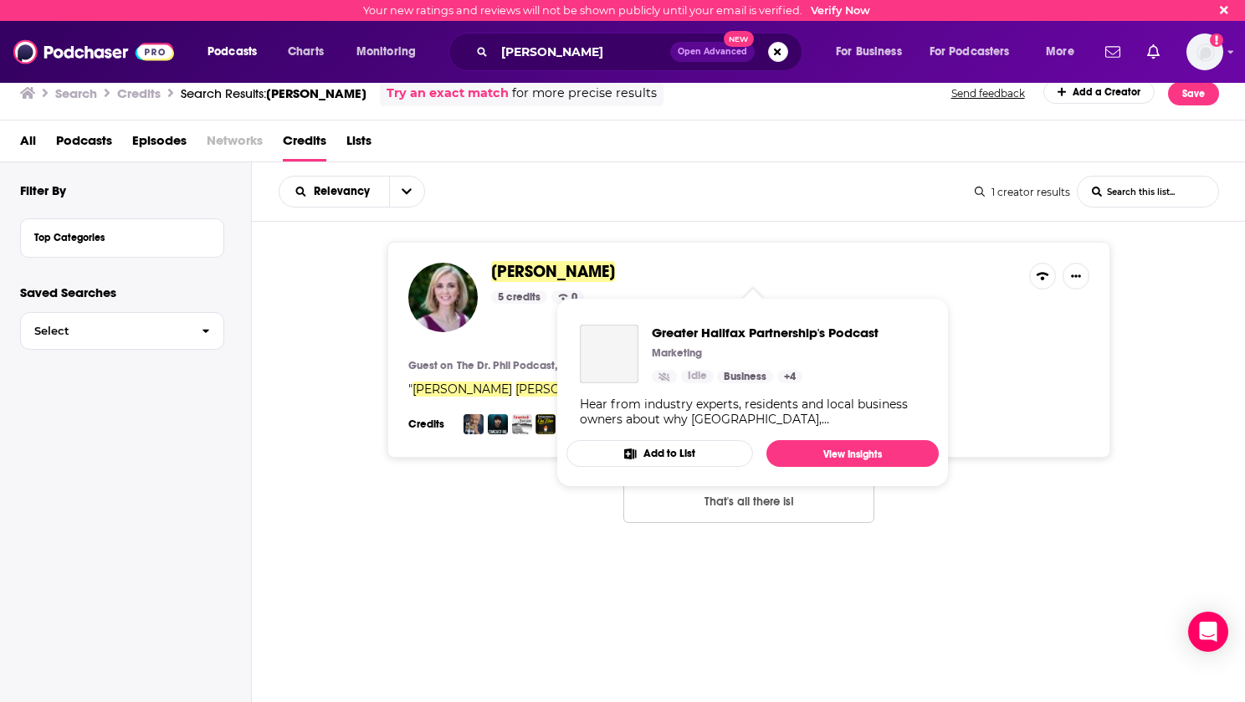
click at [549, 274] on span "[PERSON_NAME]" at bounding box center [553, 271] width 124 height 21
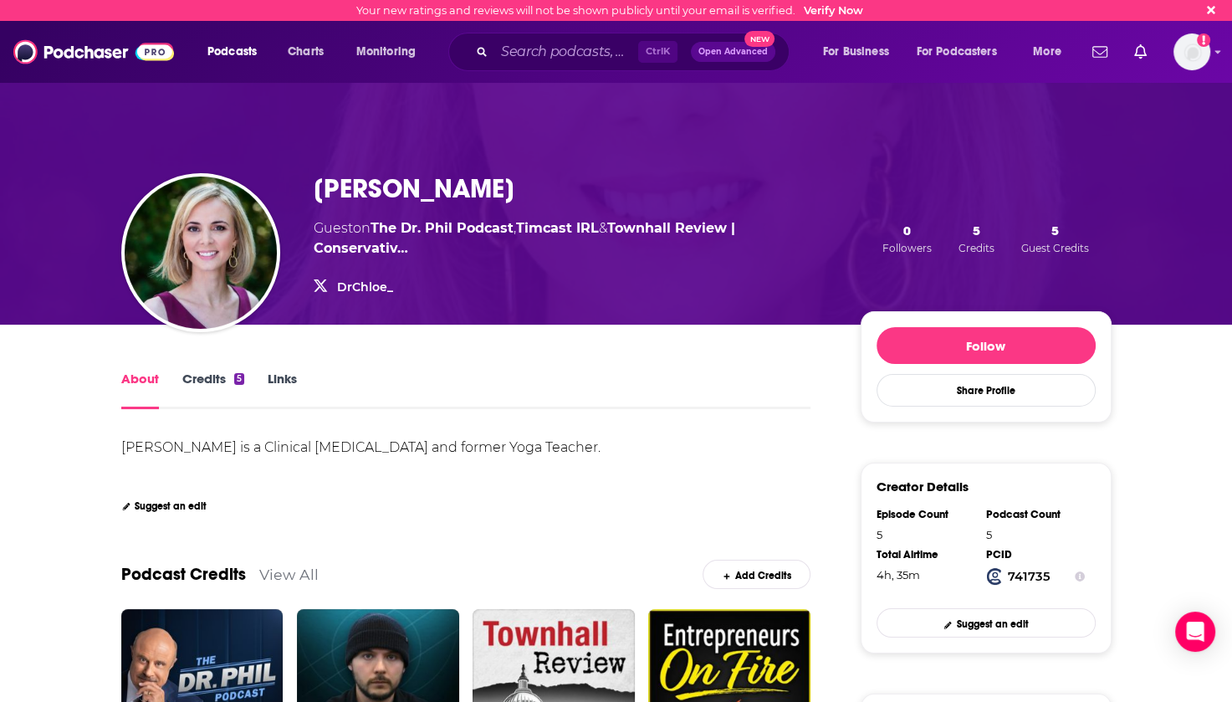
click at [187, 378] on link "Credits 5" at bounding box center [213, 390] width 62 height 38
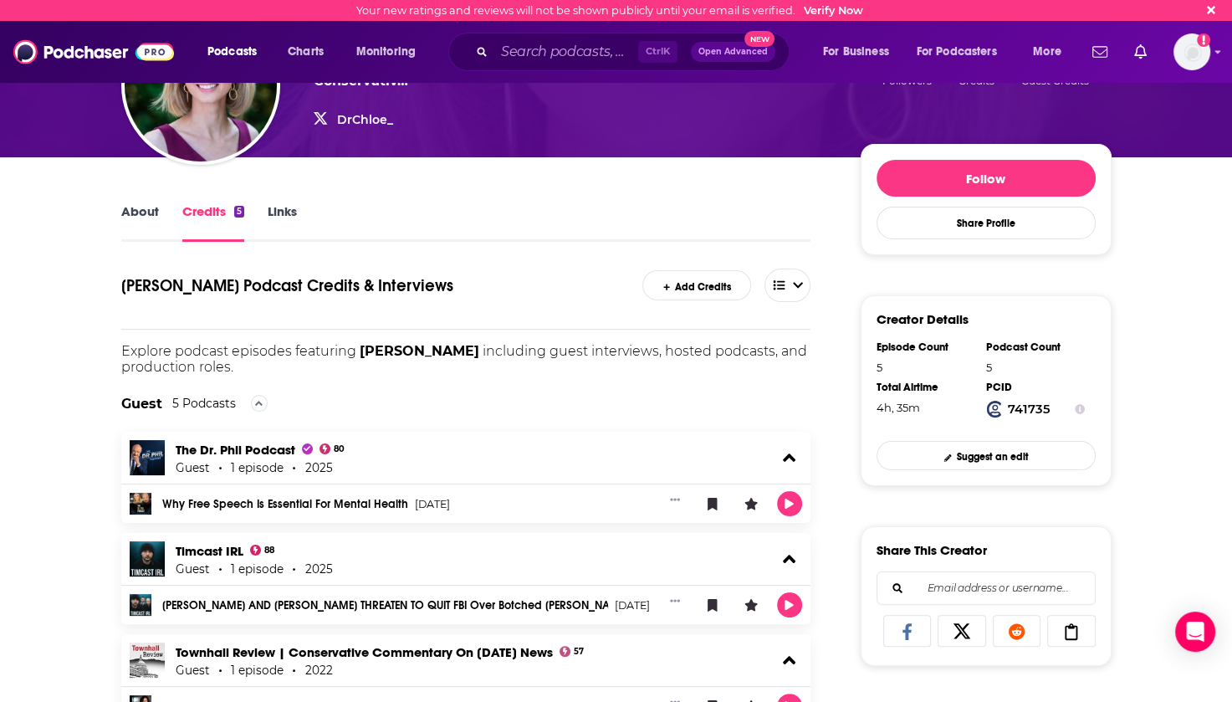
scroll to position [335, 0]
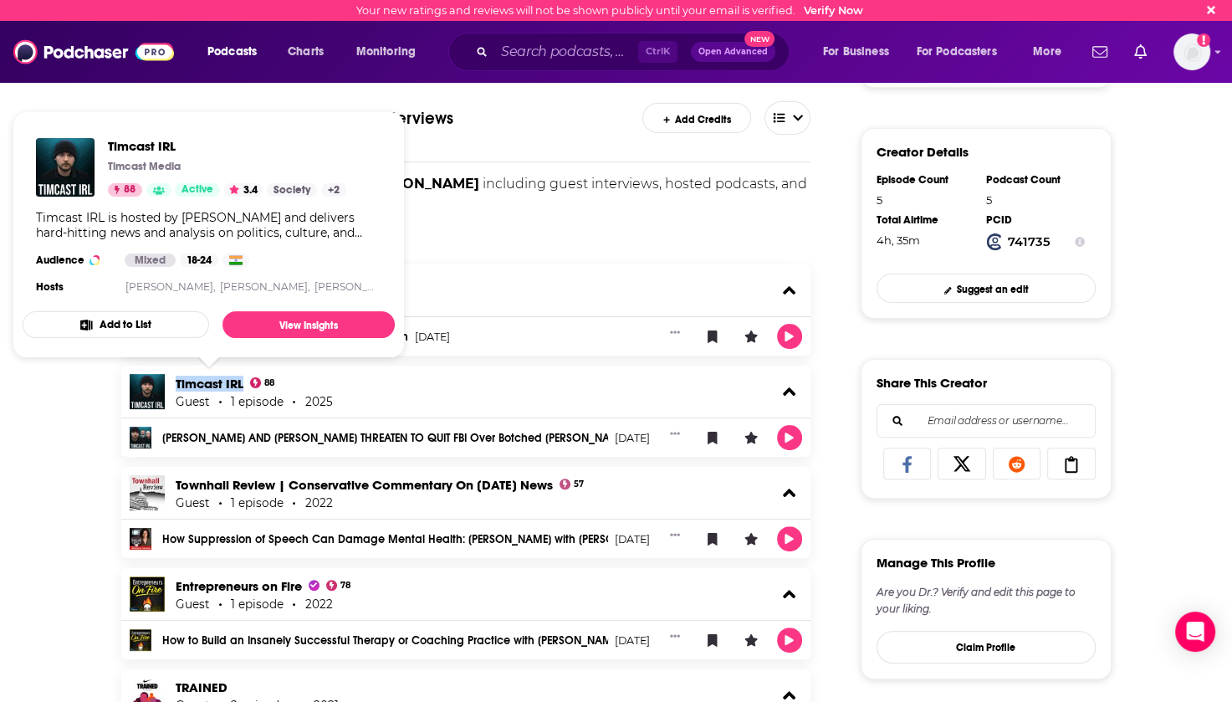
drag, startPoint x: 171, startPoint y: 380, endPoint x: 242, endPoint y: 386, distance: 70.5
click at [242, 386] on div "Timcast IRL 88 Guest 1 episode 2025" at bounding box center [466, 392] width 690 height 52
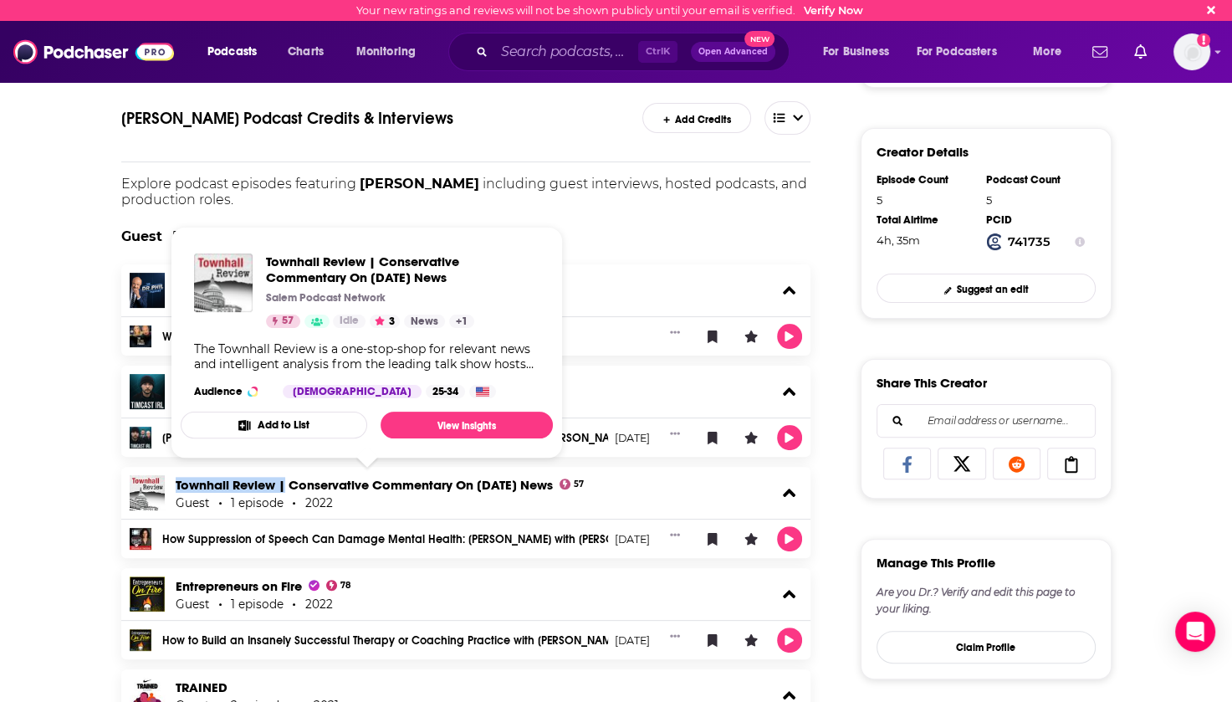
drag, startPoint x: 172, startPoint y: 482, endPoint x: 284, endPoint y: 488, distance: 111.4
click at [284, 488] on div "Townhall Review | Conservative Commentary On Today's News 57 Guest 1 episode 20…" at bounding box center [466, 493] width 690 height 52
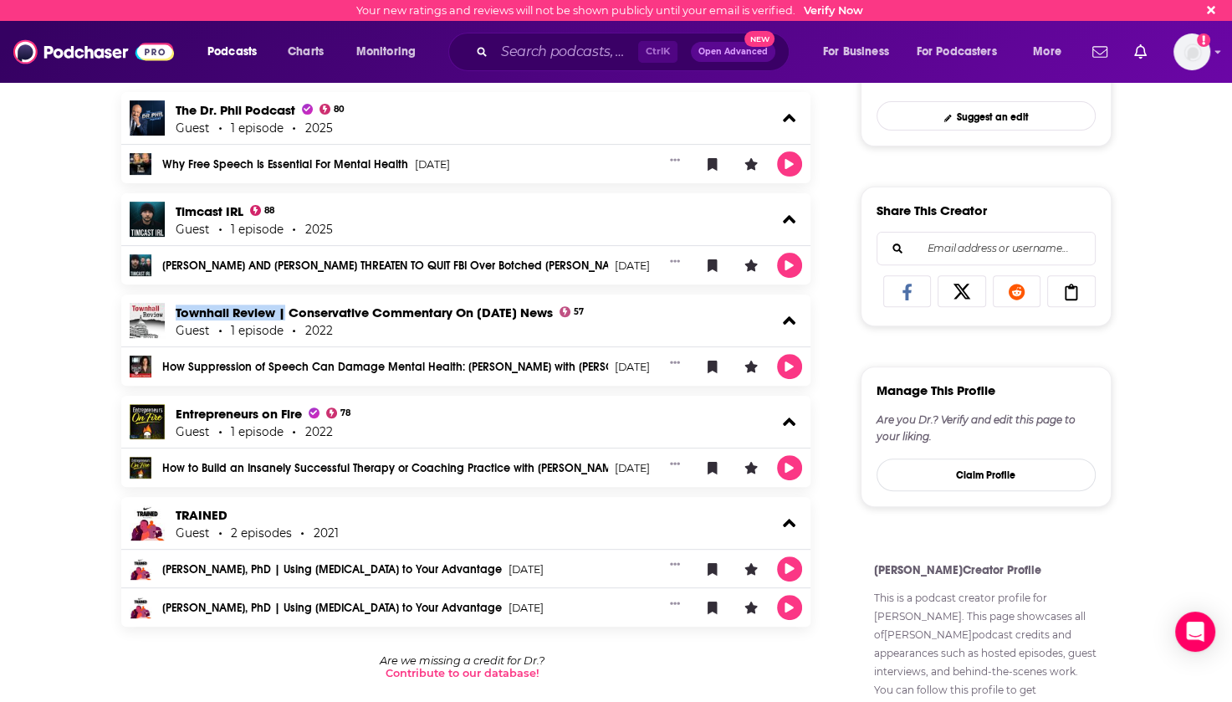
scroll to position [585, 0]
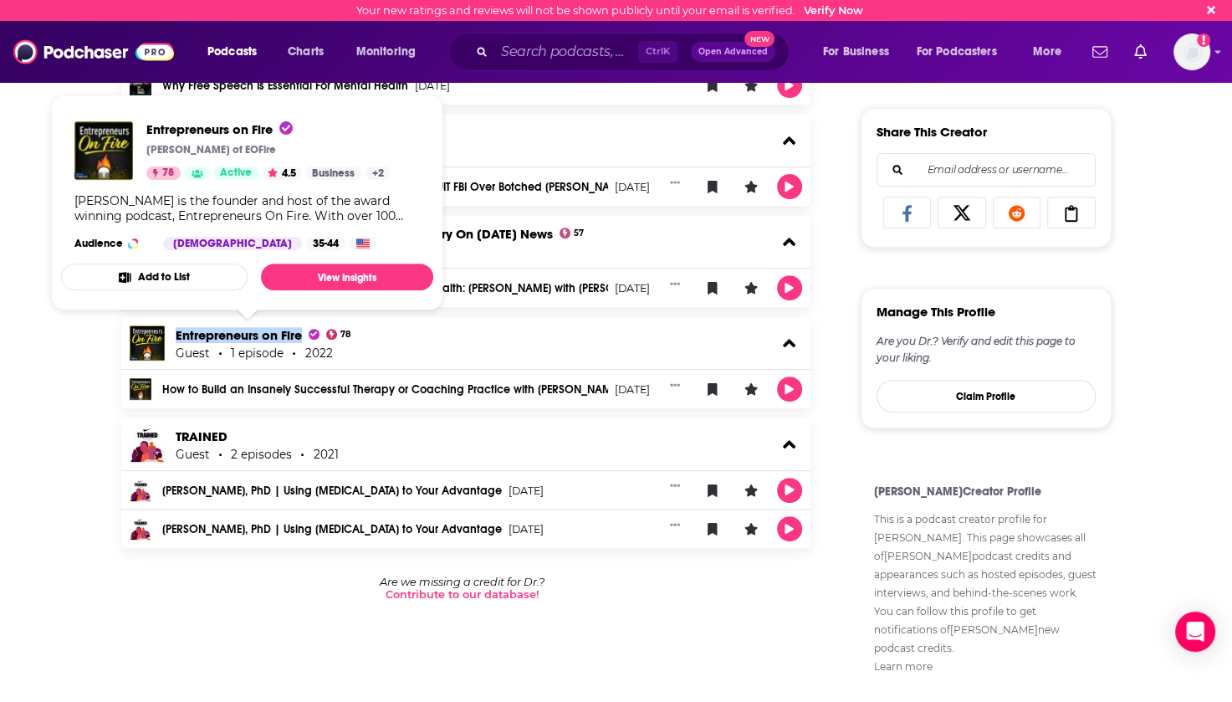
drag, startPoint x: 171, startPoint y: 335, endPoint x: 304, endPoint y: 334, distance: 133.0
click at [304, 334] on div "Entrepreneurs on Fire 78 Guest 1 episode 2022" at bounding box center [466, 343] width 690 height 52
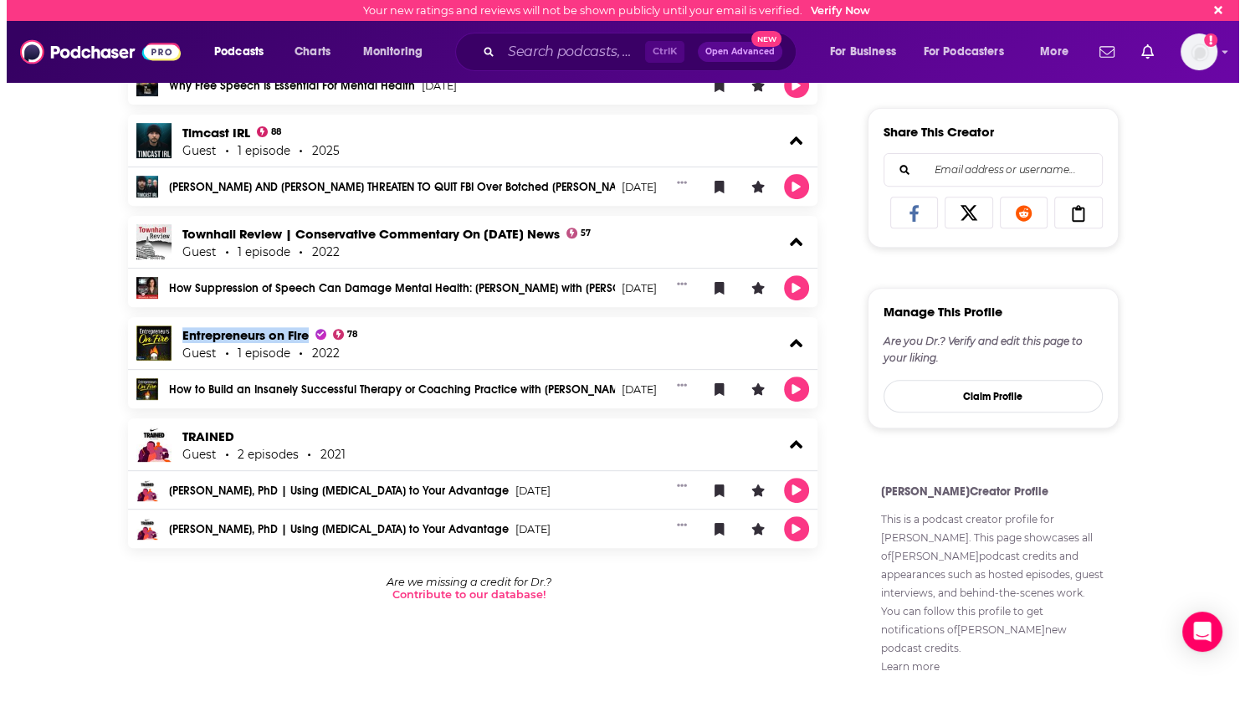
scroll to position [0, 0]
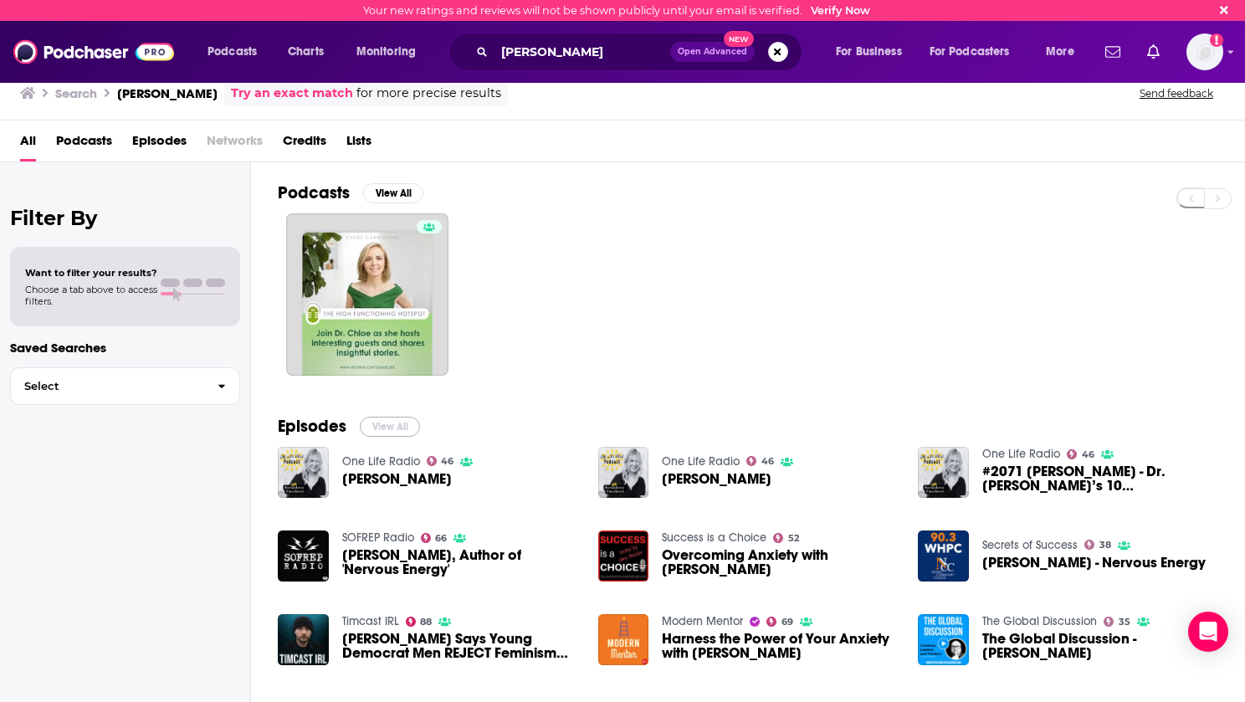
click at [404, 419] on button "View All" at bounding box center [390, 427] width 60 height 20
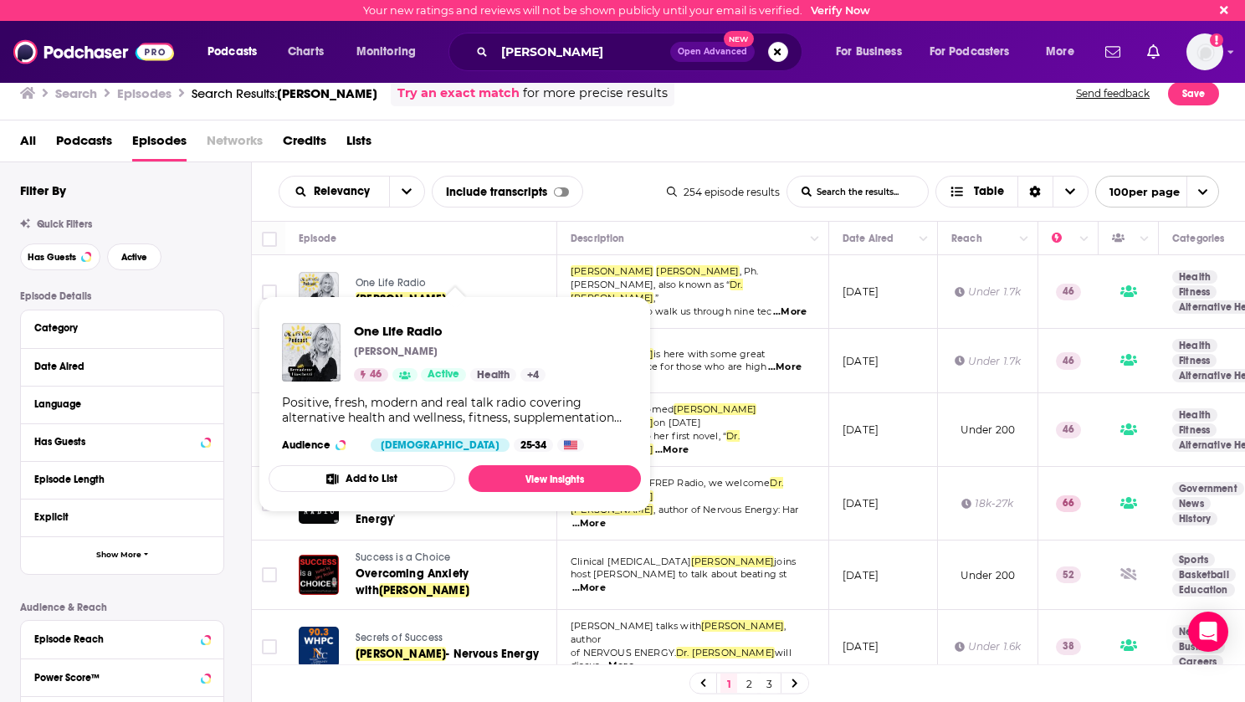
scroll to position [84, 0]
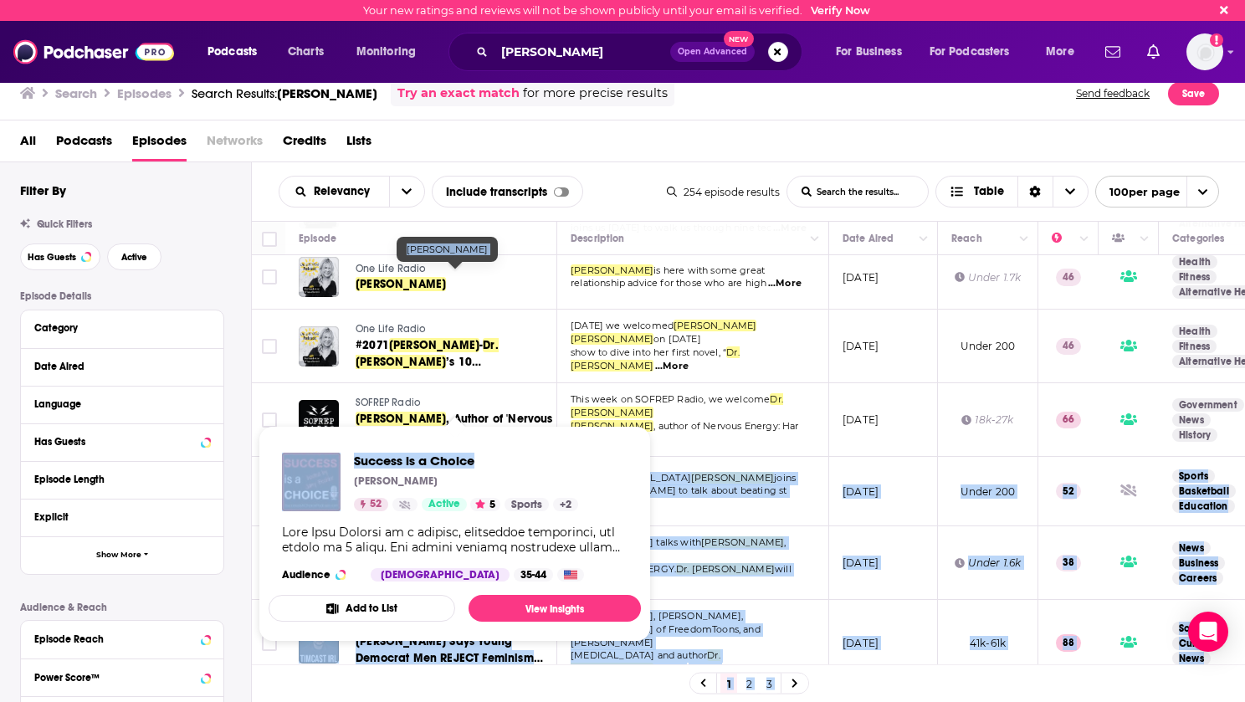
drag, startPoint x: 352, startPoint y: 455, endPoint x: 474, endPoint y: 460, distance: 122.2
click at [474, 460] on div "Your new ratings and reviews will not be shown publicly until your email is ver…" at bounding box center [622, 351] width 1245 height 702
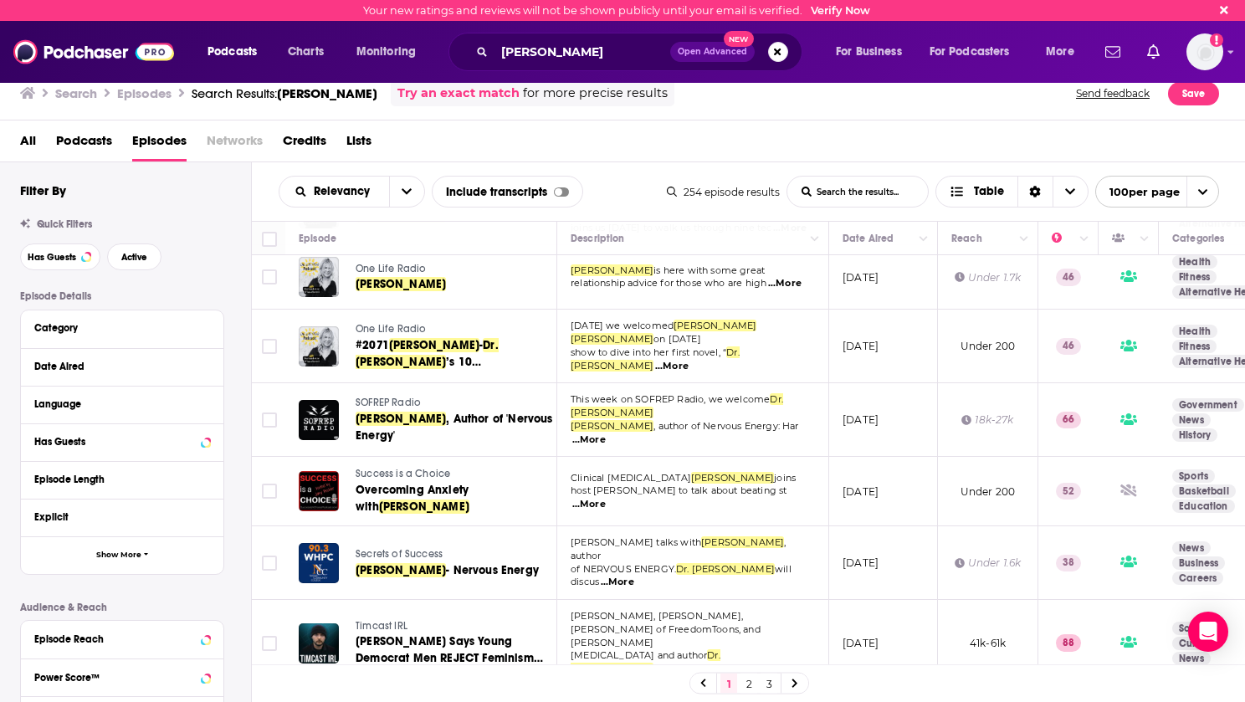
click at [615, 170] on div "Relevancy List Search Input Search the results... Include transcripts Table 254…" at bounding box center [749, 191] width 994 height 59
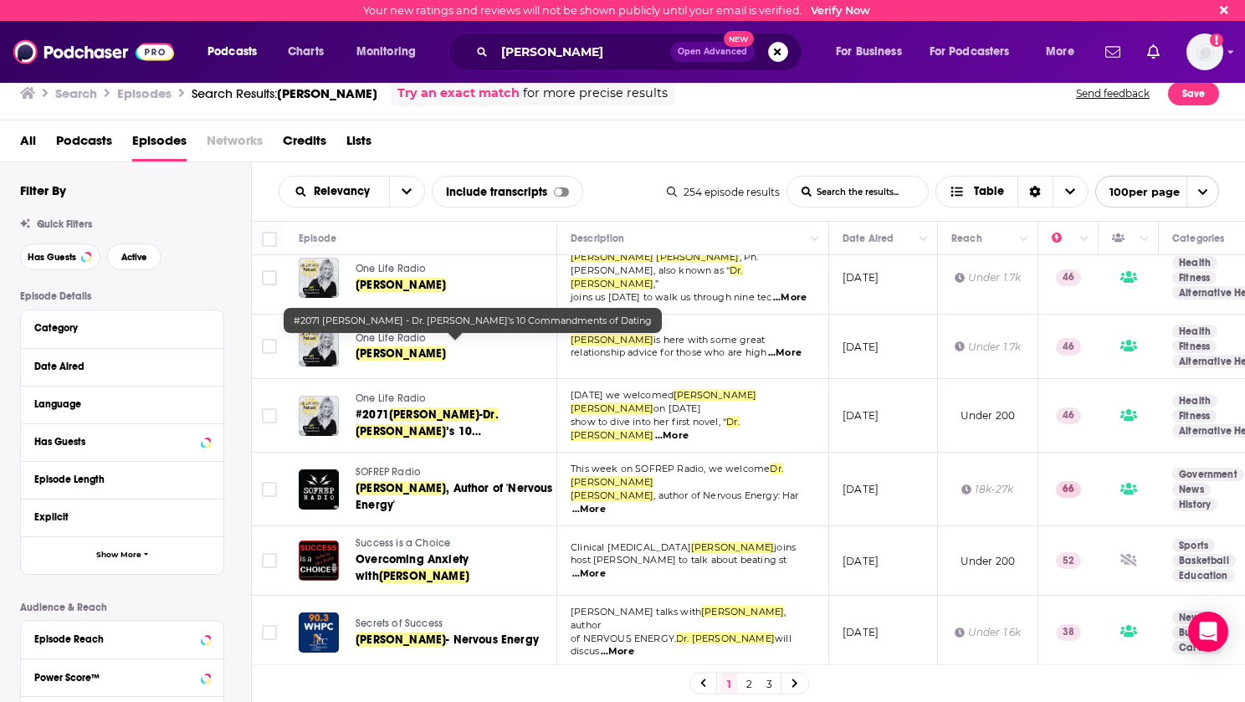
scroll to position [0, 0]
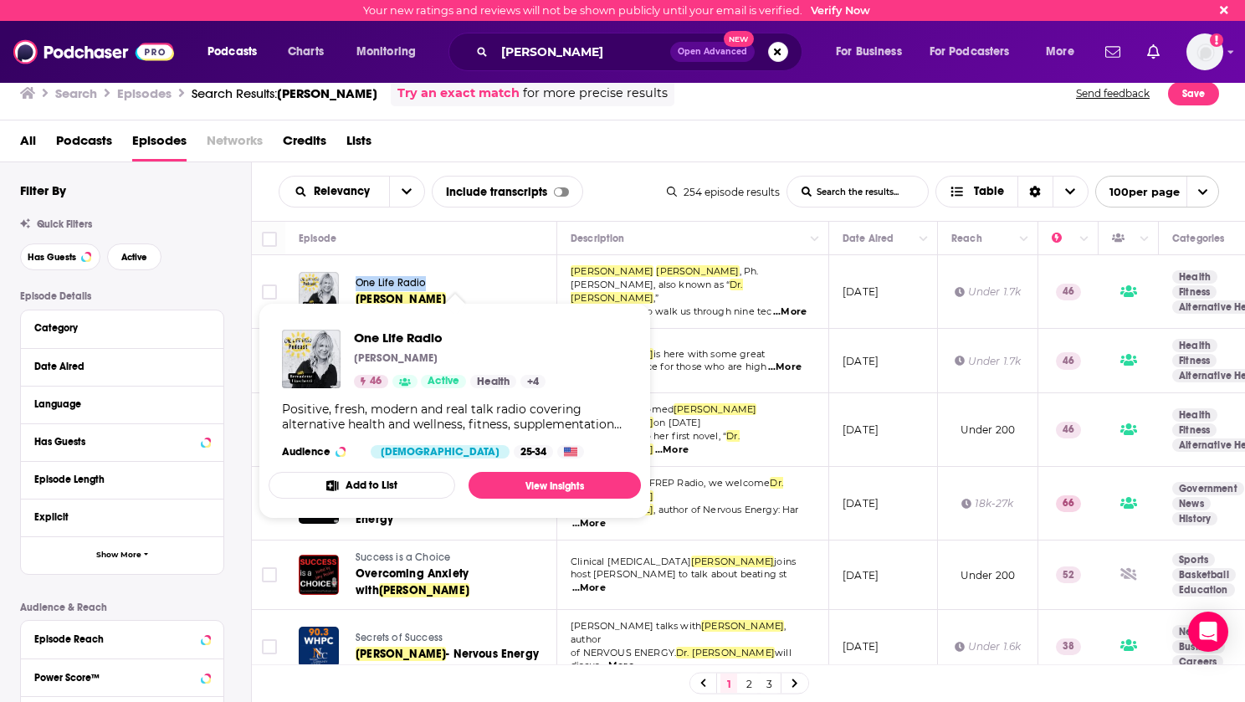
drag, startPoint x: 350, startPoint y: 277, endPoint x: 431, endPoint y: 275, distance: 81.1
click at [431, 275] on div "One Life Radio Dr. Chloe Carmichael" at bounding box center [427, 292] width 256 height 40
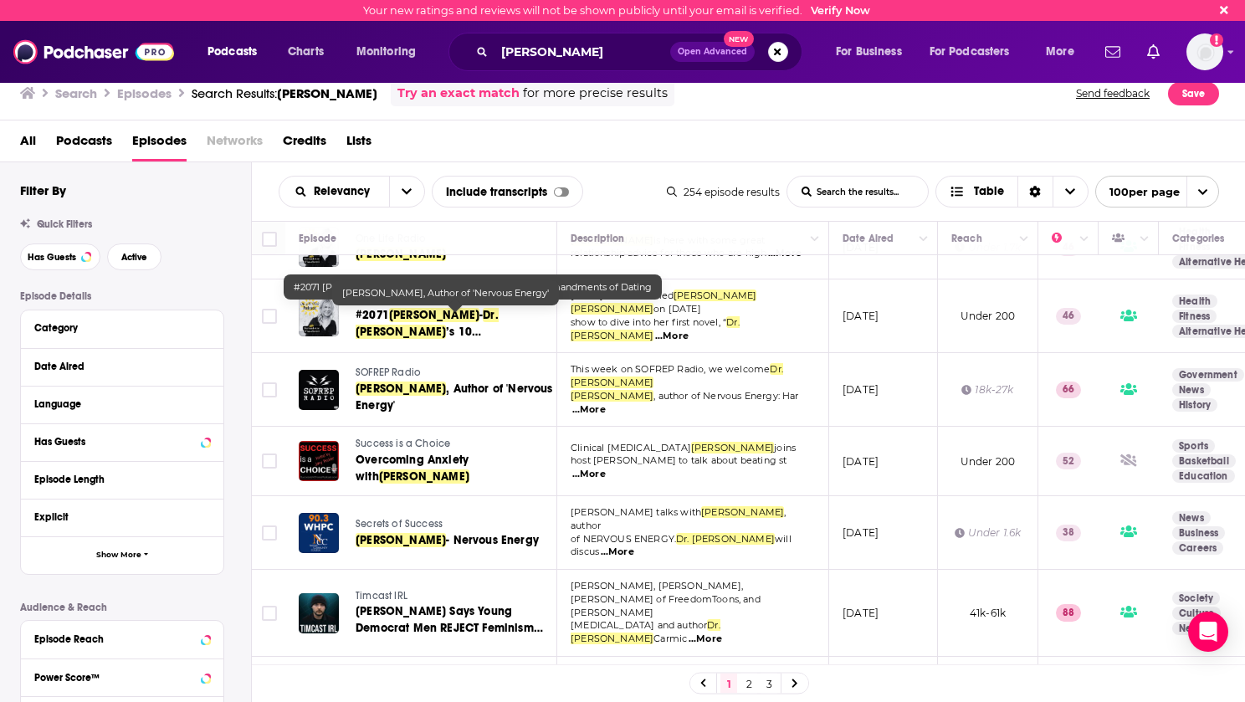
scroll to position [167, 0]
